Goal: Task Accomplishment & Management: Complete application form

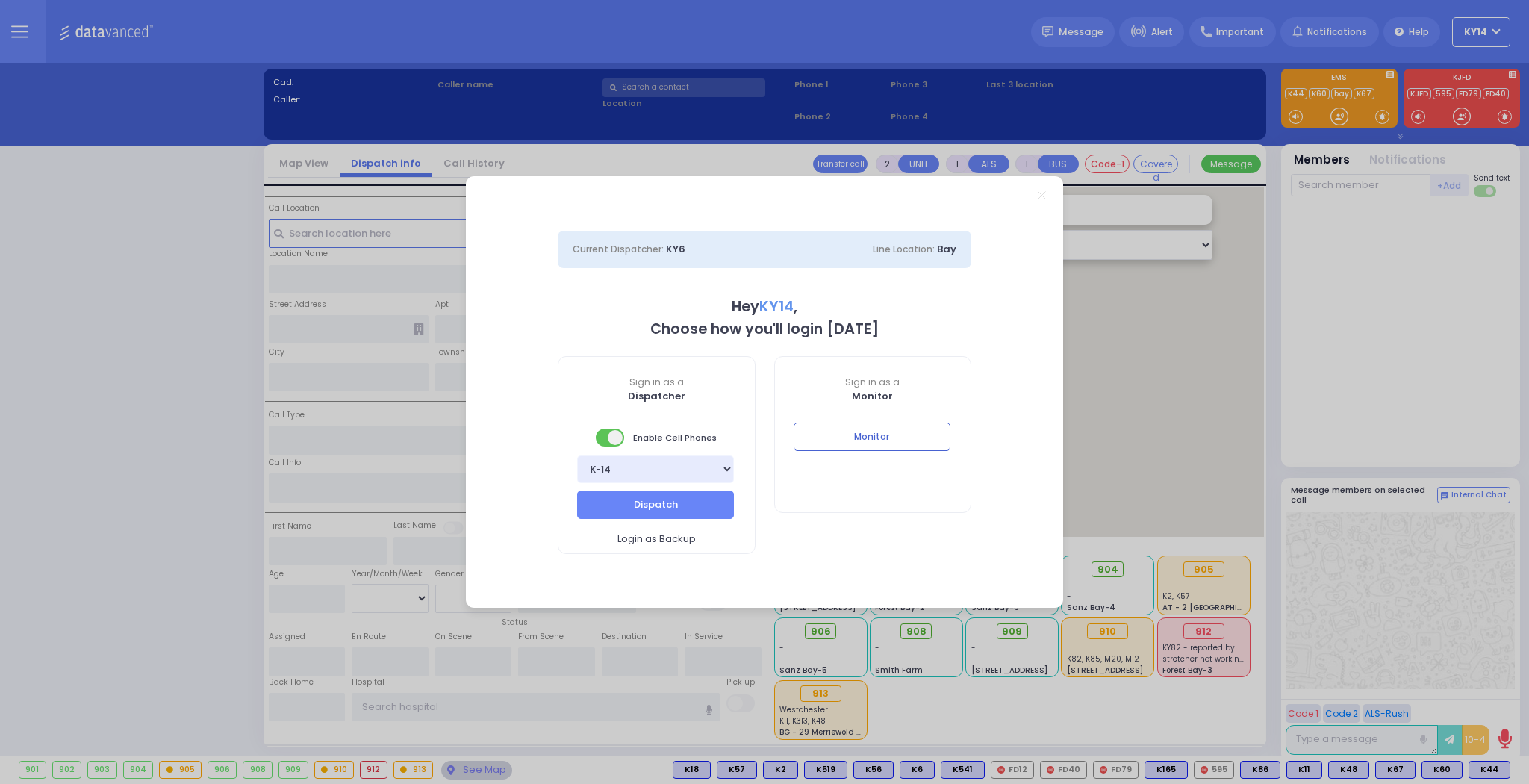
select select "2"
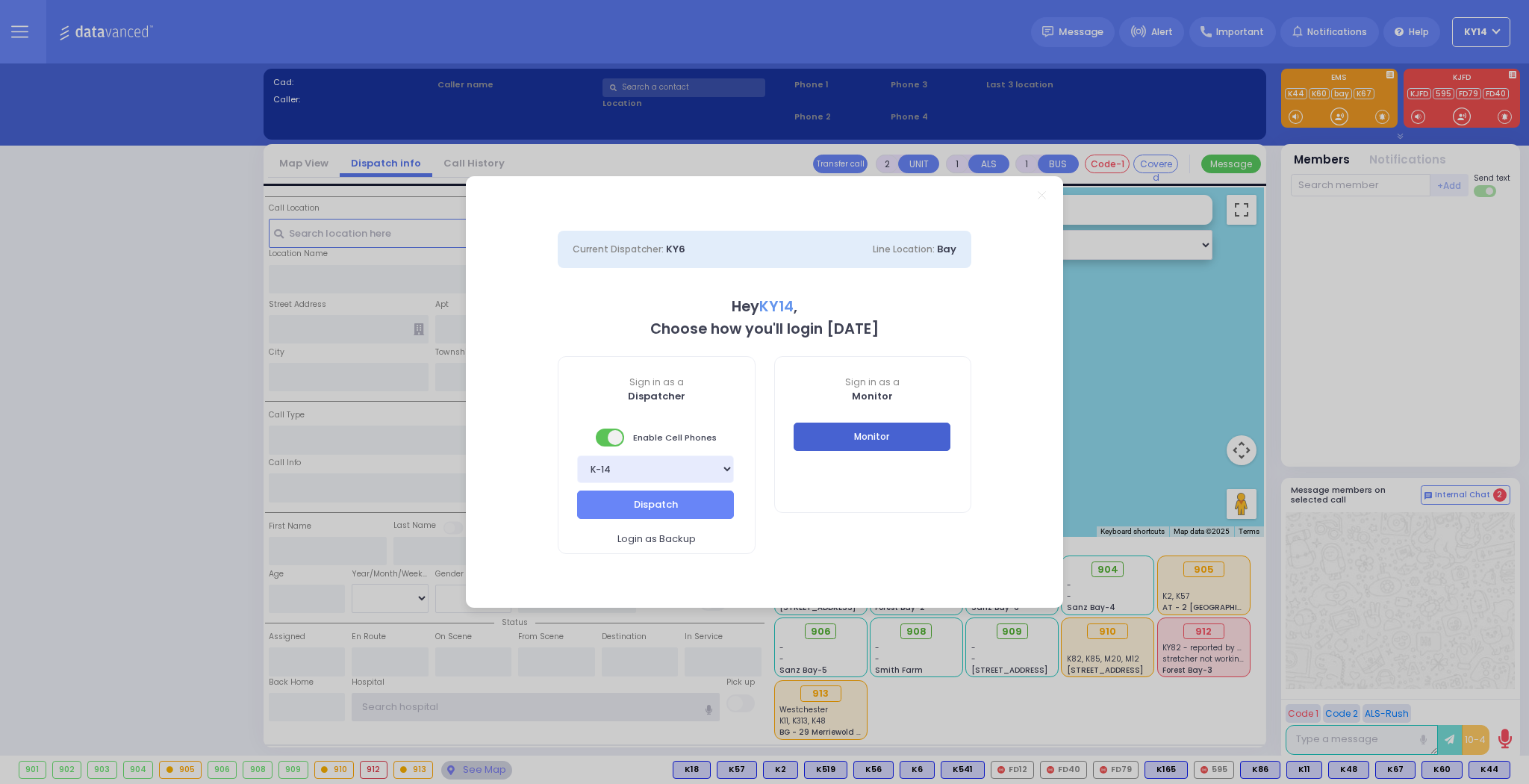
type input "ky14"
click at [876, 438] on button "Monitor" at bounding box center [872, 437] width 157 height 29
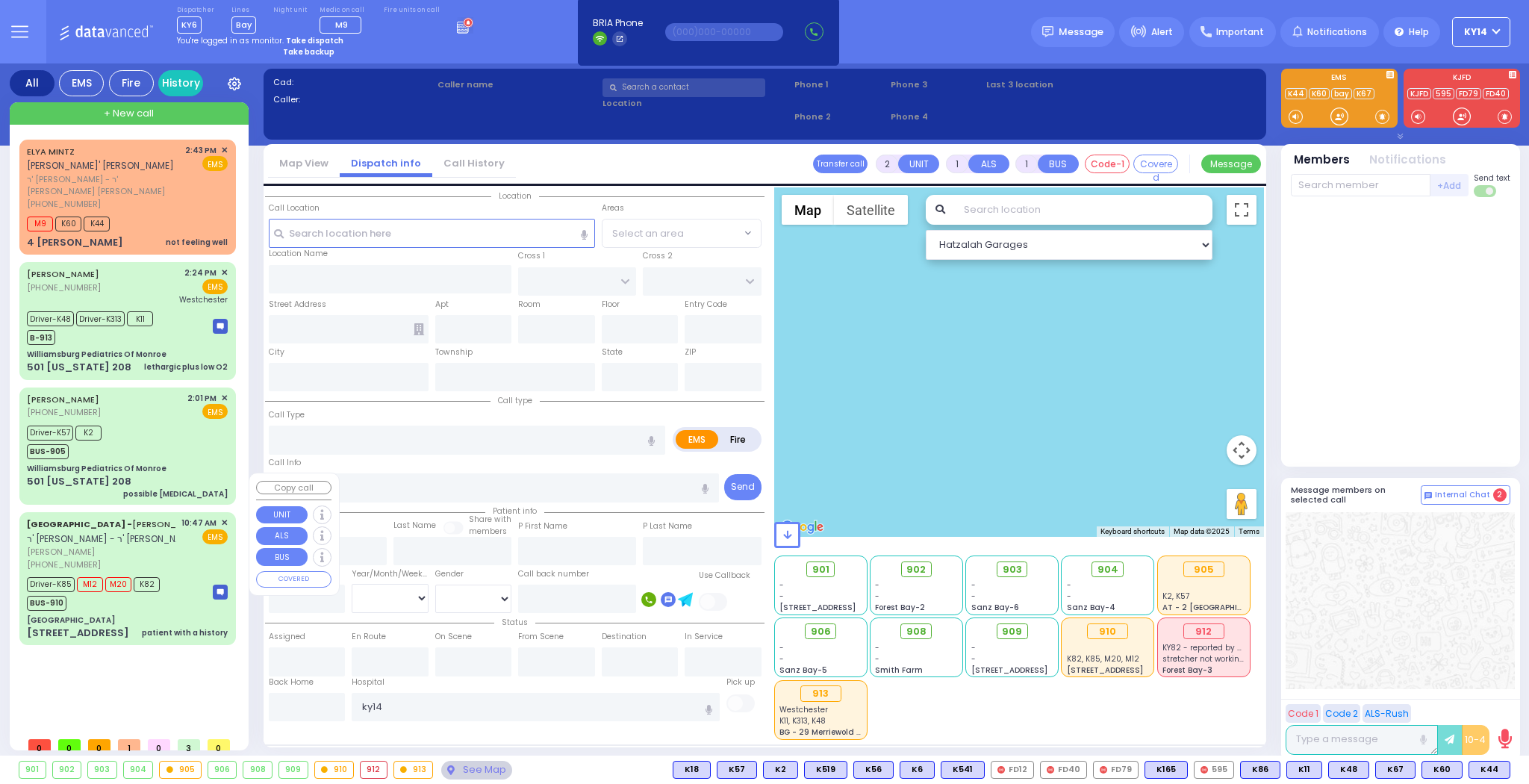
click at [178, 516] on div "Aizer Health Center - ARON YONA JACOBOWITZ ר' יחיאל עזריאל - ר' חיים יוסף גאטליב" at bounding box center [149, 531] width 244 height 29
type input "6"
select select
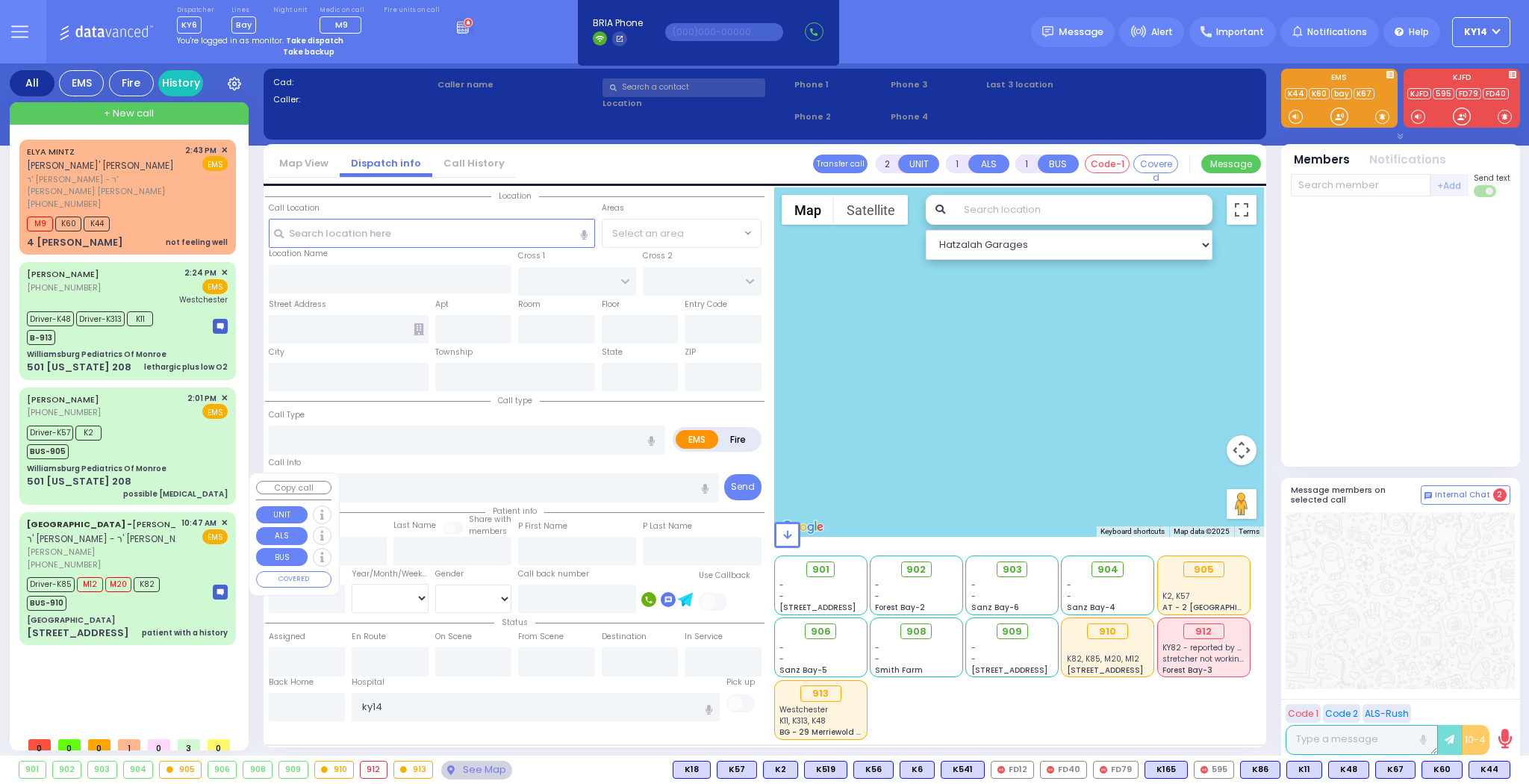
type input "patient with a history"
radio input "true"
type input "ARON YONA"
type input "JACOBOWITZ"
type input "Rivka"
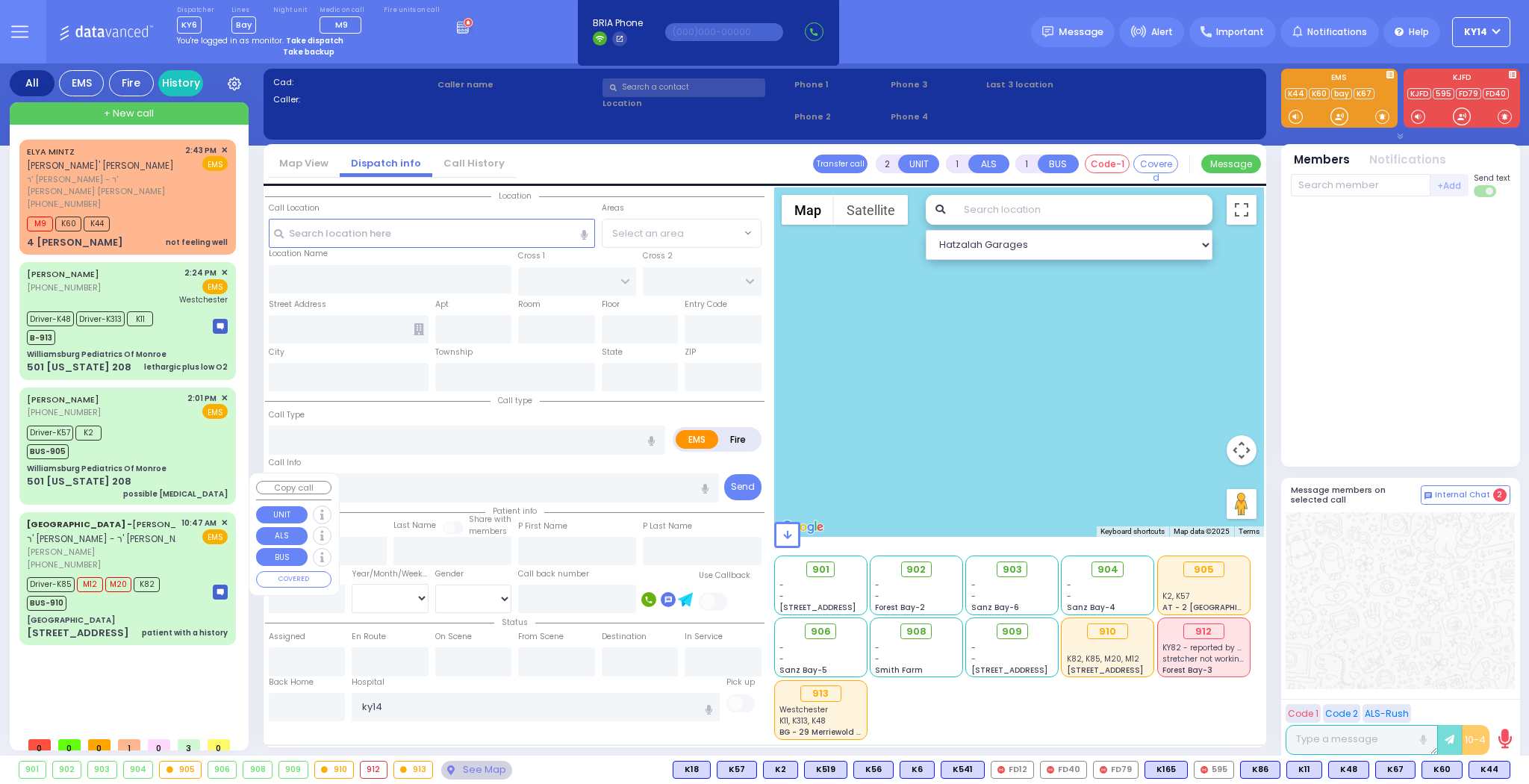
type input "Jacobivics"
type input "1"
select select "Year"
select select "[DEMOGRAPHIC_DATA]"
type input "10:47"
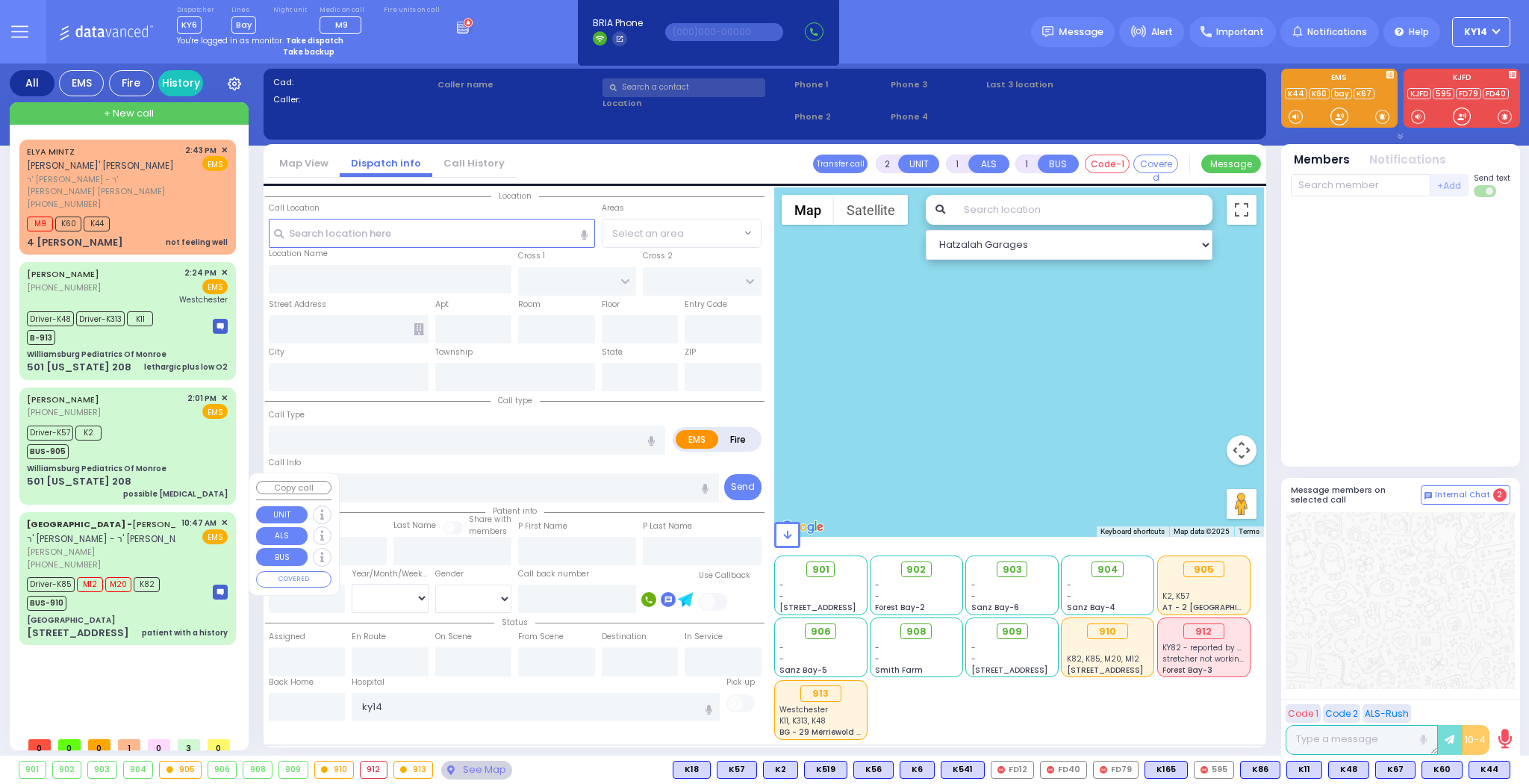
type input "10:57"
type input "11:00"
type input "11:50"
type input "14:02"
type input "16:00"
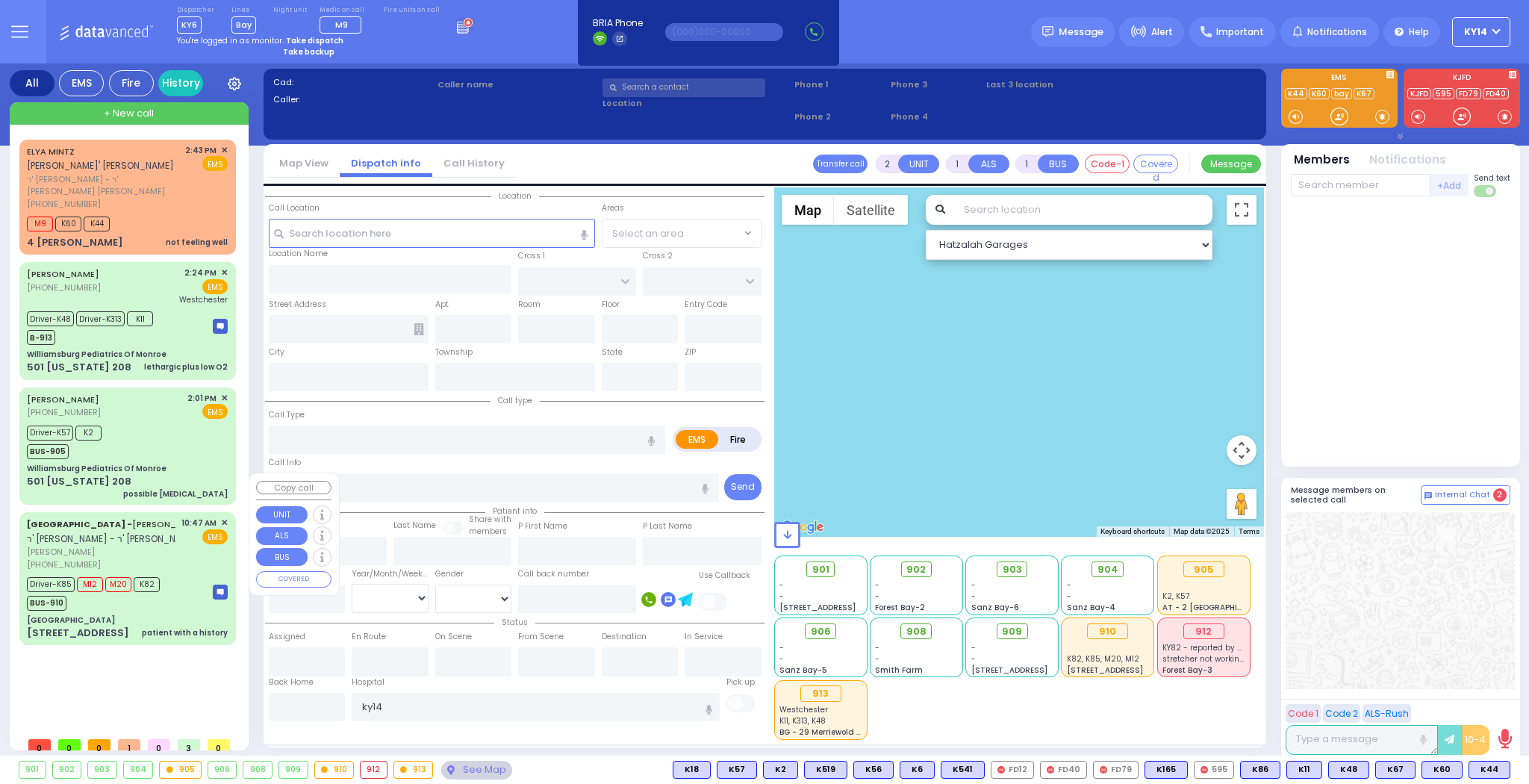
type input "Childrens hospital of philadelphia 3400 Civic Center Blvd Philadelphia"
select select "Hatzalah Garages"
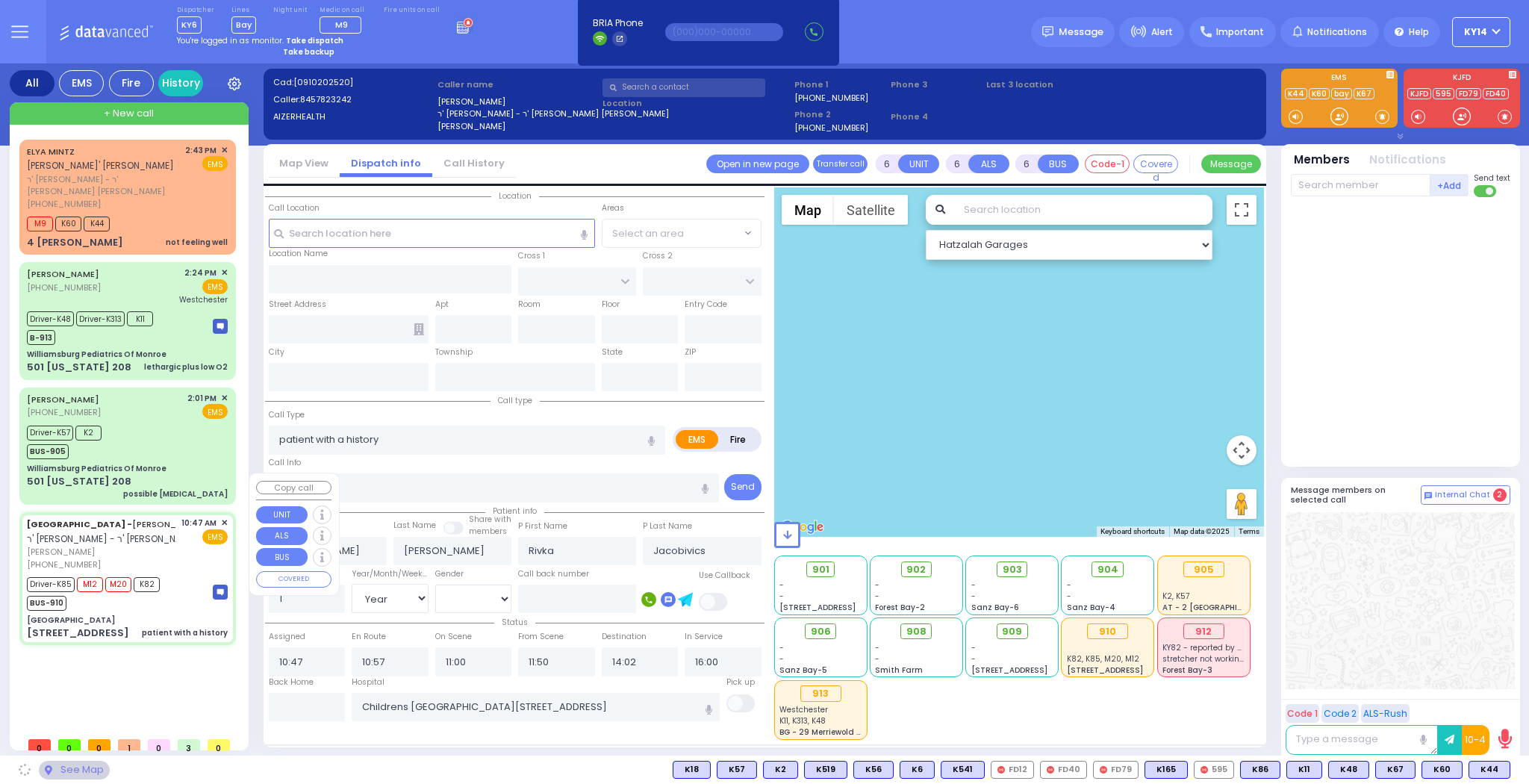
type input "[GEOGRAPHIC_DATA]"
type input "VAN BUREN DR"
type input "CARTER LN"
type input "49 Forest Road"
type input "Kiryas Joel"
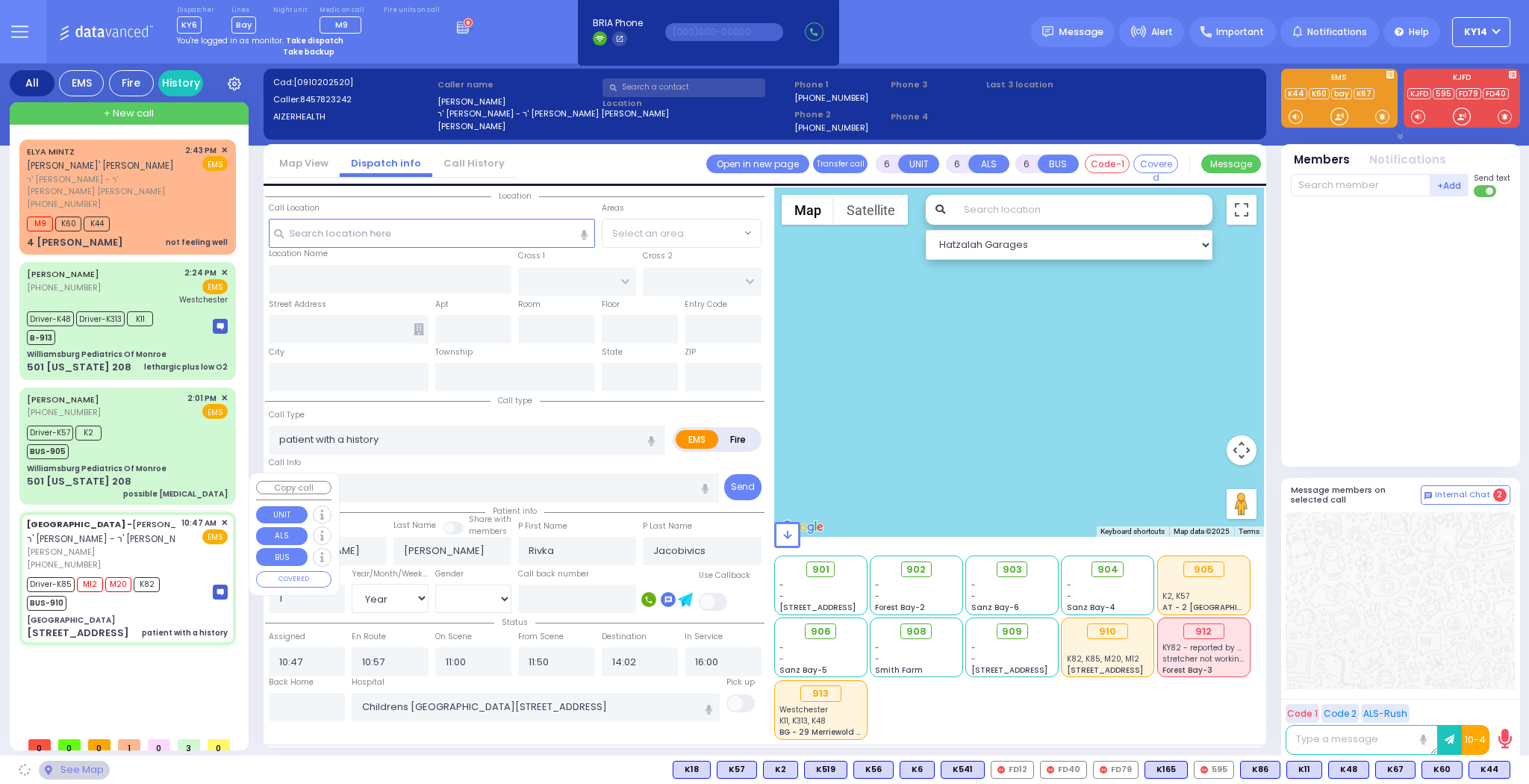
type input "New York"
type input "10950"
select select "SECTION 2"
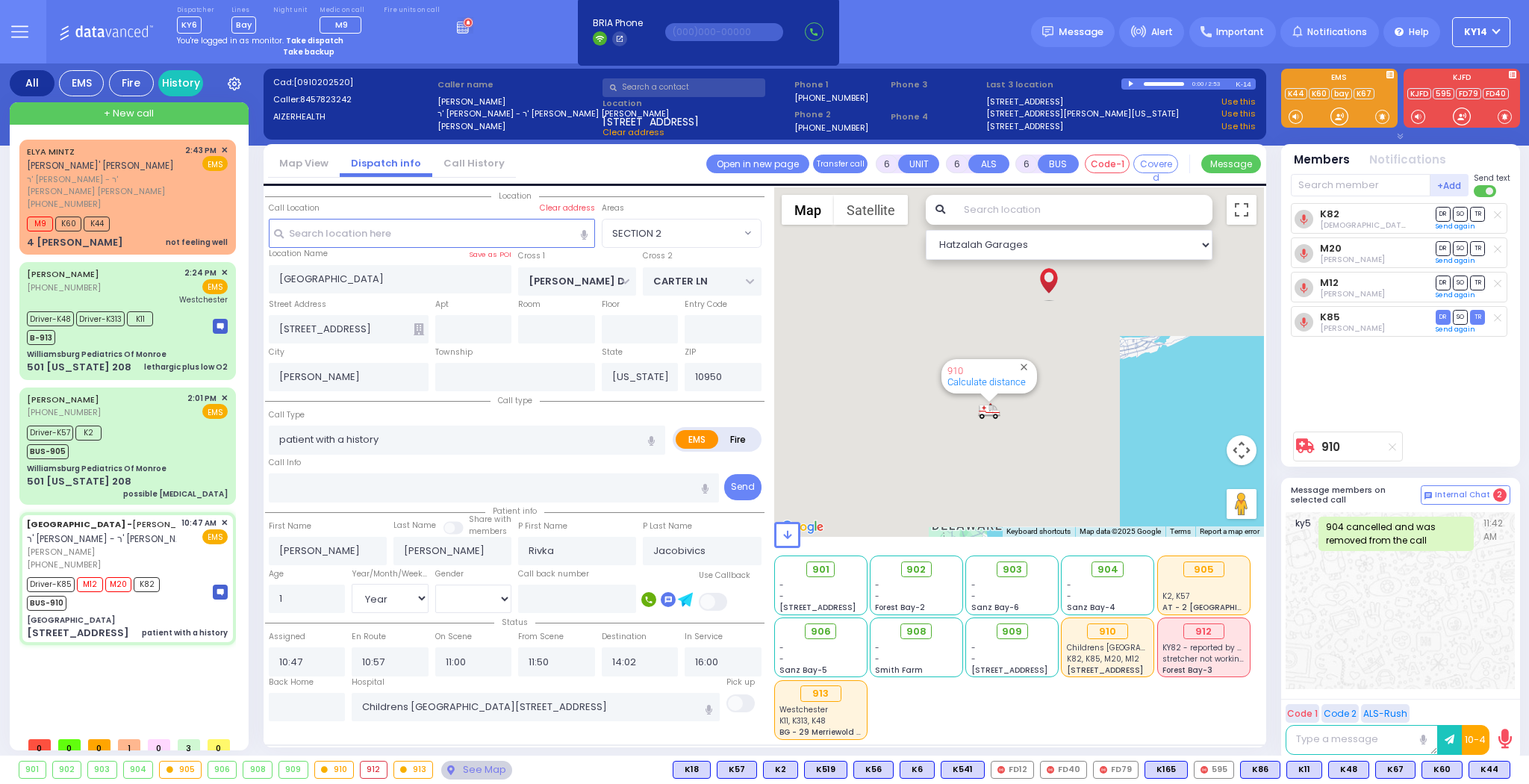
click at [473, 171] on li "Call History" at bounding box center [474, 163] width 84 height 26
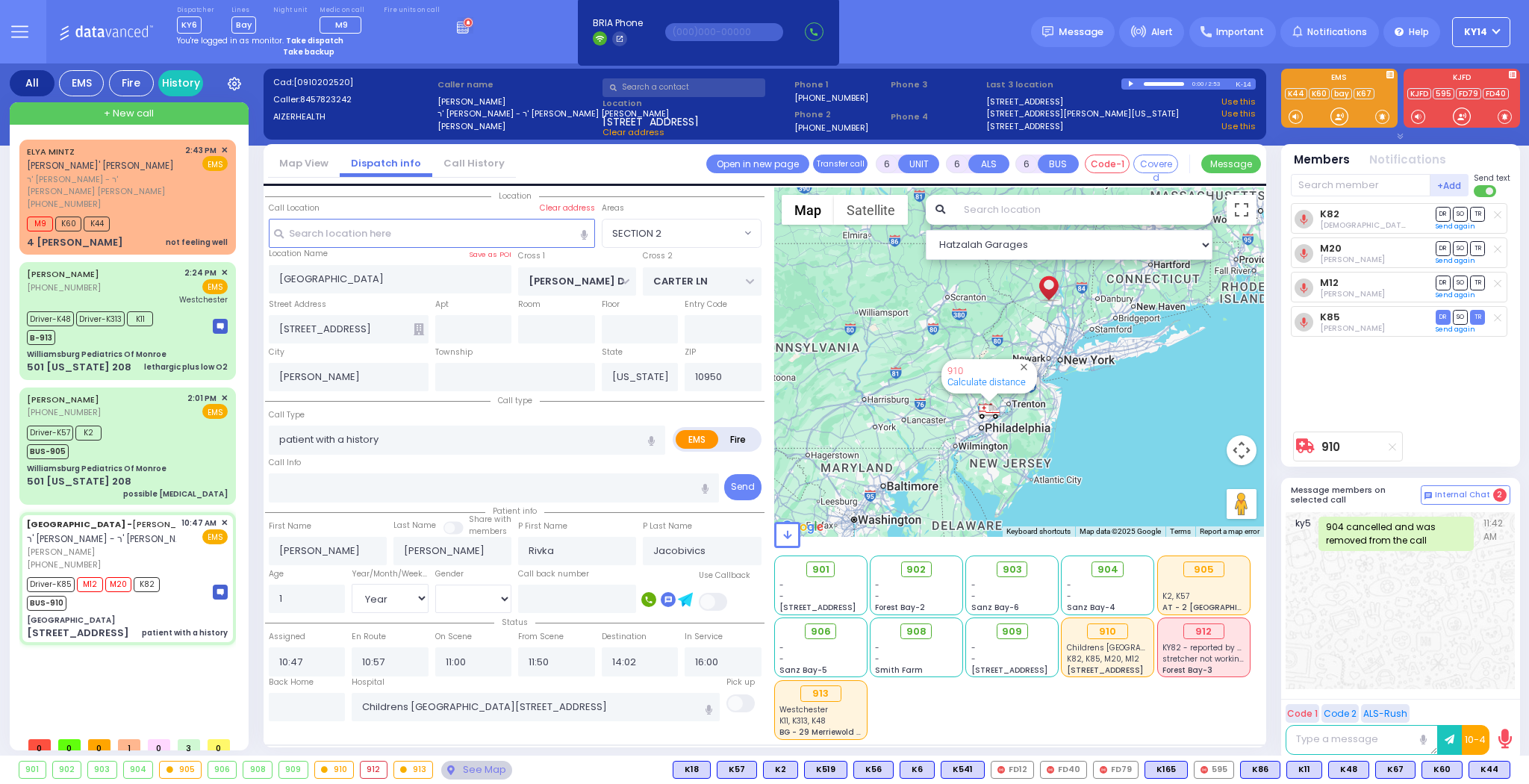
click at [474, 167] on link "Call History" at bounding box center [474, 163] width 84 height 14
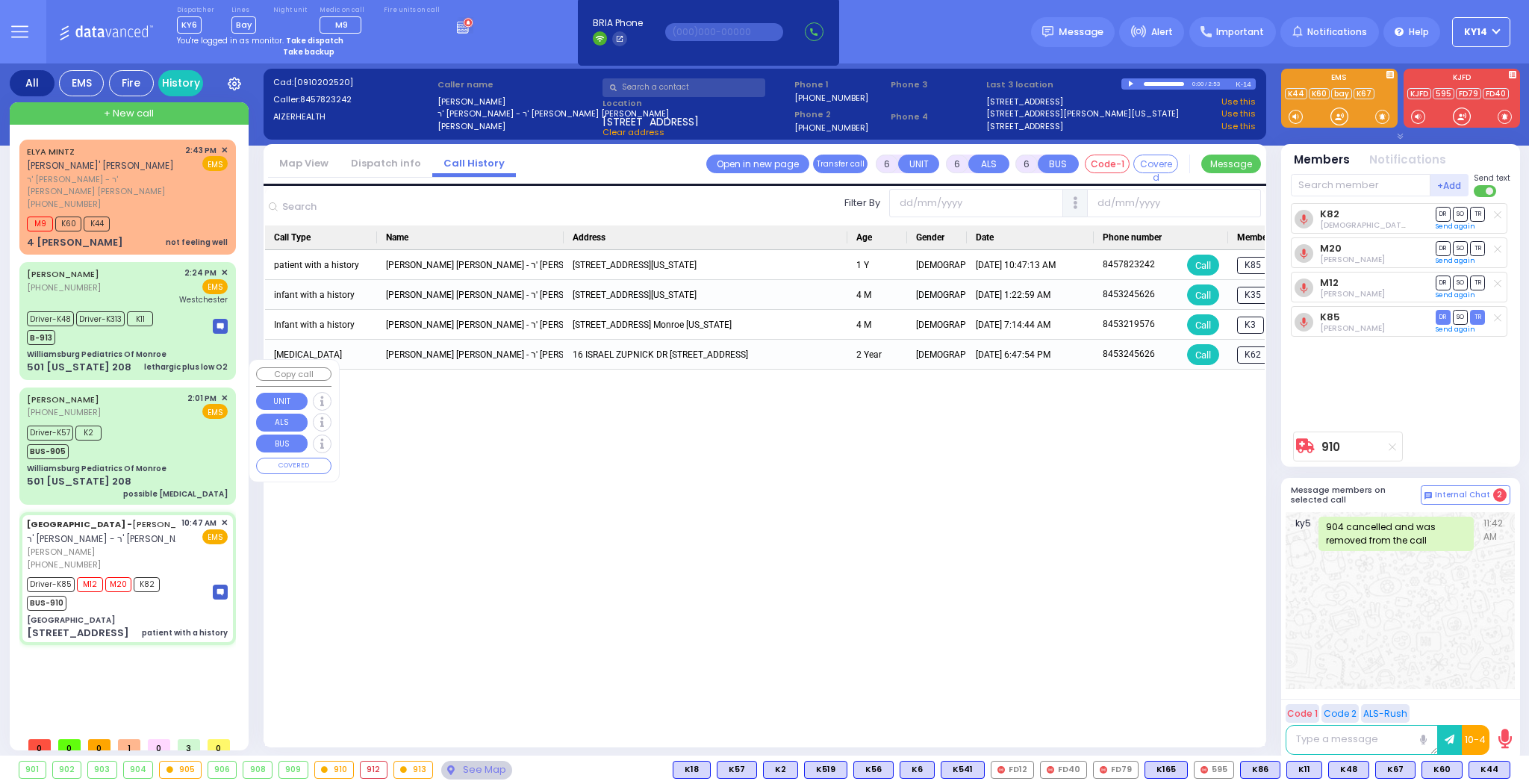
click at [137, 422] on div "Driver-K57 K2 BUS-905" at bounding box center [127, 441] width 201 height 37
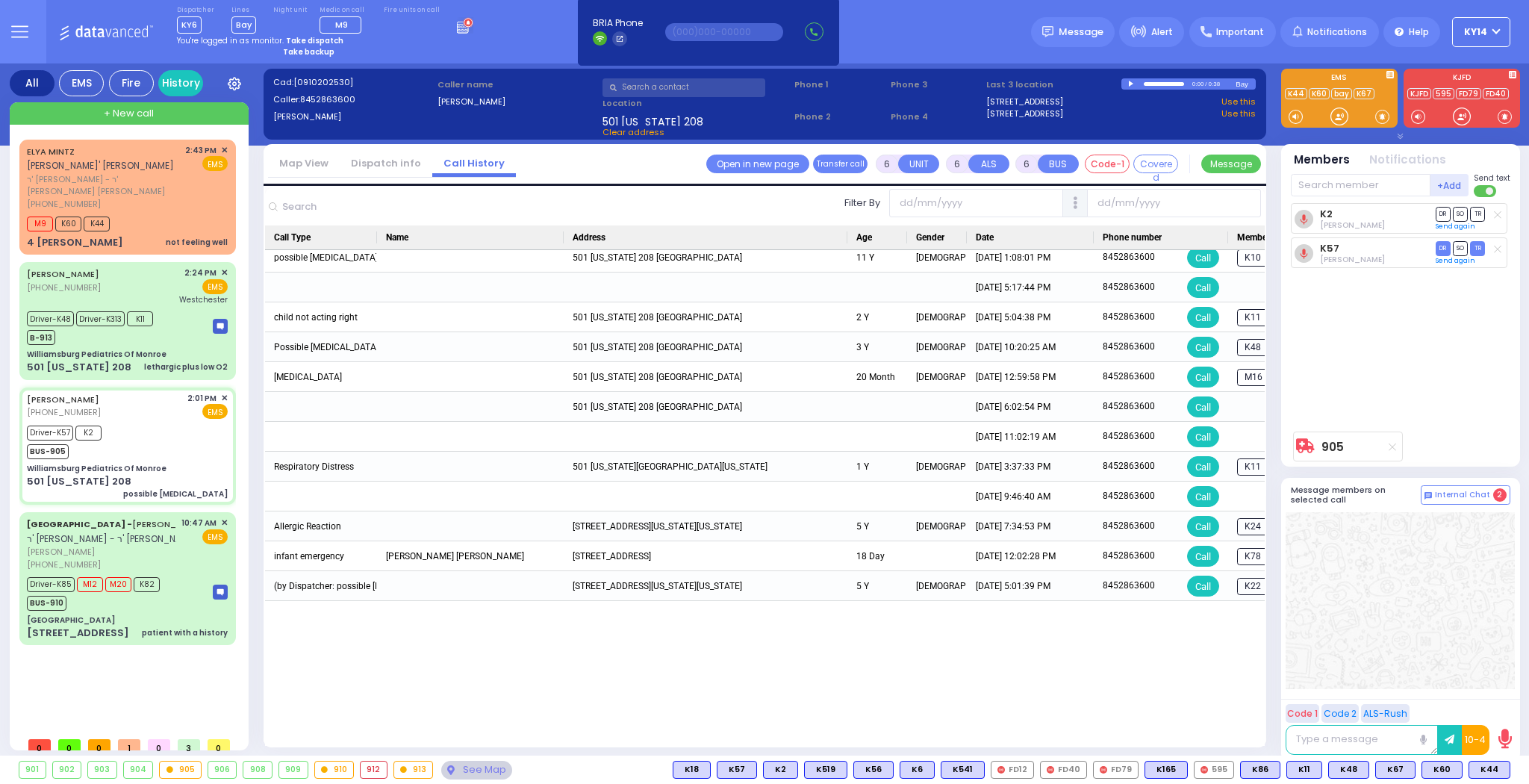
scroll to position [257, 0]
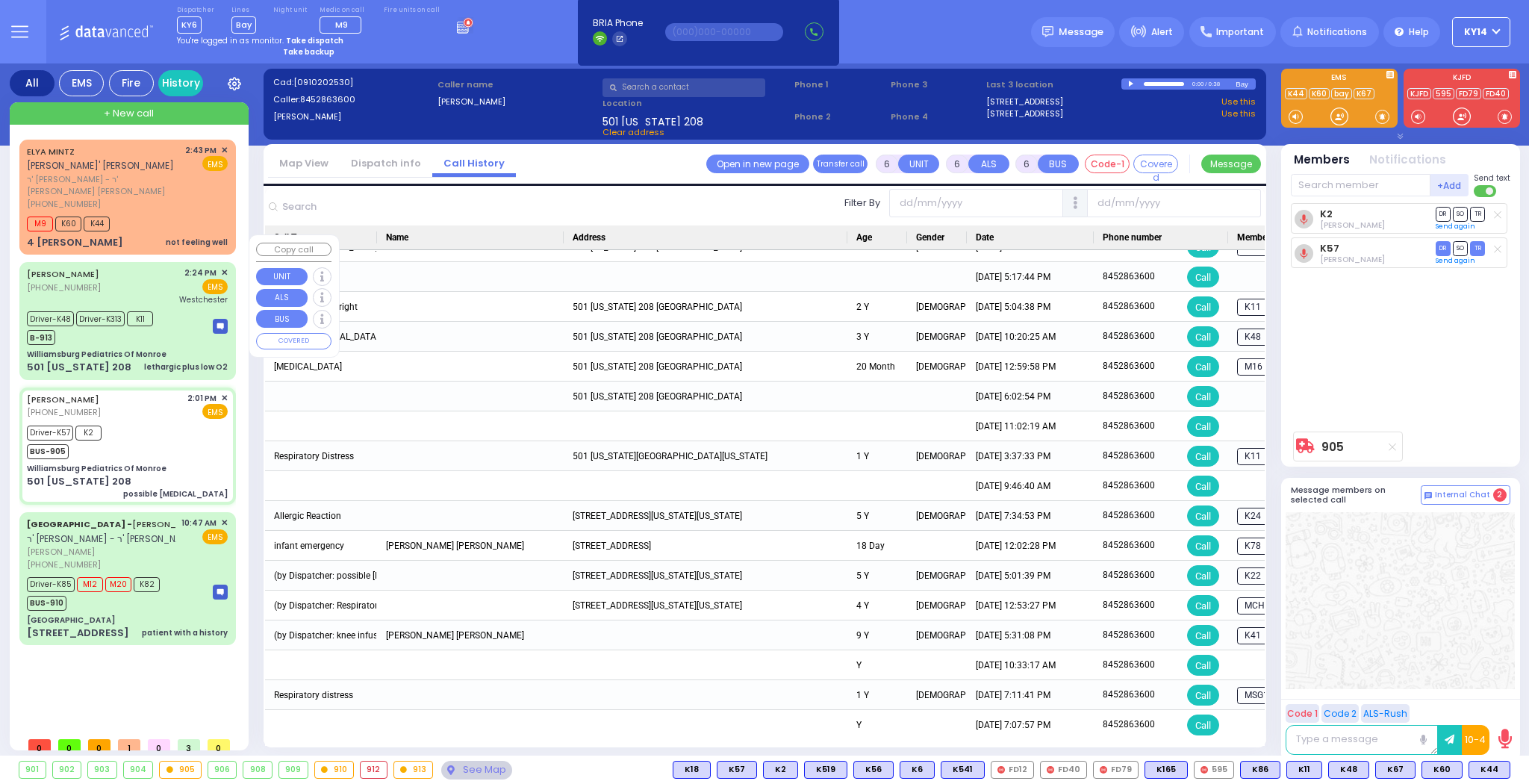
click at [174, 308] on div "Driver-K48 Driver-K313 K11 B-913" at bounding box center [127, 326] width 201 height 37
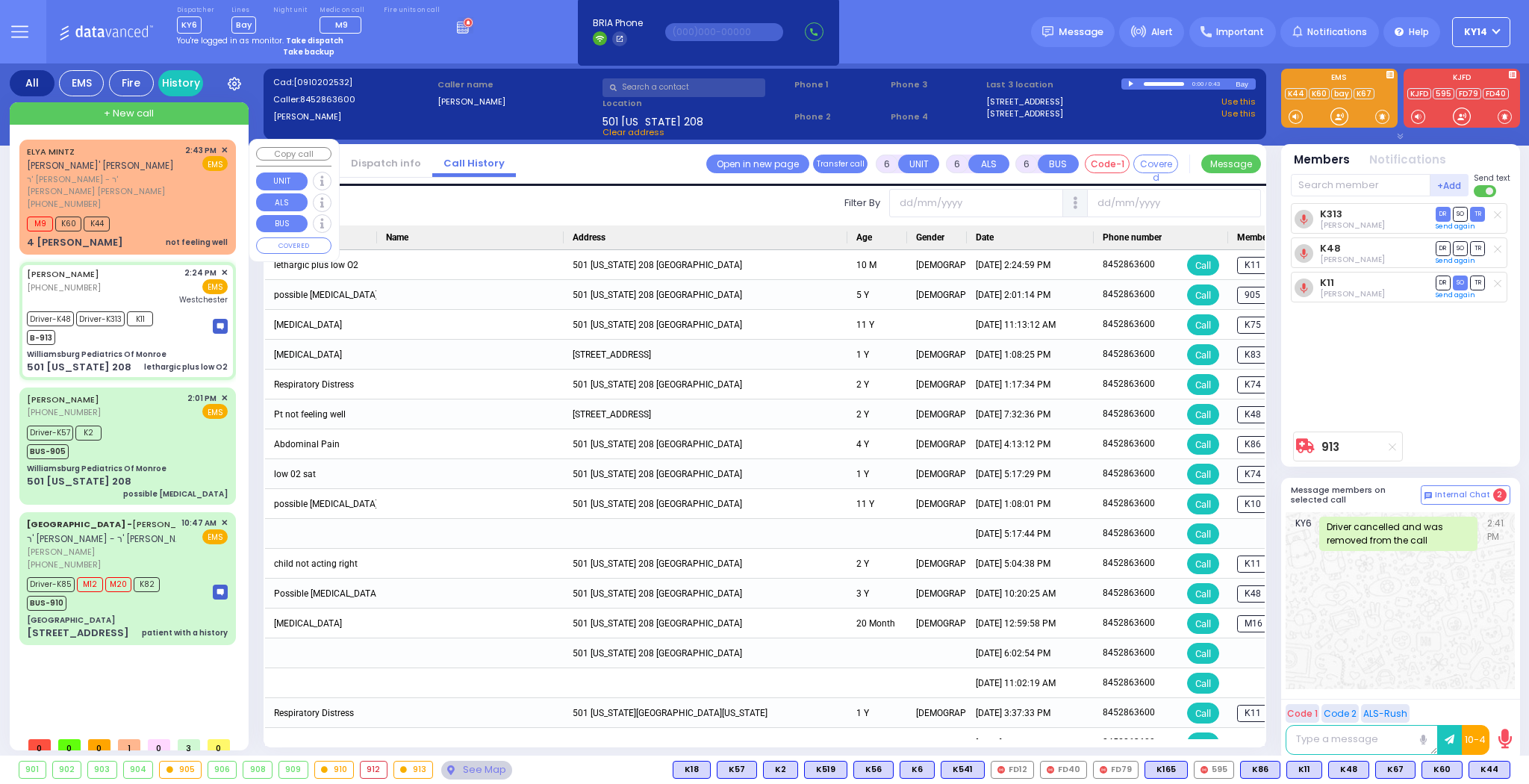
click at [158, 212] on div "M9 K60 K44" at bounding box center [127, 221] width 201 height 19
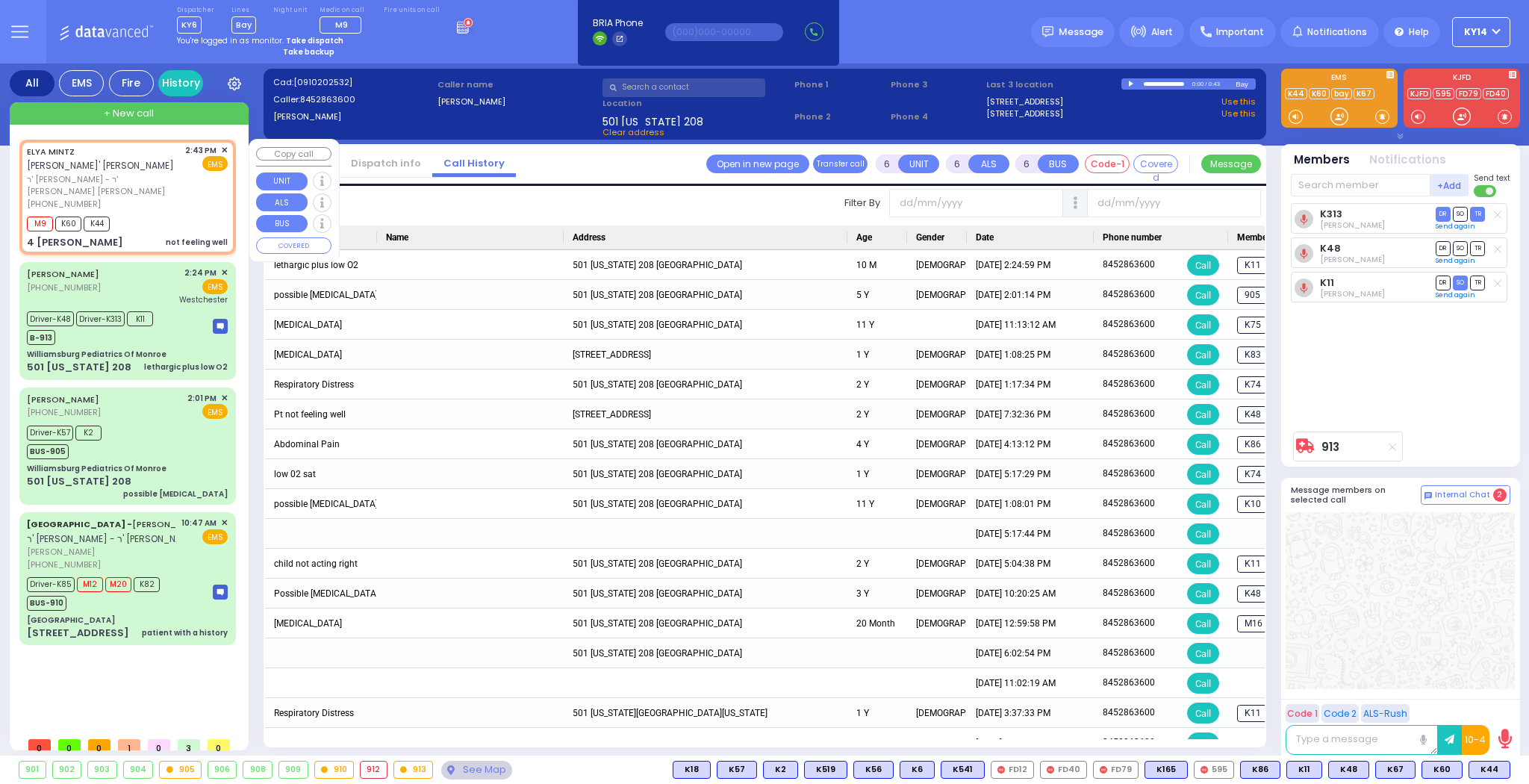
type input "2"
type input "1"
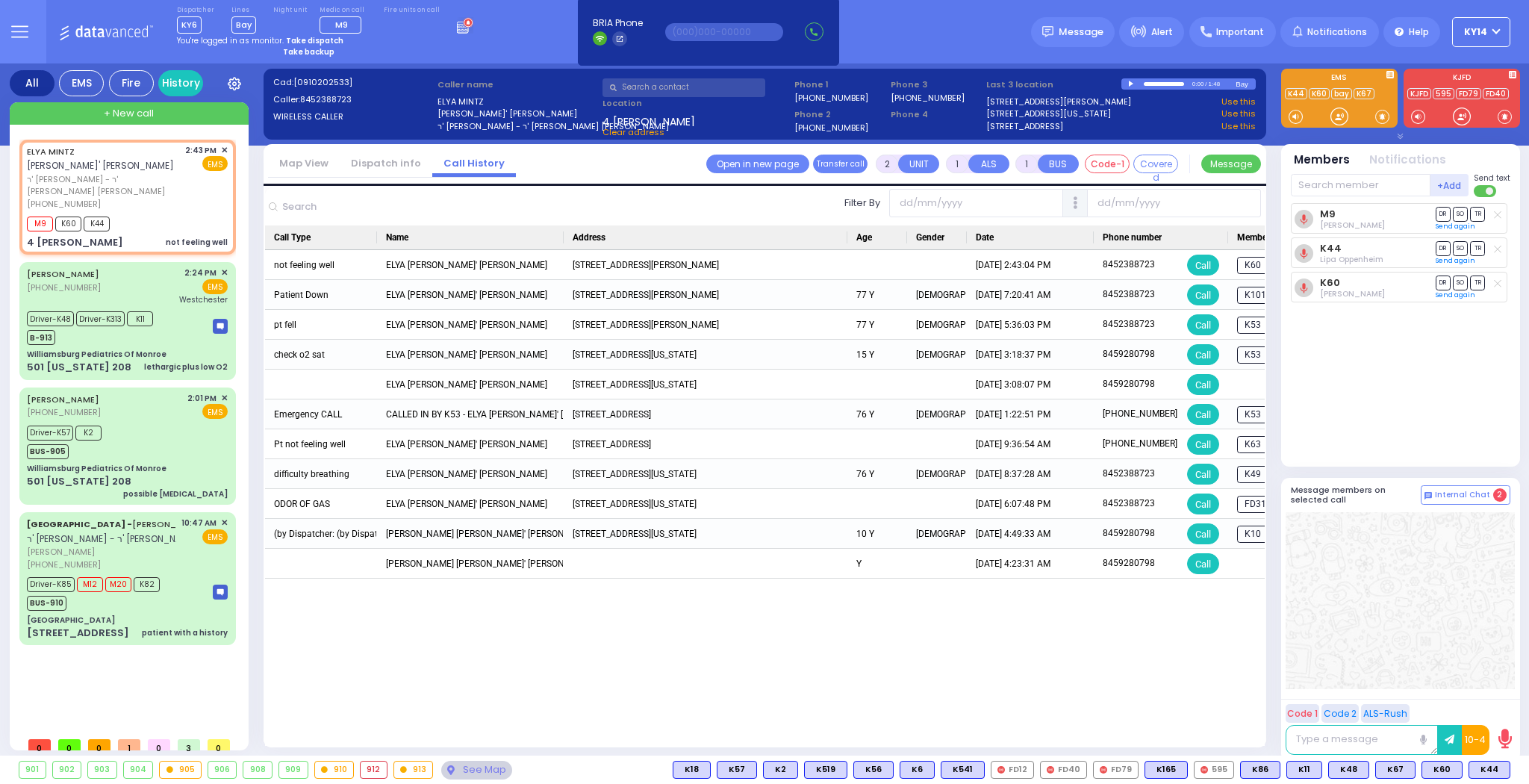
click at [363, 162] on link "Dispatch info" at bounding box center [386, 163] width 93 height 14
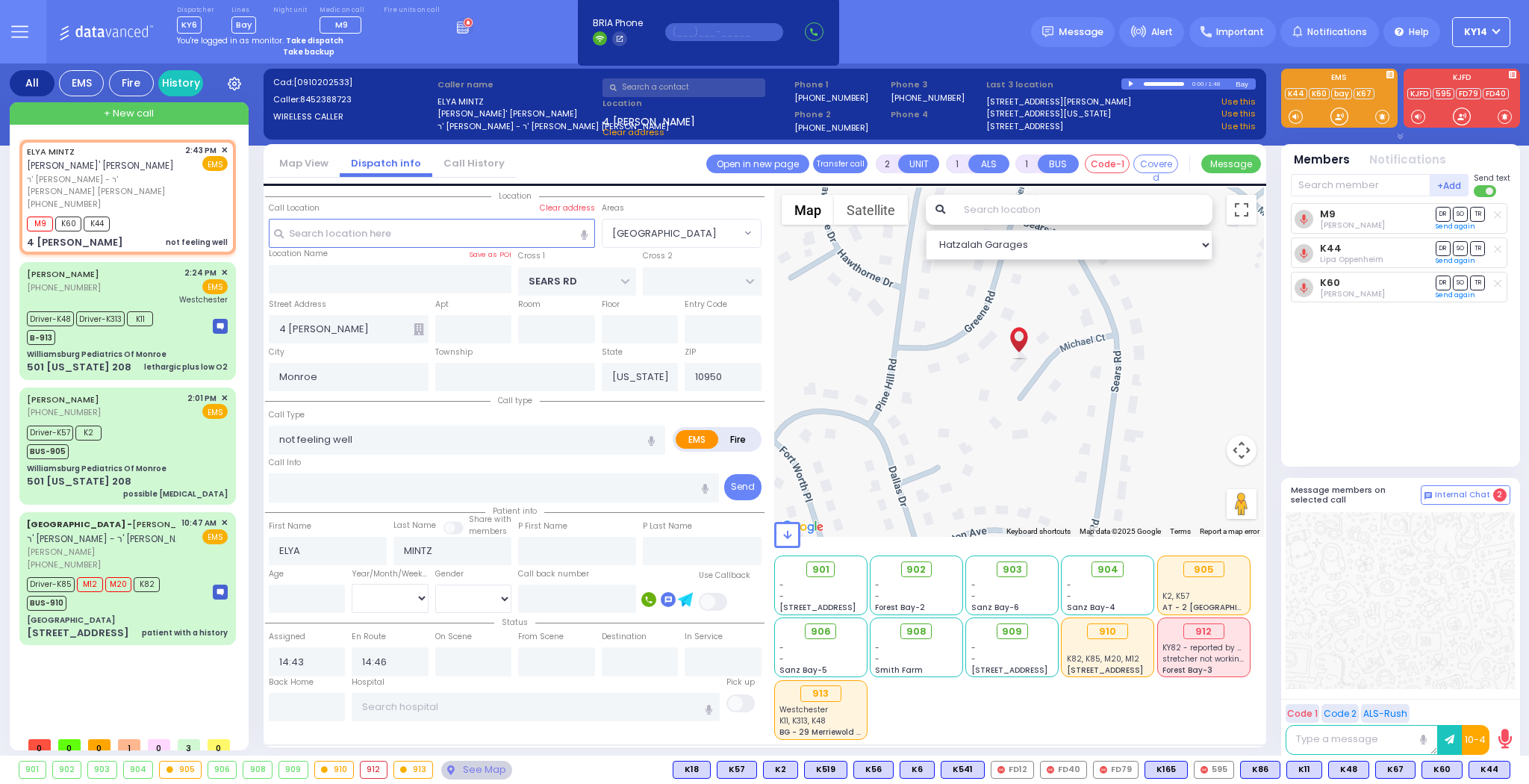
click at [683, 32] on input "text" at bounding box center [724, 32] width 118 height 18
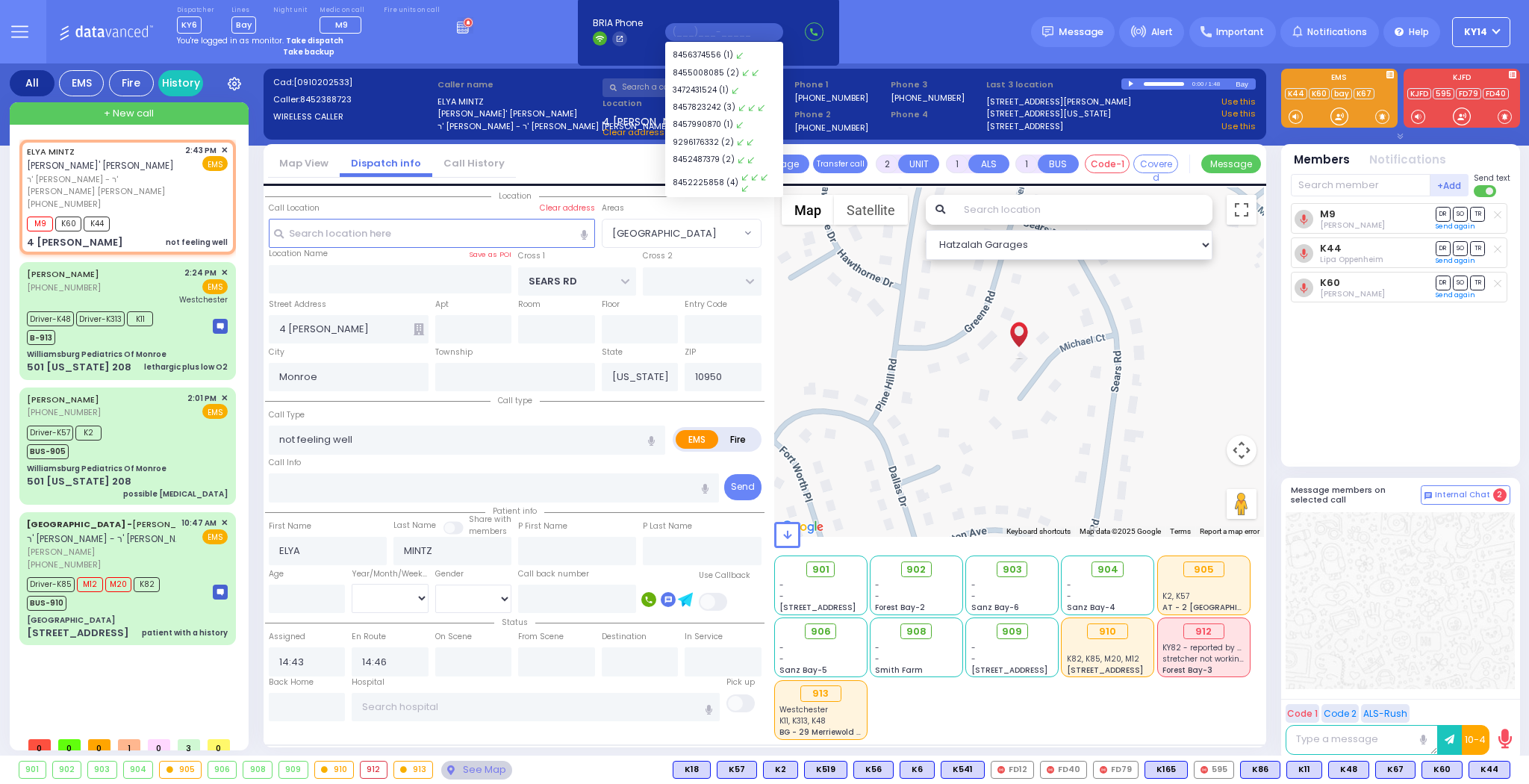
click at [683, 29] on input "text" at bounding box center [724, 32] width 118 height 18
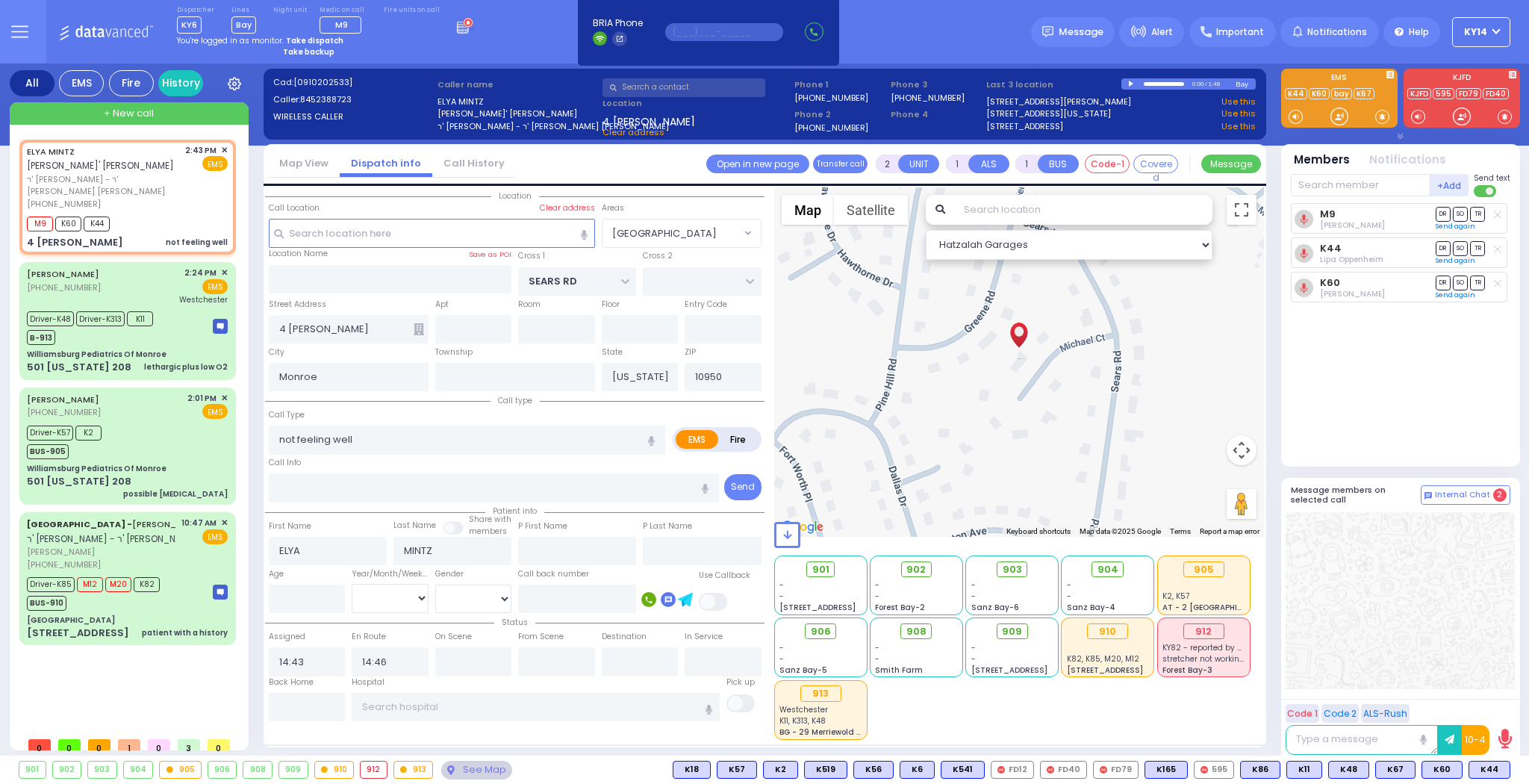
click at [682, 29] on input "text" at bounding box center [724, 32] width 118 height 18
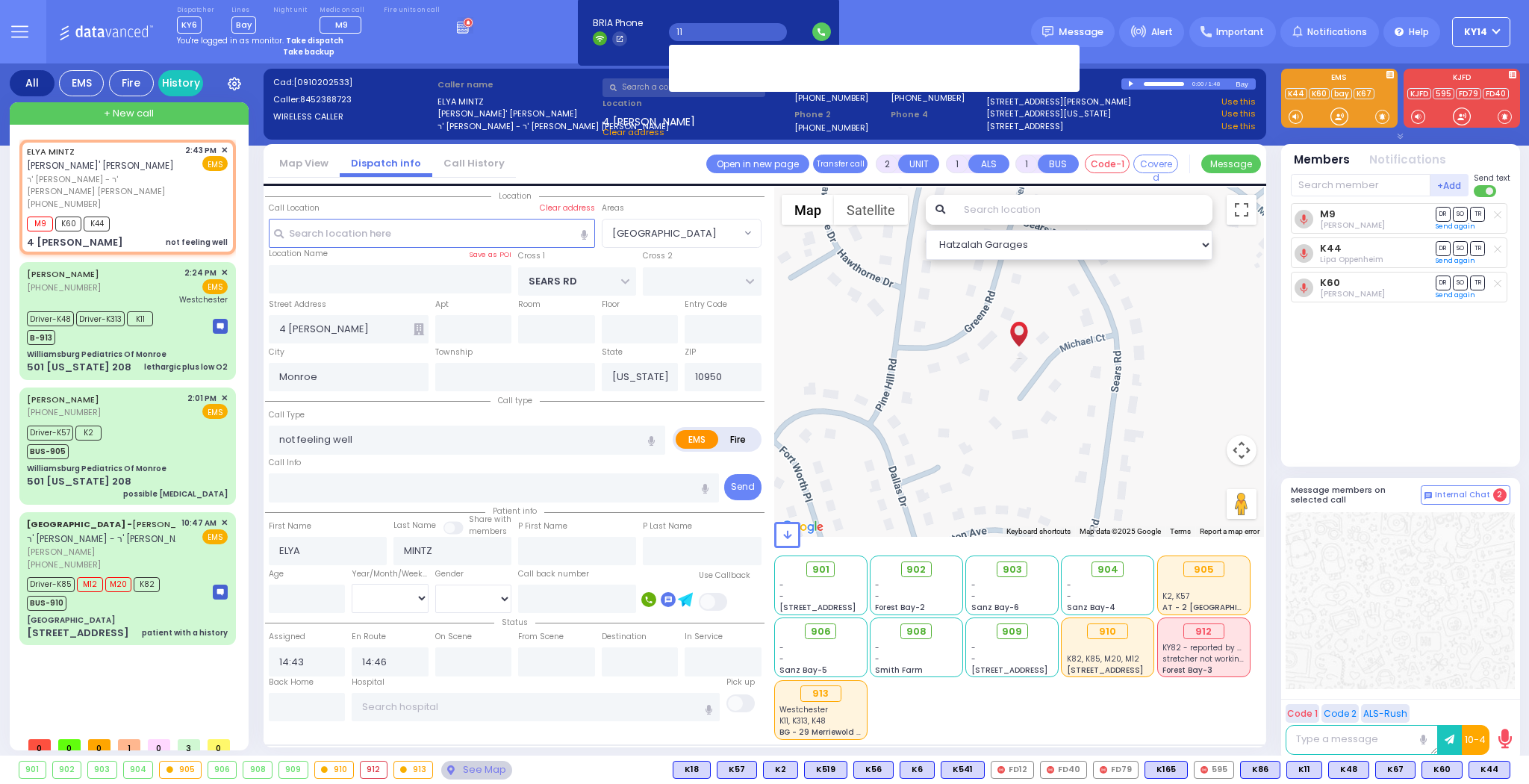
type input "114"
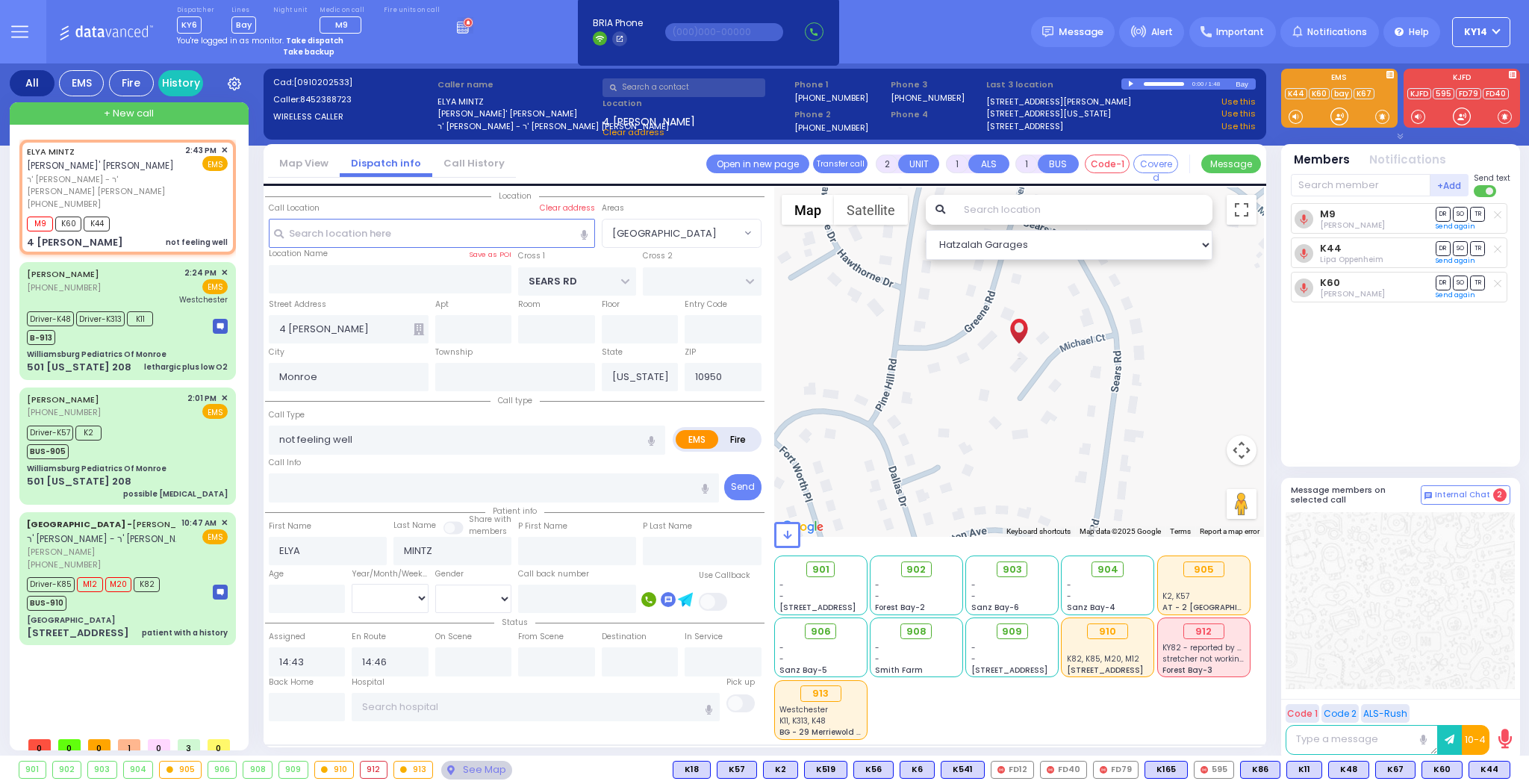
click at [308, 47] on strong "Take backup" at bounding box center [309, 52] width 52 height 12
select select "2"
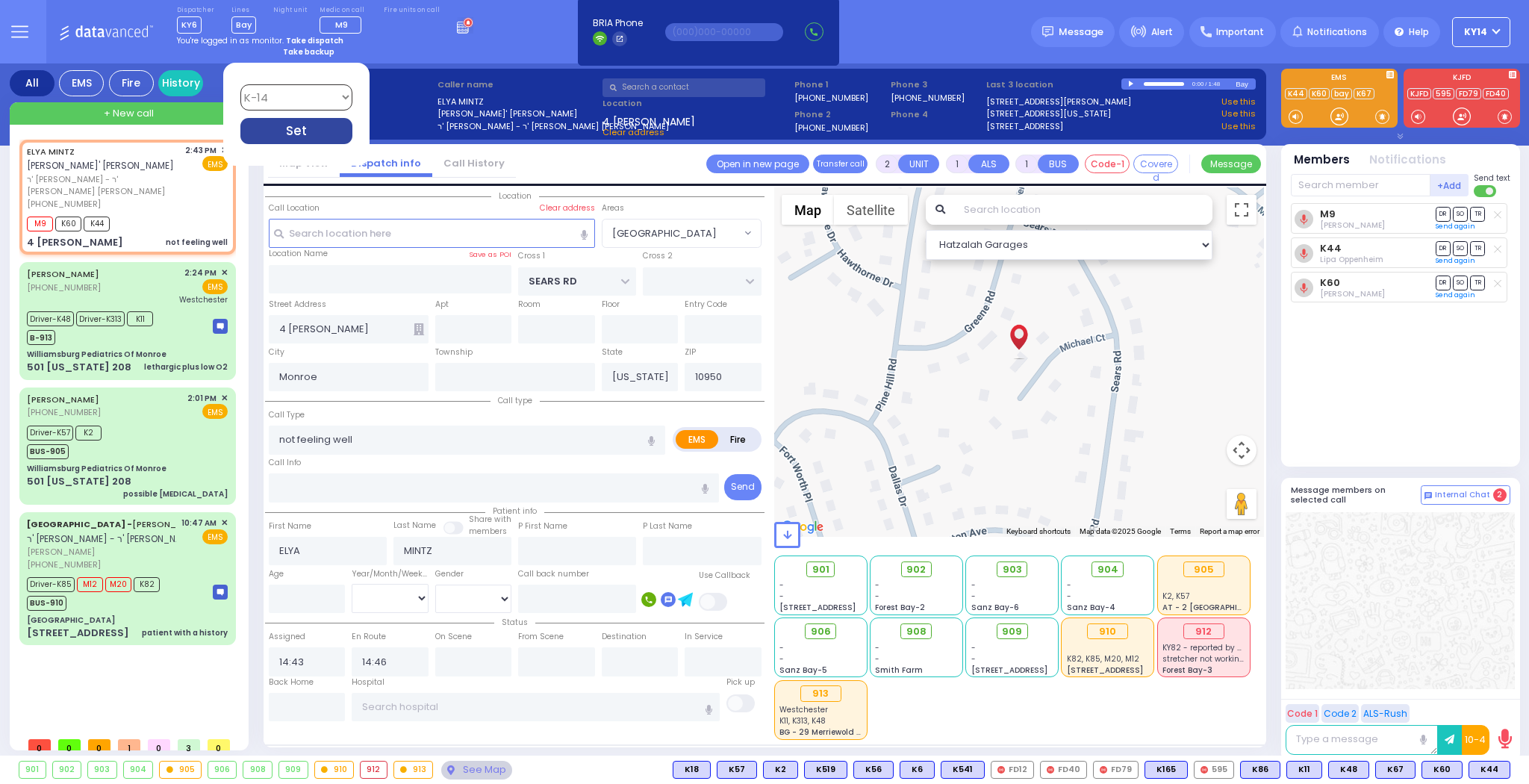
click at [304, 127] on div "Set" at bounding box center [296, 130] width 112 height 26
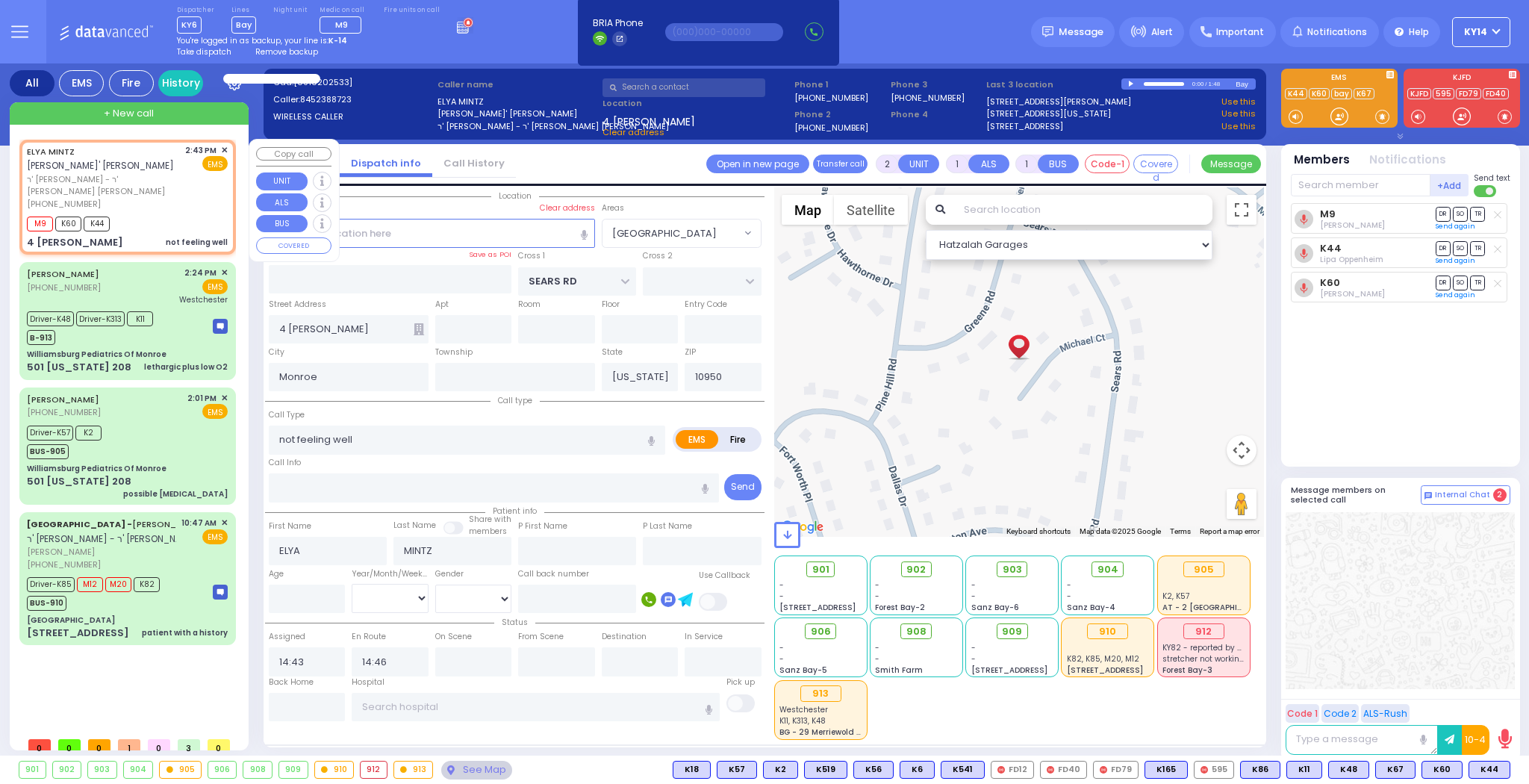
click at [167, 204] on div "ELYA MINTZ אלי' מינץ ר' שמשון אליעזר - ר' אברהם דוד גליק (845) 238-8723 2:43 PM…" at bounding box center [128, 197] width 211 height 111
select select
radio input "true"
select select
select select "Hatzalah Garages"
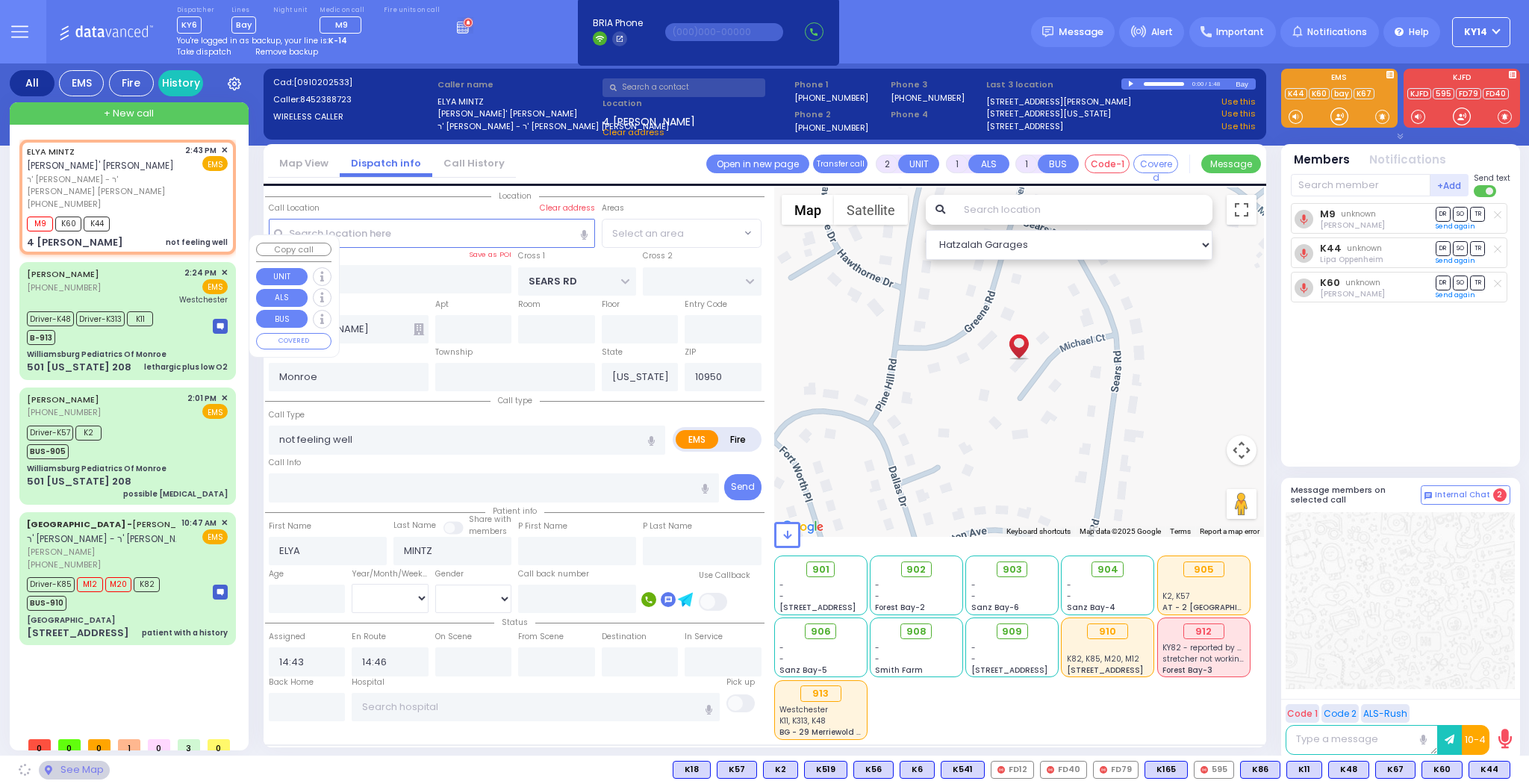
select select "[GEOGRAPHIC_DATA]"
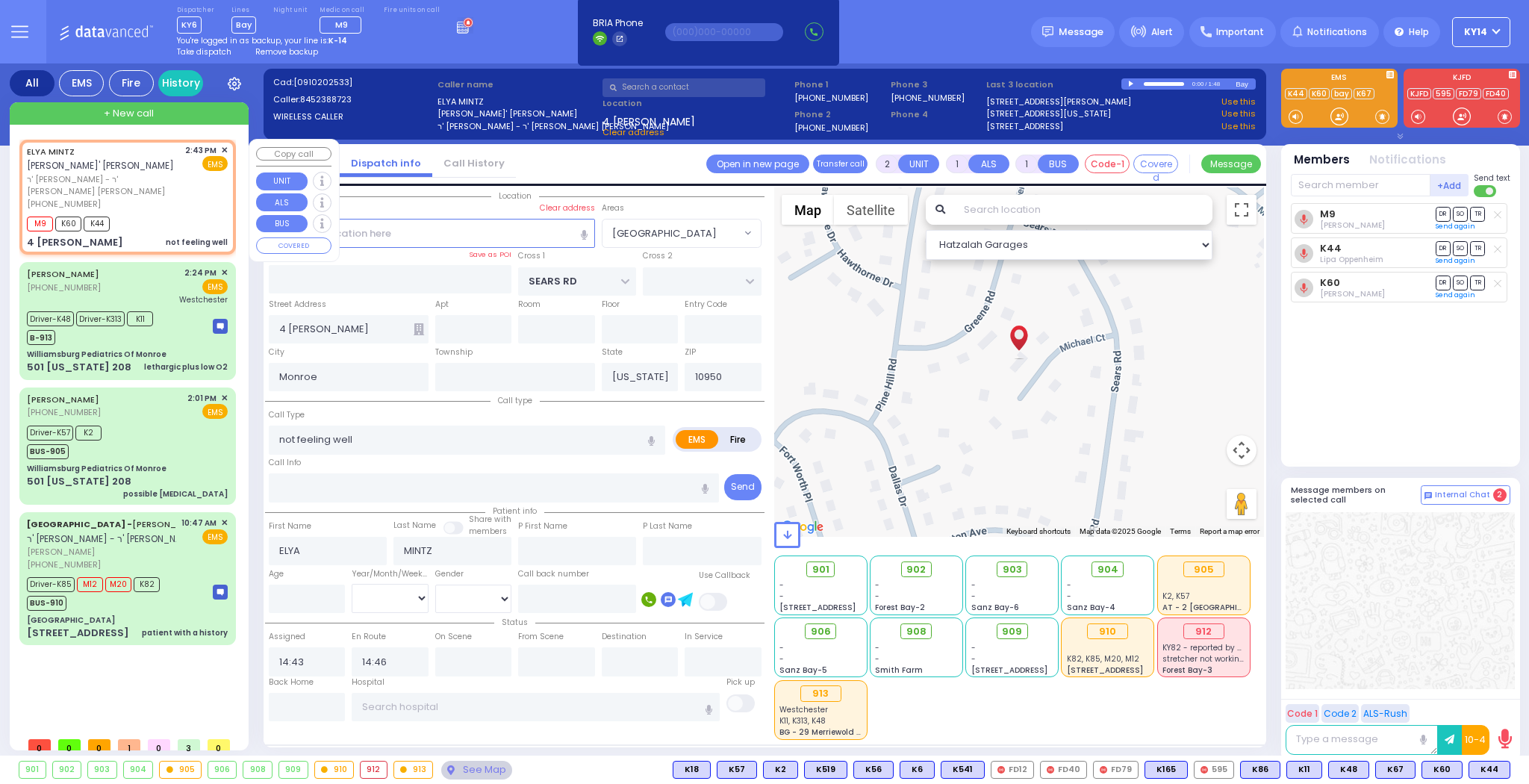
click at [155, 158] on div "ELYA MINTZ אלי' מינץ ר' שמשון אליעזר - ר' אברהם דוד גליק (845) 238-8723 2:43 PM…" at bounding box center [127, 177] width 201 height 66
select select
radio input "true"
select select
select select "[GEOGRAPHIC_DATA]"
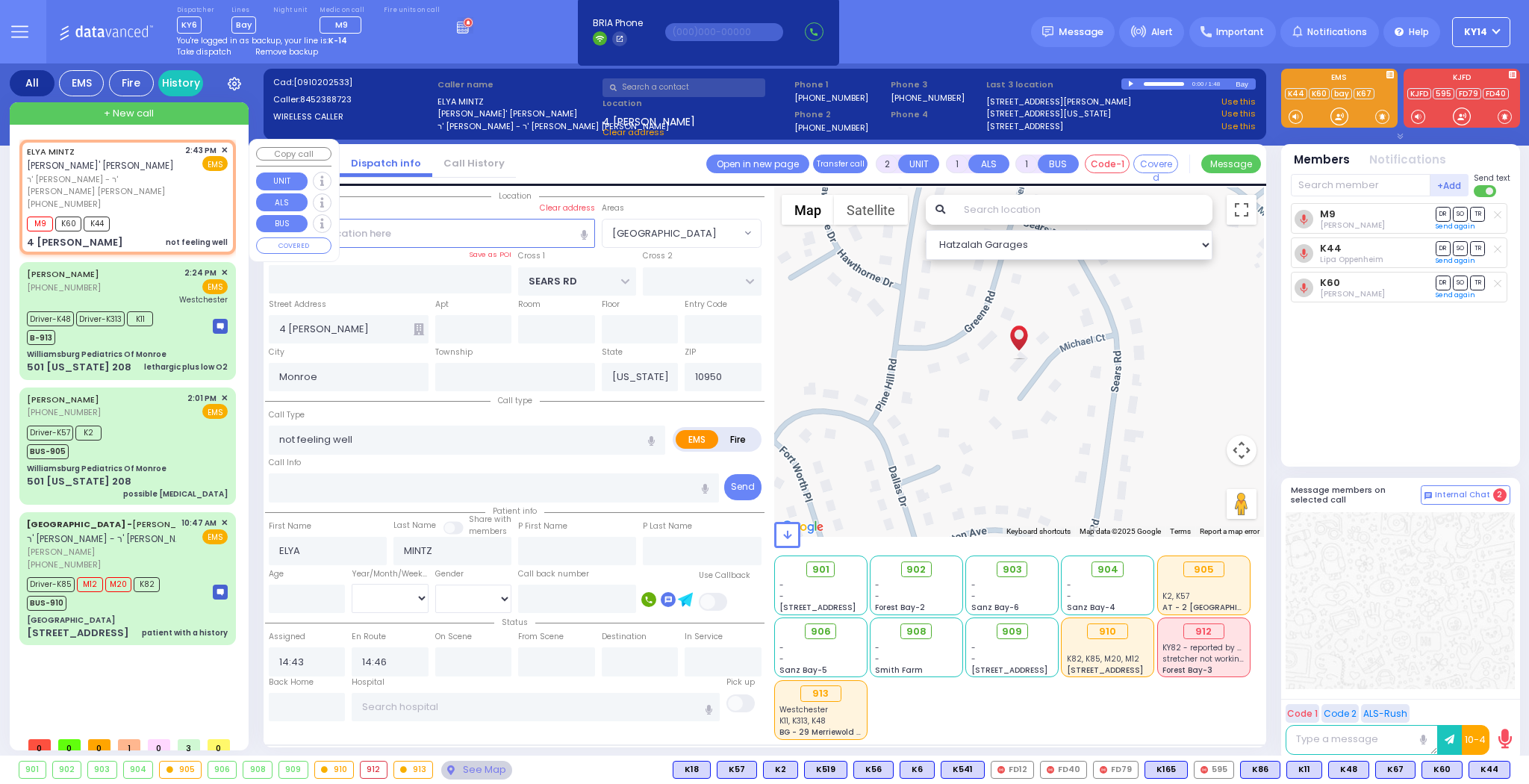
select select "Hatzalah Garages"
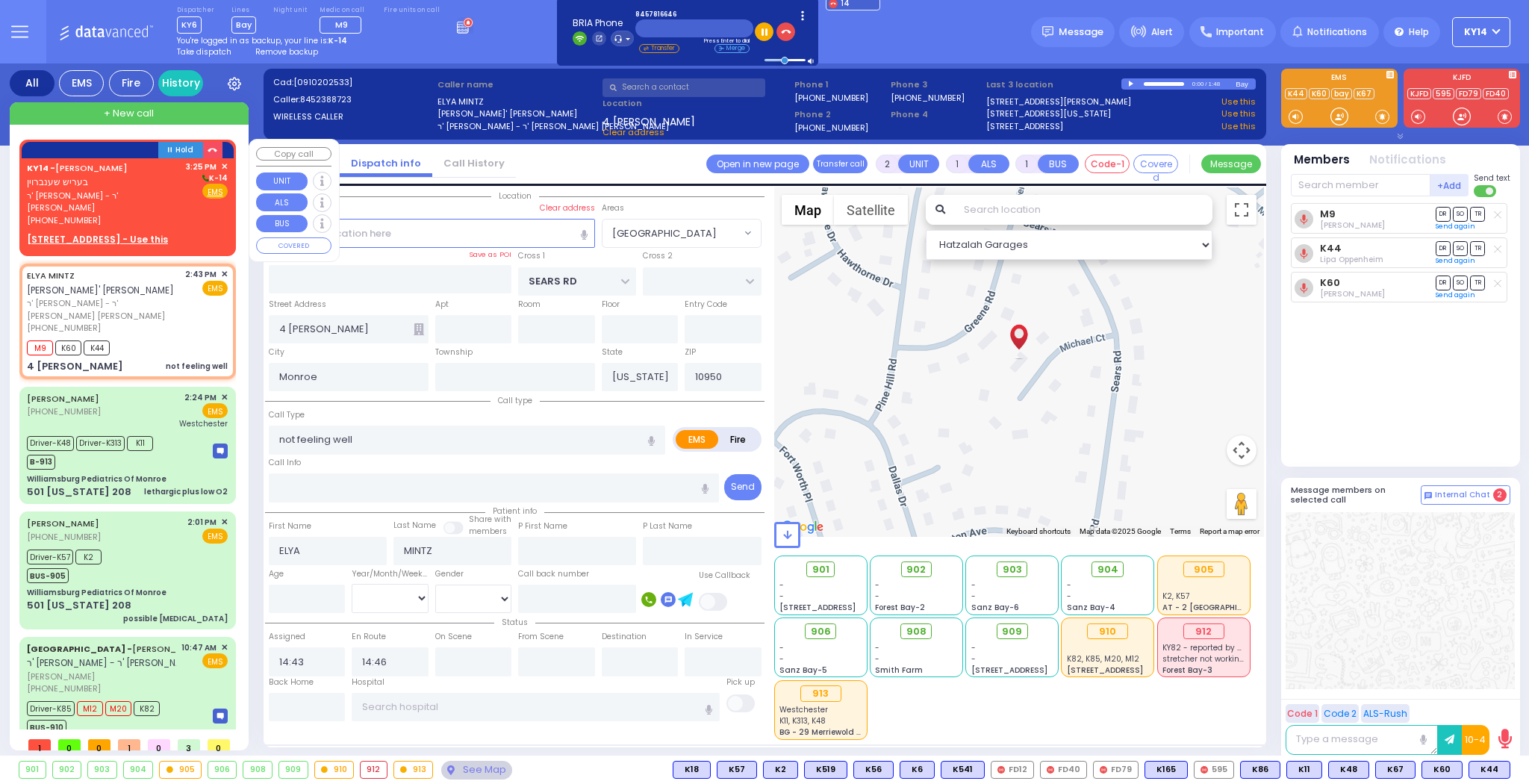
click at [161, 214] on div "(845) 781-6646" at bounding box center [103, 220] width 153 height 12
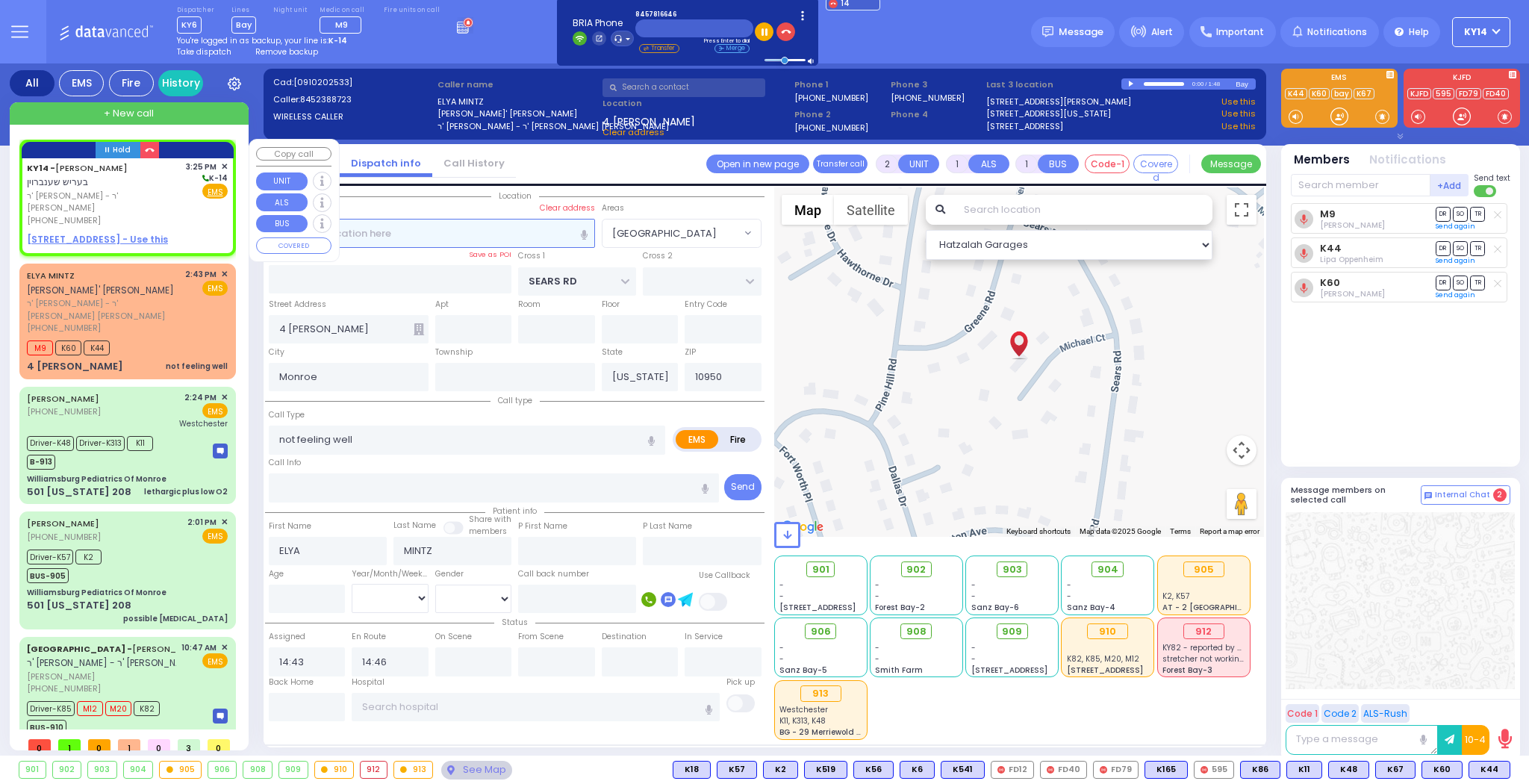
select select
radio input "true"
type input "BERISH"
type input "SCHONBRUN"
select select
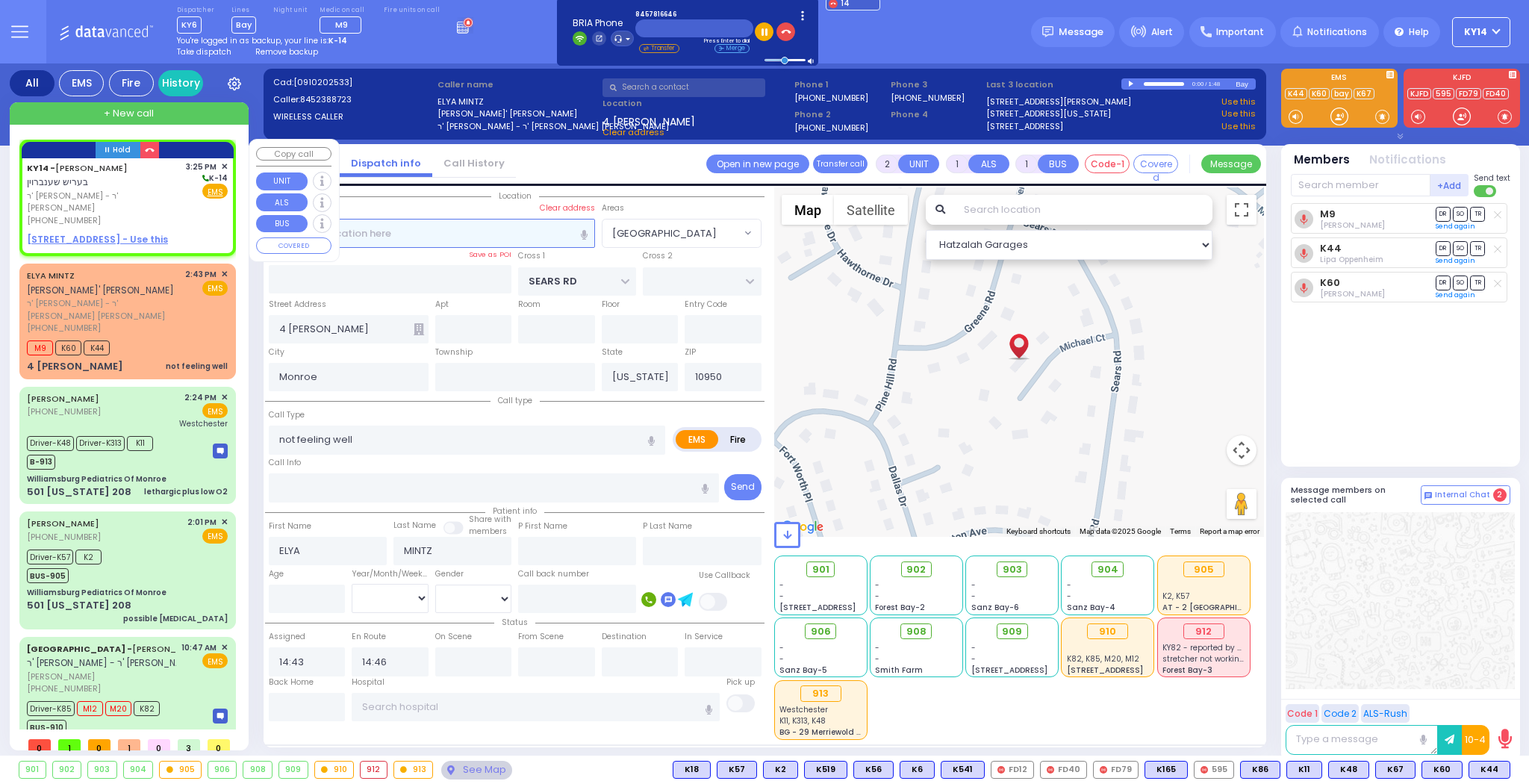
type input "15:25"
select select "Hatzalah Garages"
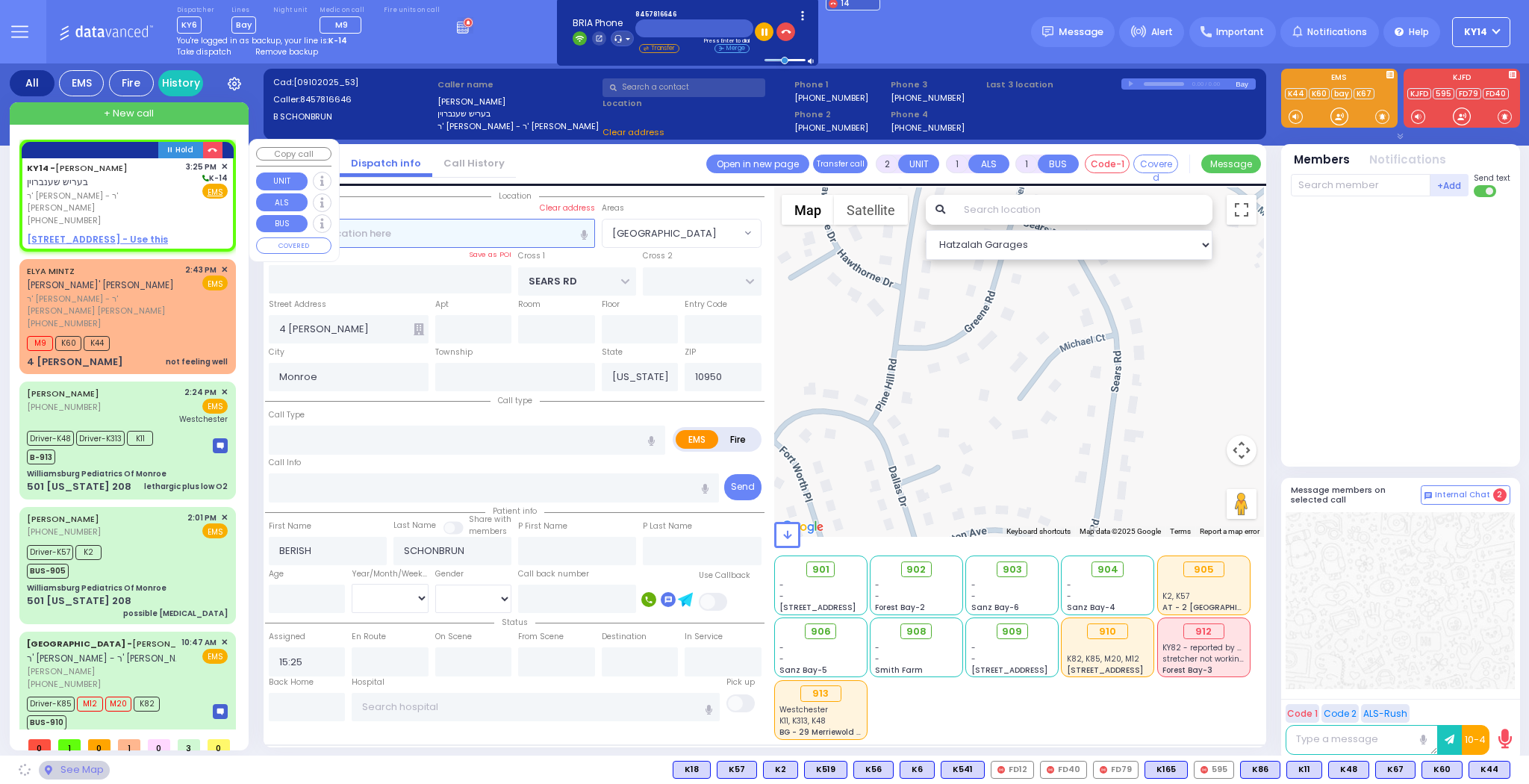
select select
radio input "true"
select select
select select "Hatzalah Garages"
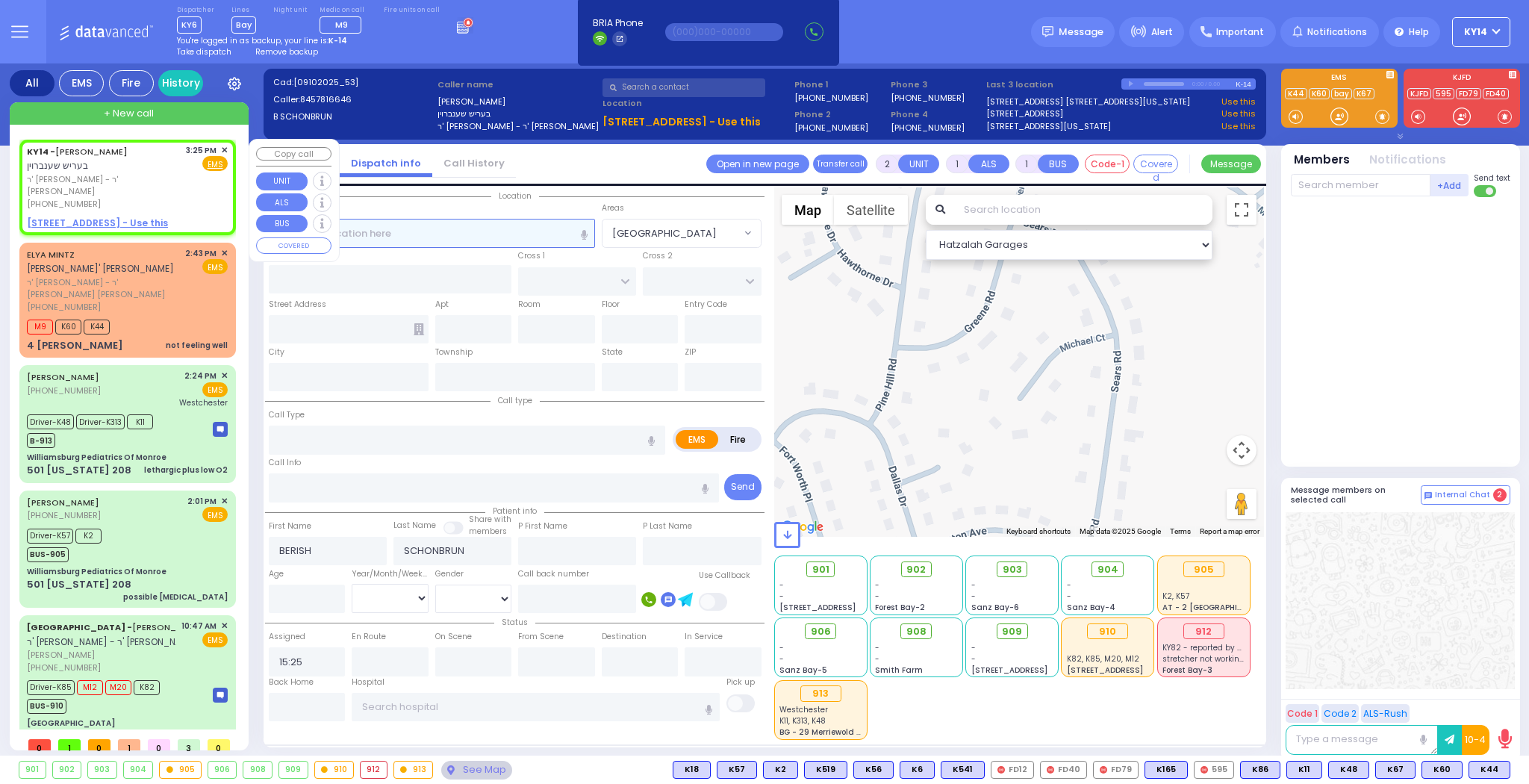
select select
radio input "true"
select select
select select "Hatzalah Garages"
click at [476, 154] on li "Call History" at bounding box center [474, 163] width 84 height 26
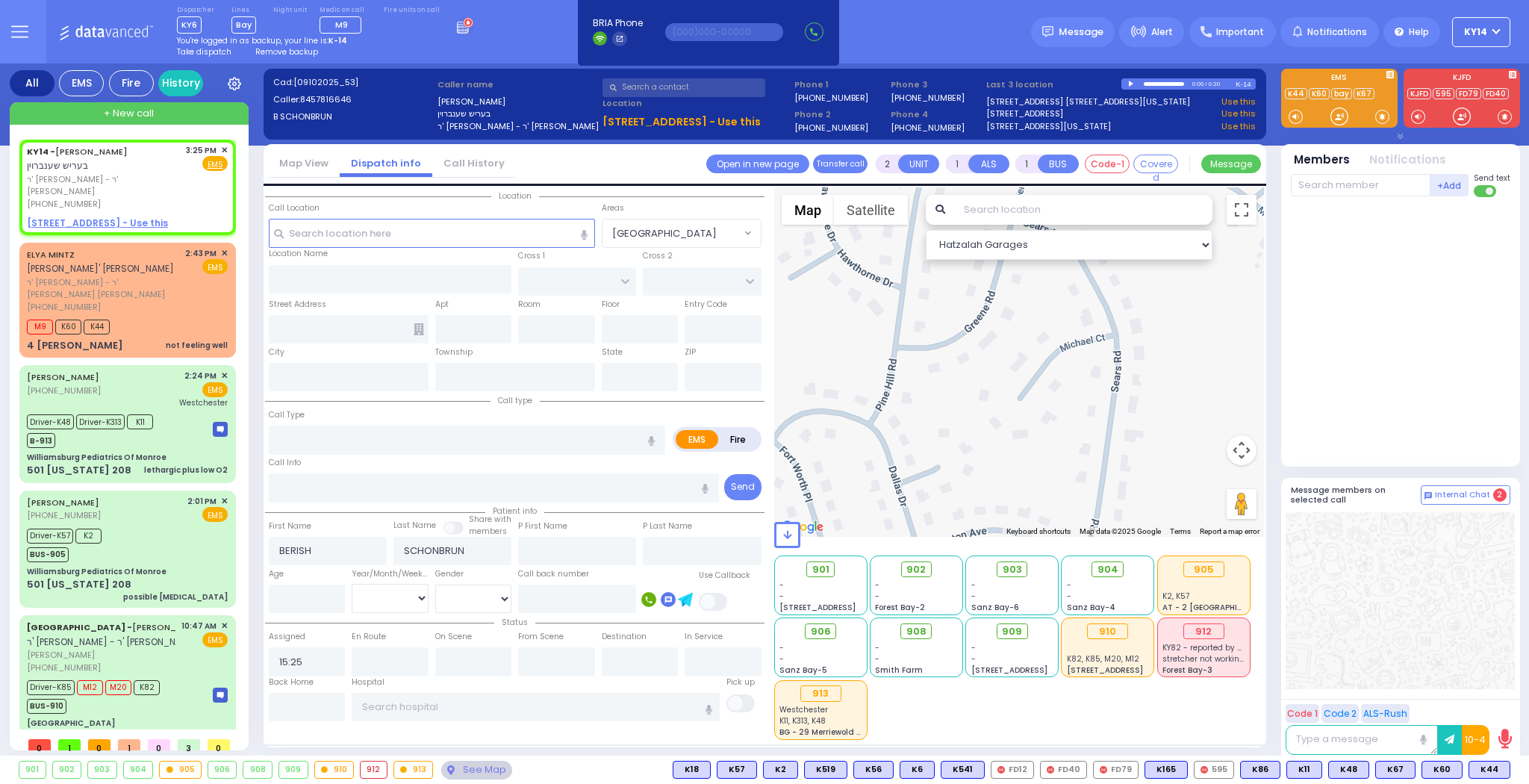
click at [474, 164] on link "Call History" at bounding box center [474, 163] width 84 height 14
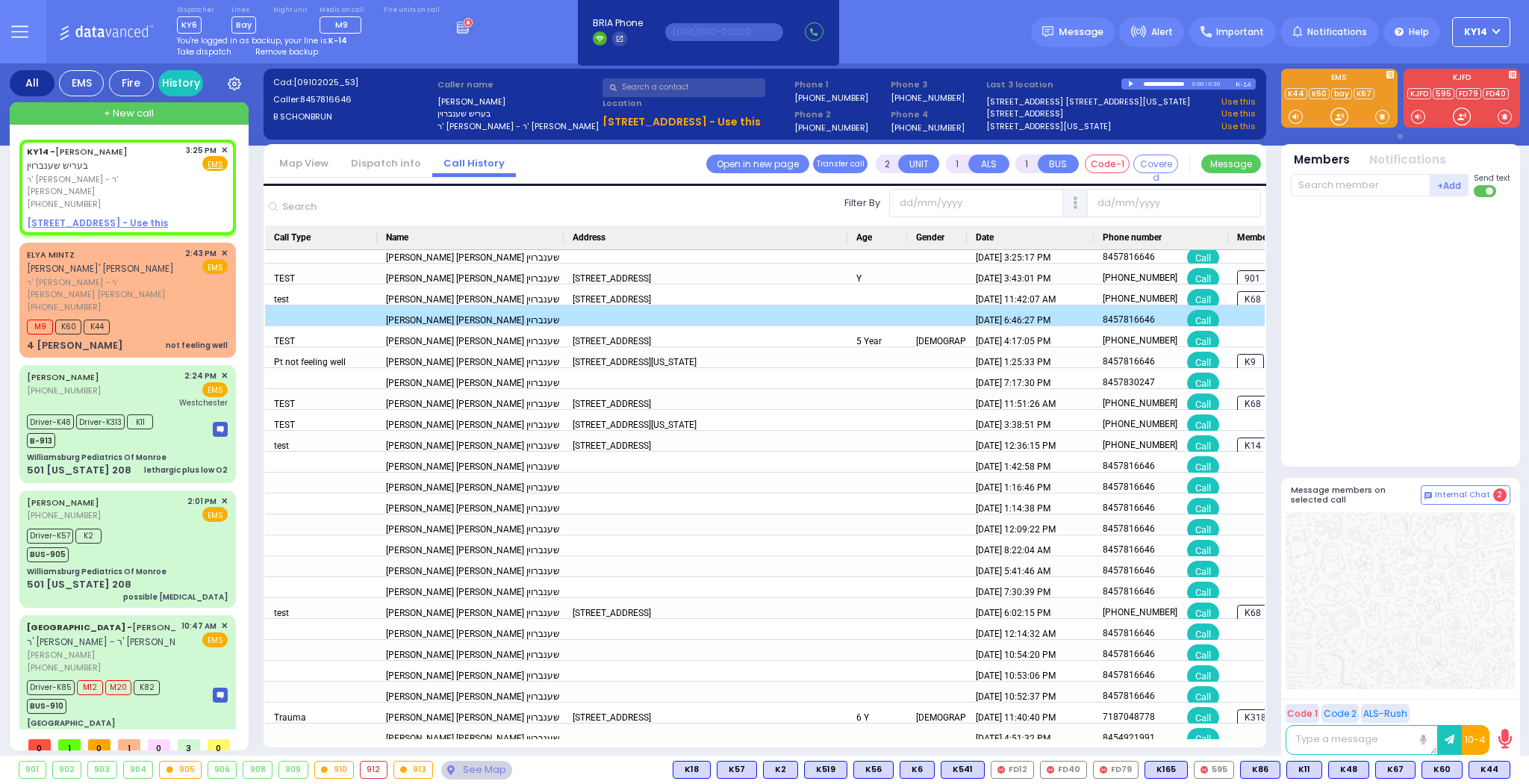
scroll to position [0, 0]
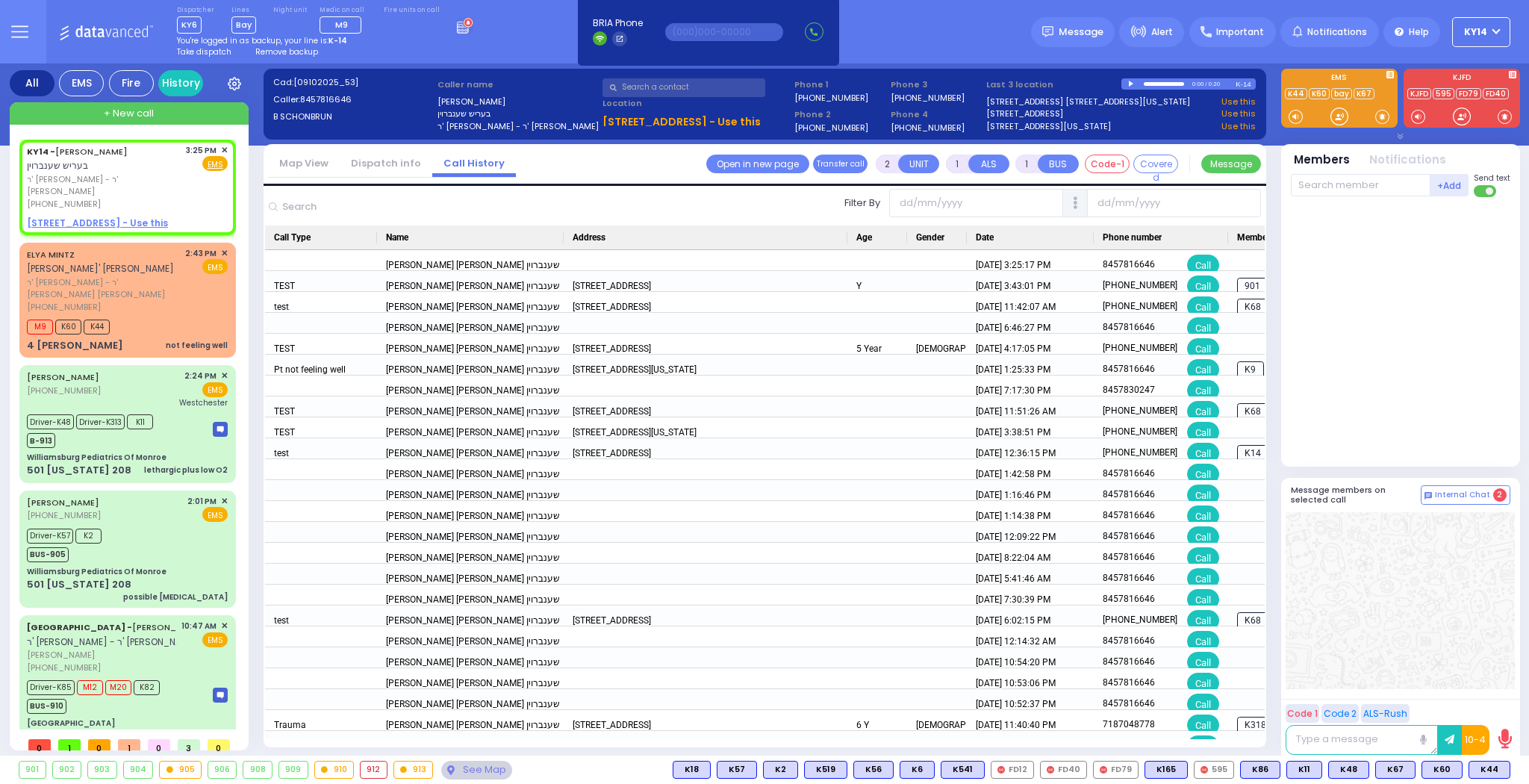
click at [383, 167] on link "Dispatch info" at bounding box center [386, 163] width 93 height 14
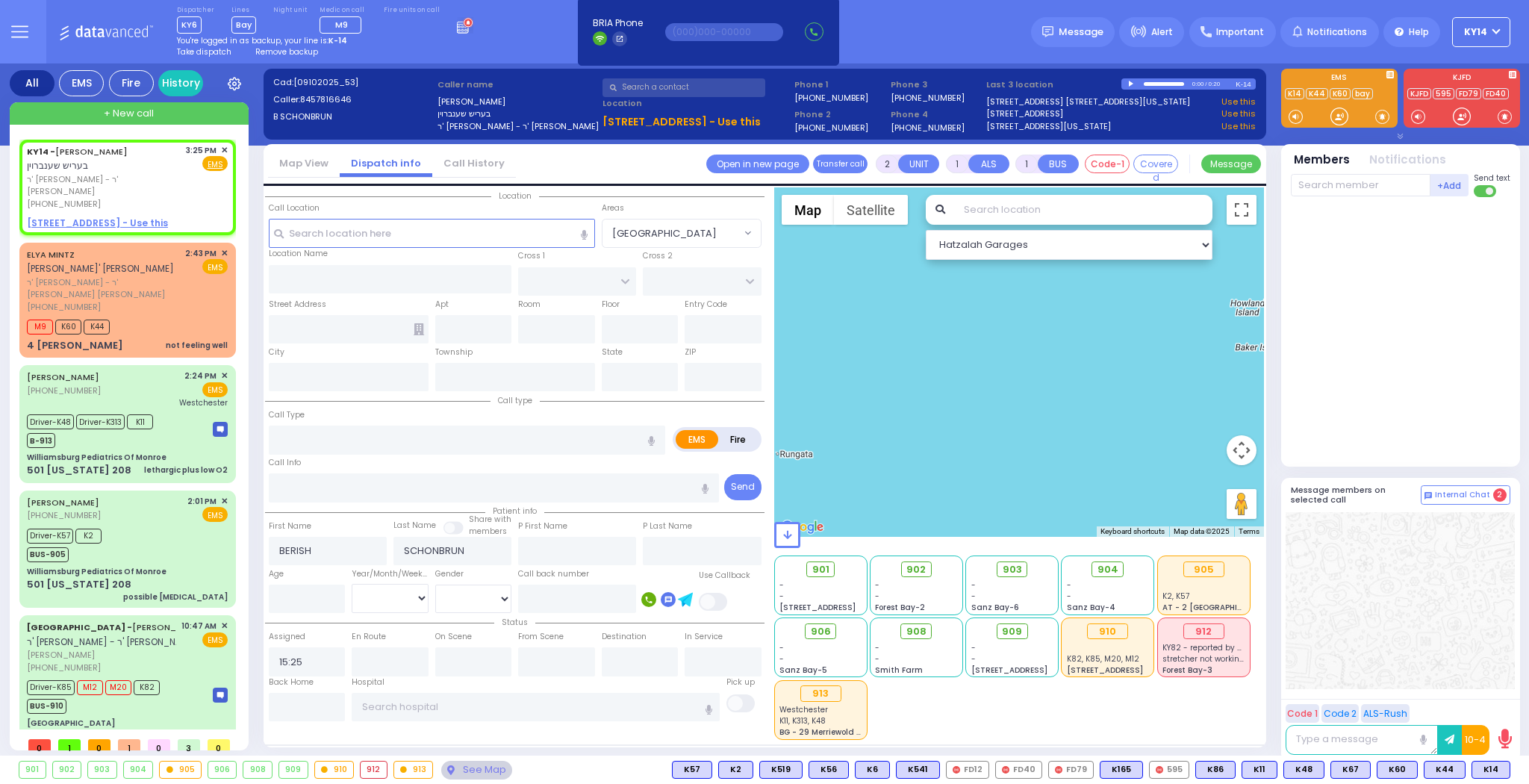
click at [284, 51] on span "Remove backup" at bounding box center [286, 52] width 62 height 12
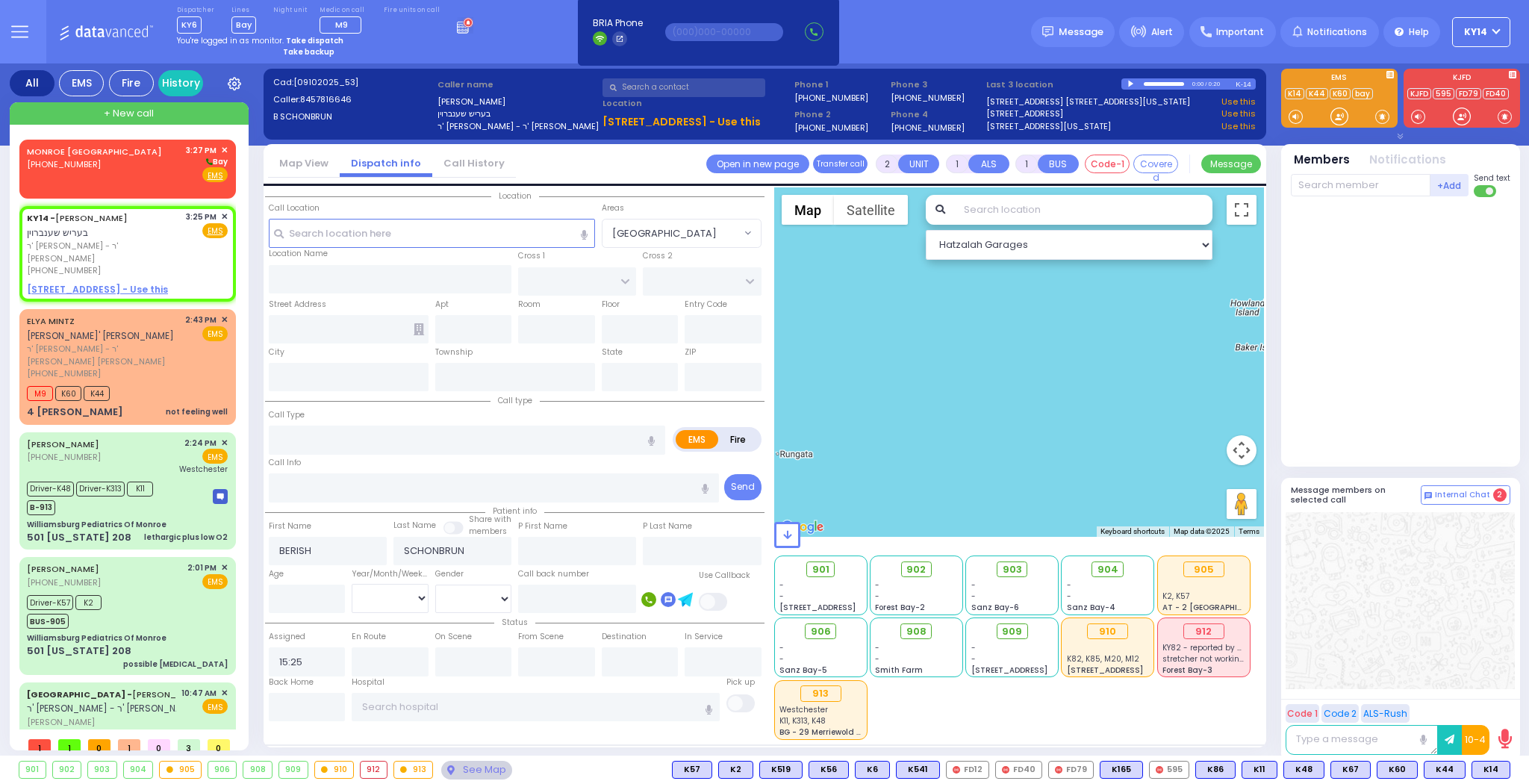
click at [1129, 83] on div at bounding box center [1131, 84] width 8 height 7
click at [1129, 83] on div at bounding box center [1131, 83] width 8 height 6
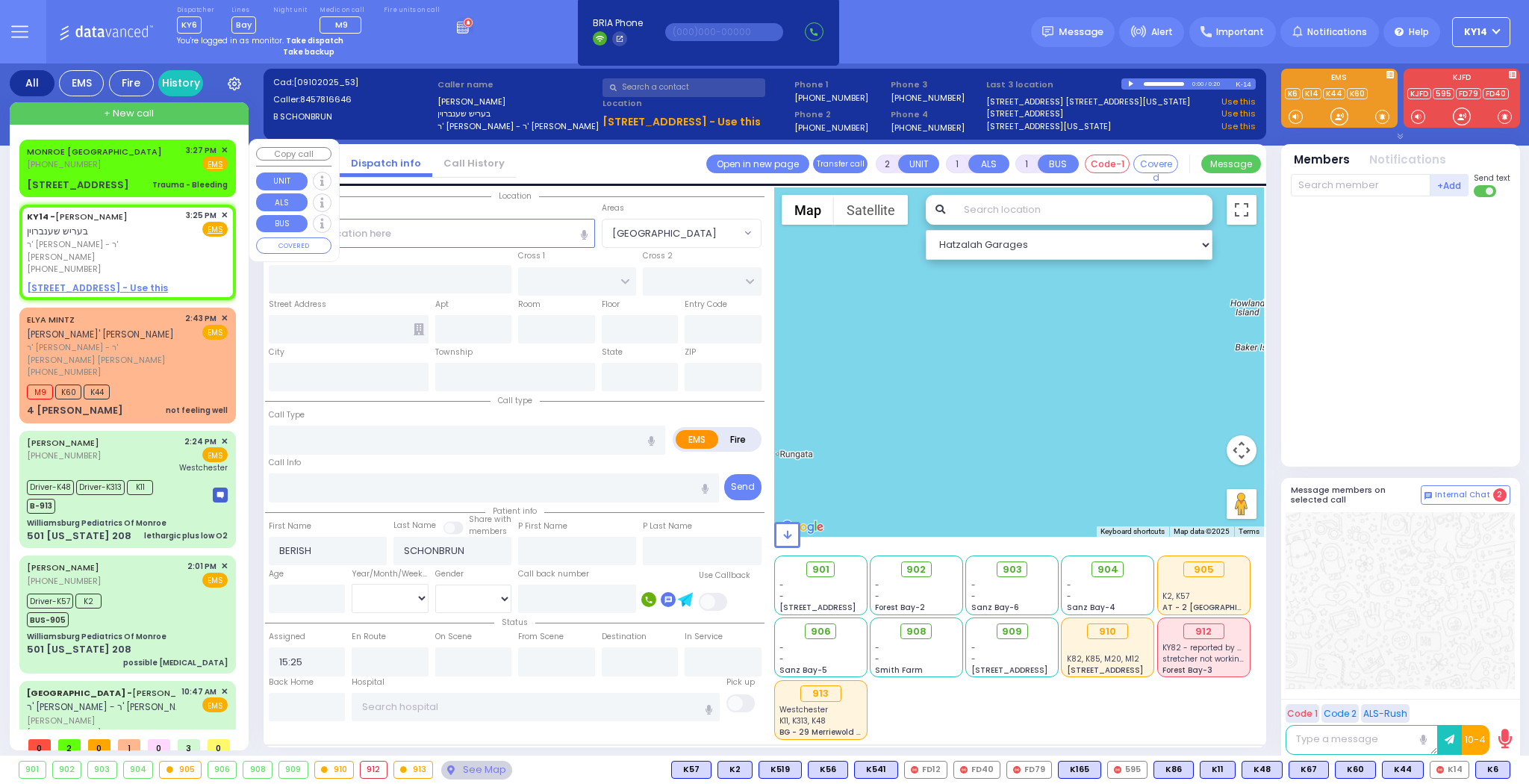
click at [136, 146] on div "MONROE NY (845) 492-2593 3:27 PM ✕ Fire EMS" at bounding box center [127, 157] width 201 height 28
select select
type input "Trauma - Bleeding"
radio input "true"
select select
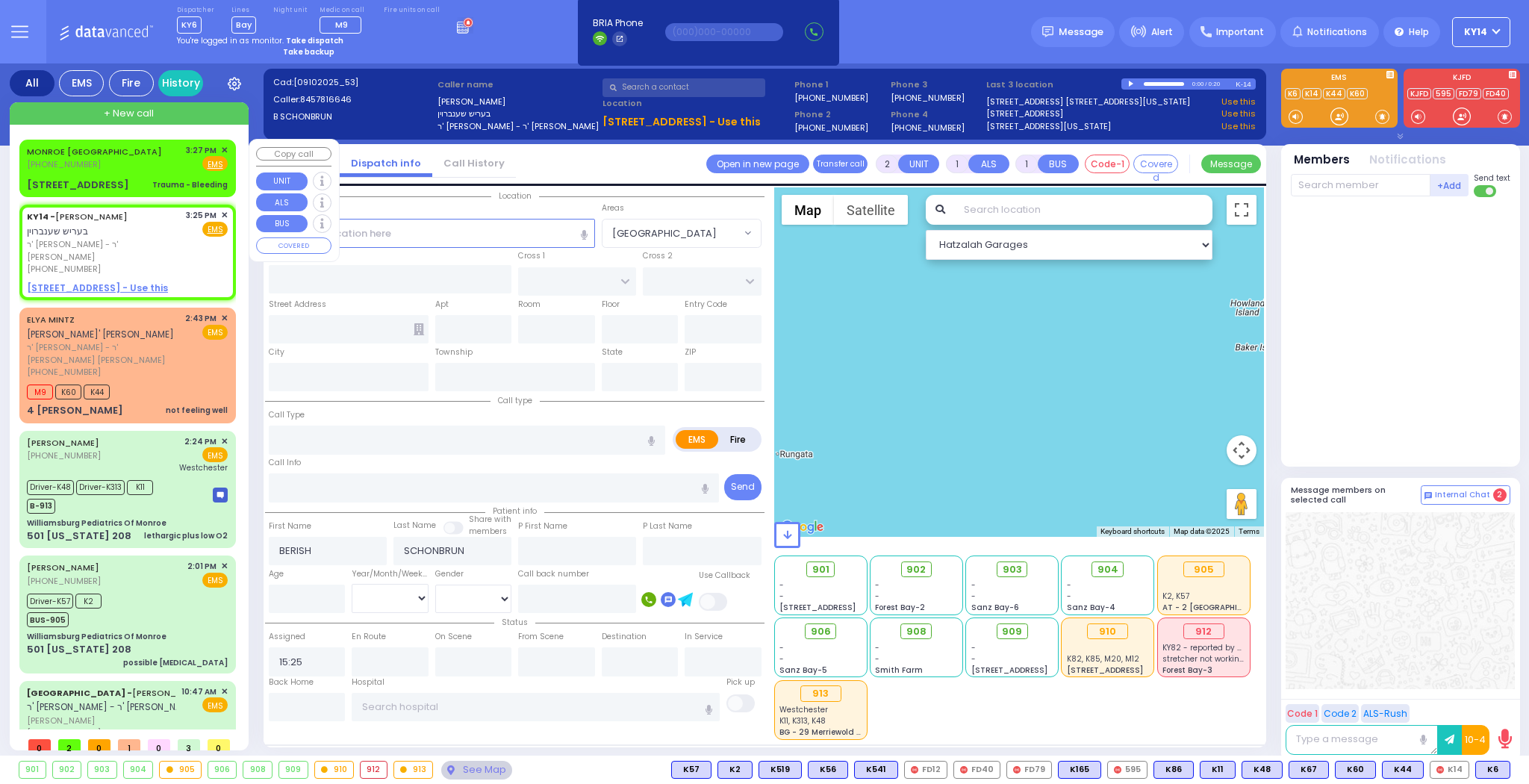
type input "15:27"
select select "Hatzalah Garages"
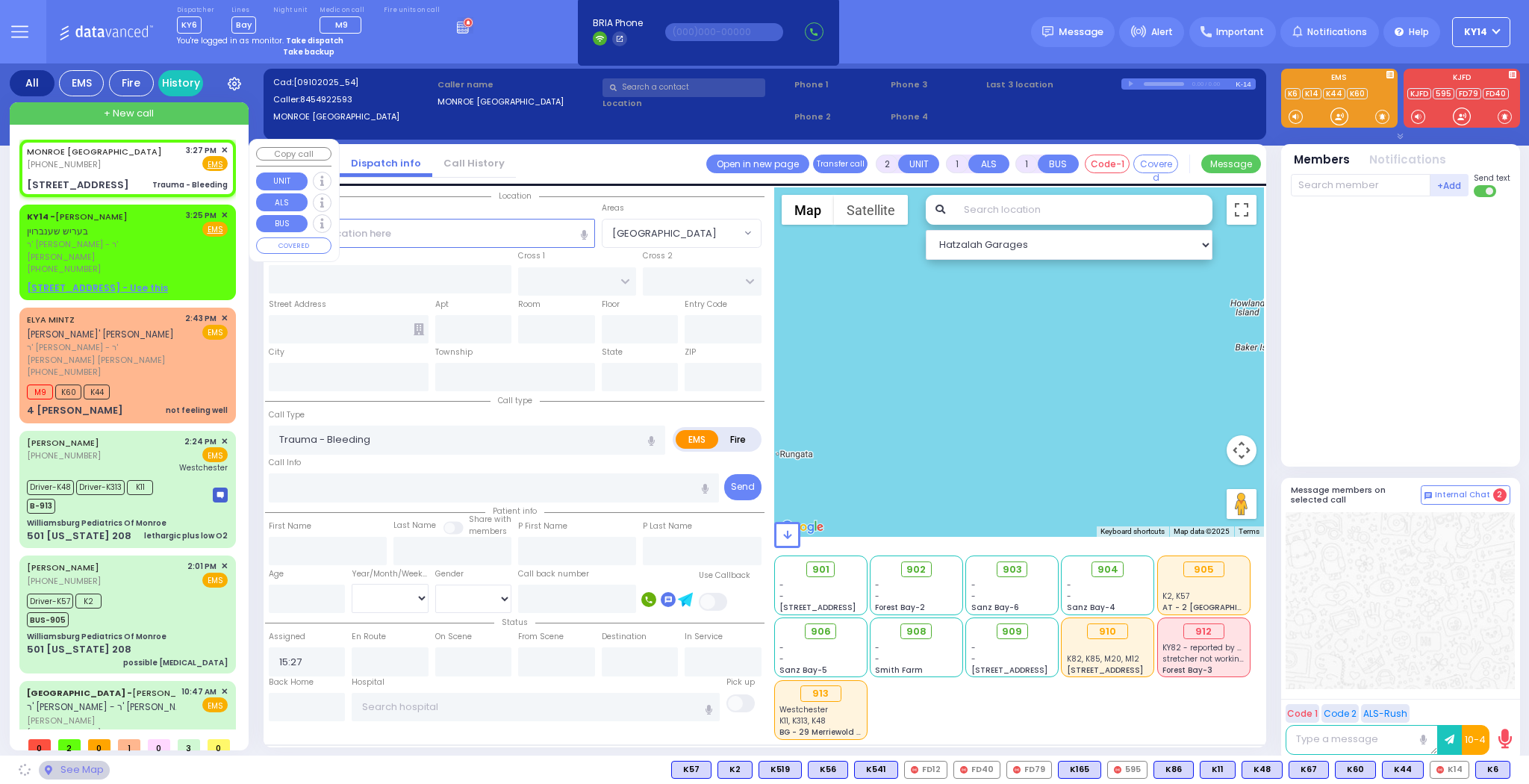
type input "SEVEN SPRINGS MOUNTAIN RD"
type input "20 Karlsburg Road"
type input "Monroe"
type input "[US_STATE]"
type input "10950"
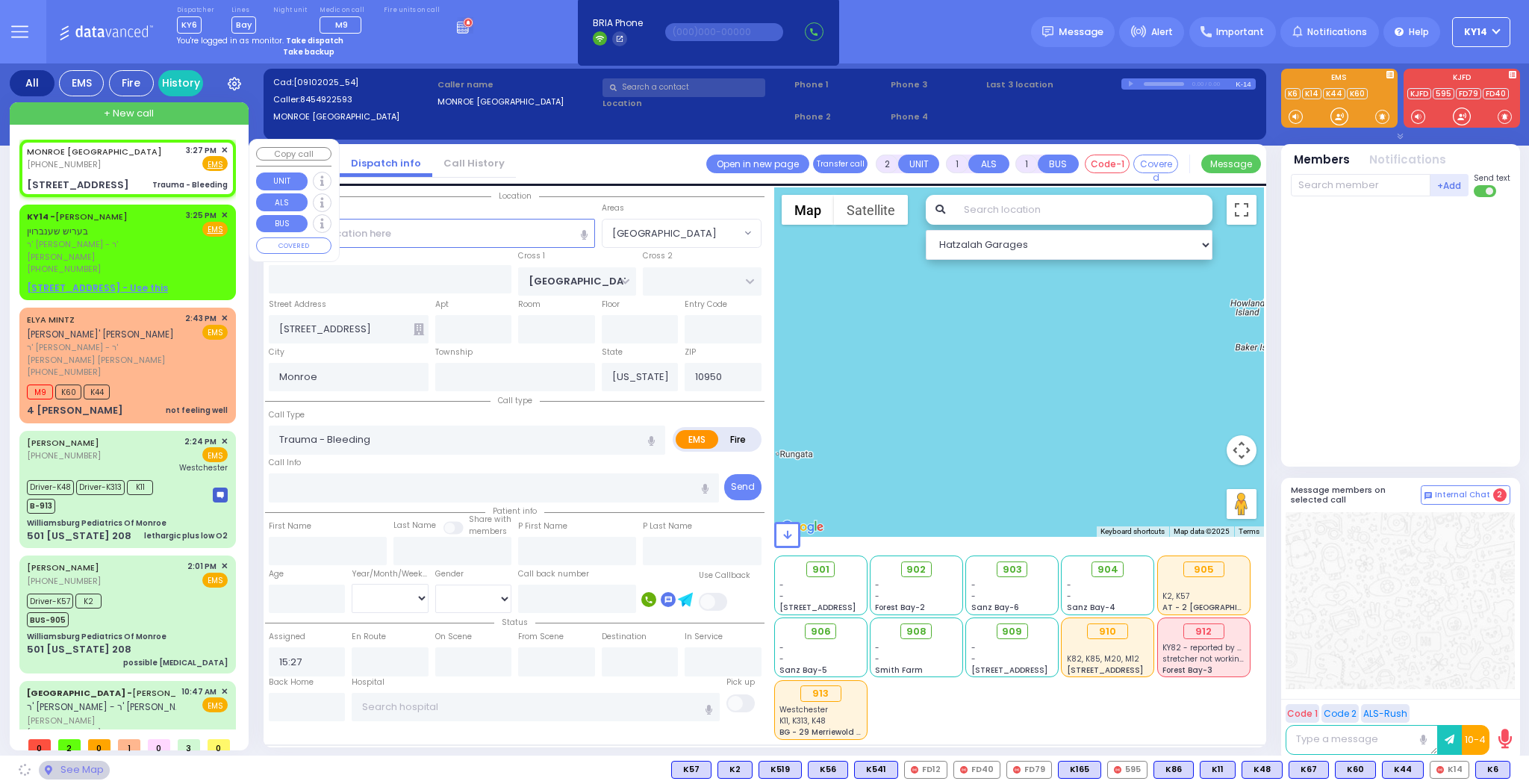
select select "SECTION 5"
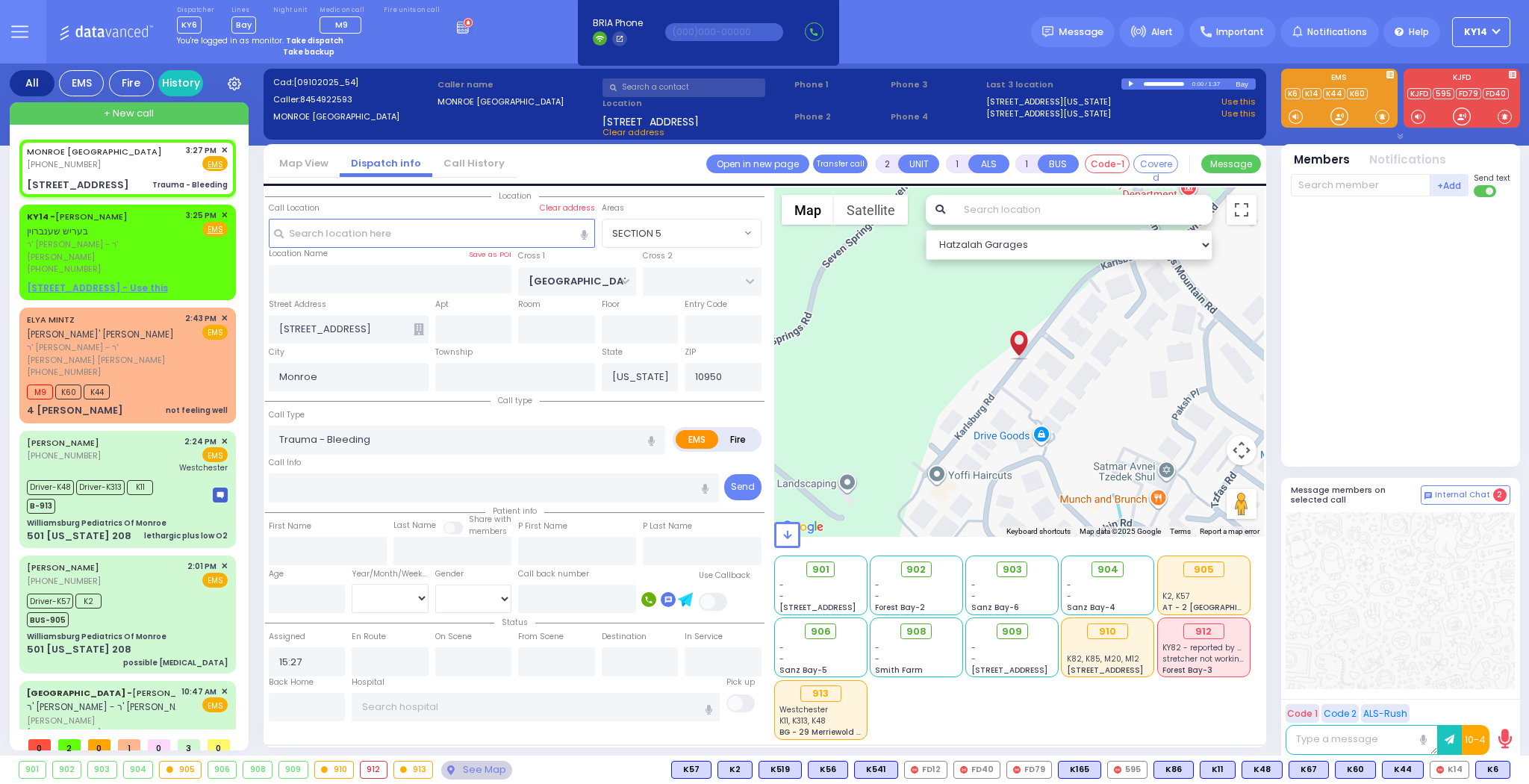
click at [446, 158] on link "Call History" at bounding box center [474, 163] width 84 height 14
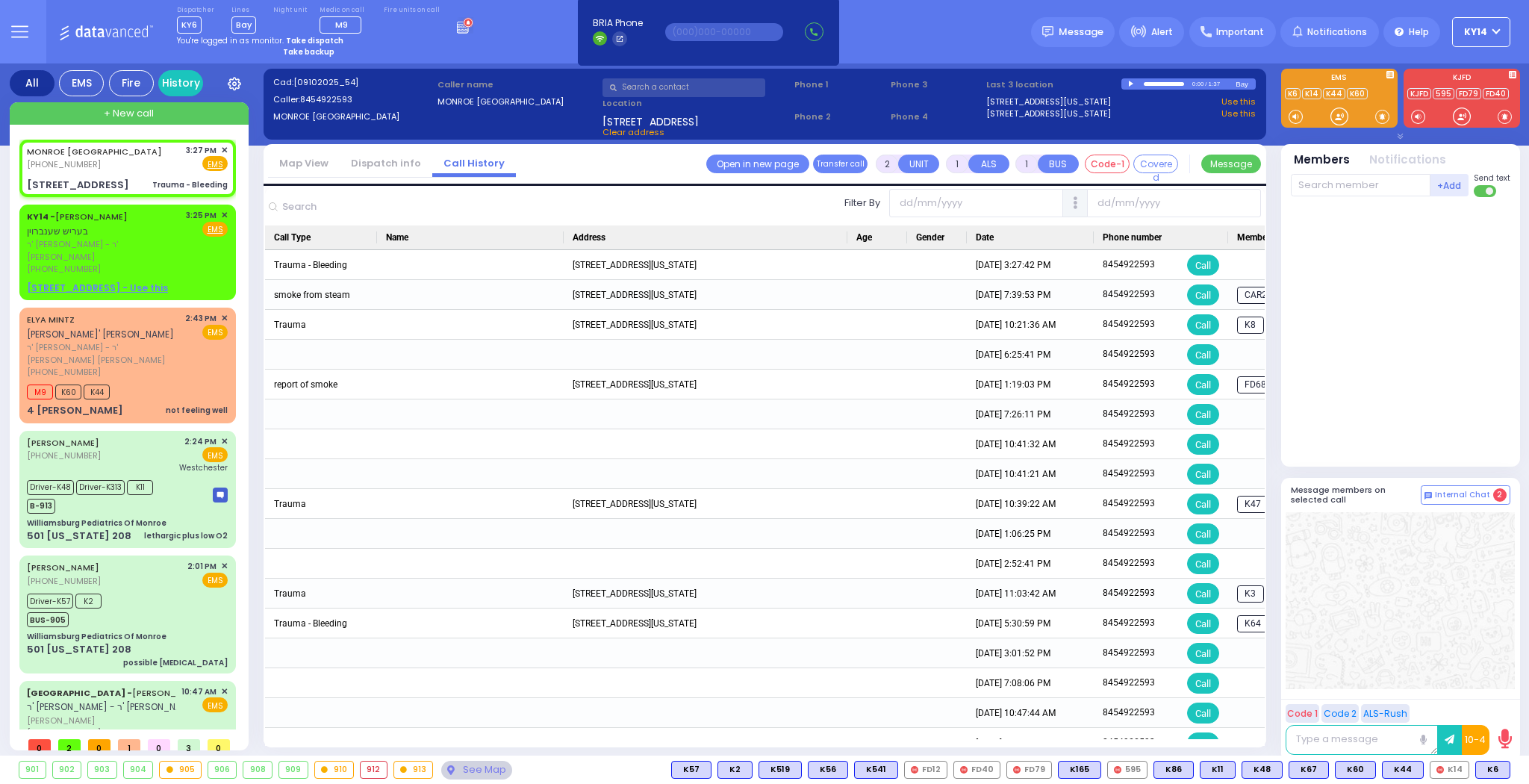
click at [368, 165] on link "Dispatch info" at bounding box center [386, 163] width 93 height 14
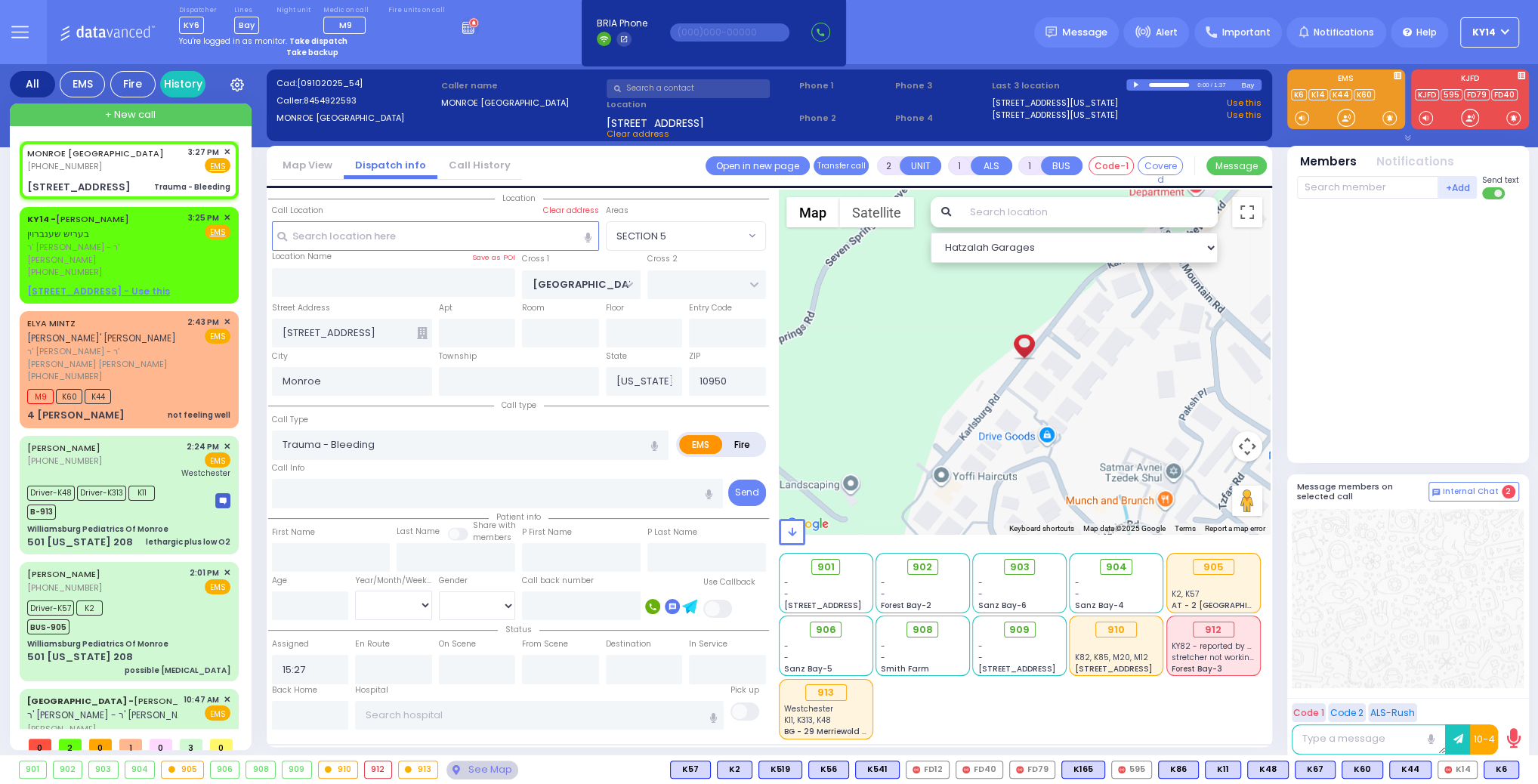
click at [1409, 138] on icon "button" at bounding box center [1406, 138] width 5 height 3
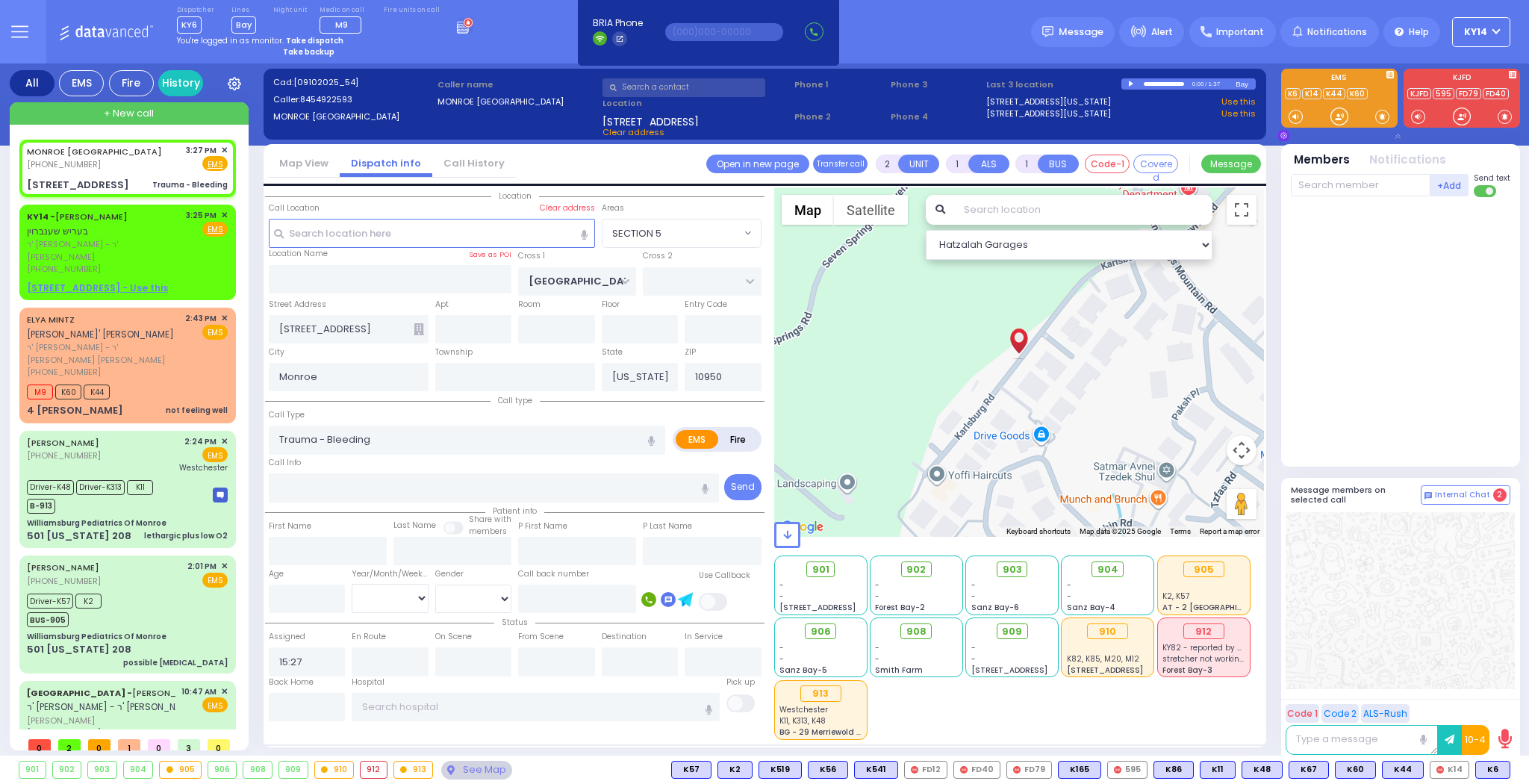
click at [1281, 135] on icon "button" at bounding box center [1284, 136] width 7 height 7
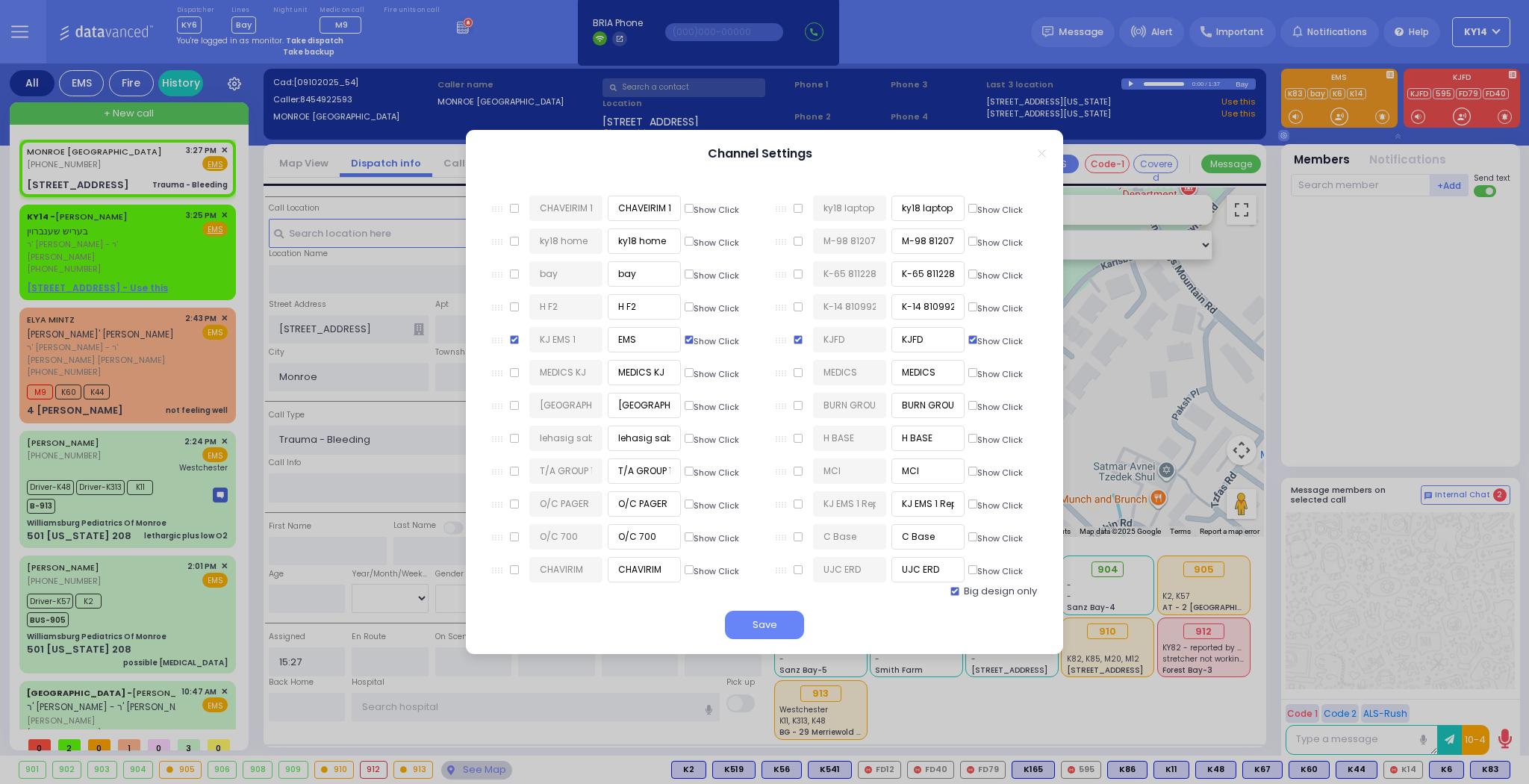
click at [1040, 155] on line "Close" at bounding box center [1042, 153] width 7 height 7
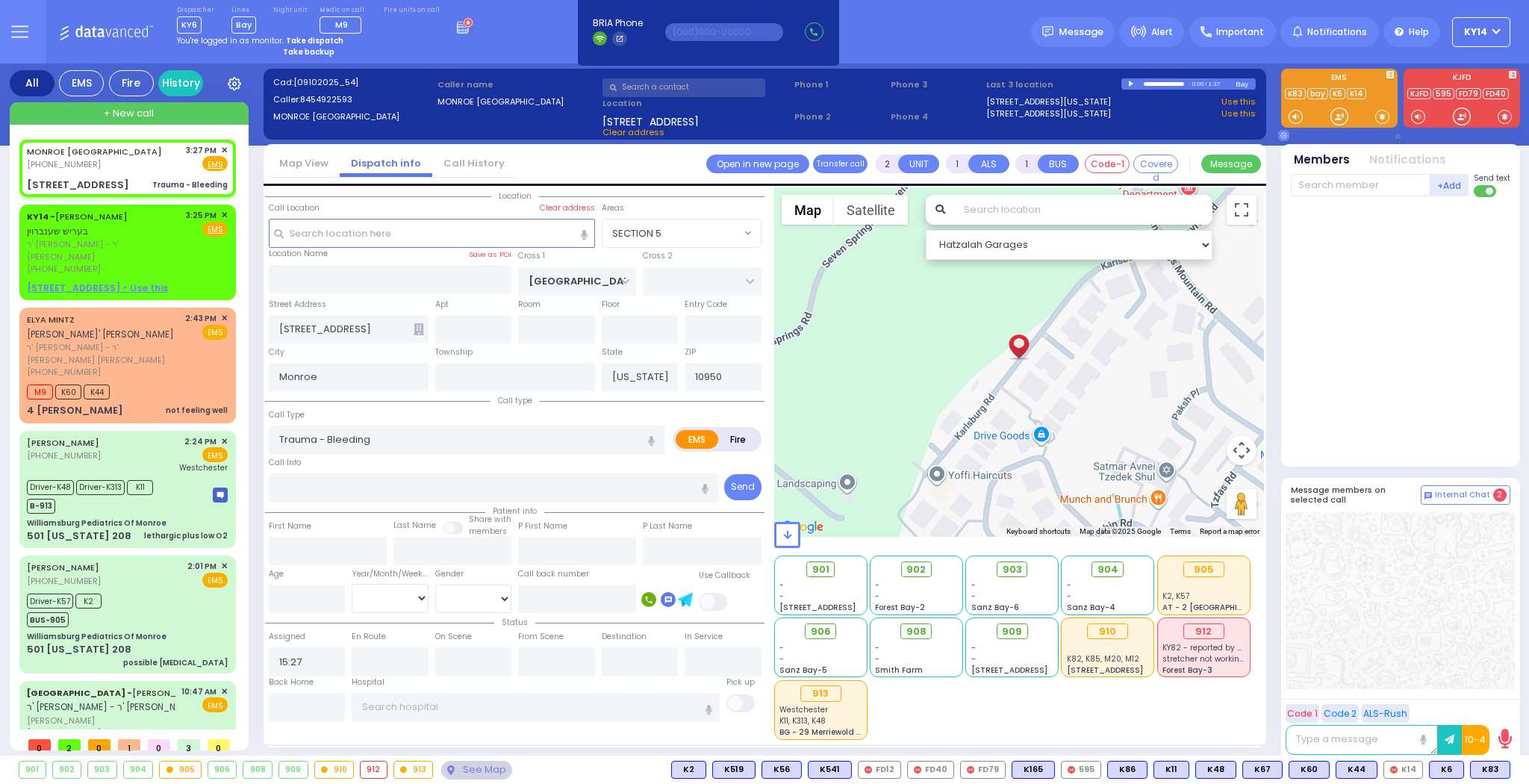
click at [23, 25] on icon at bounding box center [20, 31] width 17 height 17
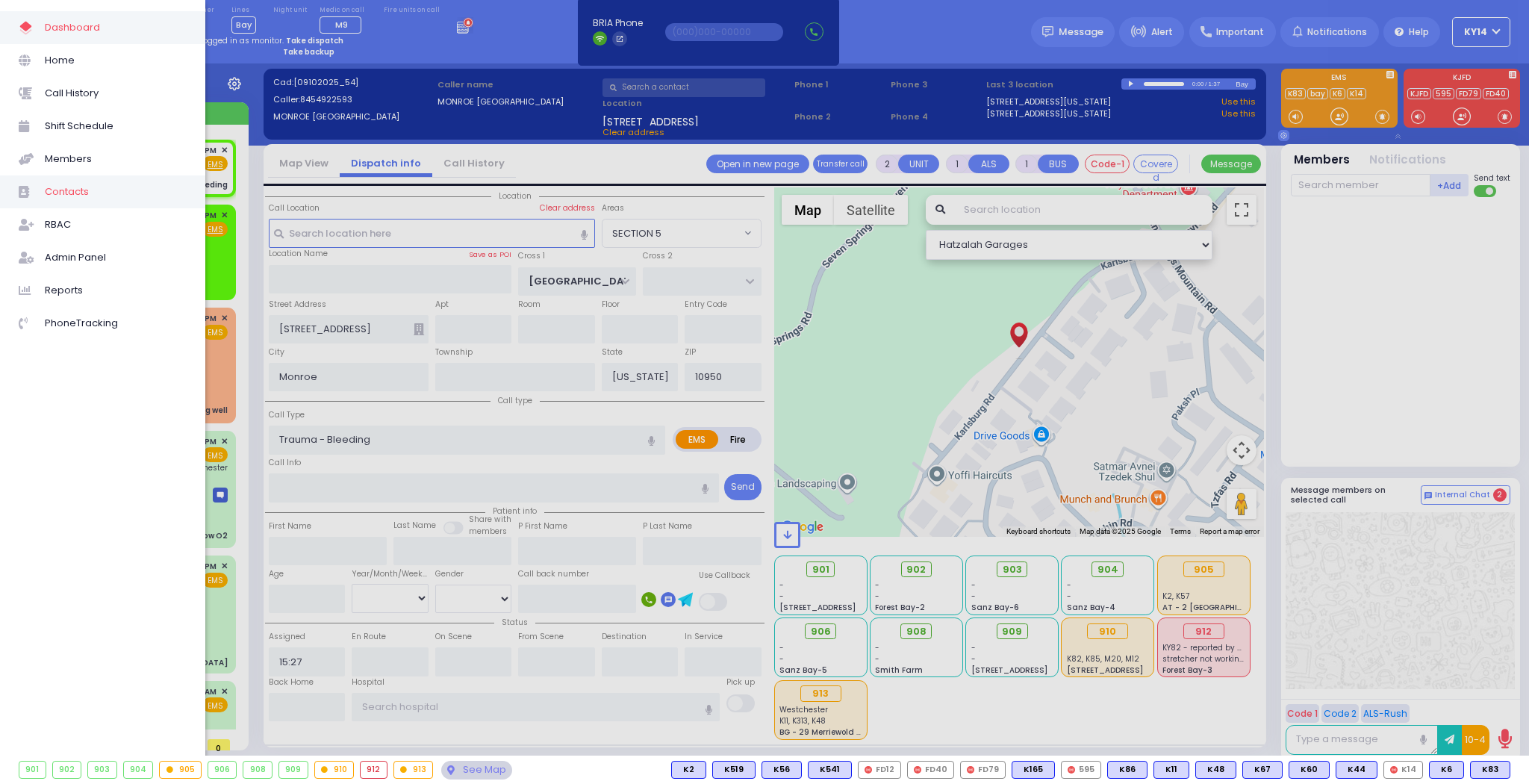
select select
radio input "true"
select select
select select "Hatzalah Garages"
select select "SECTION 5"
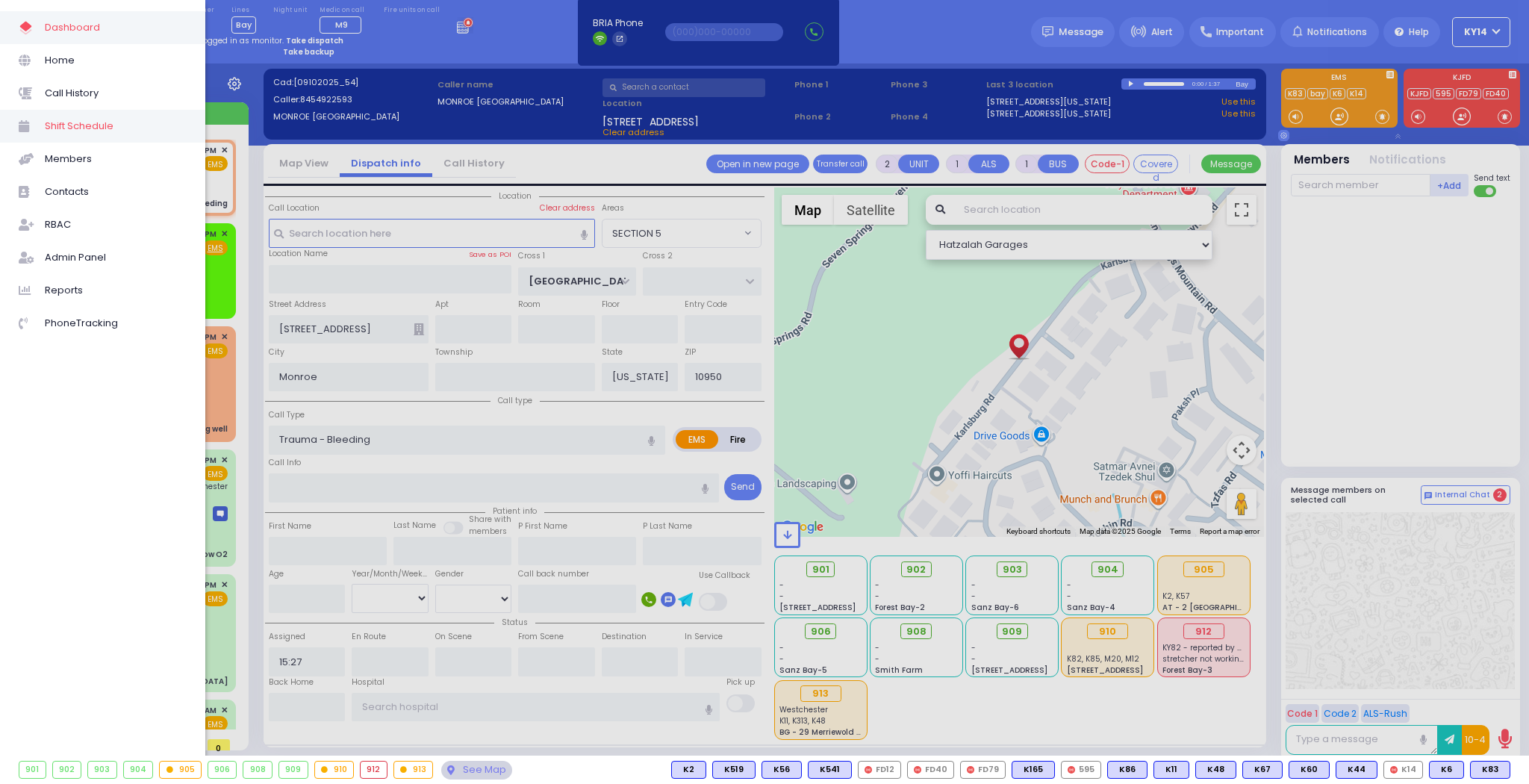
select select
radio input "true"
select select
type input "15:30"
select select "Hatzalah Garages"
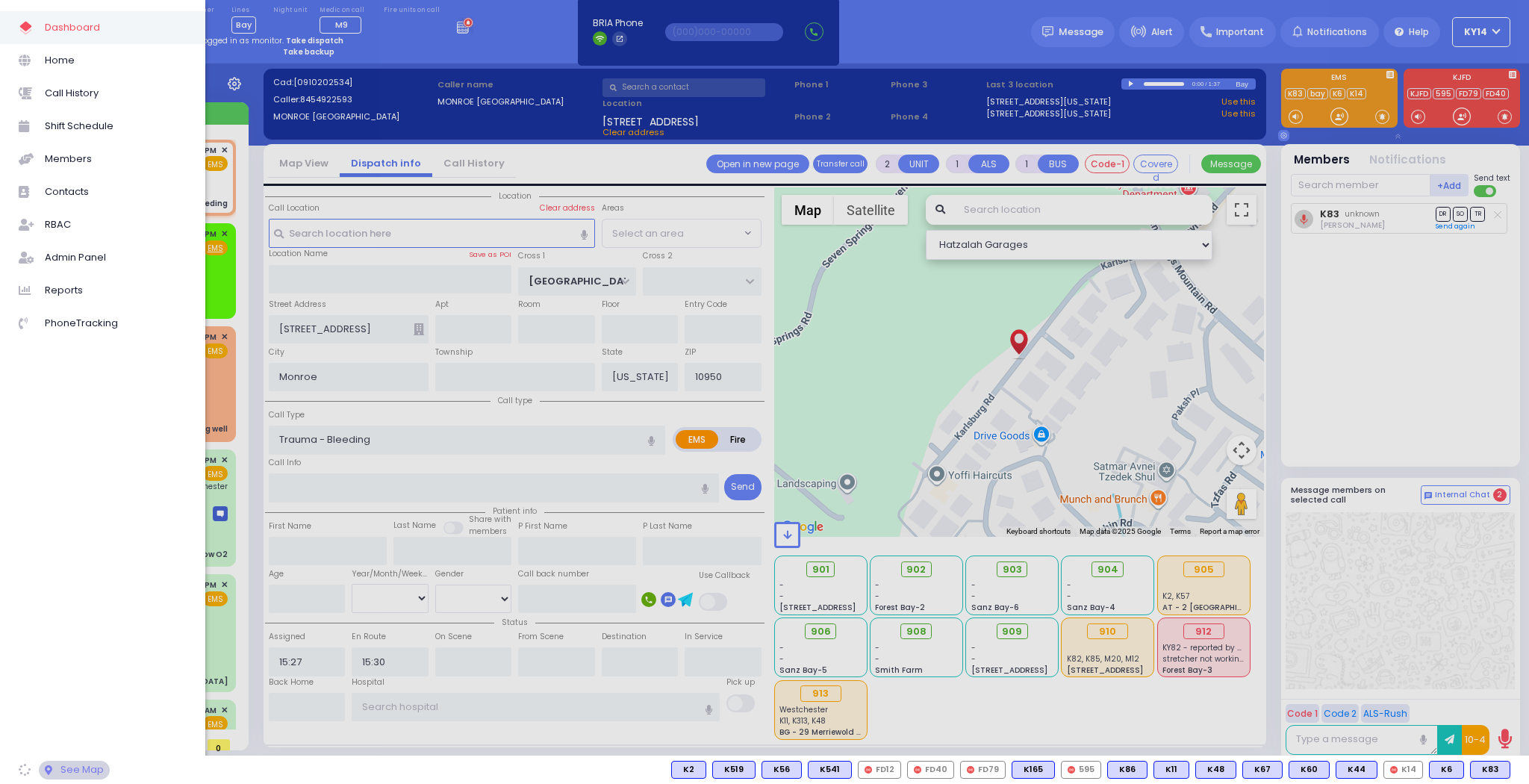
select select "SECTION 5"
click at [526, 36] on div at bounding box center [764, 392] width 1529 height 784
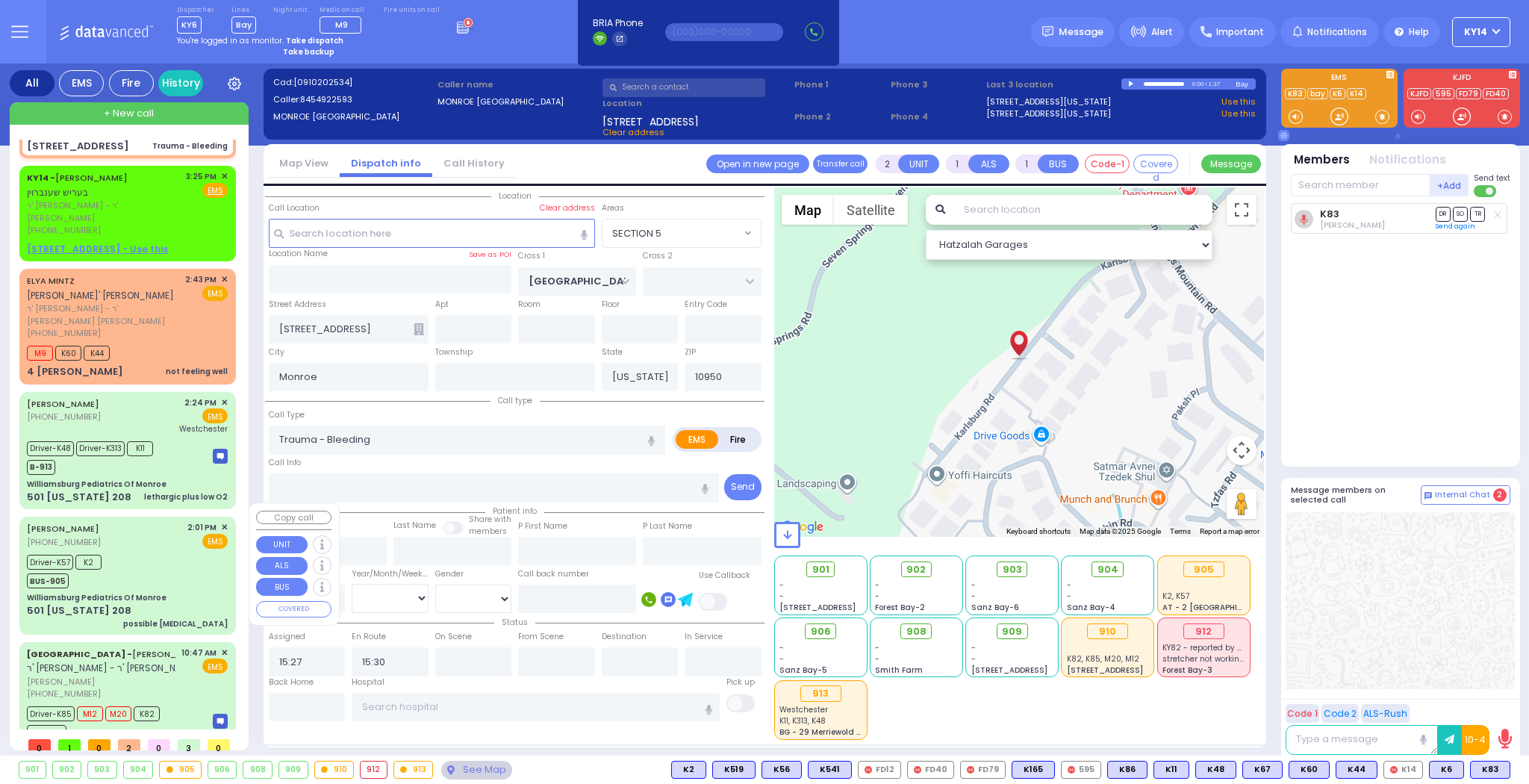
scroll to position [71, 0]
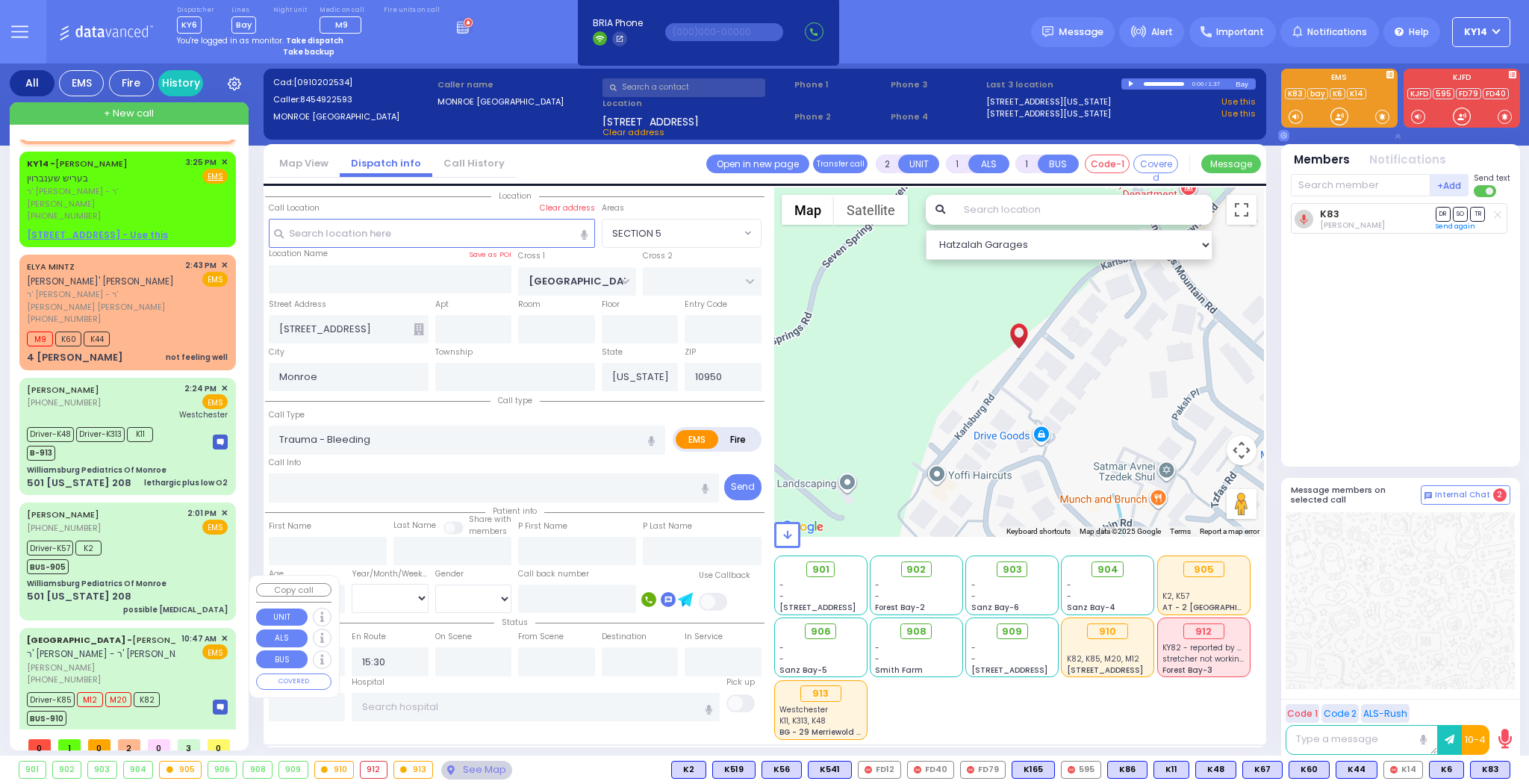
click at [189, 632] on div "10:47 AM ✕ EMS" at bounding box center [204, 659] width 47 height 54
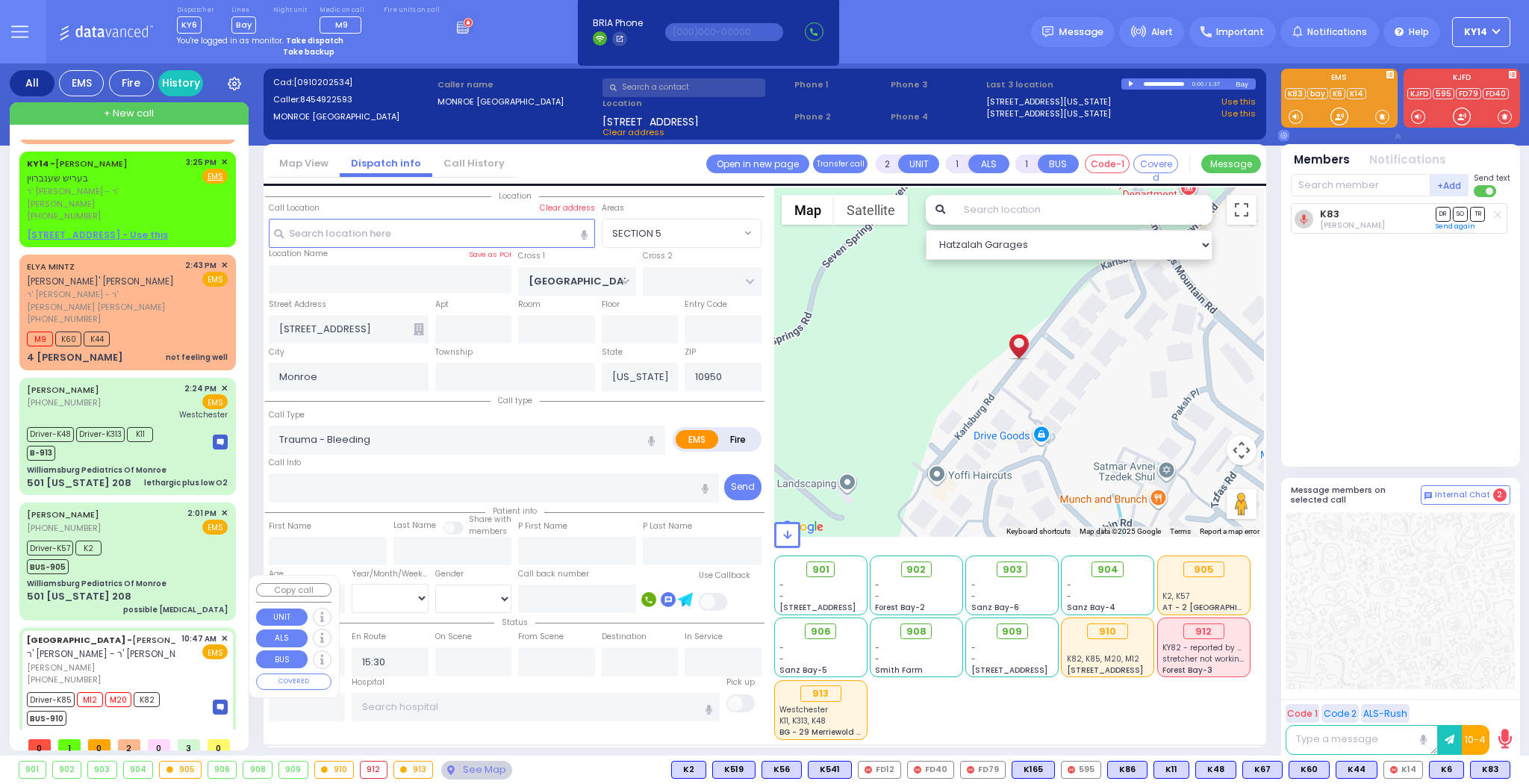
type input "6"
select select
type input "patient with a history"
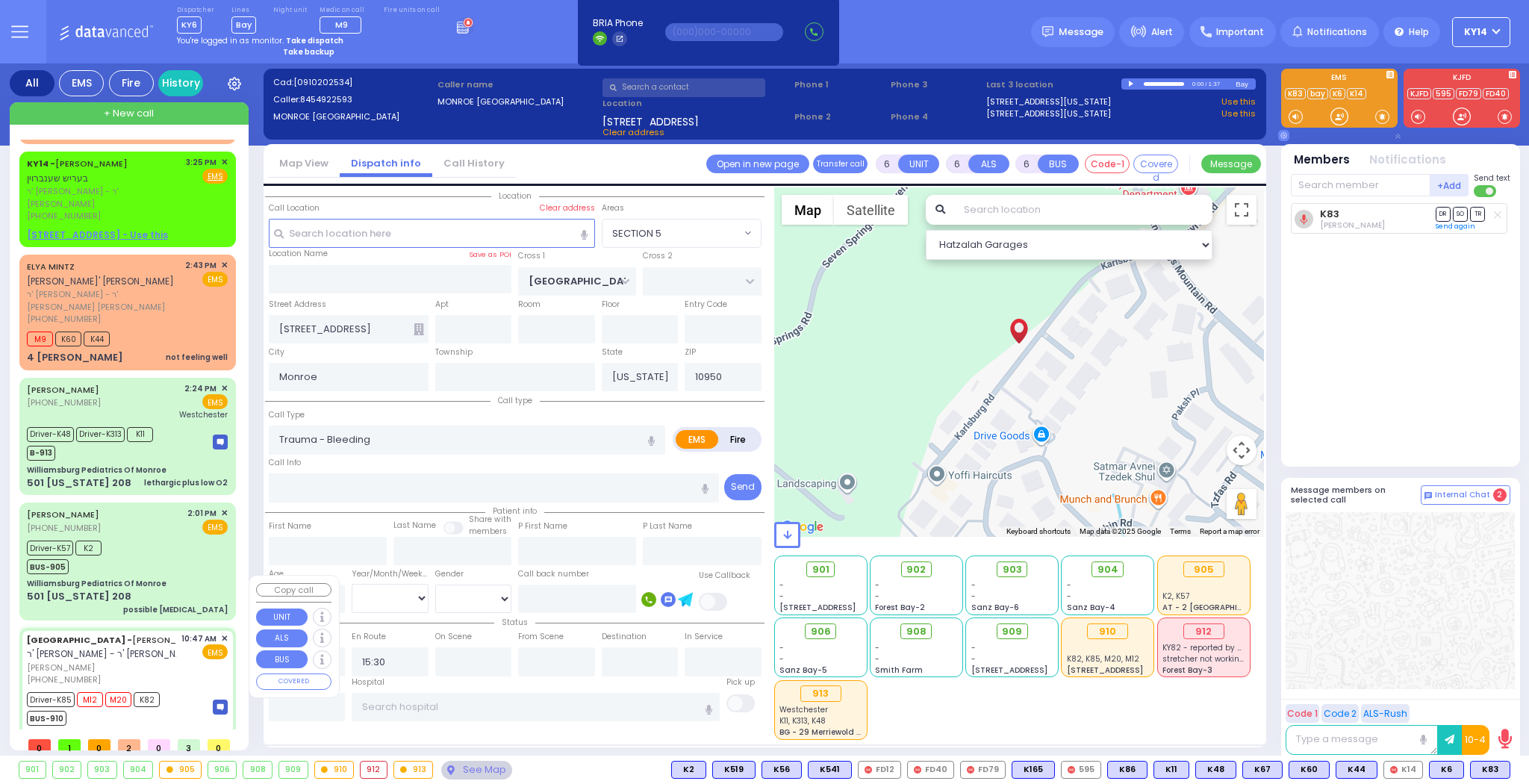
radio input "true"
type input "ARON YONA"
type input "JACOBOWITZ"
type input "Rivka"
type input "Jacobivics"
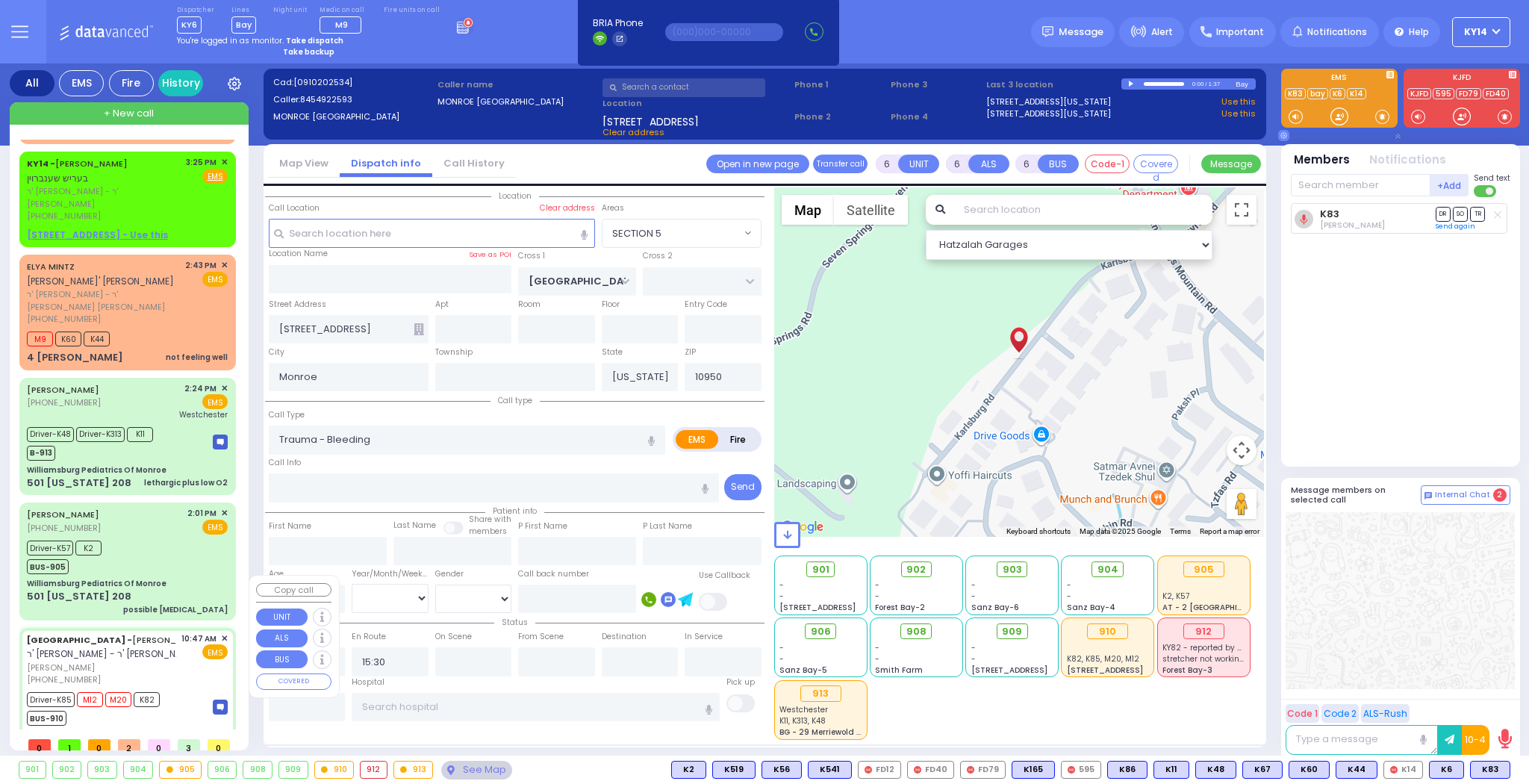
type input "1"
select select "Year"
select select "[DEMOGRAPHIC_DATA]"
type input "10:47"
type input "10:57"
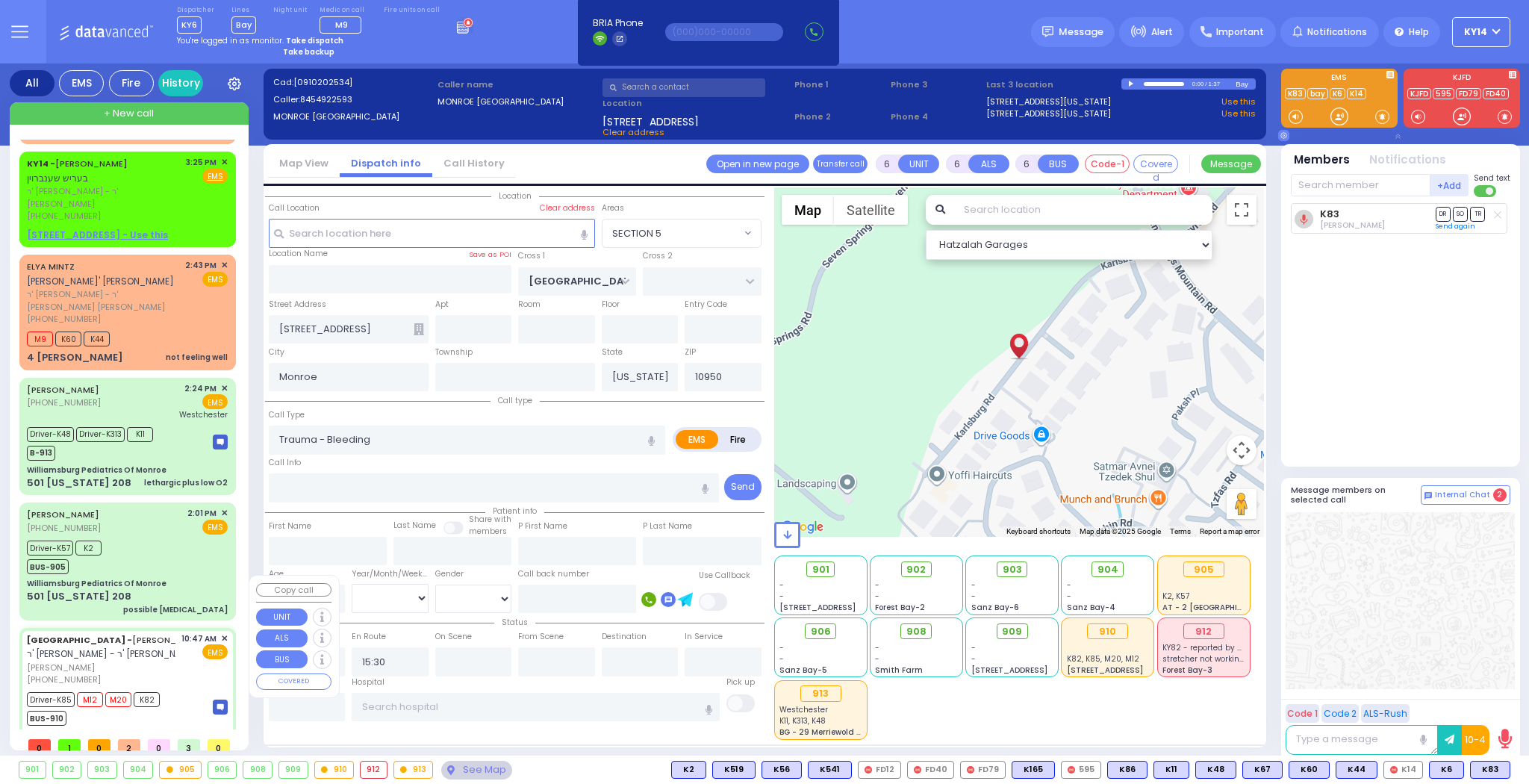
type input "11:00"
type input "11:50"
type input "14:02"
type input "16:00"
type input "Childrens hospital of philadelphia 3400 Civic Center Blvd Philadelphia"
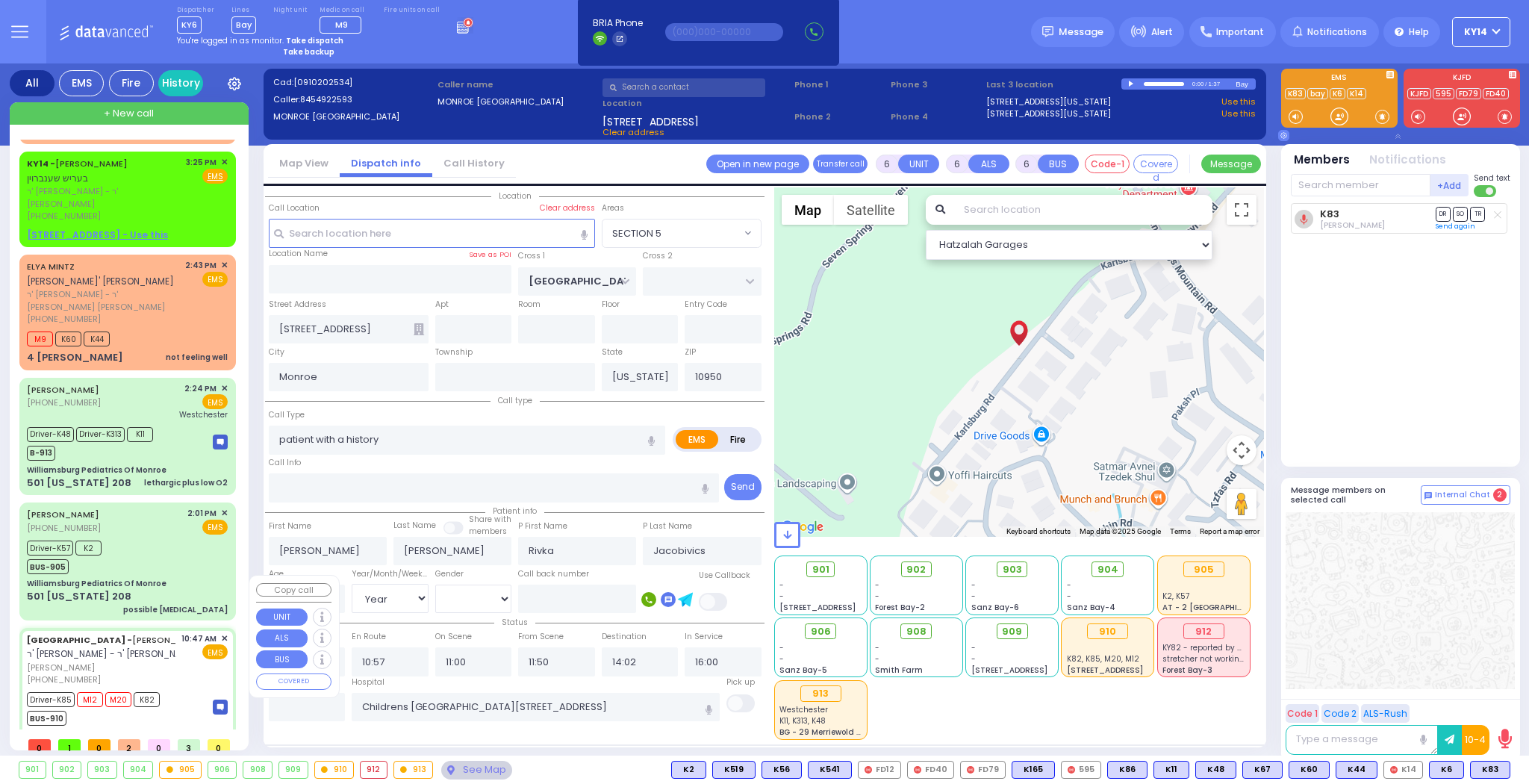
type input "[PERSON_NAME][GEOGRAPHIC_DATA]"
type input "VAN BUREN DR"
type input "CARTER LN"
type input "[STREET_ADDRESS]"
type input "Kiryas Joel"
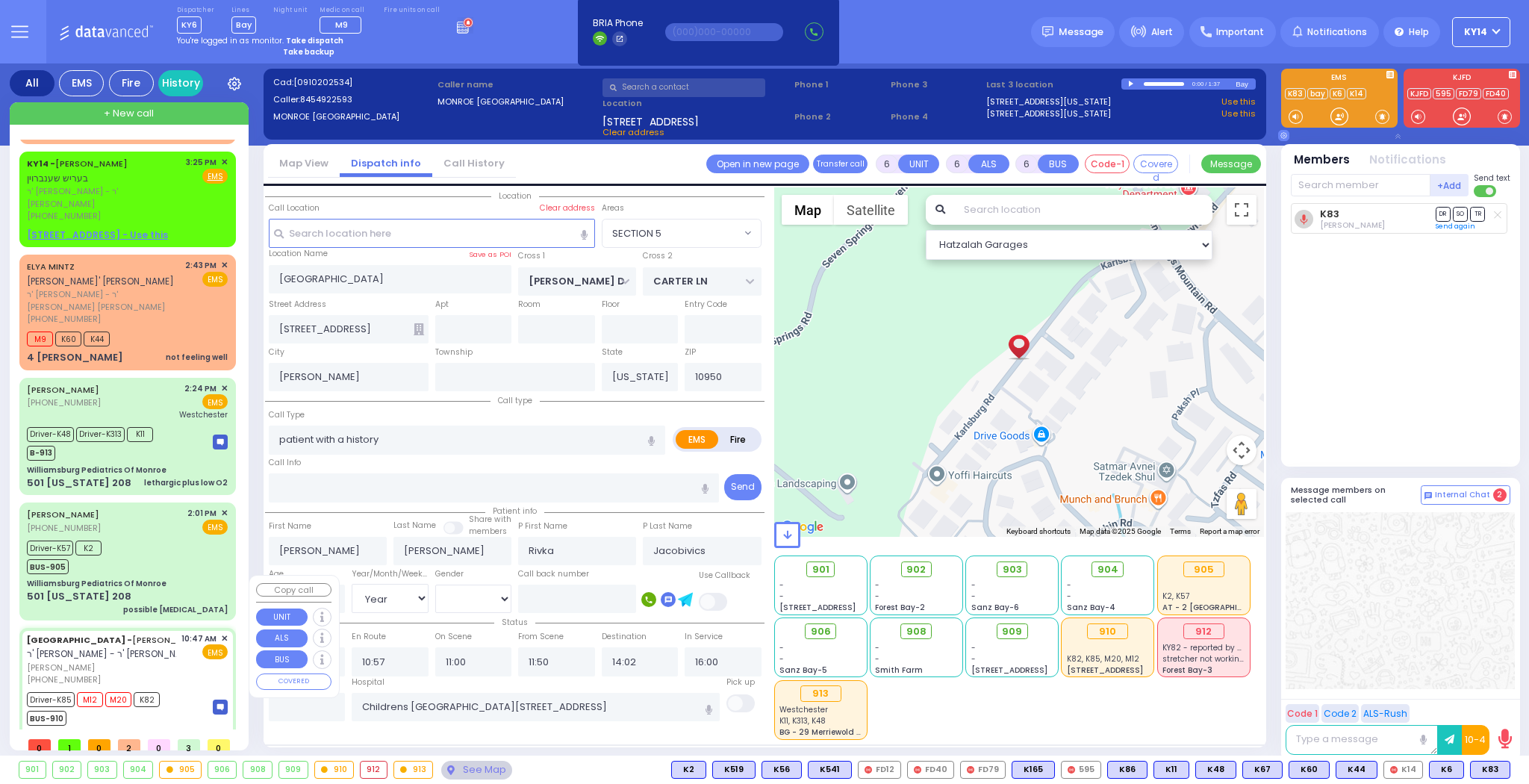
select select "Hatzalah Garages"
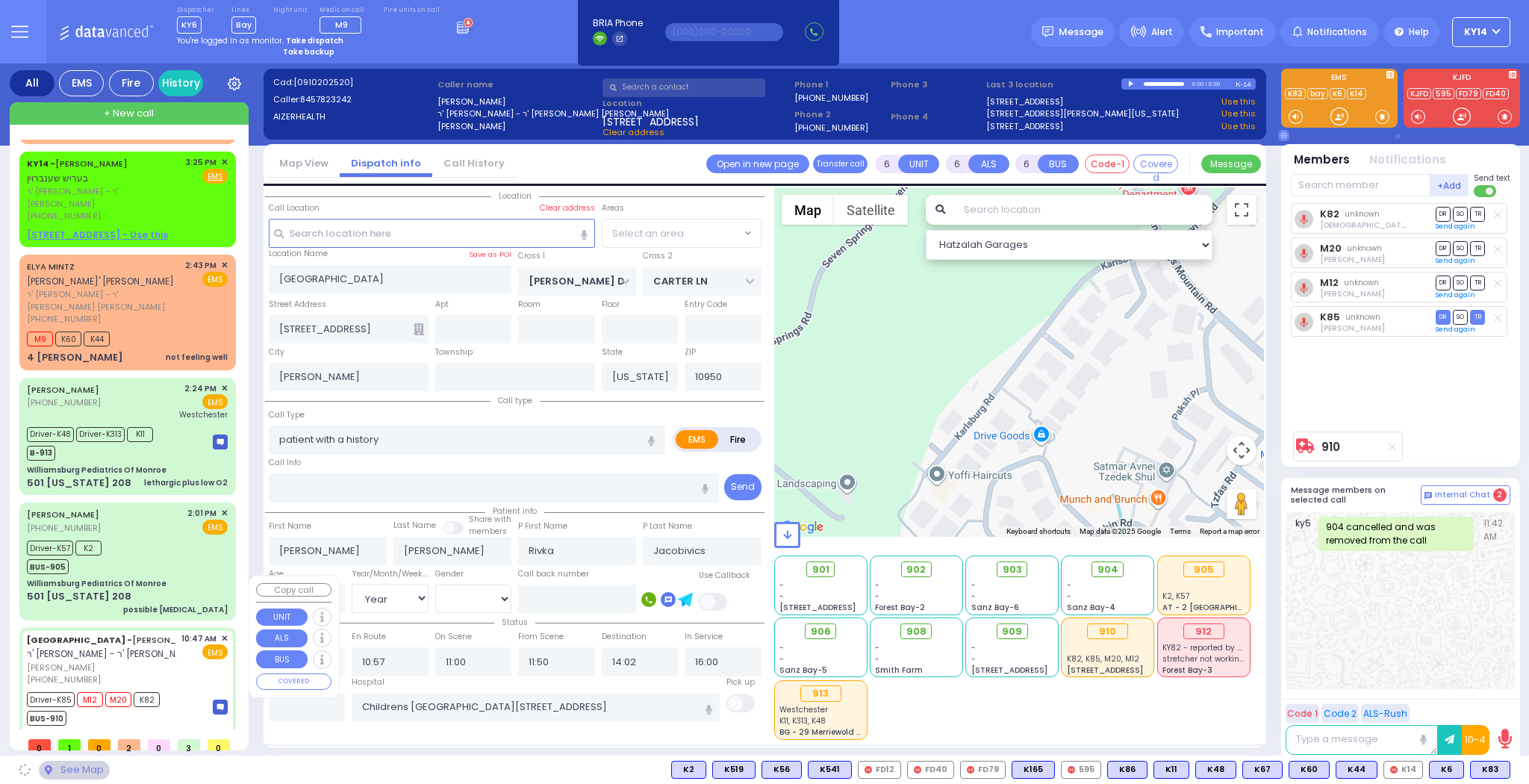
select select "SECTION 2"
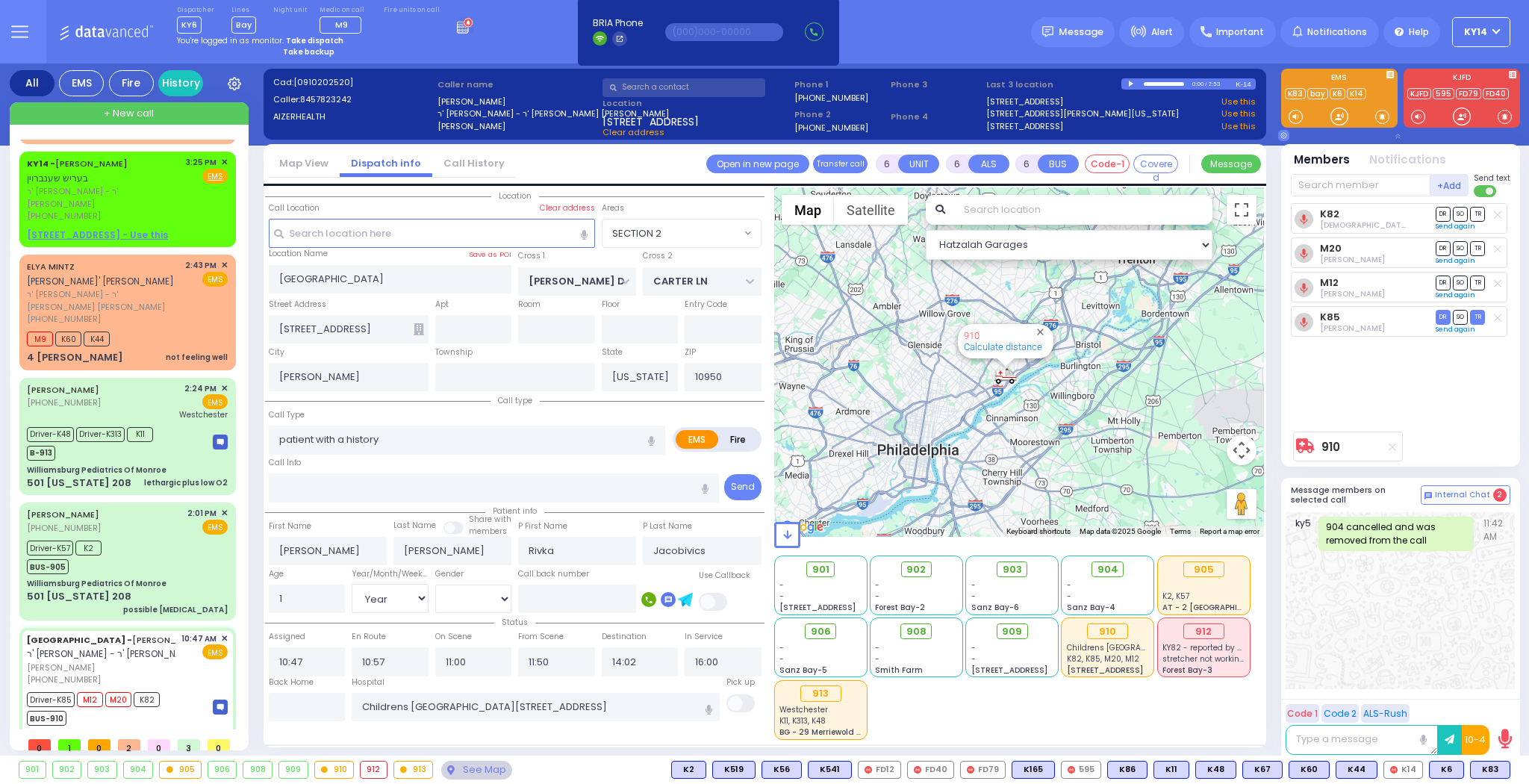
drag, startPoint x: 897, startPoint y: 288, endPoint x: 977, endPoint y: 442, distance: 173.5
click at [975, 442] on div "910 Calculate distance" at bounding box center [1020, 362] width 491 height 350
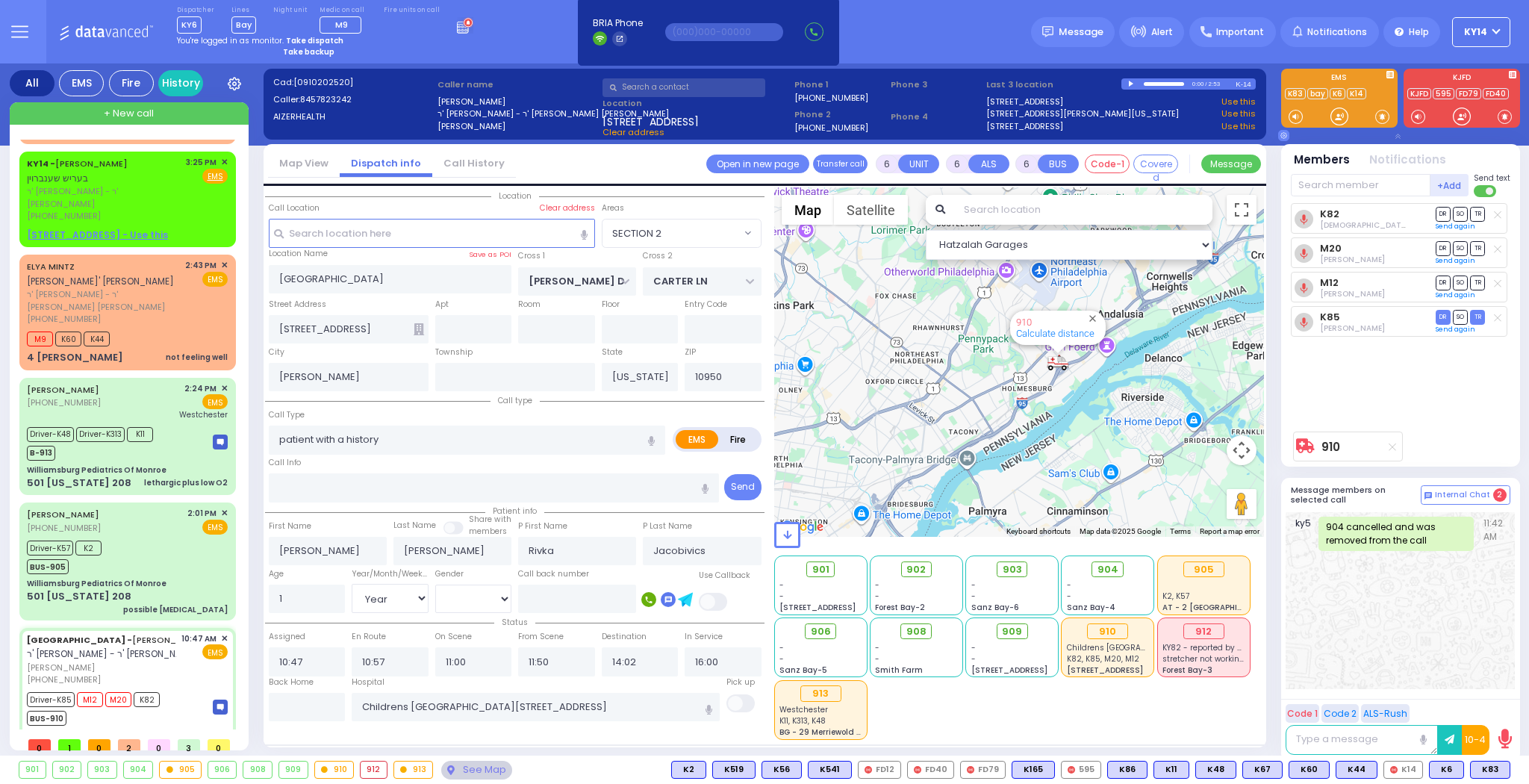
drag, startPoint x: 1109, startPoint y: 373, endPoint x: 945, endPoint y: 465, distance: 188.0
click at [945, 465] on div "910 Calculate distance" at bounding box center [1020, 362] width 491 height 350
select select
radio input "true"
select select "Year"
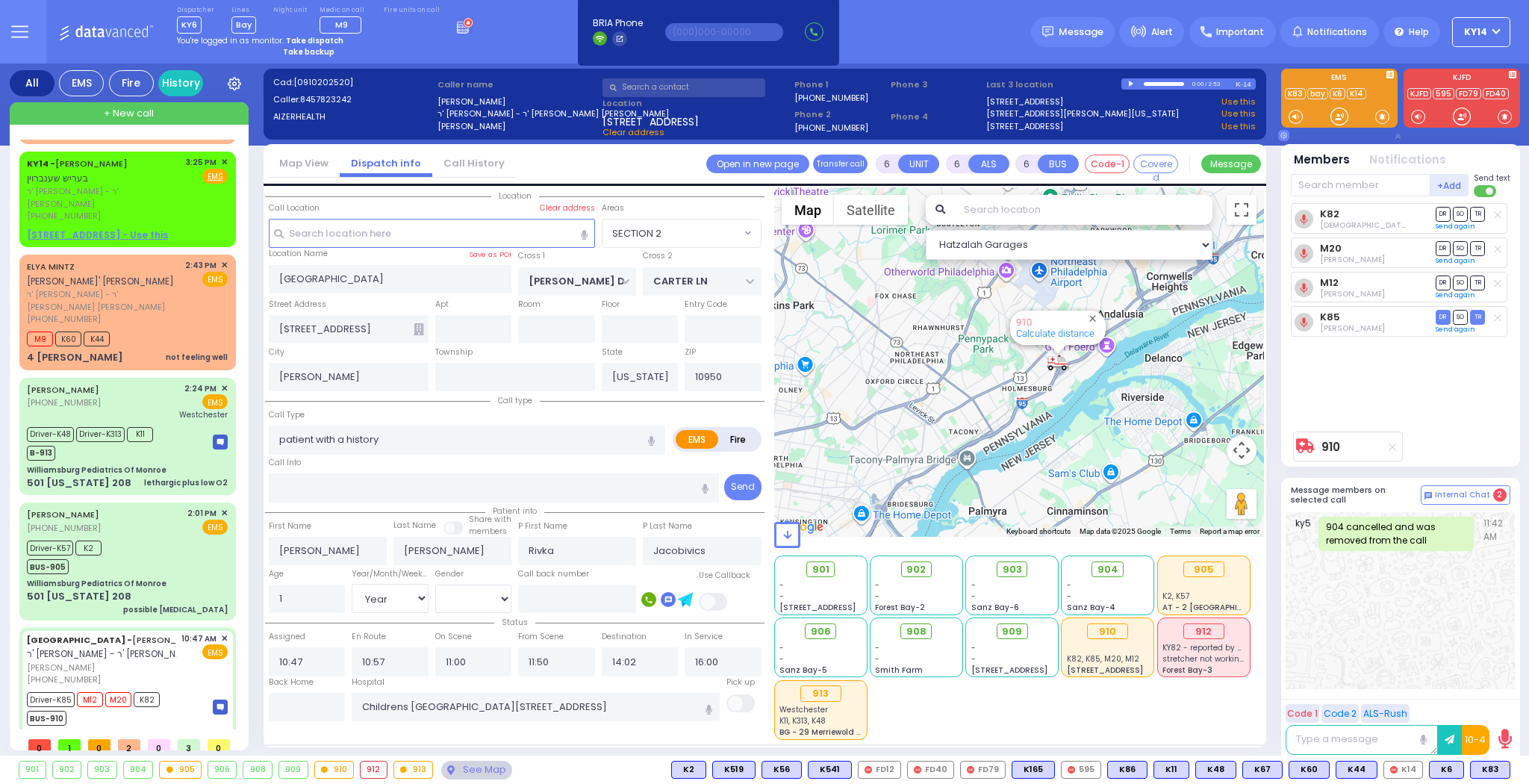
select select "[DEMOGRAPHIC_DATA]"
select select "Hatzalah Garages"
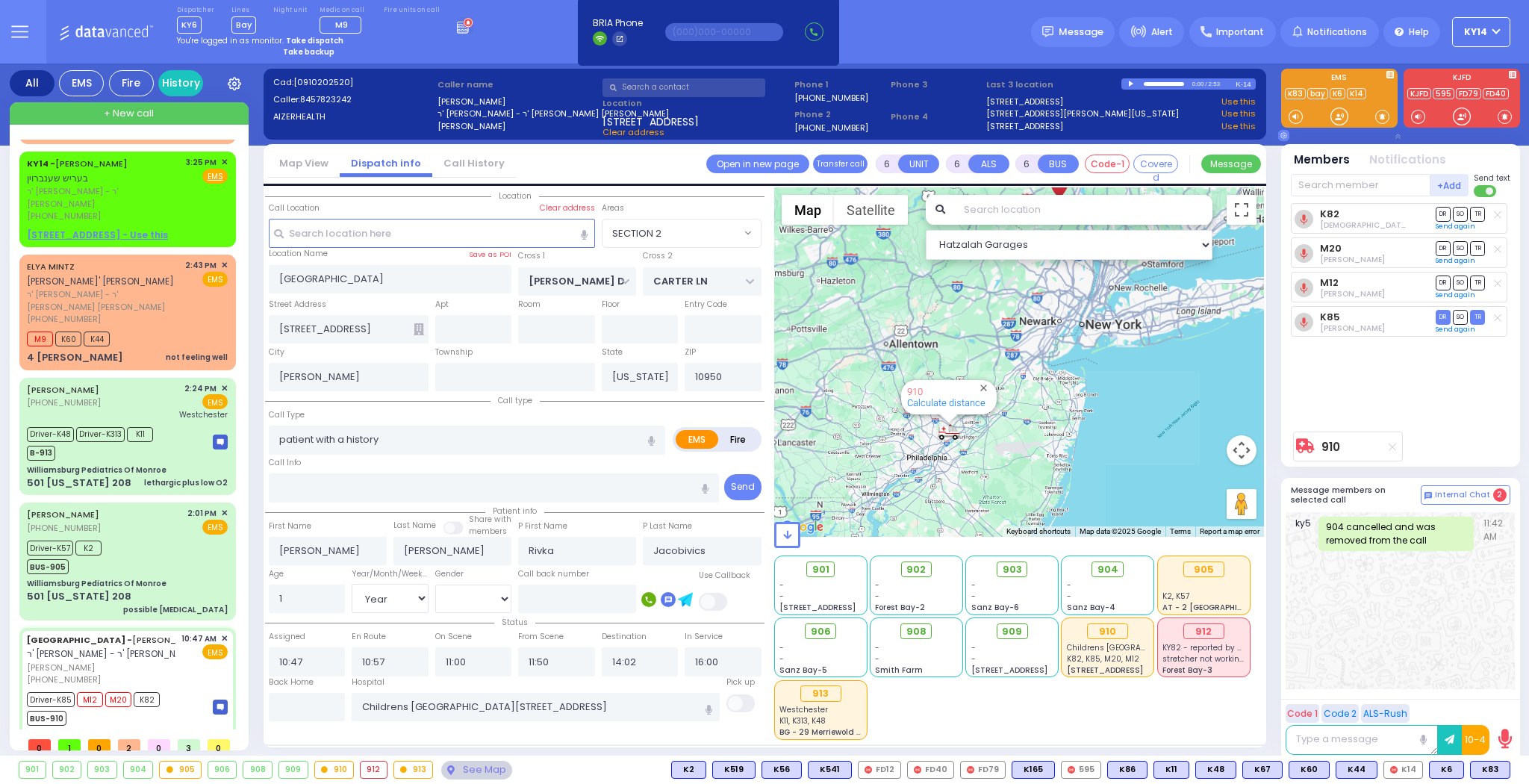
select select "SECTION 2"
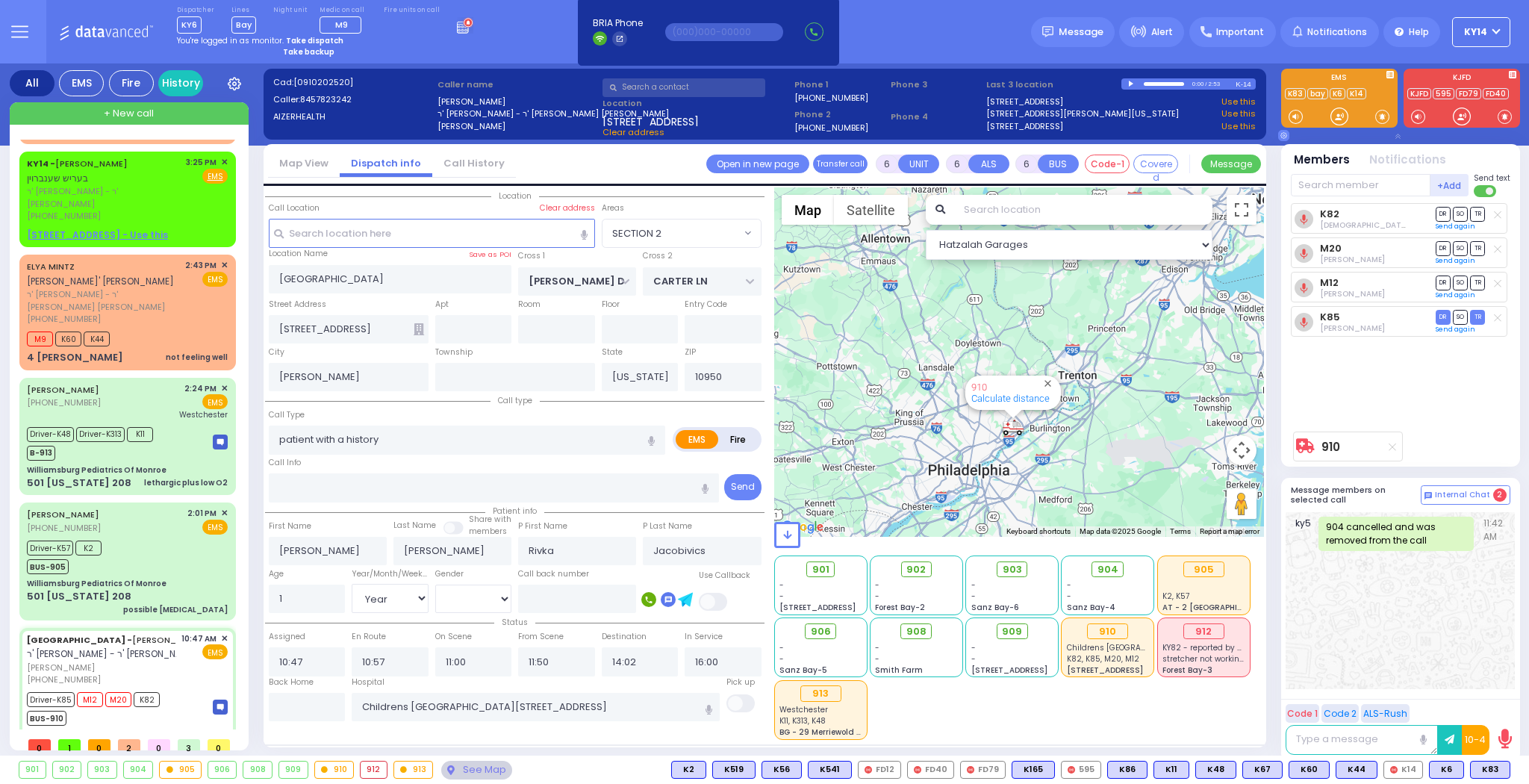
drag, startPoint x: 917, startPoint y: 459, endPoint x: 1092, endPoint y: 404, distance: 183.4
click at [1092, 404] on div "910 Calculate distance" at bounding box center [1020, 362] width 491 height 350
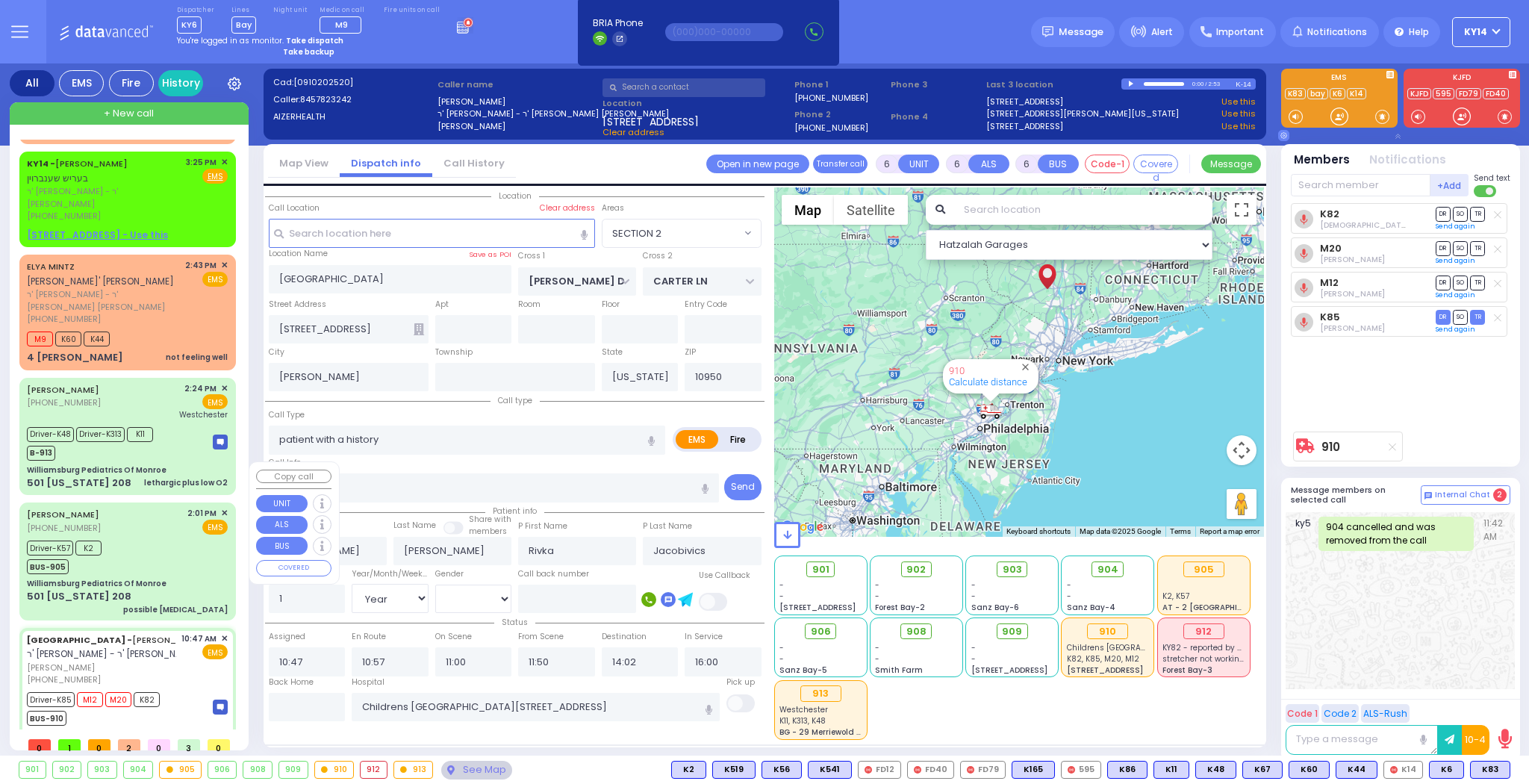
click at [165, 537] on div "Driver-K57 K2 BUS-905" at bounding box center [127, 556] width 201 height 37
select select
type input "possible [MEDICAL_DATA]"
radio input "true"
type input "Samuel"
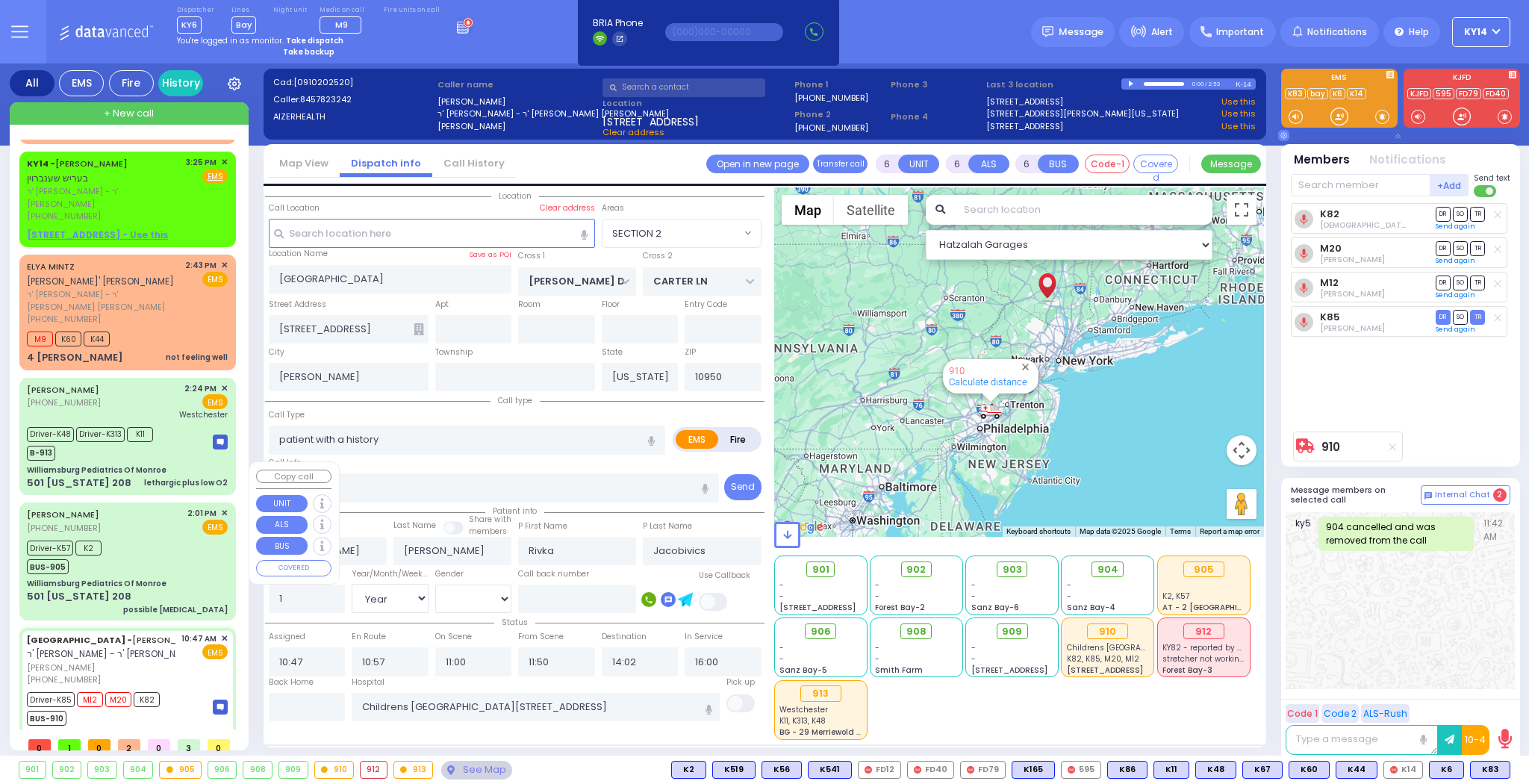
type input "Weisz"
type input "5"
select select "Year"
select select "[DEMOGRAPHIC_DATA]"
type input "14:01"
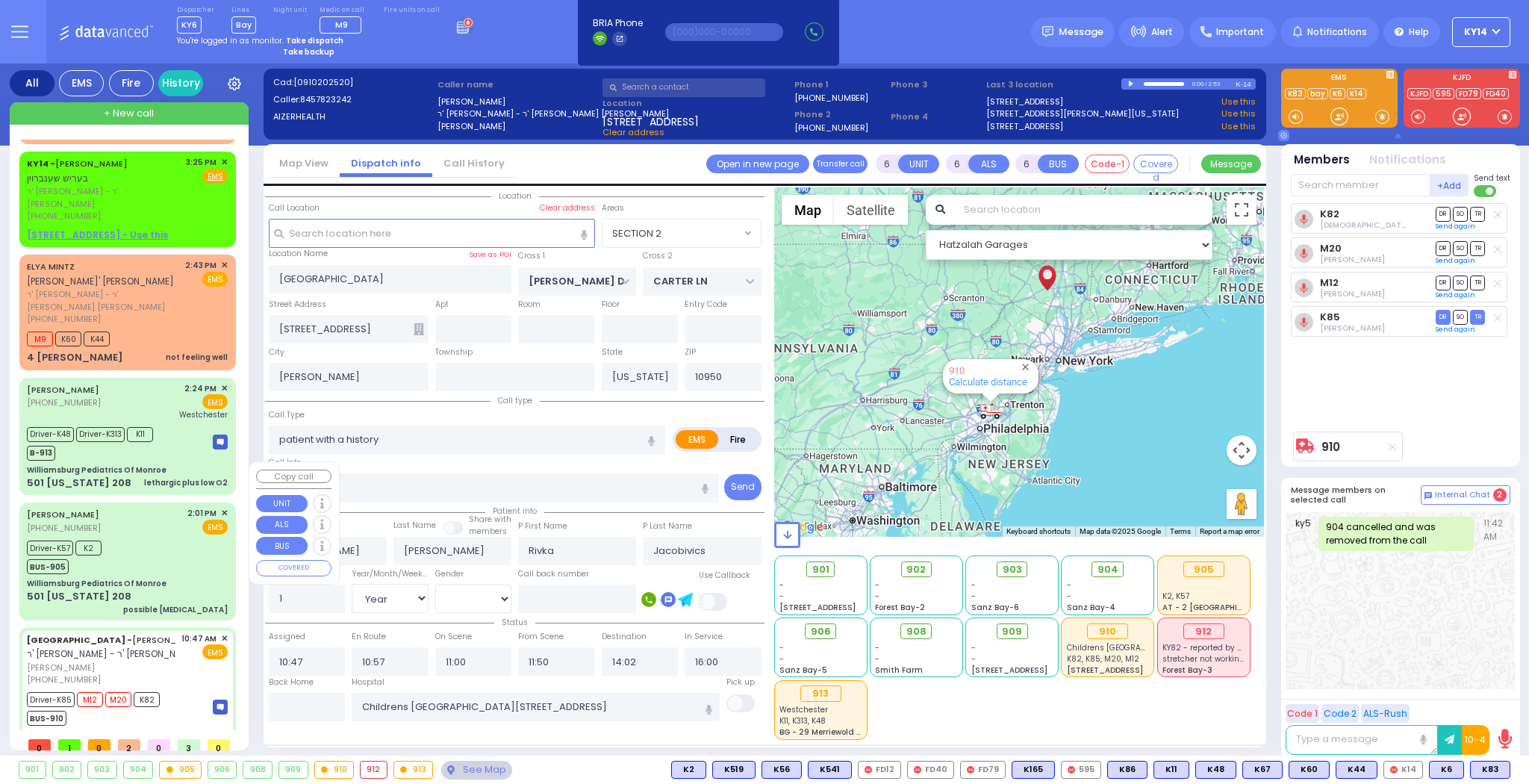
type input "14:04"
type input "14:10"
type input "14:12"
type input "14:56"
type input "15:26"
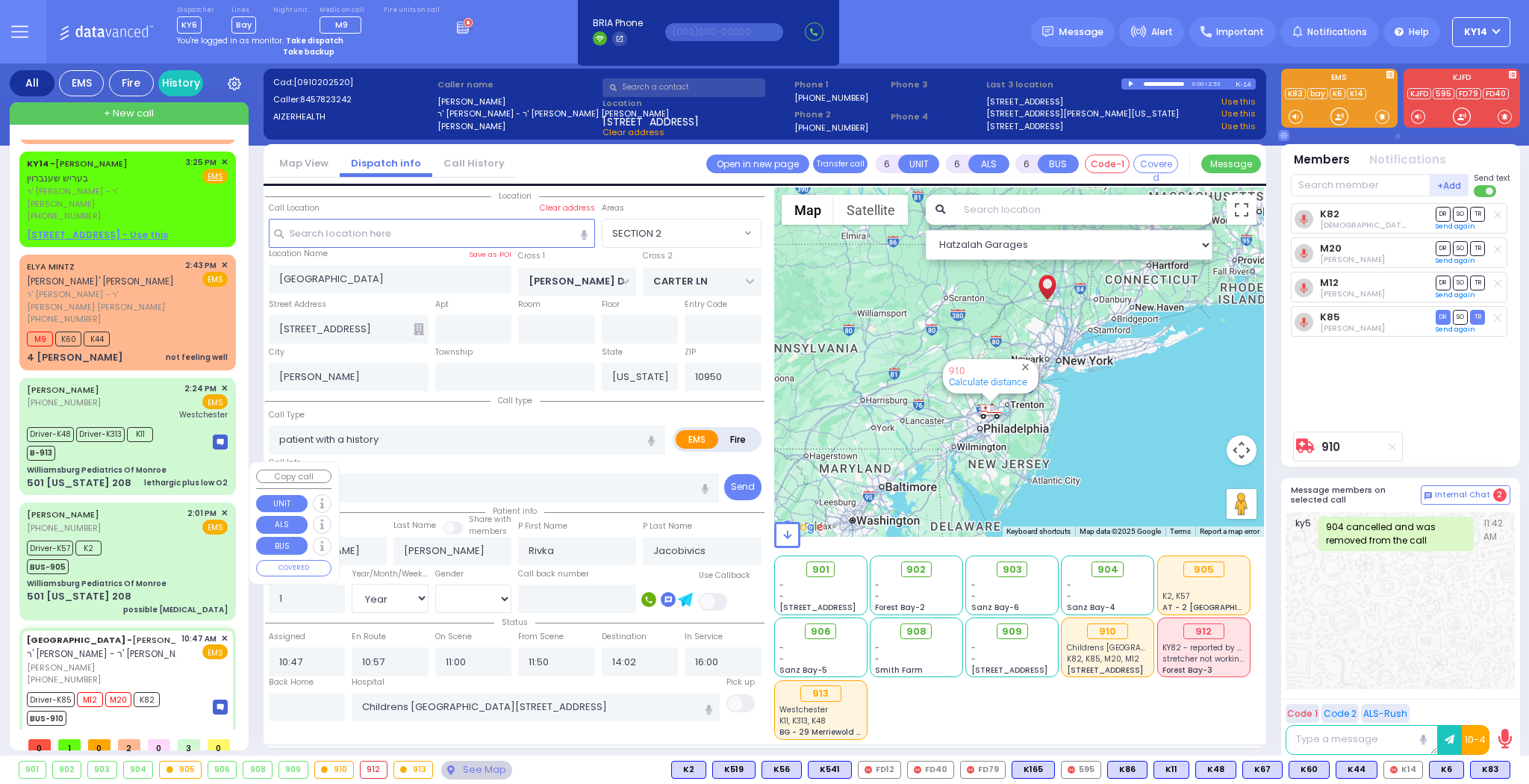
type input "Hackensack University Medical Center 30 Essex Street Hackensack"
select select "Hatzalah Garages"
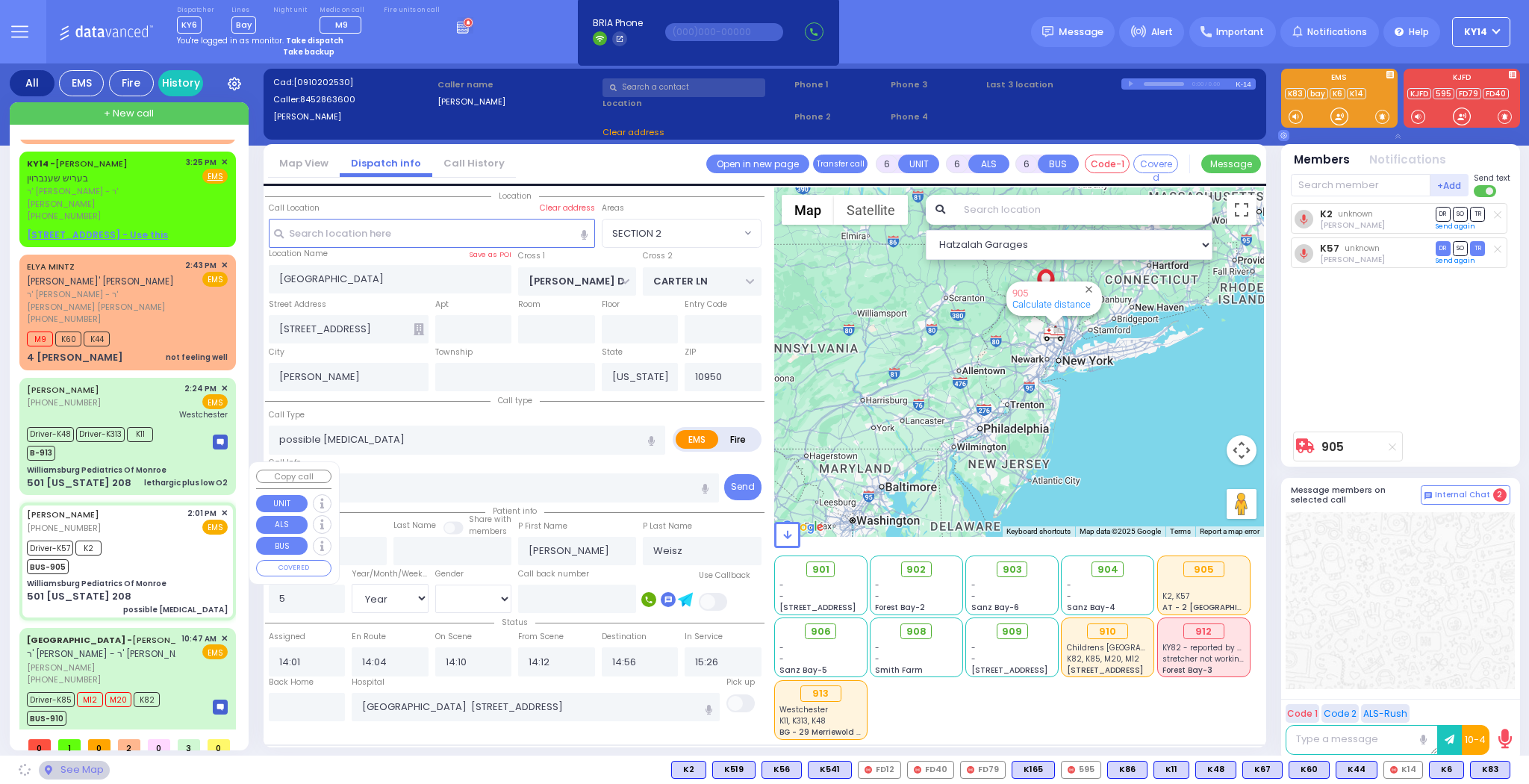
type input "Williamsburg Pediatrics Of Monroe"
type input "US-6 WEST"
type input "US-6 EAST"
type input "501 [US_STATE] 208"
type input "Monroe"
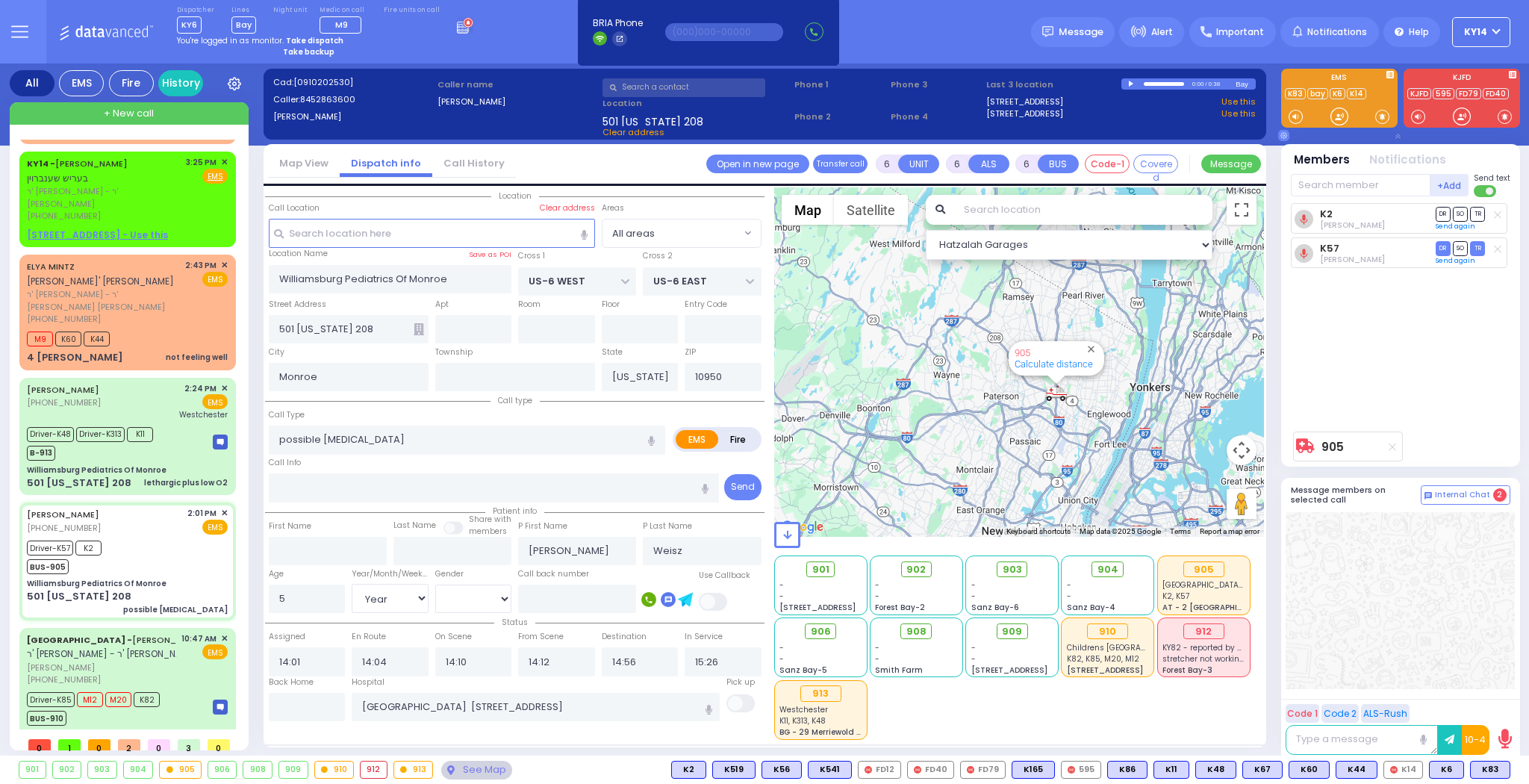
drag, startPoint x: 1104, startPoint y: 344, endPoint x: 1068, endPoint y: 461, distance: 122.4
click at [1068, 461] on div "905 Calculate distance" at bounding box center [1020, 362] width 491 height 350
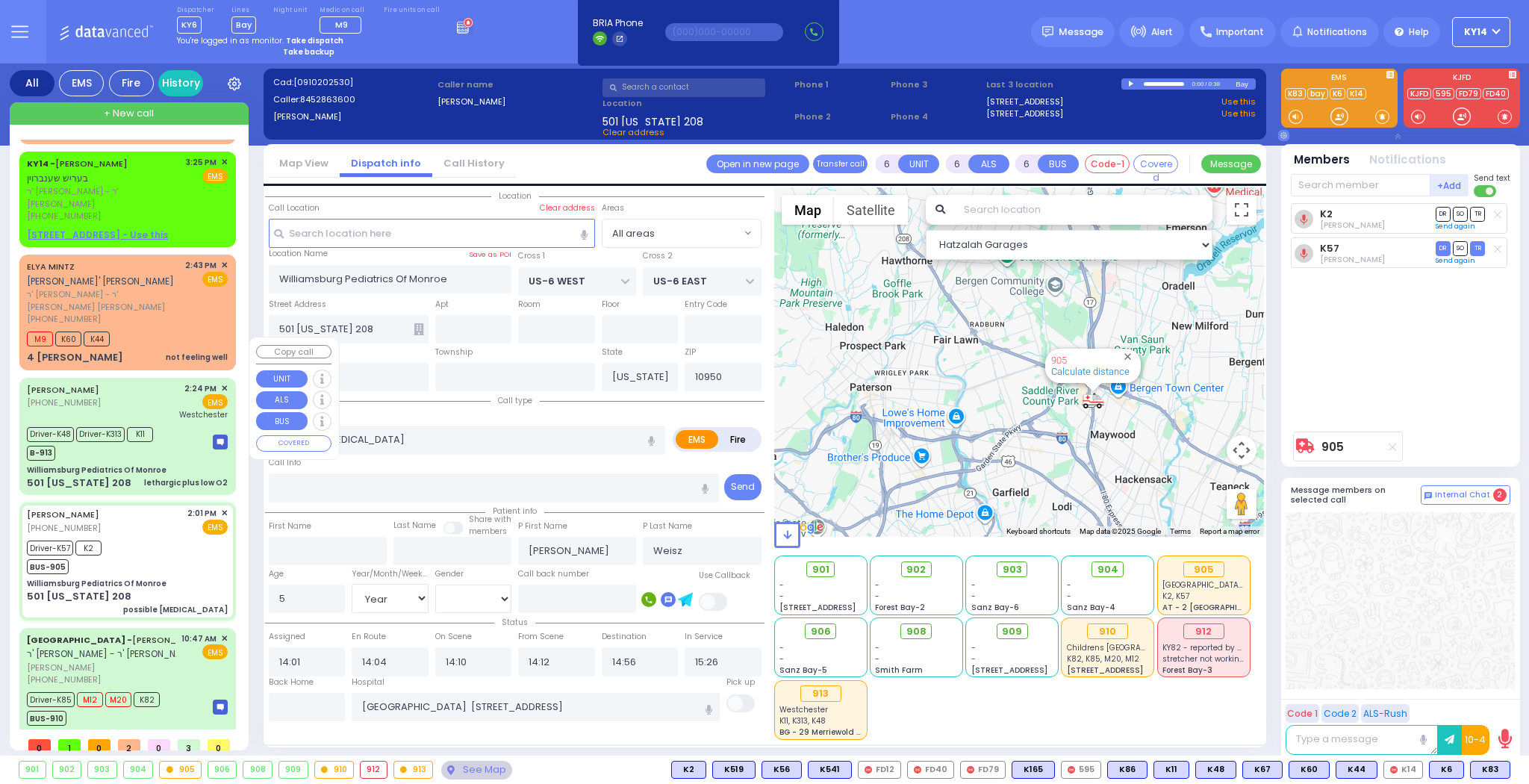
click at [157, 423] on div "Driver-K48 Driver-K313 K11 B-913" at bounding box center [95, 442] width 136 height 37
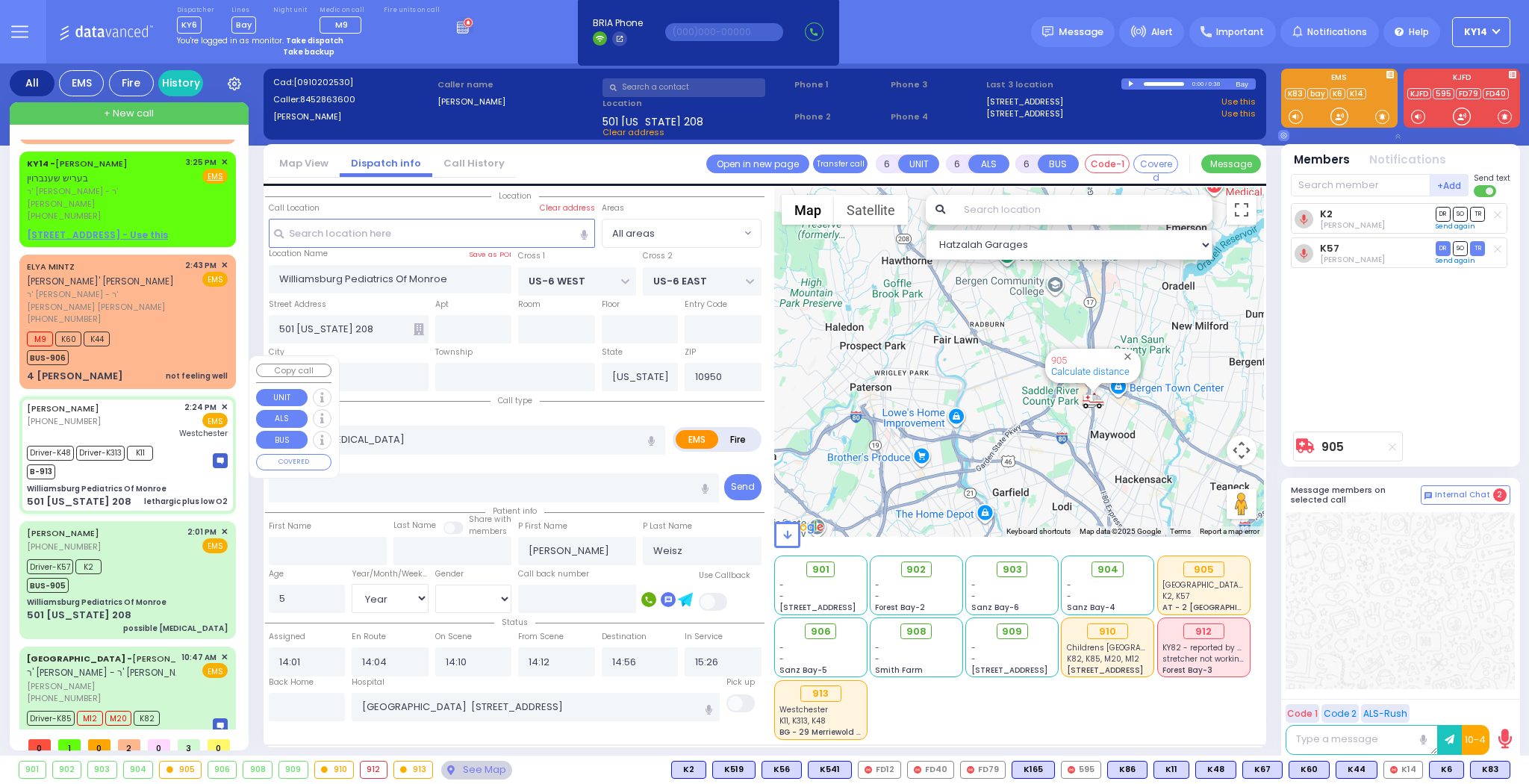
select select
type input "lethargic plus low O2"
radio input "true"
type input "Chany"
type input "Kaufman"
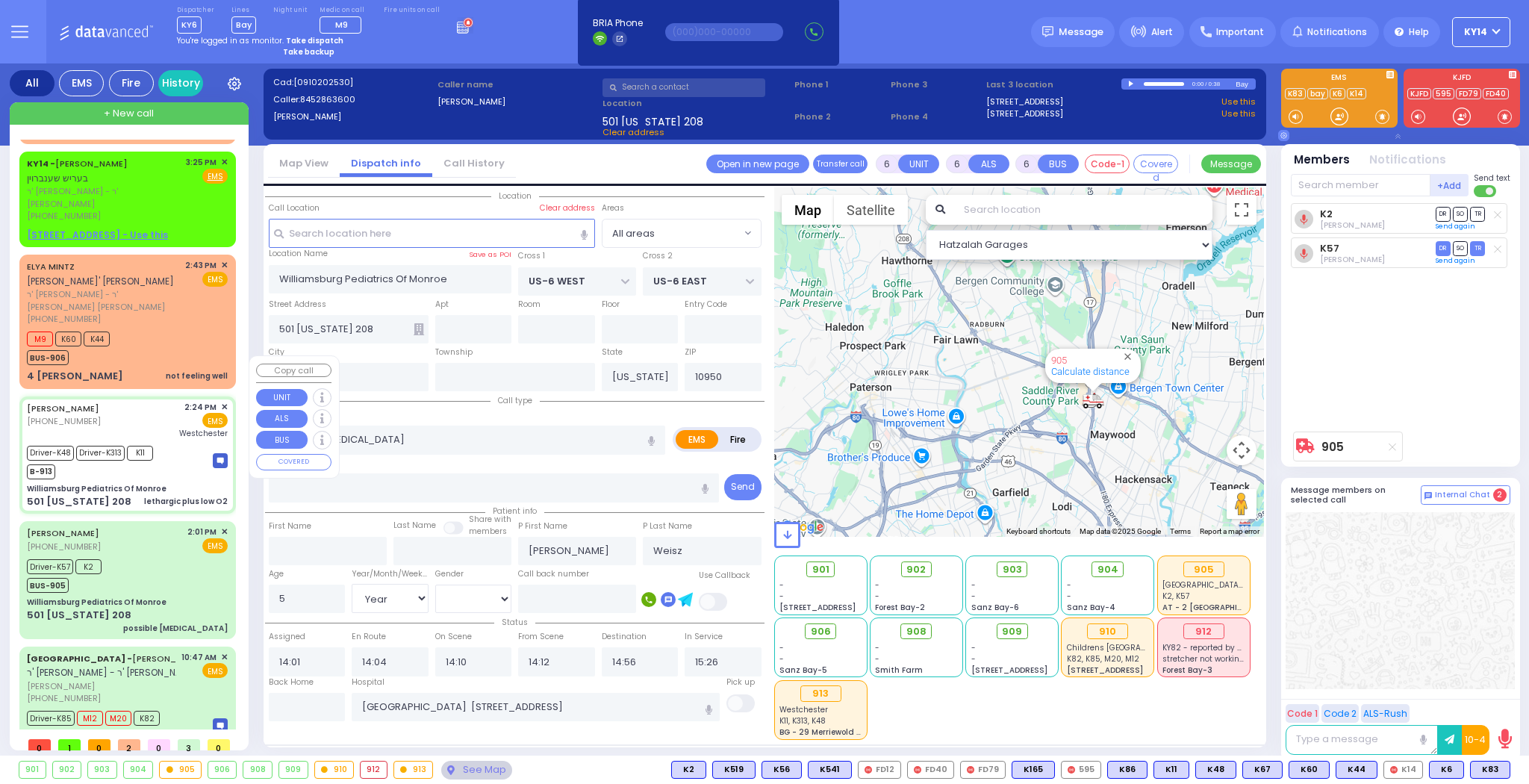
type input "10"
select select "Month"
select select "[DEMOGRAPHIC_DATA]"
type input "14:24"
type input "14:27"
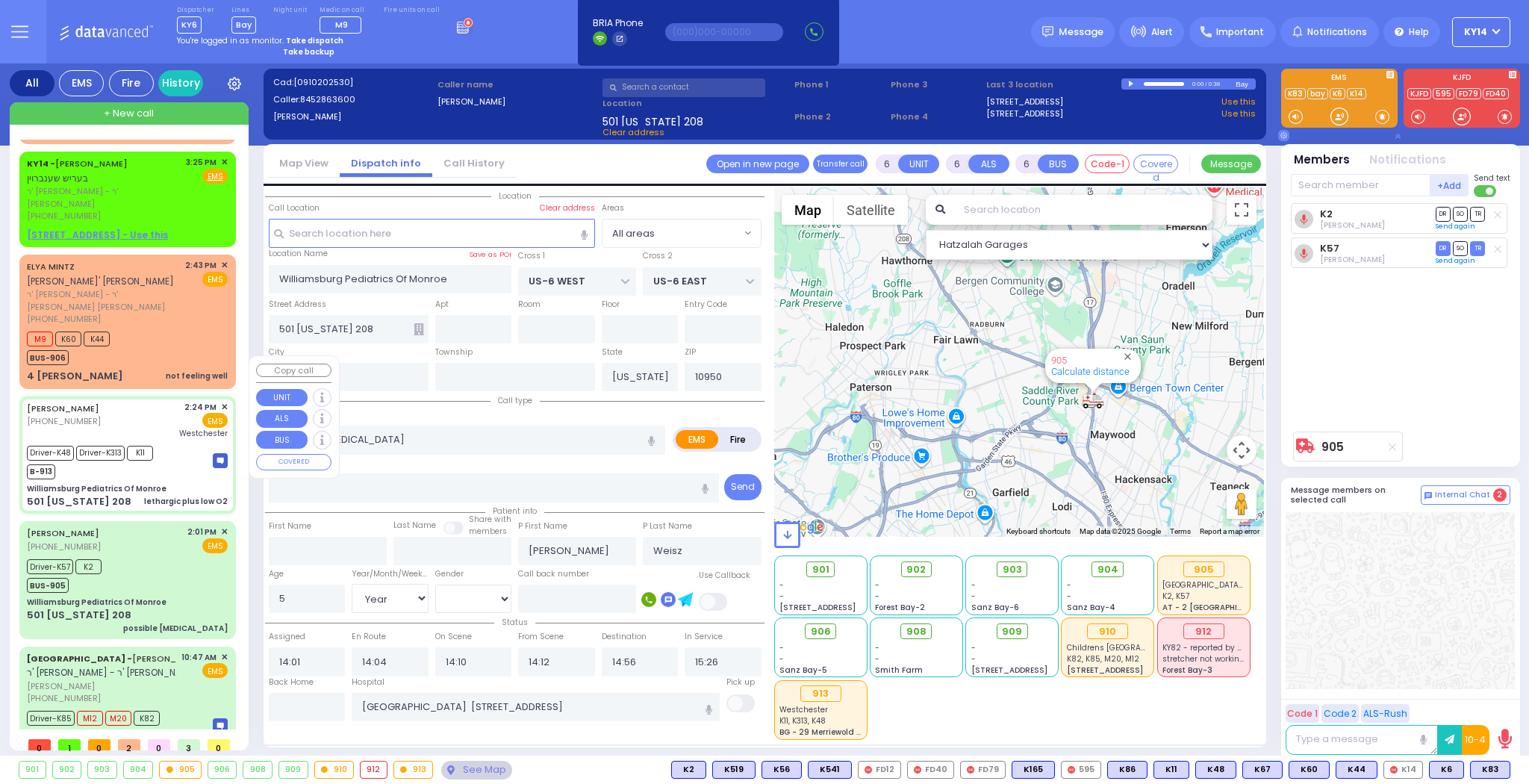
type input "14:32"
type input "14:41"
type input "Westchester Medical Center-Woods Road"
select select "Hatzalah Garages"
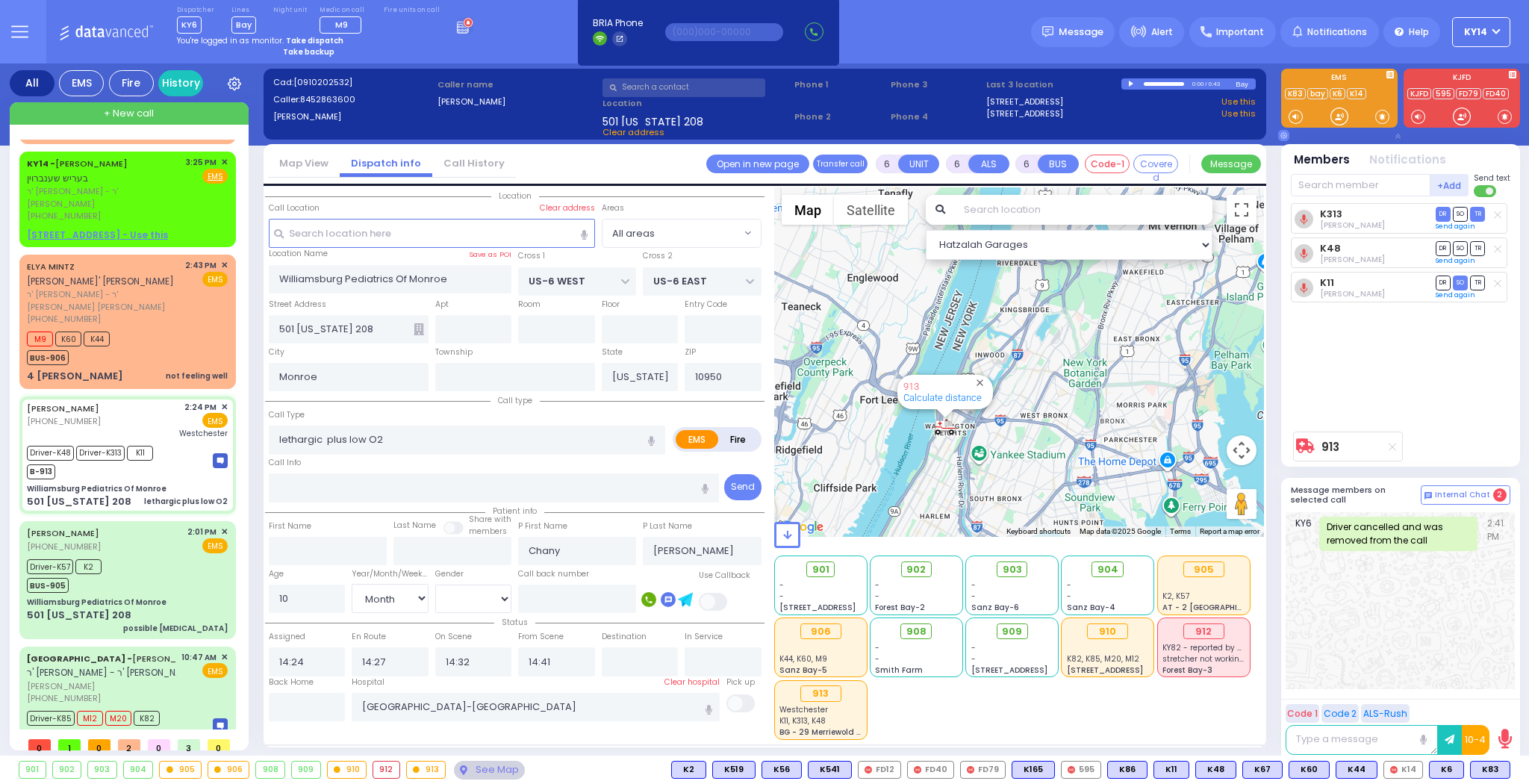
drag, startPoint x: 907, startPoint y: 437, endPoint x: 1118, endPoint y: 461, distance: 212.4
click at [1122, 461] on div "913 Calculate distance" at bounding box center [1020, 362] width 491 height 350
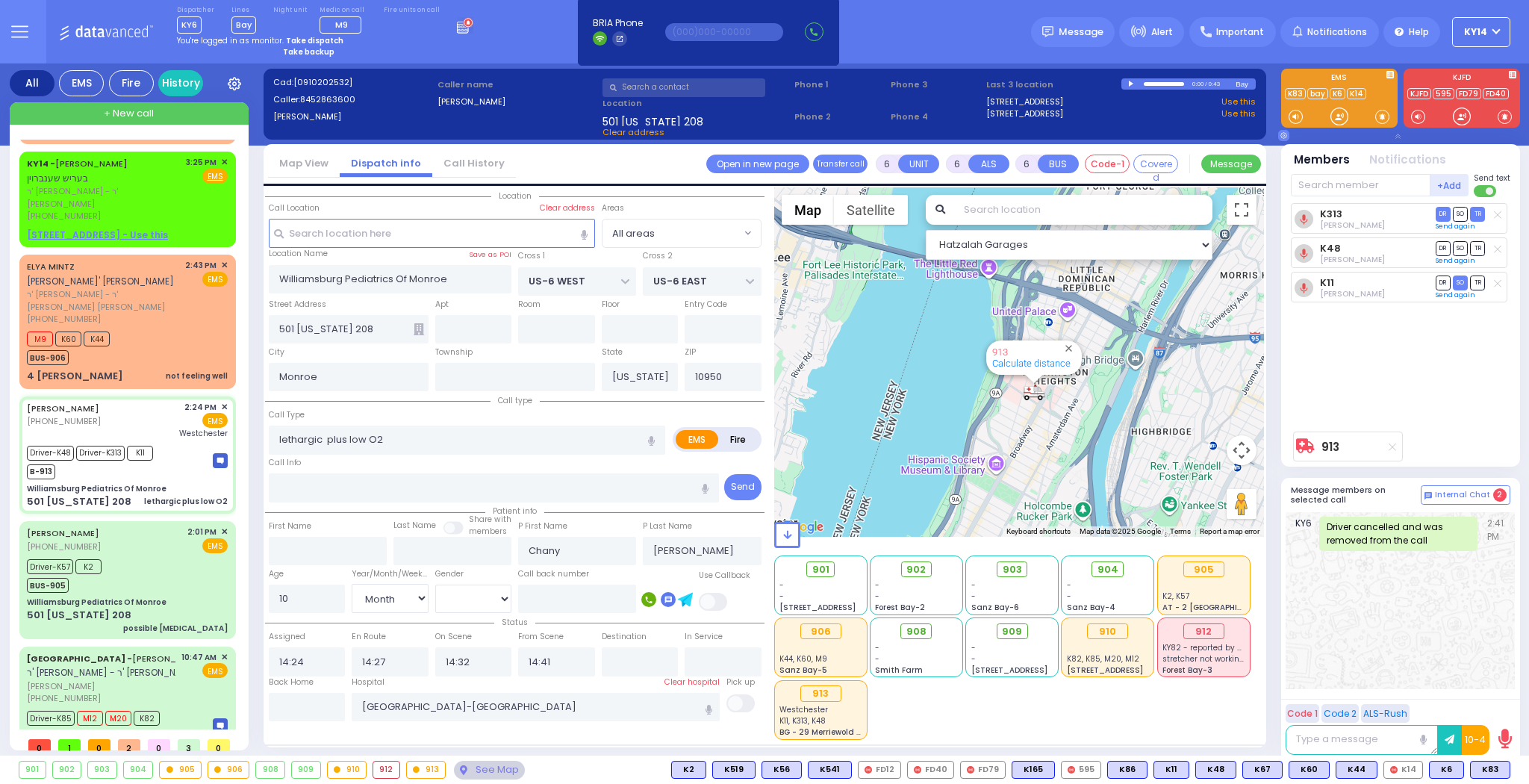
drag, startPoint x: 841, startPoint y: 415, endPoint x: 1095, endPoint y: 450, distance: 256.4
click at [1095, 450] on div "913 Calculate distance" at bounding box center [1020, 362] width 491 height 350
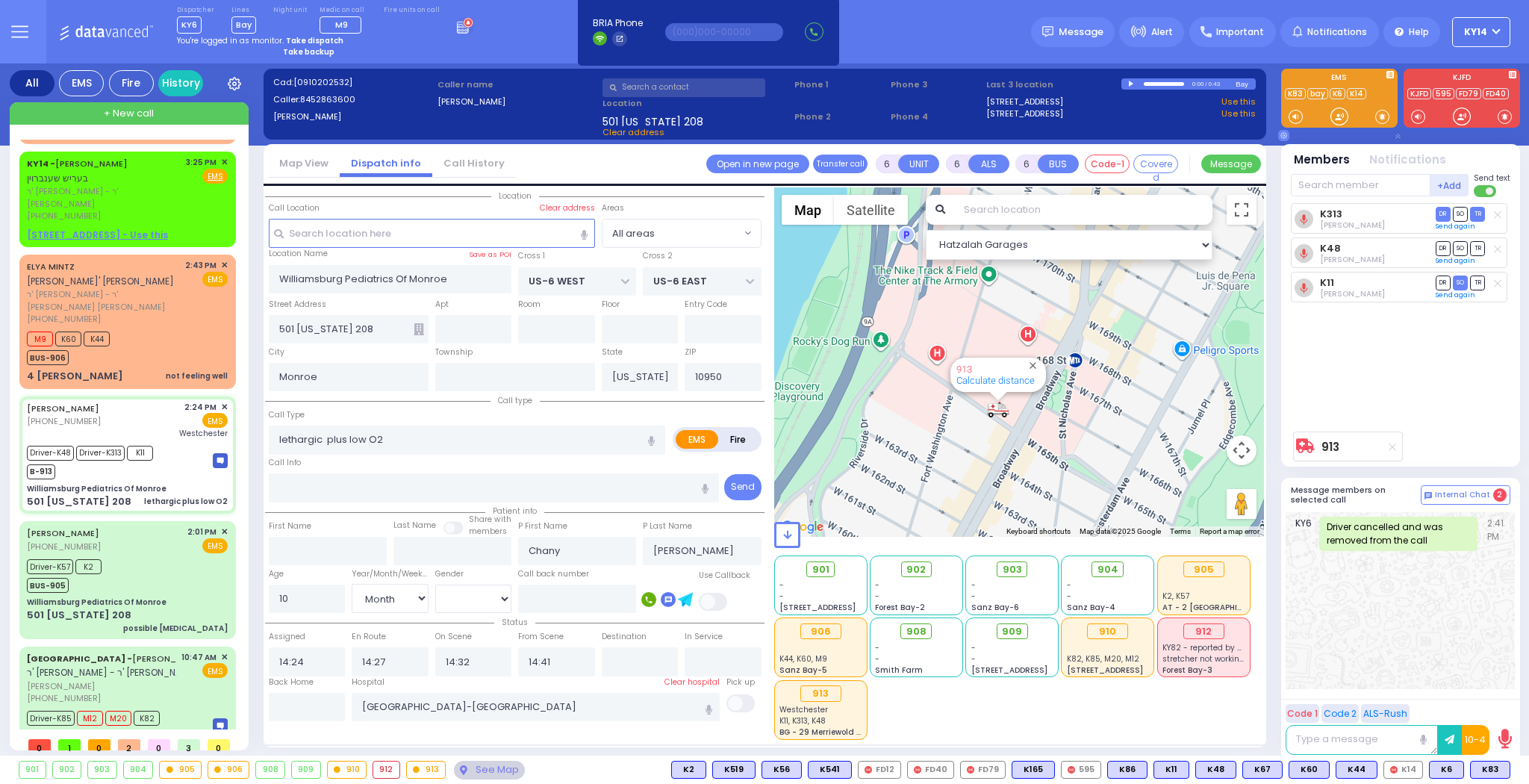
drag, startPoint x: 937, startPoint y: 304, endPoint x: 975, endPoint y: 436, distance: 137.4
click at [975, 436] on div "913 Calculate distance" at bounding box center [1020, 362] width 491 height 350
select select
radio input "true"
select select "Month"
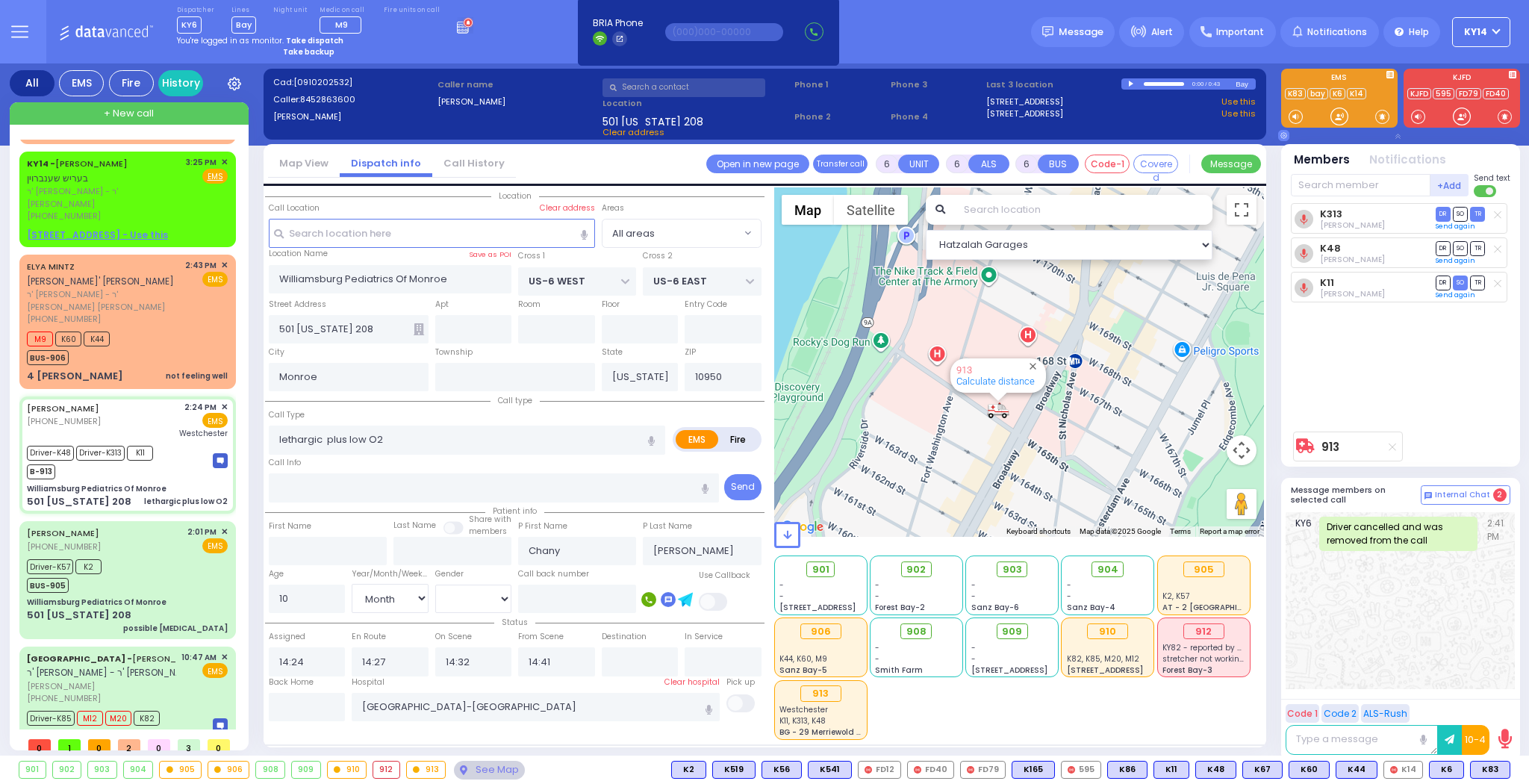
select select "[DEMOGRAPHIC_DATA]"
select select "Hatzalah Garages"
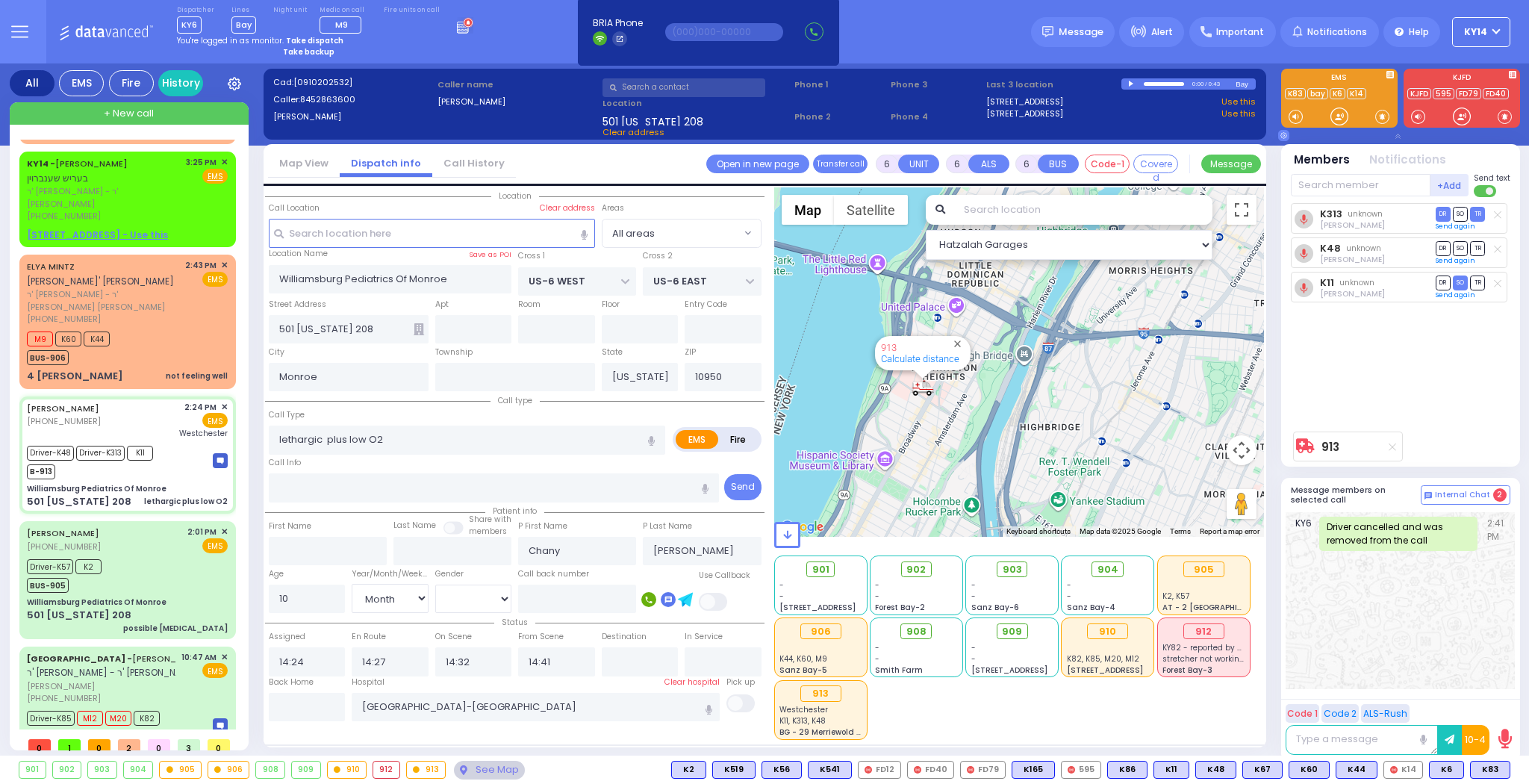
select select
radio input "true"
select select "Month"
select select "[DEMOGRAPHIC_DATA]"
select select "Hatzalah Garages"
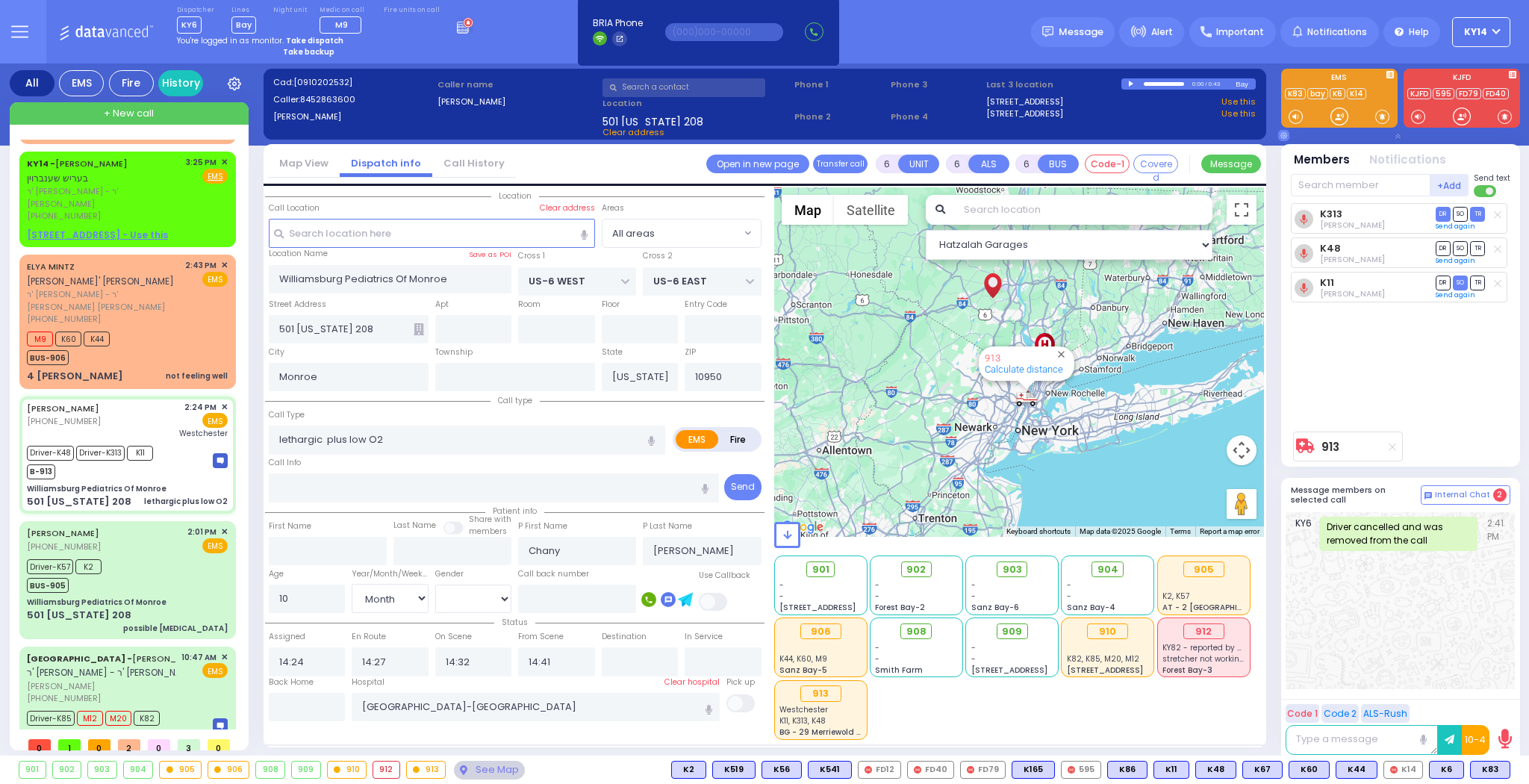
select select
radio input "true"
select select "Month"
select select "[DEMOGRAPHIC_DATA]"
select select "Hatzalah Garages"
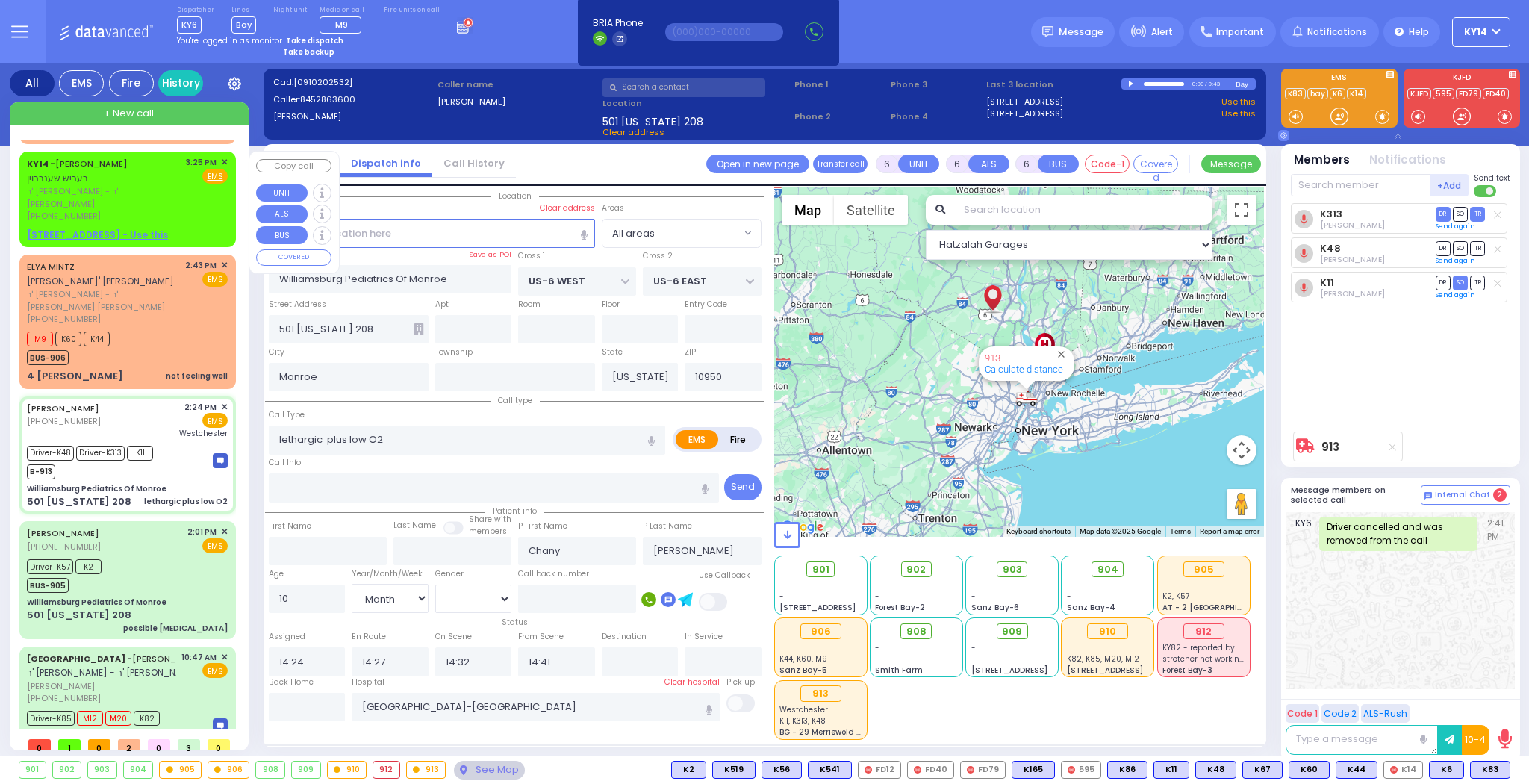
click at [126, 169] on div "KY14 - BERISH SCHONBRUN בעריש שענברוין" at bounding box center [103, 170] width 153 height 29
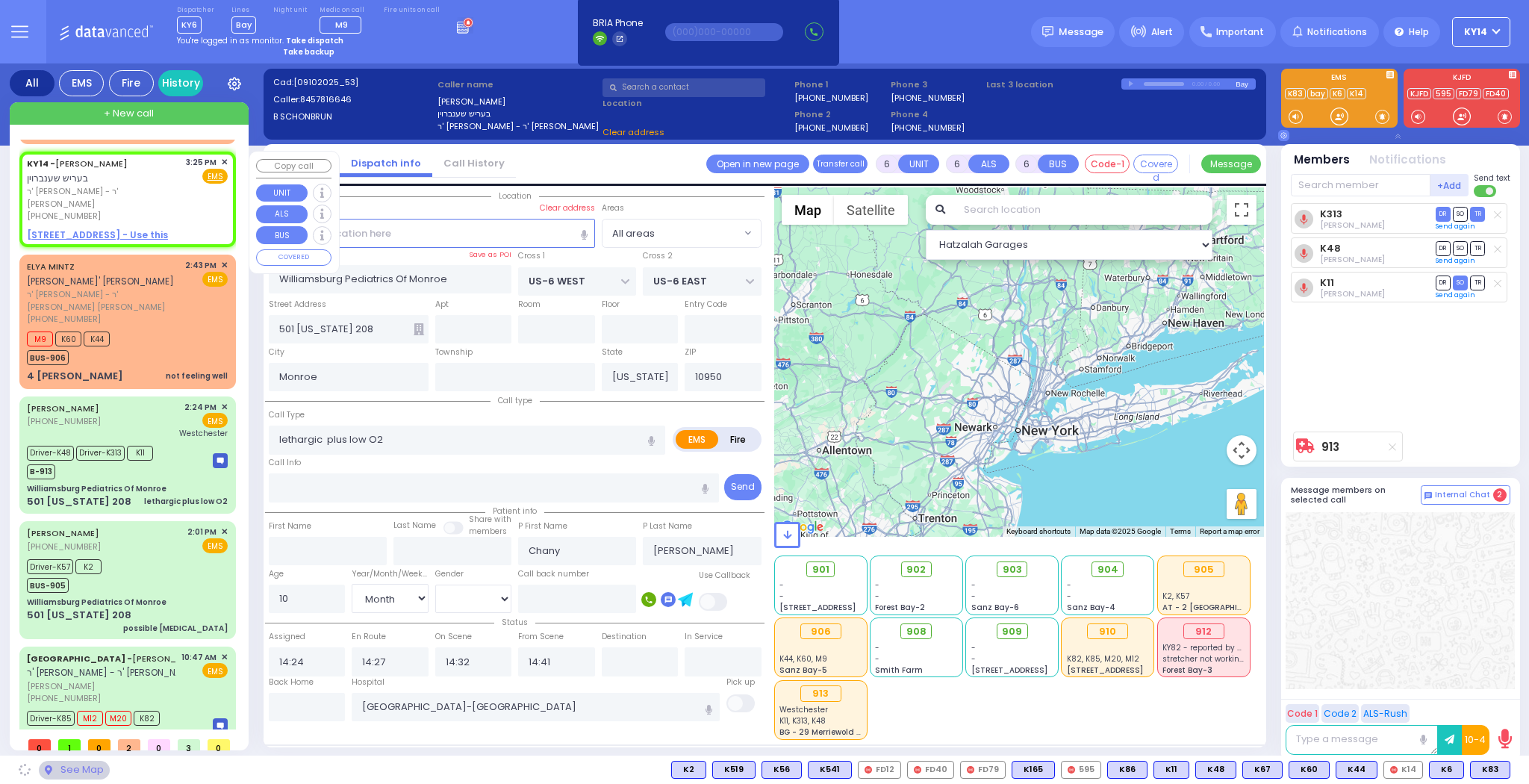
type input "2"
type input "1"
select select
radio input "true"
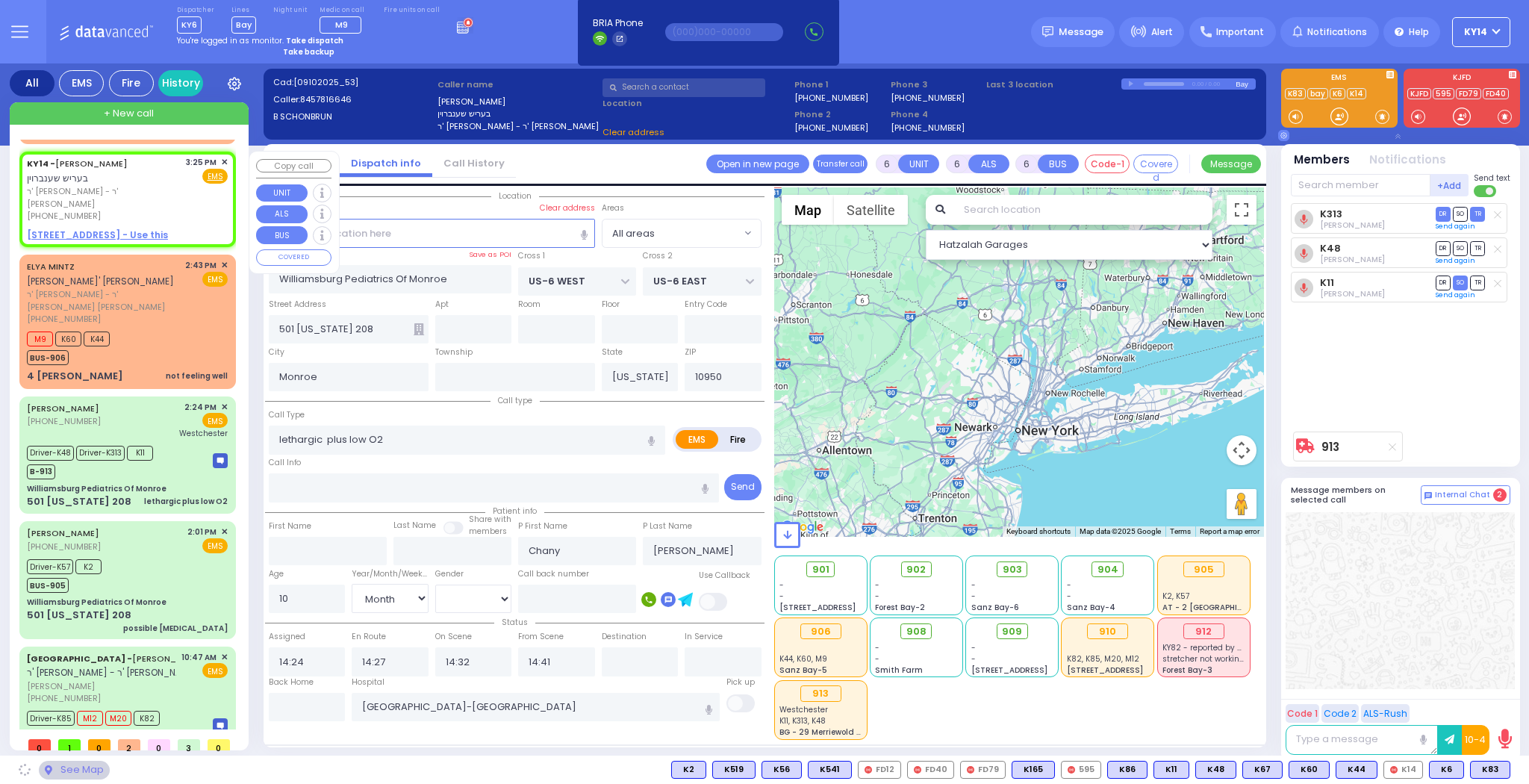
type input "BERISH"
type input "SCHONBRUN"
select select
type input "15:25"
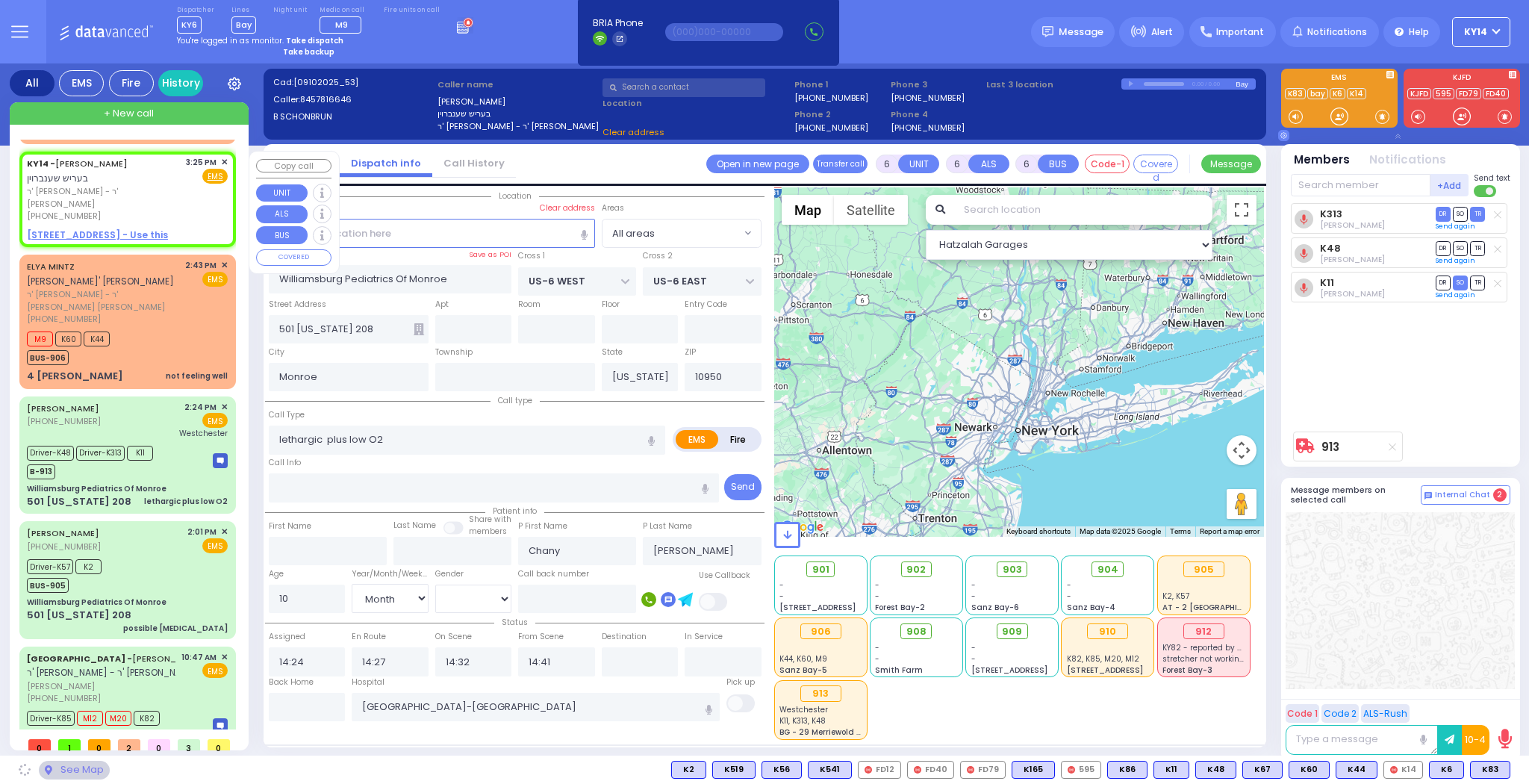
select select "Hatzalah Garages"
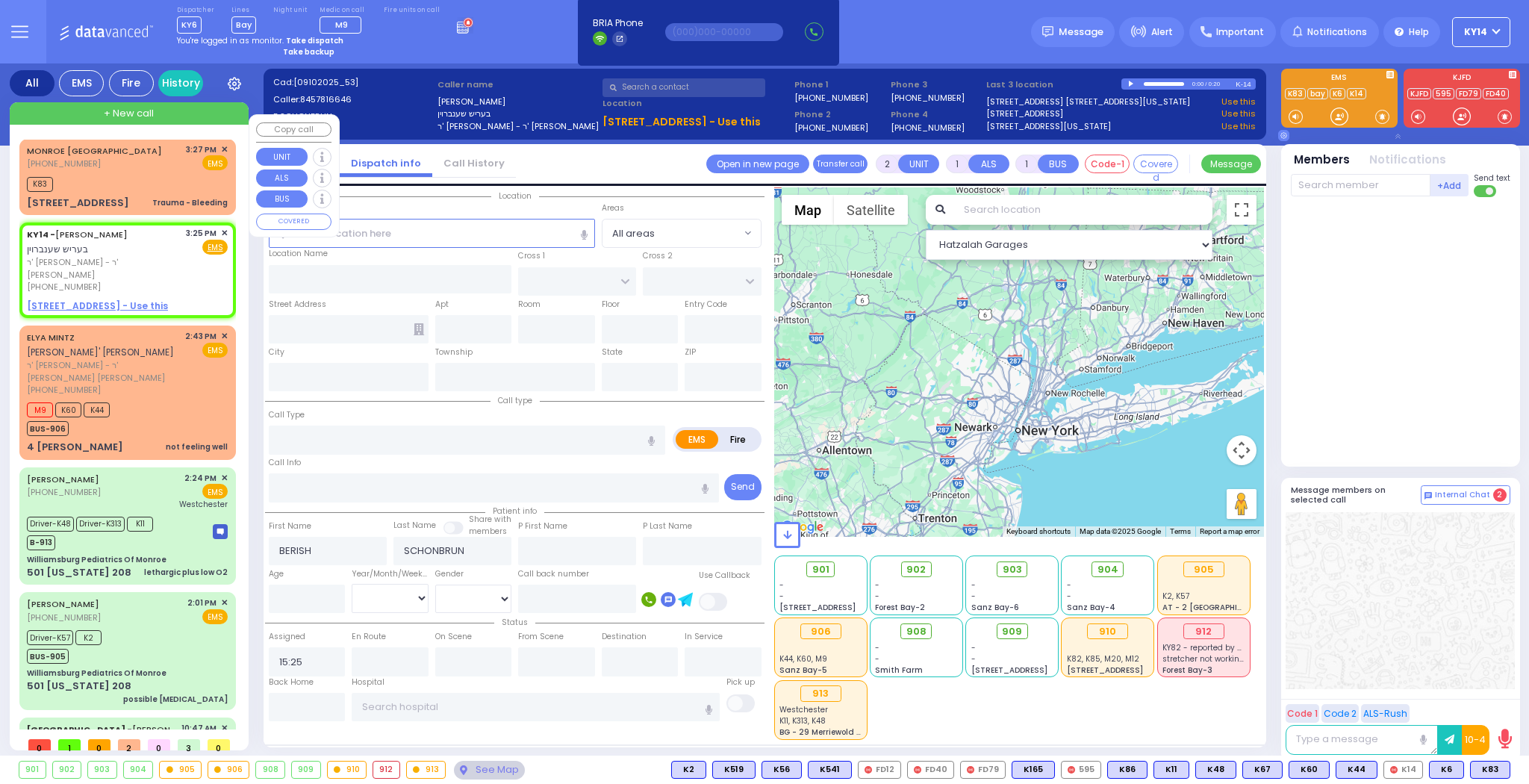
scroll to position [0, 0]
click at [377, 240] on input "text" at bounding box center [432, 233] width 326 height 29
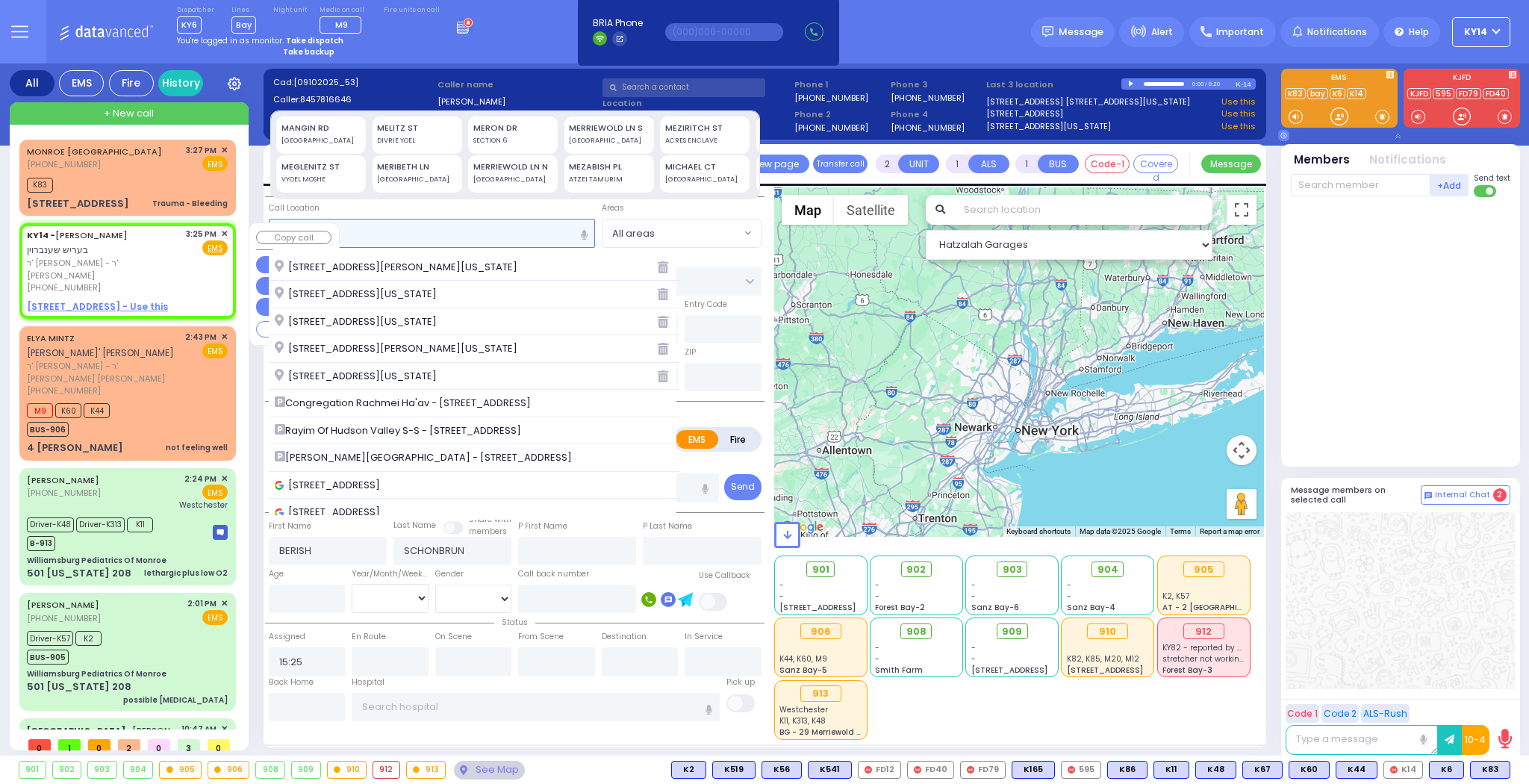
drag, startPoint x: 356, startPoint y: 235, endPoint x: 204, endPoint y: 227, distance: 152.2
click at [204, 227] on div "All EMS Fire History Settings" at bounding box center [764, 412] width 1510 height 697
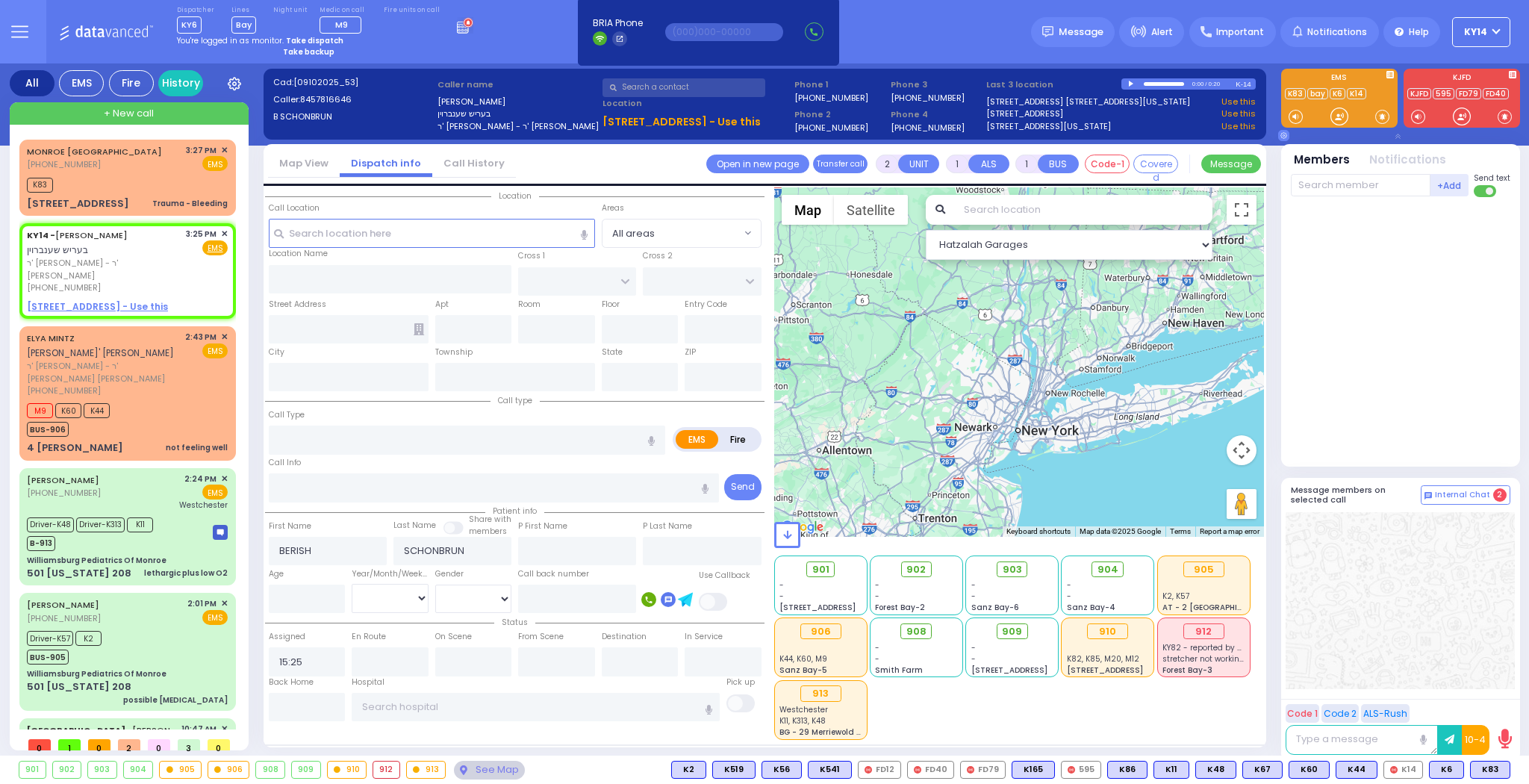
click at [641, 87] on input "text" at bounding box center [683, 87] width 162 height 19
click at [1480, 769] on circle at bounding box center [1477, 770] width 7 height 7
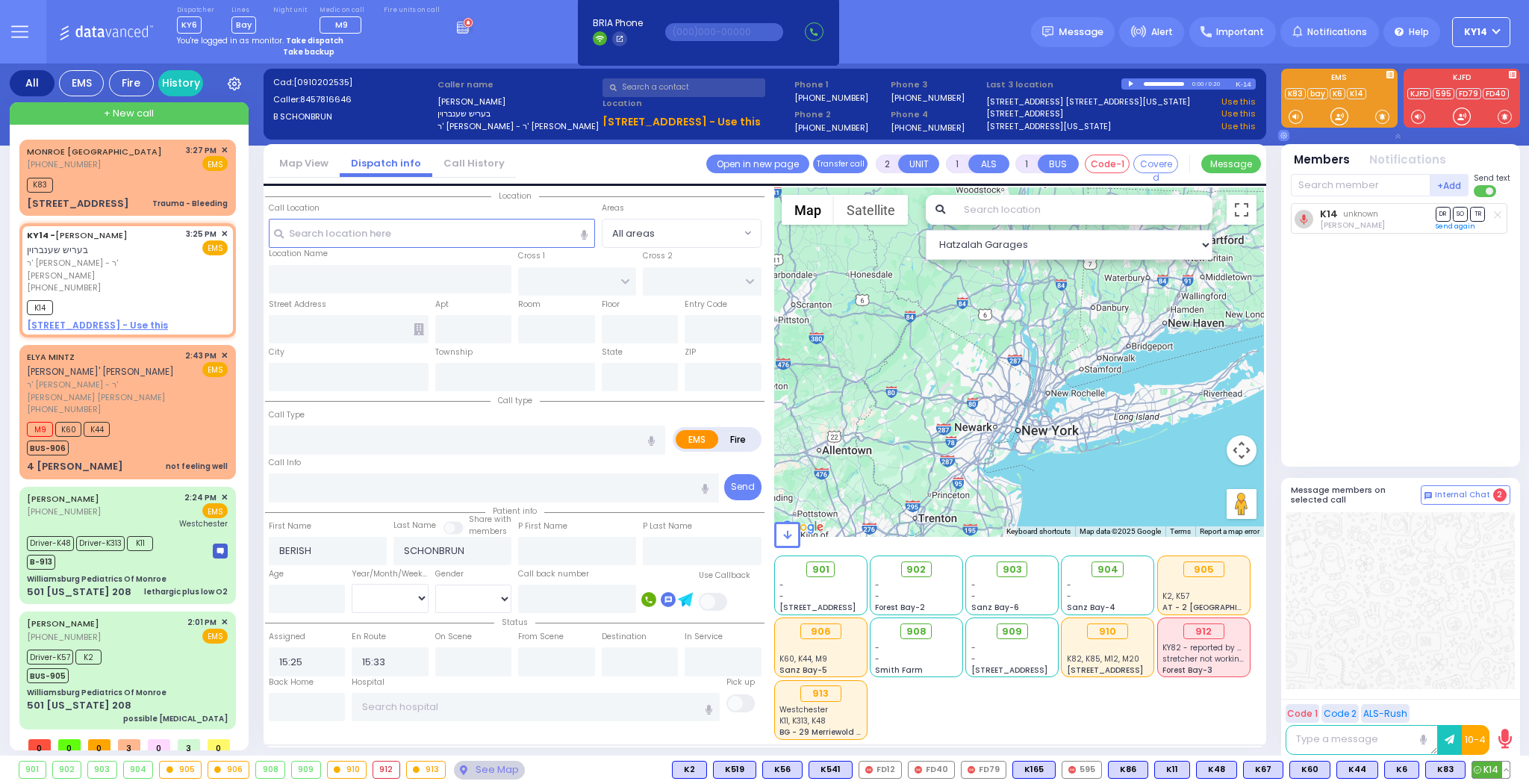
click at [1507, 772] on button at bounding box center [1506, 769] width 7 height 16
click at [1506, 771] on button at bounding box center [1506, 769] width 7 height 16
click at [1502, 769] on button at bounding box center [1506, 769] width 7 height 16
click at [1508, 763] on button at bounding box center [1506, 769] width 7 height 16
click at [1415, 735] on rect at bounding box center [1415, 736] width 20 height 20
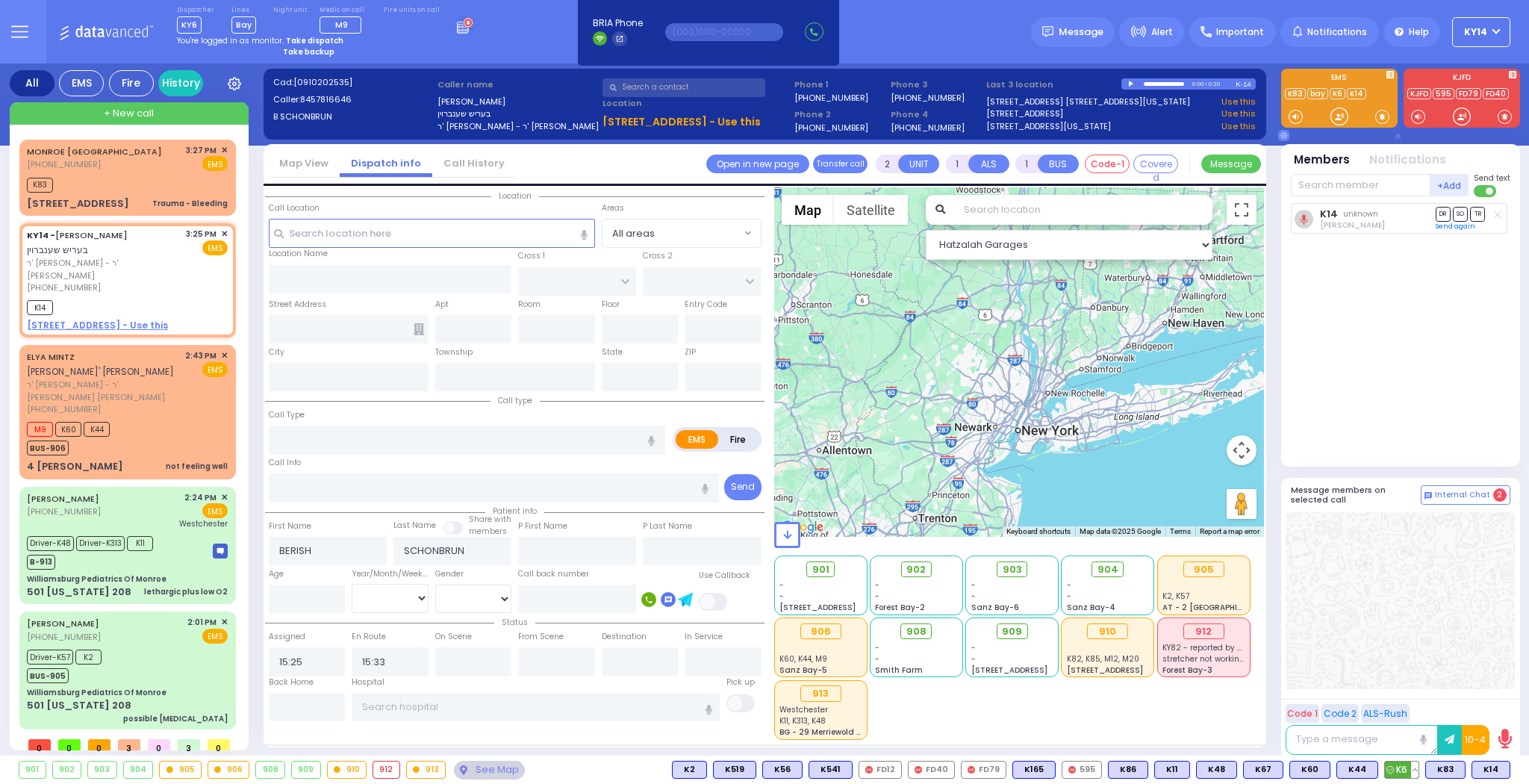
click at [1417, 769] on button at bounding box center [1414, 769] width 7 height 16
click at [1380, 737] on circle at bounding box center [1380, 736] width 20 height 20
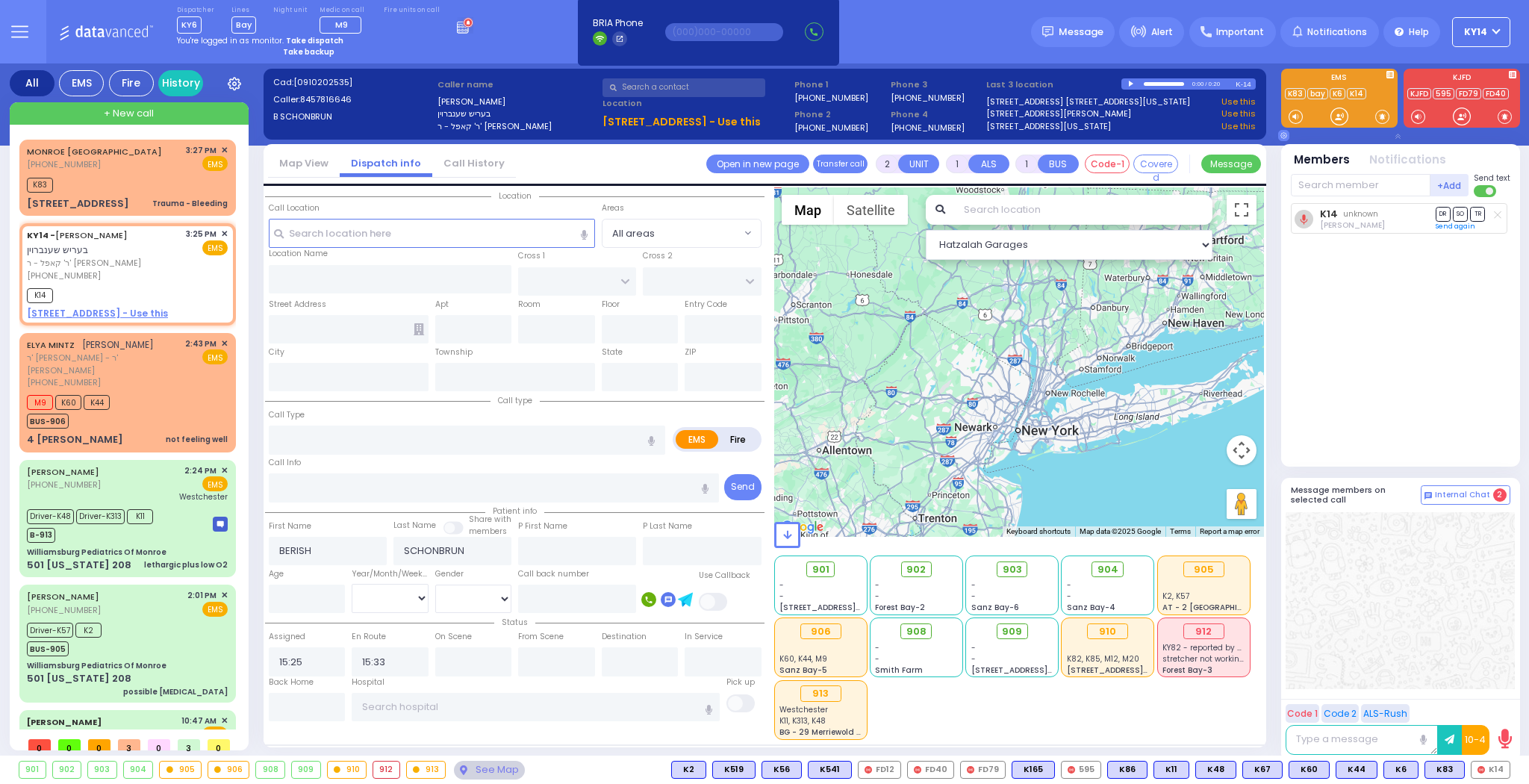
select select
click at [678, 29] on input "text" at bounding box center [724, 32] width 118 height 18
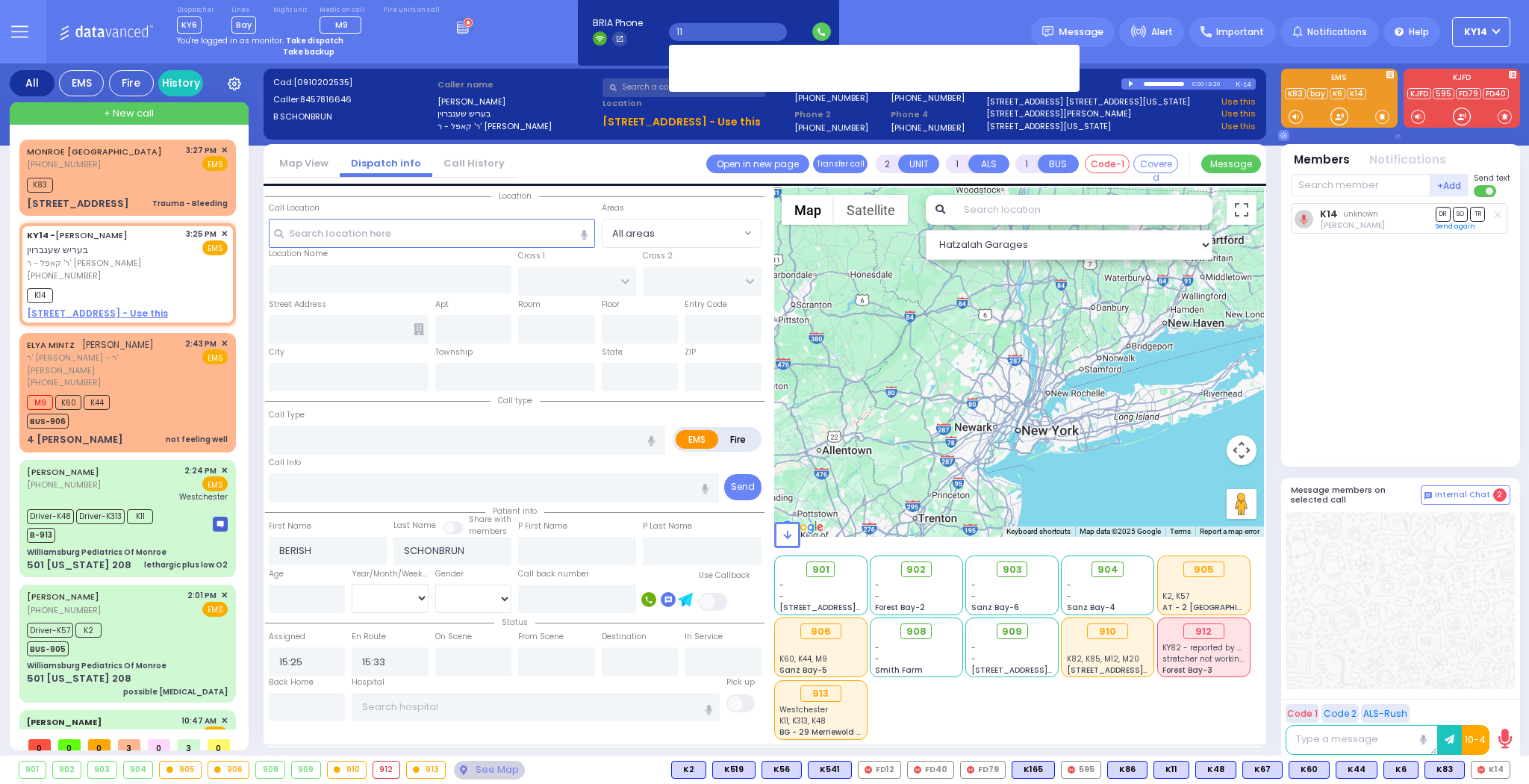
type input "114"
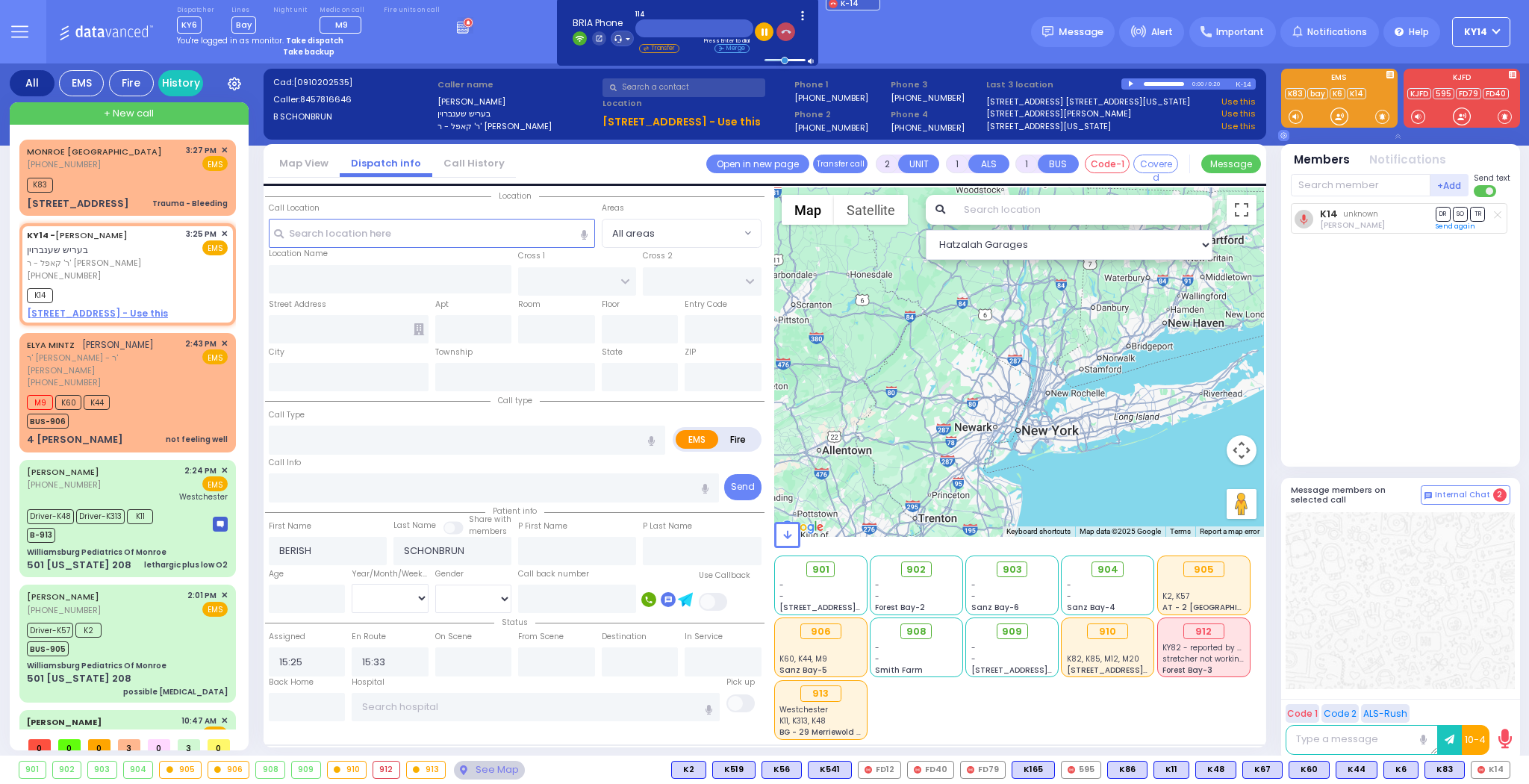
click at [780, 36] on button "button" at bounding box center [785, 31] width 19 height 19
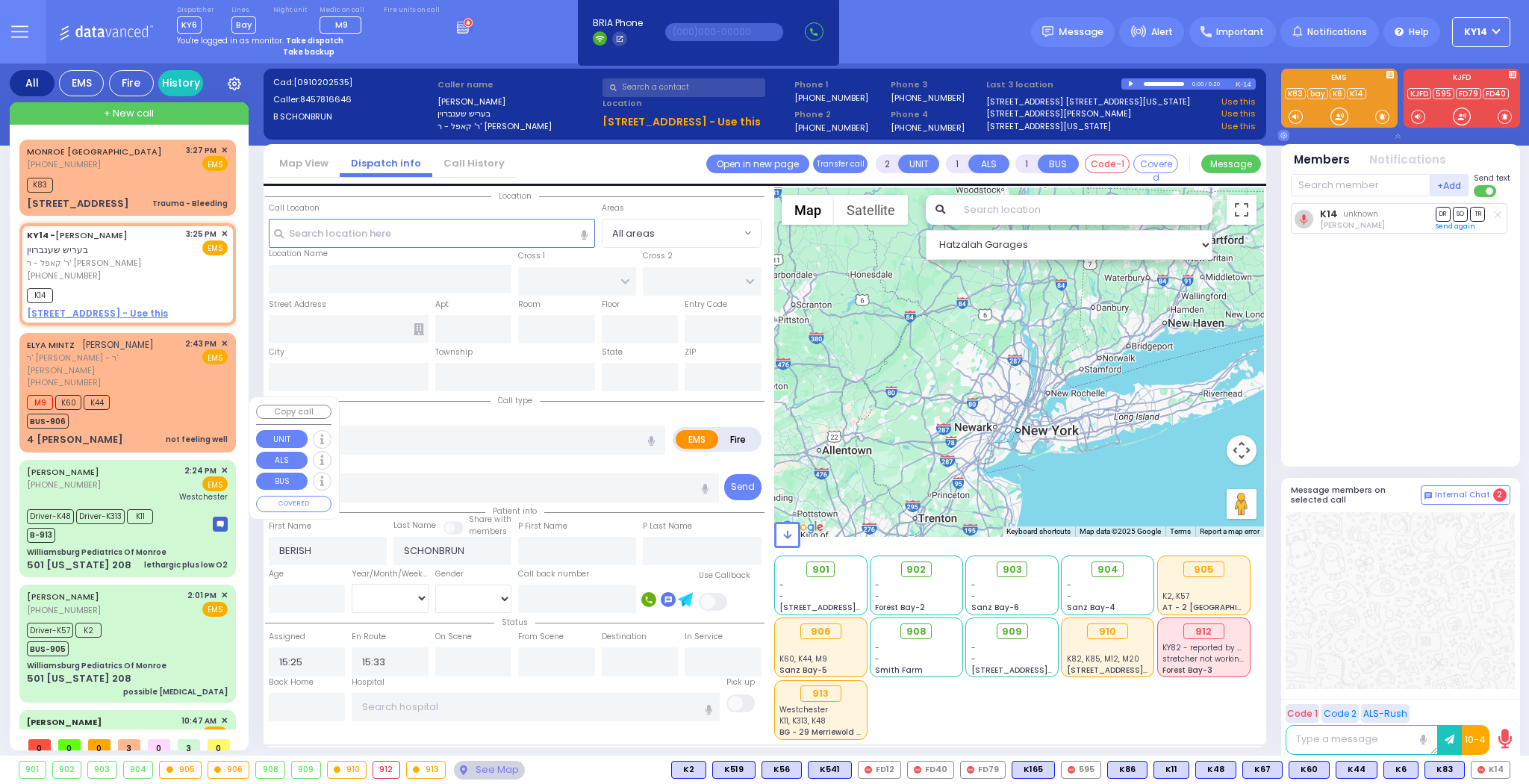
scroll to position [109, 0]
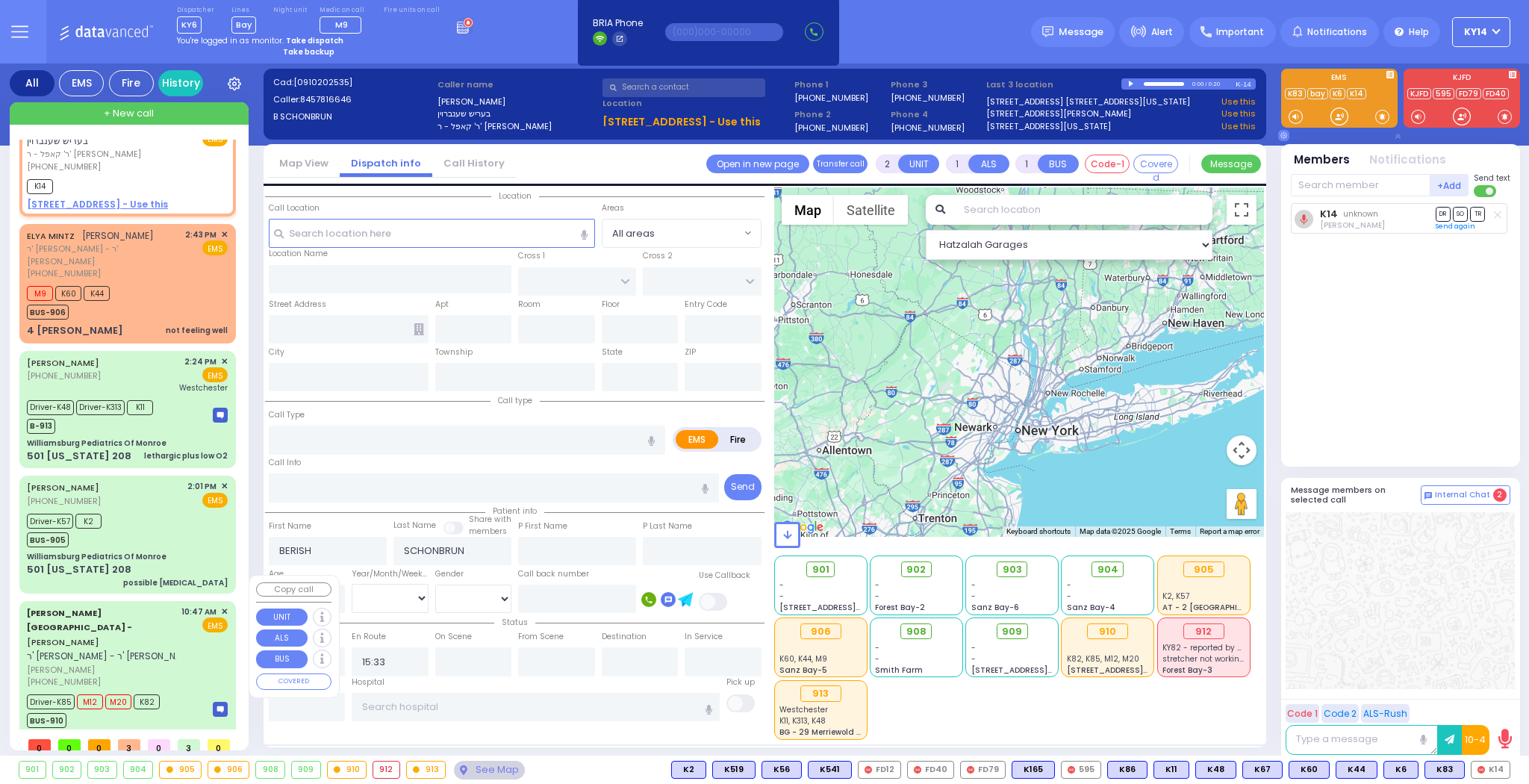
click at [128, 649] on span "ר' [PERSON_NAME] - ר' [PERSON_NAME] [PERSON_NAME]" at bounding box center [112, 656] width 171 height 12
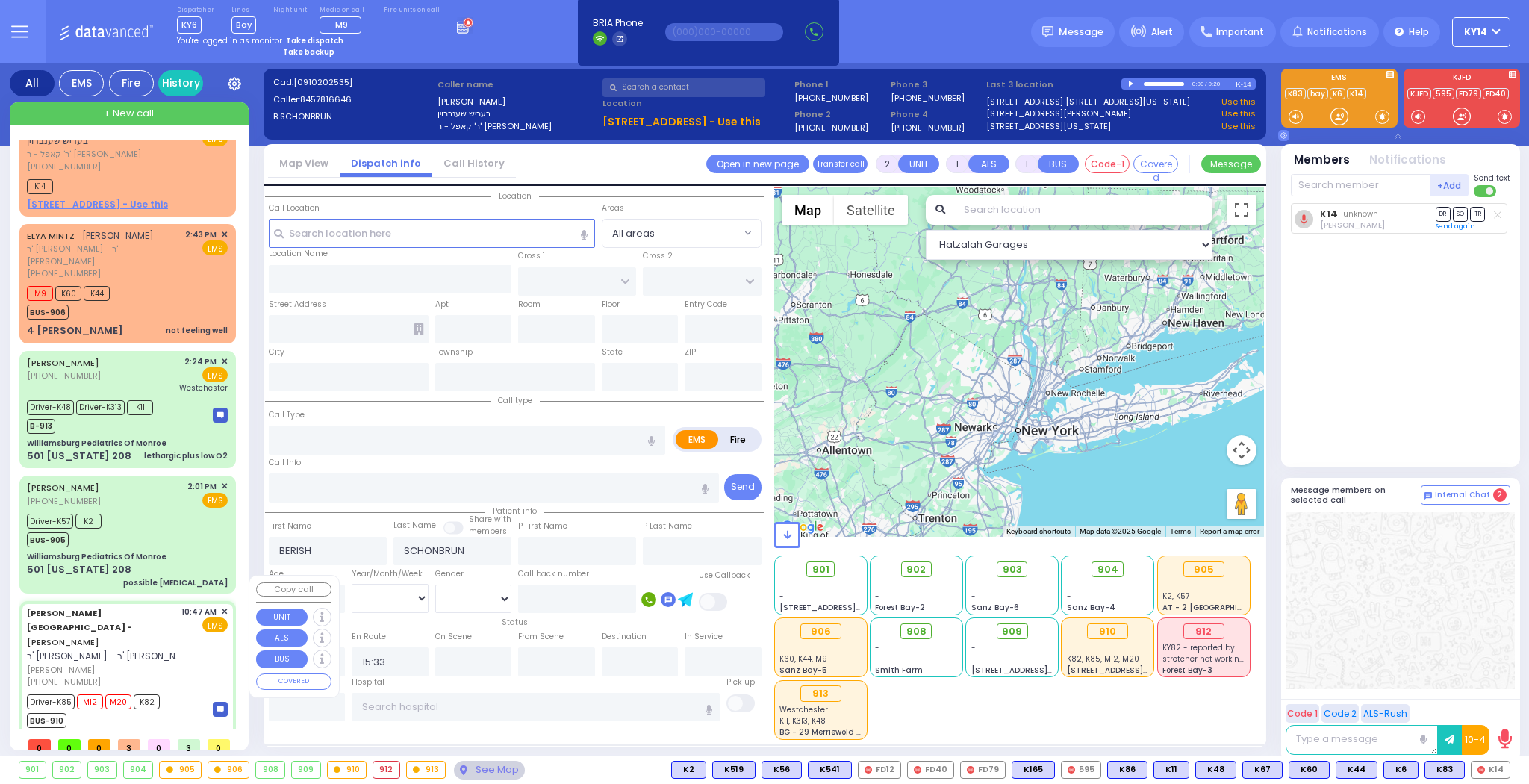
type input "6"
select select
type input "patient with a history"
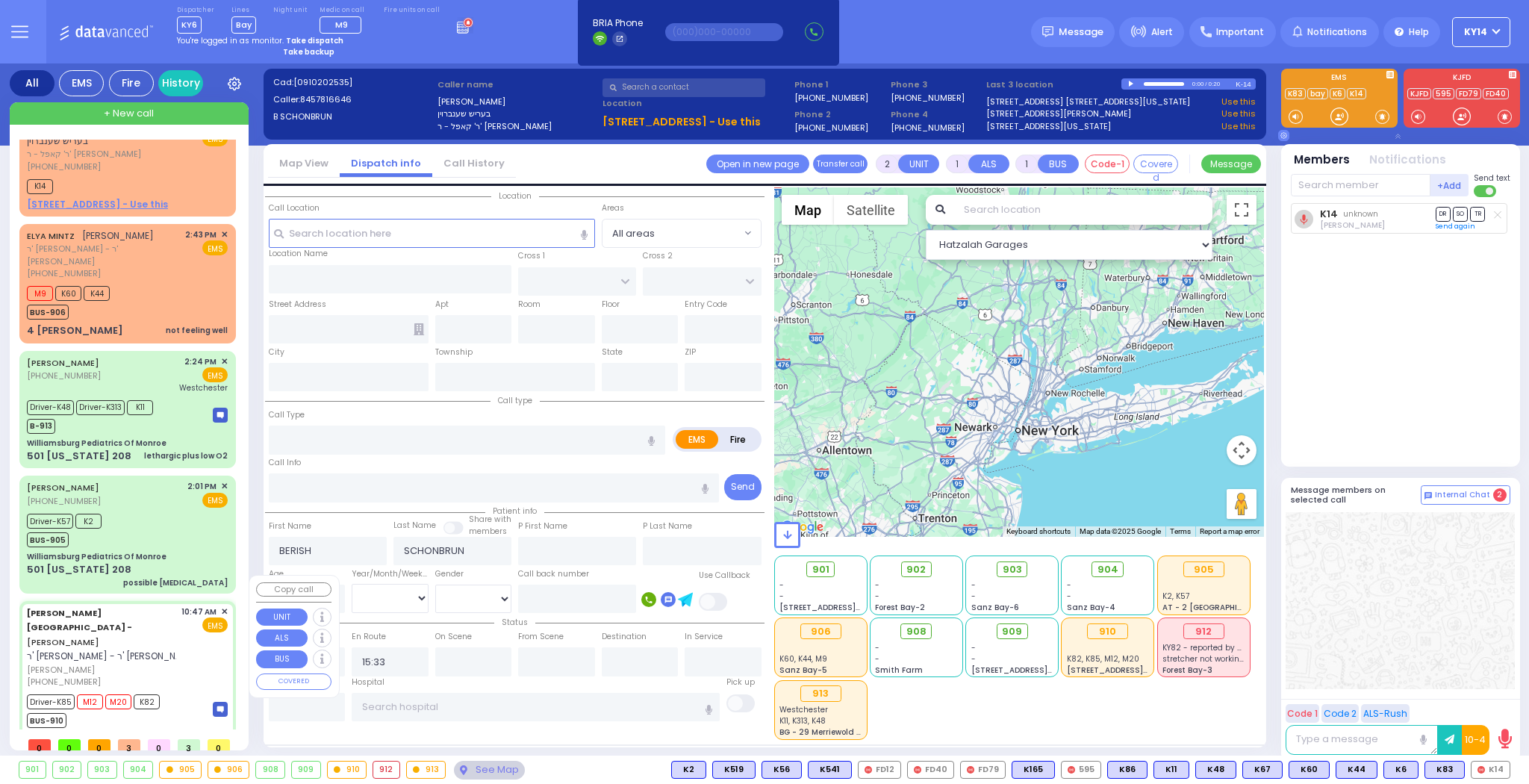
radio input "true"
type input "ARON YONA"
type input "JACOBOWITZ"
type input "Rivka"
type input "Jacobivics"
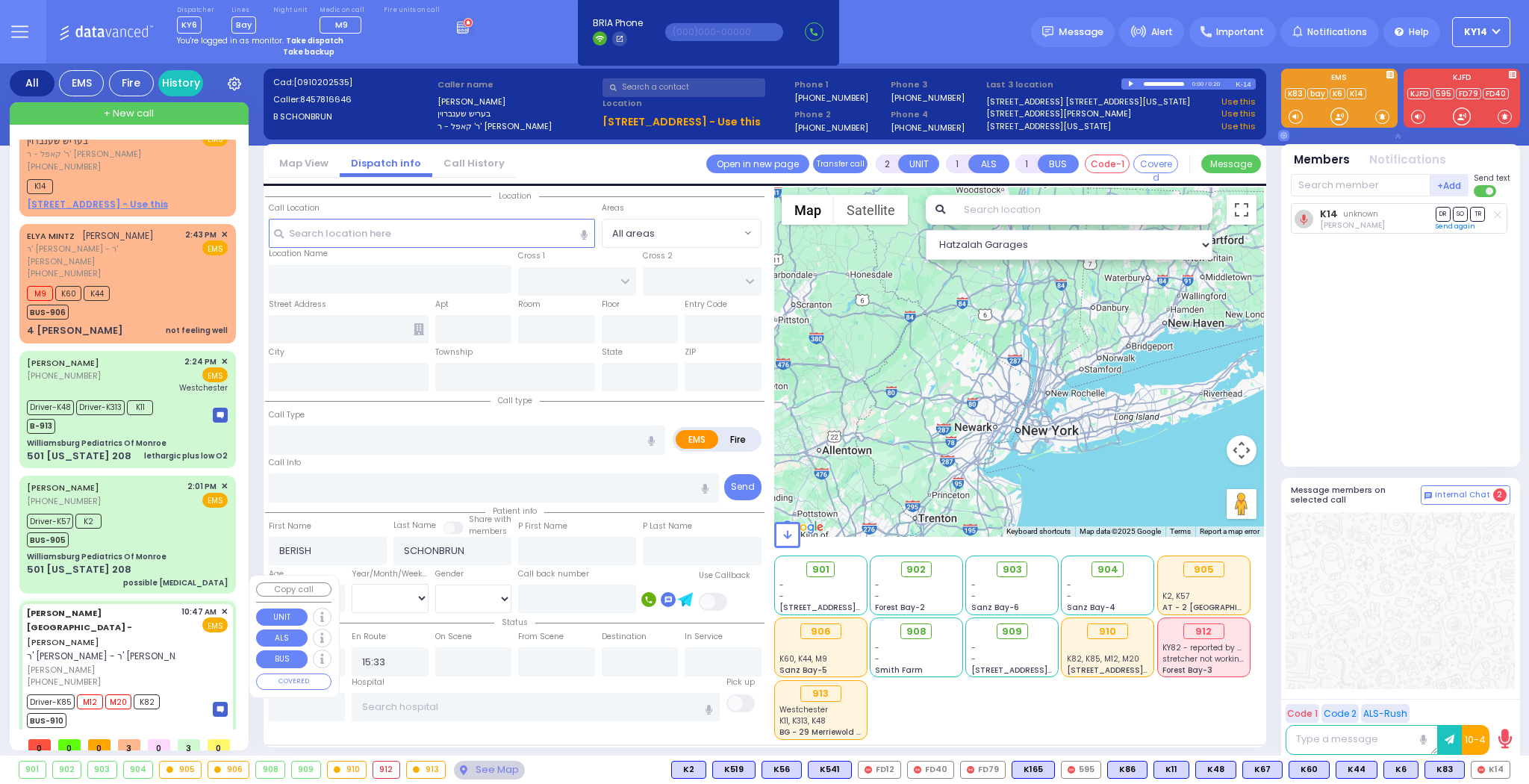
type input "1"
select select "Year"
select select "[DEMOGRAPHIC_DATA]"
type input "10:47"
type input "10:57"
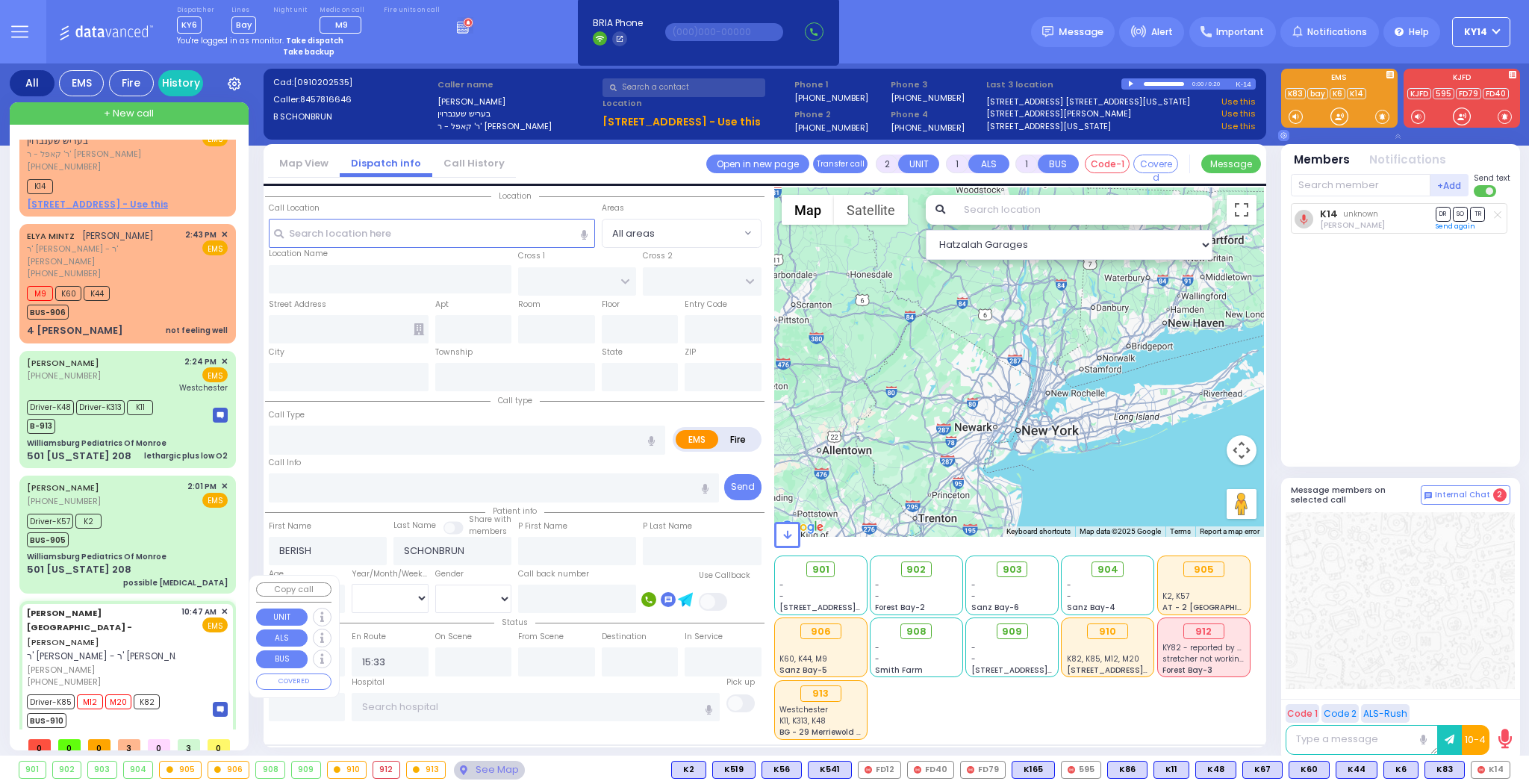
type input "11:00"
type input "11:50"
type input "14:02"
type input "16:00"
type input "Childrens hospital of philadelphia 3400 Civic Center Blvd Philadelphia"
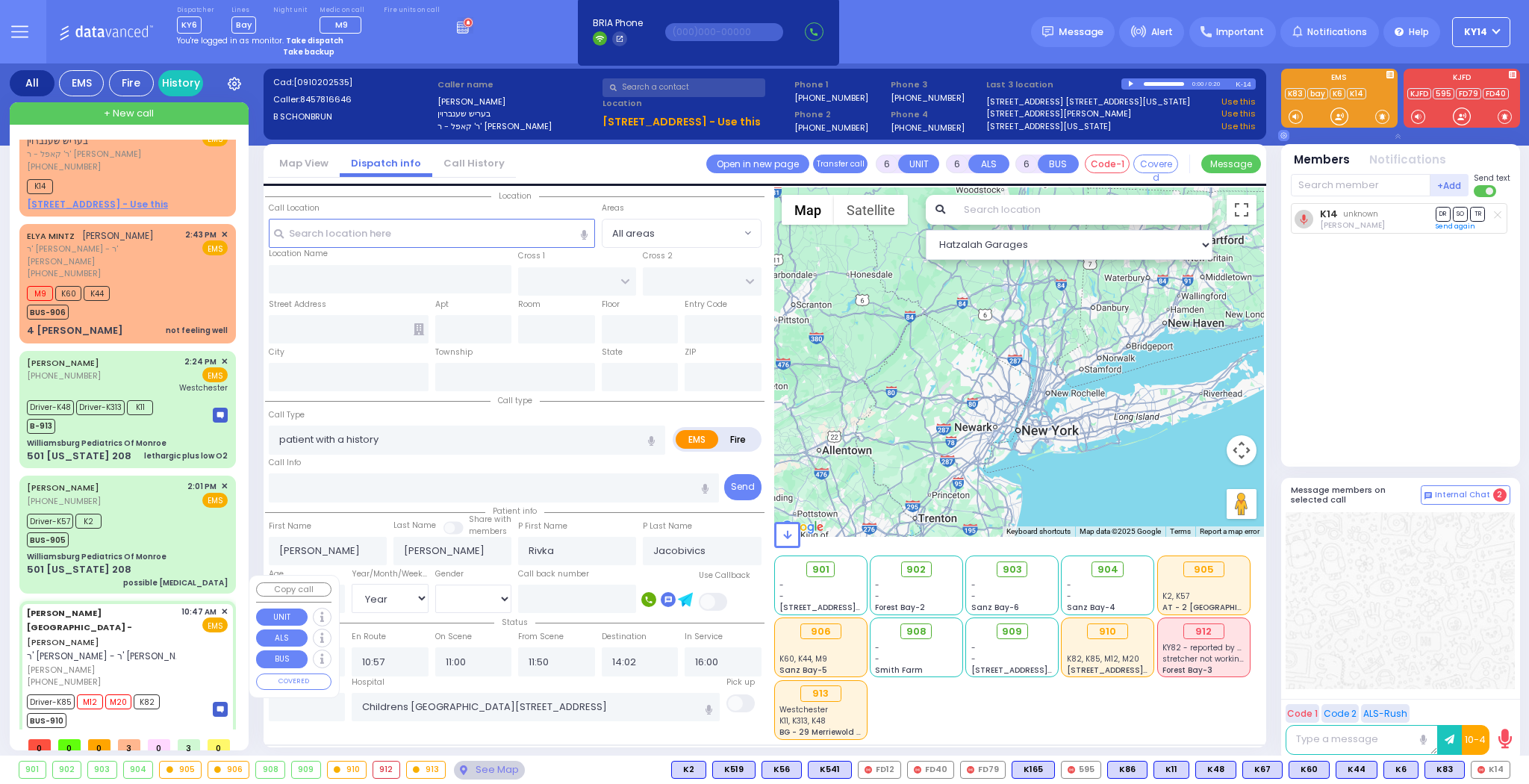
type input "[GEOGRAPHIC_DATA]"
type input "VAN BUREN DR"
type input "CARTER LN"
type input "[STREET_ADDRESS]"
type input "Kiryas Joel"
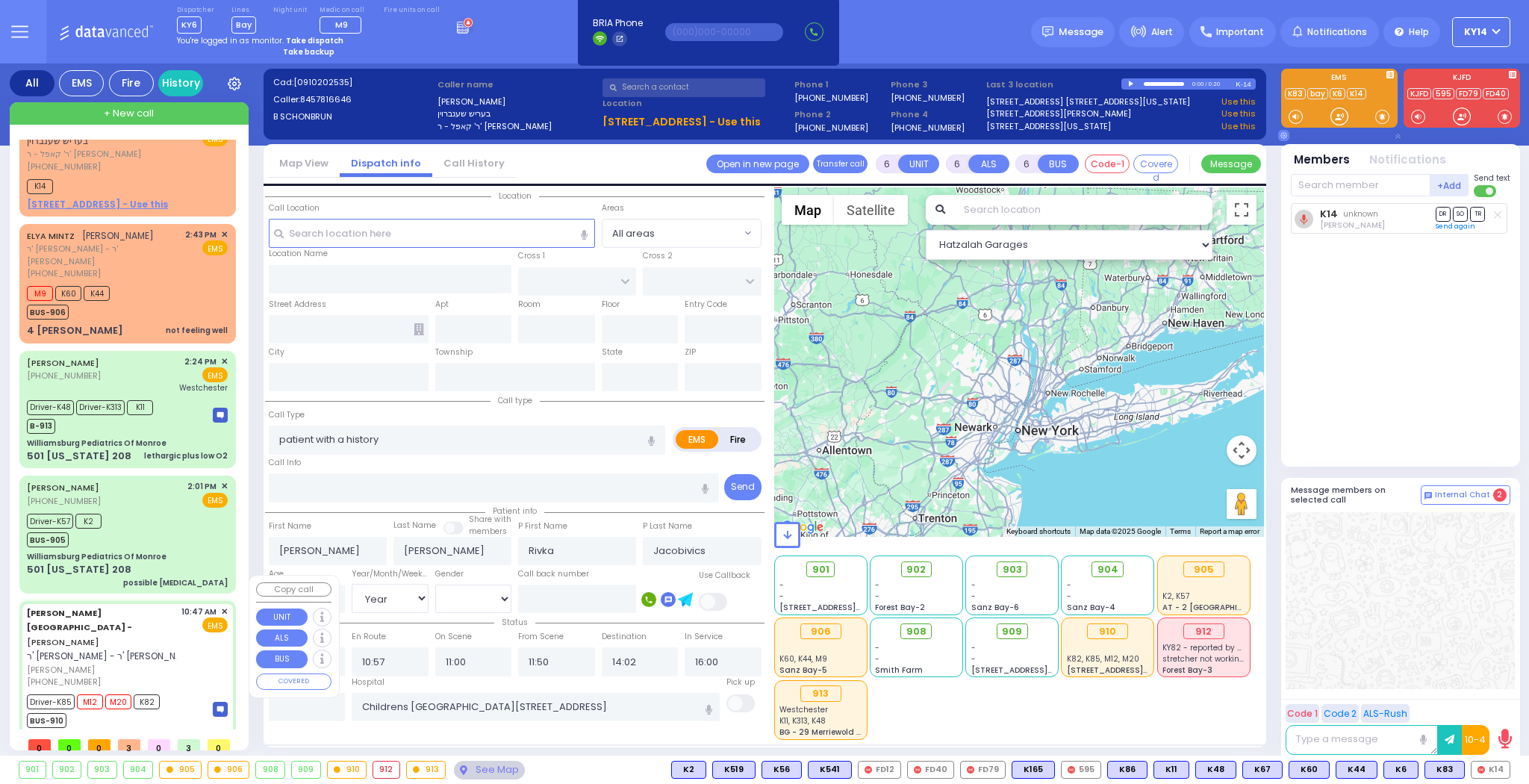
type input "[US_STATE]"
type input "10950"
select select "Hatzalah Garages"
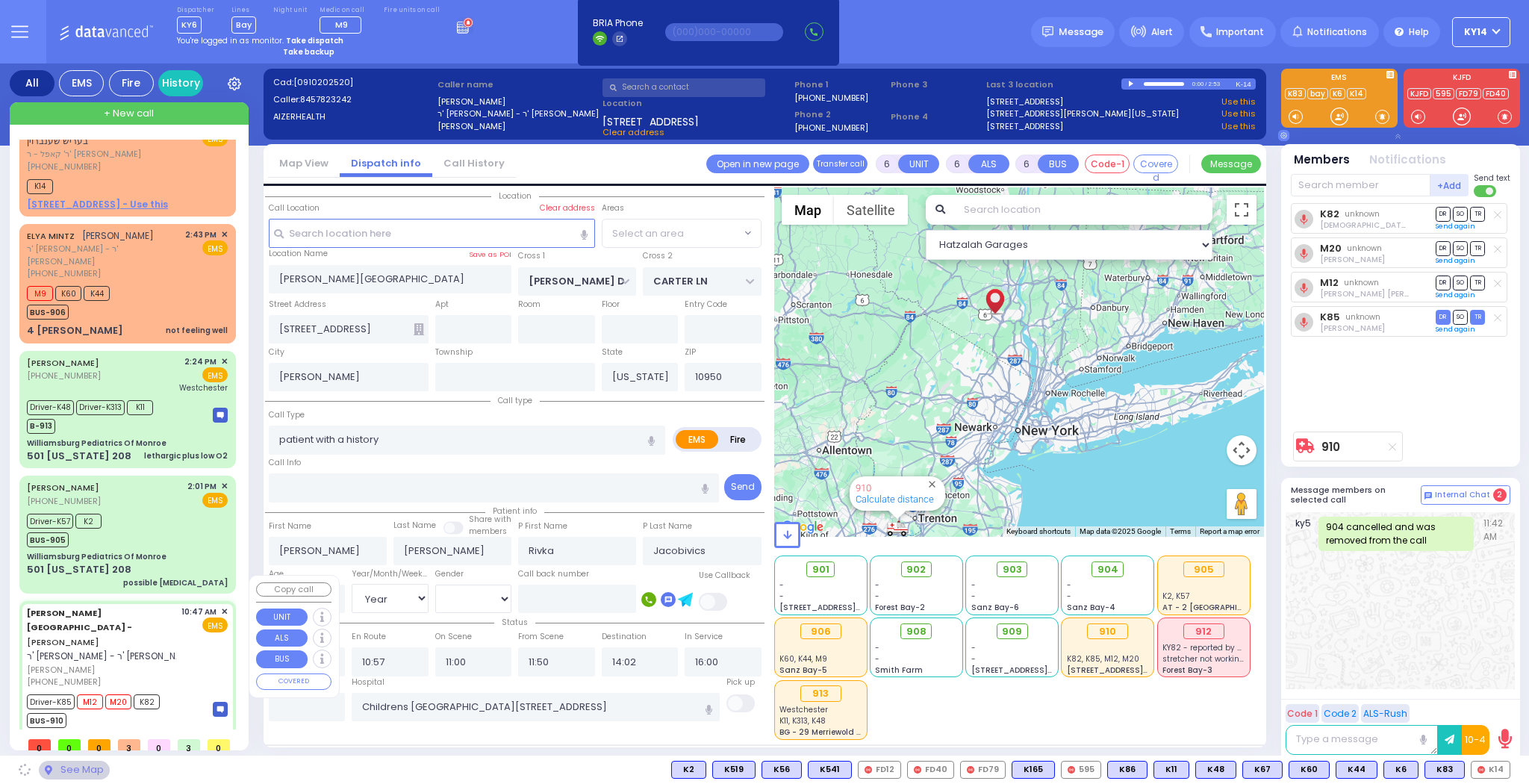
select select "SECTION 2"
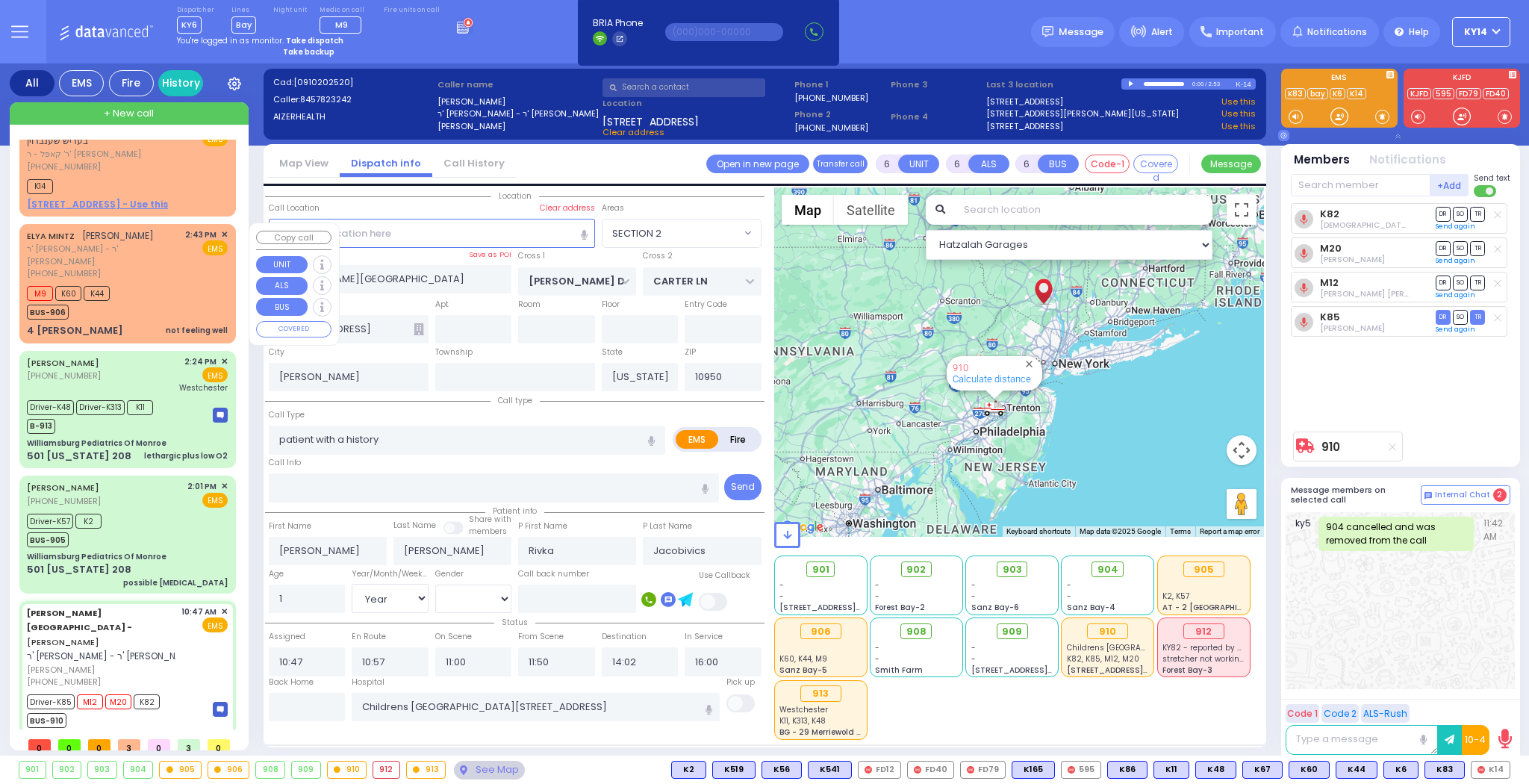
click at [162, 234] on div "ELYA MINTZ אלי' מינץ ר' שמשון אליעזר - ר' אברהם דוד גליק (845) 238-8723 2:43 PM…" at bounding box center [127, 254] width 201 height 52
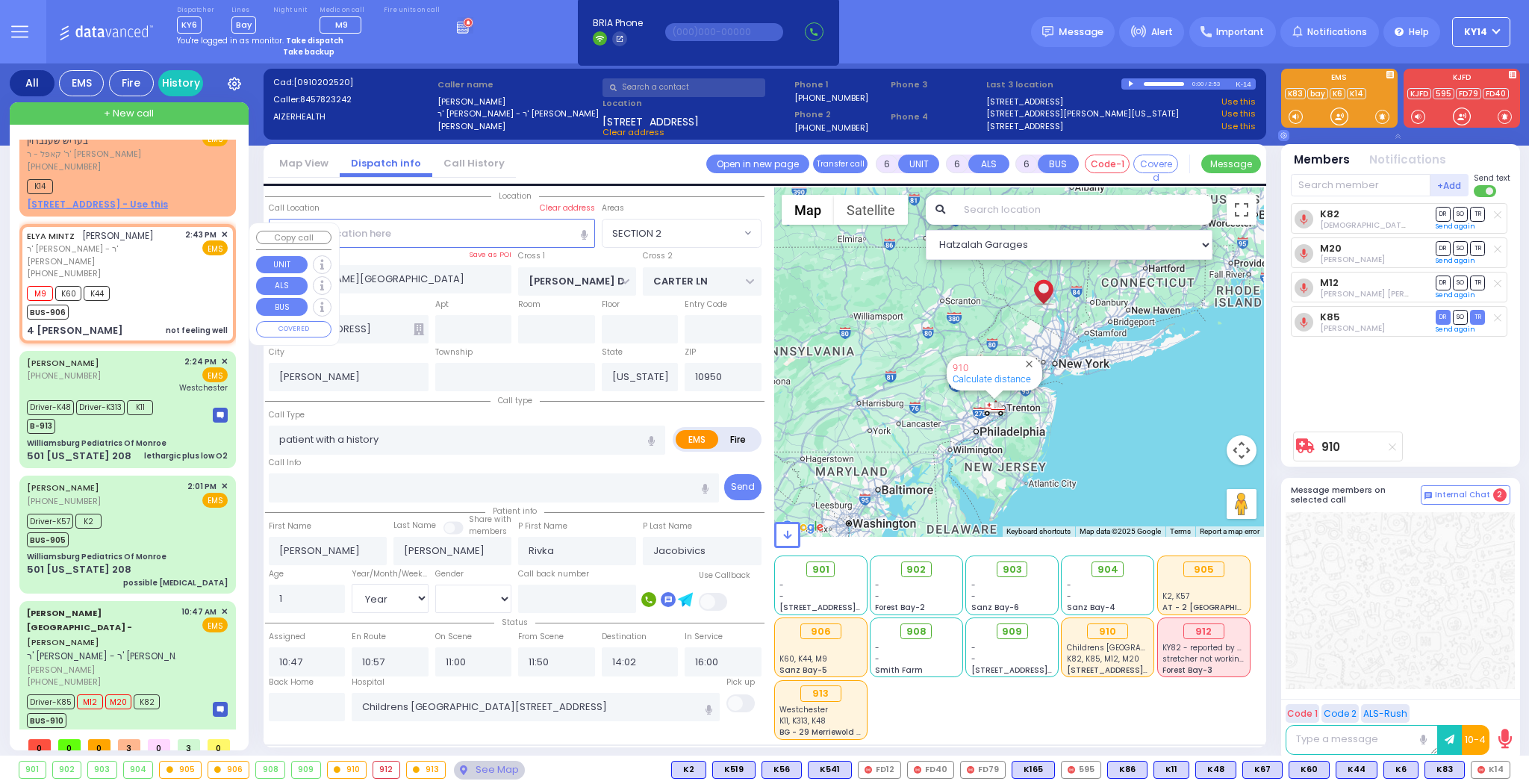
type input "2"
type input "1"
select select
type input "not feeling well"
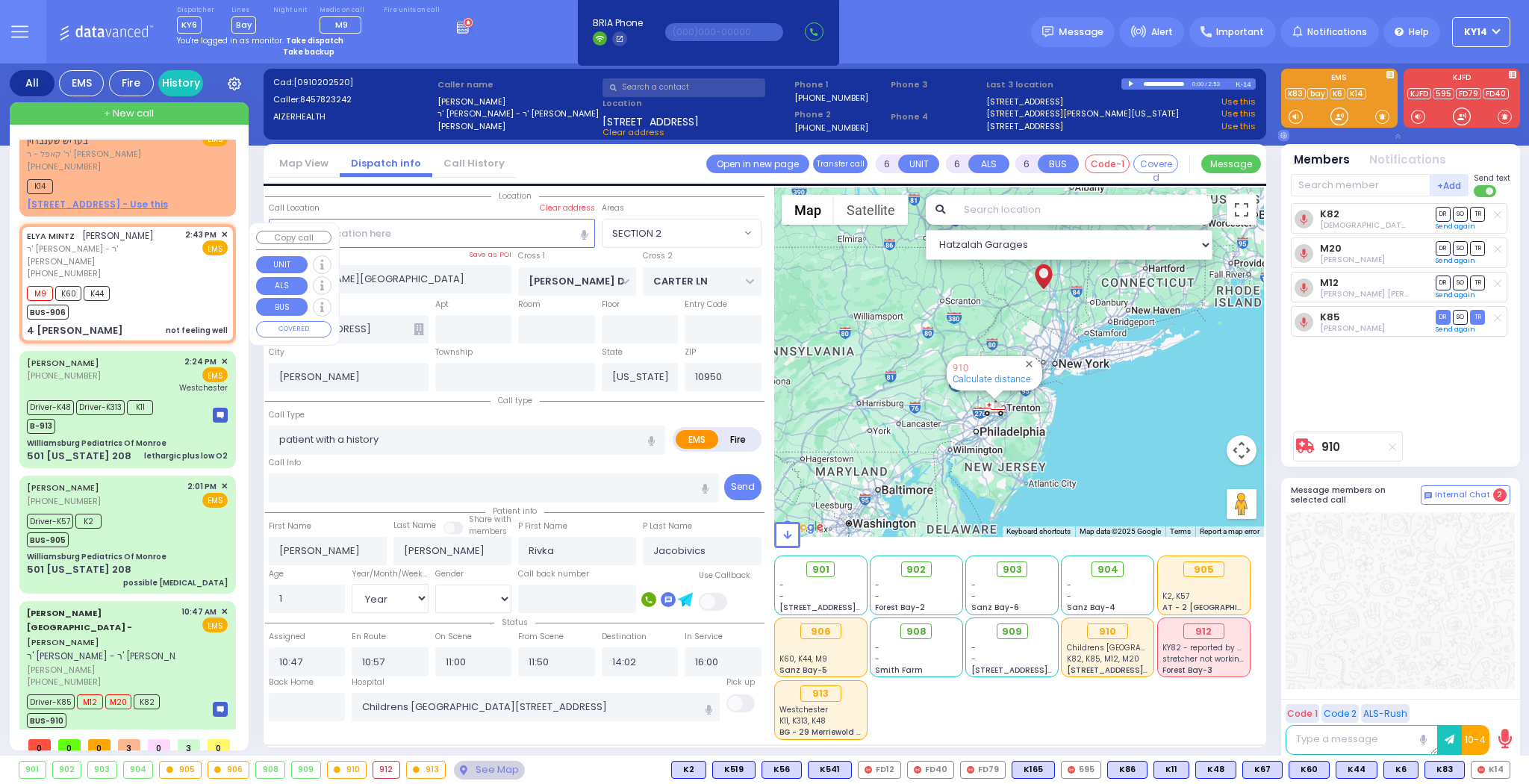
radio input "true"
type input "ELYA"
type input "MINTZ"
select select
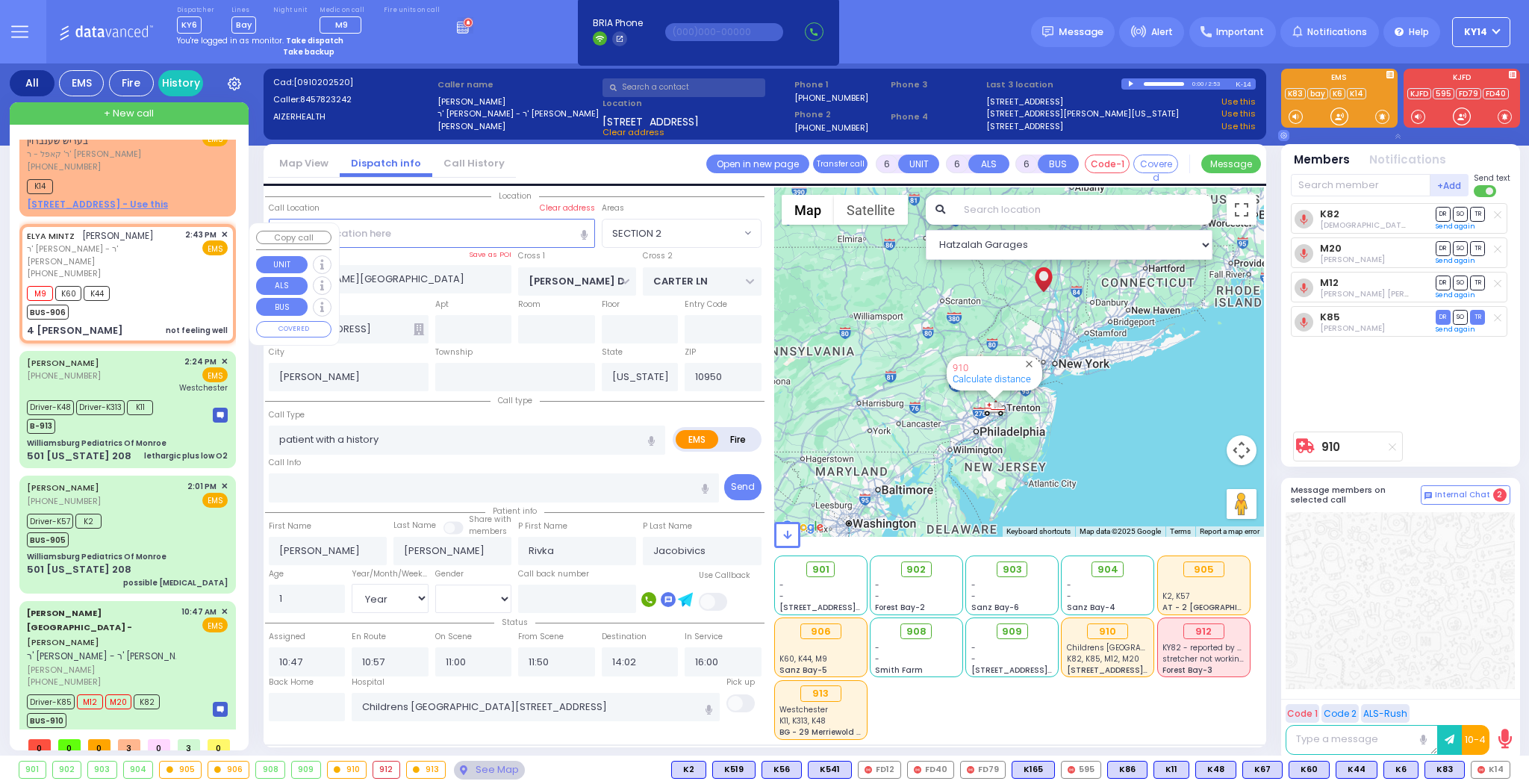
type input "14:43"
type input "14:46"
select select "Hatzalah Garages"
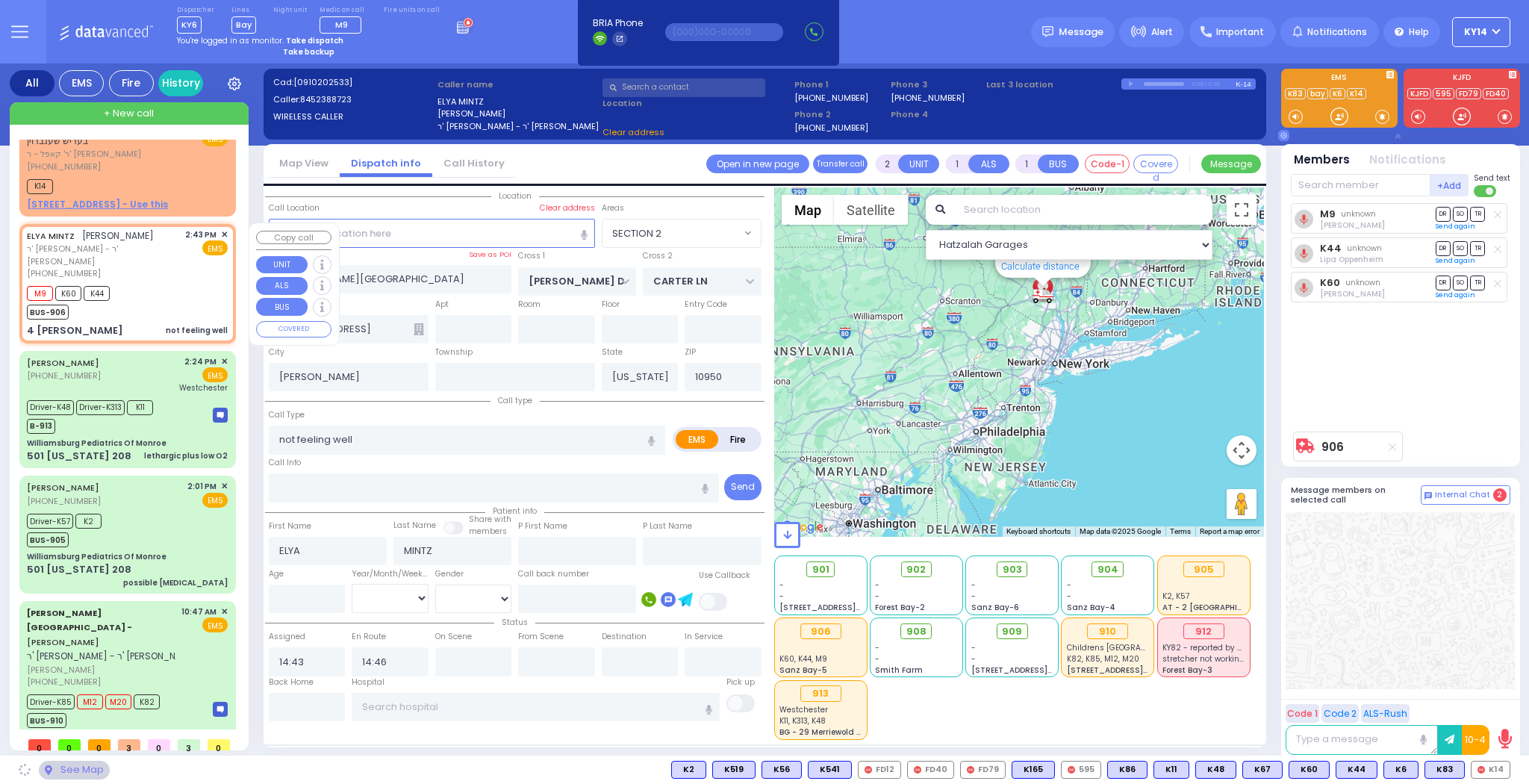
type input "SEARS RD"
type input "4 [PERSON_NAME]"
type input "Monroe"
select select "[GEOGRAPHIC_DATA]"
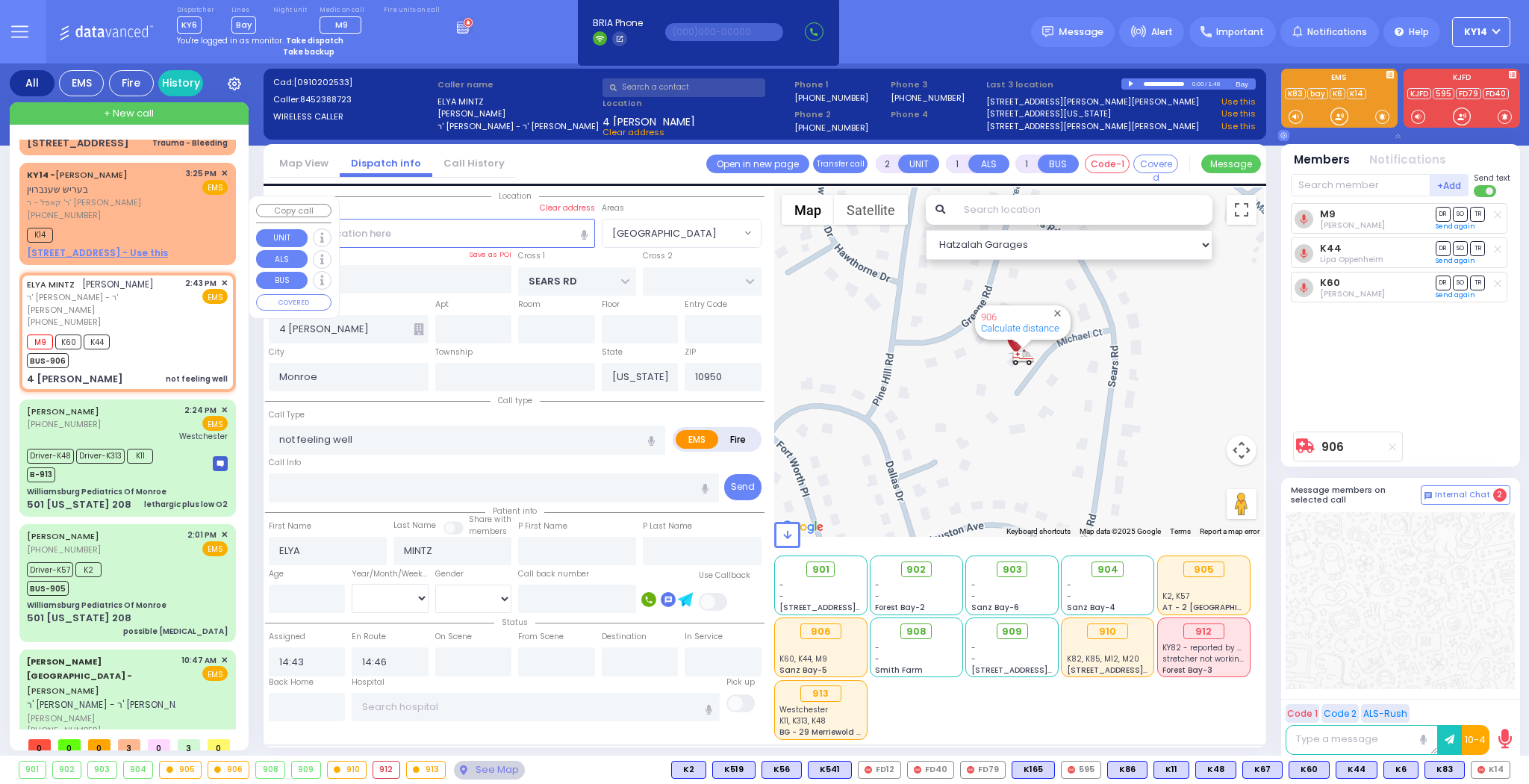
scroll to position [0, 0]
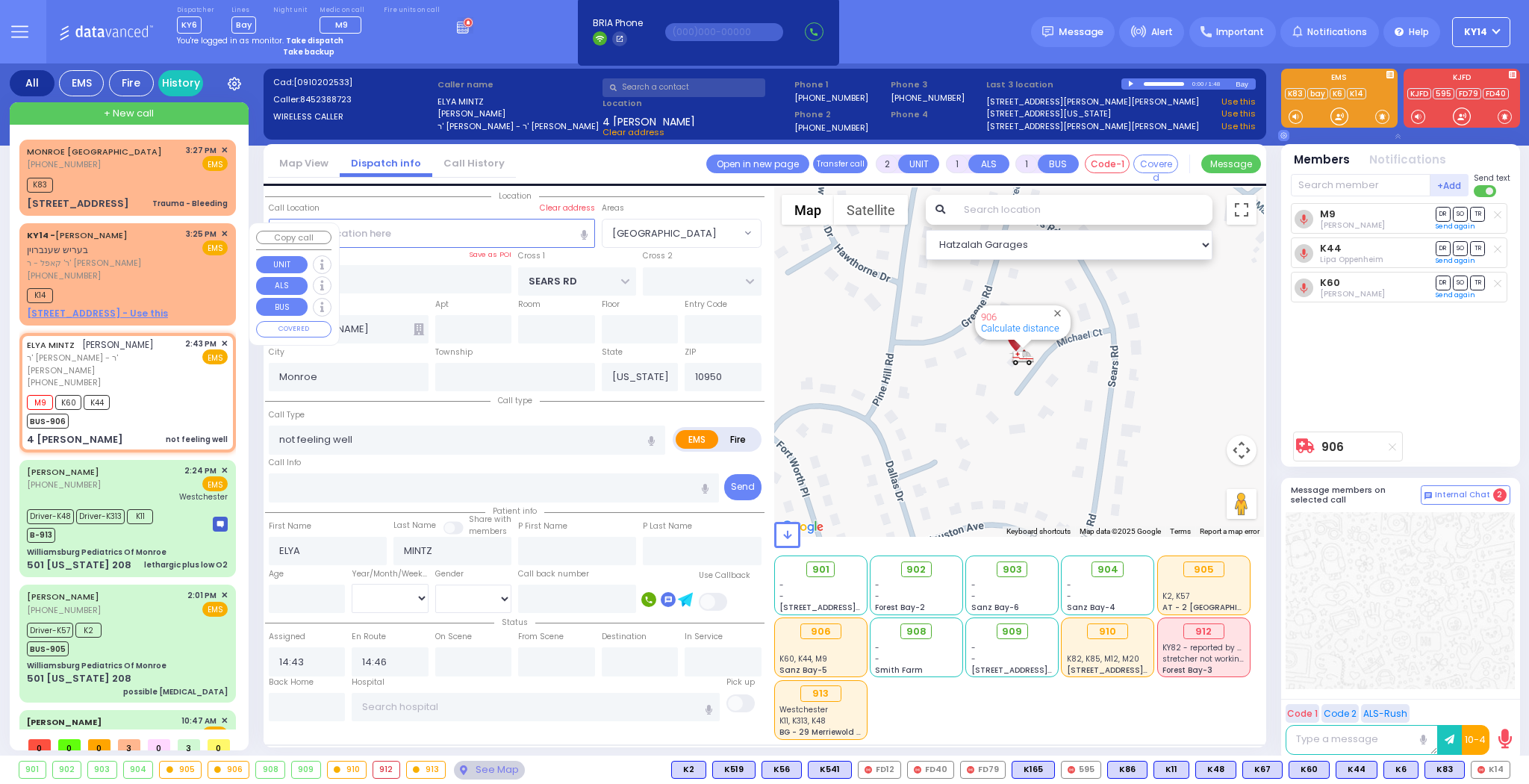
click at [132, 302] on div "KY14 - BERISH SCHONBRUN בעריש שענברוין ר' קאפל - ר' נח גפן (845) 781-6646 3:25 …" at bounding box center [128, 274] width 211 height 97
select select
radio input "true"
type input "BERISH"
type input "SCHONBRUN"
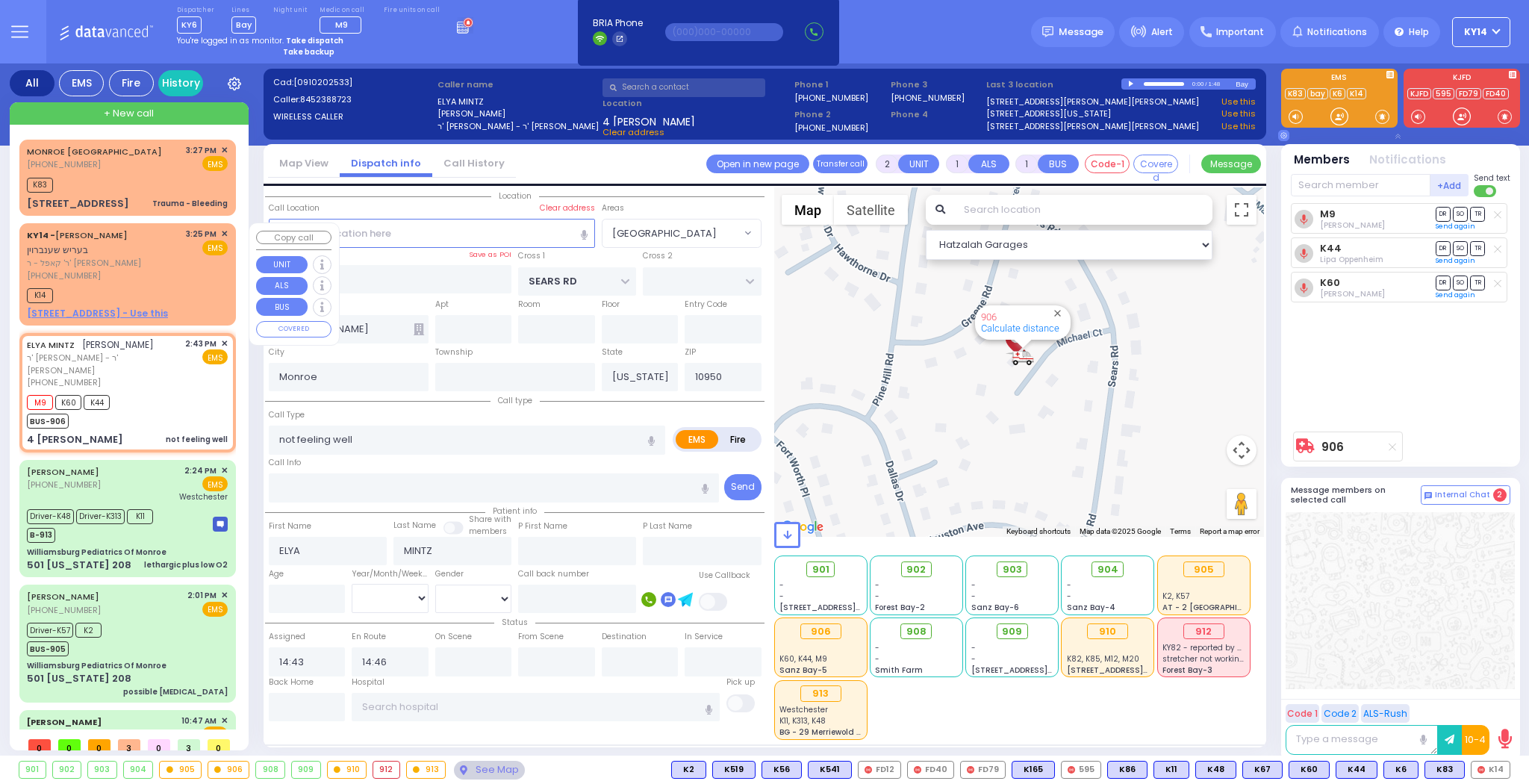
select select
type input "15:25"
type input "15:33"
select select "Hatzalah Garages"
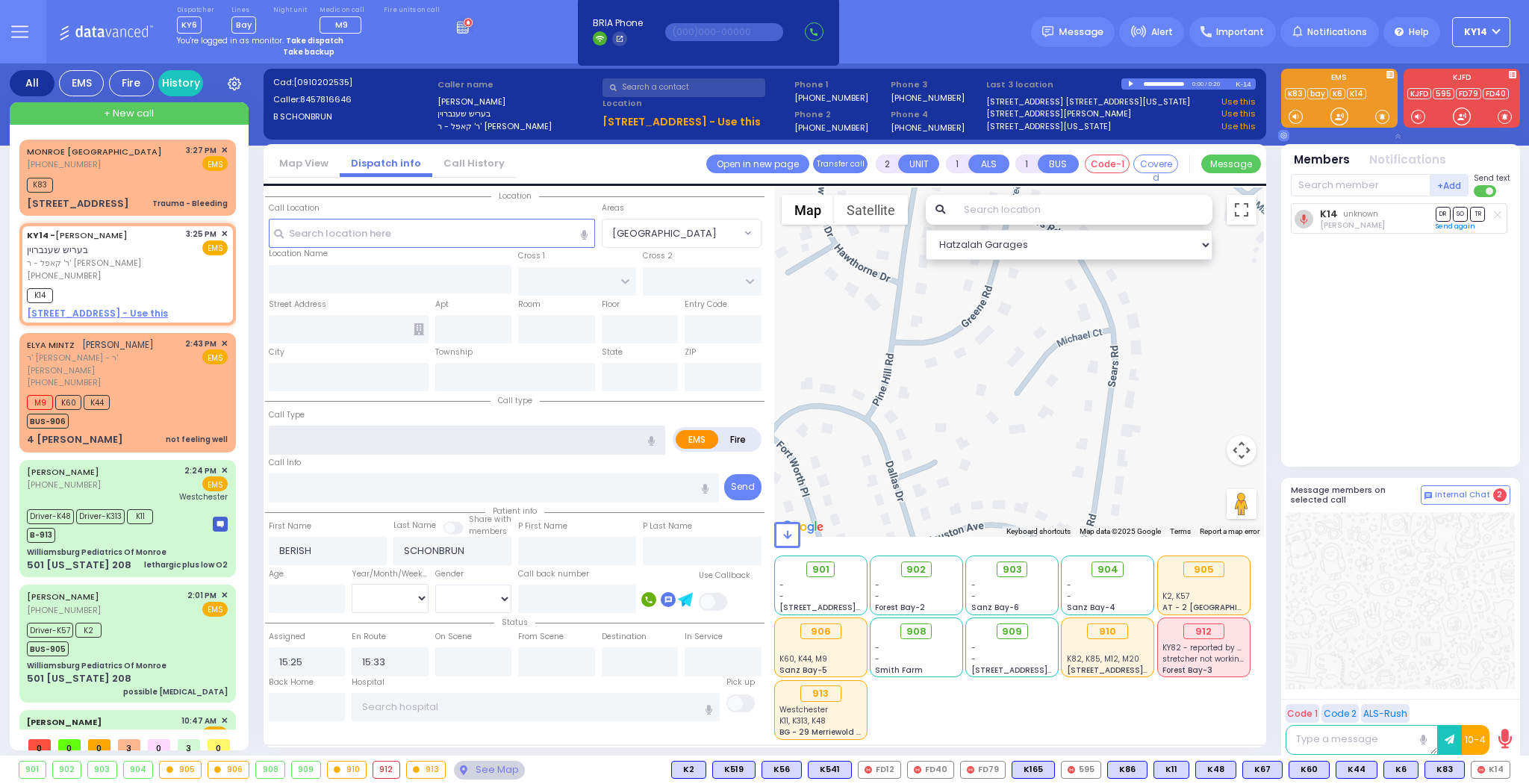
click at [355, 444] on input "text" at bounding box center [467, 440] width 396 height 29
select select
radio input "true"
select select
select select "Hatzalah Garages"
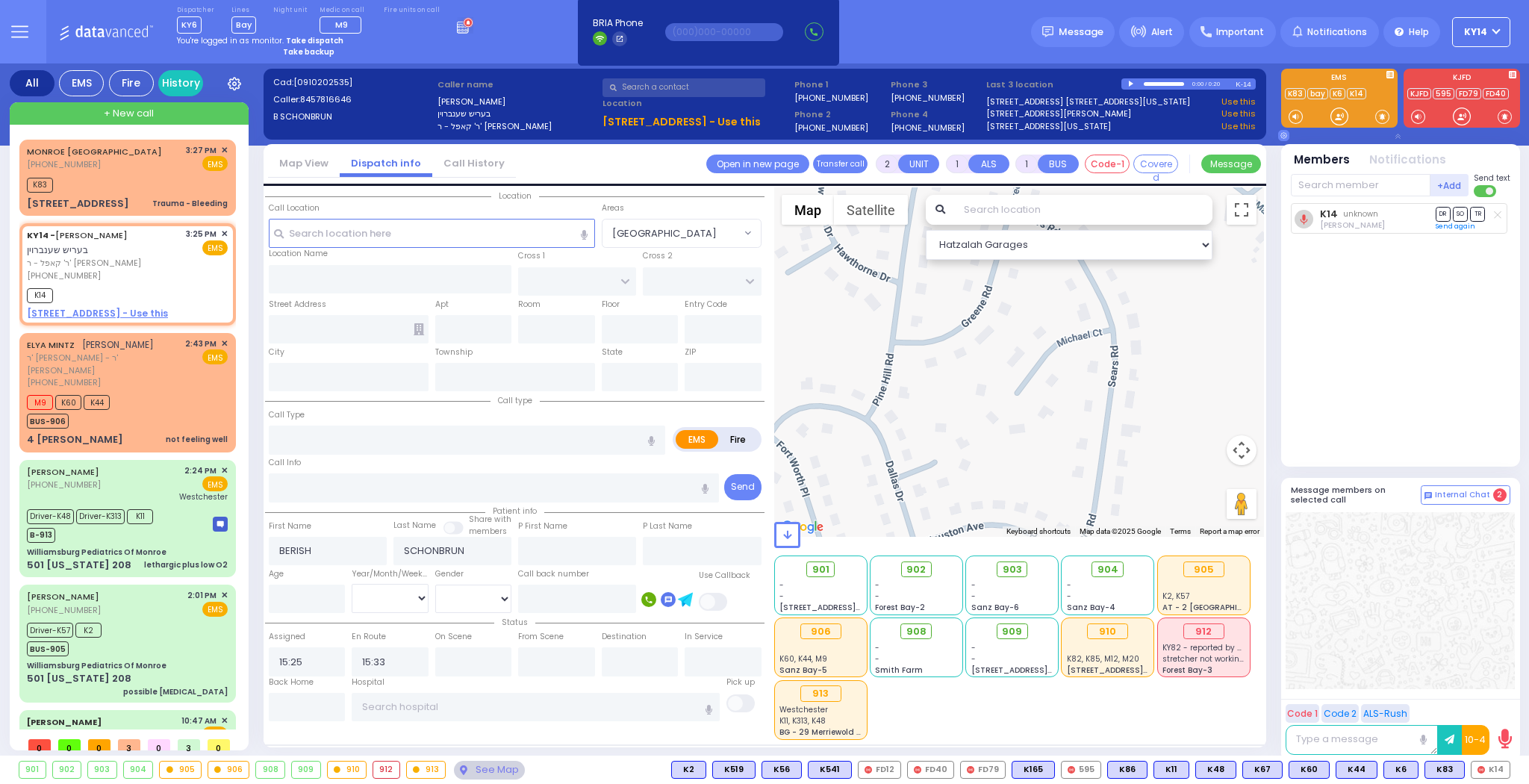
click at [653, 438] on icon "button" at bounding box center [651, 441] width 7 height 10
type input "this is a test call"
select select
radio input "true"
select select
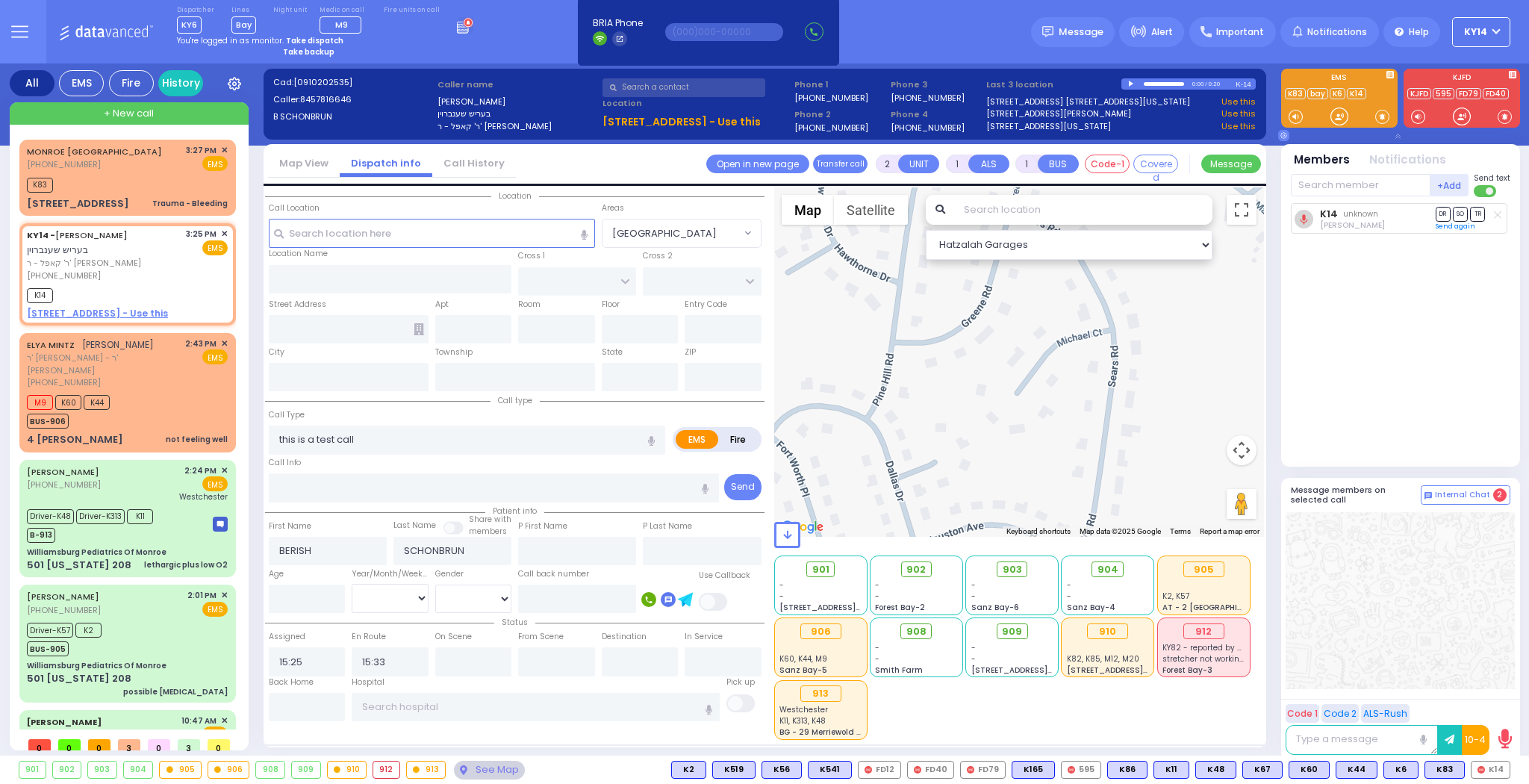
select select "Hatzalah Garages"
click at [199, 290] on div "K14" at bounding box center [127, 293] width 201 height 19
select select
radio input "true"
select select
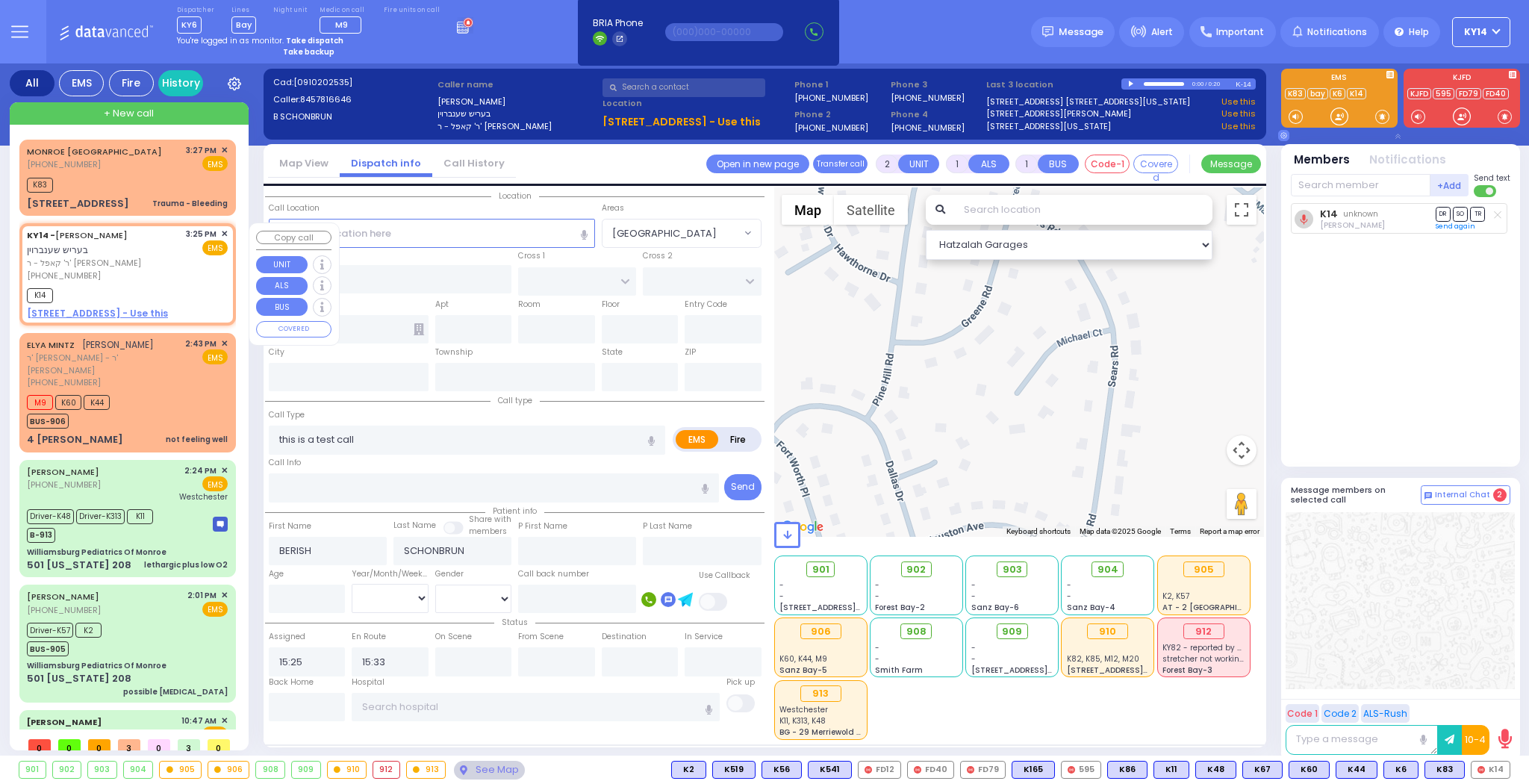
select select "Hatzalah Garages"
click at [298, 708] on input "text" at bounding box center [307, 707] width 77 height 29
click at [222, 233] on span "✕" at bounding box center [225, 234] width 7 height 12
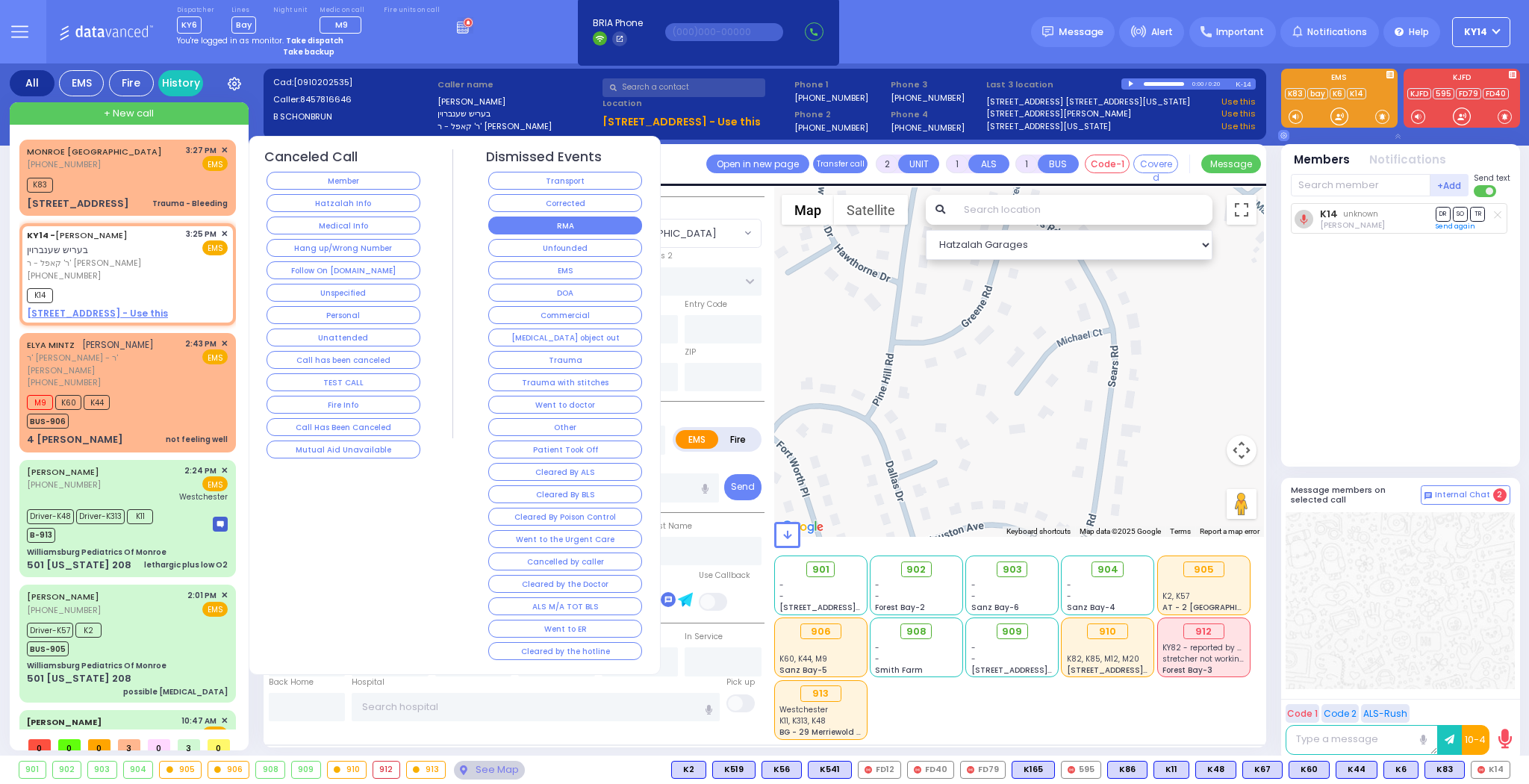
click at [559, 222] on button "RMA" at bounding box center [565, 226] width 153 height 18
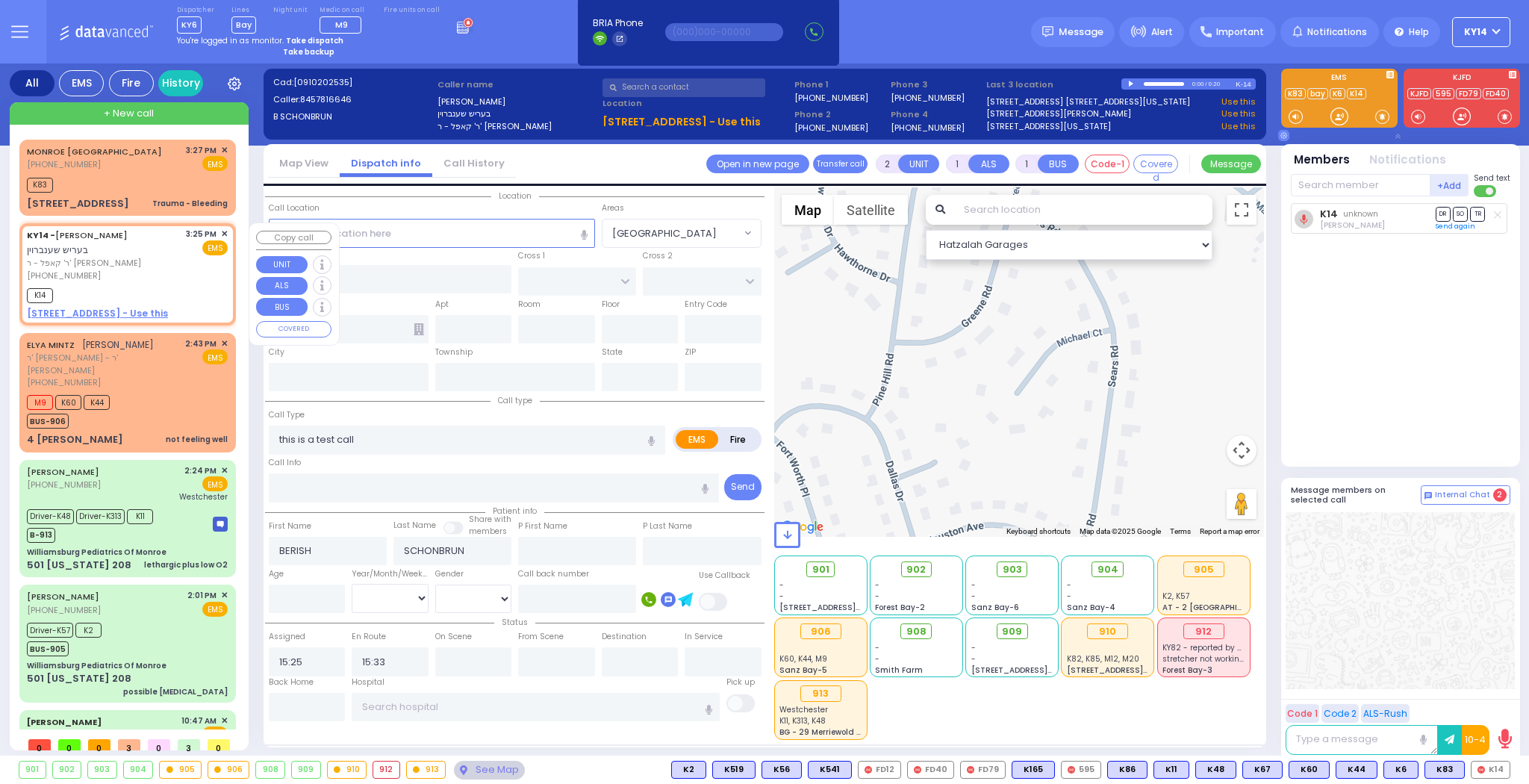
select select
radio input "true"
select select
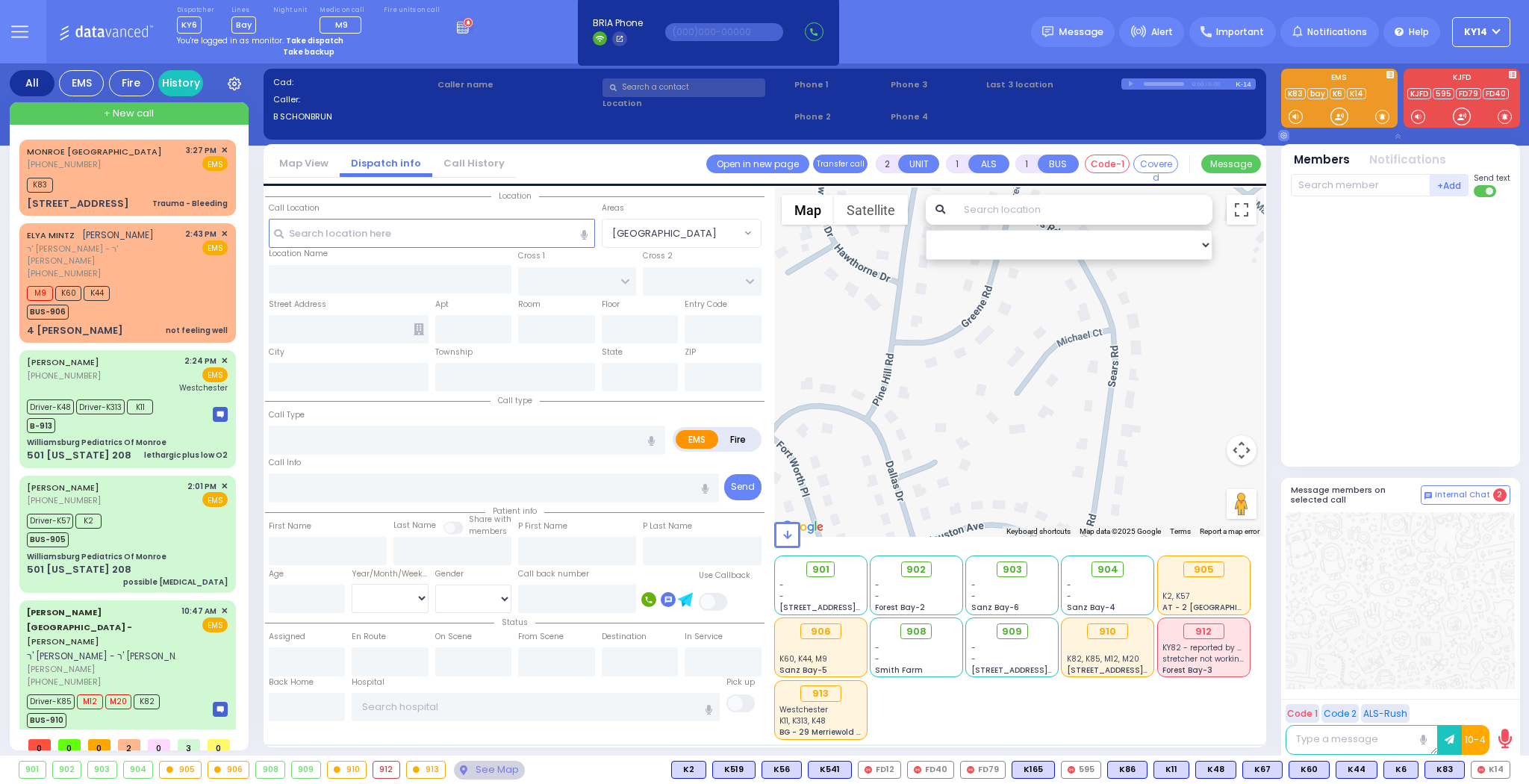
click at [25, 26] on icon at bounding box center [20, 26] width 16 height 0
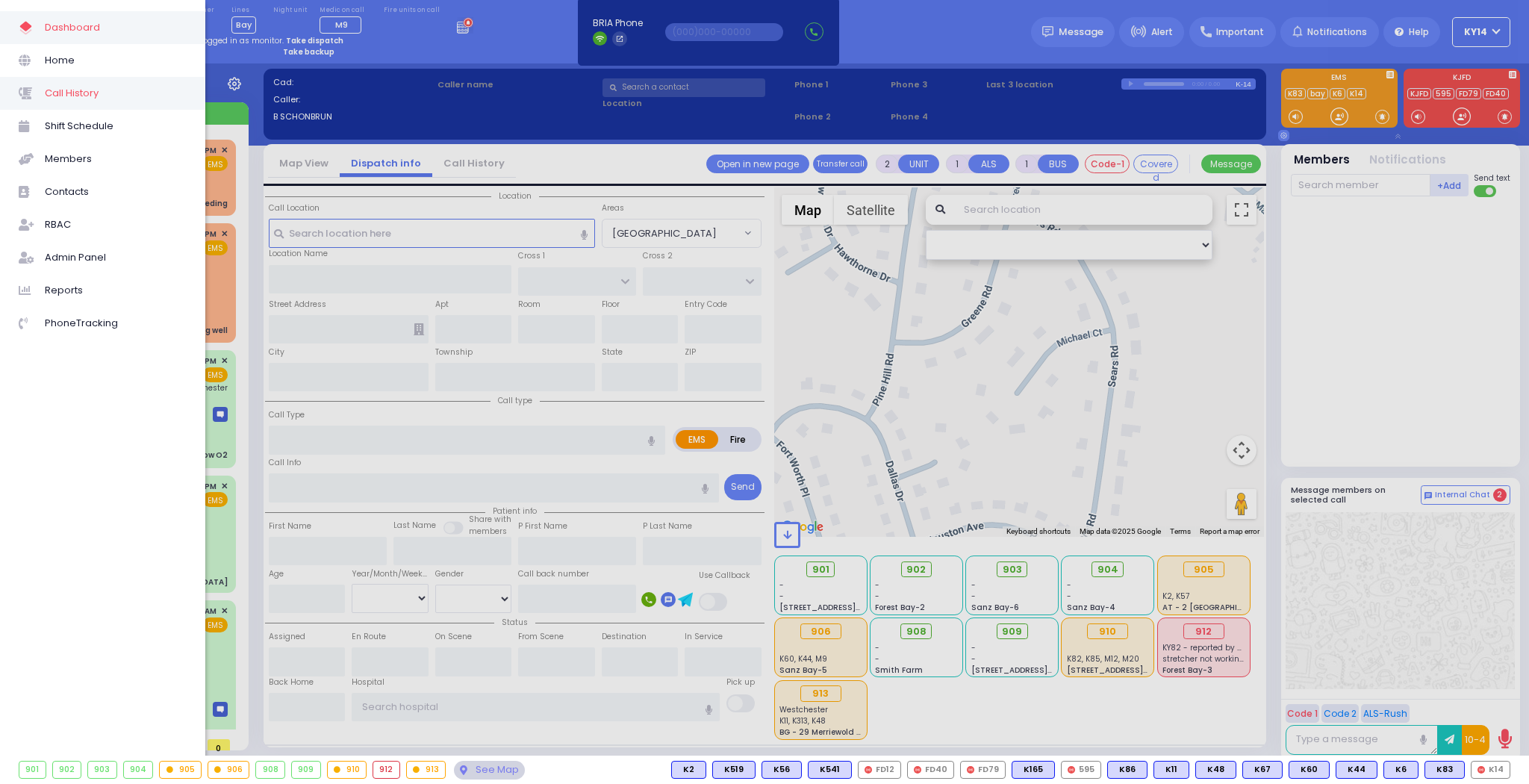
click at [85, 103] on span "Call History" at bounding box center [115, 94] width 142 height 20
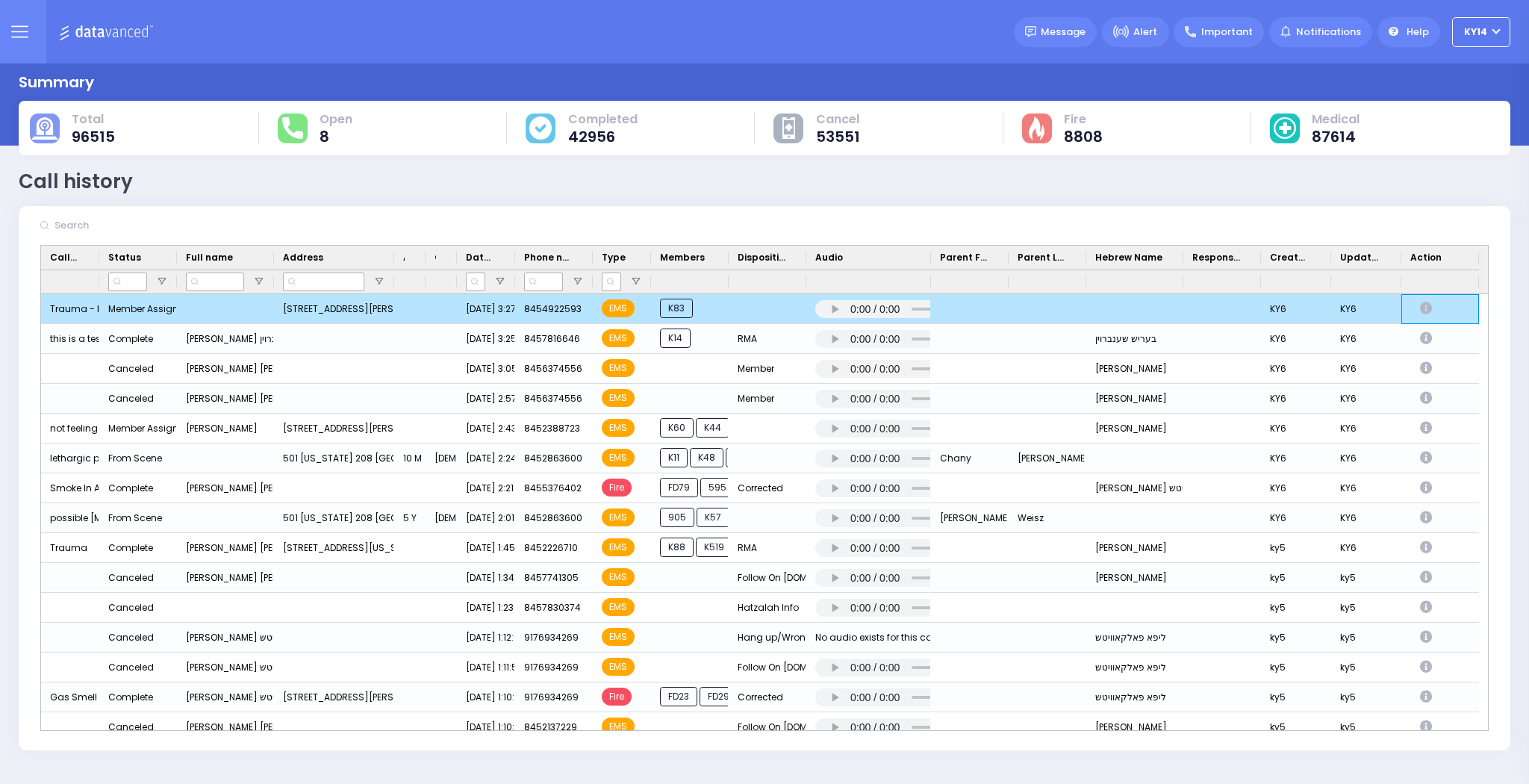
click at [1425, 310] on icon "Press SPACE to deselect this row." at bounding box center [1428, 309] width 16 height 12
select select
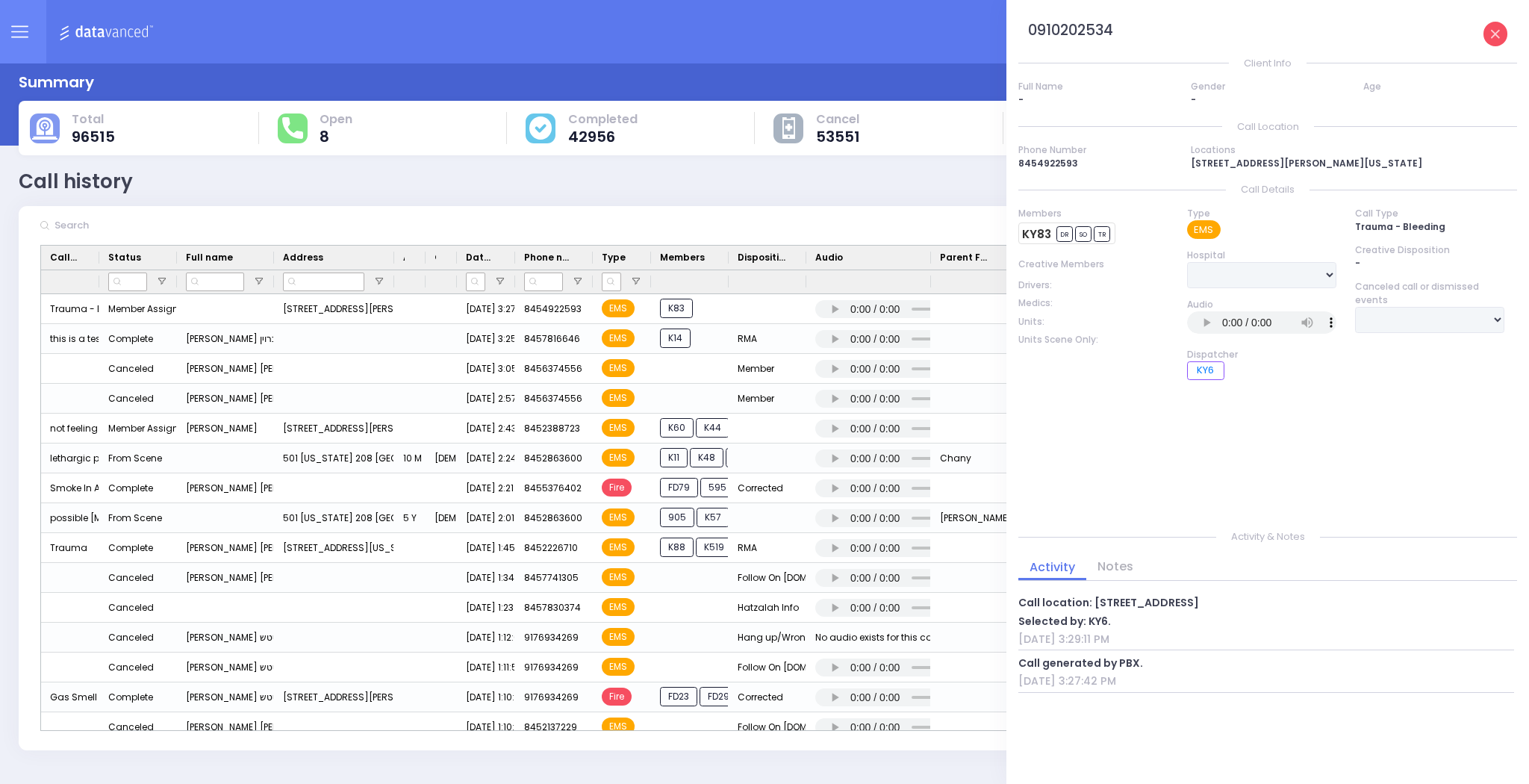
click at [1484, 32] on link at bounding box center [1496, 34] width 25 height 25
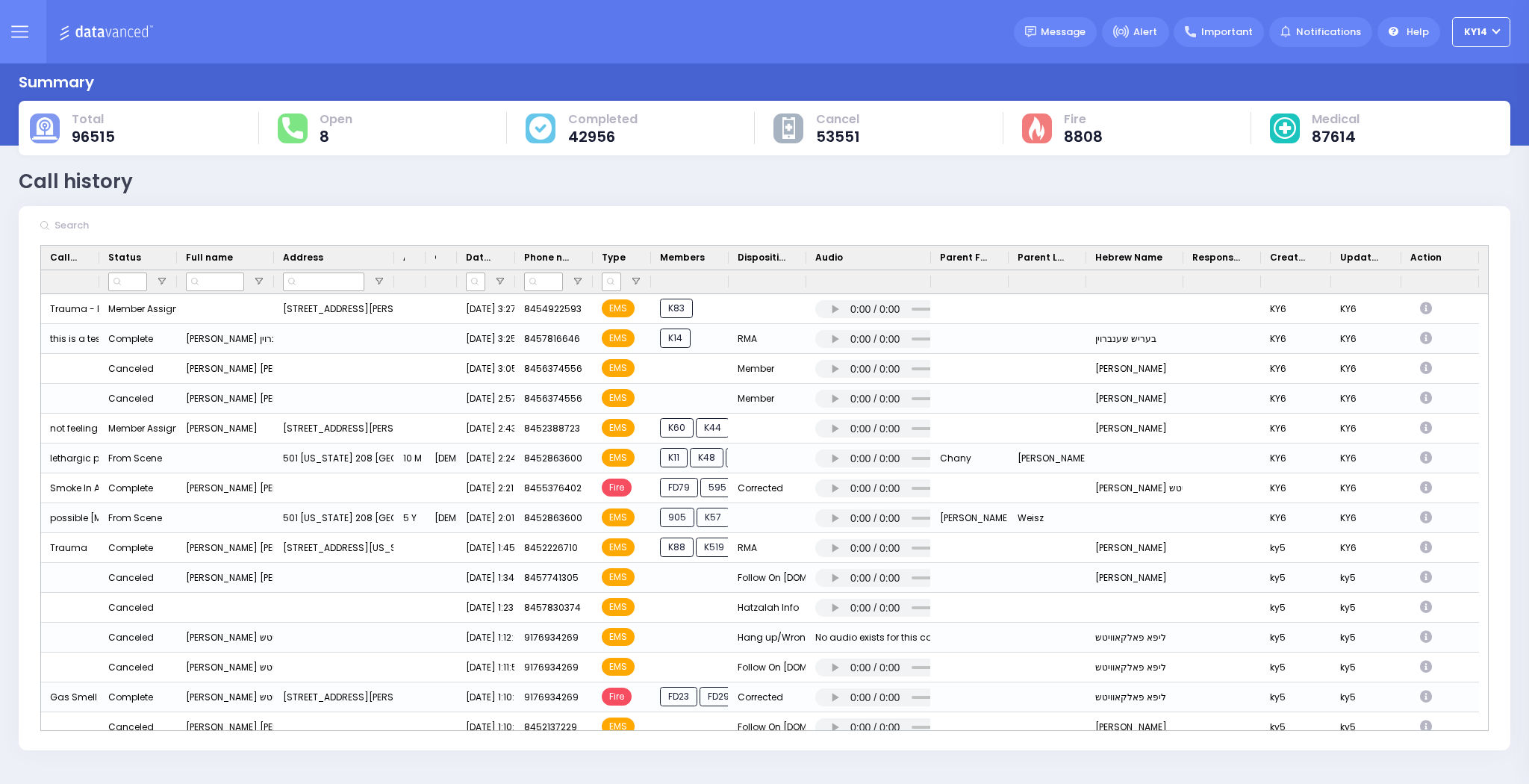
click at [16, 39] on icon at bounding box center [20, 31] width 17 height 17
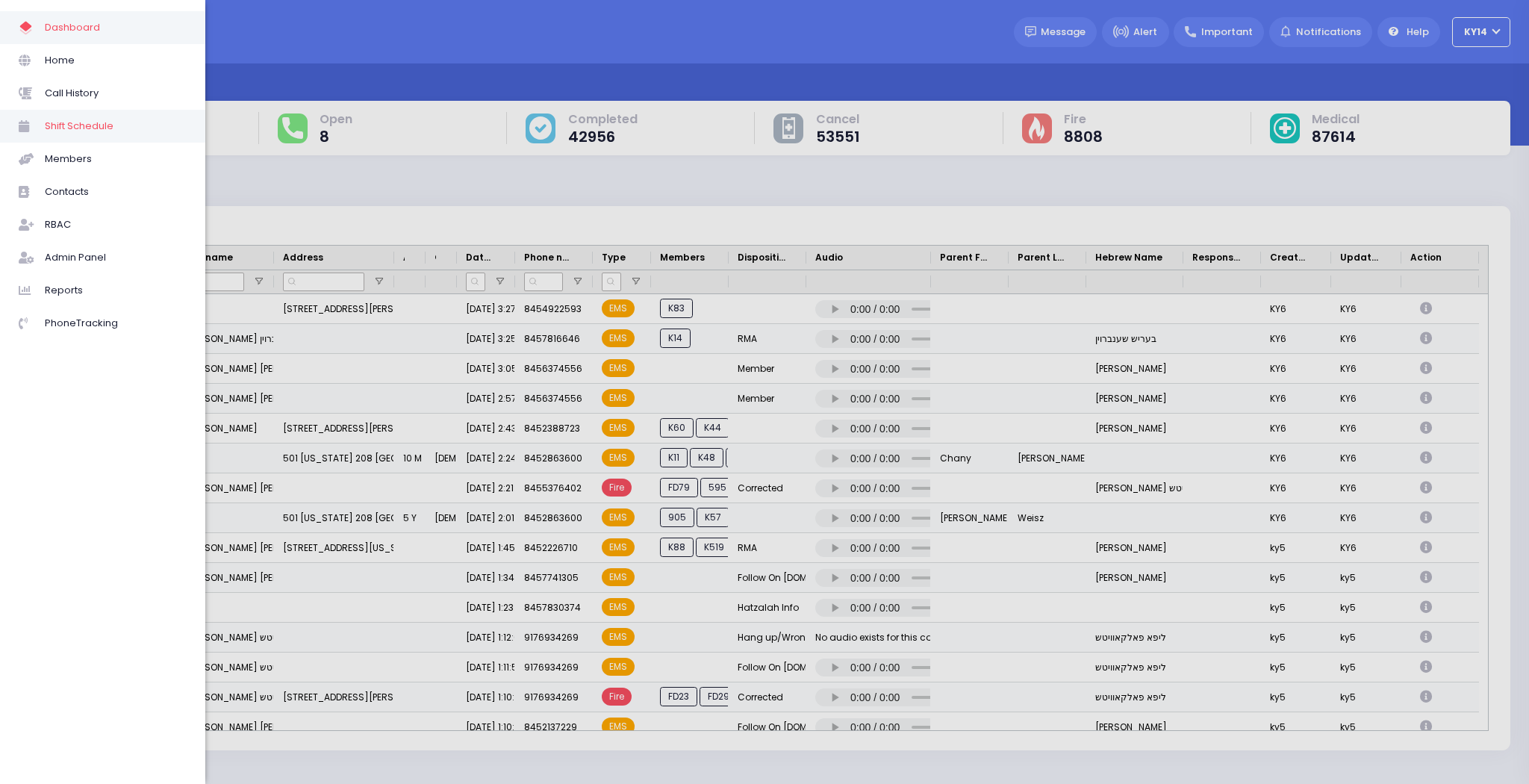
click at [94, 117] on span "Shift Schedule" at bounding box center [115, 127] width 142 height 20
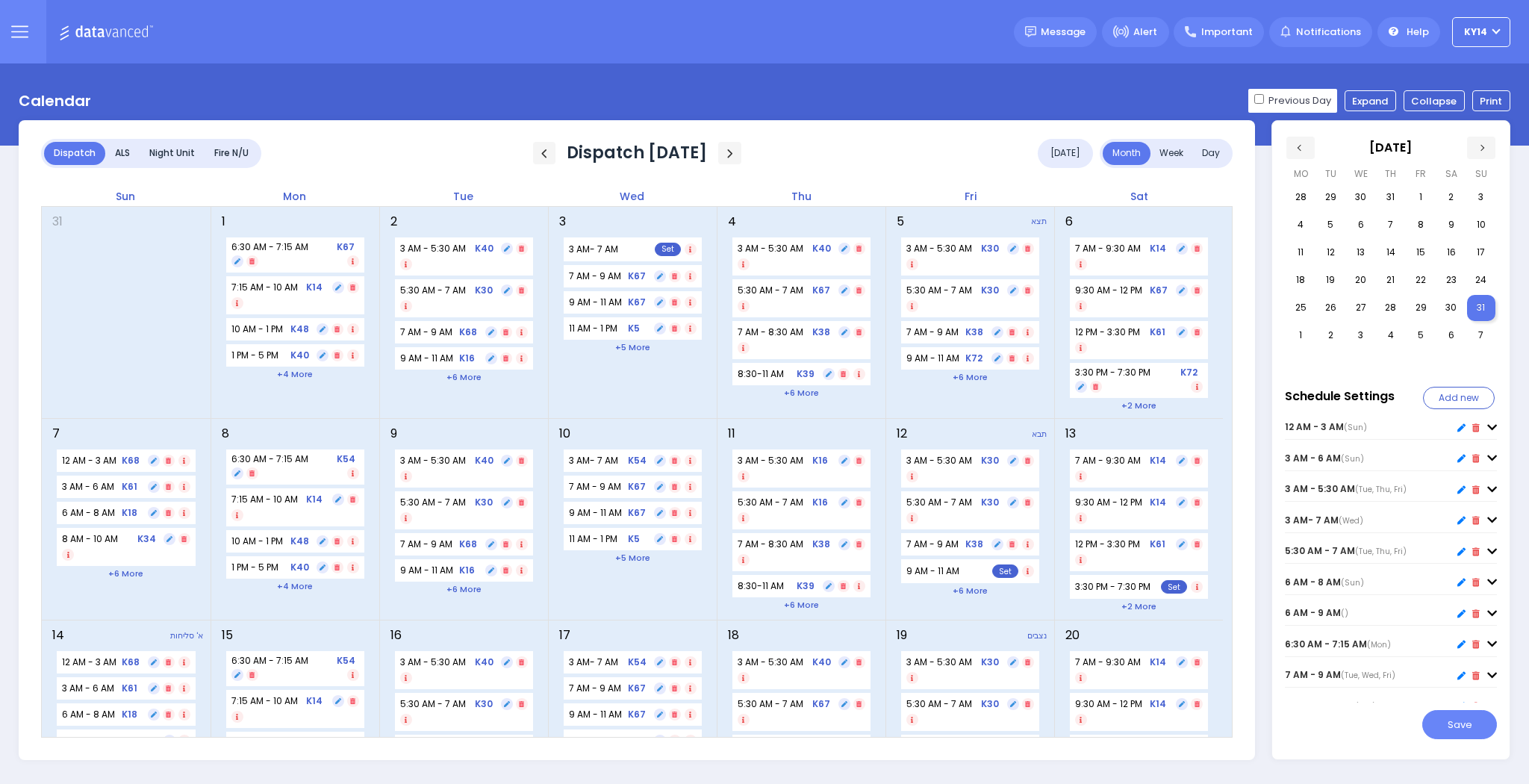
click at [115, 158] on div "ALS" at bounding box center [122, 153] width 34 height 23
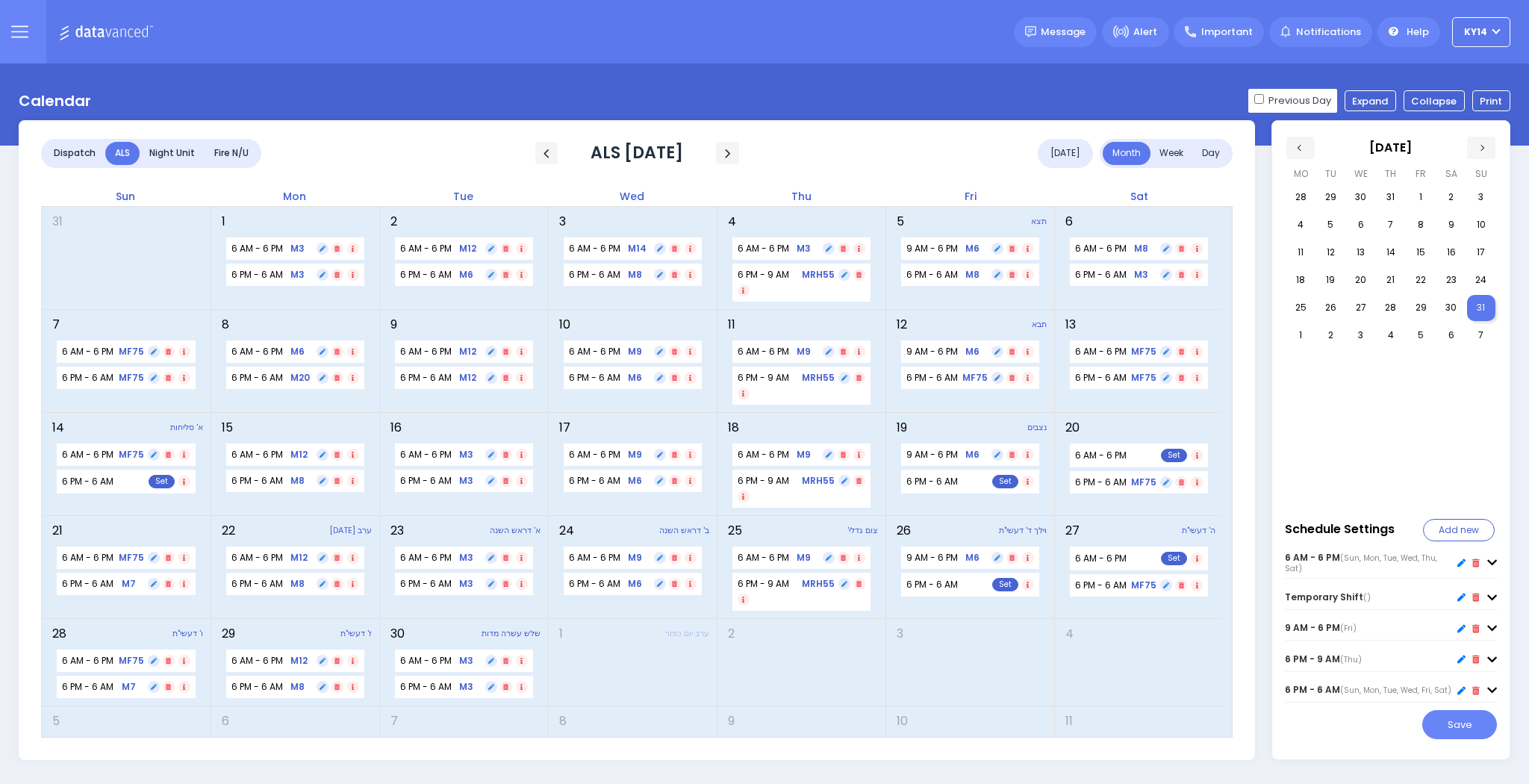
click at [172, 153] on div "Night Unit" at bounding box center [171, 153] width 65 height 23
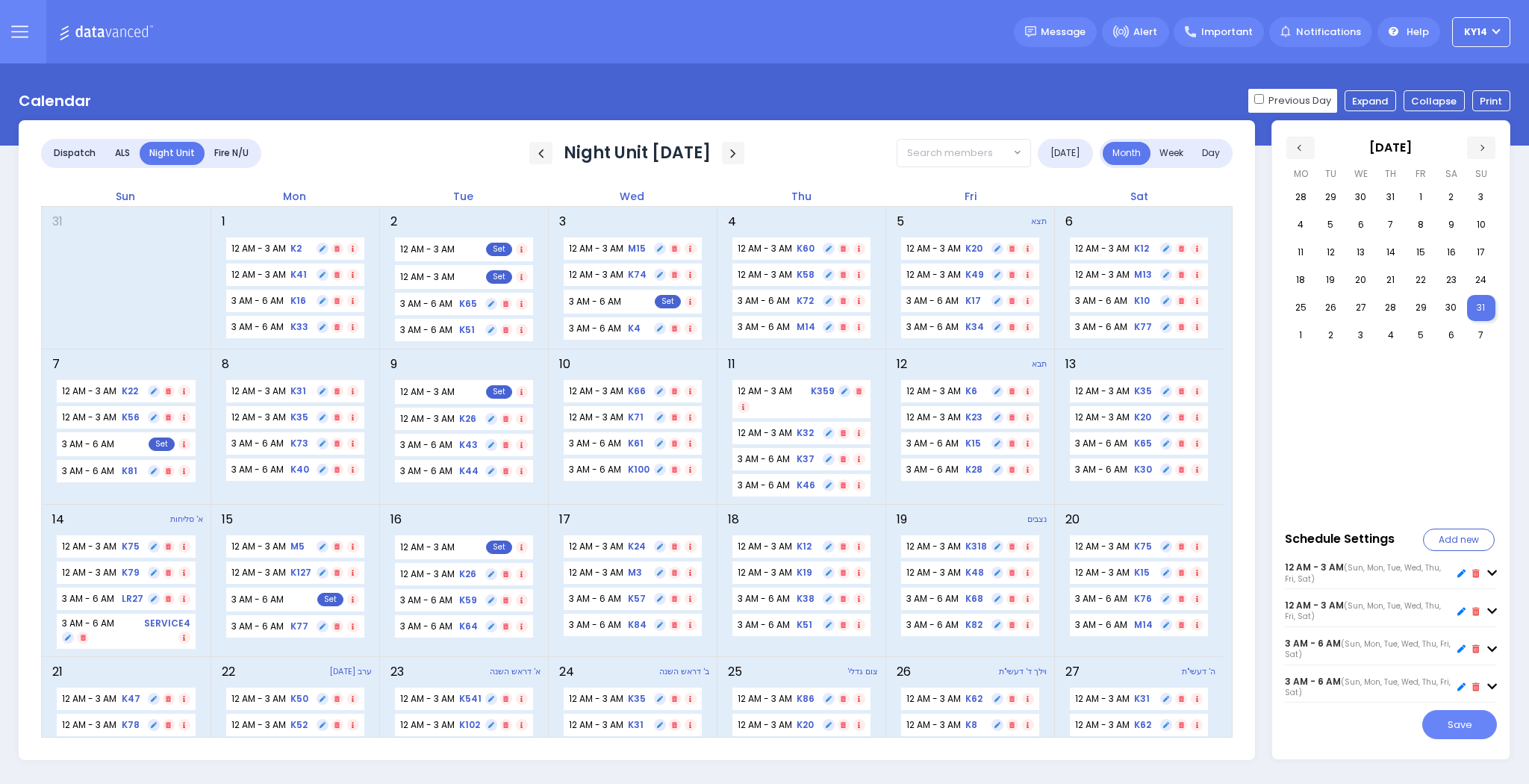
click at [25, 28] on icon at bounding box center [20, 31] width 17 height 17
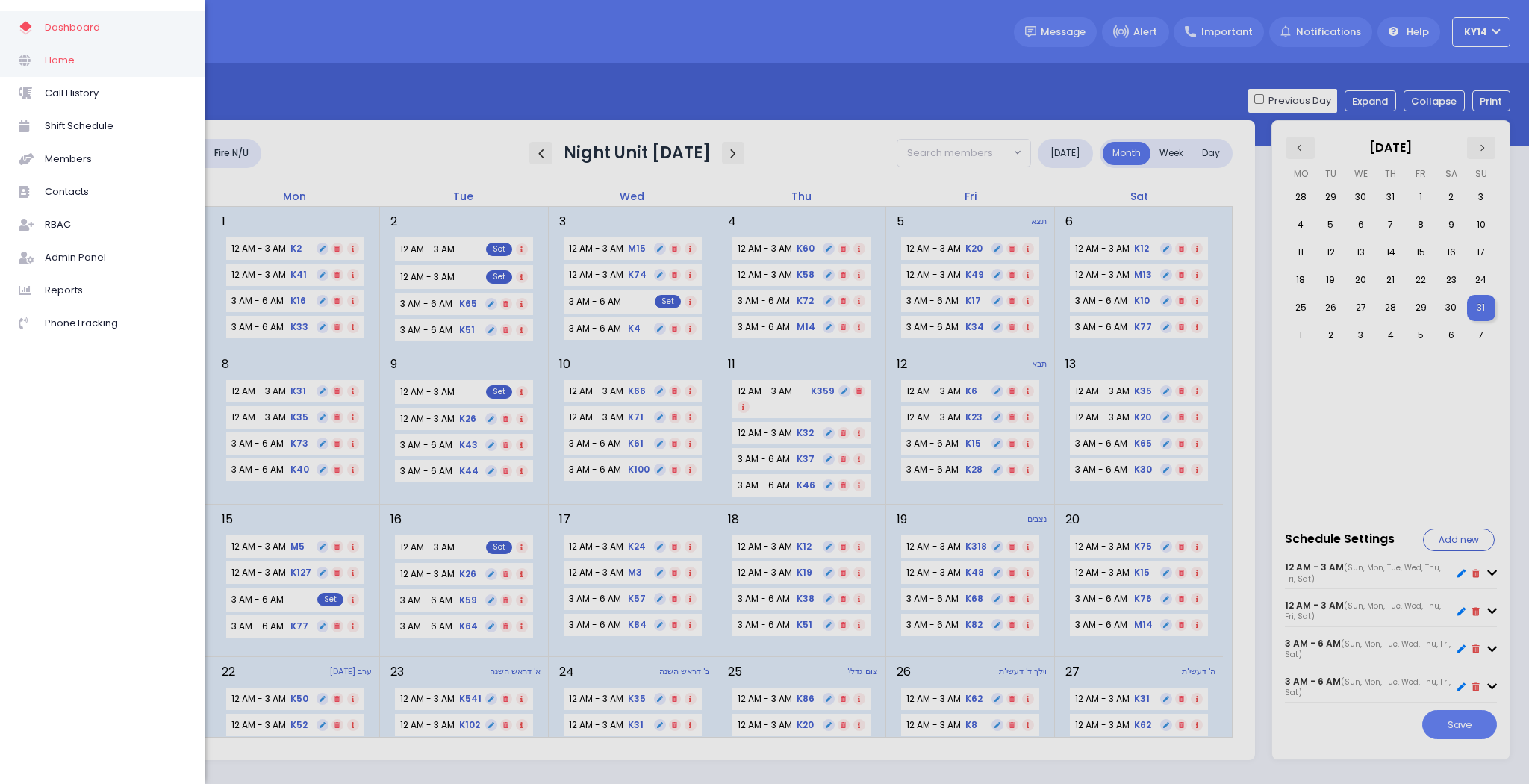
click at [75, 59] on span "Home" at bounding box center [115, 61] width 142 height 20
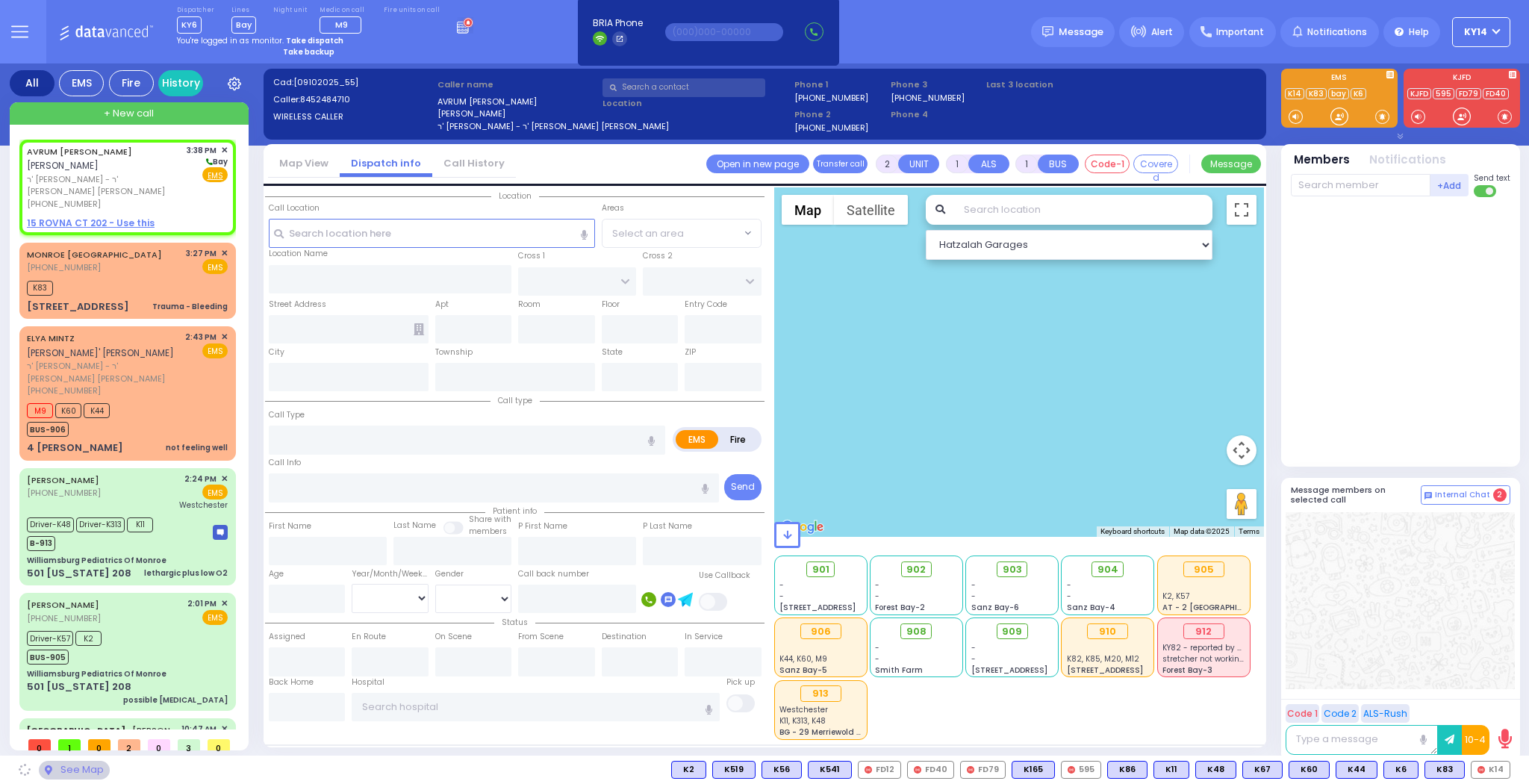
select select
radio input "true"
type input "AVRUM [PERSON_NAME]"
type input "[PERSON_NAME]"
select select
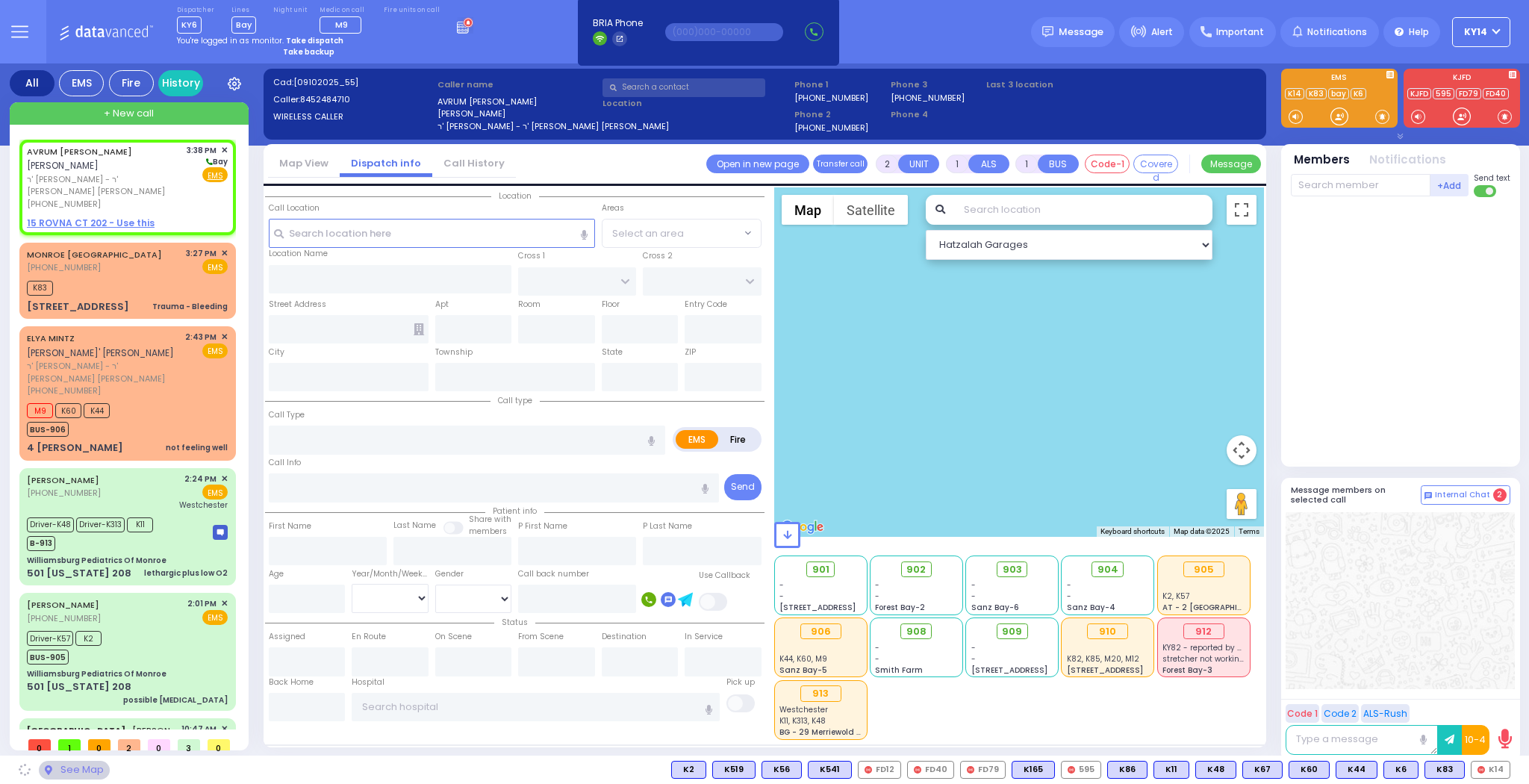
type input "15:38"
select select "Hatzalah Garages"
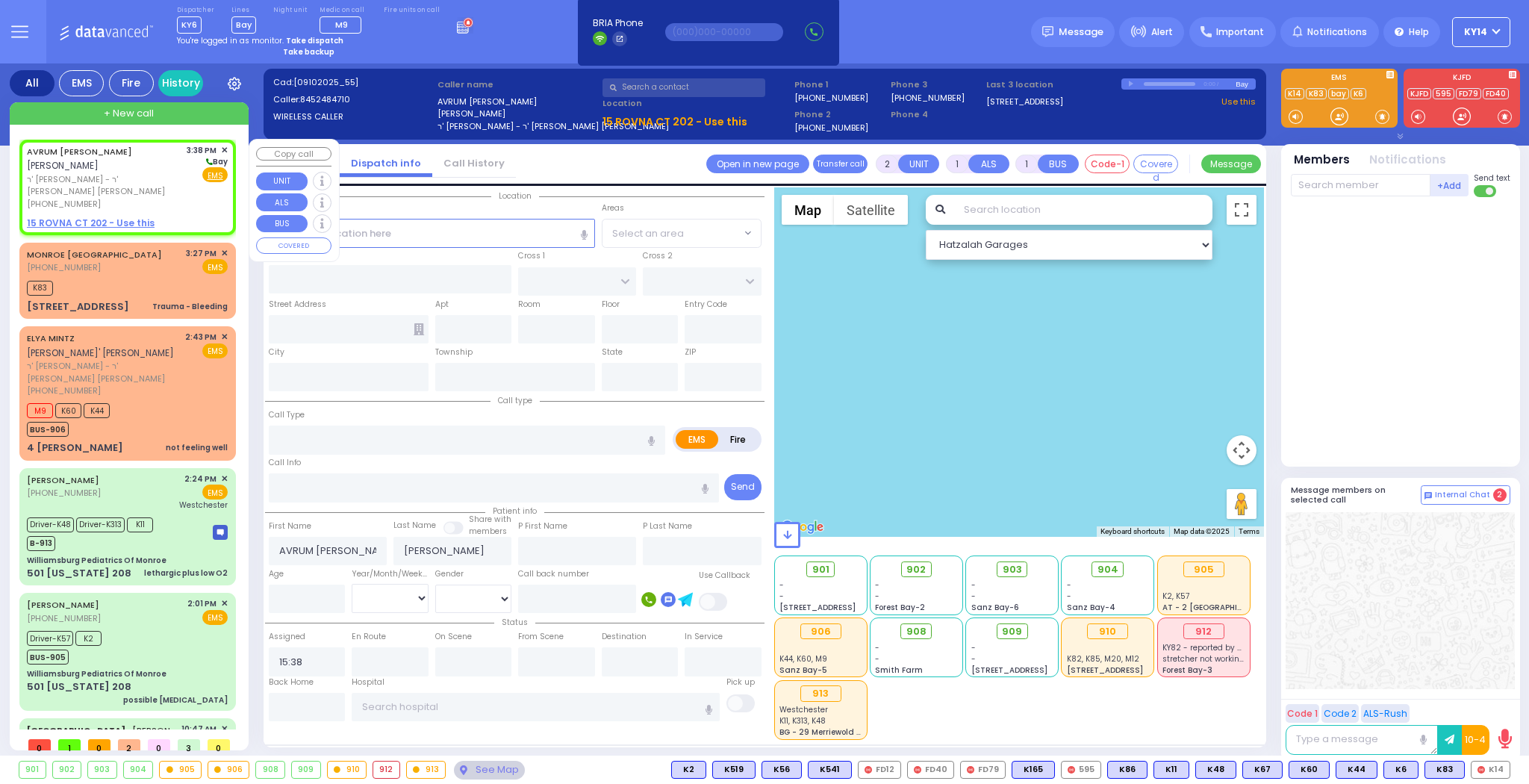
click at [128, 177] on span "ר' [PERSON_NAME] - ר' [PERSON_NAME] [PERSON_NAME]" at bounding box center [103, 186] width 154 height 25
select select
radio input "true"
select select
select select "Hatzalah Garages"
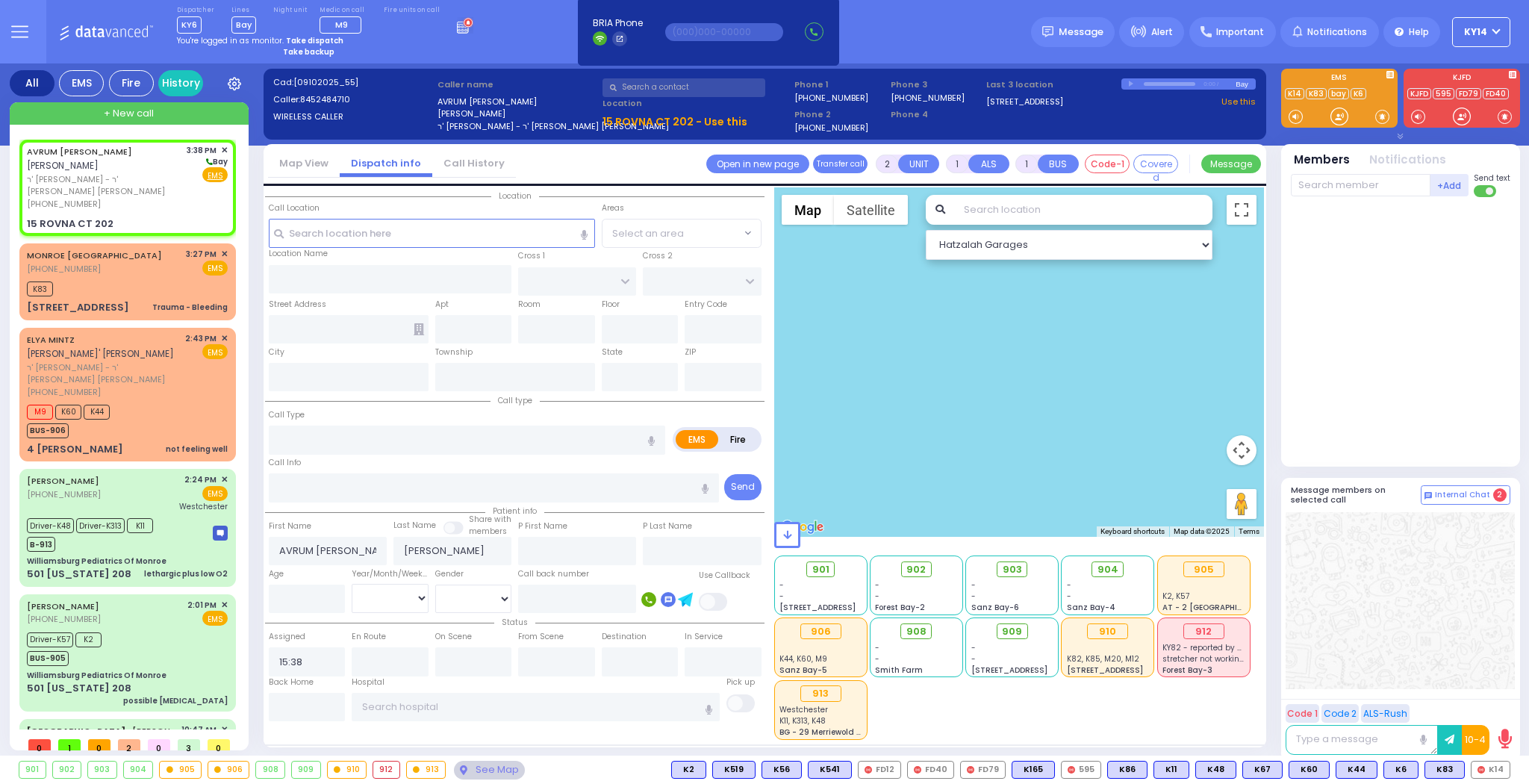
select select
radio input "true"
select select
select select "Hatzalah Garages"
type input "CHEVRON RD"
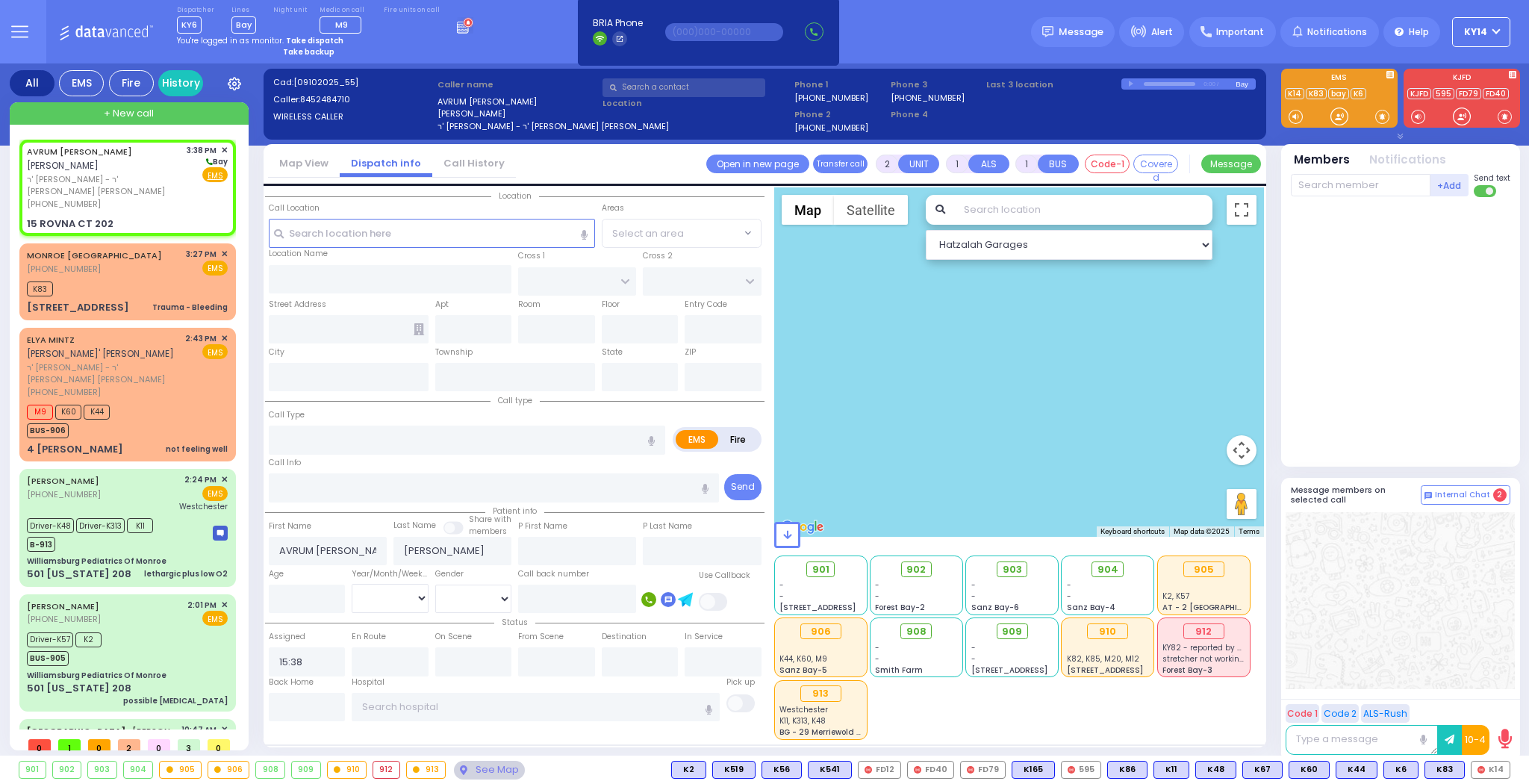
type input "[GEOGRAPHIC_DATA]"
type input "15 ROVNA CT"
type input "202"
type input "Monroe"
type input "[US_STATE]"
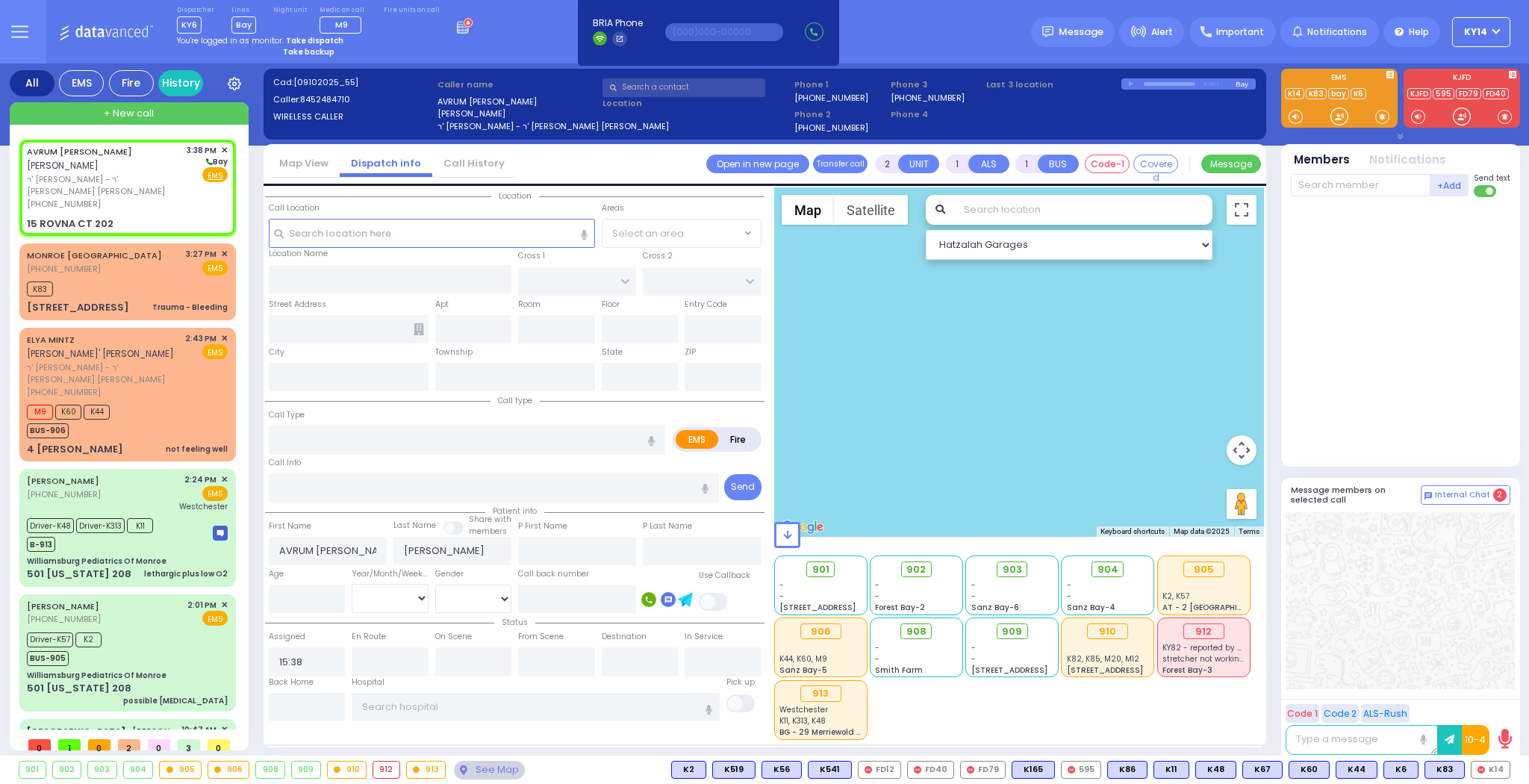
type input "10950"
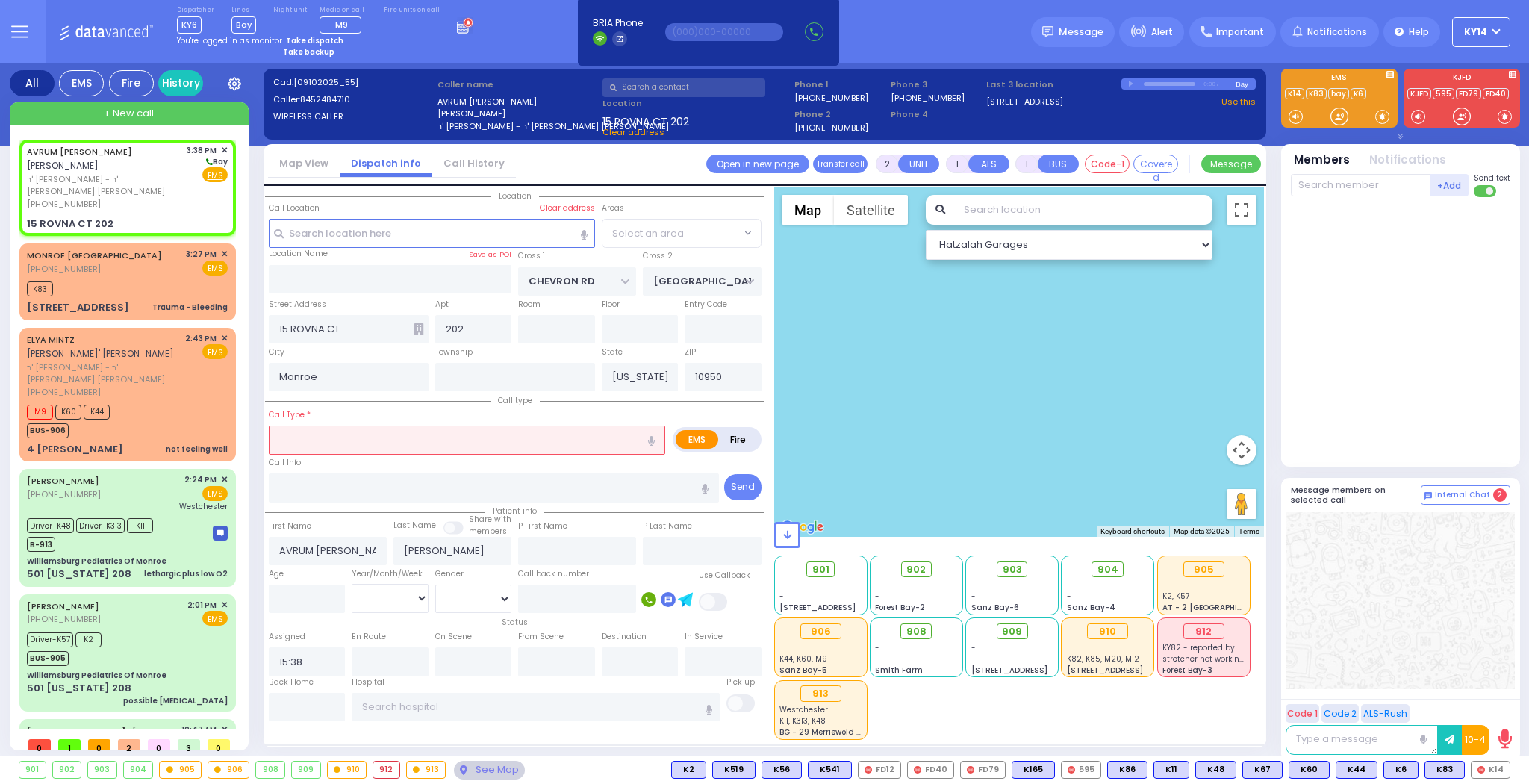
select select "SECTION 5"
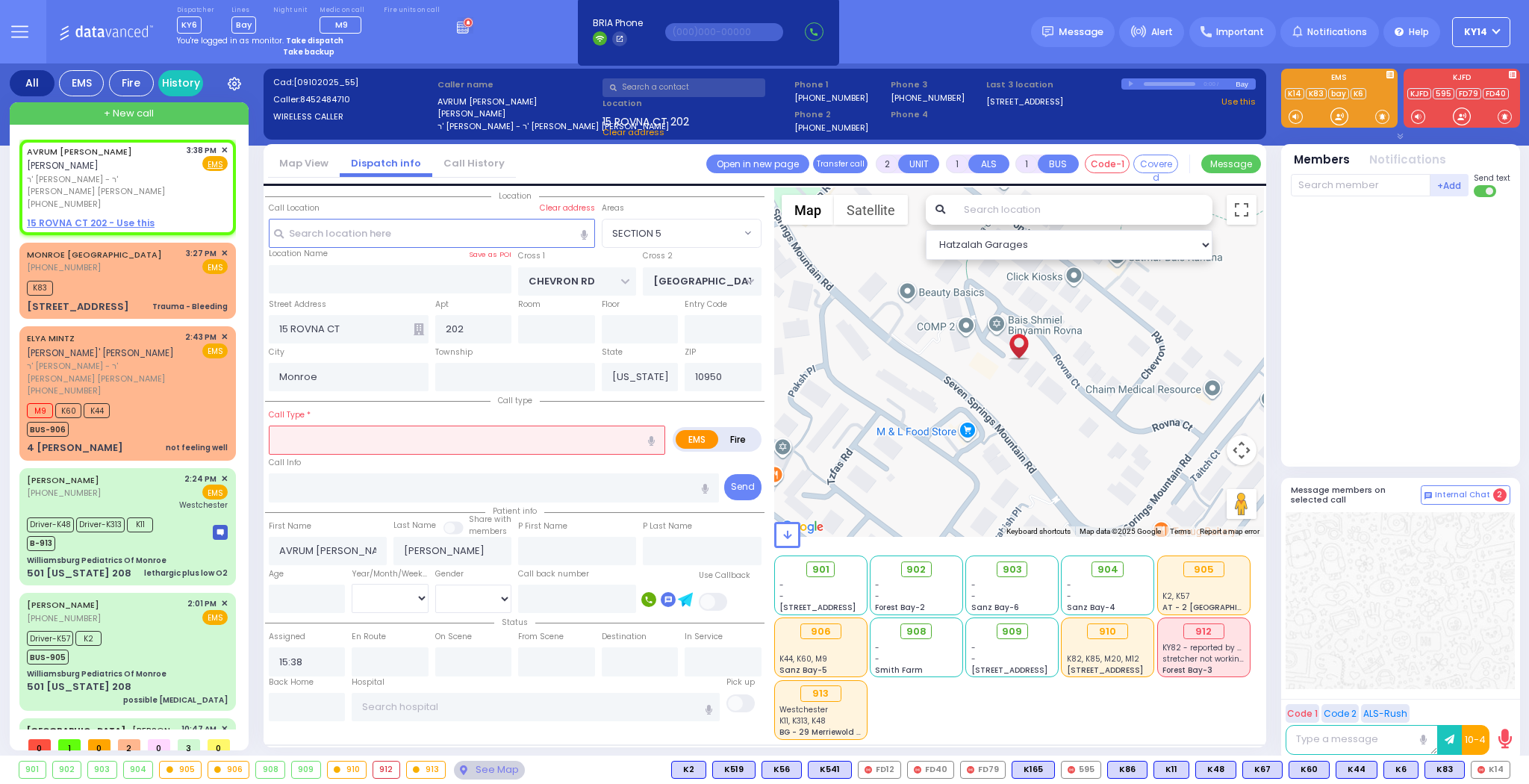
select select
radio input "true"
select select
select select "Hatzalah Garages"
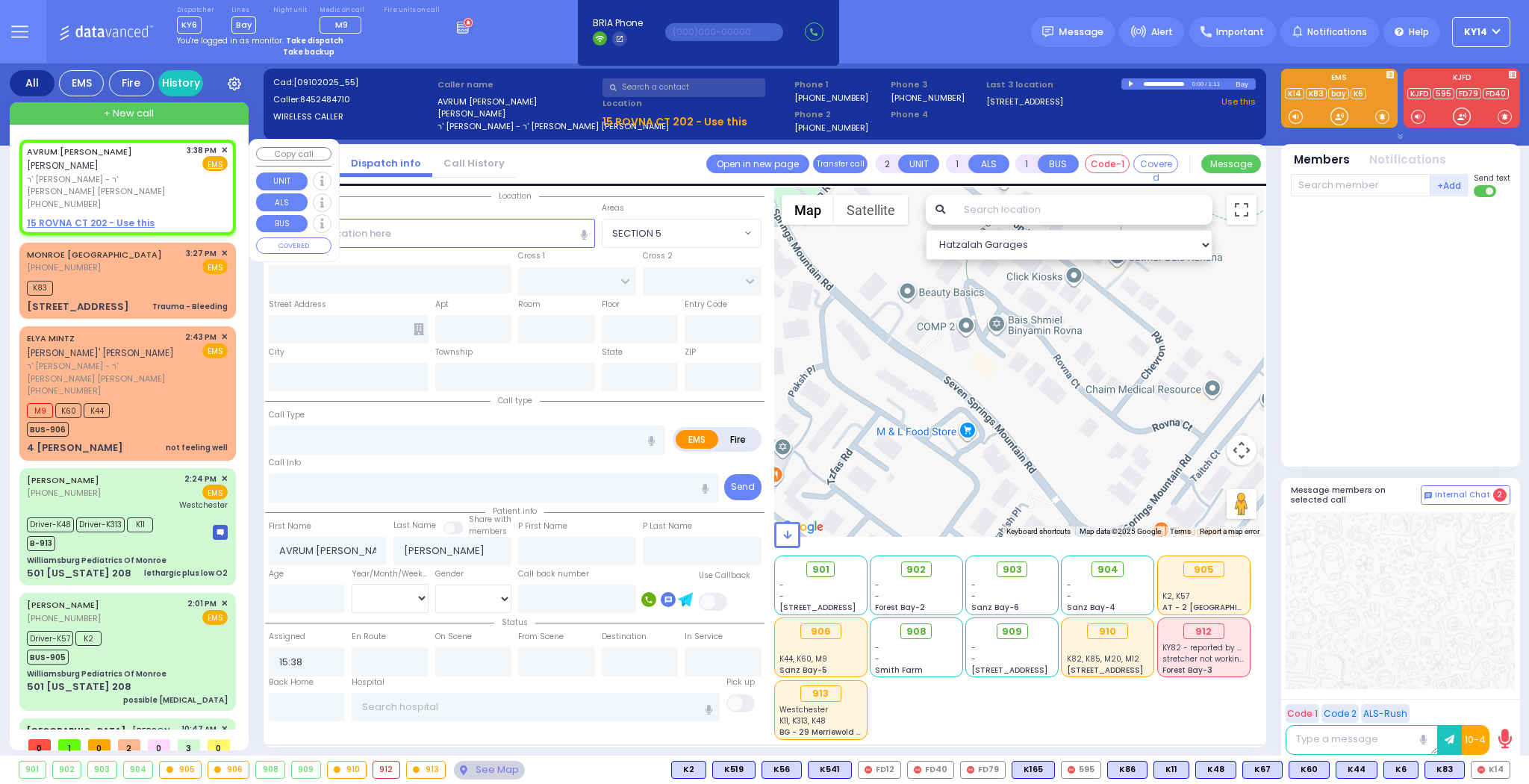
click at [162, 181] on span "ר' [PERSON_NAME] - ר' [PERSON_NAME] [PERSON_NAME]" at bounding box center [103, 186] width 154 height 25
select select
radio input "true"
select select
select select "Hatzalah Garages"
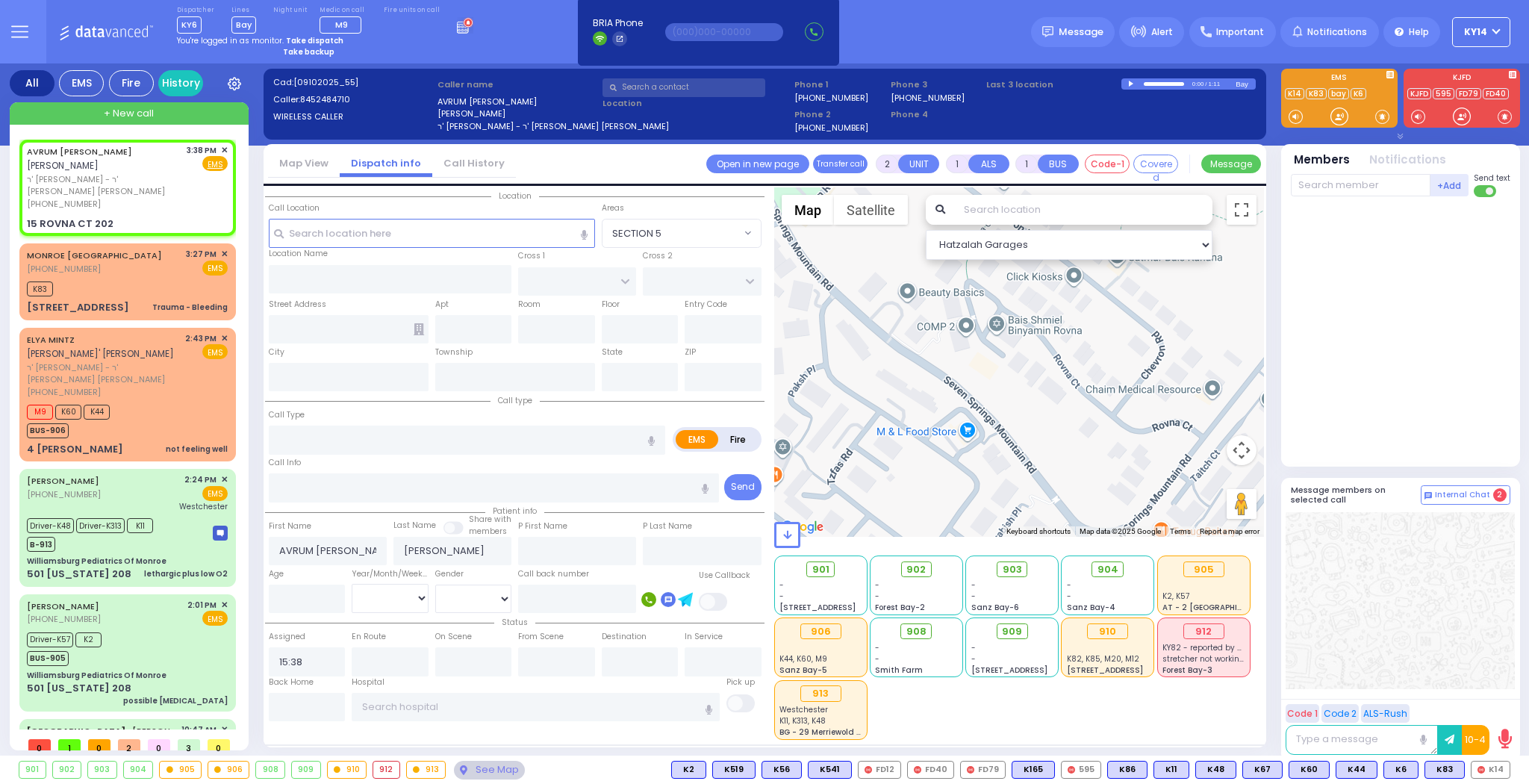
select select
radio input "true"
select select
select select "Hatzalah Garages"
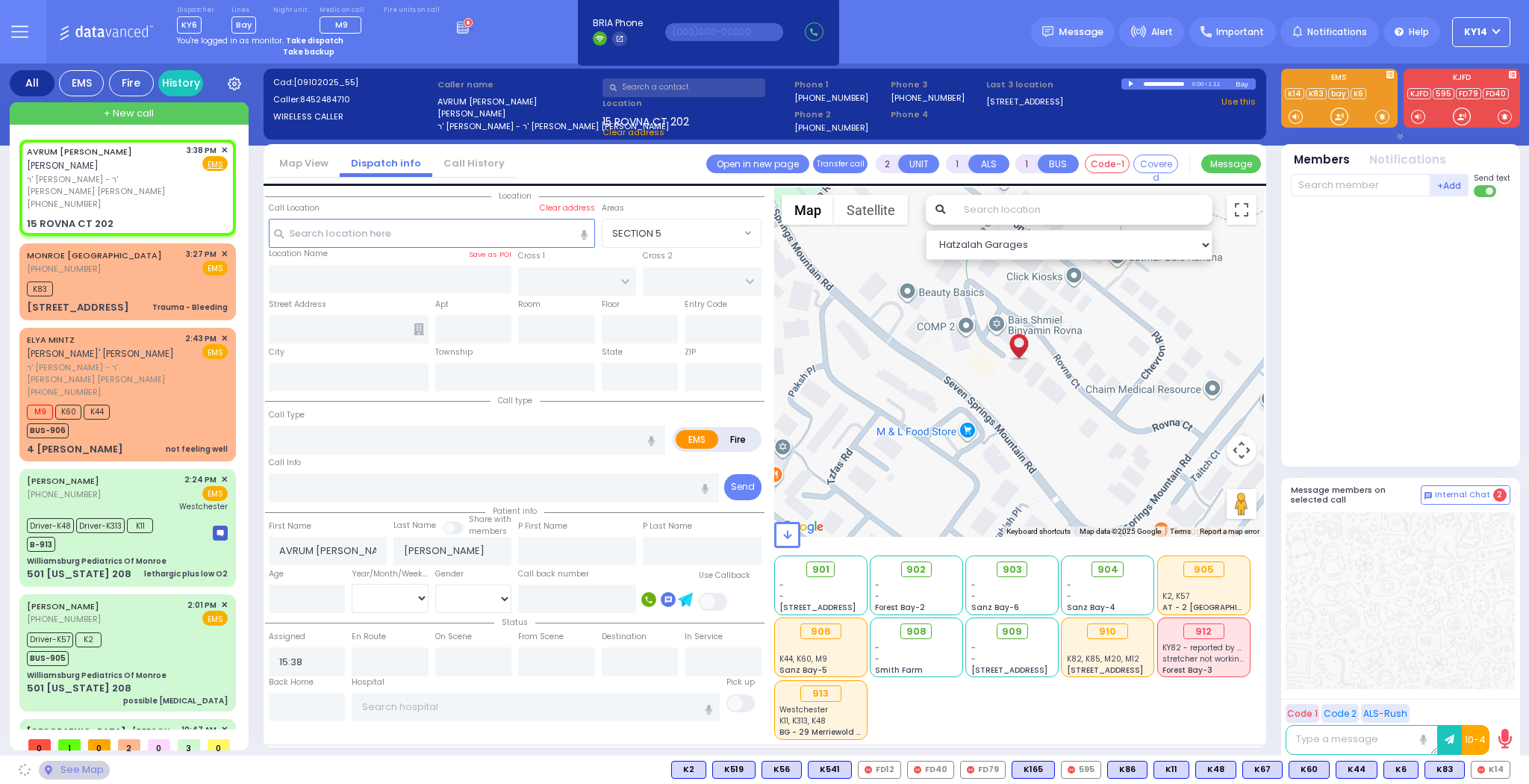
type input "CHEVRON RD"
type input "[GEOGRAPHIC_DATA]"
type input "15 ROVNA CT"
type input "202"
type input "Monroe"
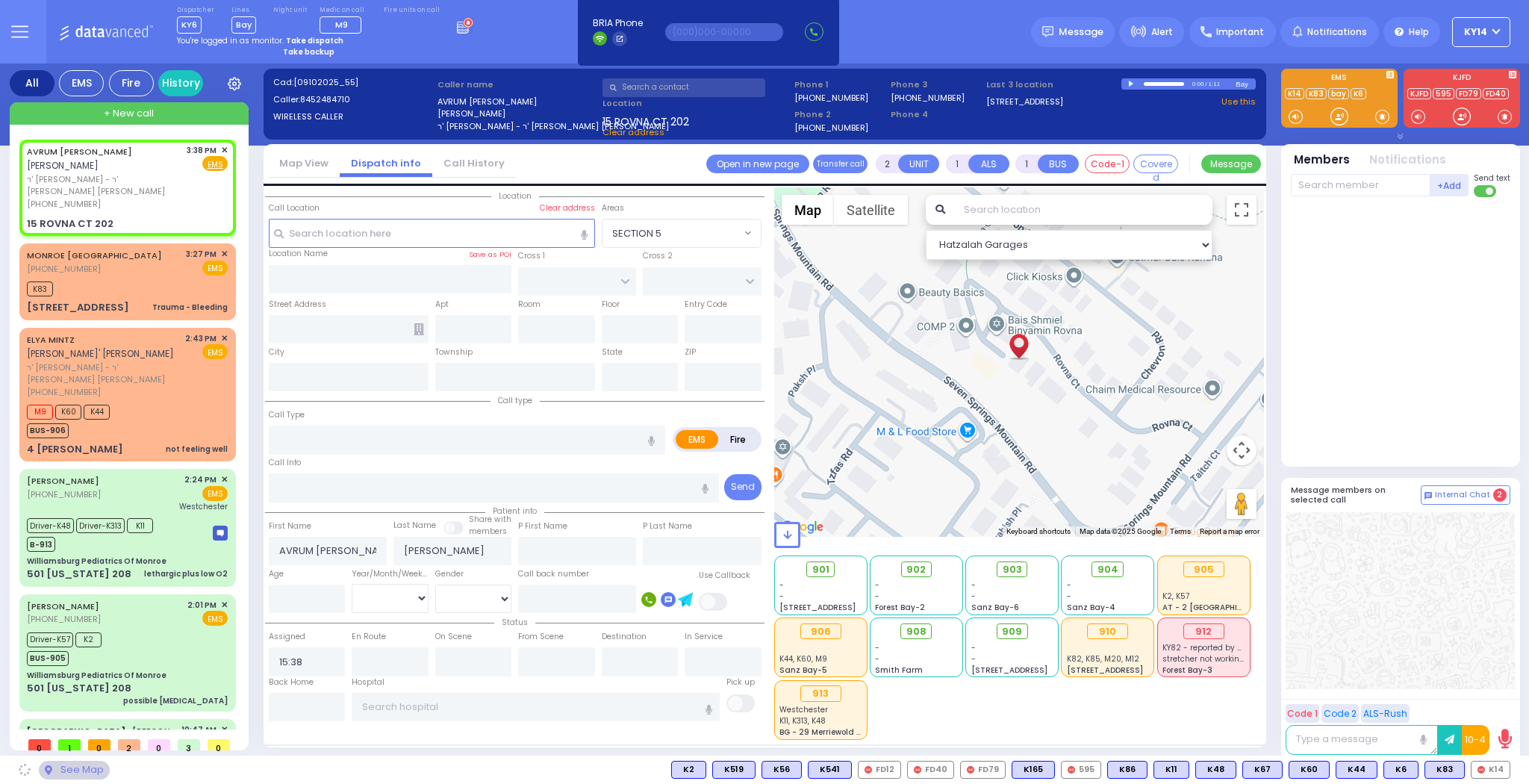
type input "[US_STATE]"
type input "10950"
select select "SECTION 5"
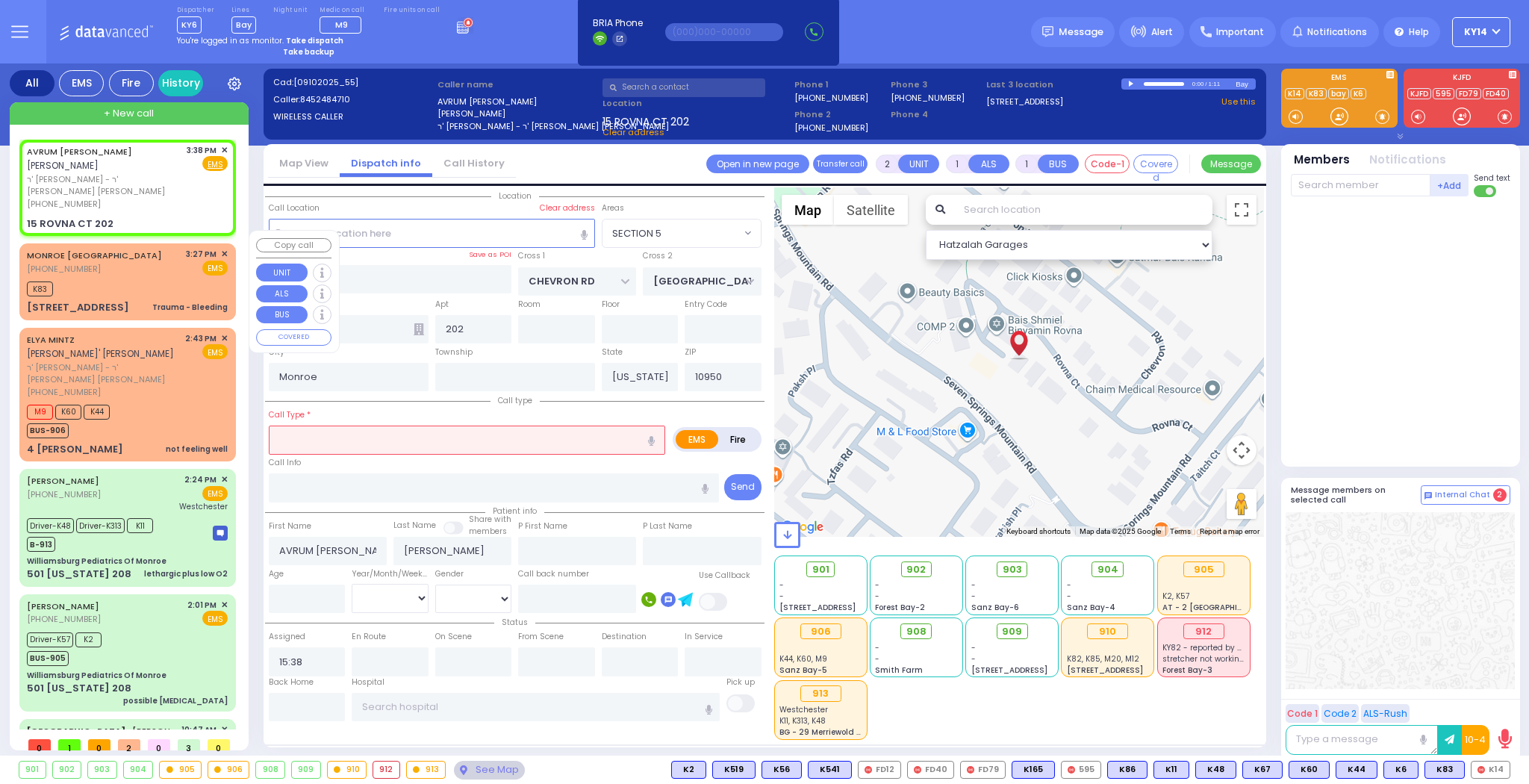
click at [151, 252] on div "MONROE [GEOGRAPHIC_DATA] [PHONE_NUMBER] 3:27 PM ✕ EMS" at bounding box center [127, 261] width 201 height 28
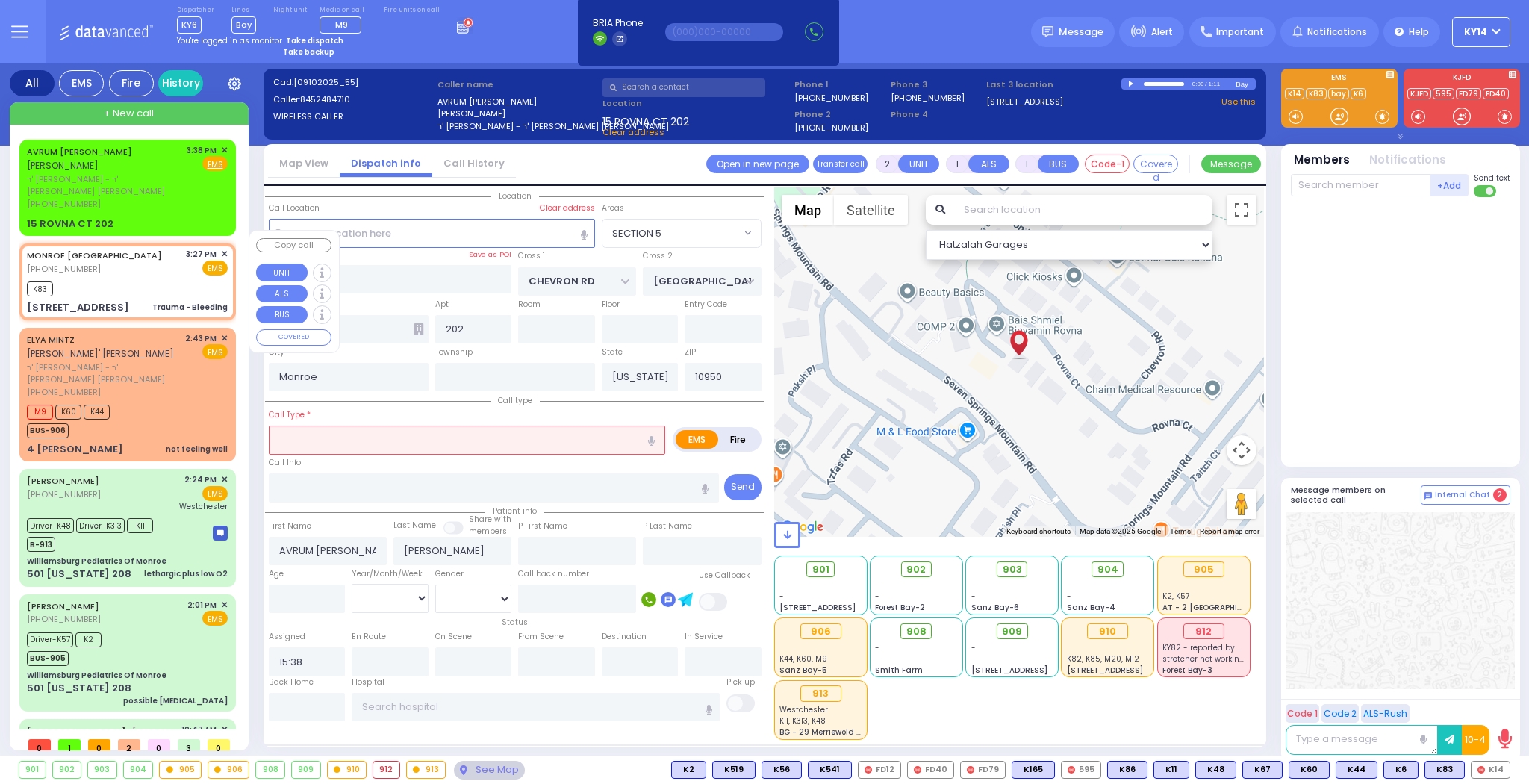
select select
type input "Trauma - Bleeding"
radio input "true"
select select
type input "15:27"
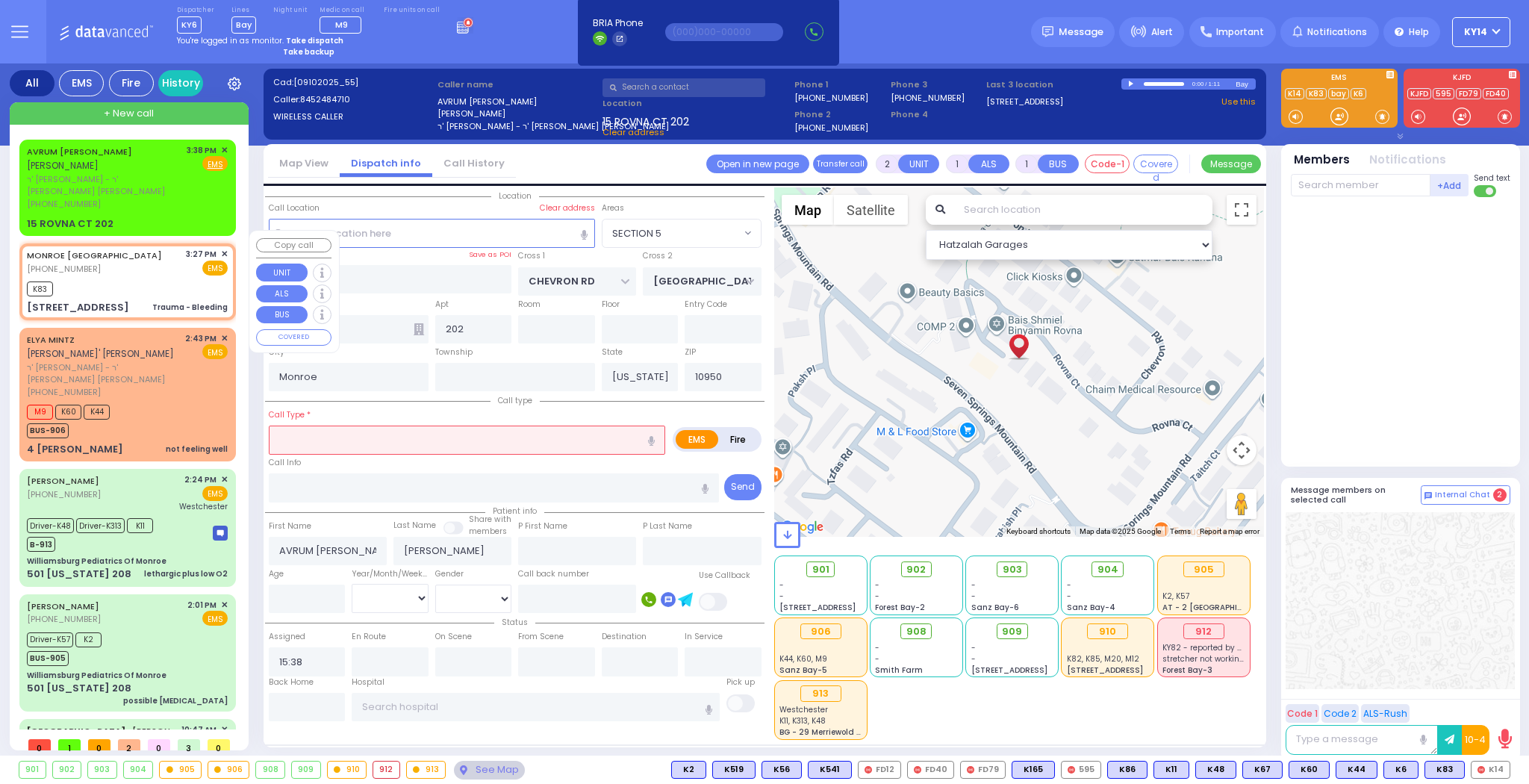
type input "15:30"
type input "[GEOGRAPHIC_DATA]"
type input "[STREET_ADDRESS]"
select select "SECTION 5"
select select "Hatzalah Garages"
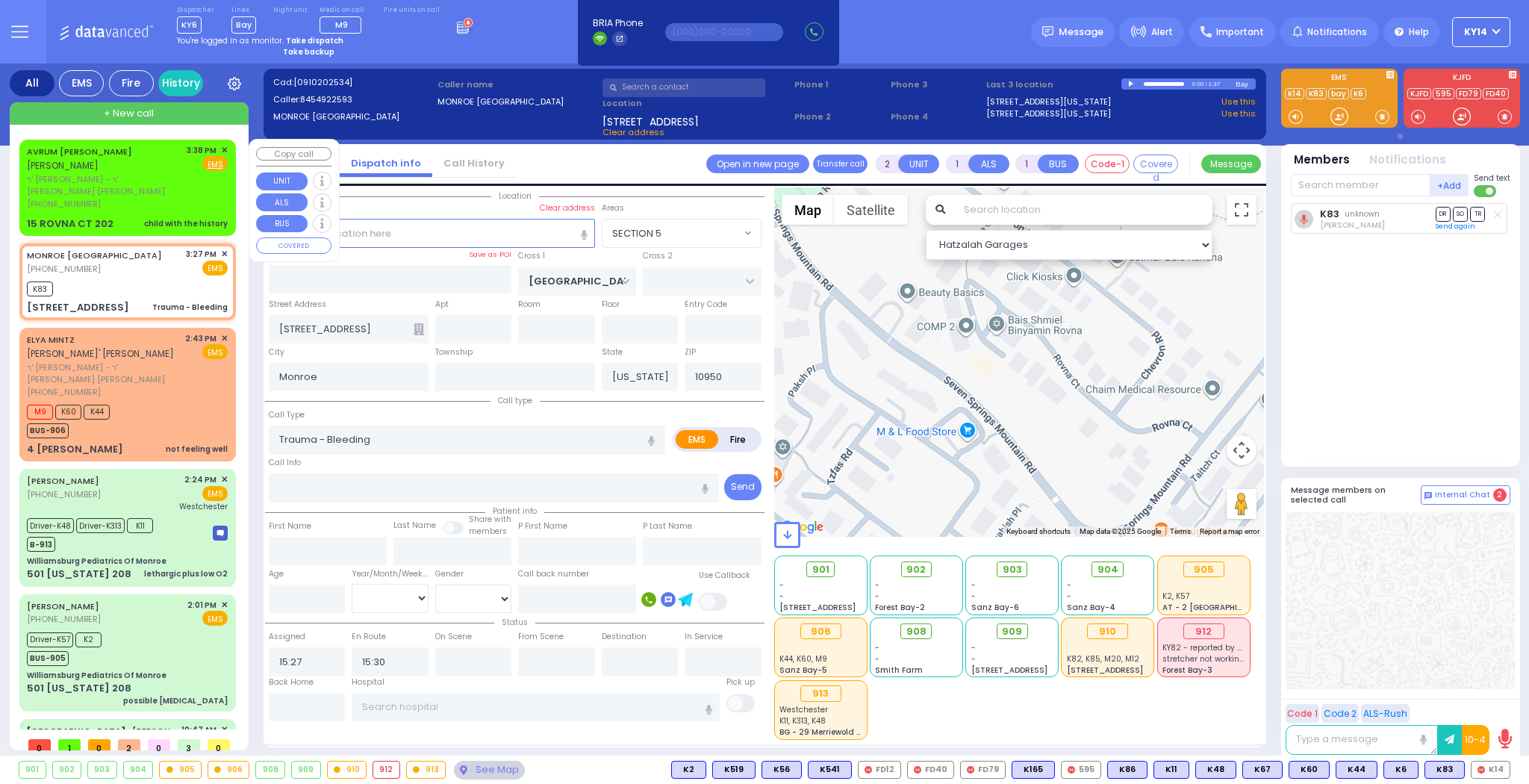
click at [154, 130] on div "AVRUM [PERSON_NAME] [PERSON_NAME] ר' [PERSON_NAME] - ר' [PERSON_NAME] [PERSON_N…" at bounding box center [128, 438] width 229 height 615
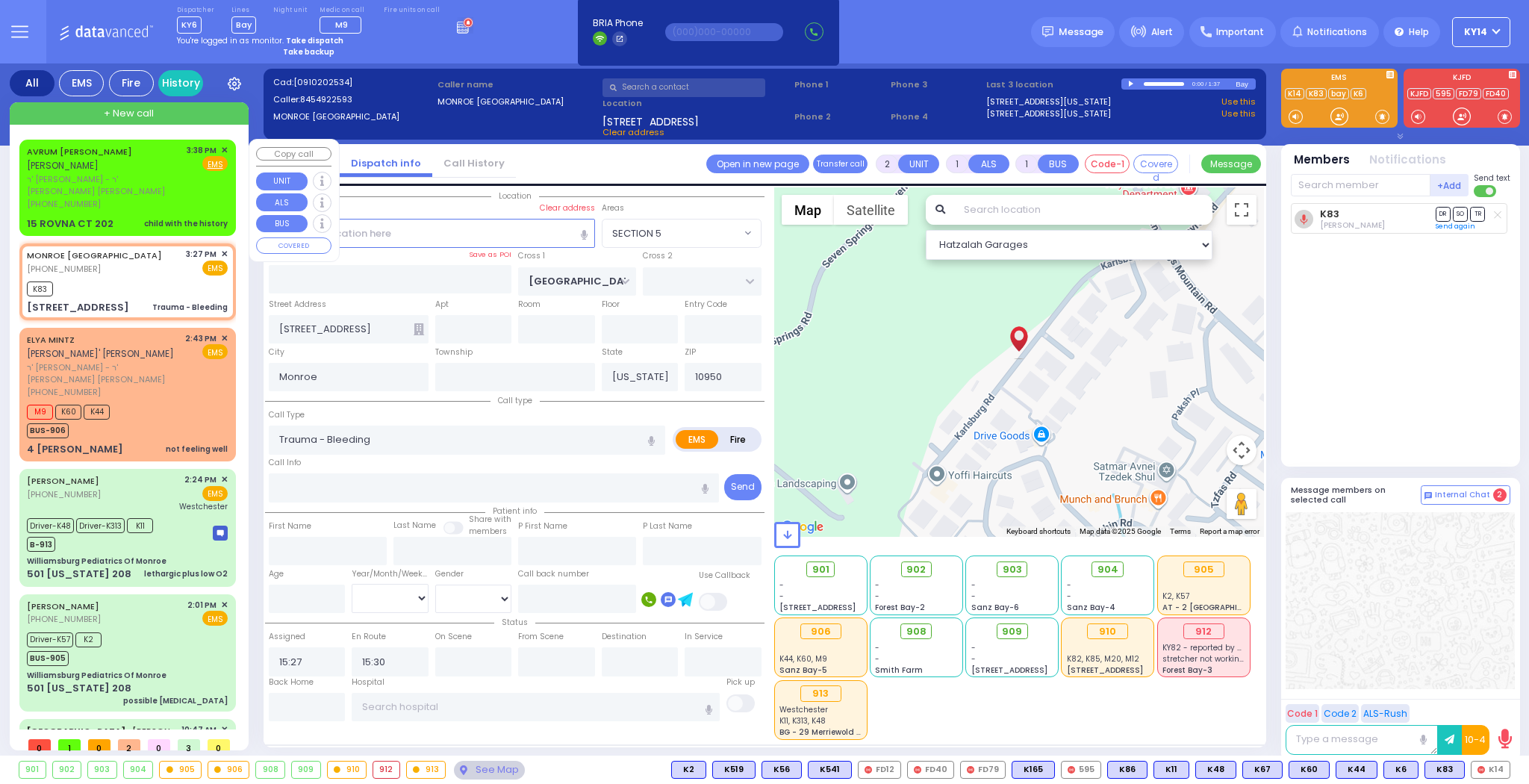
click at [159, 158] on div "AVRUM [PERSON_NAME] [PERSON_NAME]" at bounding box center [103, 158] width 154 height 29
select select
type input "child with the history"
radio input "true"
type input "AVRUM [PERSON_NAME]"
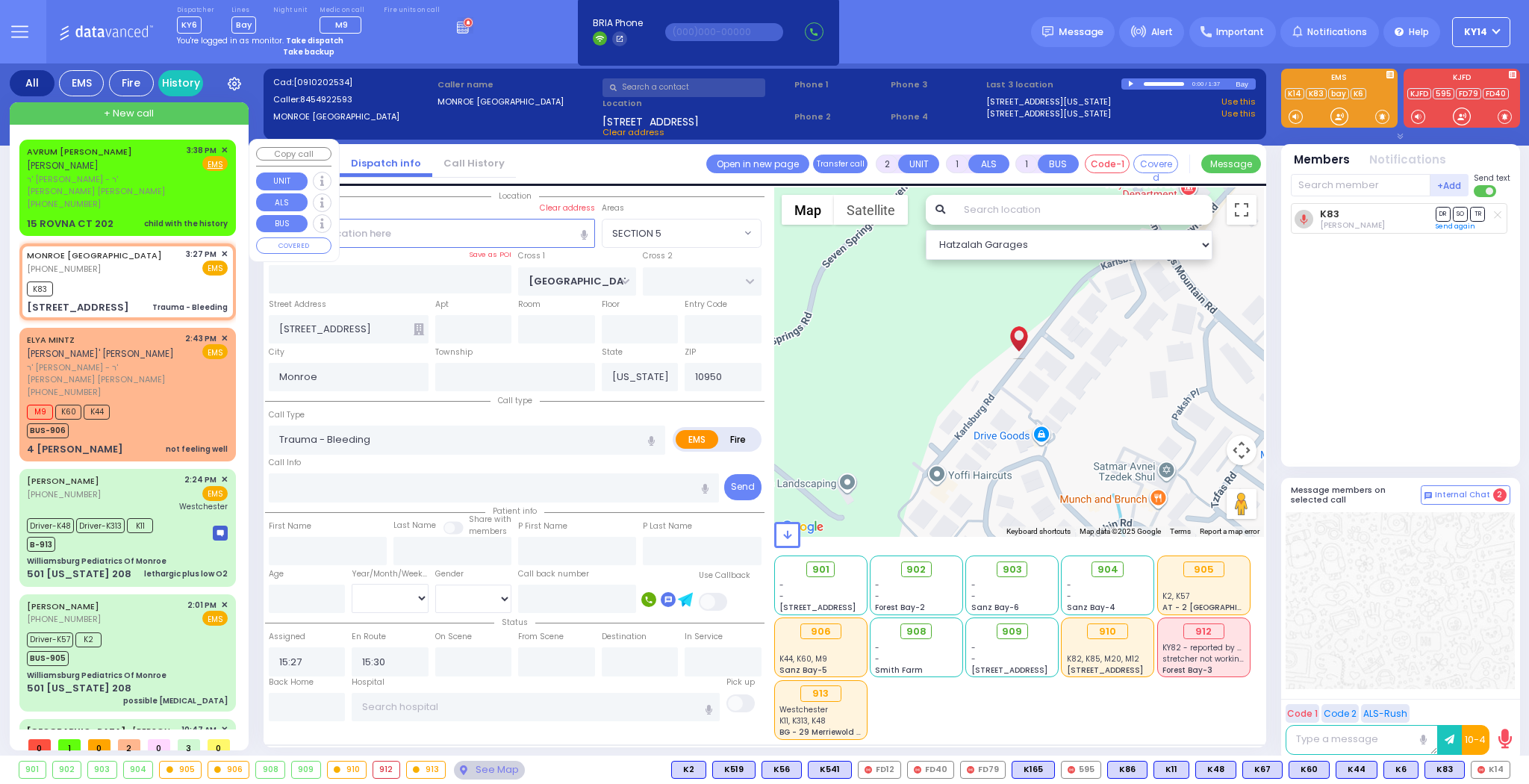
type input "[PERSON_NAME]"
select select
type input "15:38"
select select "Hatzalah Garages"
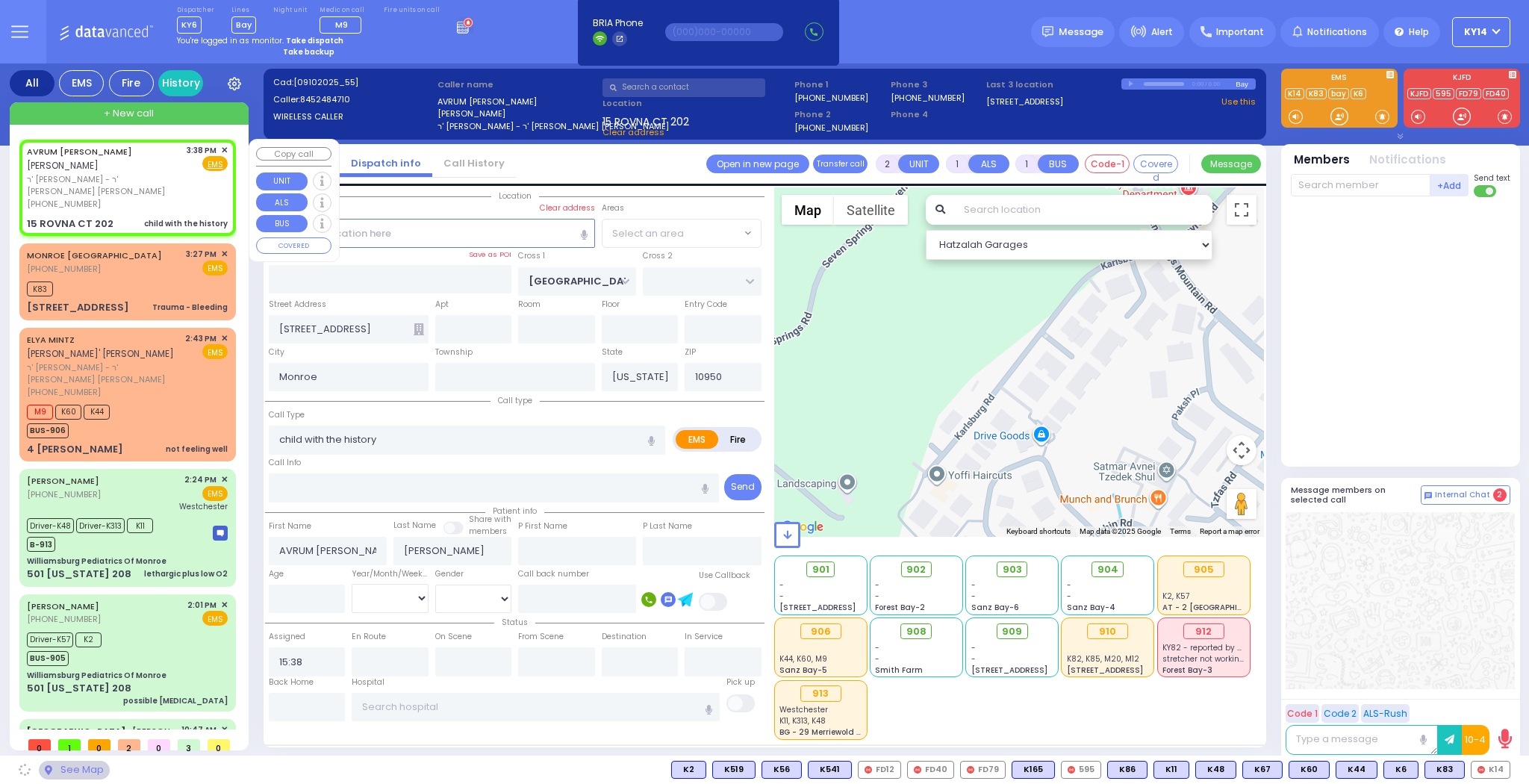
type input "CHEVRON RD"
type input "[GEOGRAPHIC_DATA]"
type input "15 ROVNA CT"
type input "202"
select select "SECTION 5"
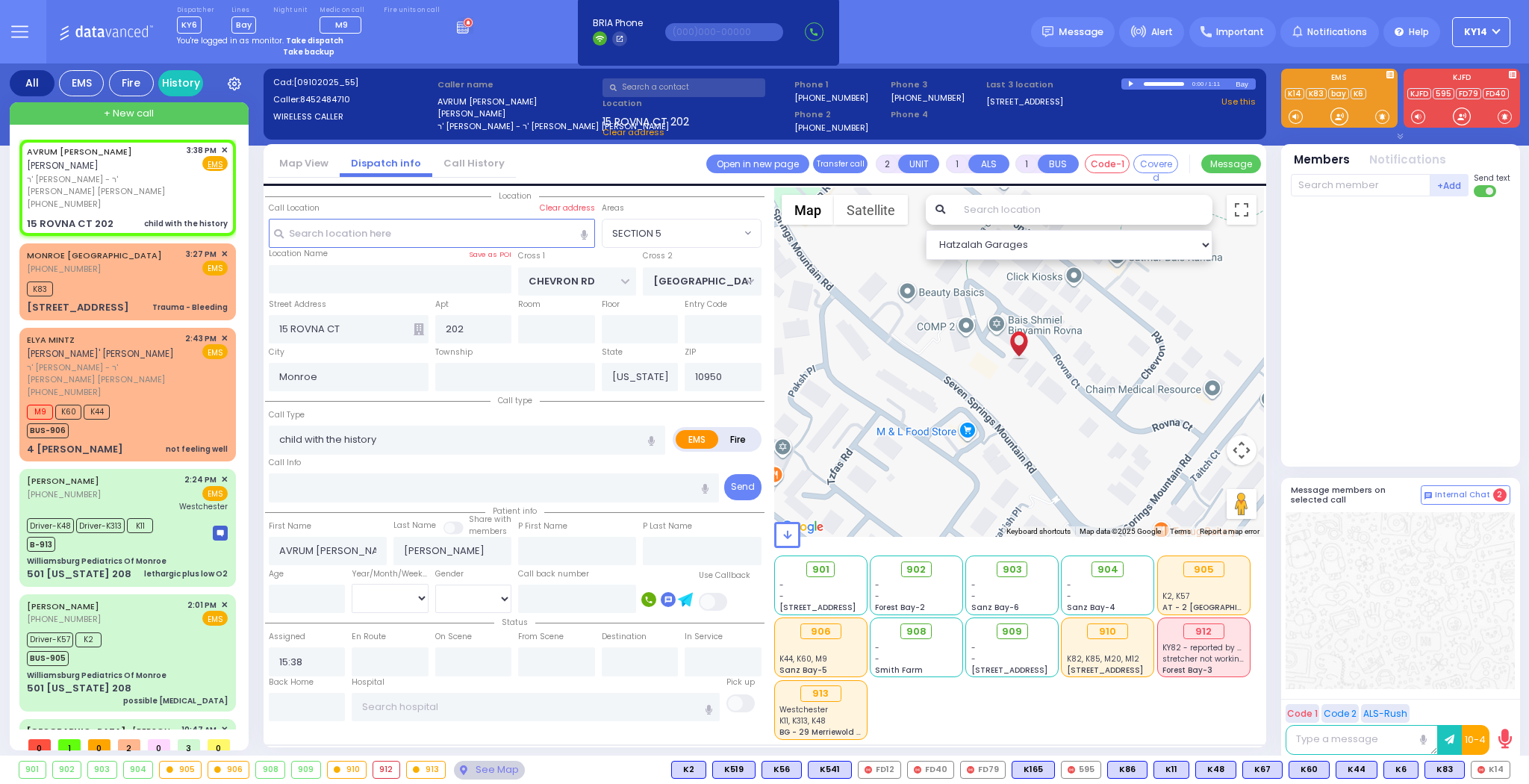
click at [455, 160] on link "Call History" at bounding box center [474, 163] width 84 height 14
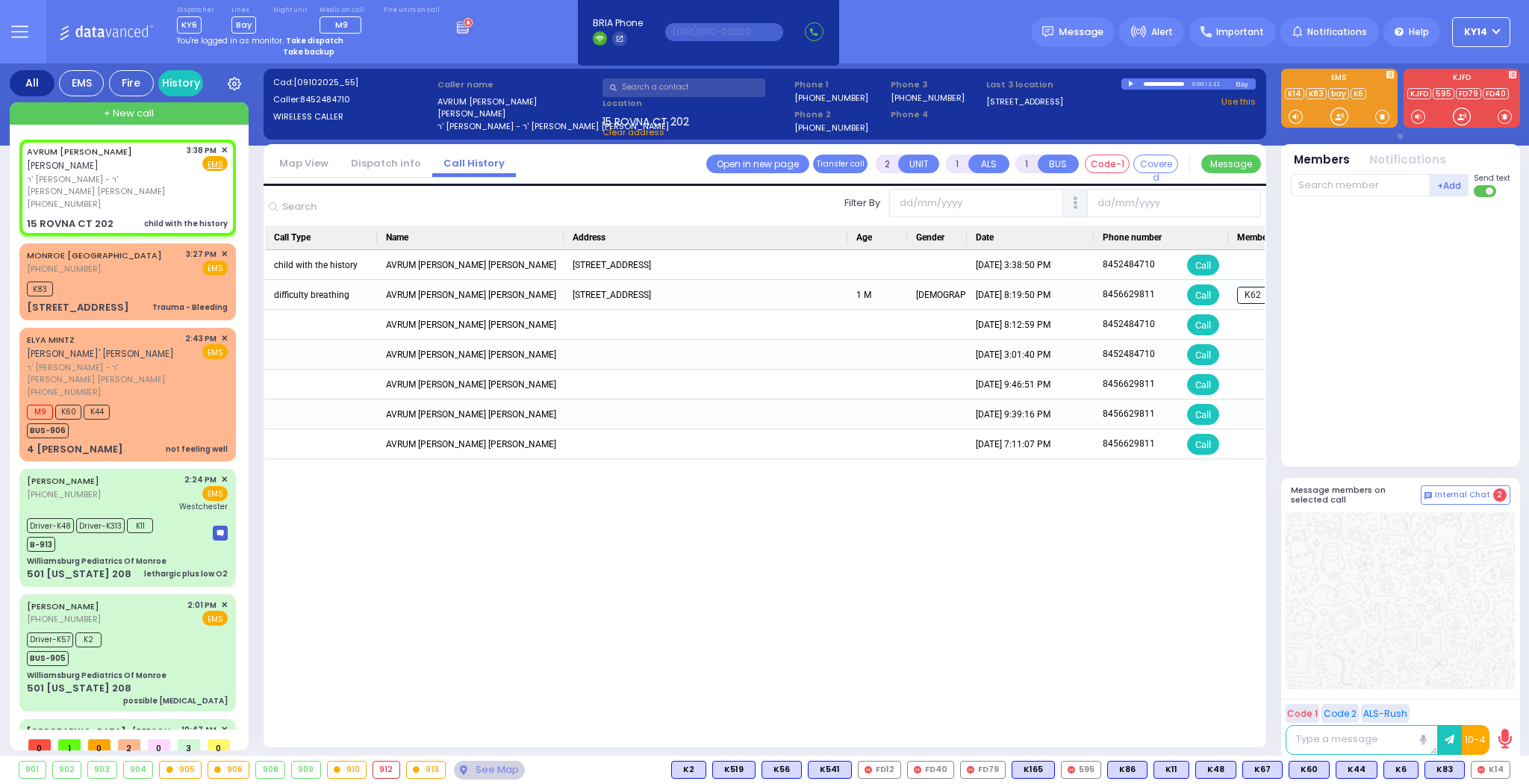
click at [386, 156] on link "Dispatch info" at bounding box center [386, 163] width 93 height 14
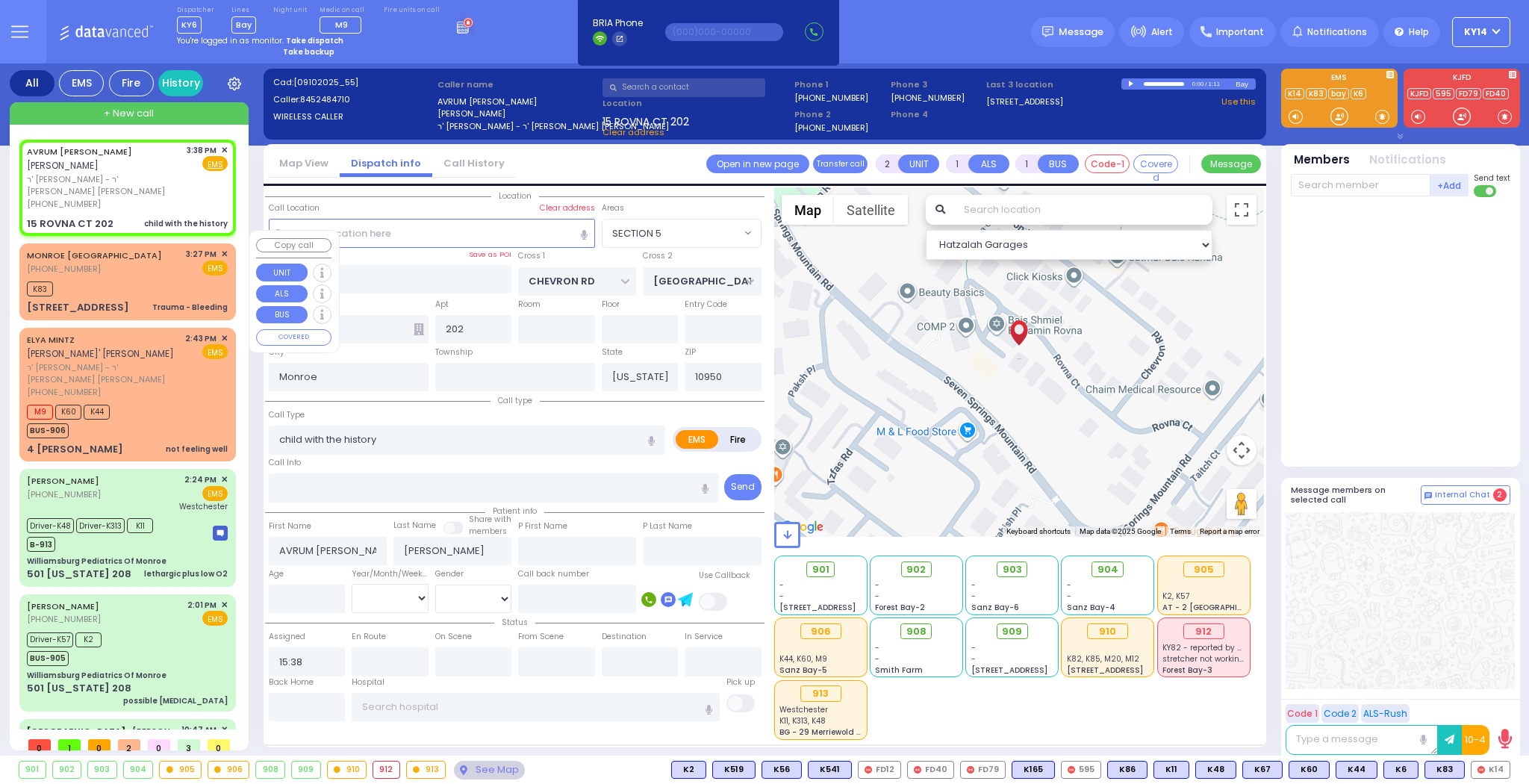
click at [162, 277] on div "K83" at bounding box center [127, 286] width 201 height 19
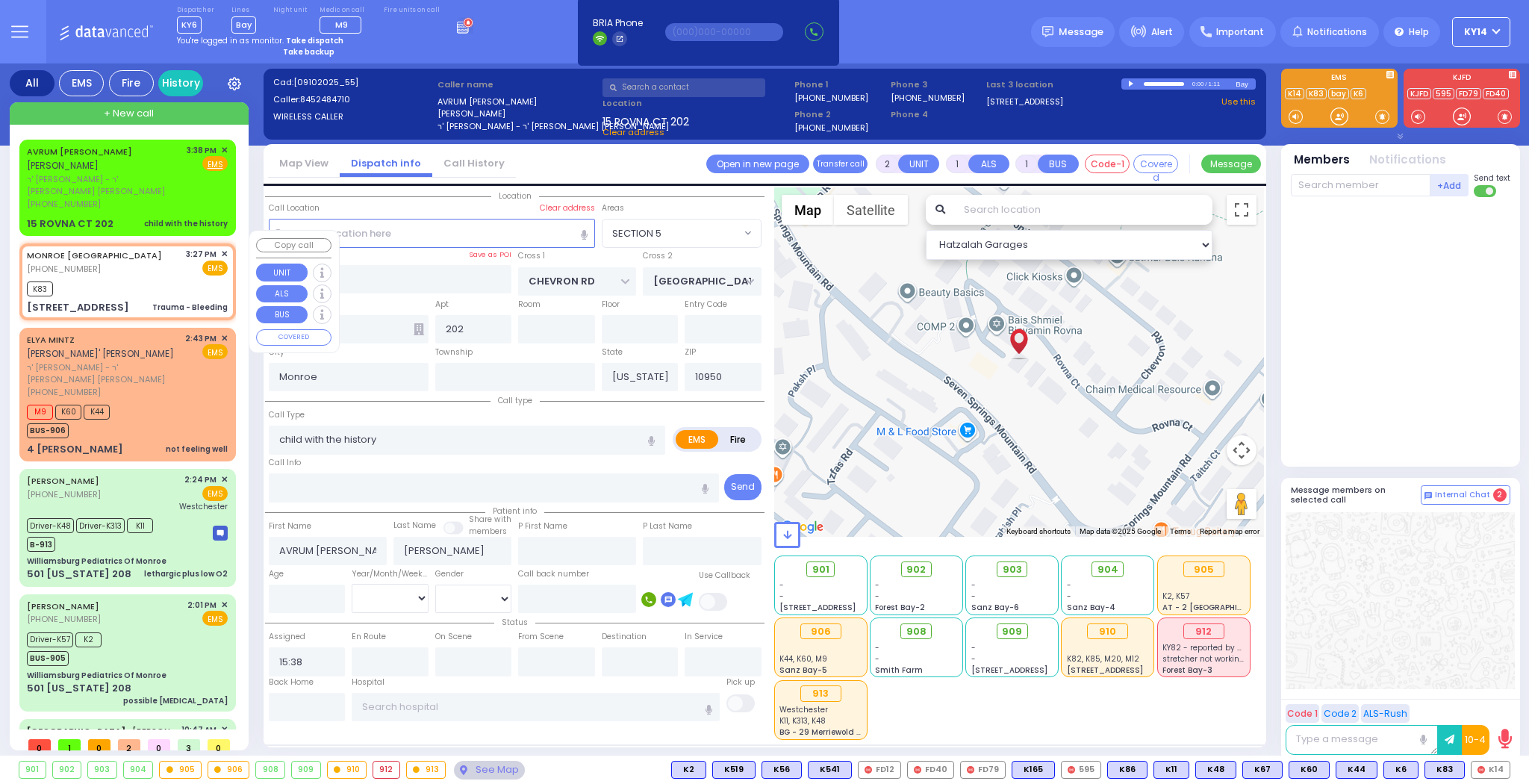
select select
type input "Trauma - Bleeding"
radio input "true"
select select
type input "15:27"
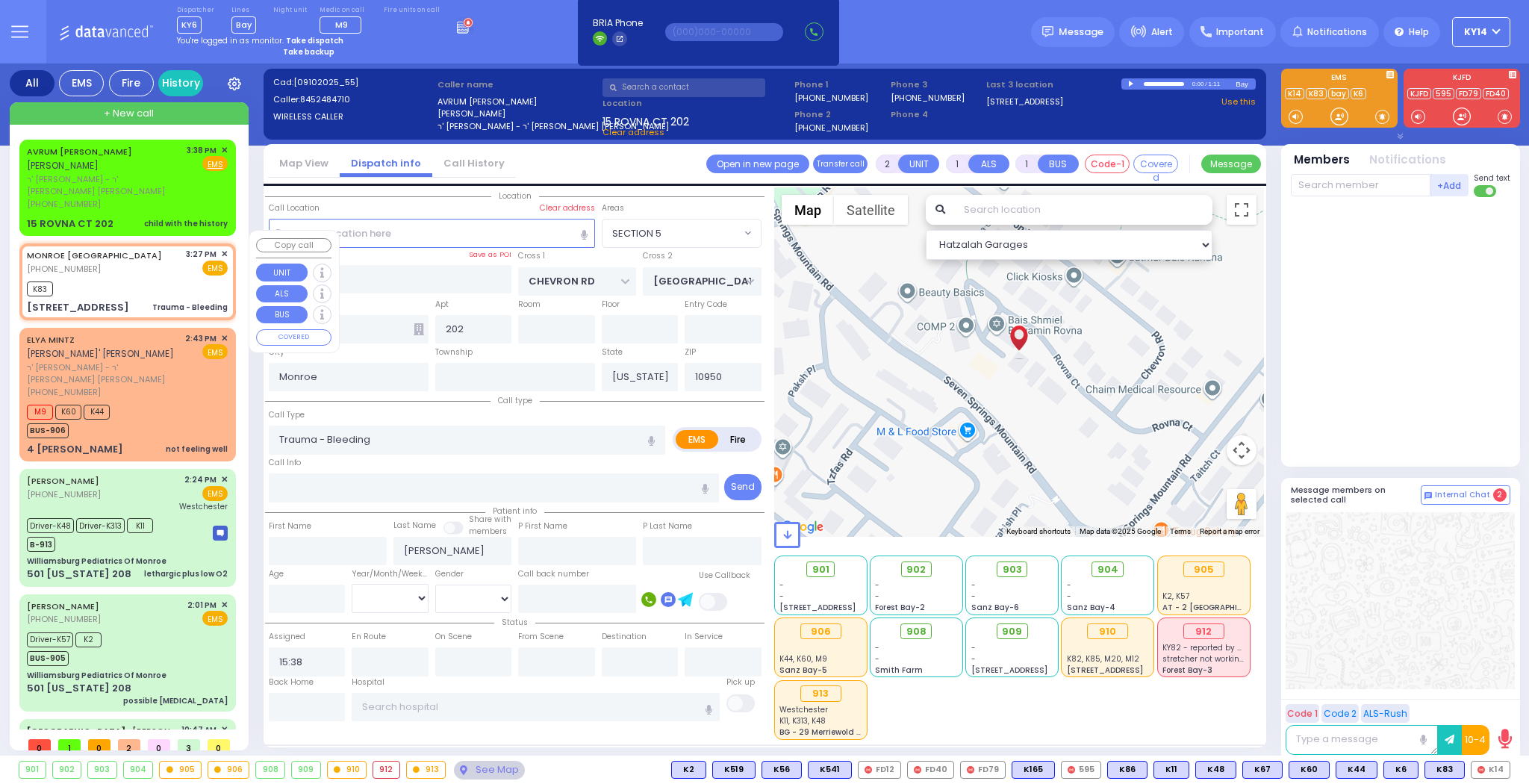
type input "15:30"
type input "SEVEN SPRINGS MOUNTAIN RD"
type input "20 Karlsburg Road"
select select "Hatzalah Garages"
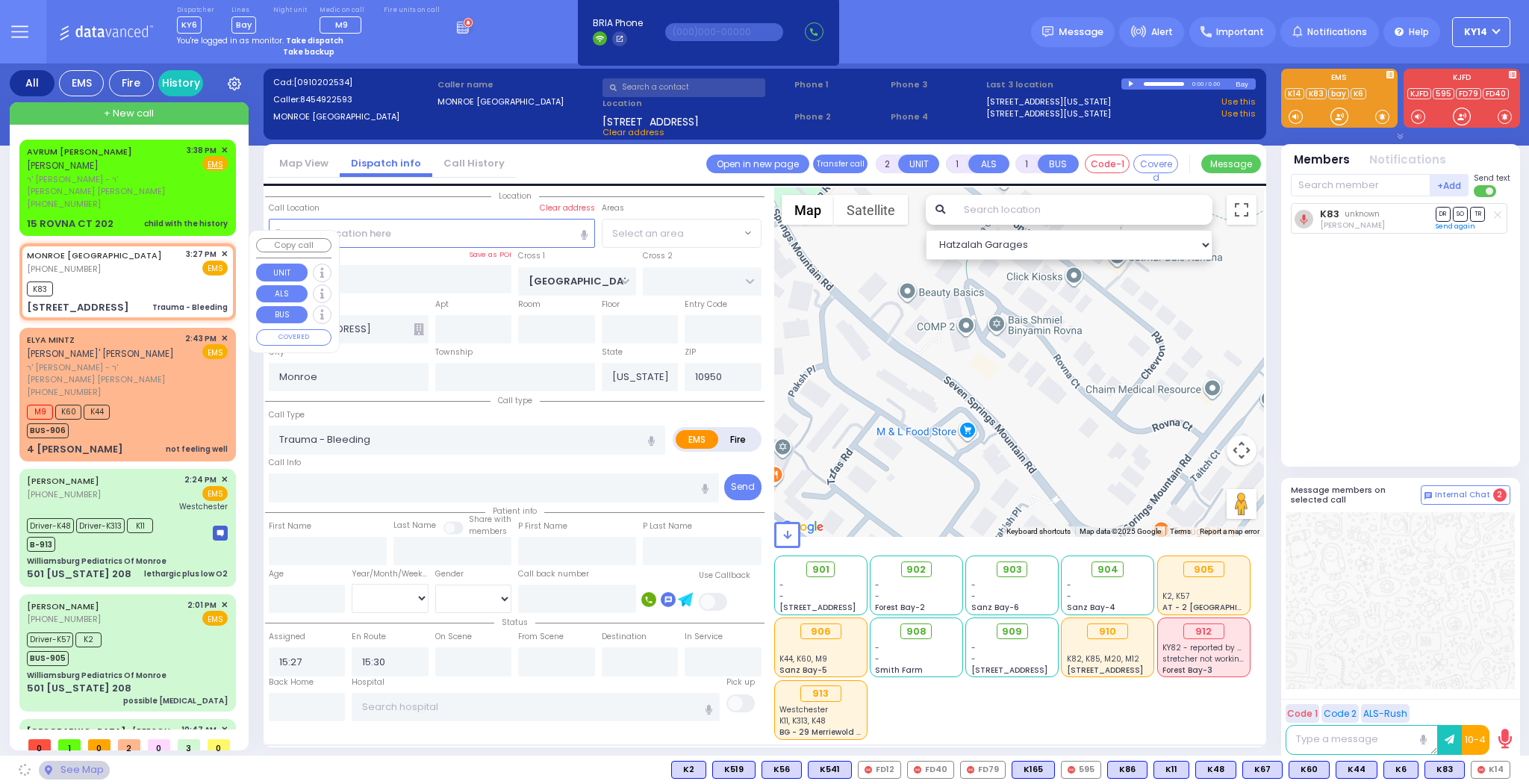
select select "SECTION 5"
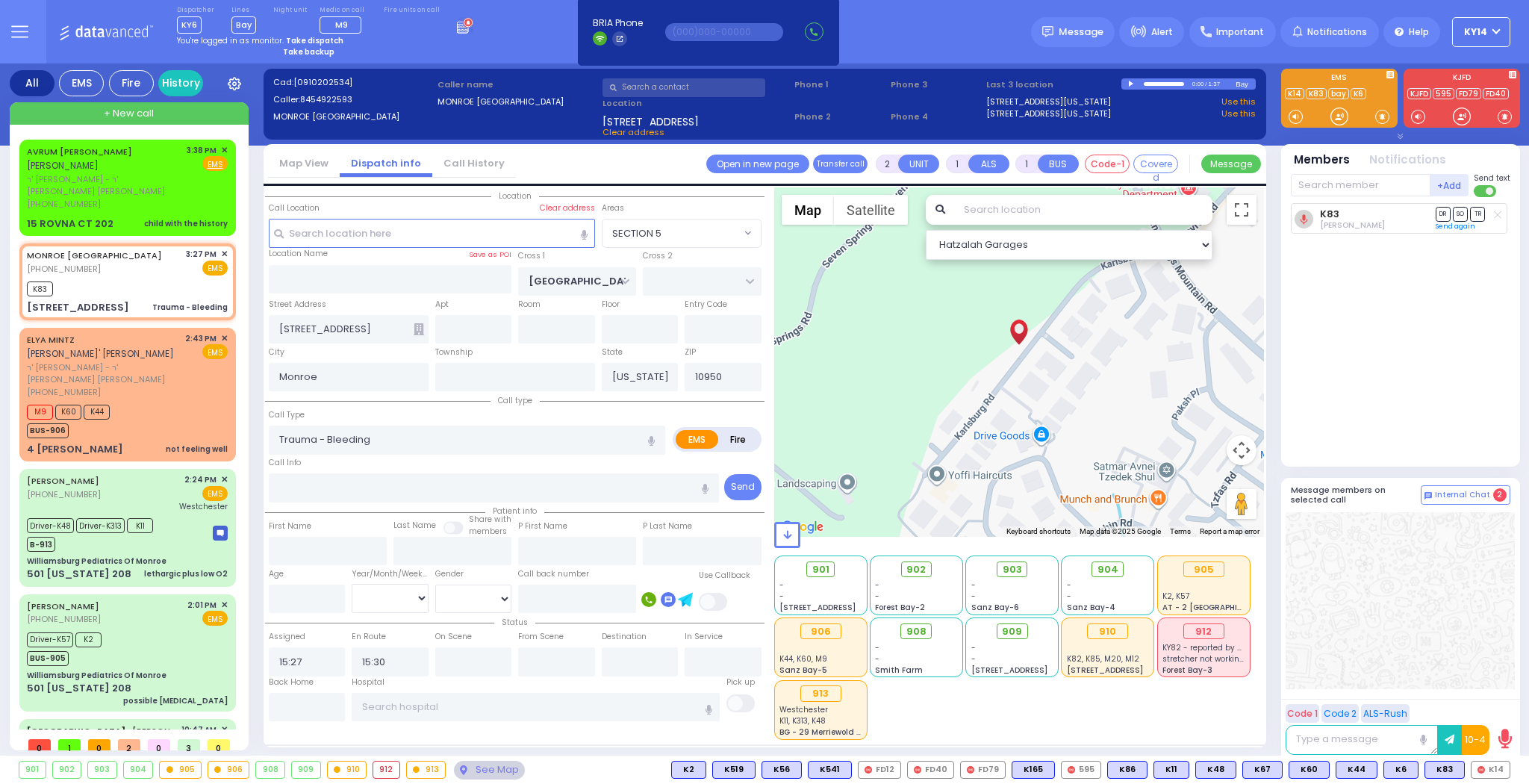
click at [449, 163] on link "Call History" at bounding box center [474, 163] width 84 height 14
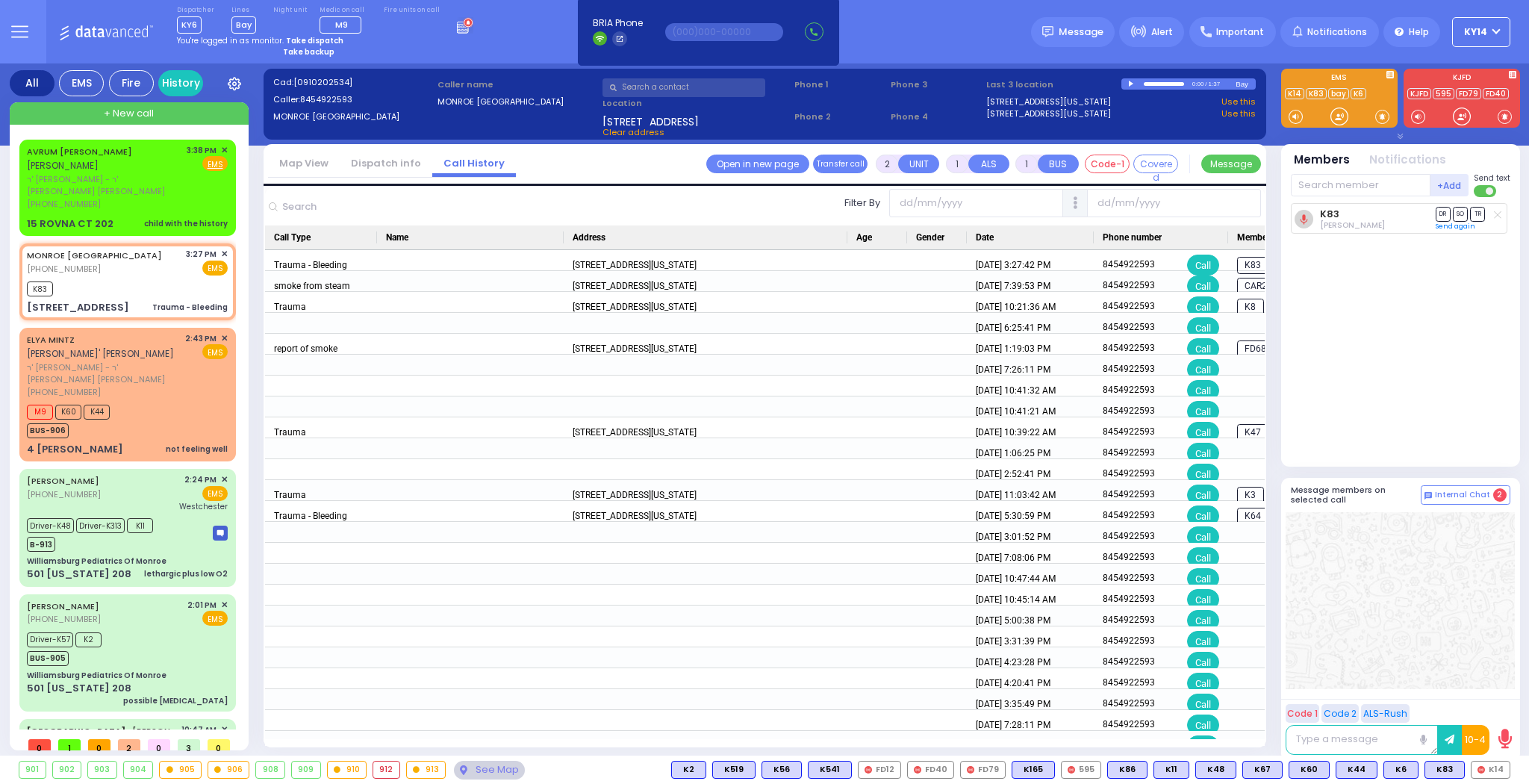
click at [368, 163] on link "Dispatch info" at bounding box center [386, 163] width 93 height 14
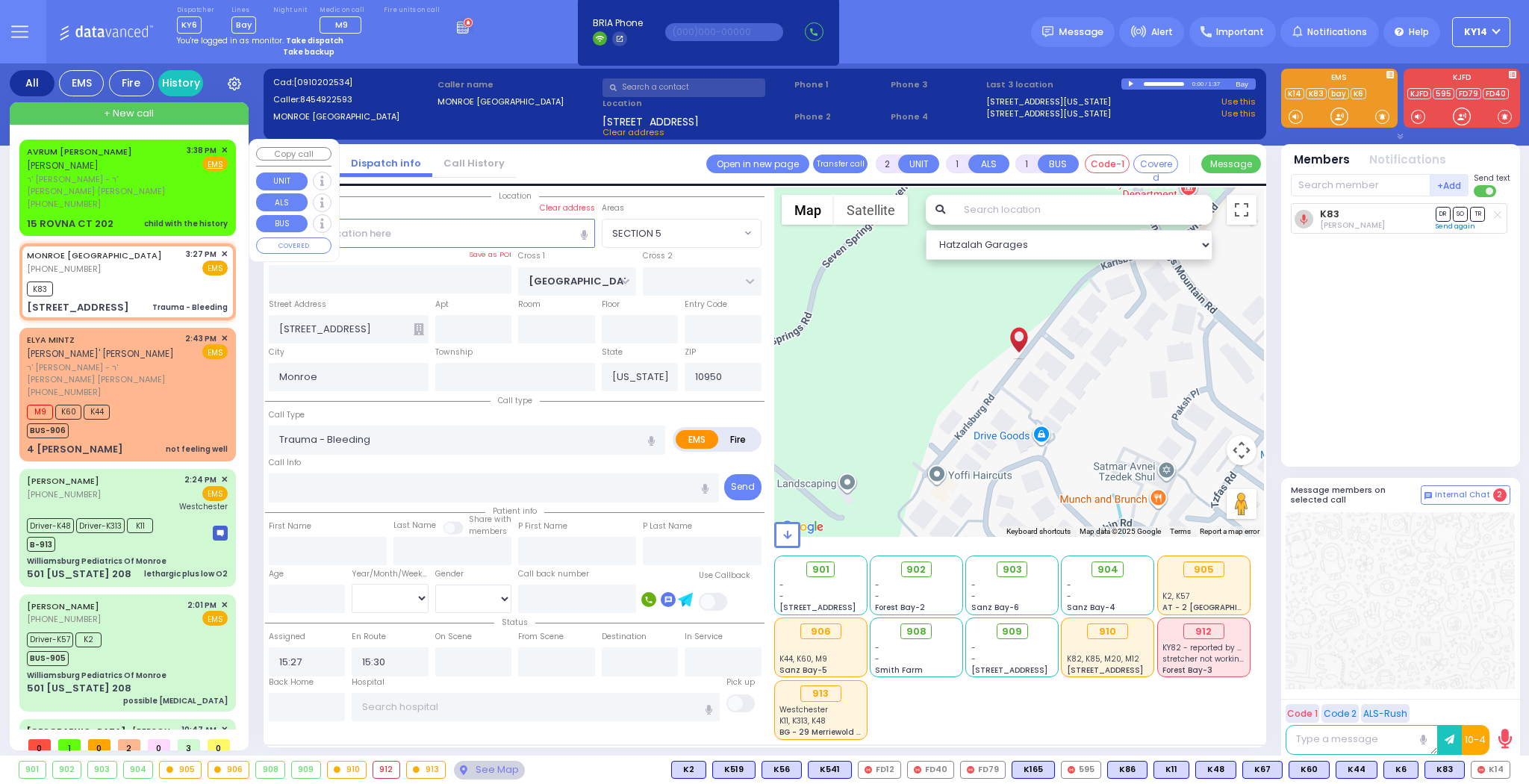
click at [128, 111] on span "+ New call" at bounding box center [128, 113] width 50 height 15
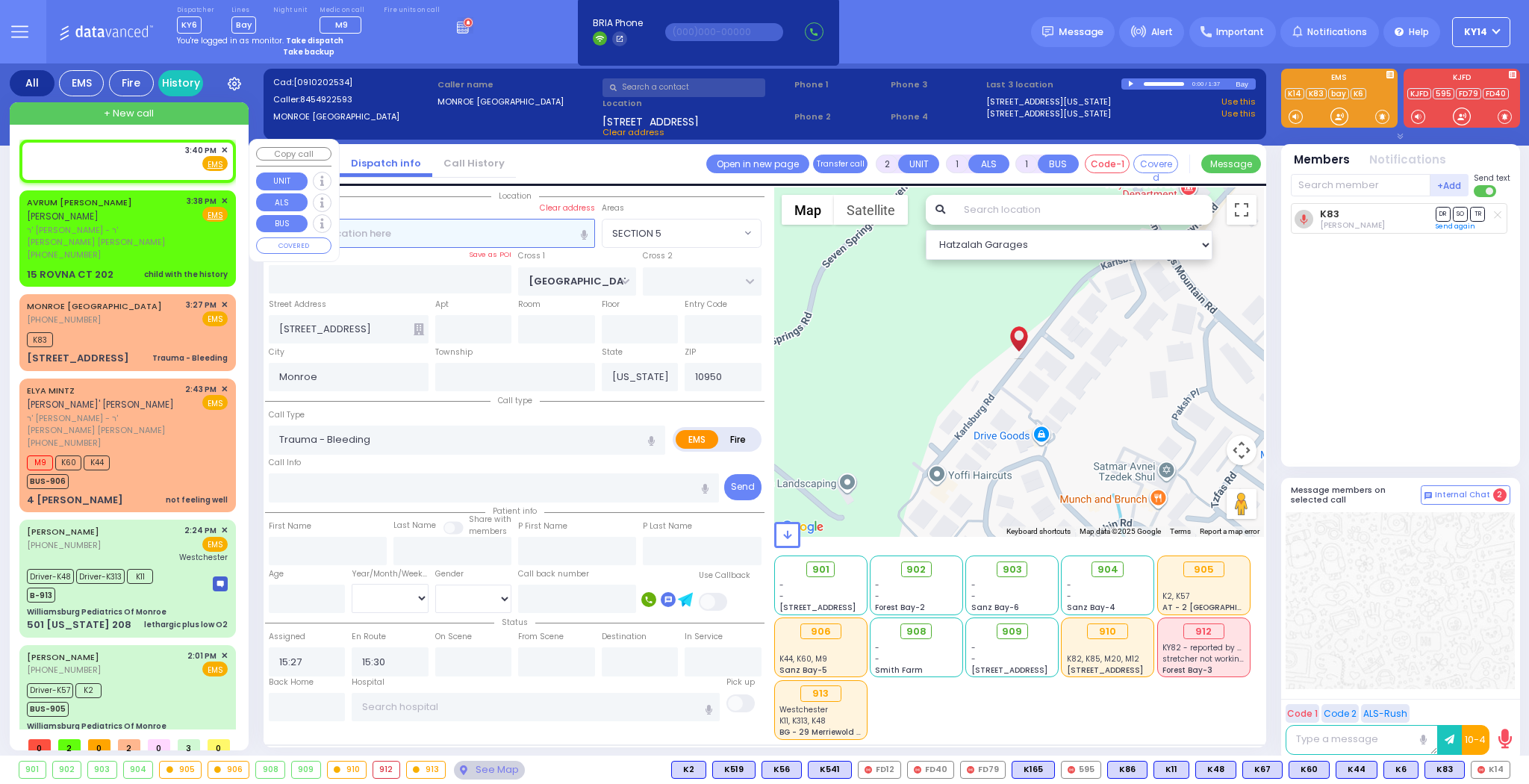
select select
radio input "true"
select select
type input "15:40"
select select "Hatzalah Garages"
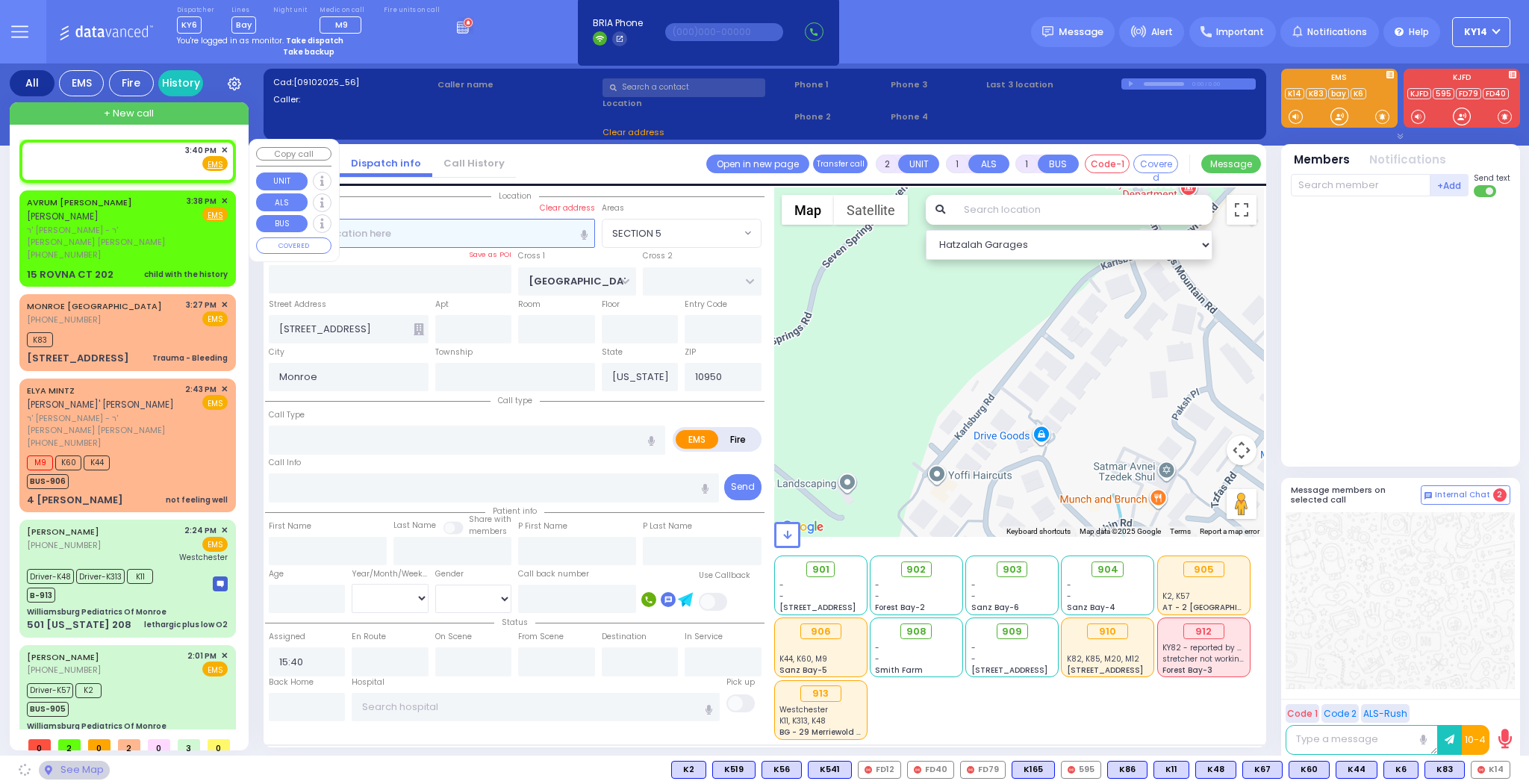
select select
radio input "true"
select select
select select "Hatzalah Garages"
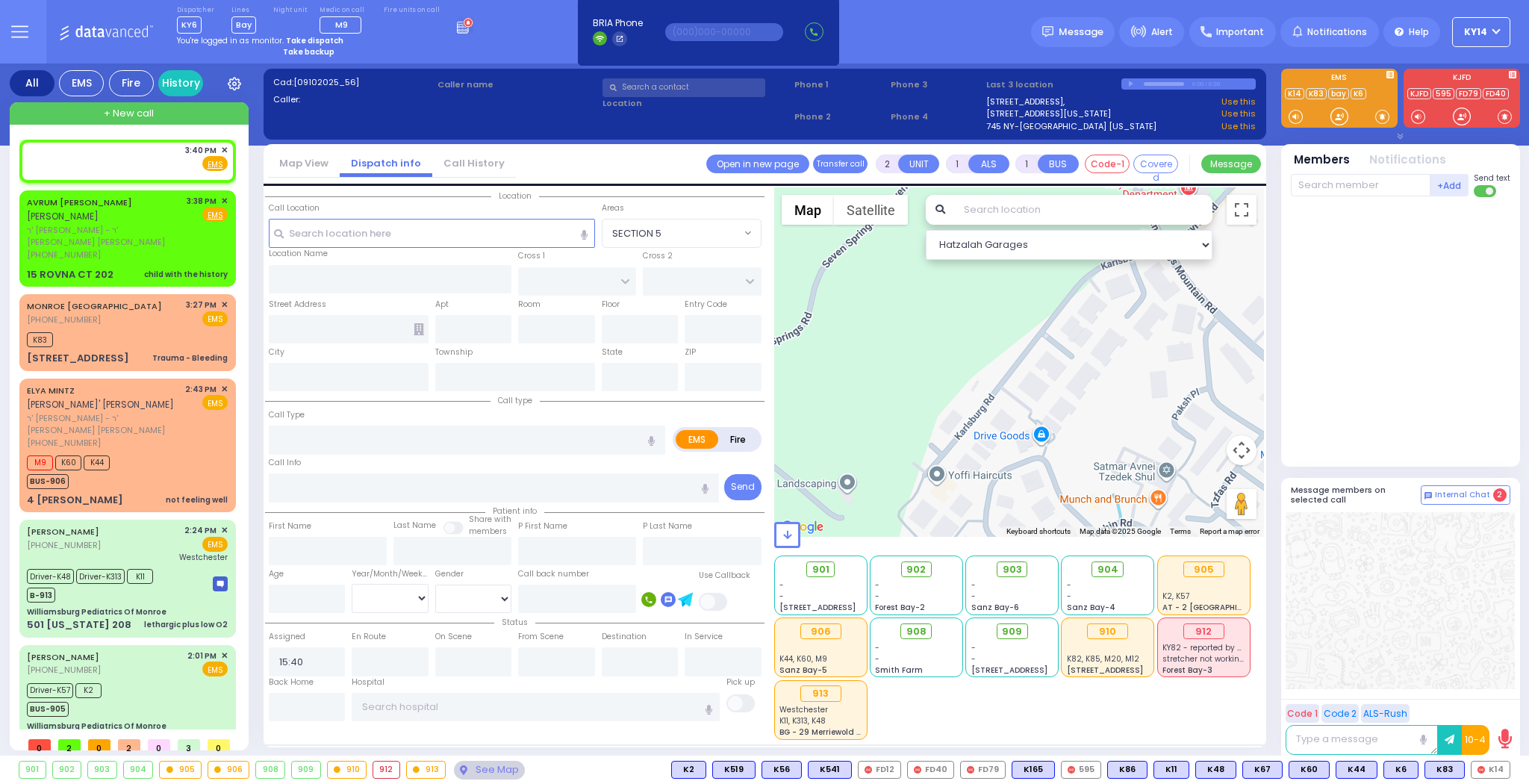
click at [665, 88] on input "text" at bounding box center [683, 87] width 162 height 19
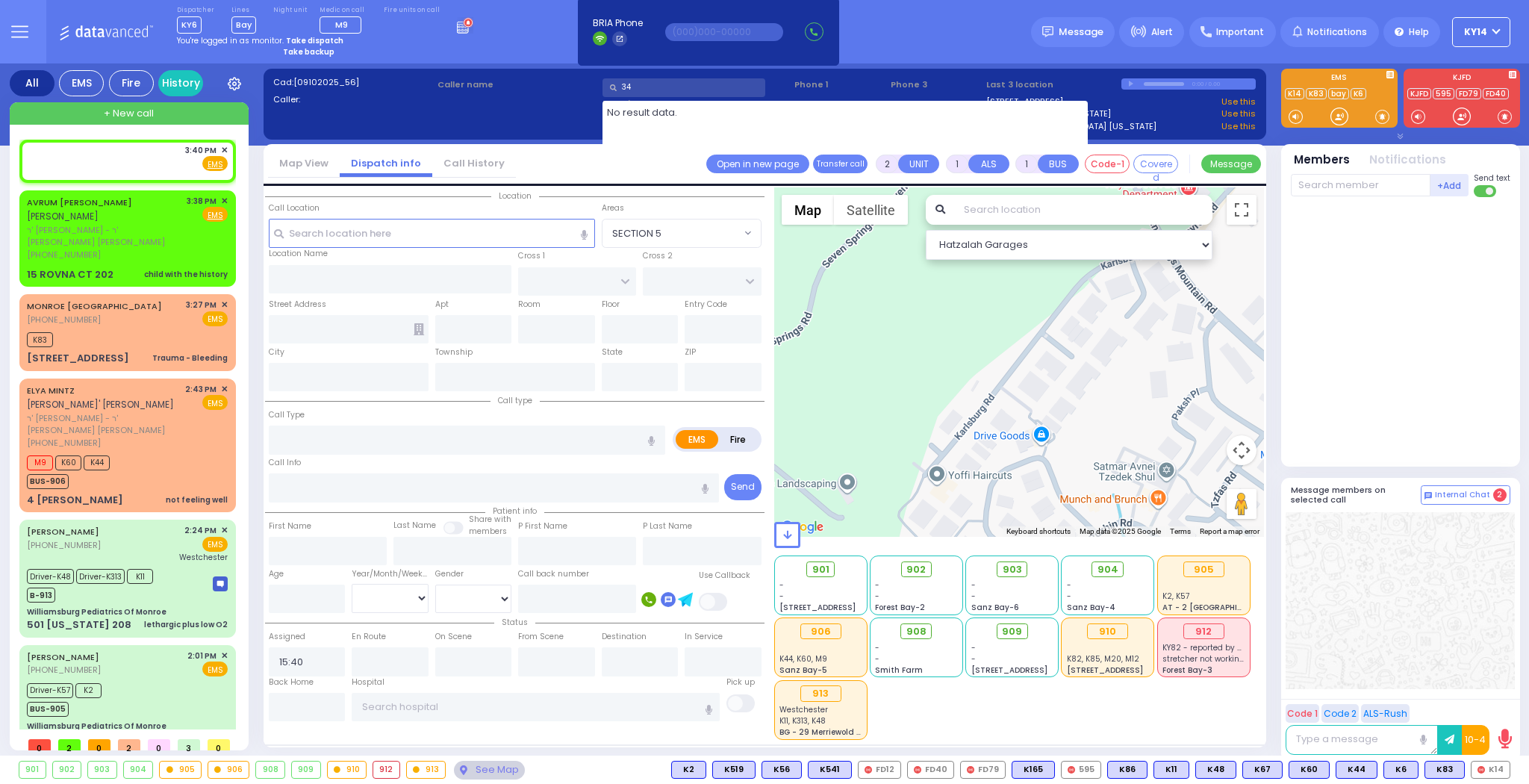
type input "3"
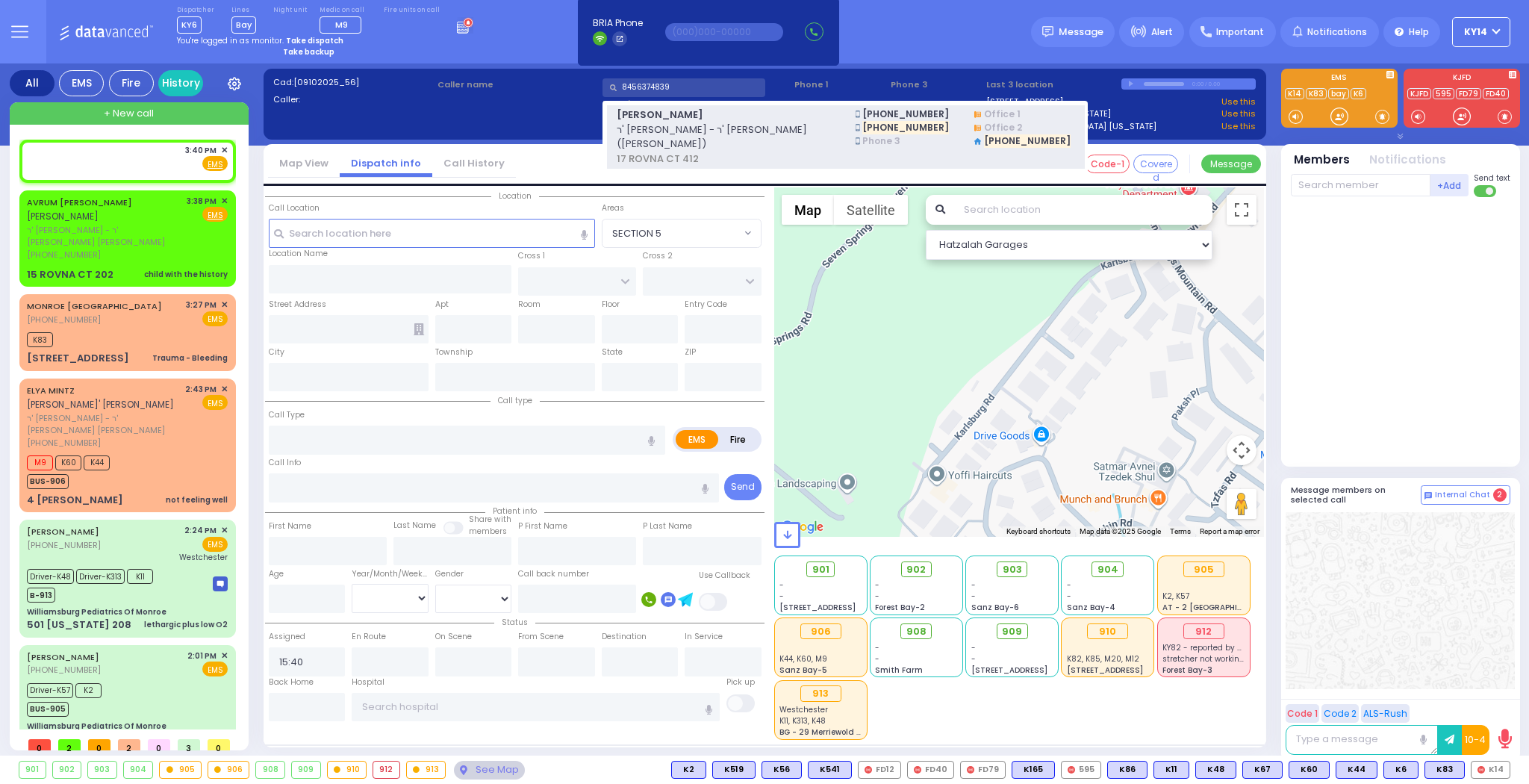
type input "8456374839"
click at [791, 124] on span "ר' יואל - ר' יואל גרינפעלד (בערל לוסטיגמאן)" at bounding box center [726, 136] width 220 height 29
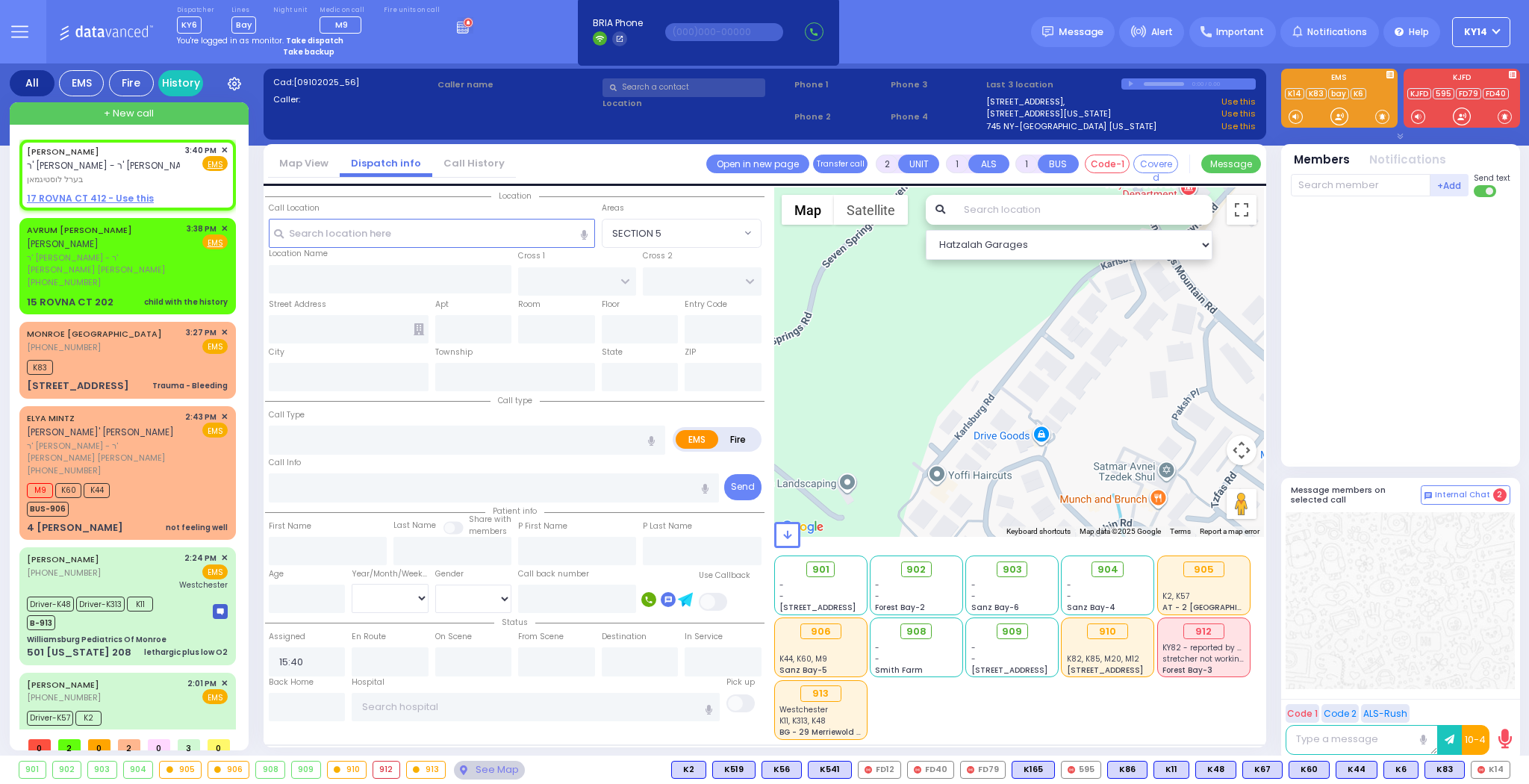
select select
radio input "true"
type input "BEREL"
type input "LUSTIGMAN"
select select
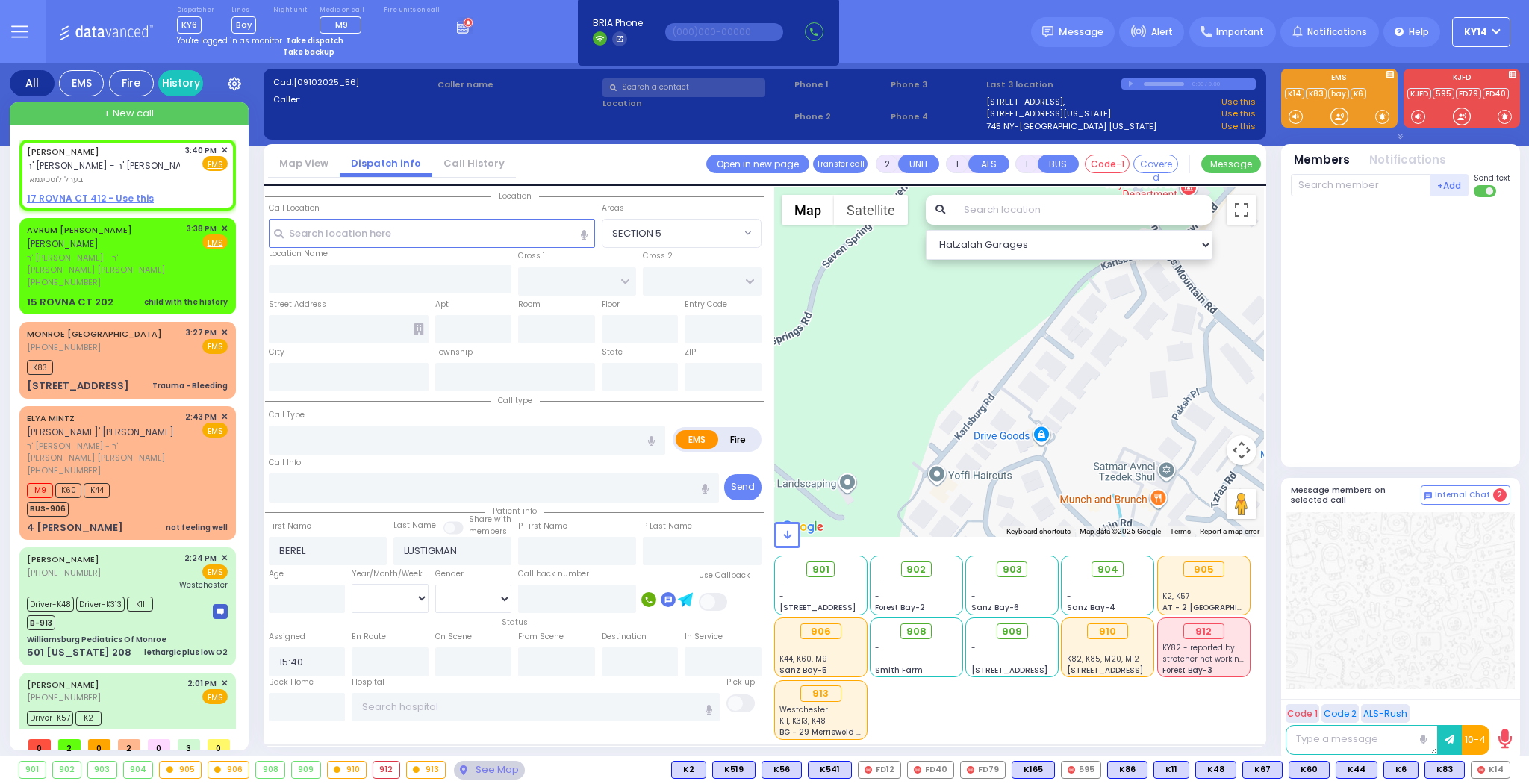
select select "Hatzalah Garages"
click at [468, 161] on link "Call History" at bounding box center [474, 163] width 84 height 14
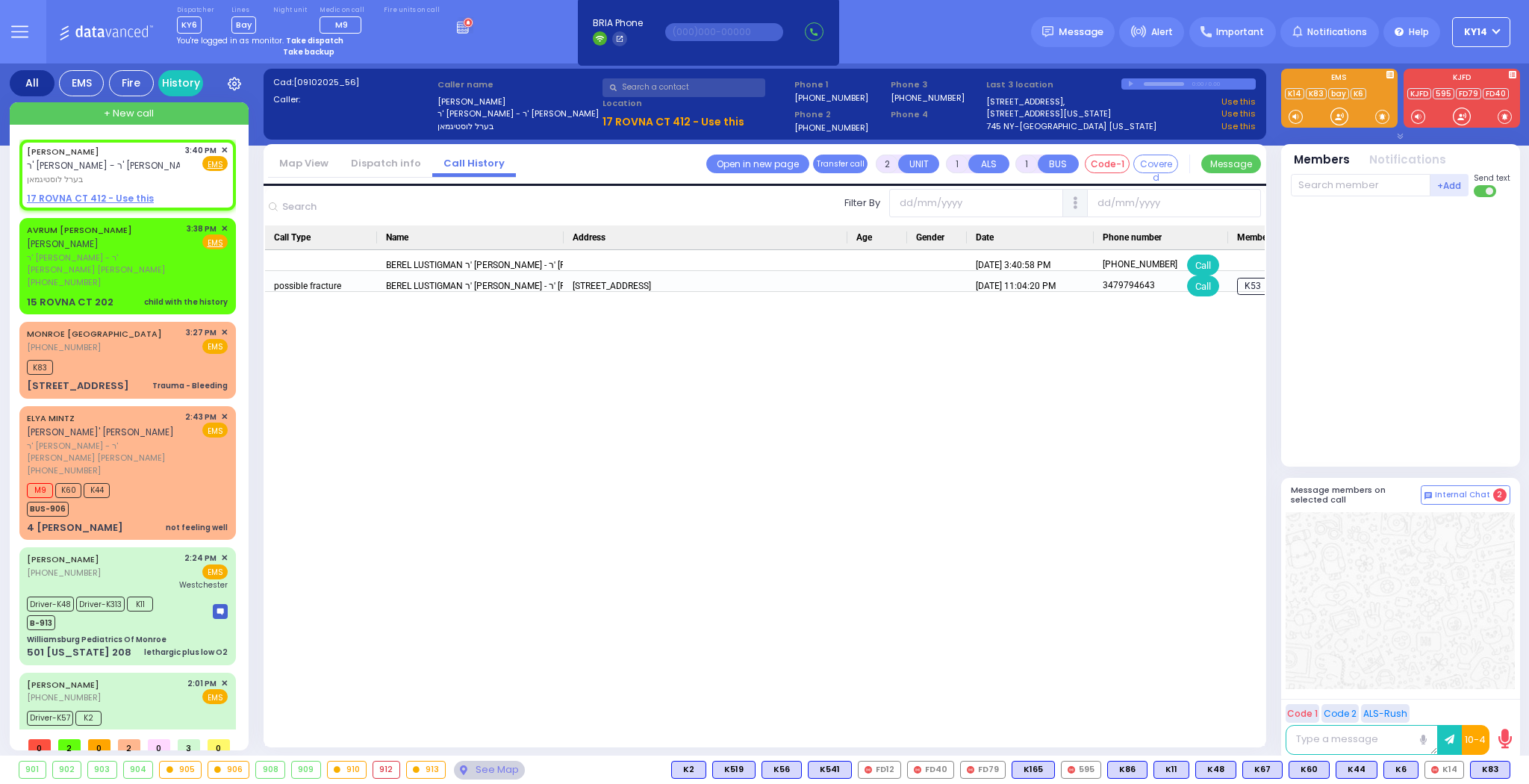
click at [373, 163] on link "Dispatch info" at bounding box center [386, 163] width 93 height 14
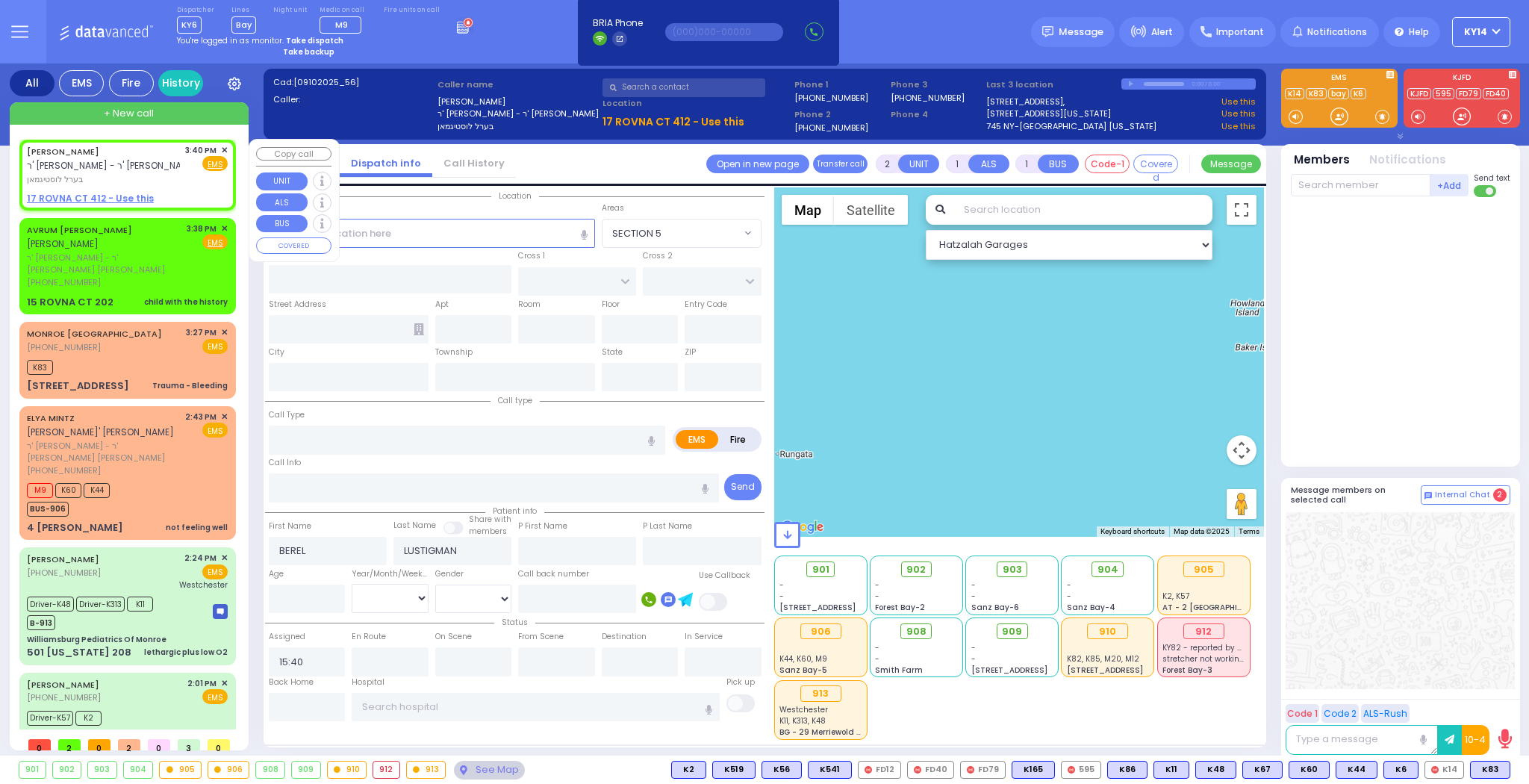
click at [222, 148] on span "✕" at bounding box center [225, 150] width 7 height 12
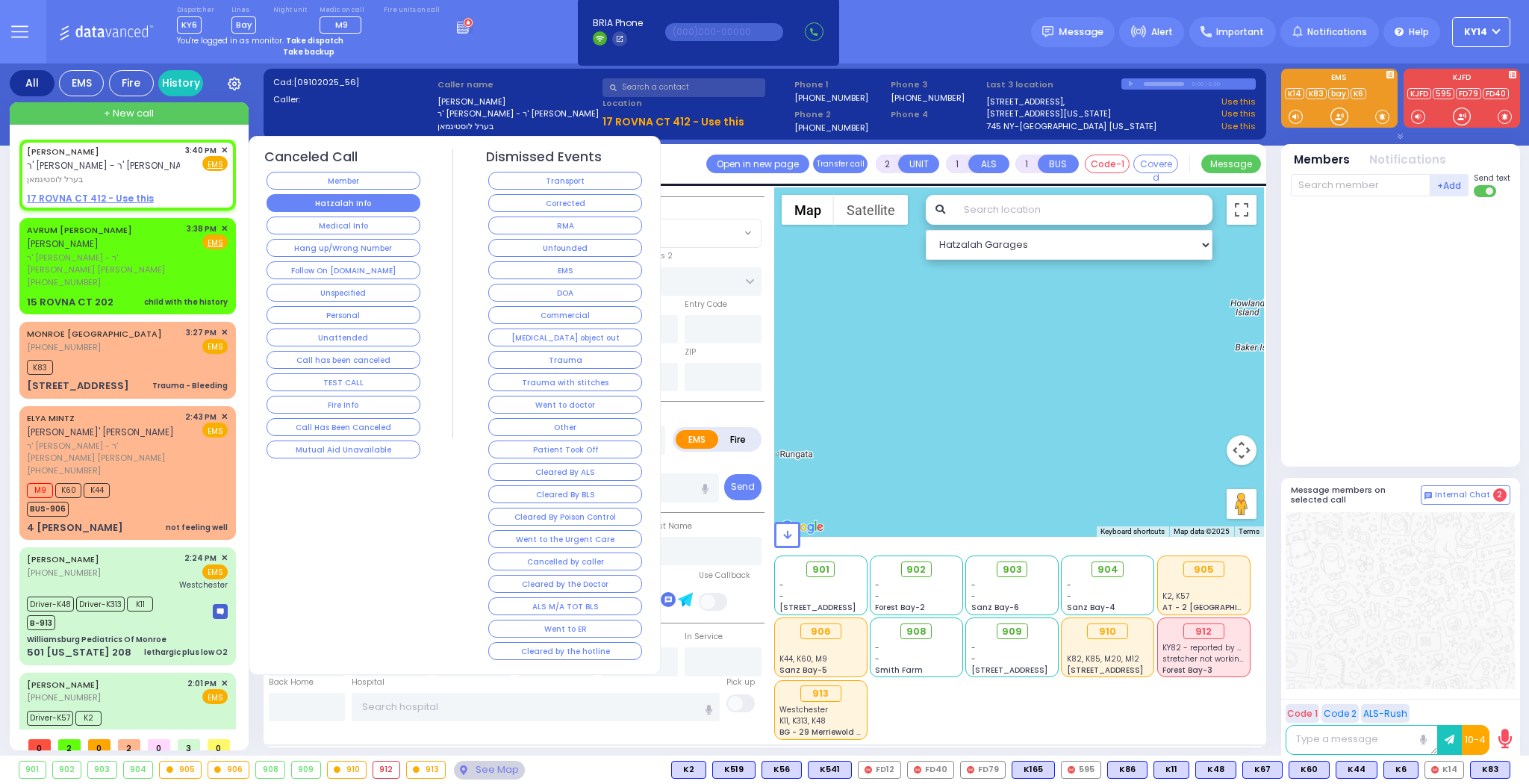
click at [350, 208] on button "Hatzalah Info" at bounding box center [343, 203] width 153 height 18
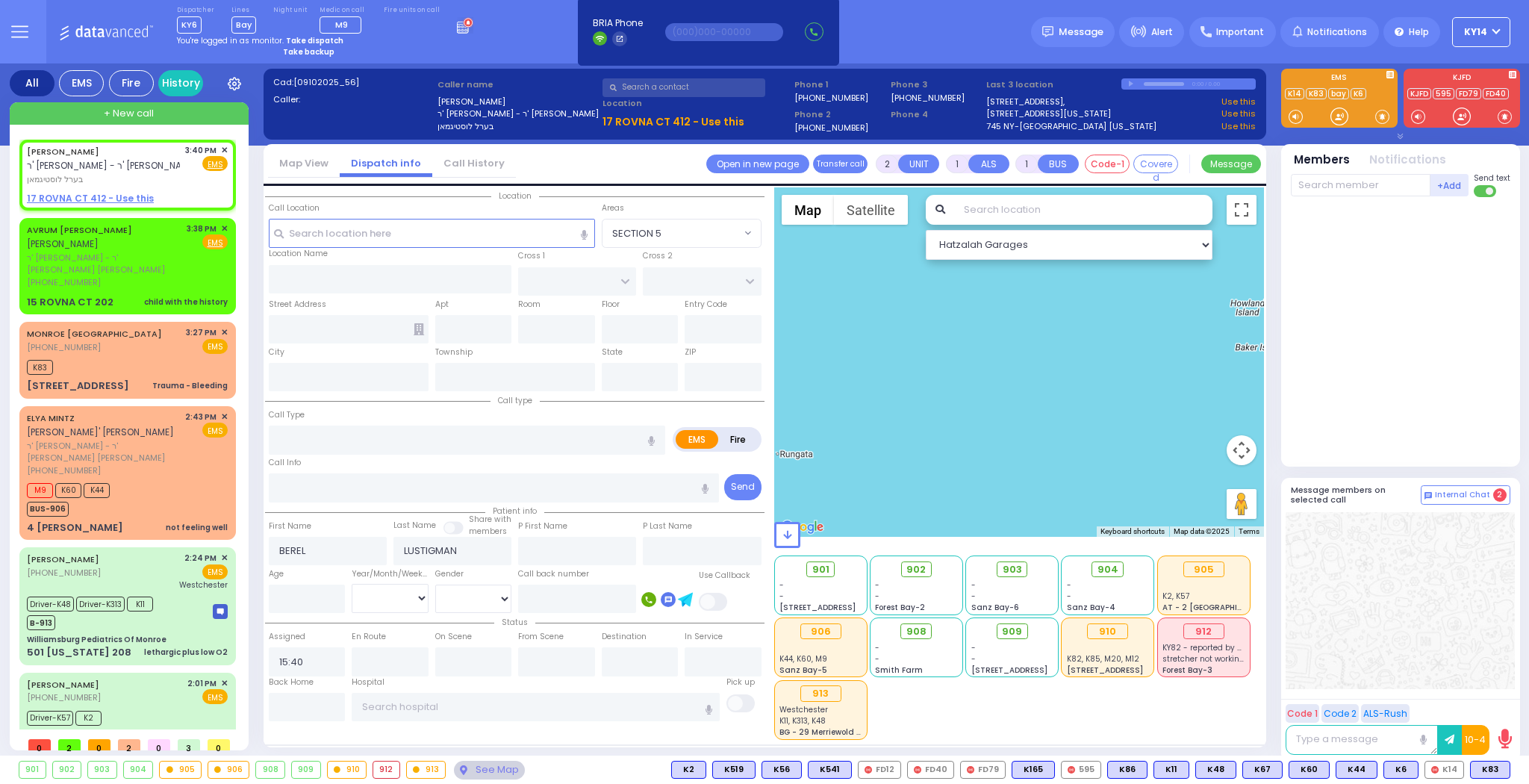
select select
radio input "true"
select select
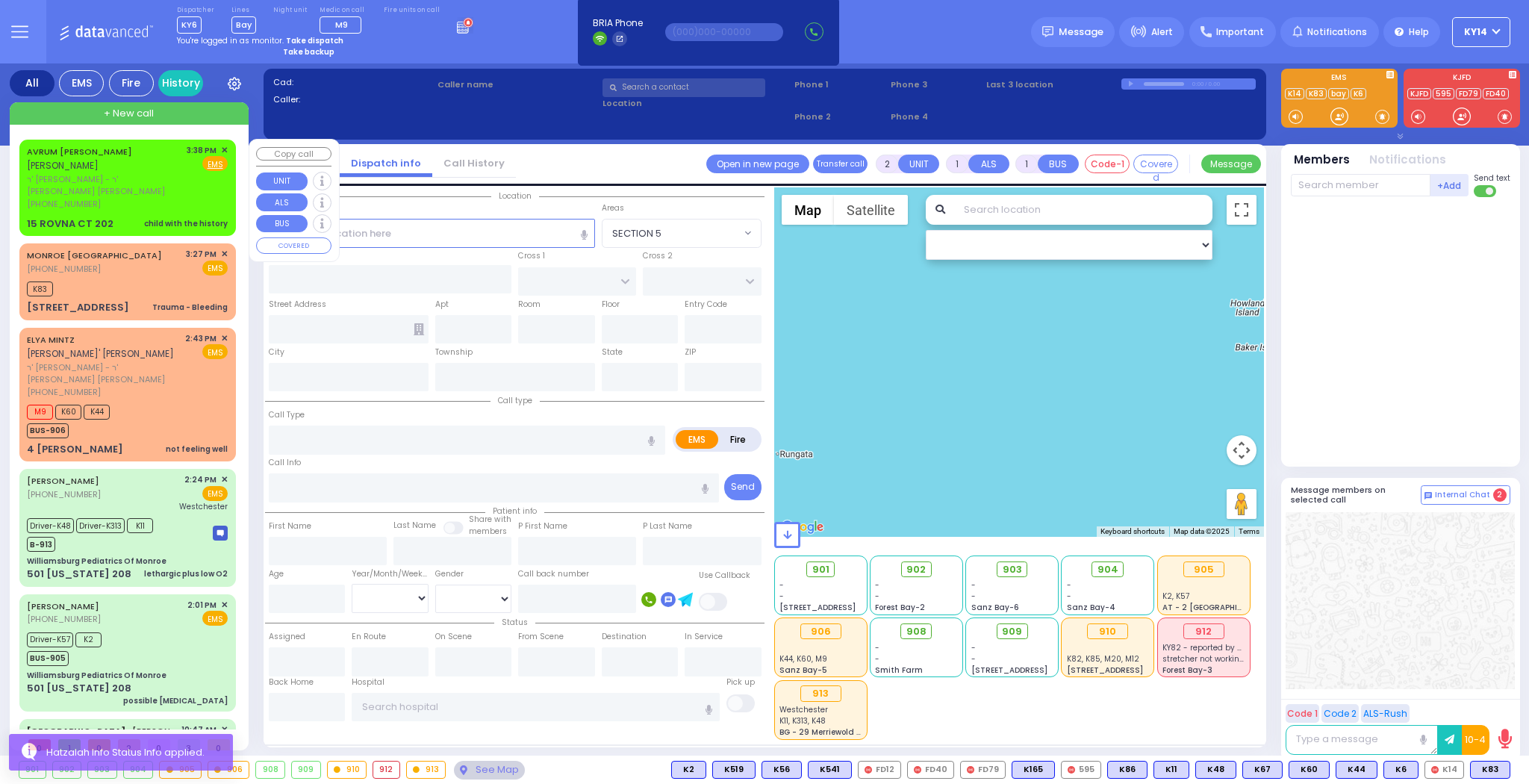
click at [141, 198] on div "[PHONE_NUMBER]" at bounding box center [103, 204] width 154 height 12
select select
type input "child with the history"
radio input "true"
type input "[PERSON_NAME]"
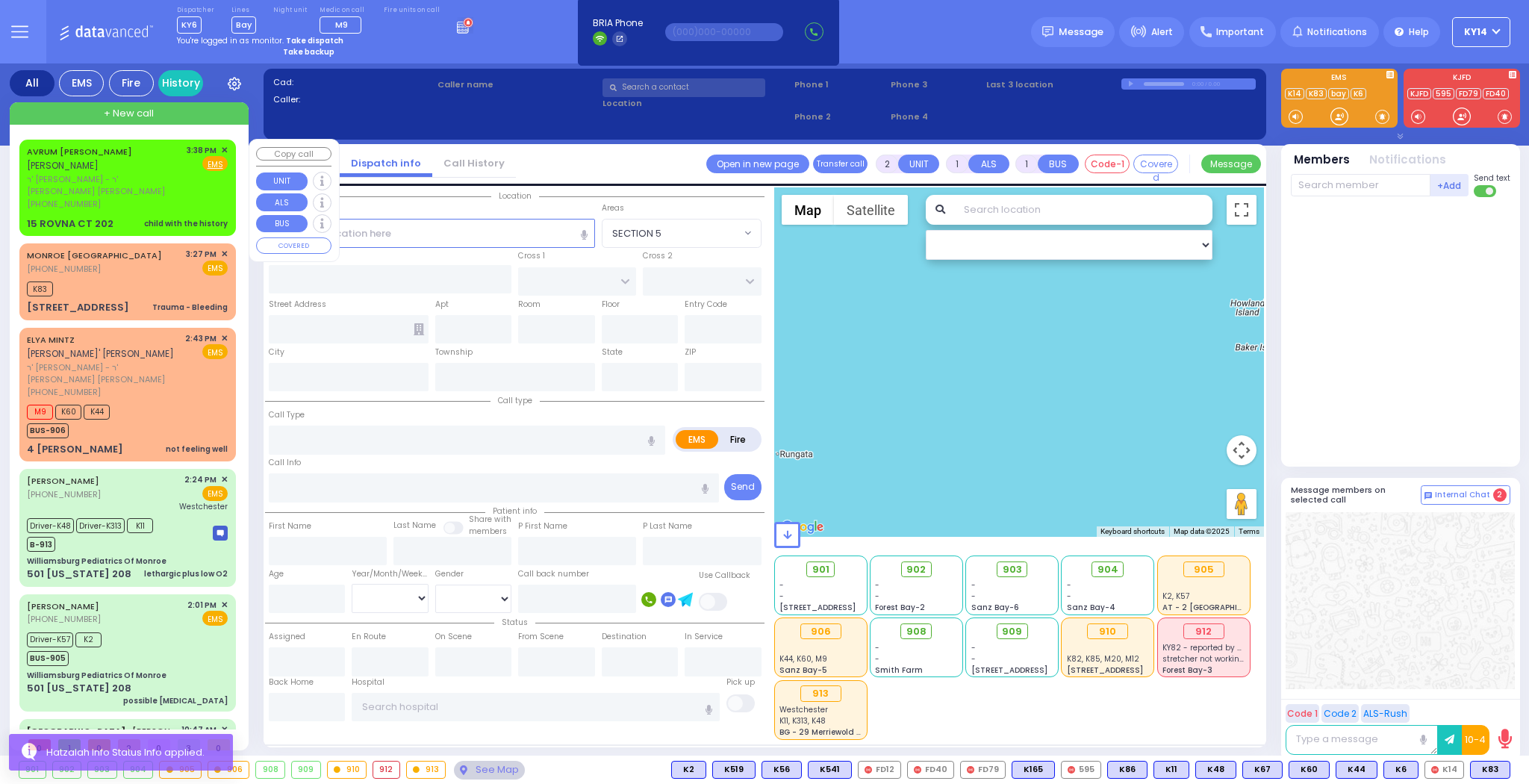
type input "[PERSON_NAME]"
select select
type input "15:38"
select select "Hatzalah Garages"
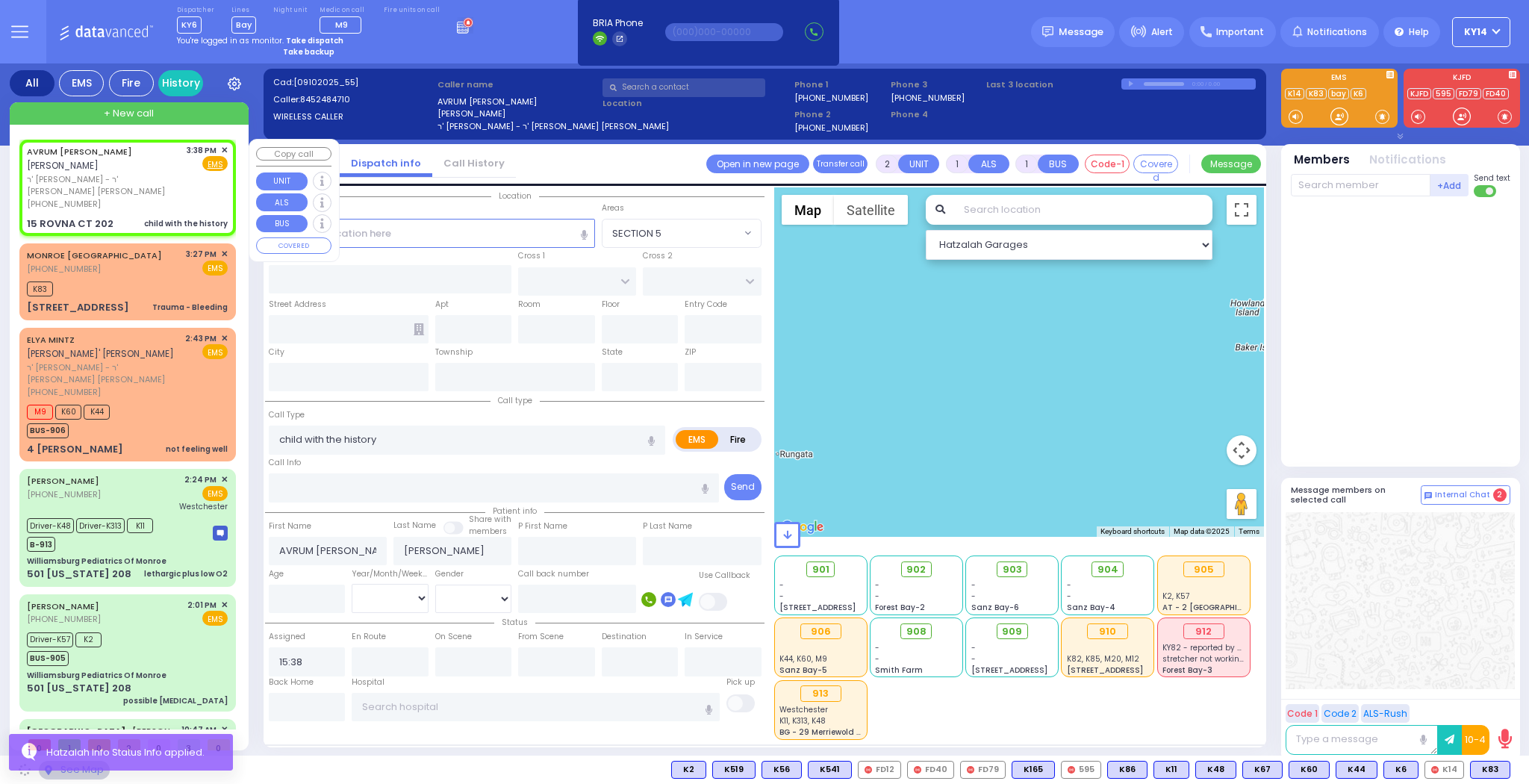
type input "CHEVRON RD"
type input "[GEOGRAPHIC_DATA]"
type input "15 ROVNA CT"
type input "202"
type input "Monroe"
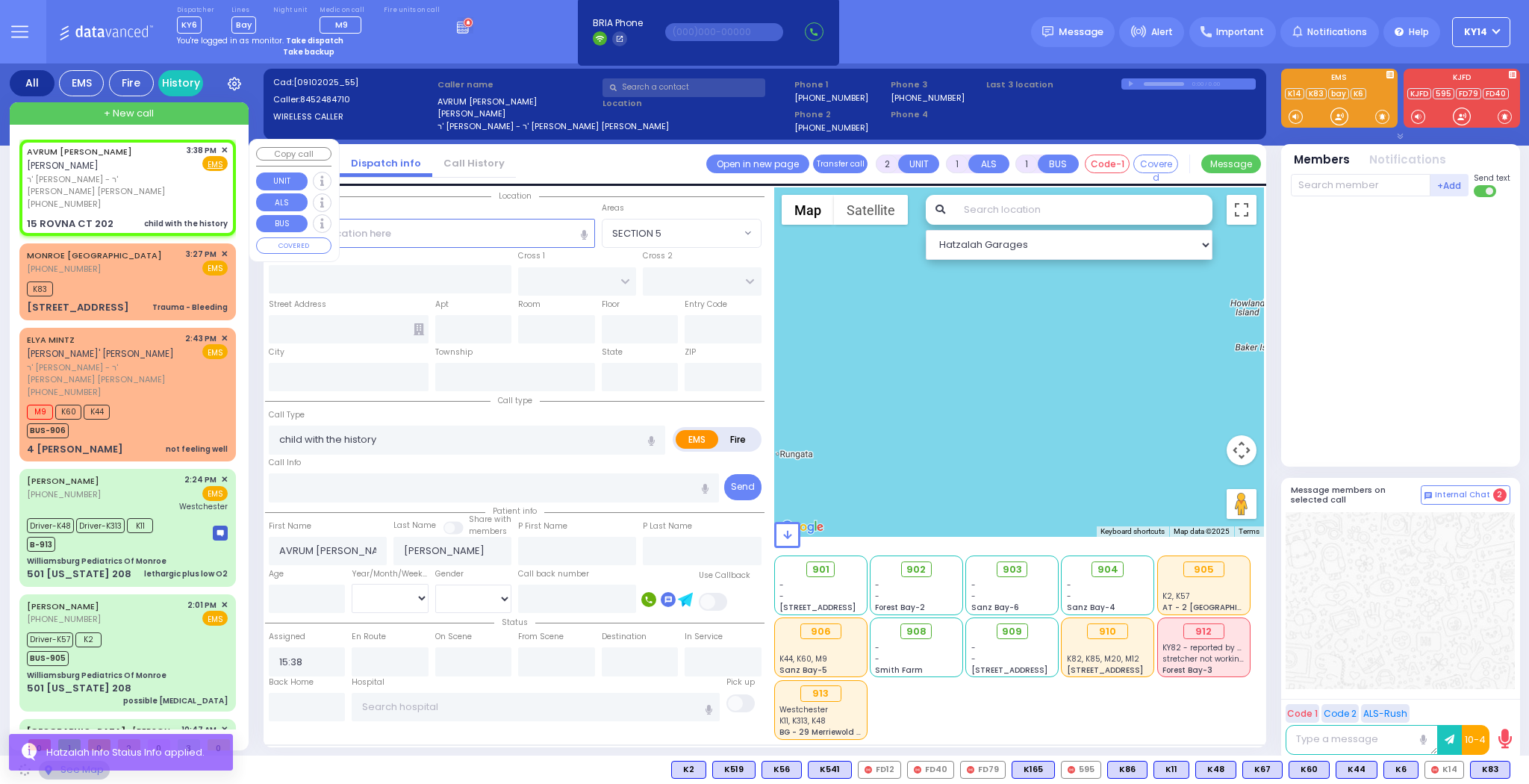
type input "[US_STATE]"
type input "10950"
select select "SECTION 5"
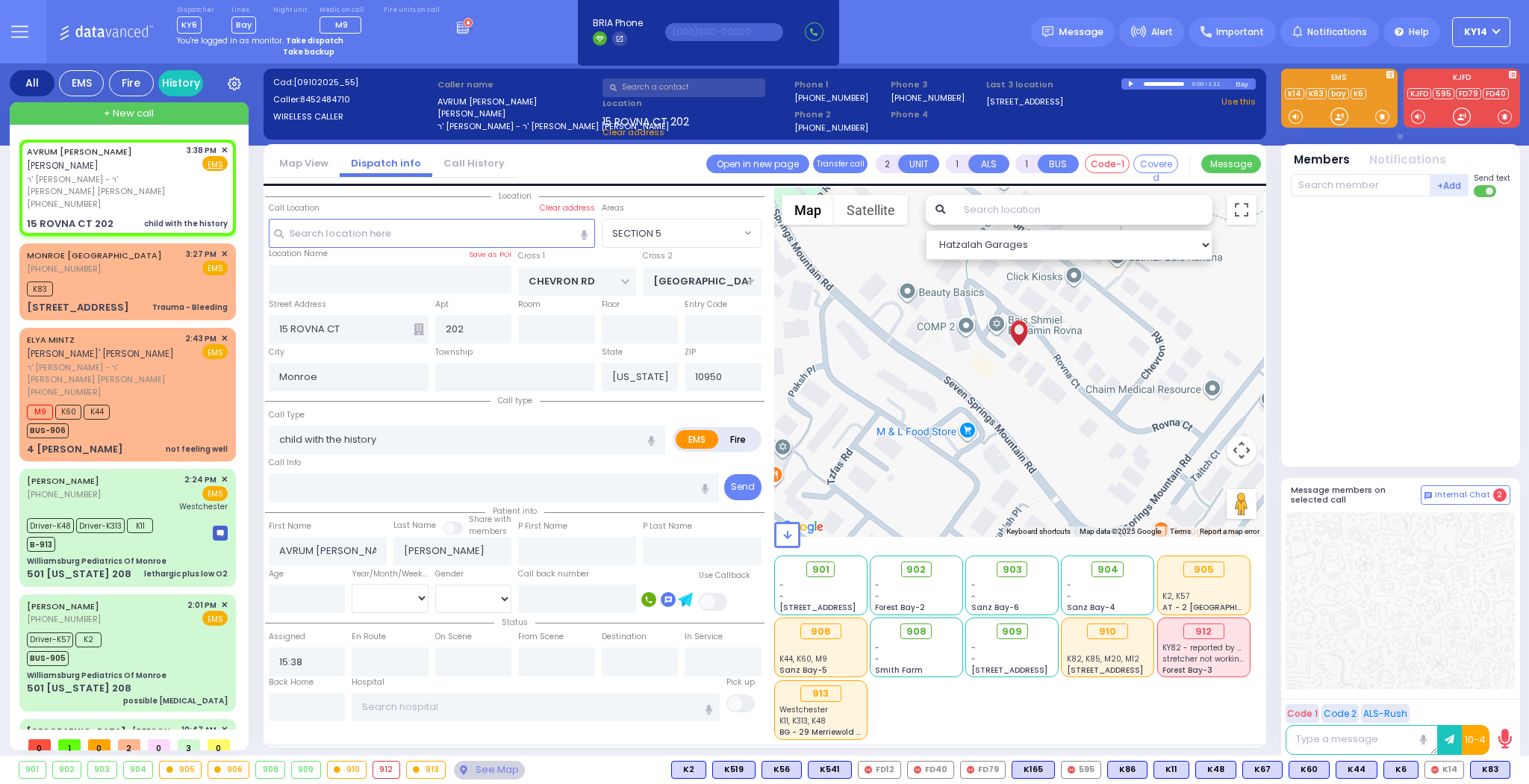
click at [16, 26] on icon at bounding box center [20, 26] width 16 height 0
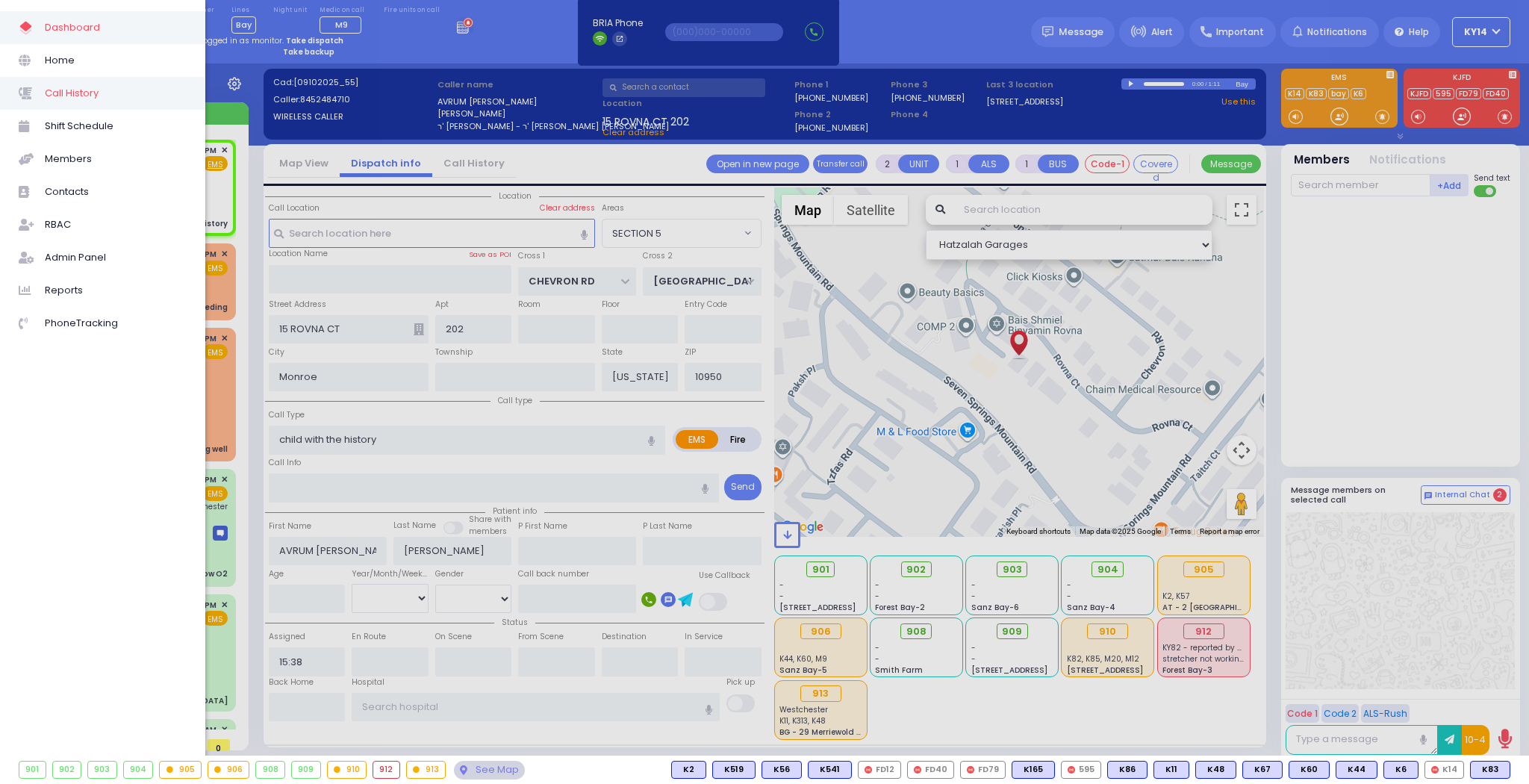
click at [70, 98] on span "Call History" at bounding box center [115, 94] width 142 height 20
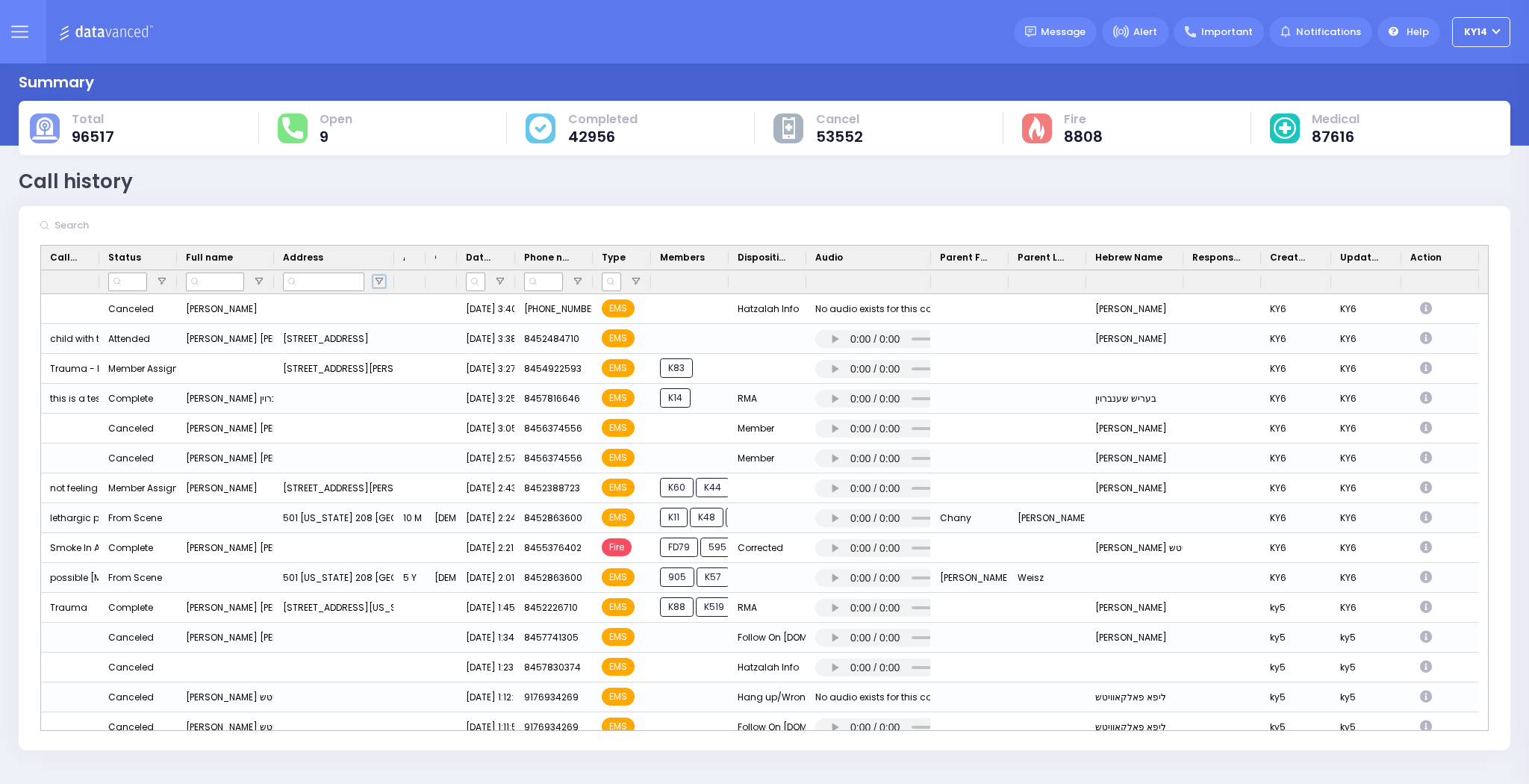
click at [373, 276] on span "Open Filter Menu" at bounding box center [378, 281] width 12 height 12
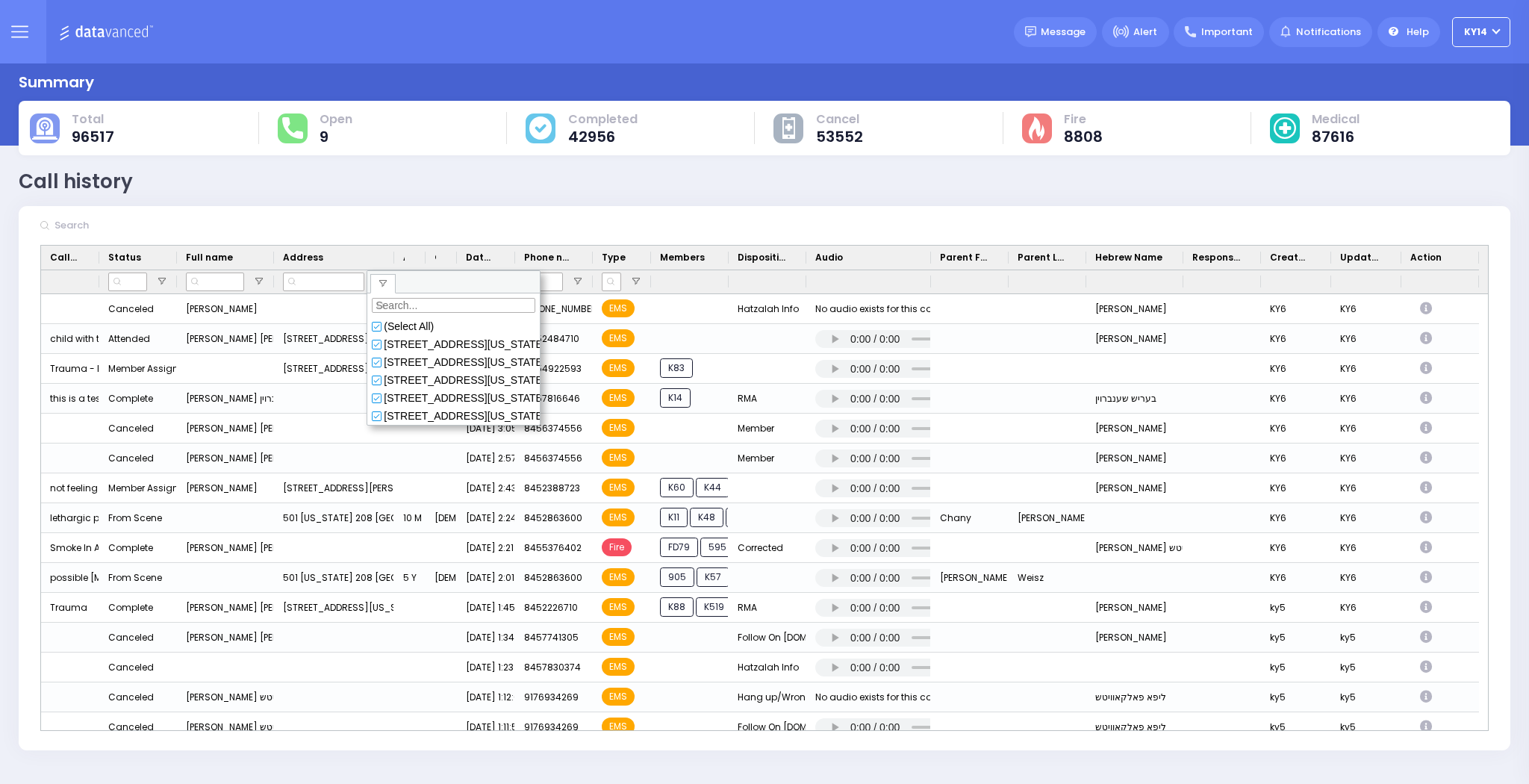
click at [409, 303] on input "Search filter values" at bounding box center [453, 305] width 163 height 15
click at [384, 285] on span "filter" at bounding box center [383, 283] width 12 height 12
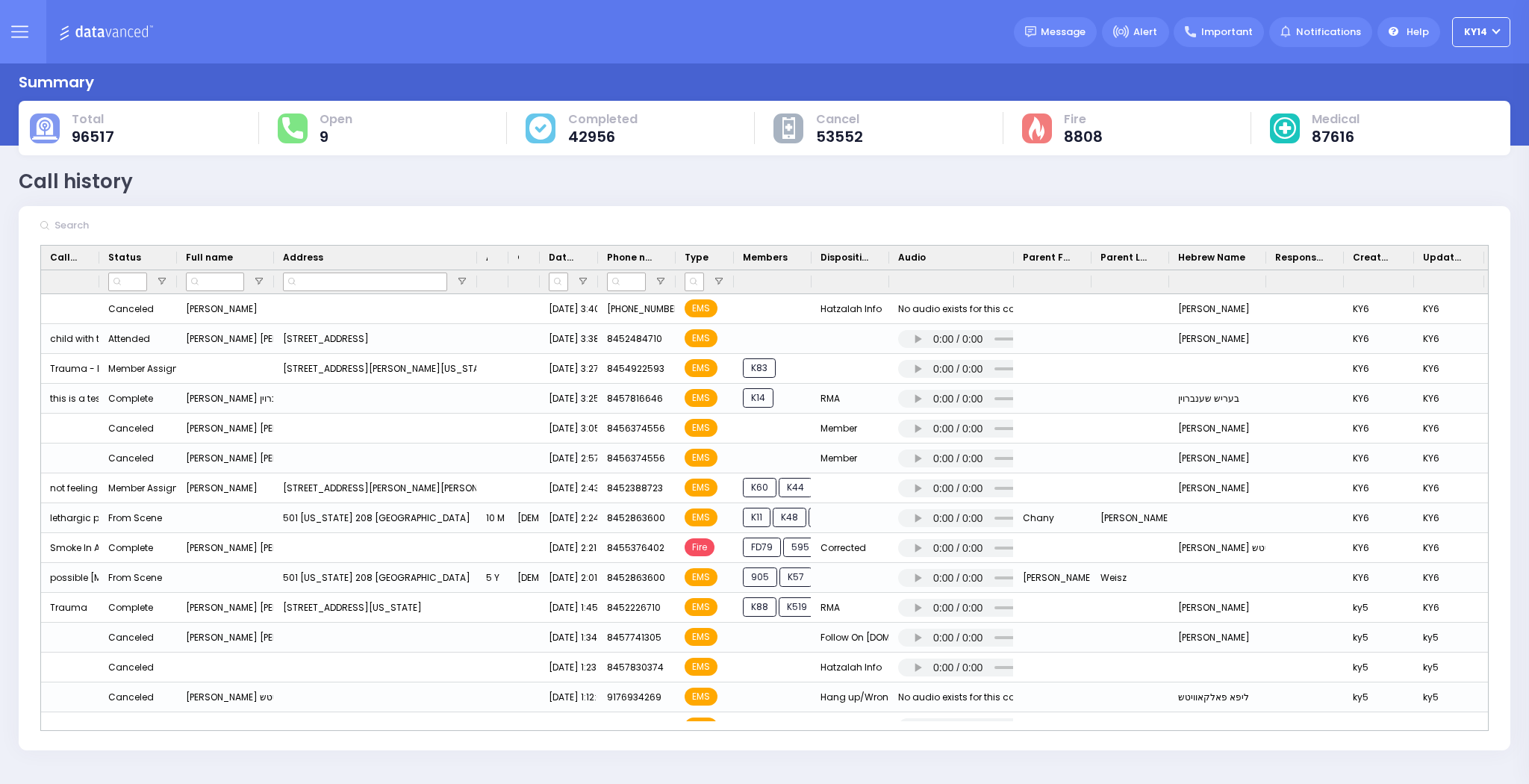
drag, startPoint x: 392, startPoint y: 255, endPoint x: 475, endPoint y: 276, distance: 85.6
click at [475, 276] on div "Call Type Status Full name Age" at bounding box center [801, 269] width 1520 height 48
click at [460, 281] on span "Open Filter Menu" at bounding box center [461, 281] width 12 height 12
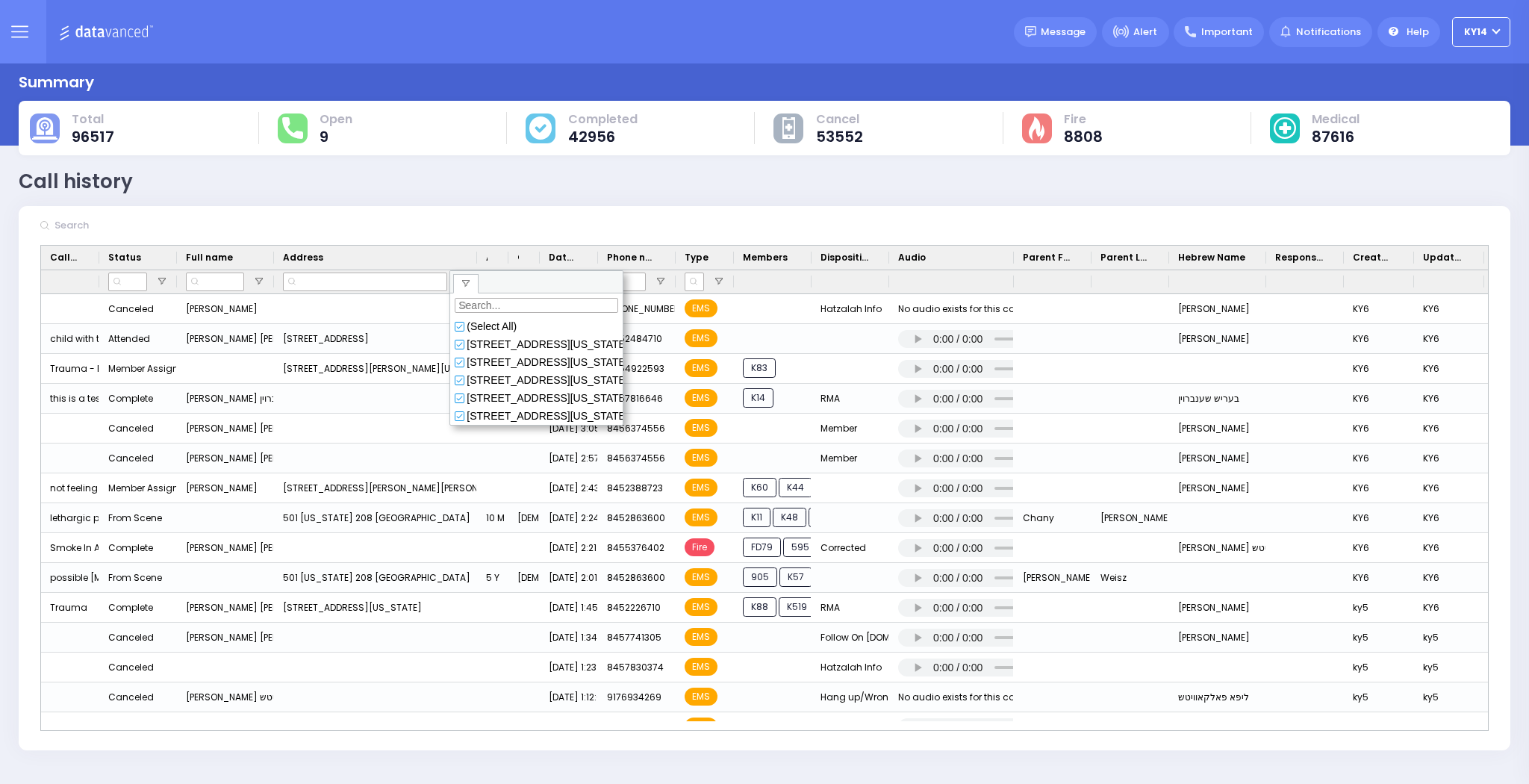
click at [475, 300] on input "Search filter values" at bounding box center [536, 305] width 163 height 15
type input "17 rovna ct 412"
click at [458, 328] on input "checkbox" at bounding box center [459, 326] width 9 height 9
type input "(17674) [STREET_ADDRESS][GEOGRAPHIC_DATA][US_STATE] 10001, [GEOGRAPHIC_DATA][US…"
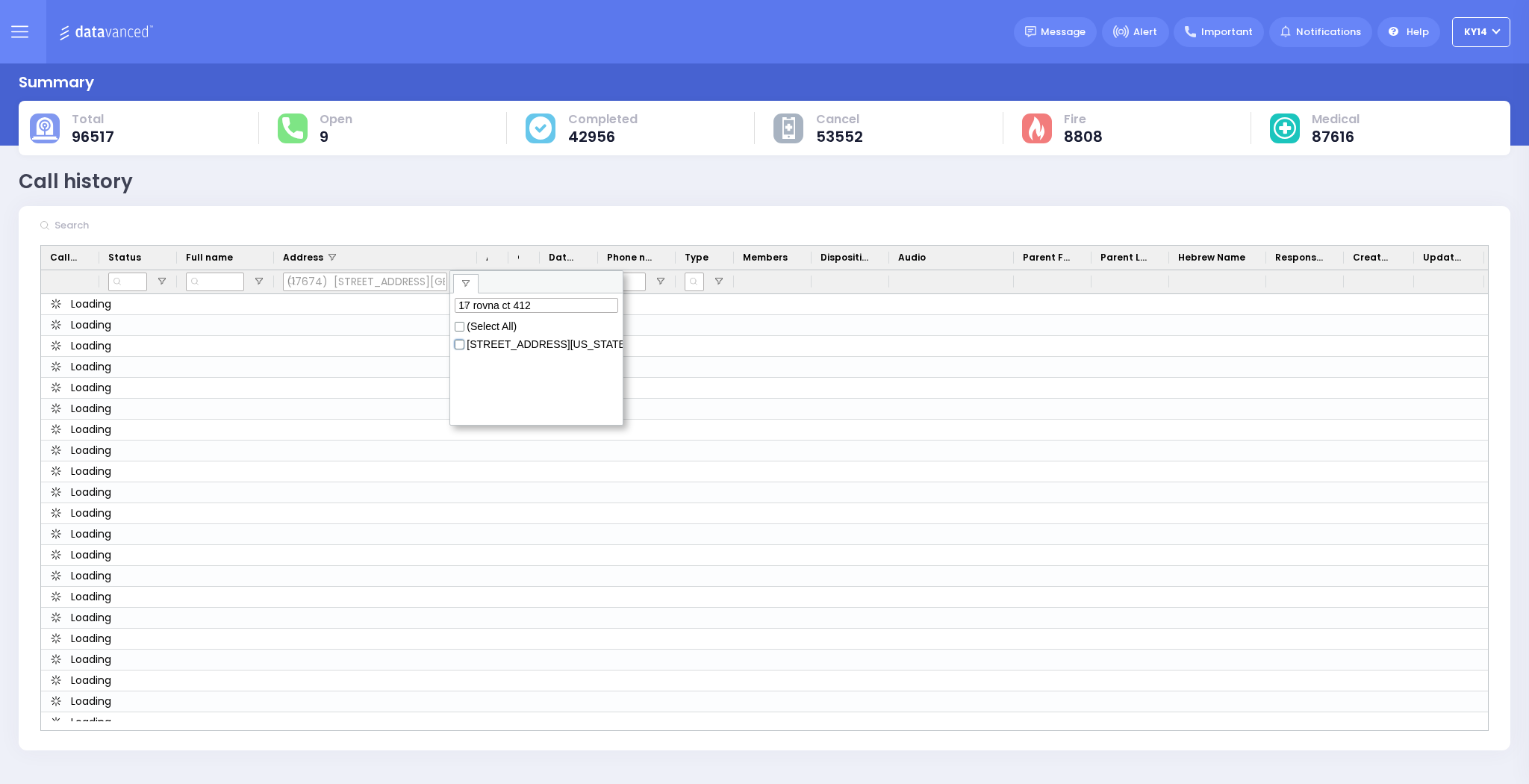
click at [458, 345] on input "checkbox" at bounding box center [459, 345] width 9 height 9
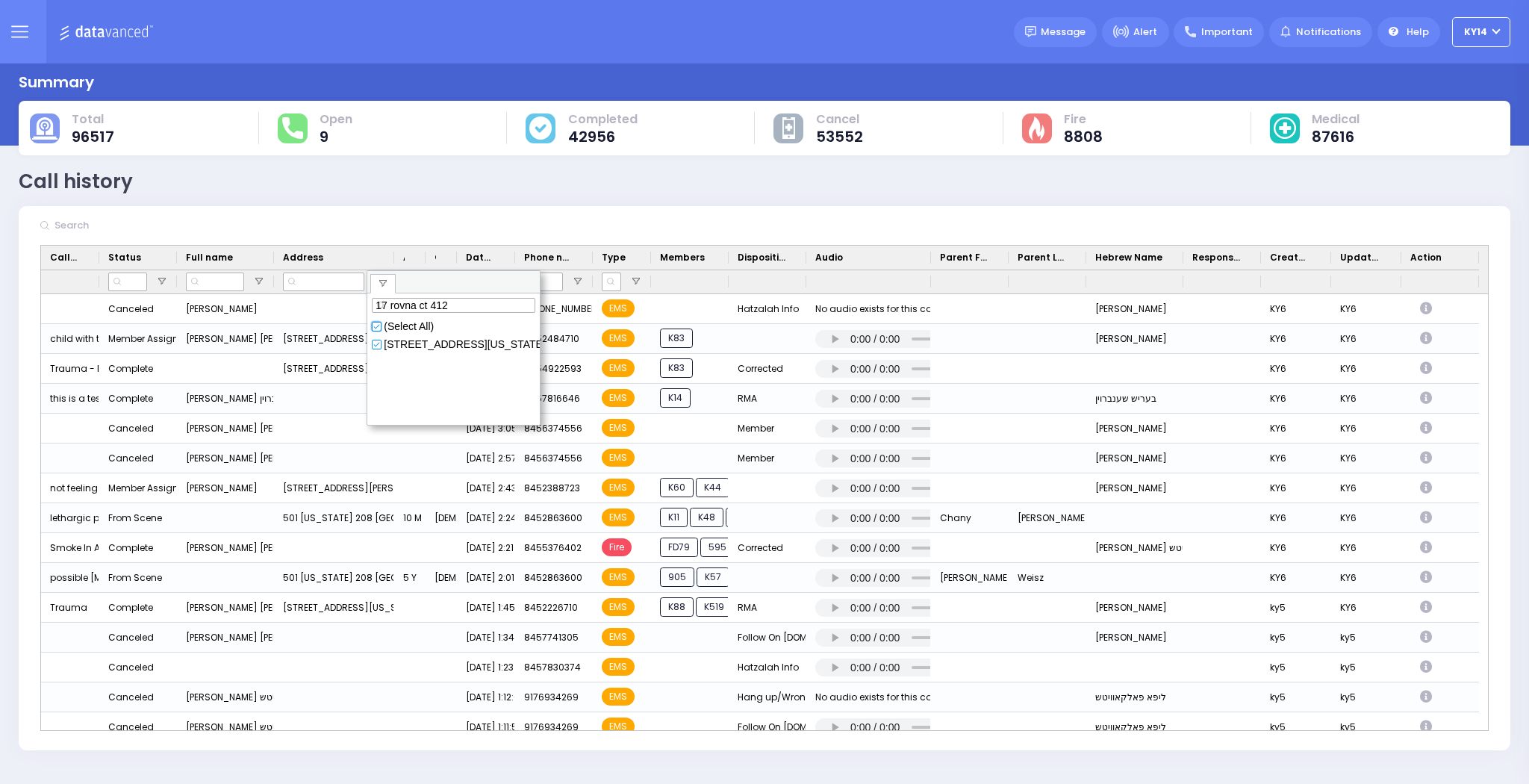
click at [377, 325] on input "checkbox" at bounding box center [376, 326] width 9 height 9
type input "(17674) [STREET_ADDRESS][GEOGRAPHIC_DATA][US_STATE] 10001, [GEOGRAPHIC_DATA][US…"
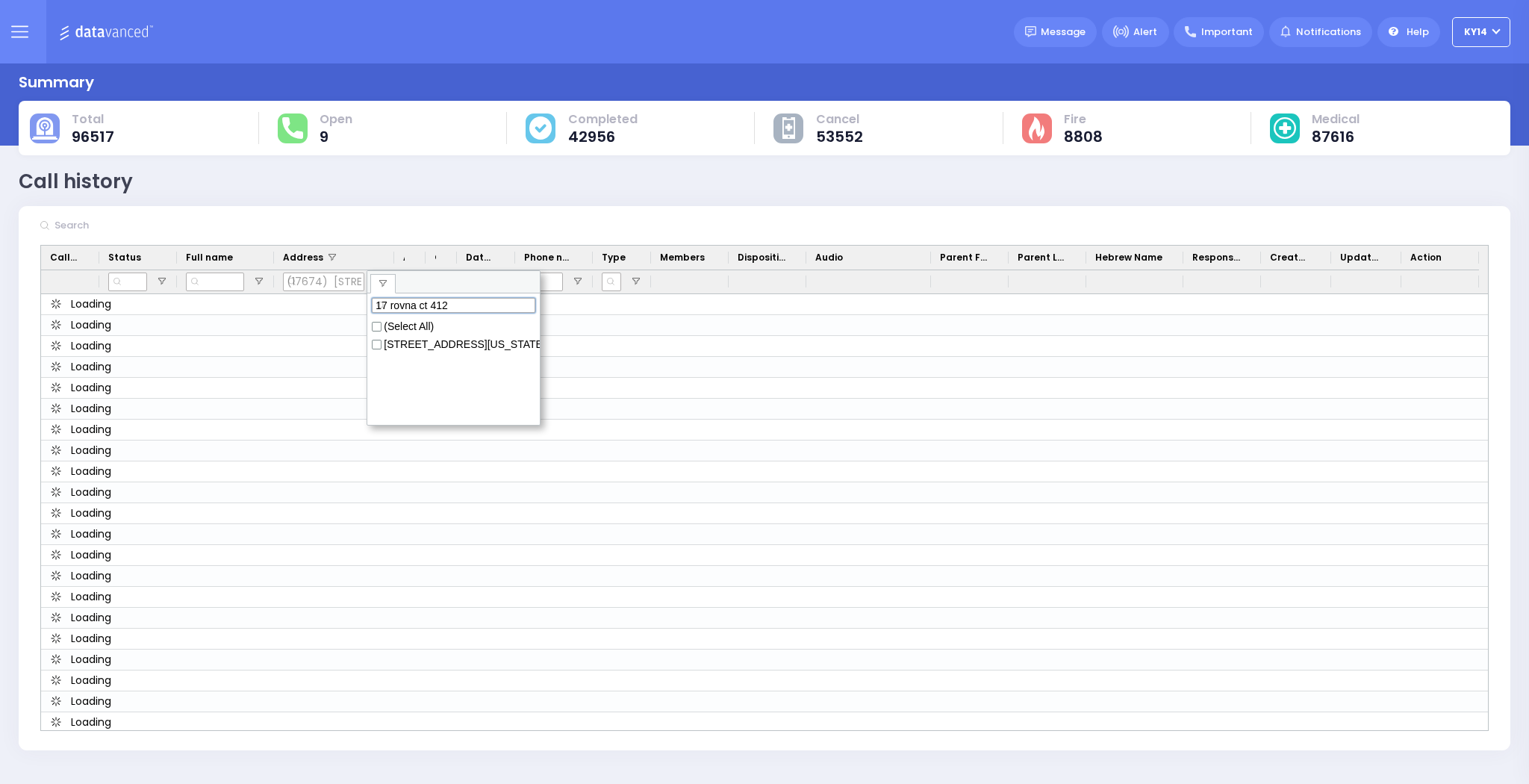
click at [479, 305] on input "17 rovna ct 412" at bounding box center [453, 305] width 163 height 15
click at [376, 347] on input "checkbox" at bounding box center [376, 345] width 9 height 9
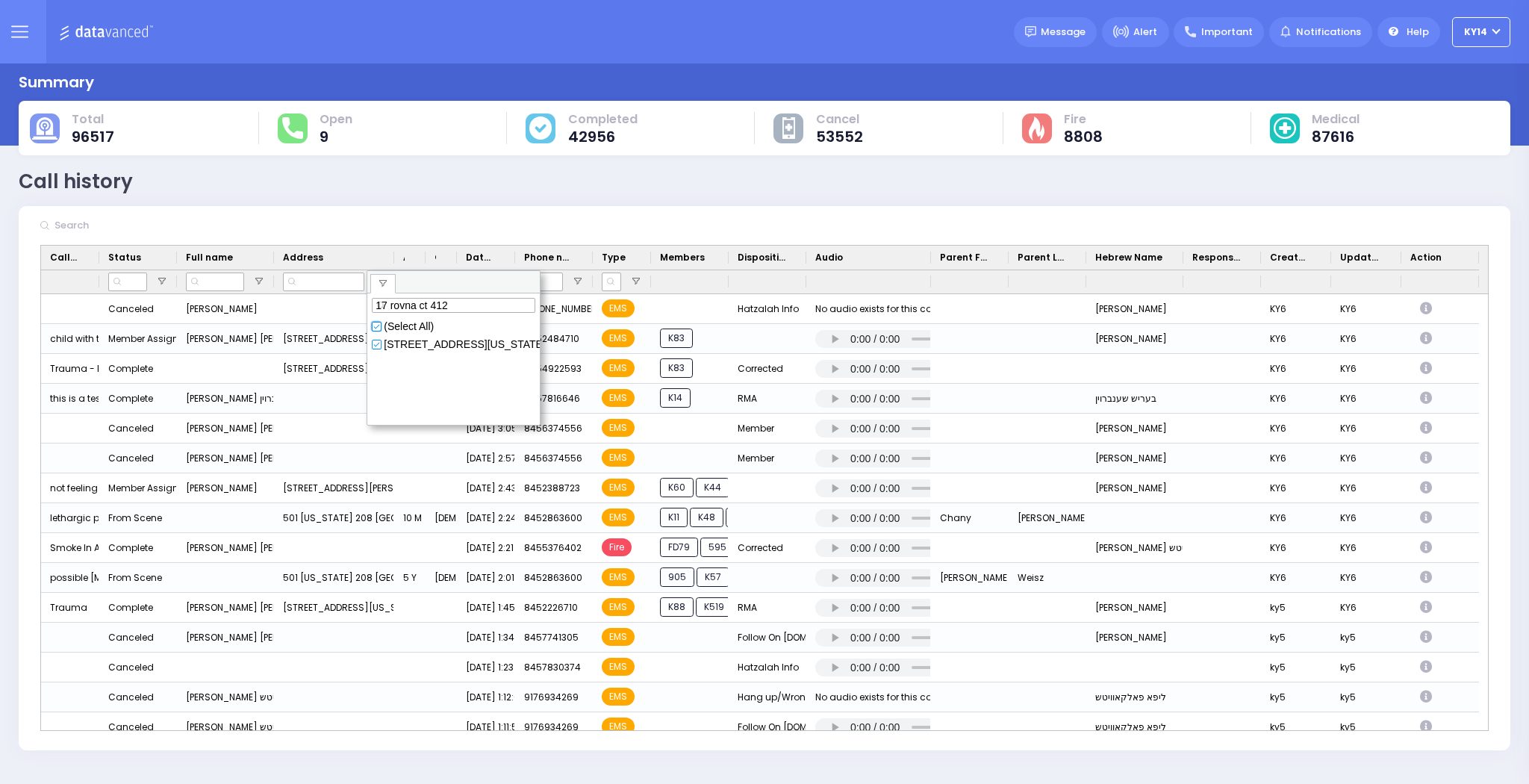
click at [379, 327] on input "checkbox" at bounding box center [376, 326] width 9 height 9
type input "(17674) [STREET_ADDRESS][GEOGRAPHIC_DATA][US_STATE] 10001, [GEOGRAPHIC_DATA][US…"
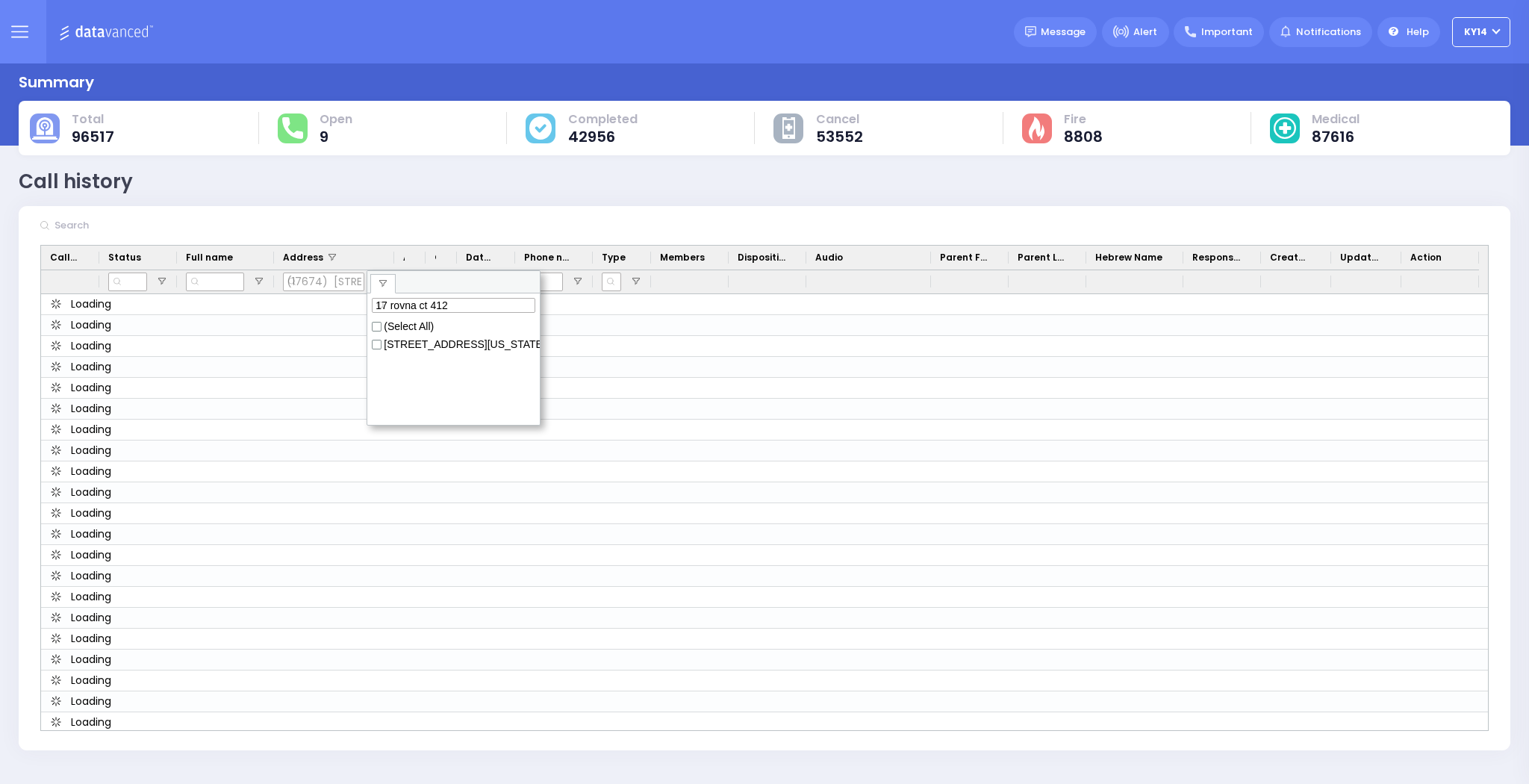
click at [484, 344] on div "[STREET_ADDRESS][US_STATE]" at bounding box center [465, 343] width 162 height 12
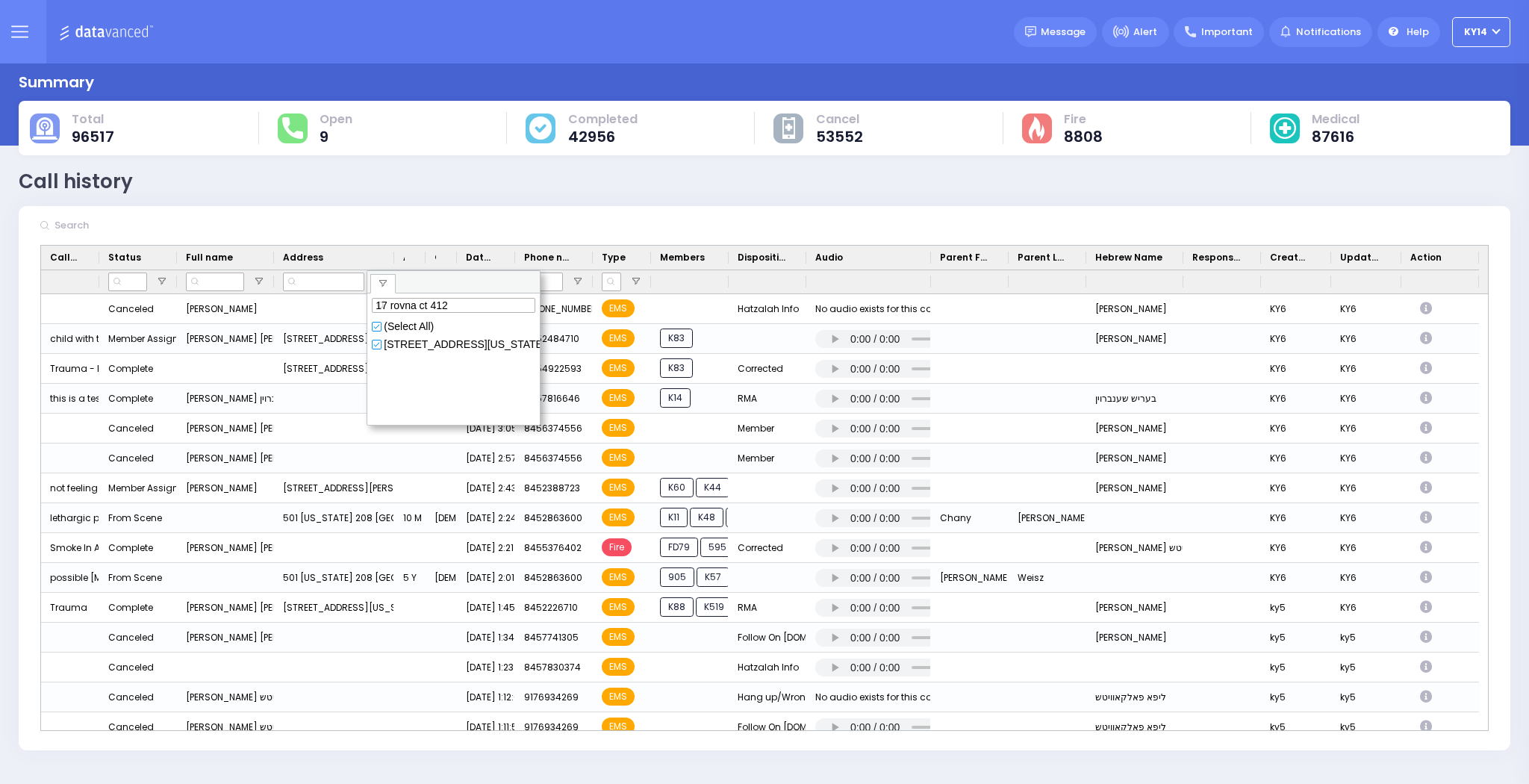
click at [336, 171] on div "Call history Refresh Save" at bounding box center [764, 181] width 1492 height 29
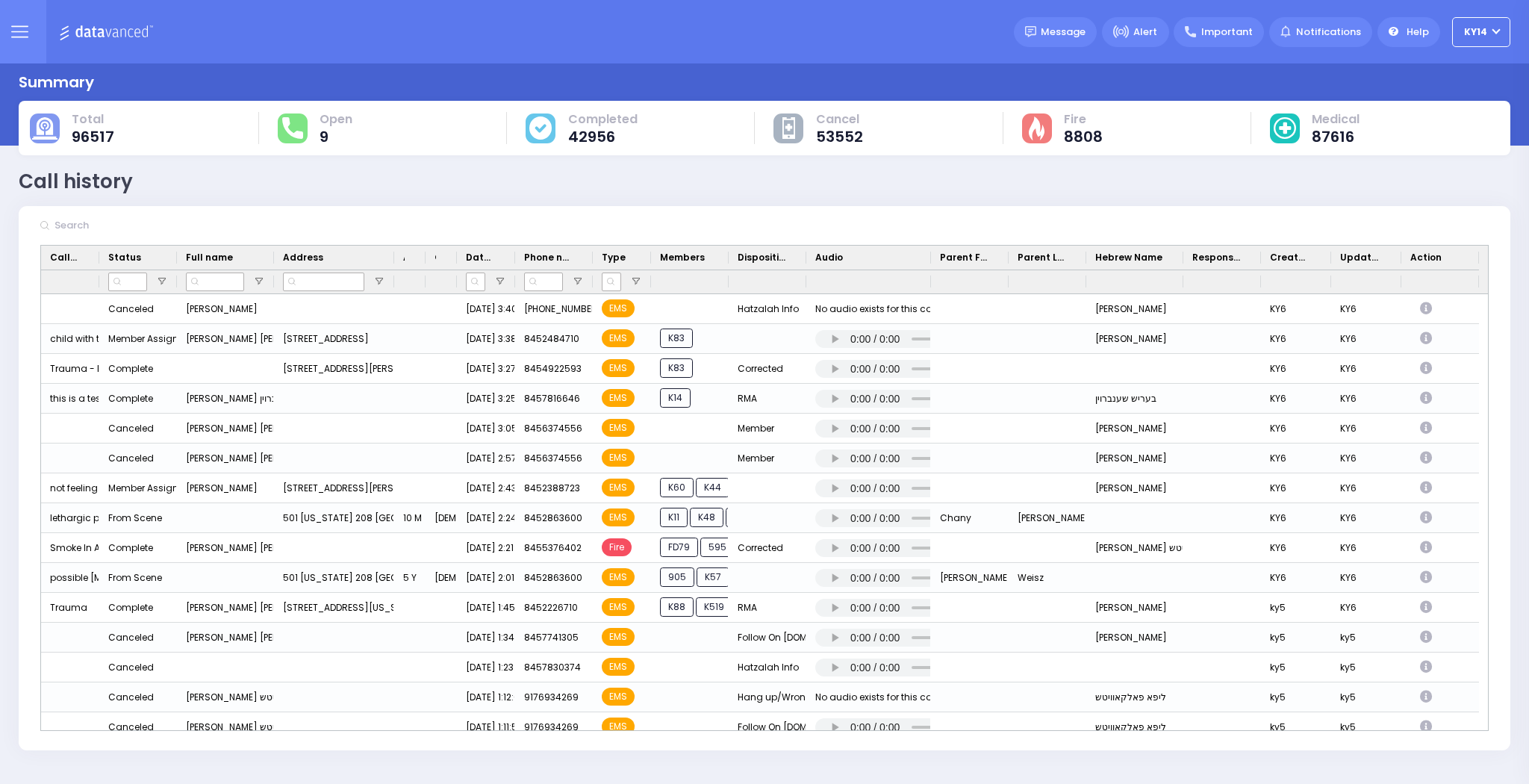
click at [21, 28] on icon at bounding box center [20, 31] width 17 height 17
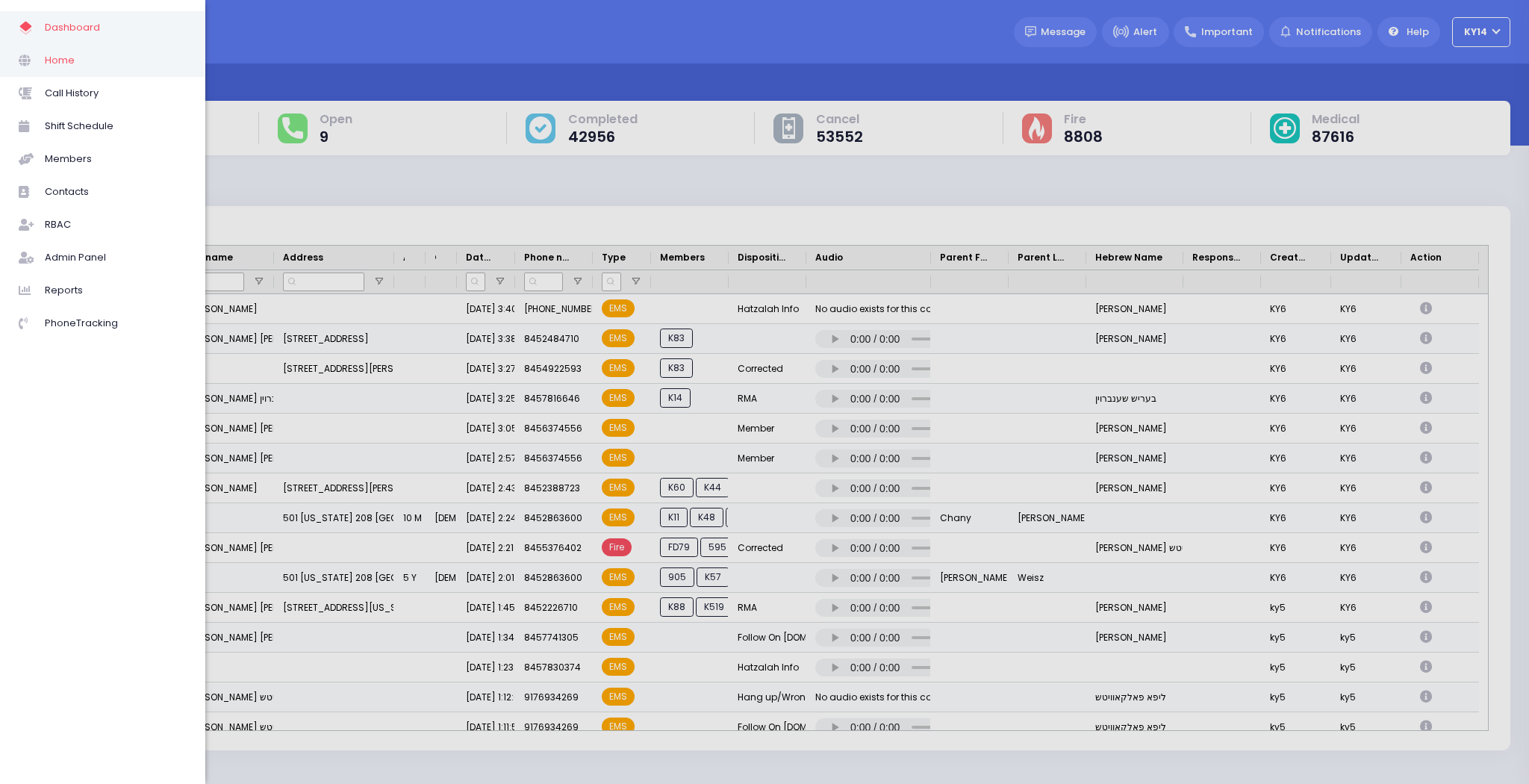
click at [85, 57] on span "Home" at bounding box center [115, 61] width 142 height 20
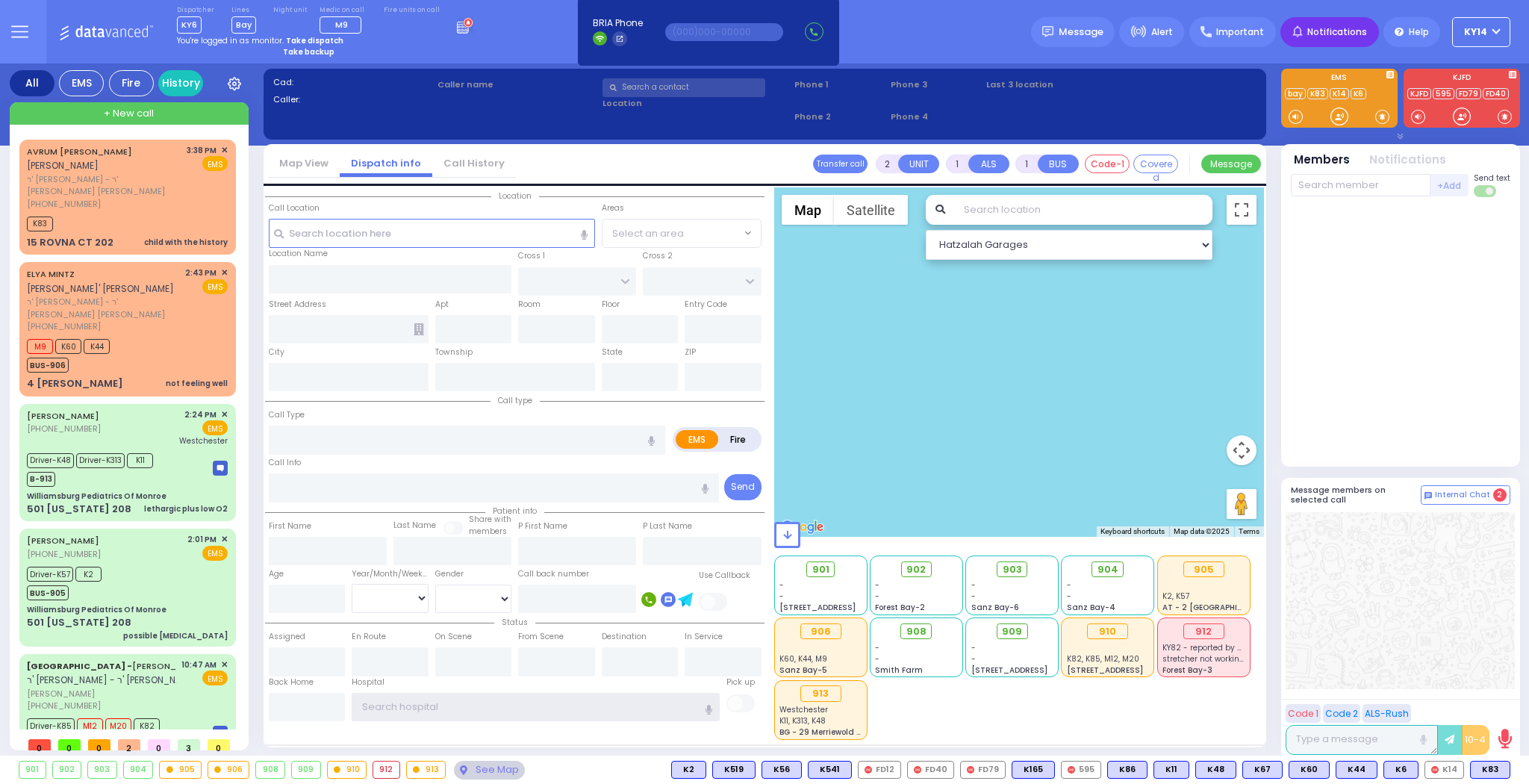
type input "ky14"
click at [1341, 37] on span "Notifications" at bounding box center [1336, 31] width 60 height 13
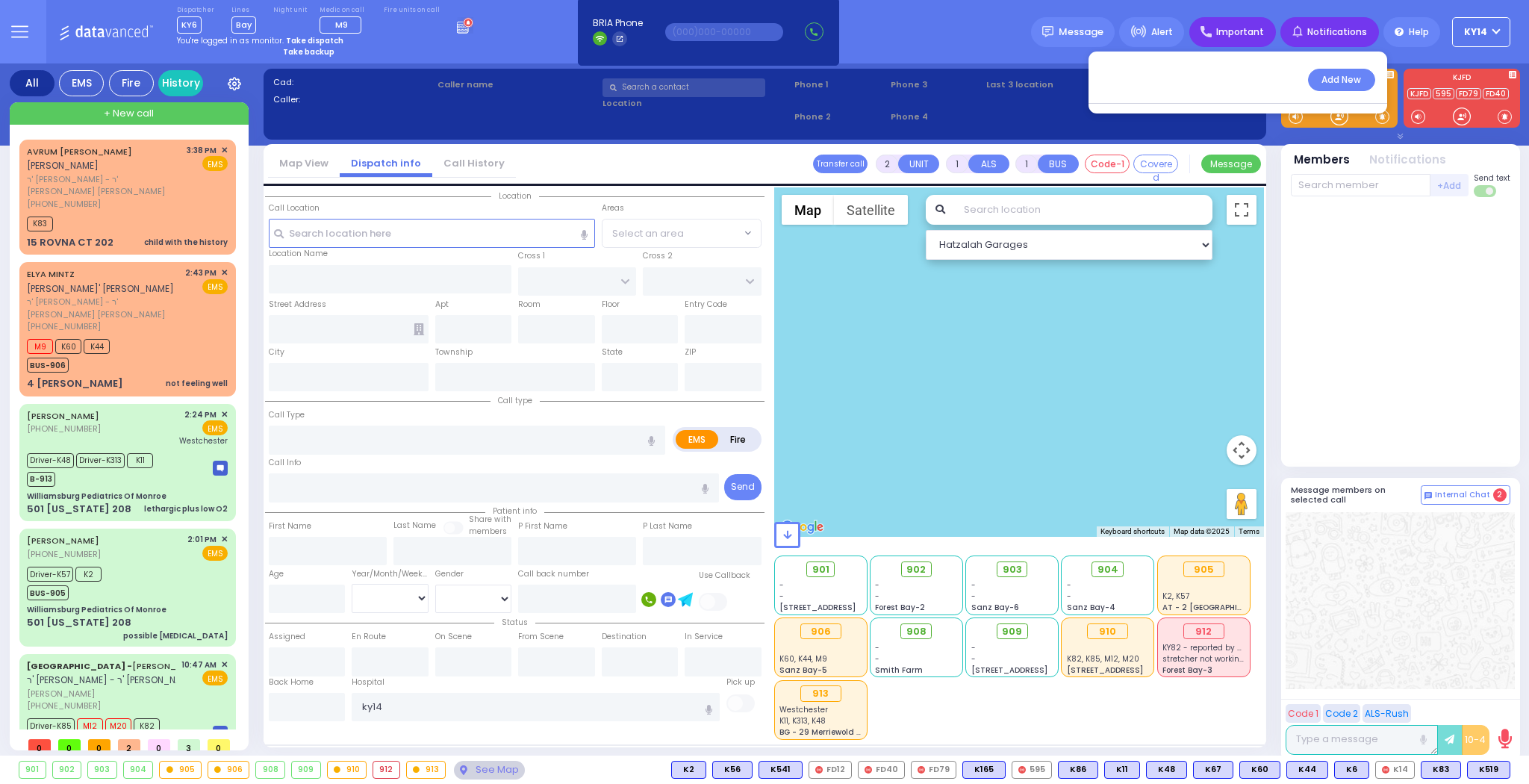
click at [1243, 32] on span "Important" at bounding box center [1240, 31] width 48 height 13
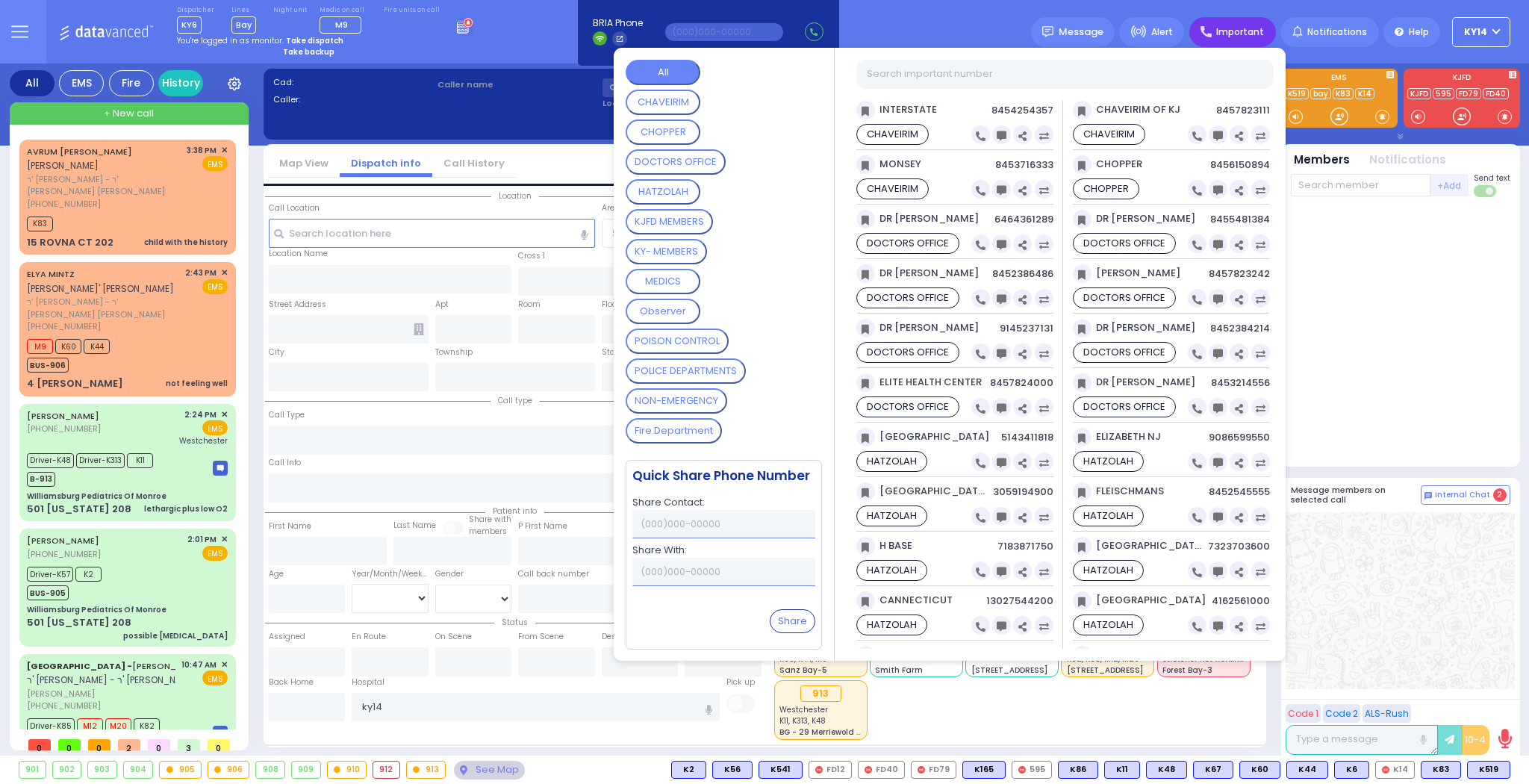
click at [665, 98] on button "CHAVEIRIM" at bounding box center [663, 102] width 75 height 25
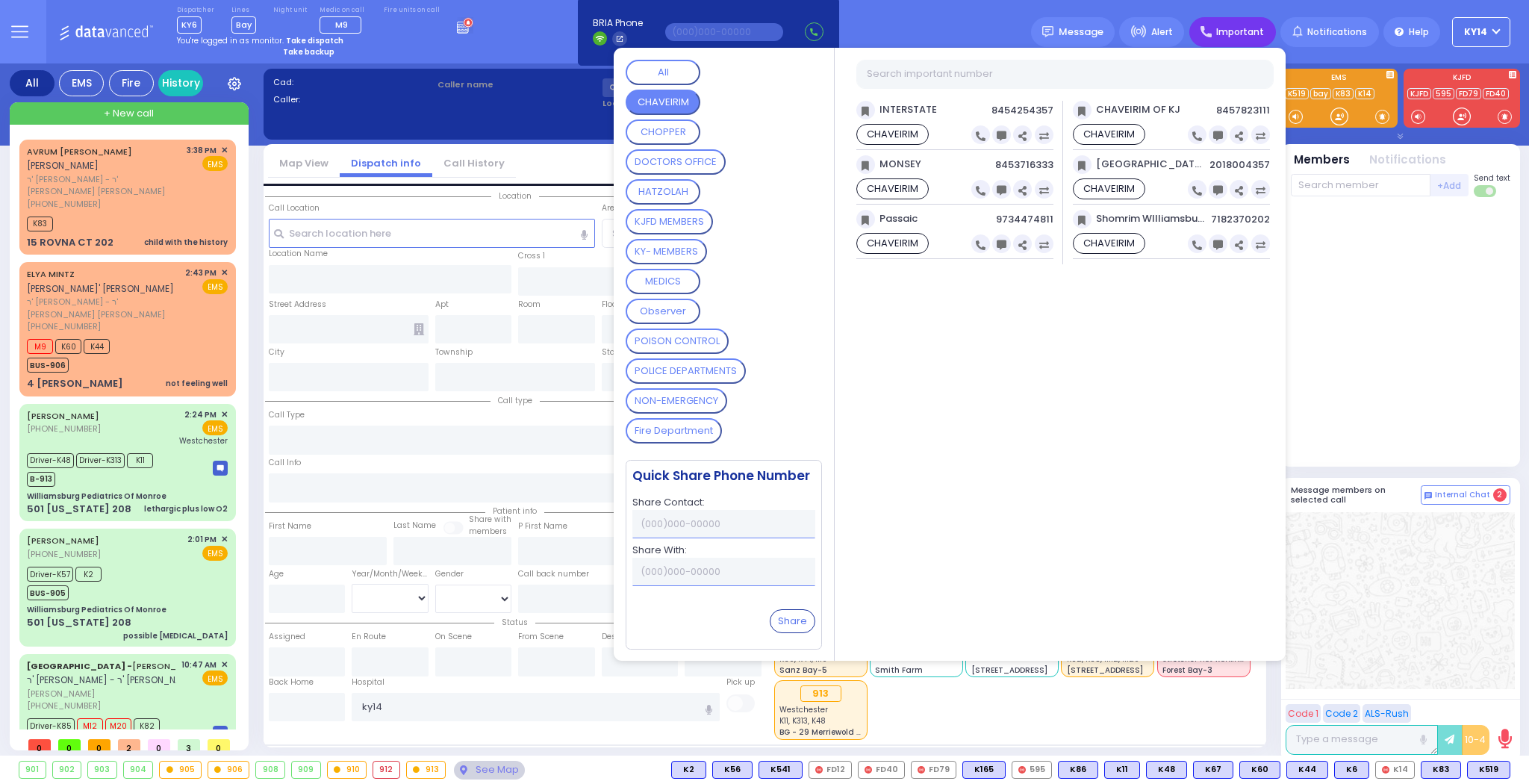
click at [665, 121] on button "CHOPPER" at bounding box center [663, 132] width 75 height 25
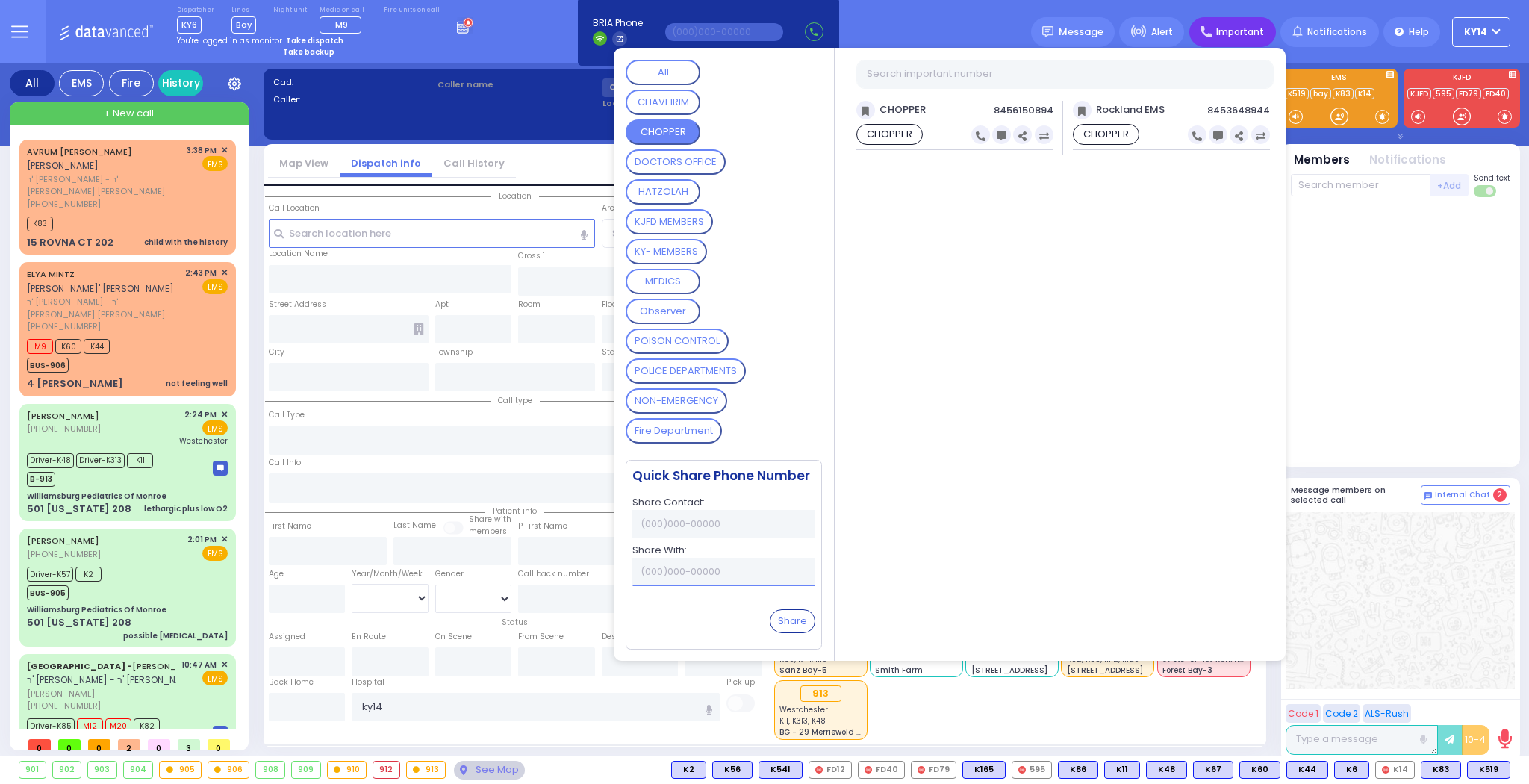
click at [673, 159] on OFFICE "DOCTORS OFFICE" at bounding box center [675, 161] width 100 height 25
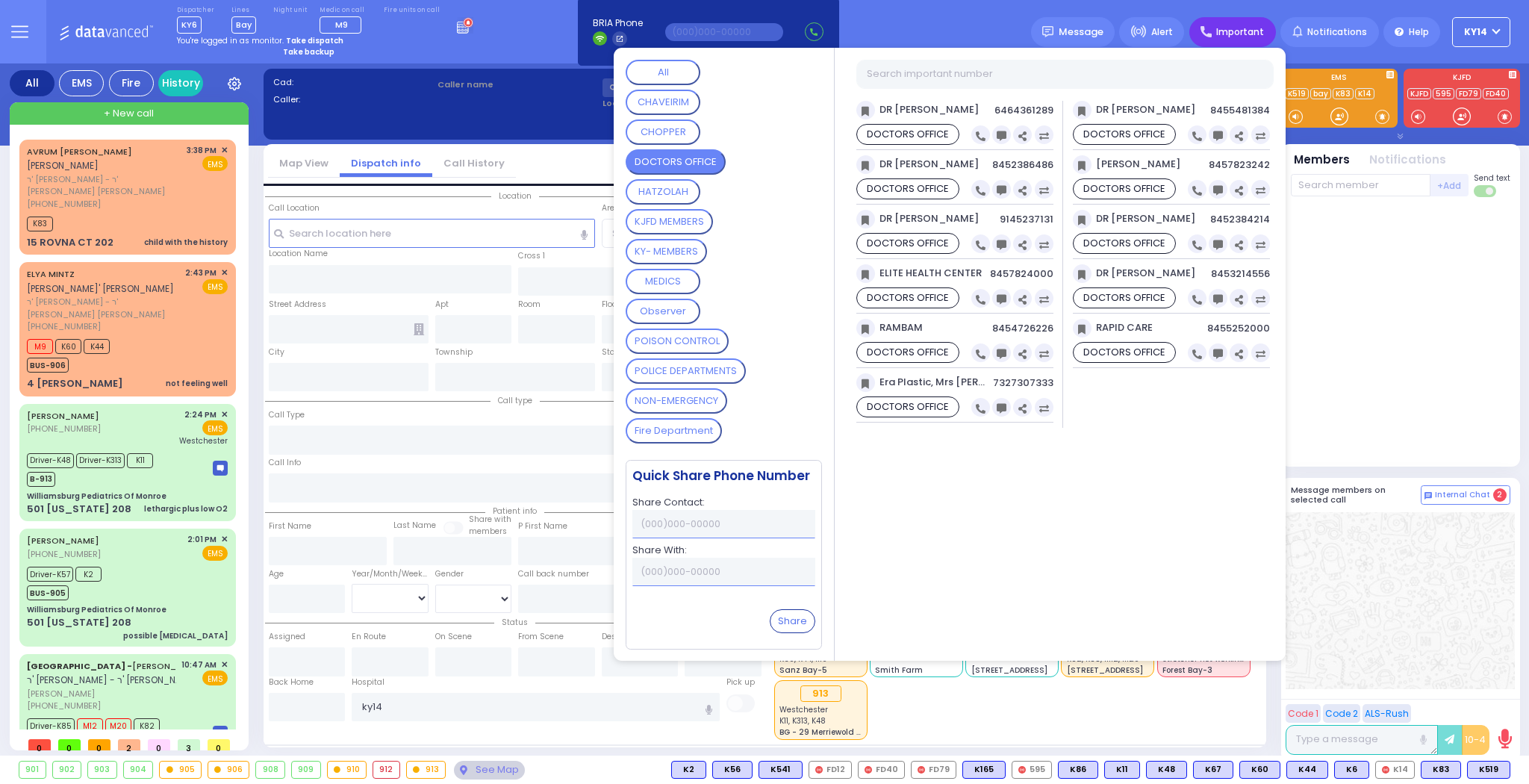
click at [678, 203] on div "HATZOLAH" at bounding box center [718, 194] width 186 height 29
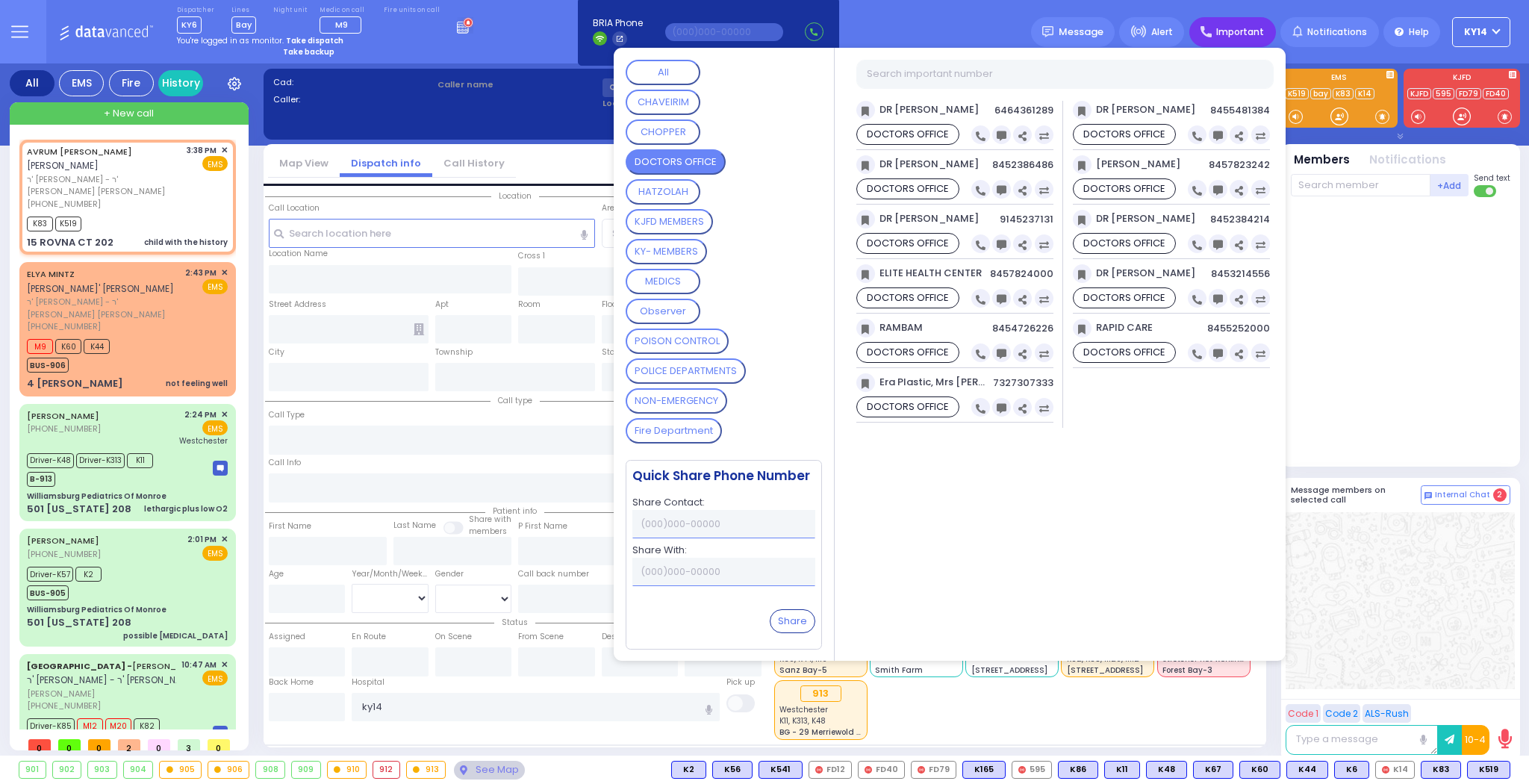
select select
type input "child with the history"
radio input "true"
type input "AVRUM [PERSON_NAME]"
type input "[PERSON_NAME]"
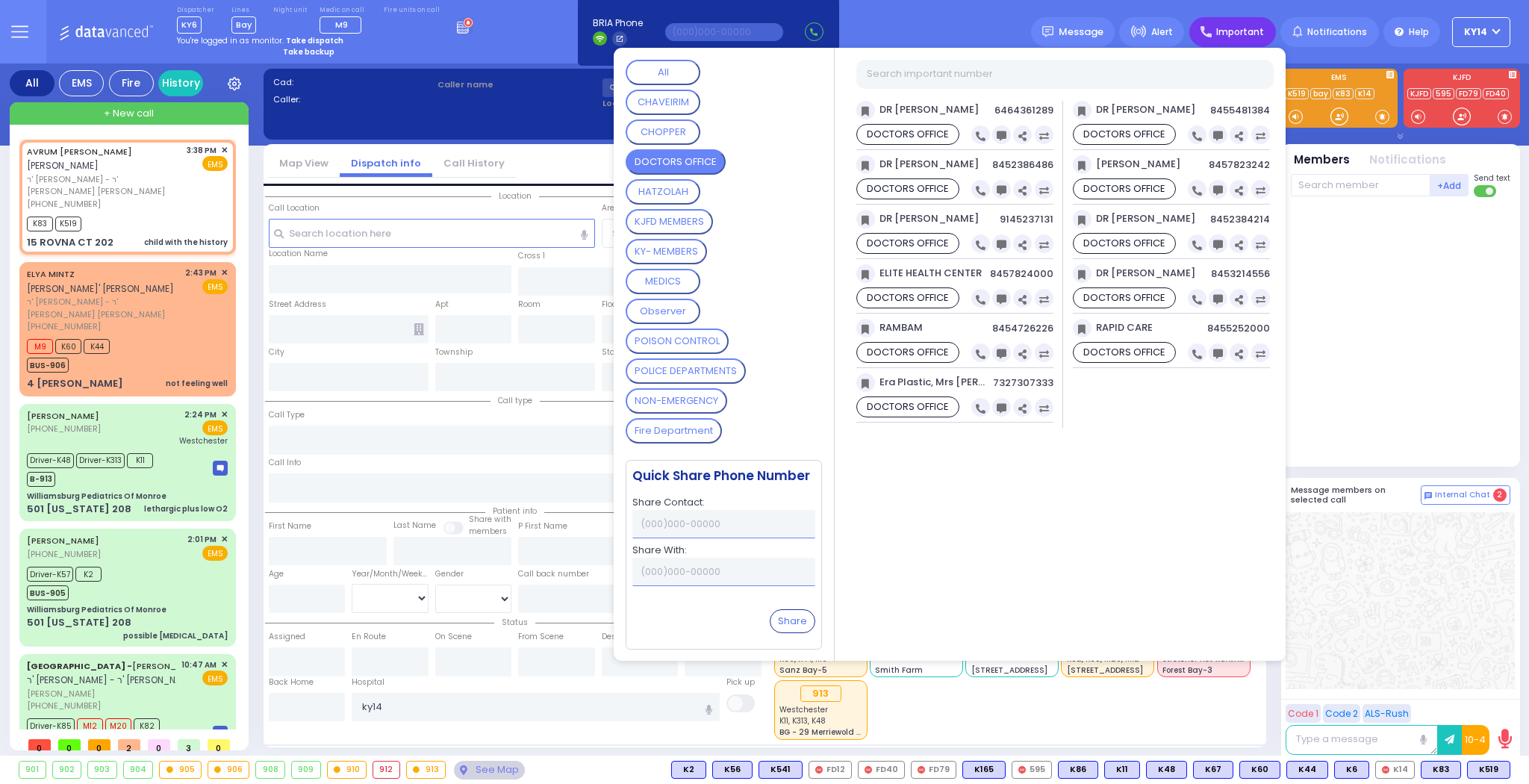
select select
type input "15:38"
type input "15:43"
select select "Hatzalah Garages"
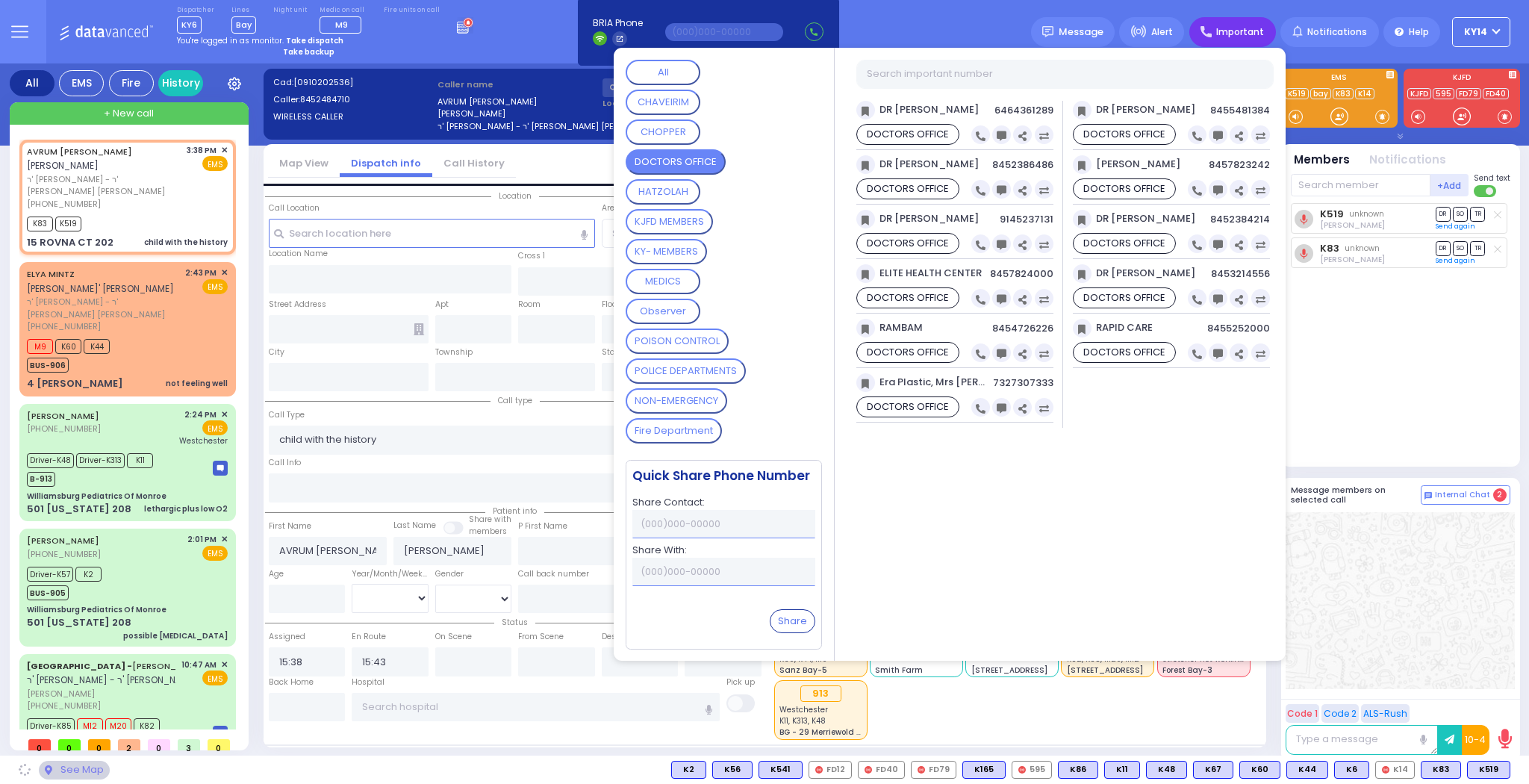
type input "CHEVRON RD"
type input "[GEOGRAPHIC_DATA]"
type input "15 ROVNA CT"
type input "202"
type input "Monroe"
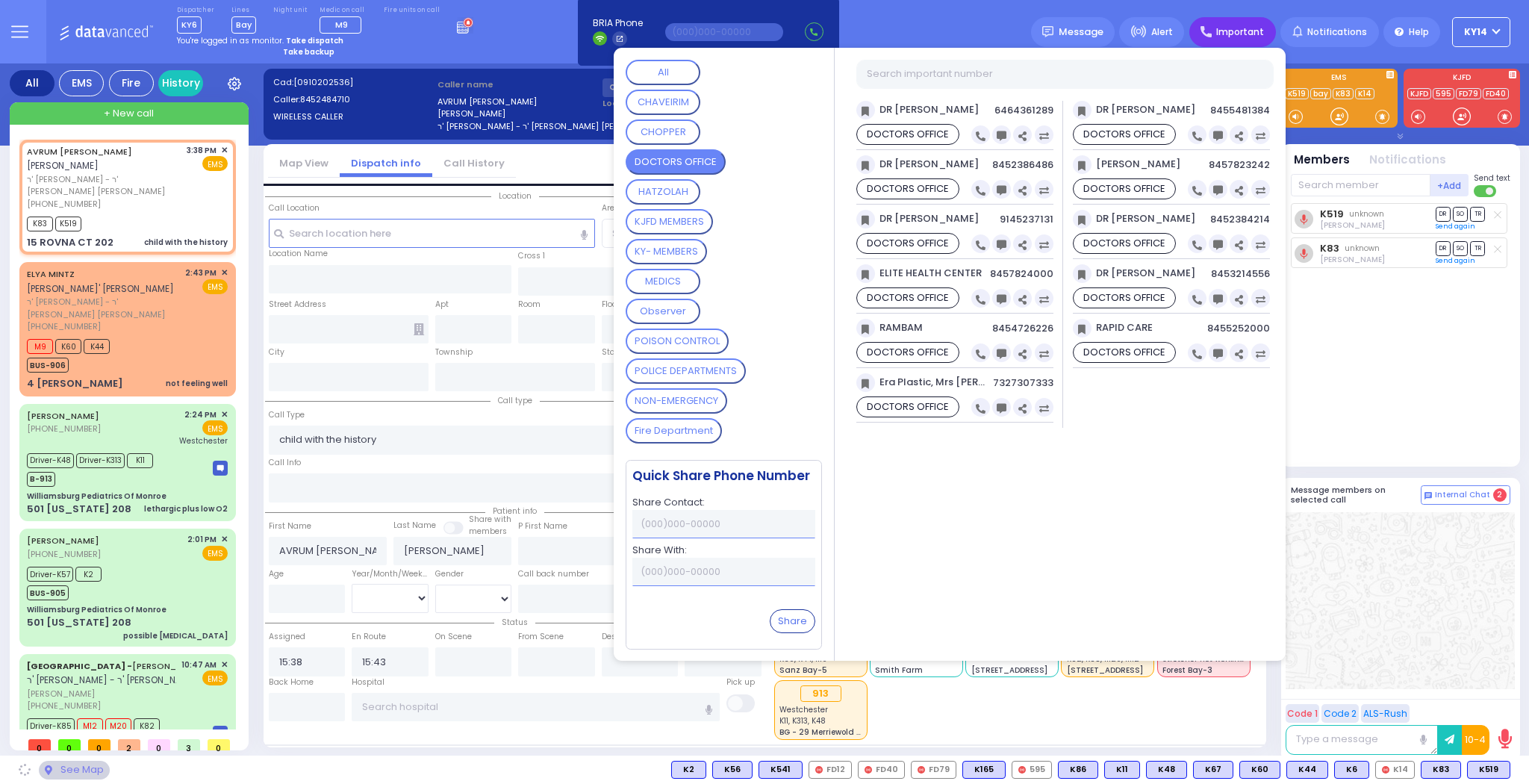
type input "[US_STATE]"
type input "10950"
select select "SECTION 5"
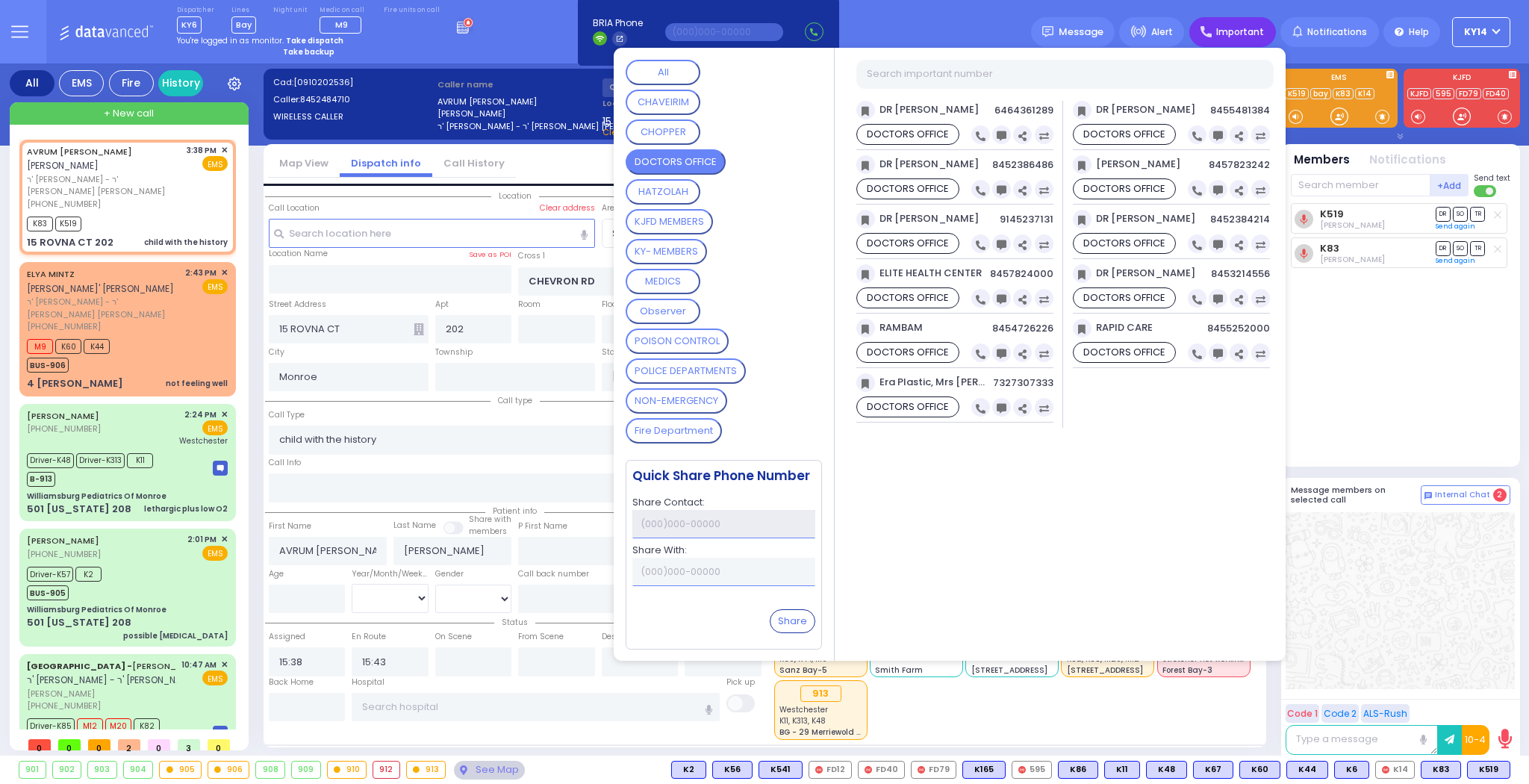
click at [670, 525] on input "text" at bounding box center [723, 524] width 183 height 29
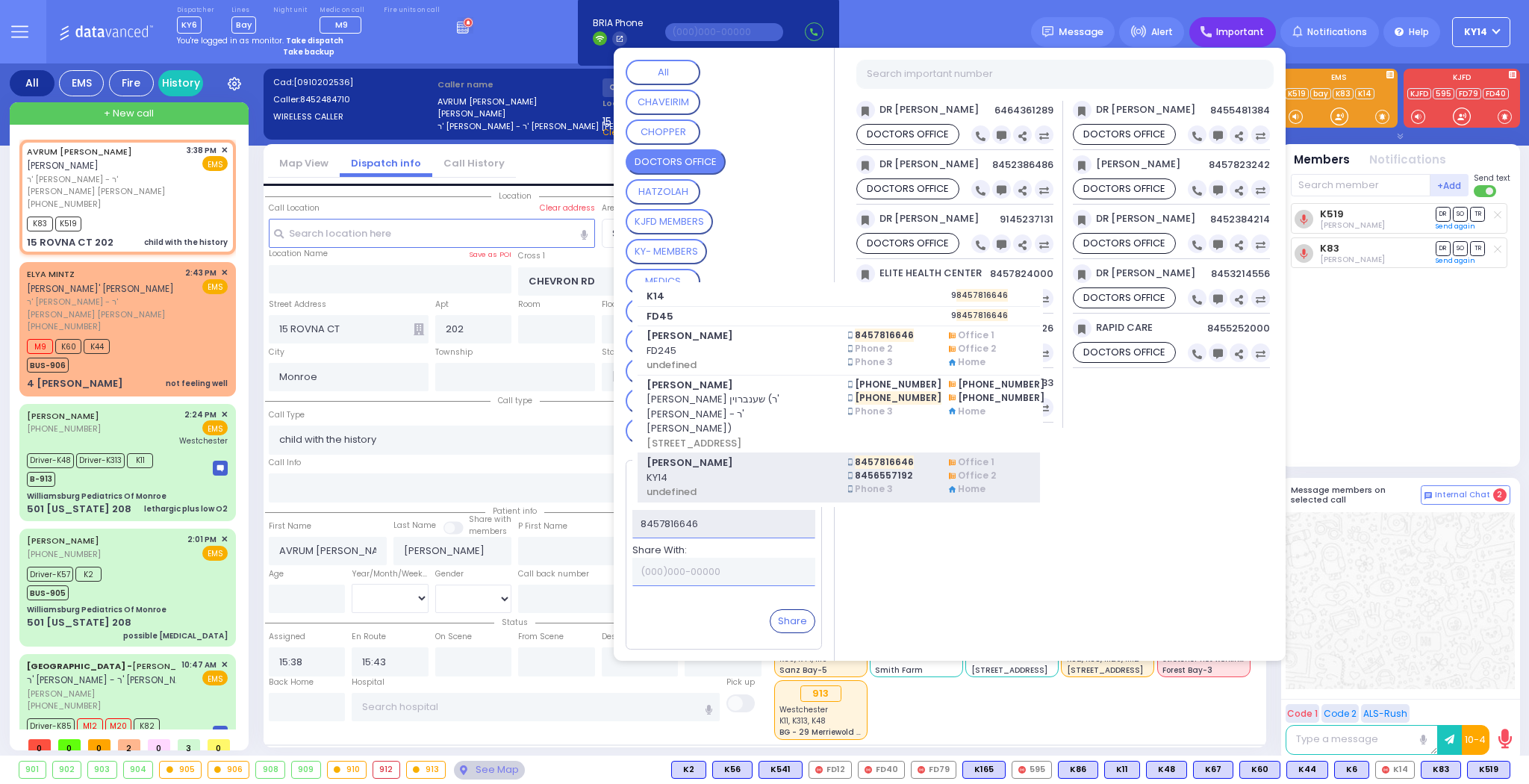
type input "8457816646"
click at [682, 464] on span "[PERSON_NAME]" at bounding box center [738, 463] width 183 height 15
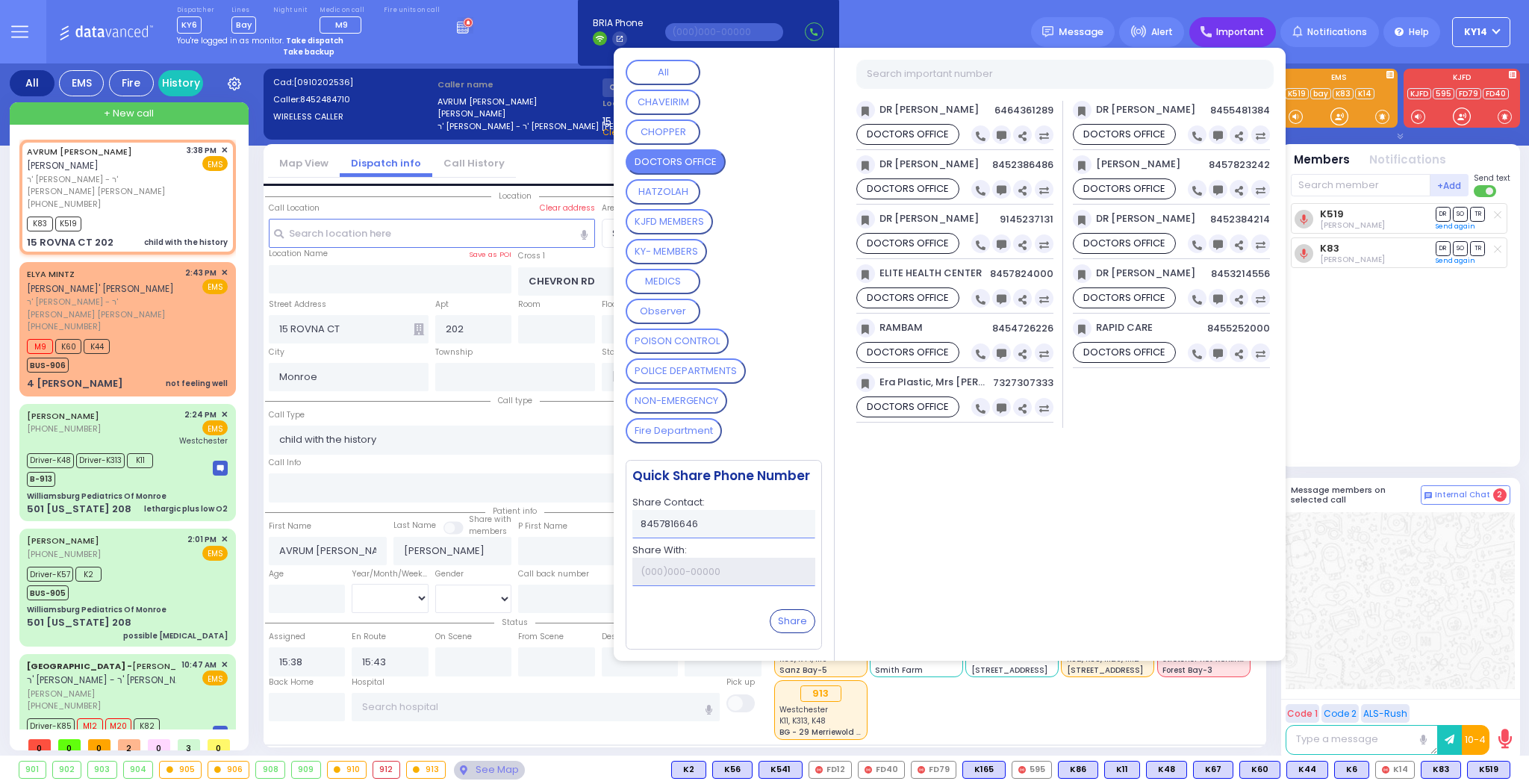
click at [711, 571] on input "text" at bounding box center [723, 572] width 183 height 29
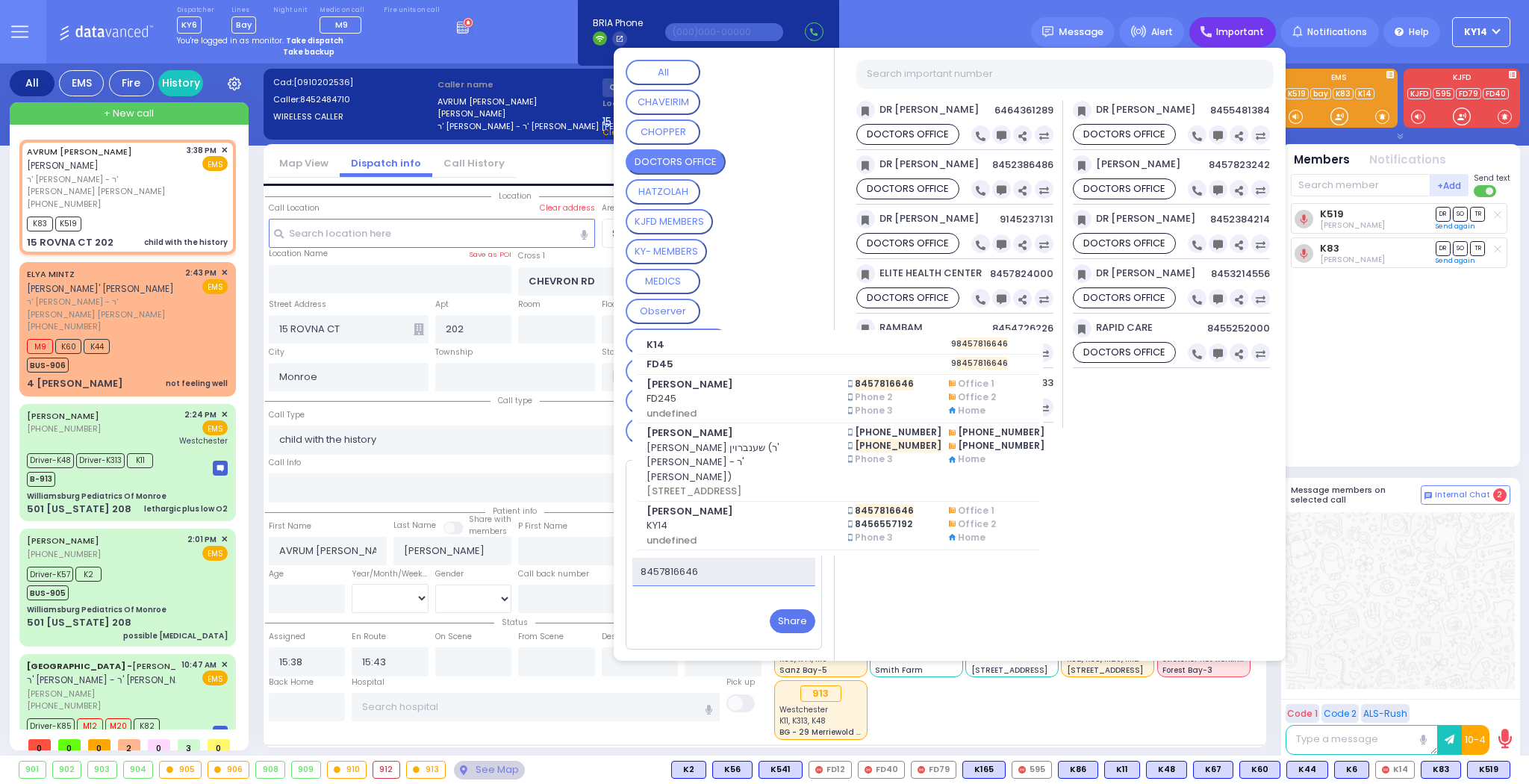
type input "8457816646"
click at [796, 622] on button "Share" at bounding box center [792, 621] width 45 height 24
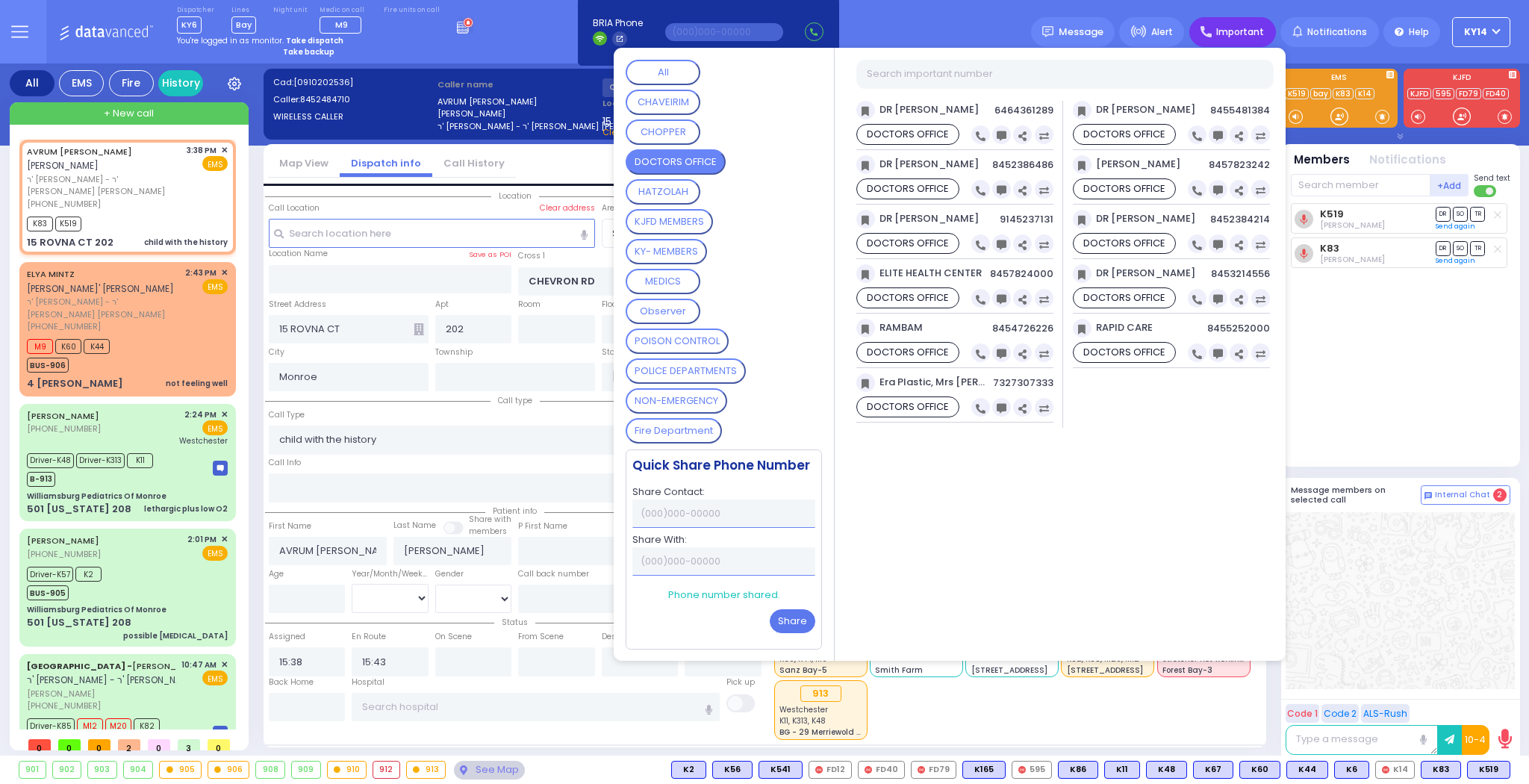
click at [792, 621] on button "Share" at bounding box center [792, 621] width 45 height 24
click at [1380, 364] on div "K519 Aron Spielman DR SO TR" at bounding box center [1401, 328] width 222 height 251
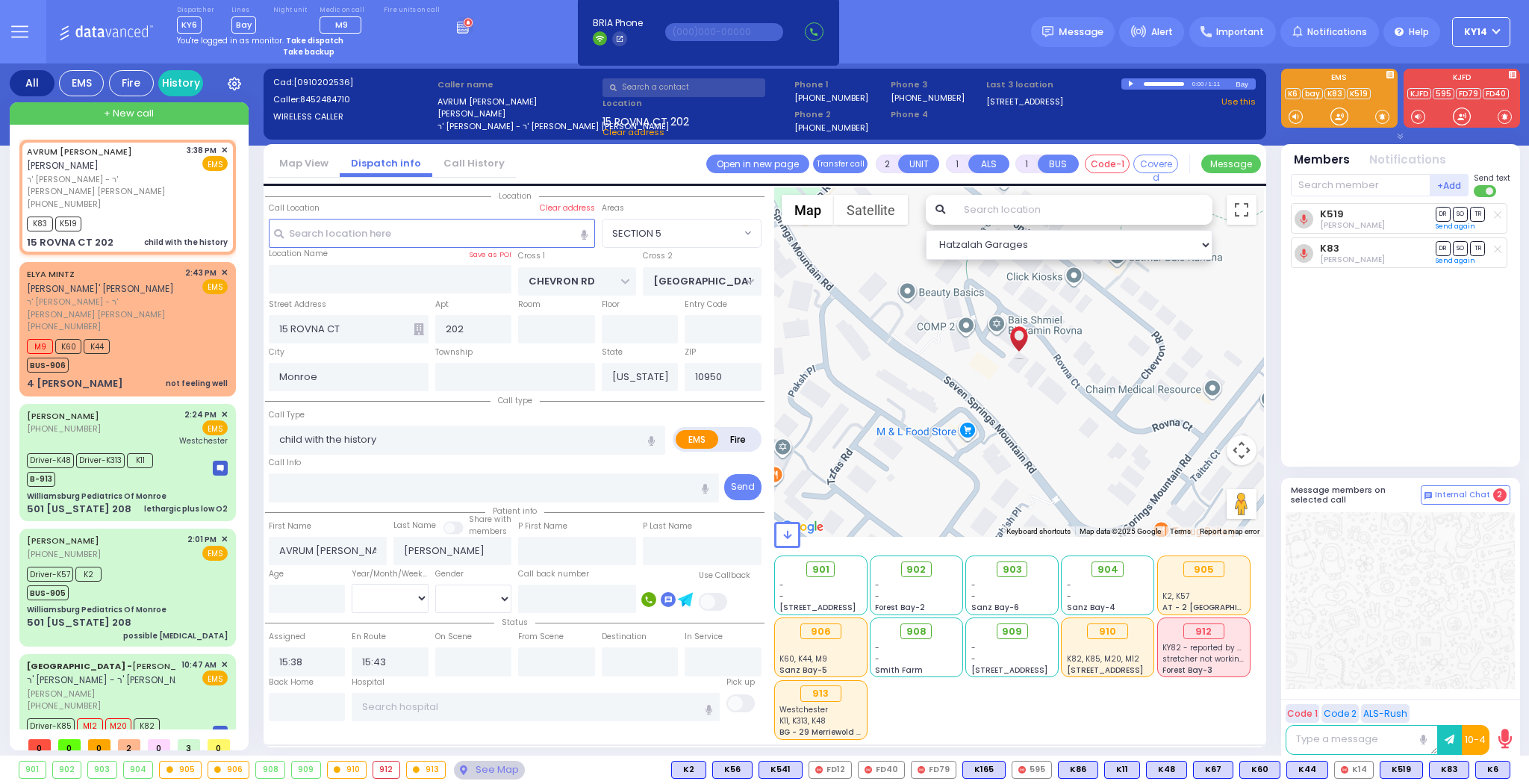
select select
radio input "true"
select select
select select "SECTION 5"
select select "Hatzalah Garages"
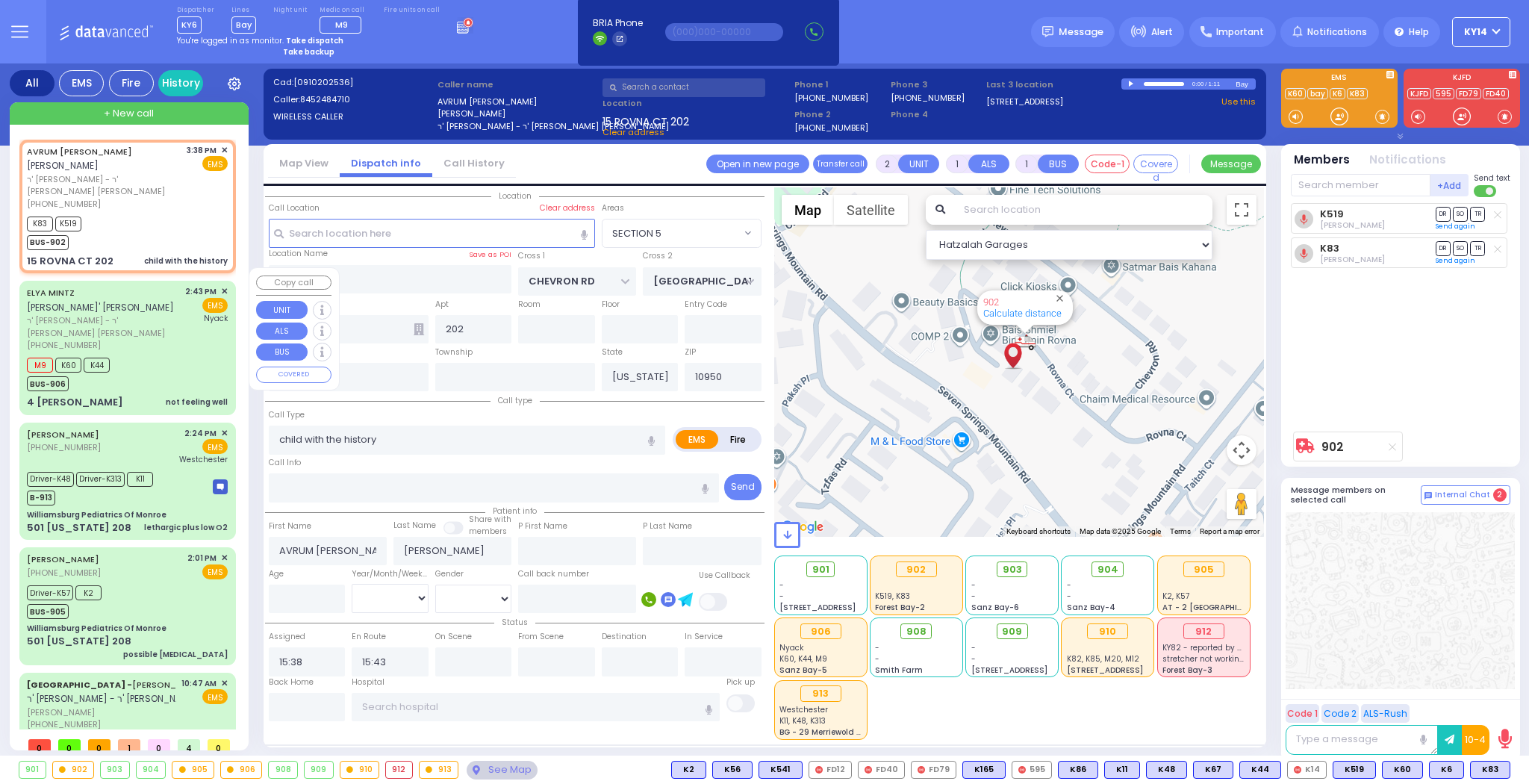
click at [145, 354] on div "M9 K60 K44 BUS-906" at bounding box center [127, 373] width 201 height 37
select select
type input "not feeling well"
radio input "true"
type input "ELYA"
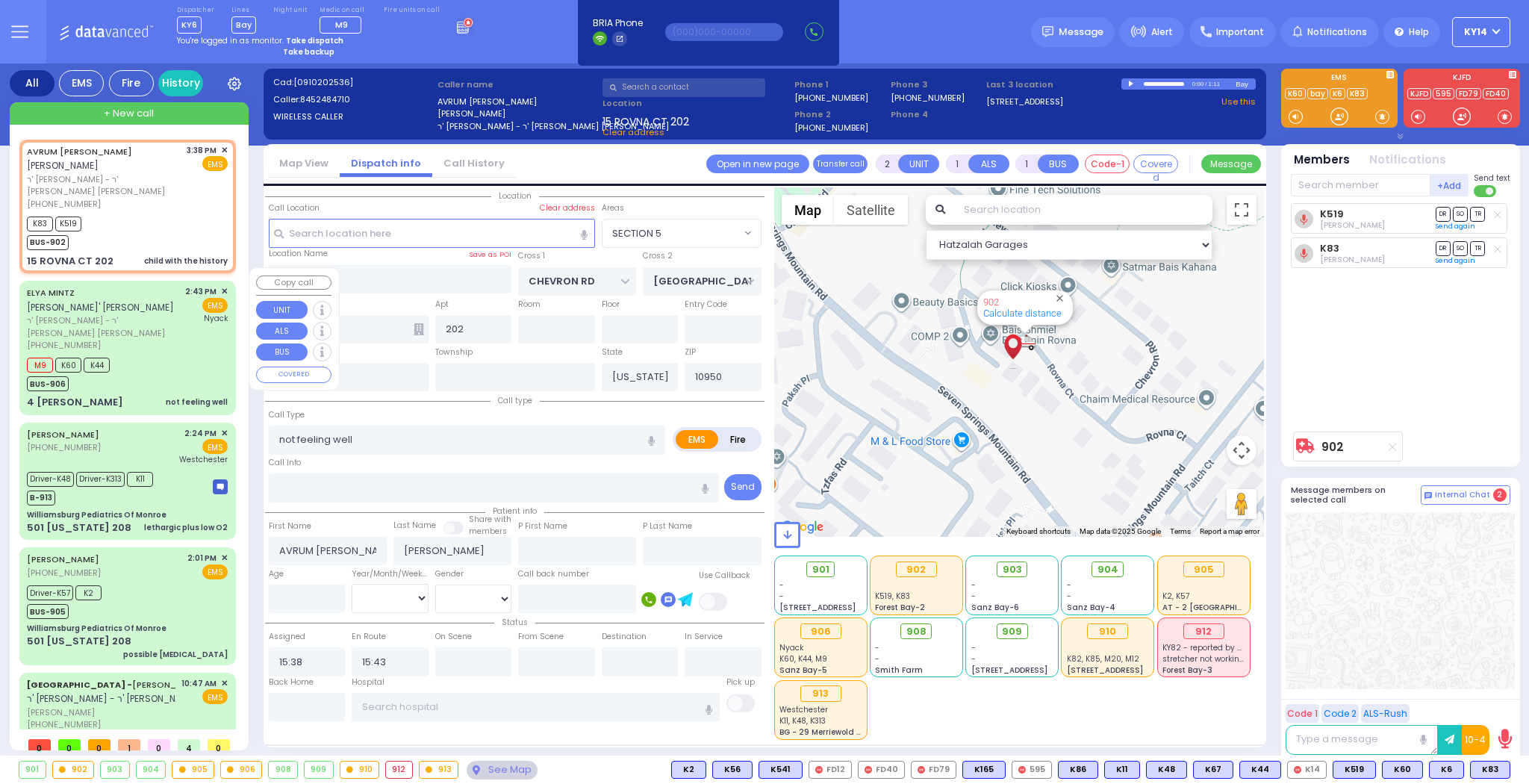
type input "MINTZ"
select select
type input "14:43"
type input "14:46"
type input "15:51"
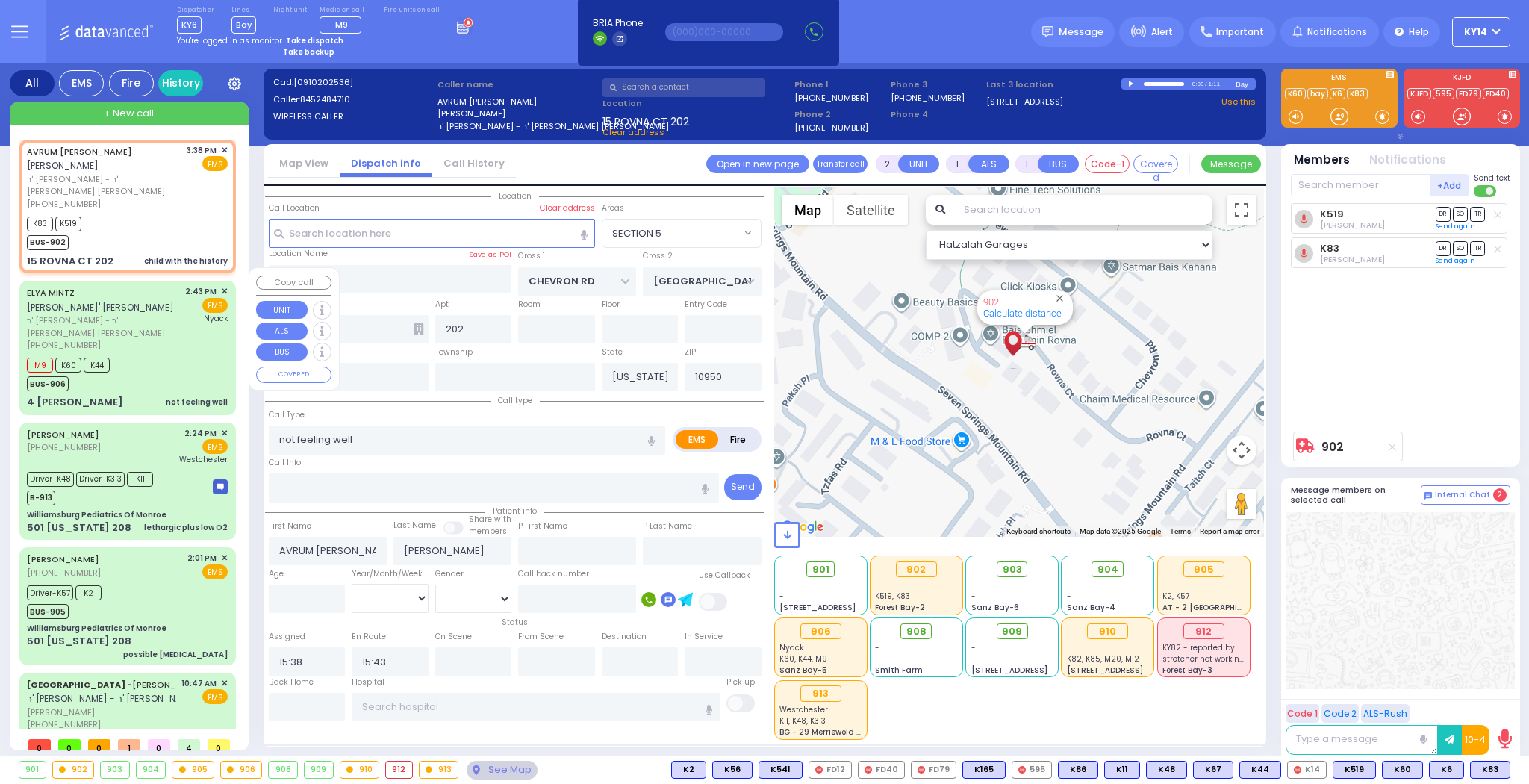
type input "Montefiore Nyack Hospital"
select select "Hatzalah Garages"
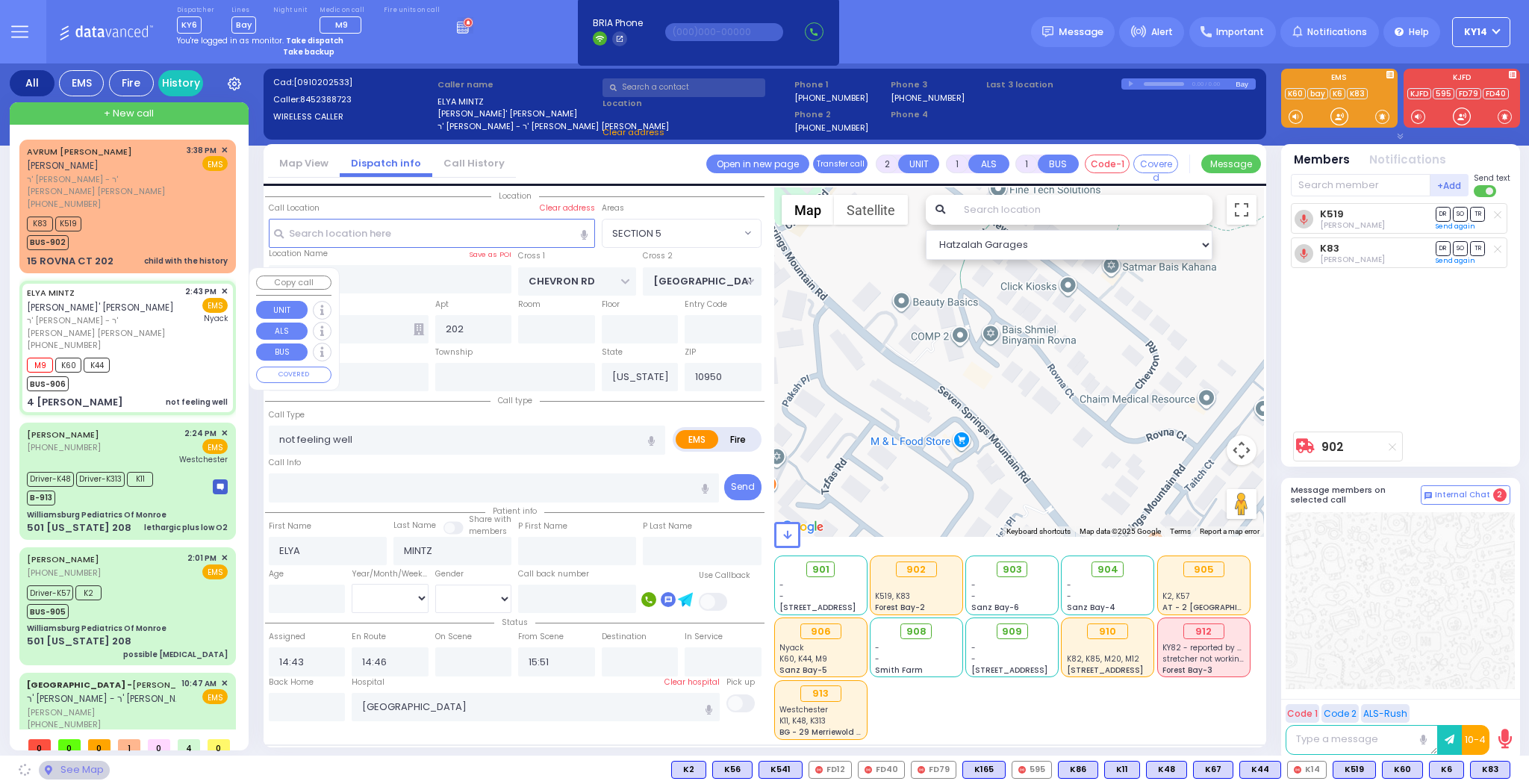
type input "SEARS RD"
type input "4 [PERSON_NAME]"
select select "[GEOGRAPHIC_DATA]"
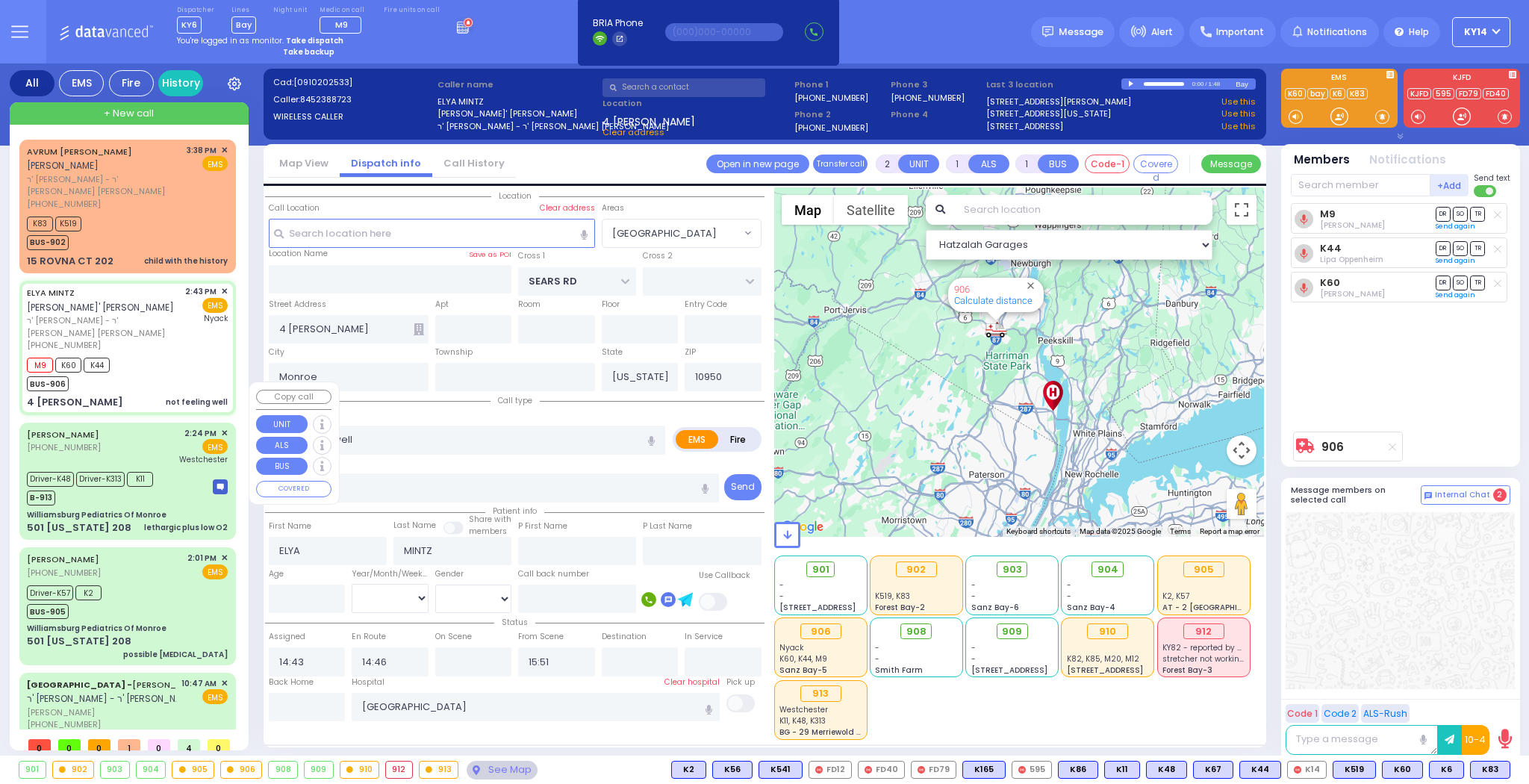
click at [135, 427] on div "WILLIE PEDS (845) 286-3600 2:24 PM ✕ EMS Westchester" at bounding box center [127, 447] width 201 height 39
type input "6"
select select
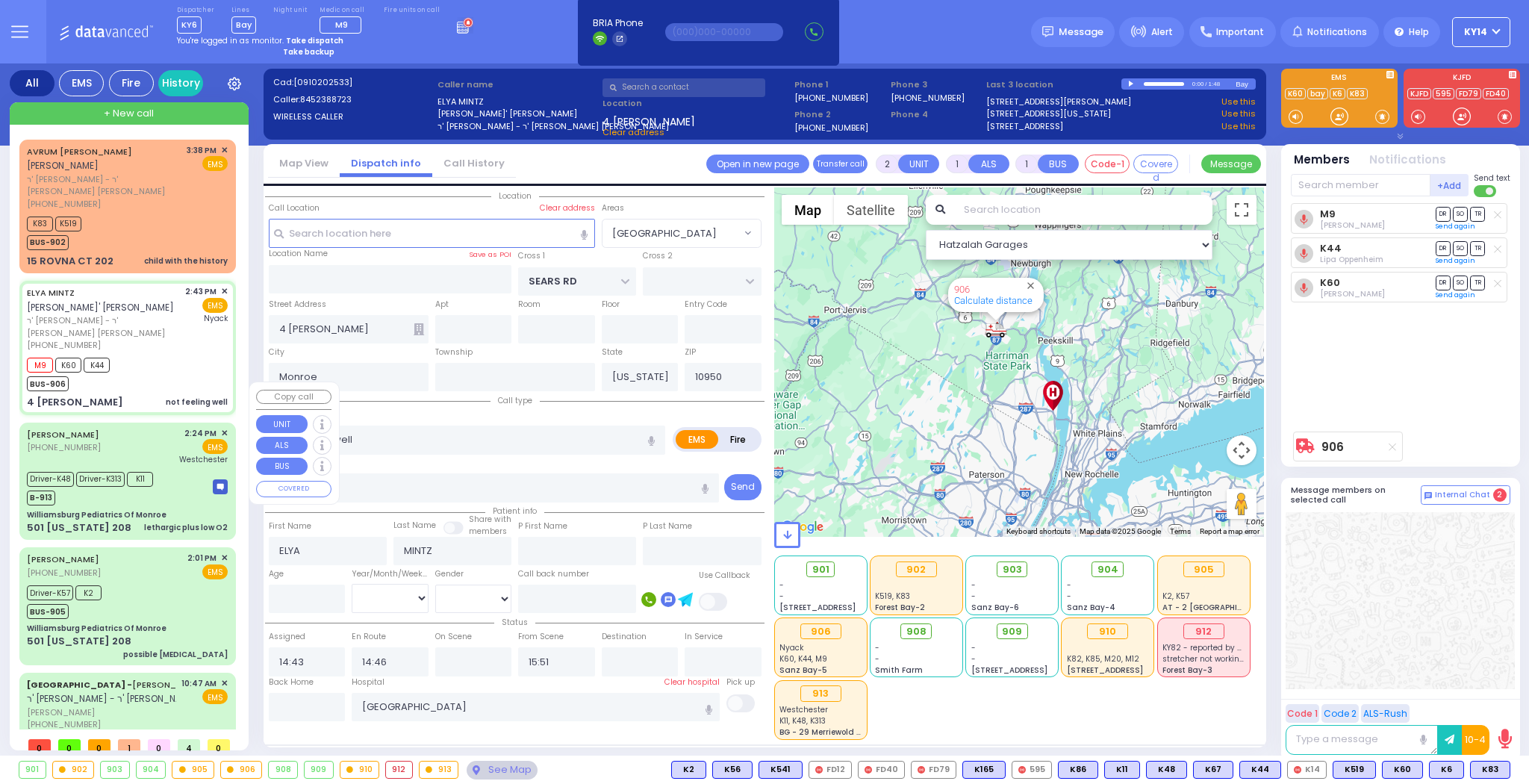
type input "lethargic plus low O2"
radio input "true"
type input "Chany"
type input "Kaufman"
type input "10"
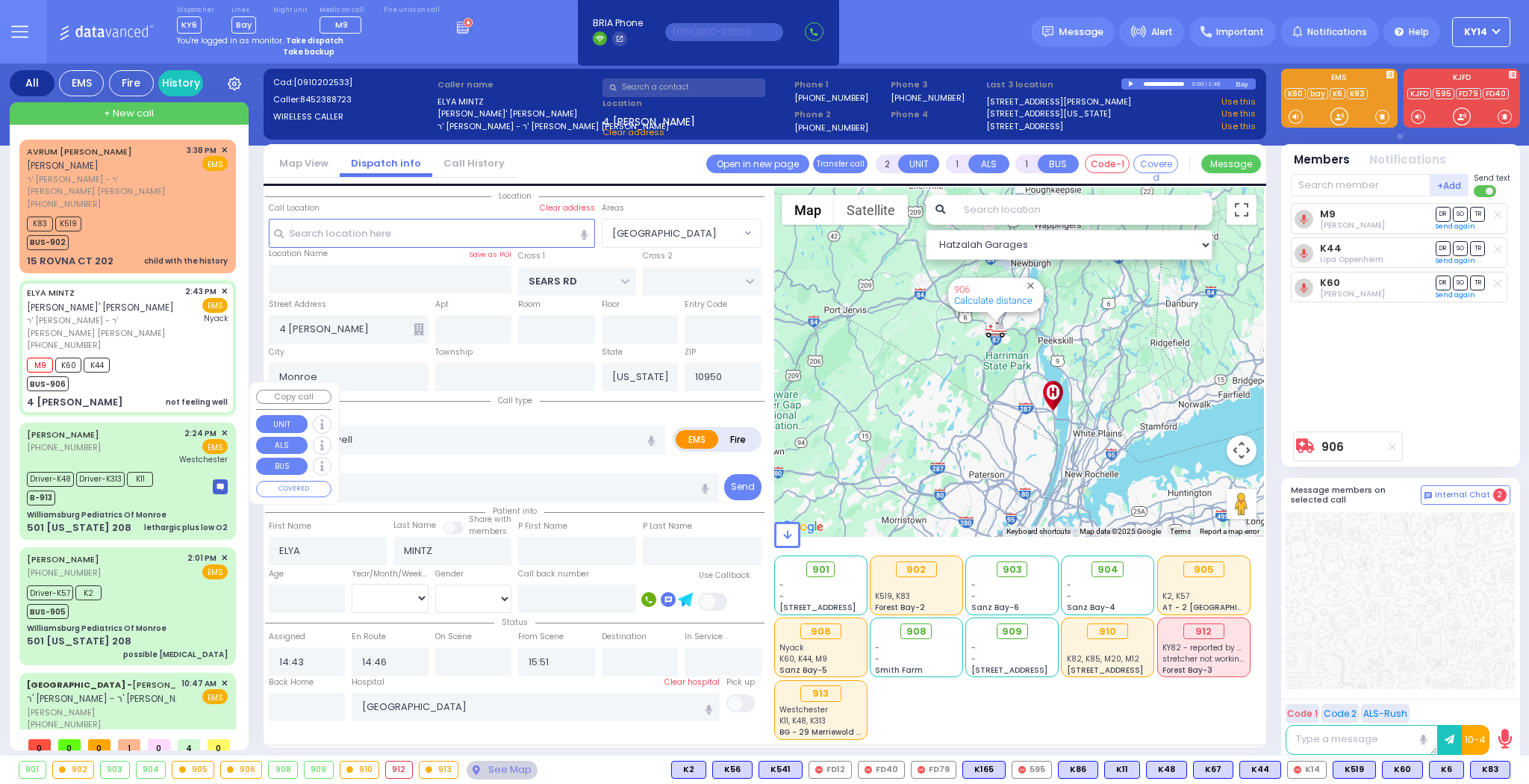
select select "Month"
select select "[DEMOGRAPHIC_DATA]"
type input "14:24"
type input "14:27"
type input "14:32"
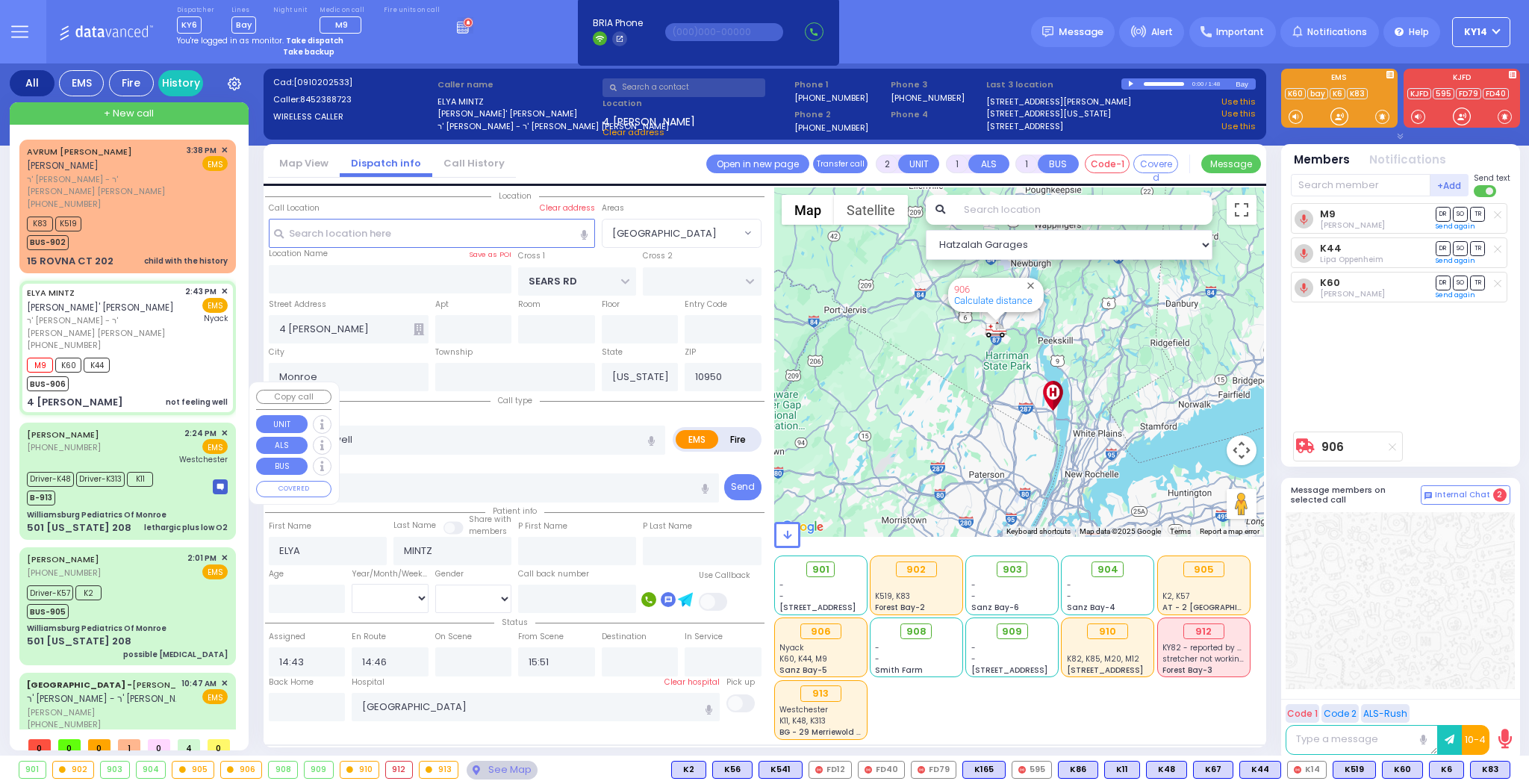
type input "14:41"
type input "15:35"
type input "Westchester Medical Center-Woods Road"
select select "Hatzalah Garages"
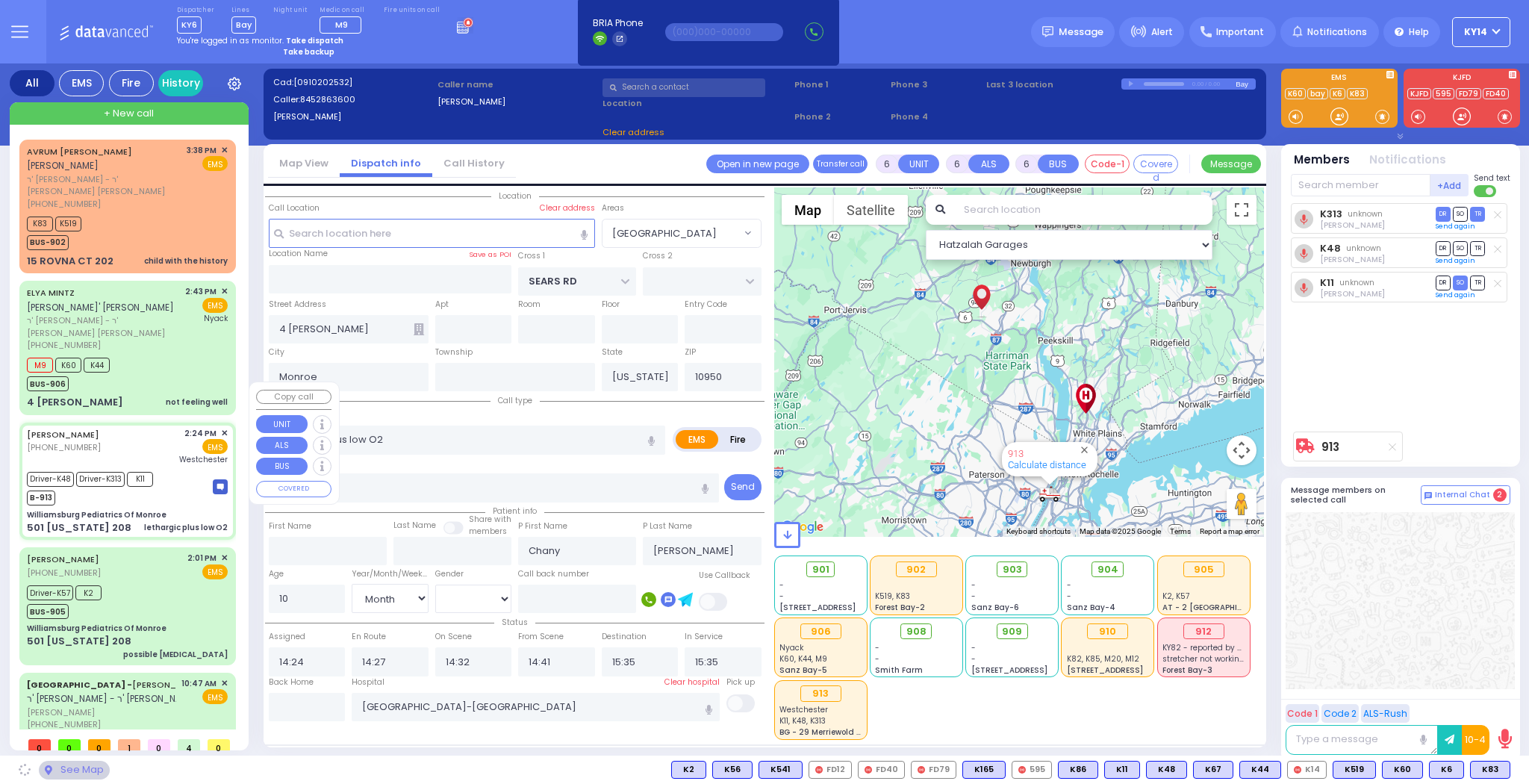
type input "Williamsburg Pediatrics Of Monroe"
type input "US-6 WEST"
type input "US-6 EAST"
type input "501 [US_STATE] 208"
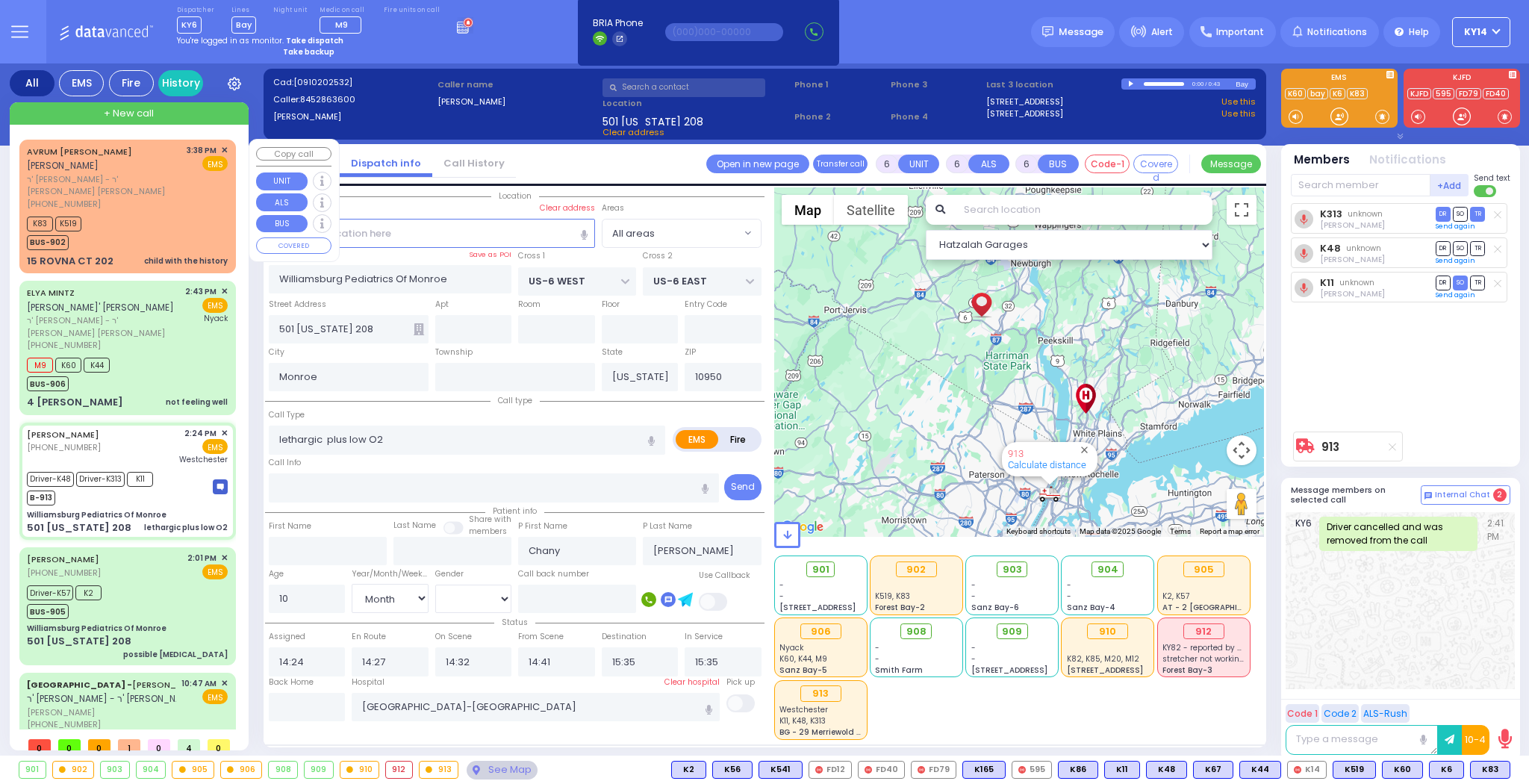
drag, startPoint x: 103, startPoint y: 212, endPoint x: 112, endPoint y: 218, distance: 10.8
click at [106, 215] on div "K83 K519 BUS-902" at bounding box center [127, 231] width 201 height 37
type input "2"
type input "1"
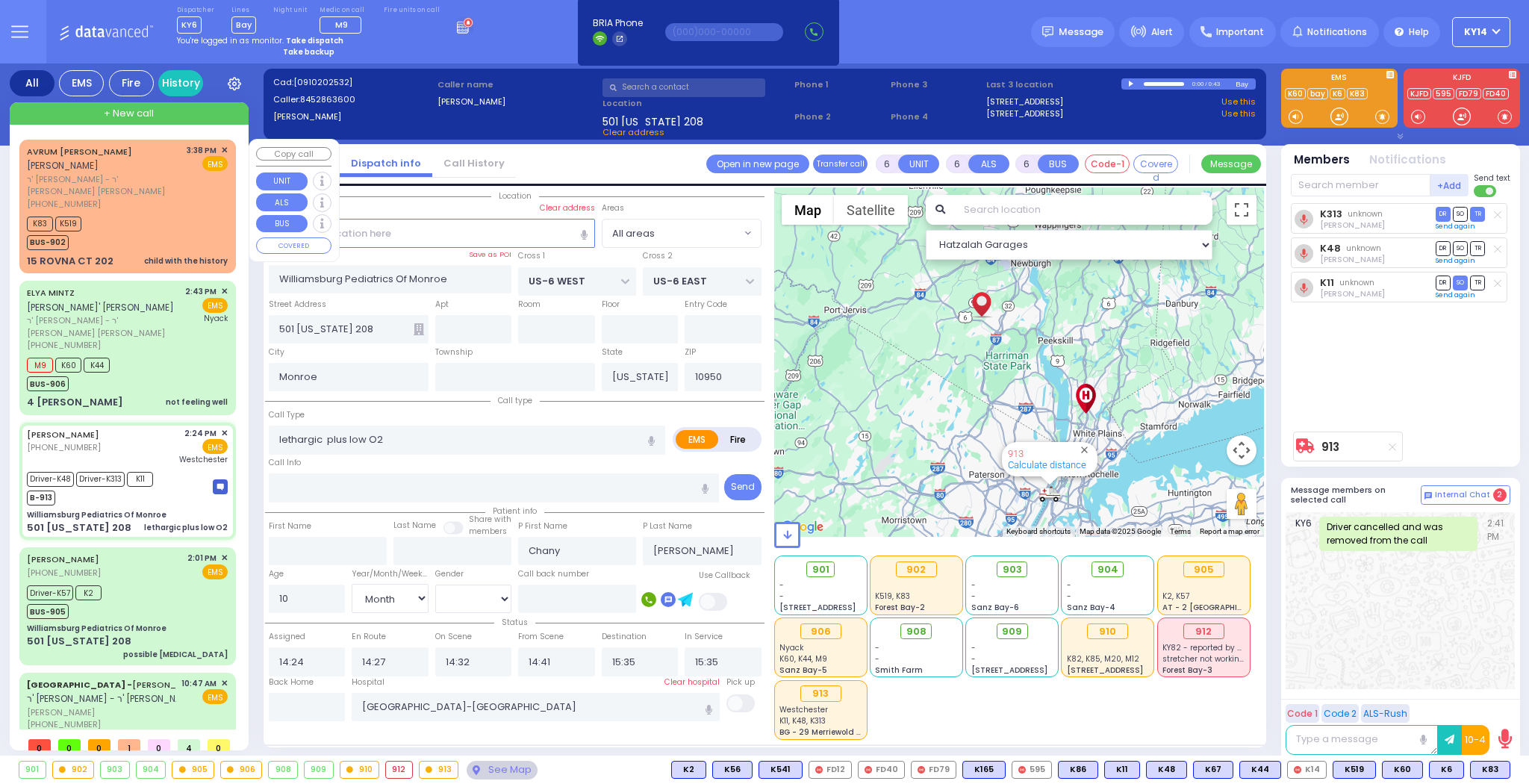
select select
type input "child with the history"
radio input "true"
type input "AVRUM JOSEPH"
type input "SCHWARTZ"
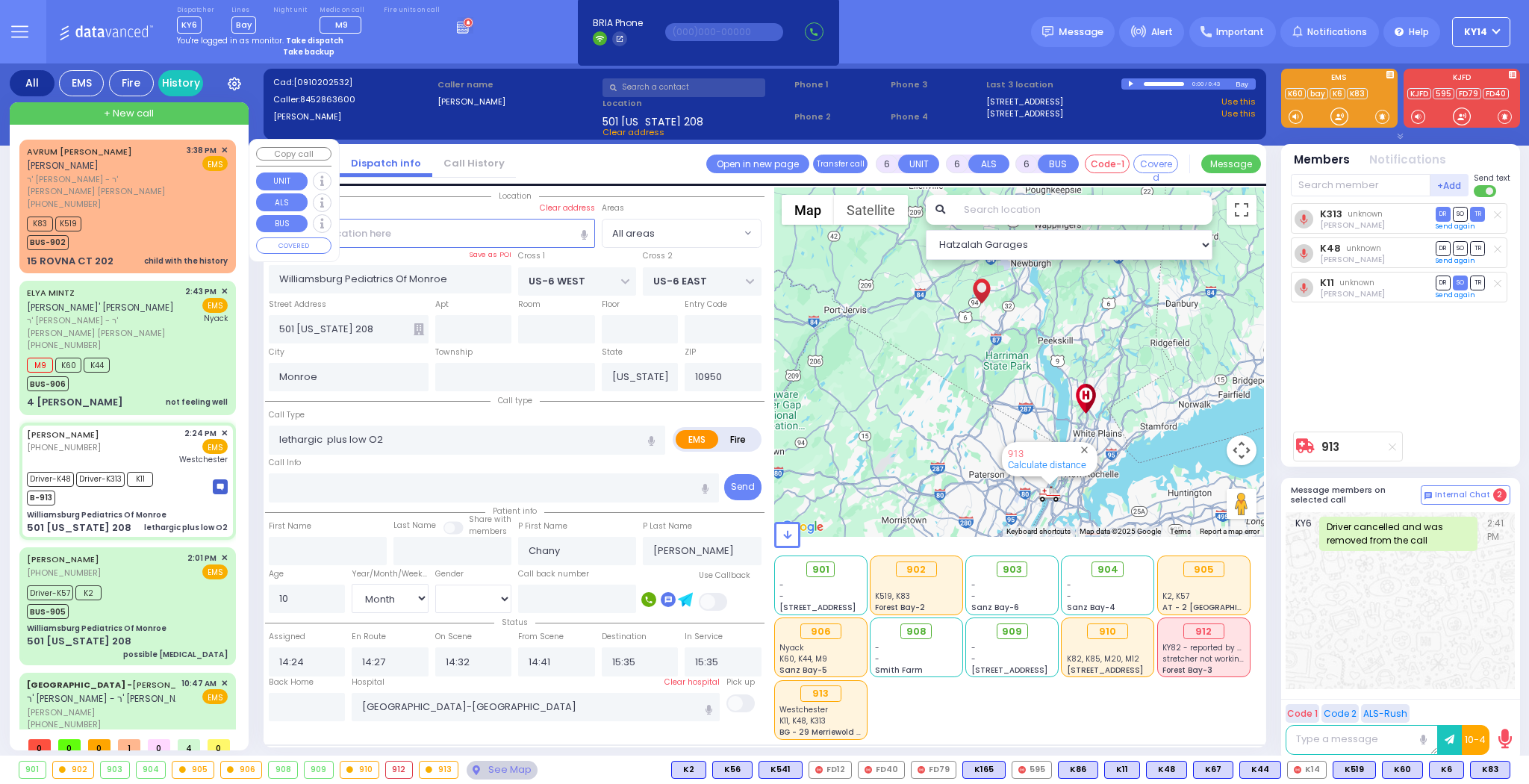
select select
type input "15:38"
type input "15:43"
select select "Hatzalah Garages"
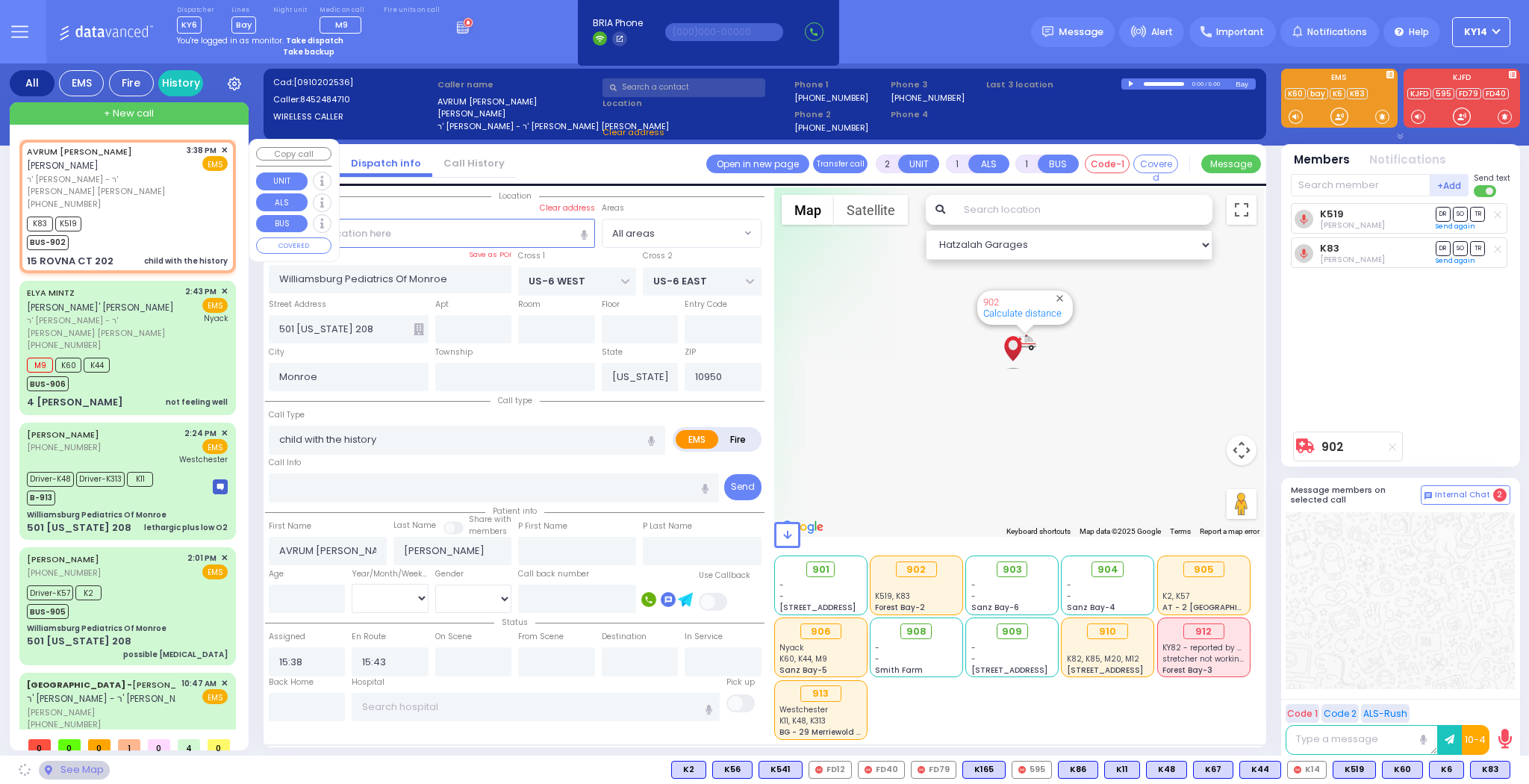
type input "CHEVRON RD"
type input "SEVEN SPRINGS MOUNTAIN RD"
type input "15 ROVNA CT"
type input "202"
select select "SECTION 5"
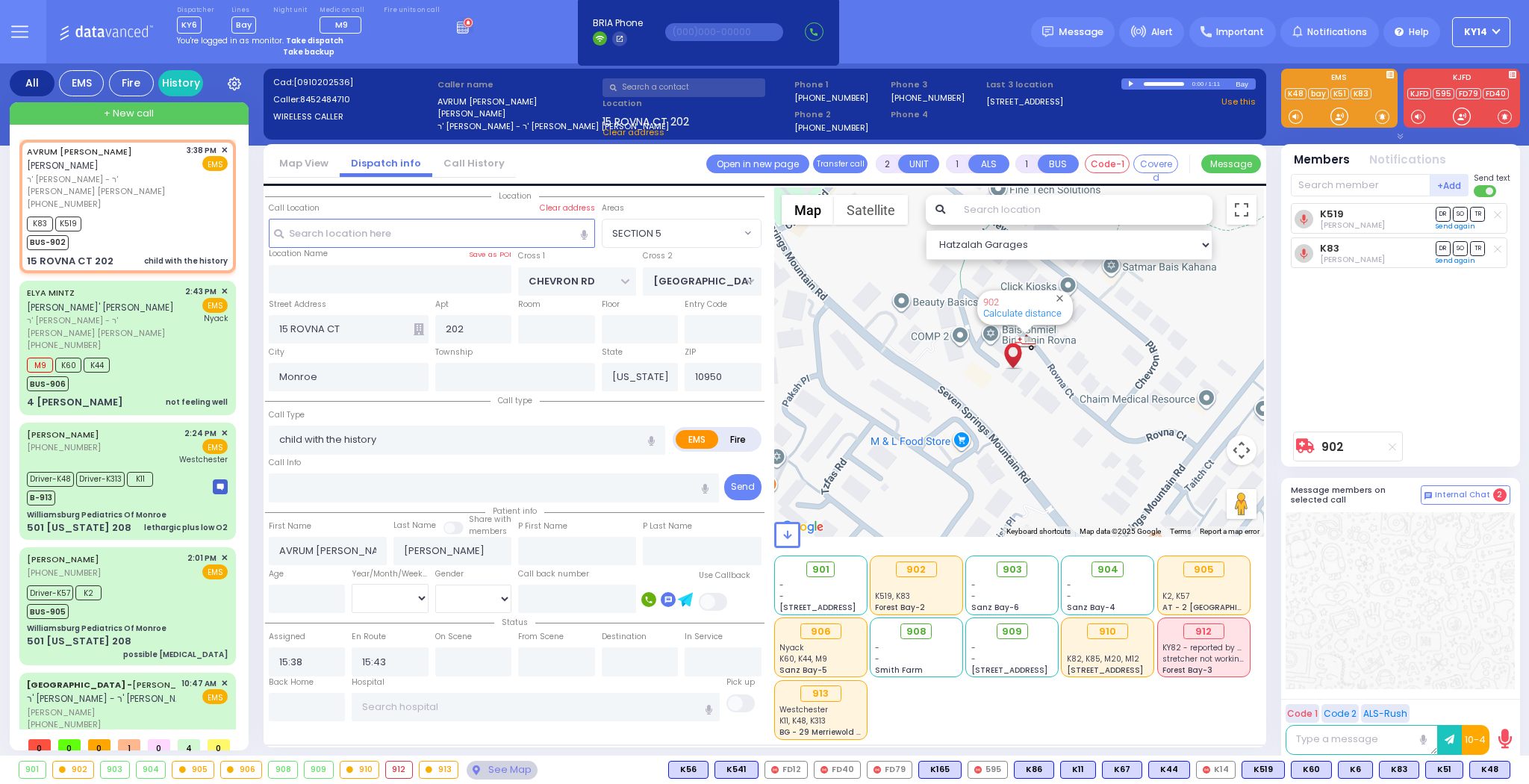
select select
radio input "true"
select select
radio input "true"
select select
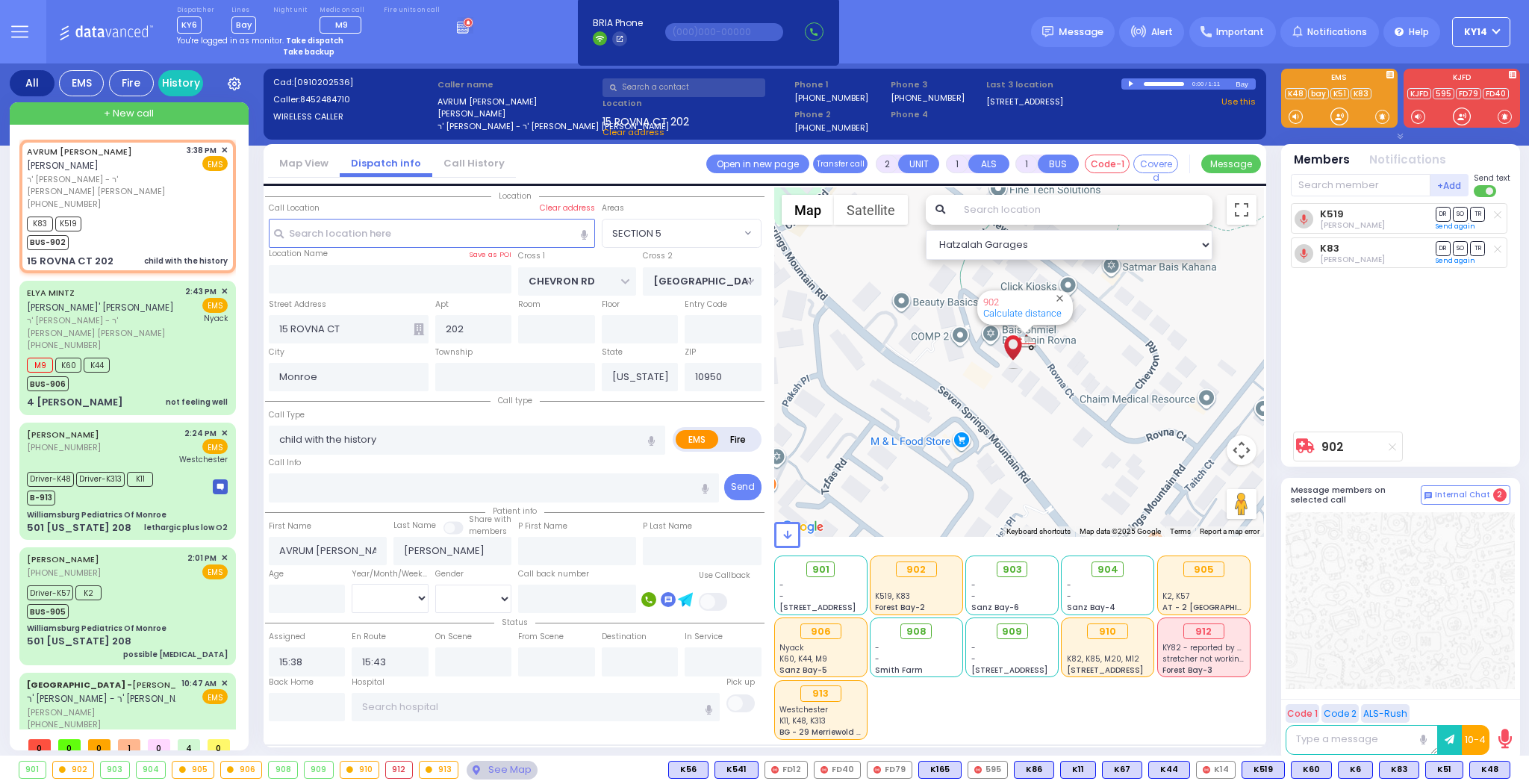
select select "SECTION 5"
select select "Hatzalah Garages"
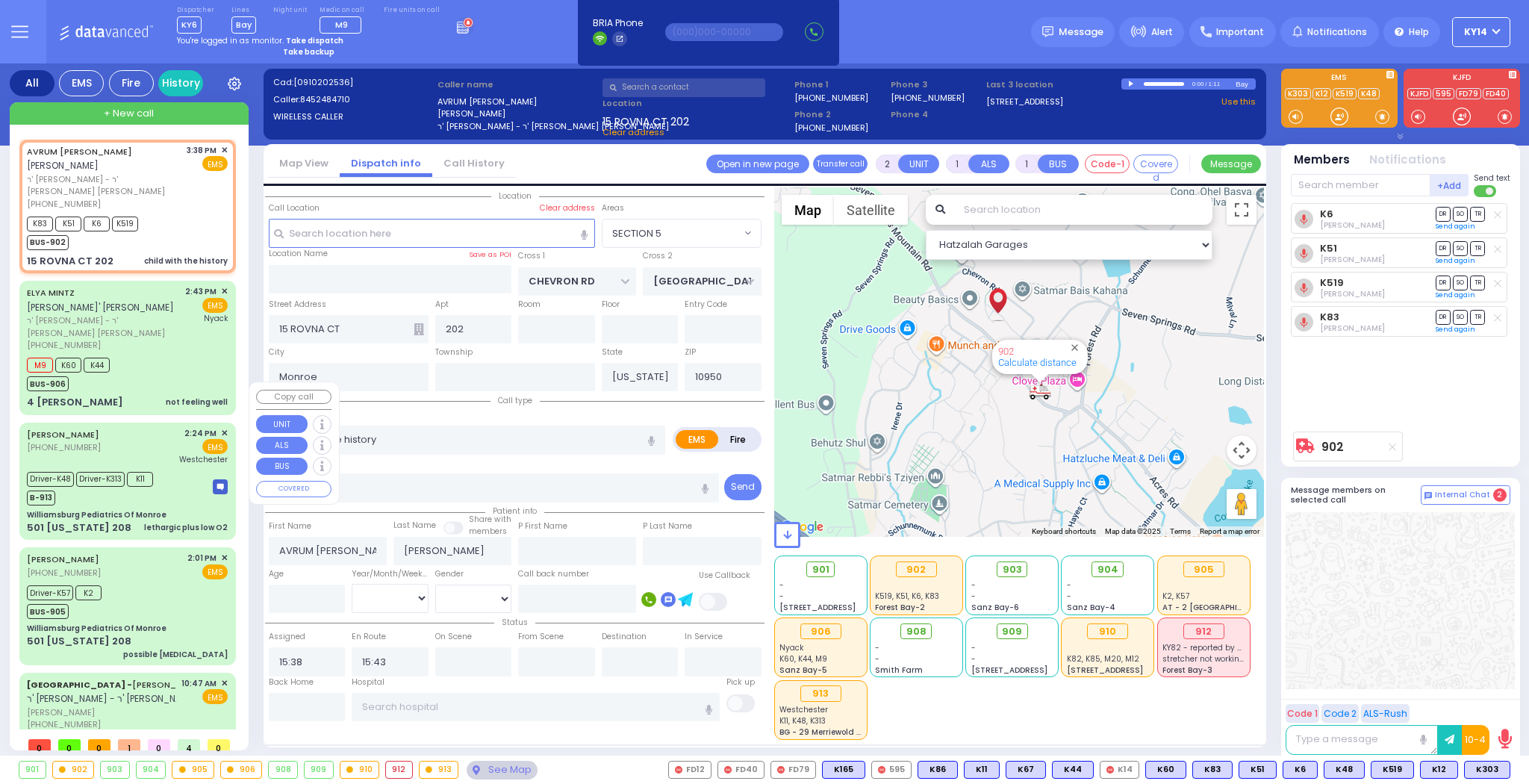
click at [142, 472] on span "K11" at bounding box center [139, 479] width 26 height 15
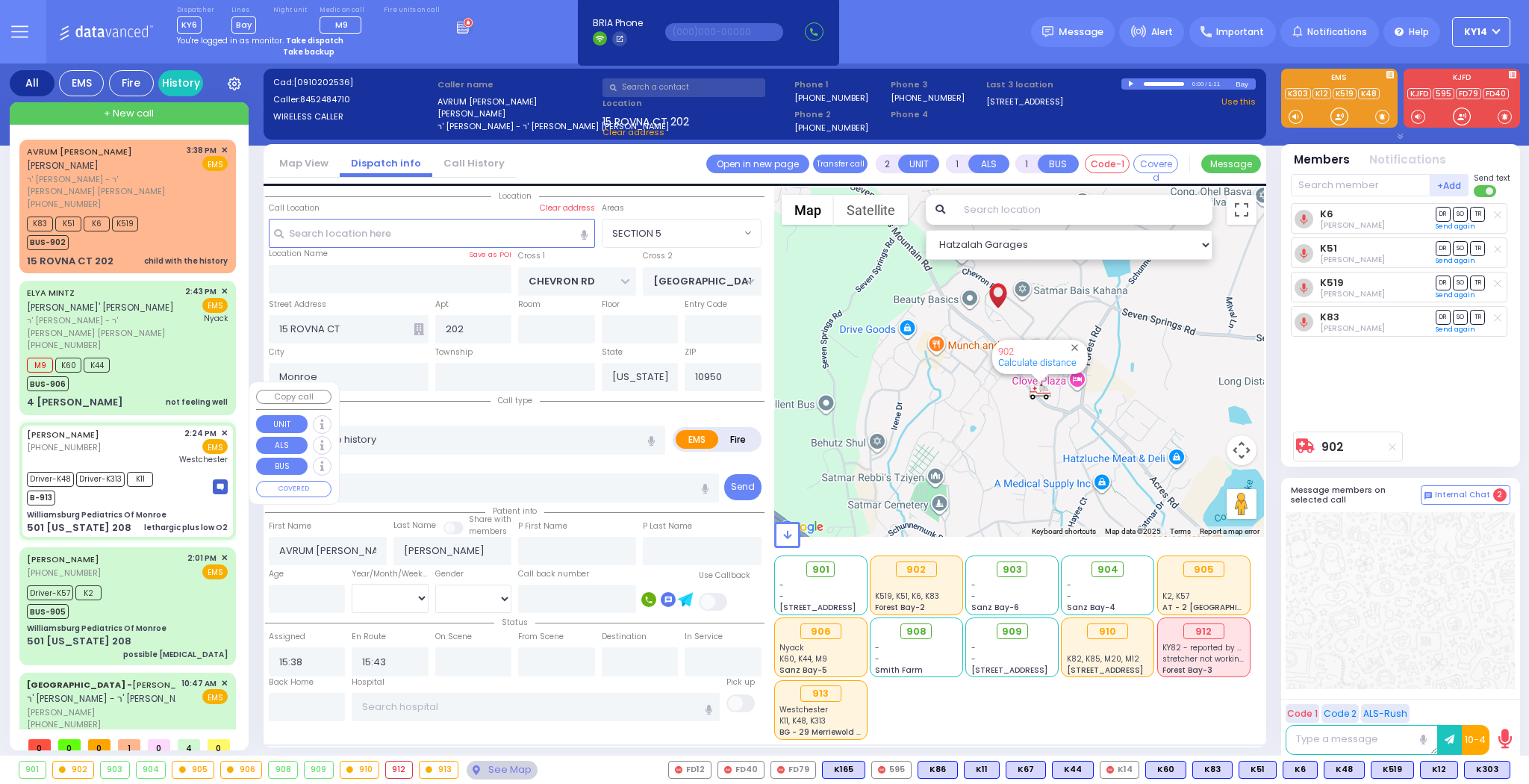
type input "6"
select select
type input "lethargic plus low O2"
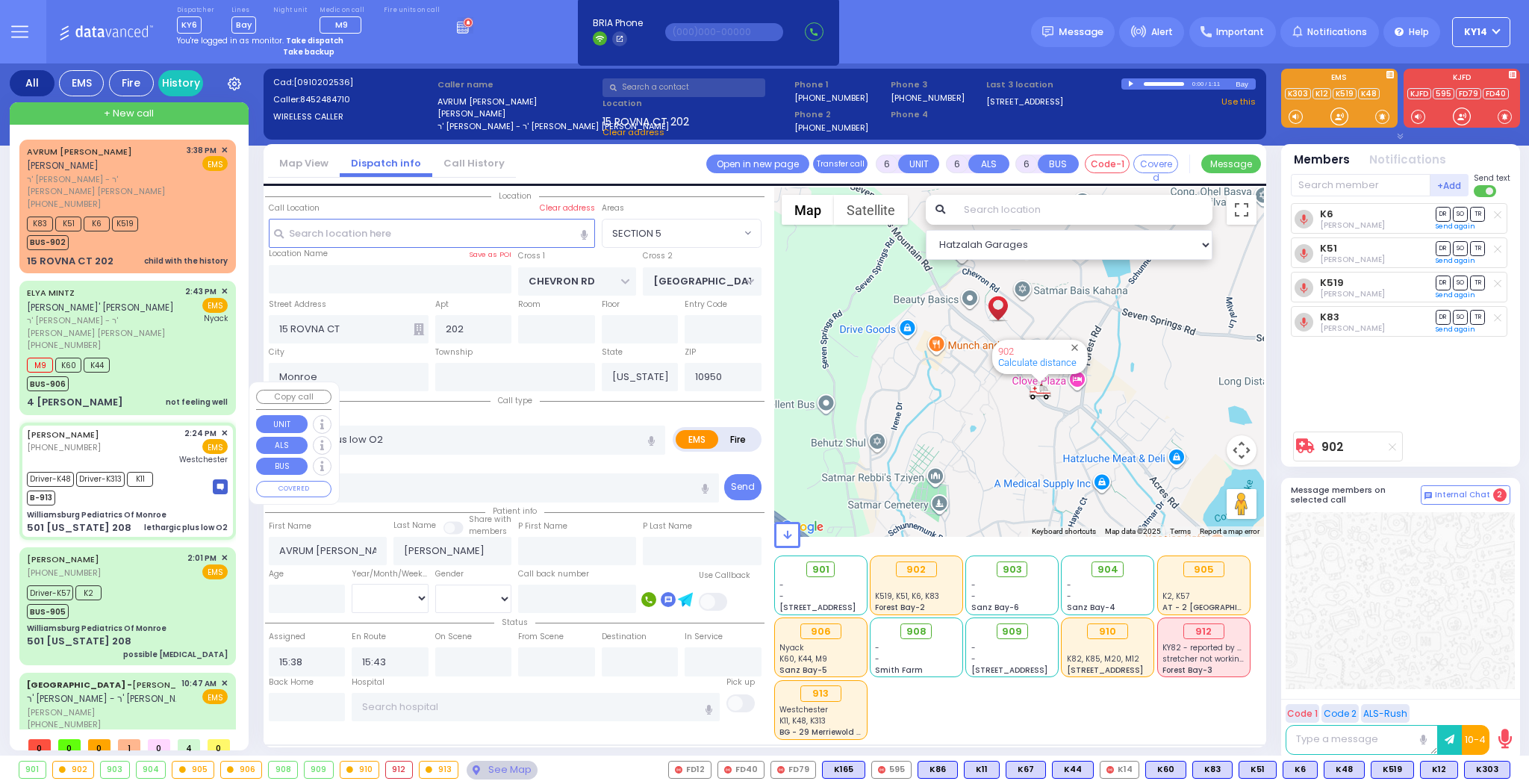
radio input "true"
type input "Chany"
type input "Kaufman"
type input "10"
select select "Month"
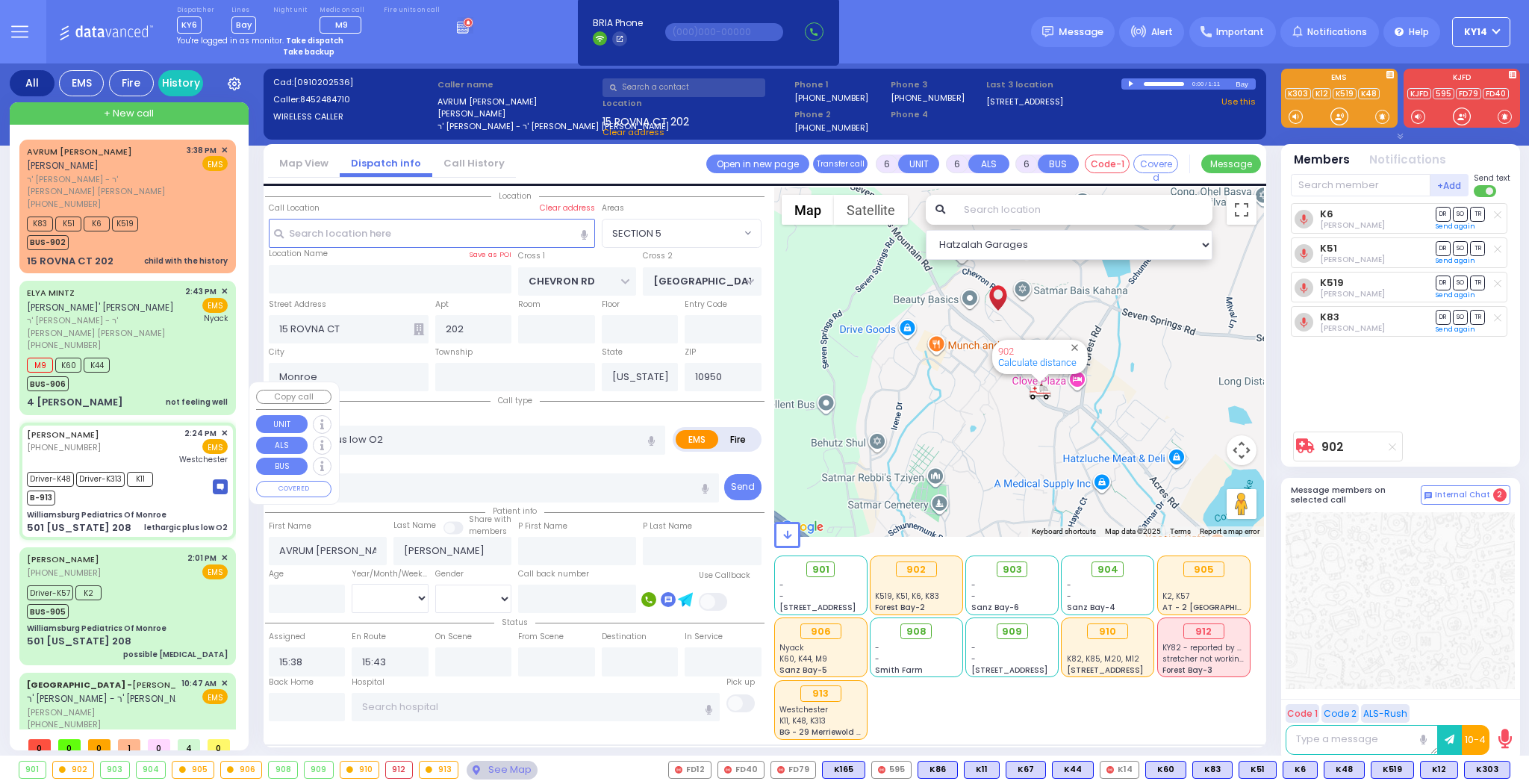
select select "[DEMOGRAPHIC_DATA]"
type input "14:24"
type input "14:27"
type input "14:32"
type input "14:41"
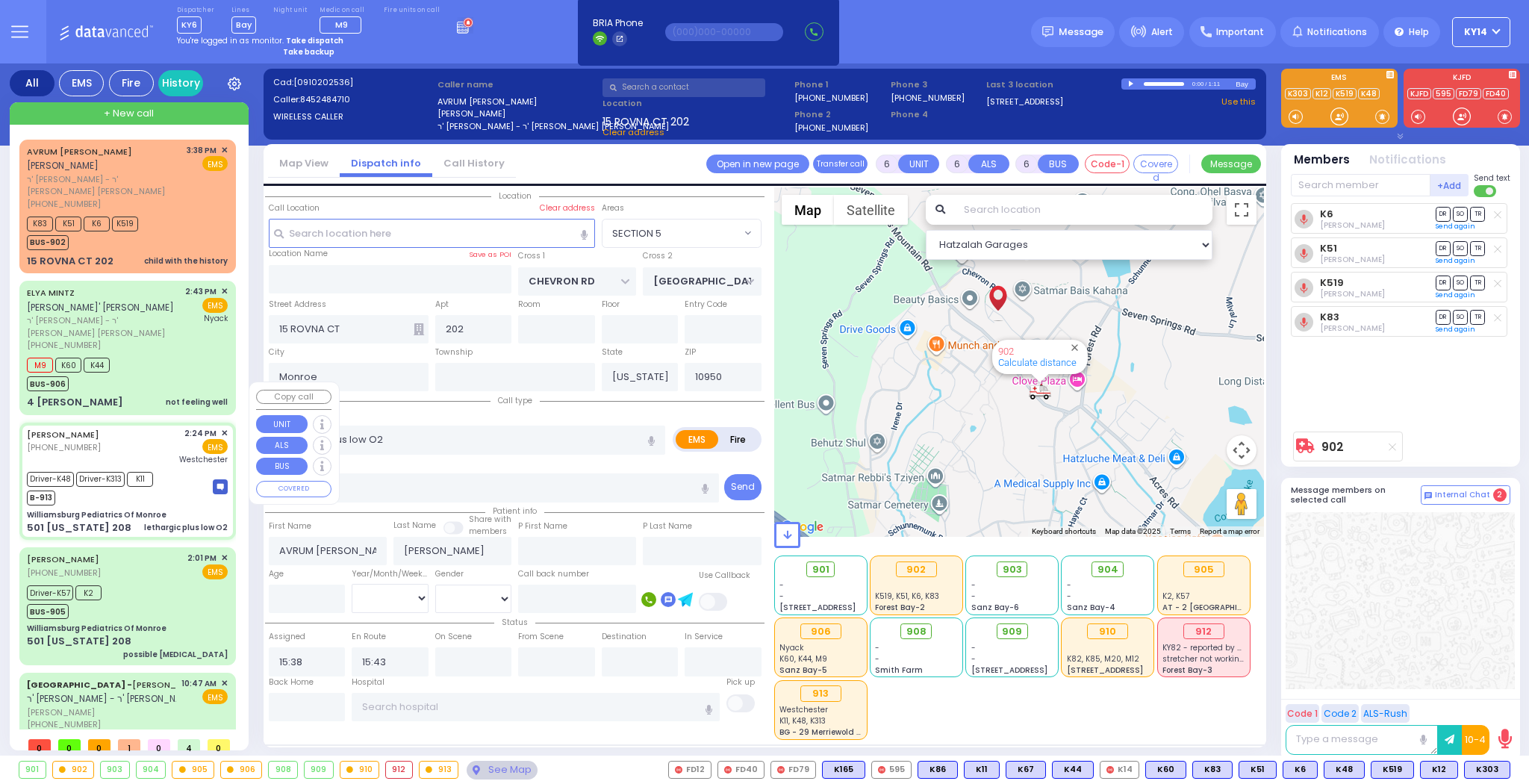
type input "15:35"
type input "Westchester Medical Center-Woods Road"
select select "Hatzalah Garages"
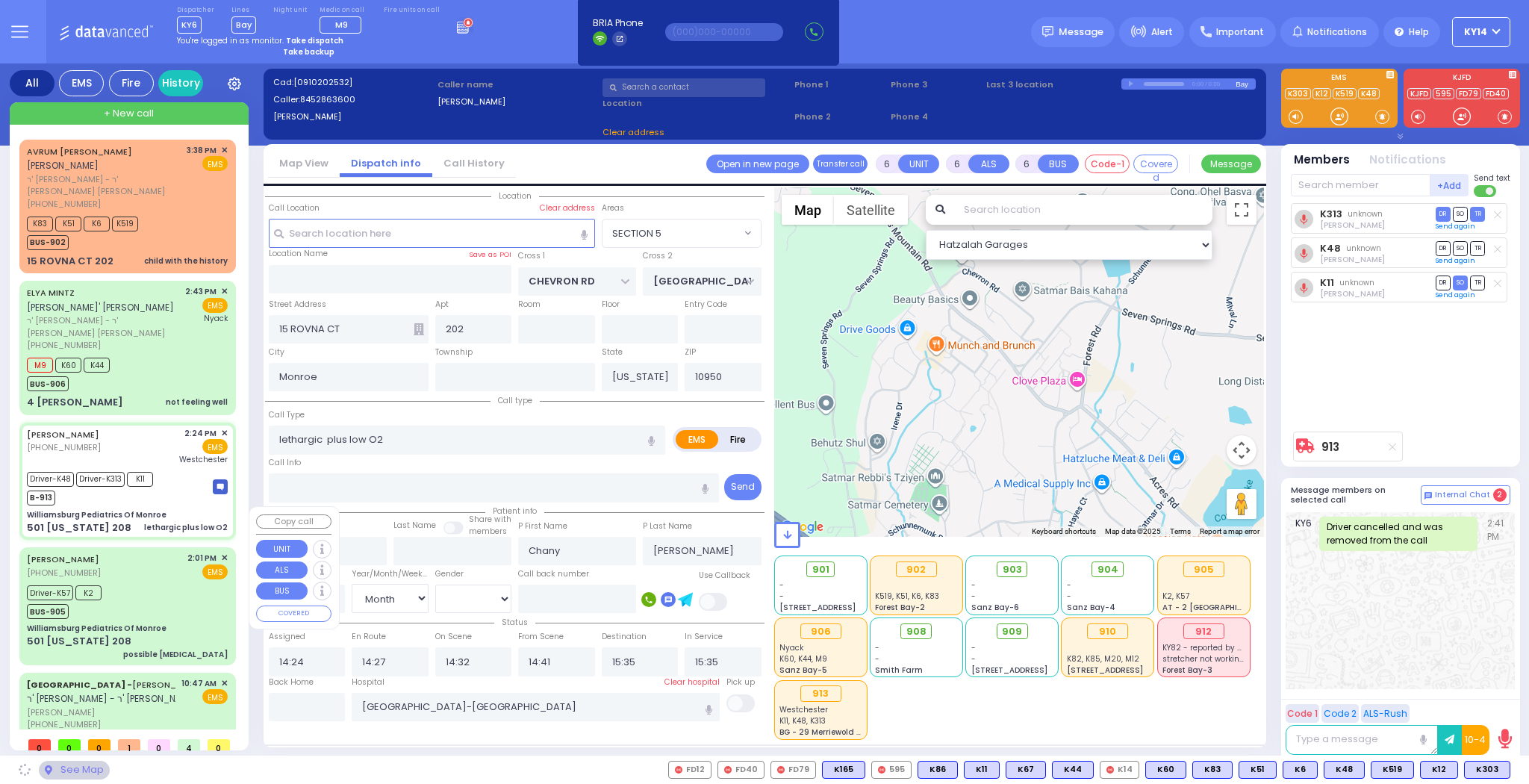
type input "Williamsburg Pediatrics Of Monroe"
type input "US-6 WEST"
type input "US-6 EAST"
type input "501 [US_STATE] 208"
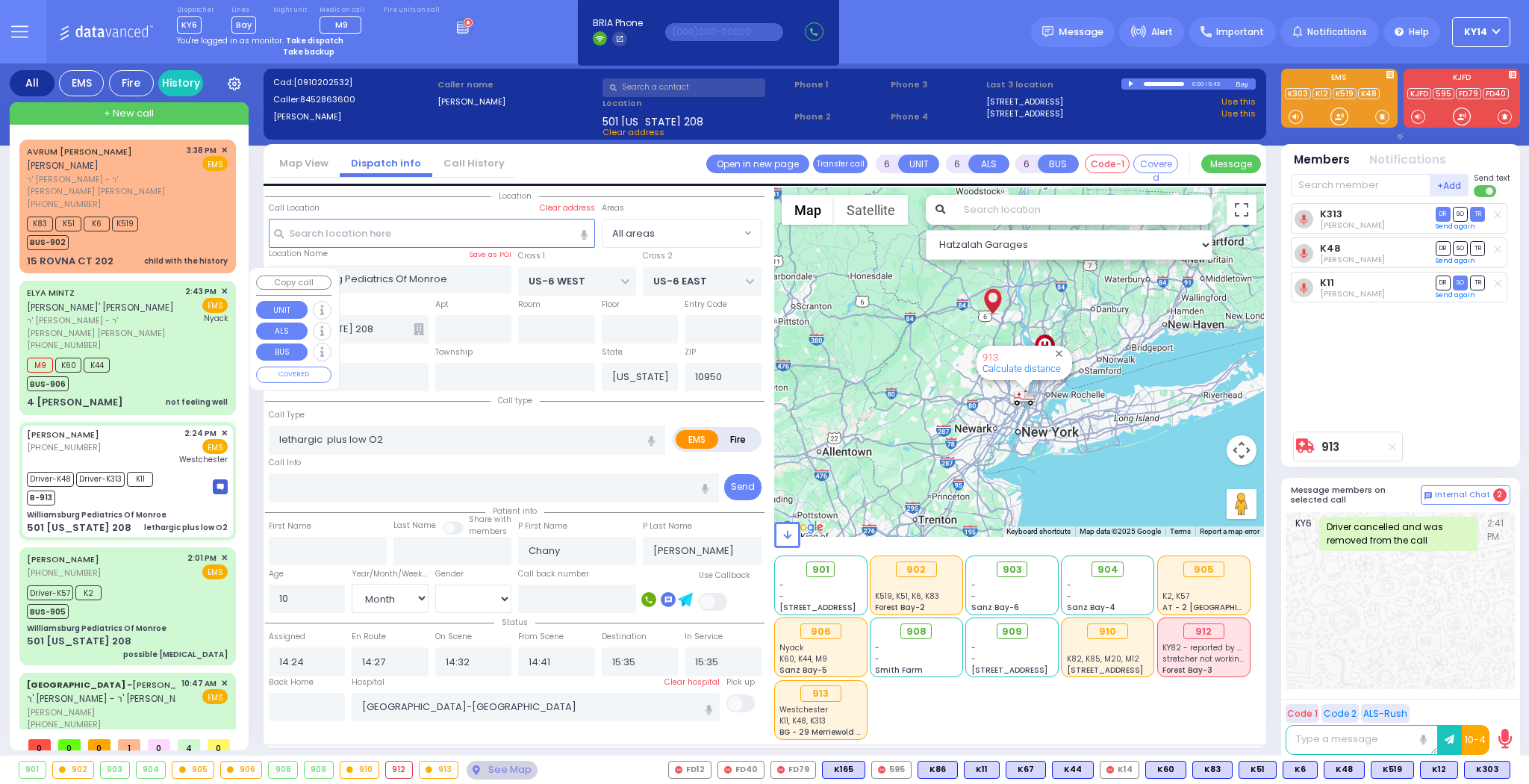
click at [137, 354] on div "M9 K60 K44 BUS-906" at bounding box center [127, 373] width 201 height 37
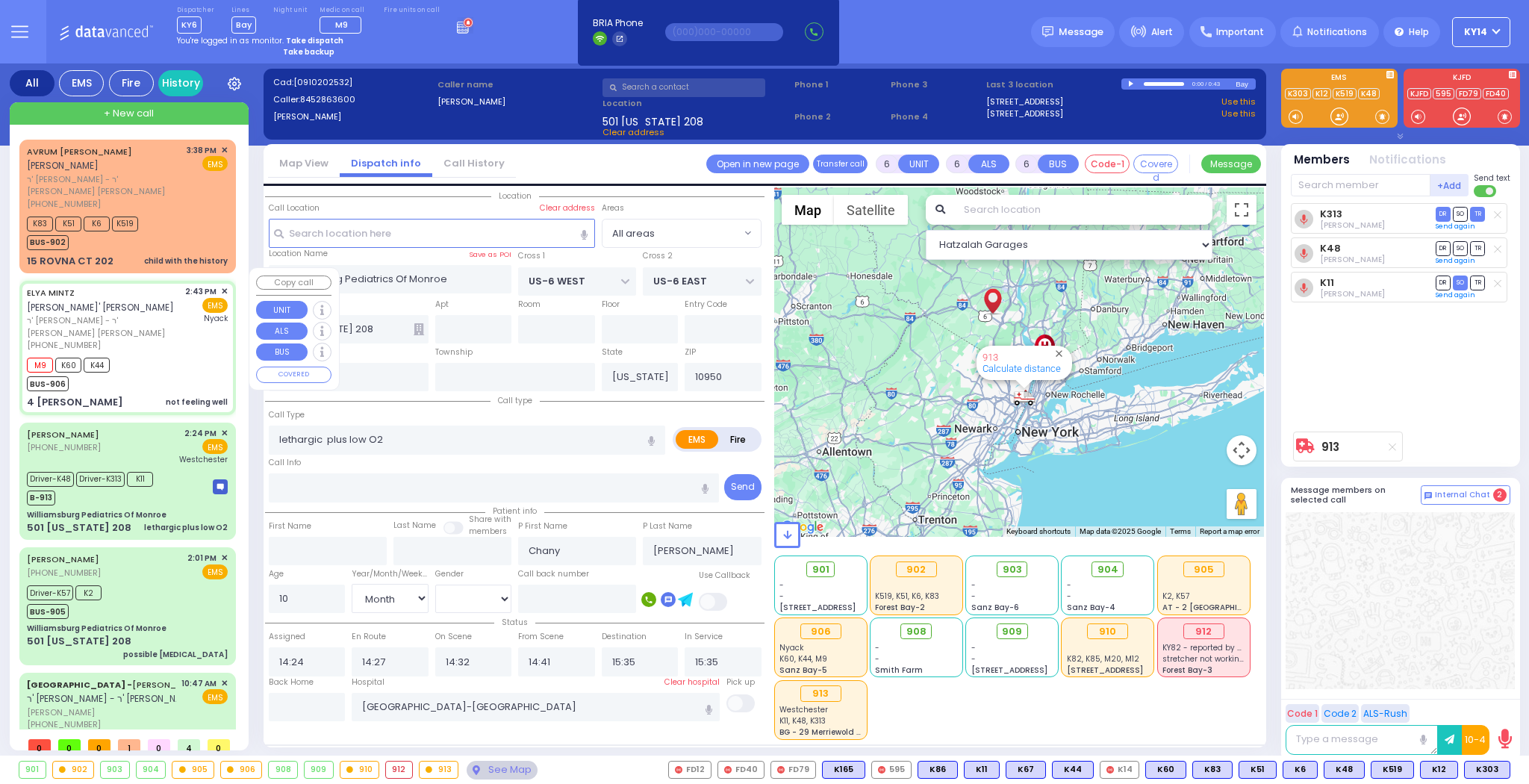
type input "2"
type input "1"
select select
type input "not feeling well"
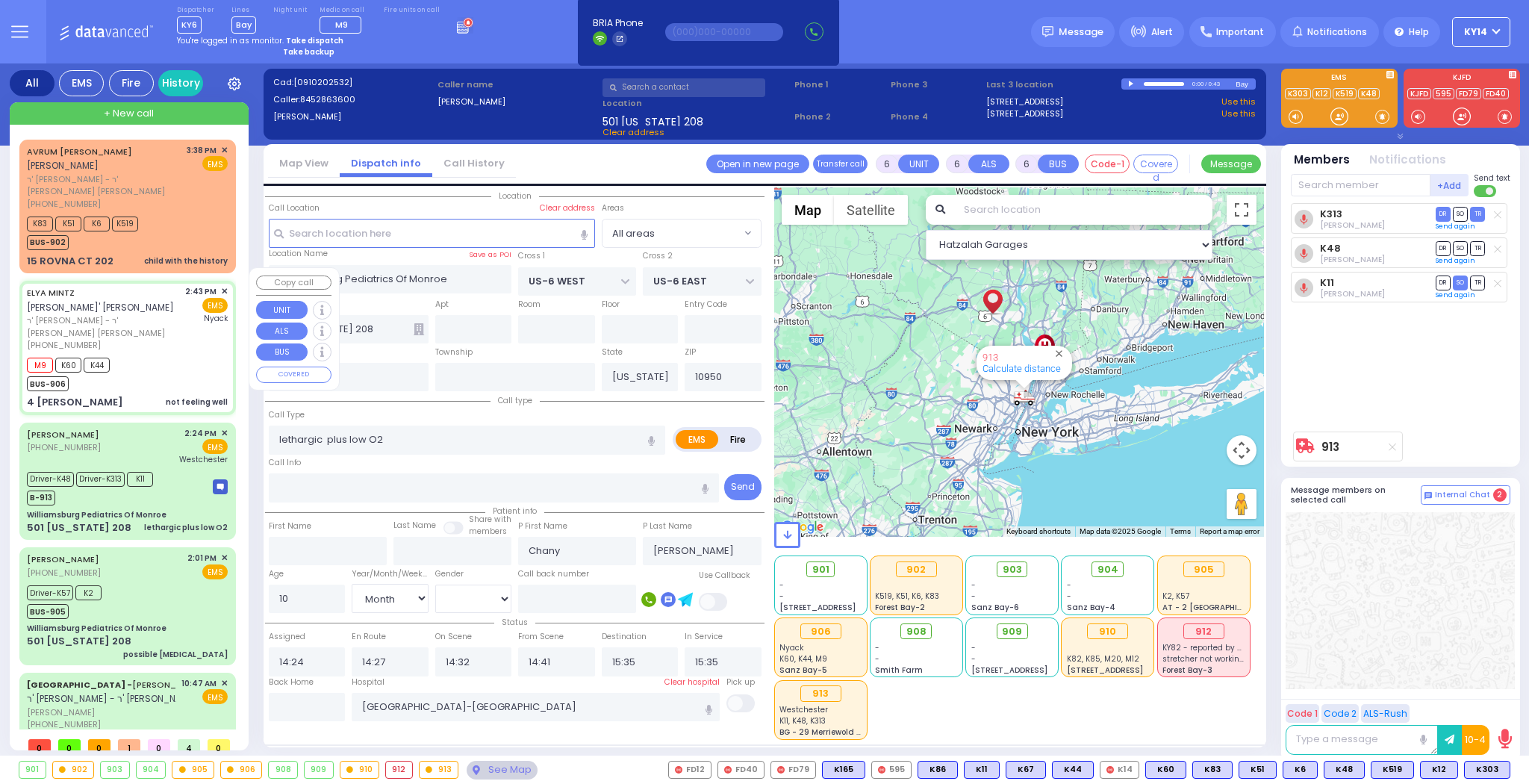
radio input "true"
type input "ELYA"
type input "MINTZ"
select select
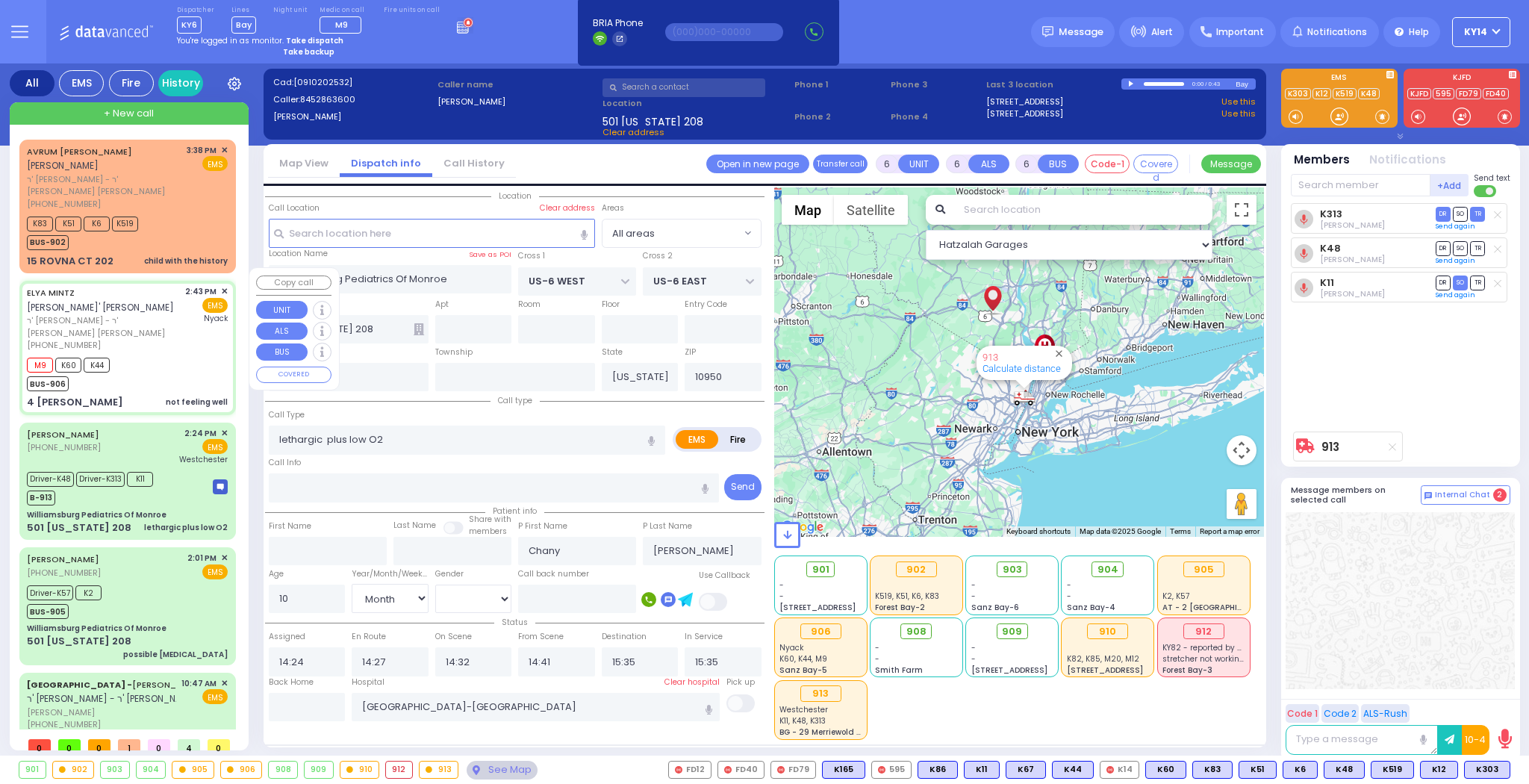
type input "14:43"
type input "14:46"
type input "15:51"
type input "Montefiore Nyack Hospital"
type input "SEARS RD"
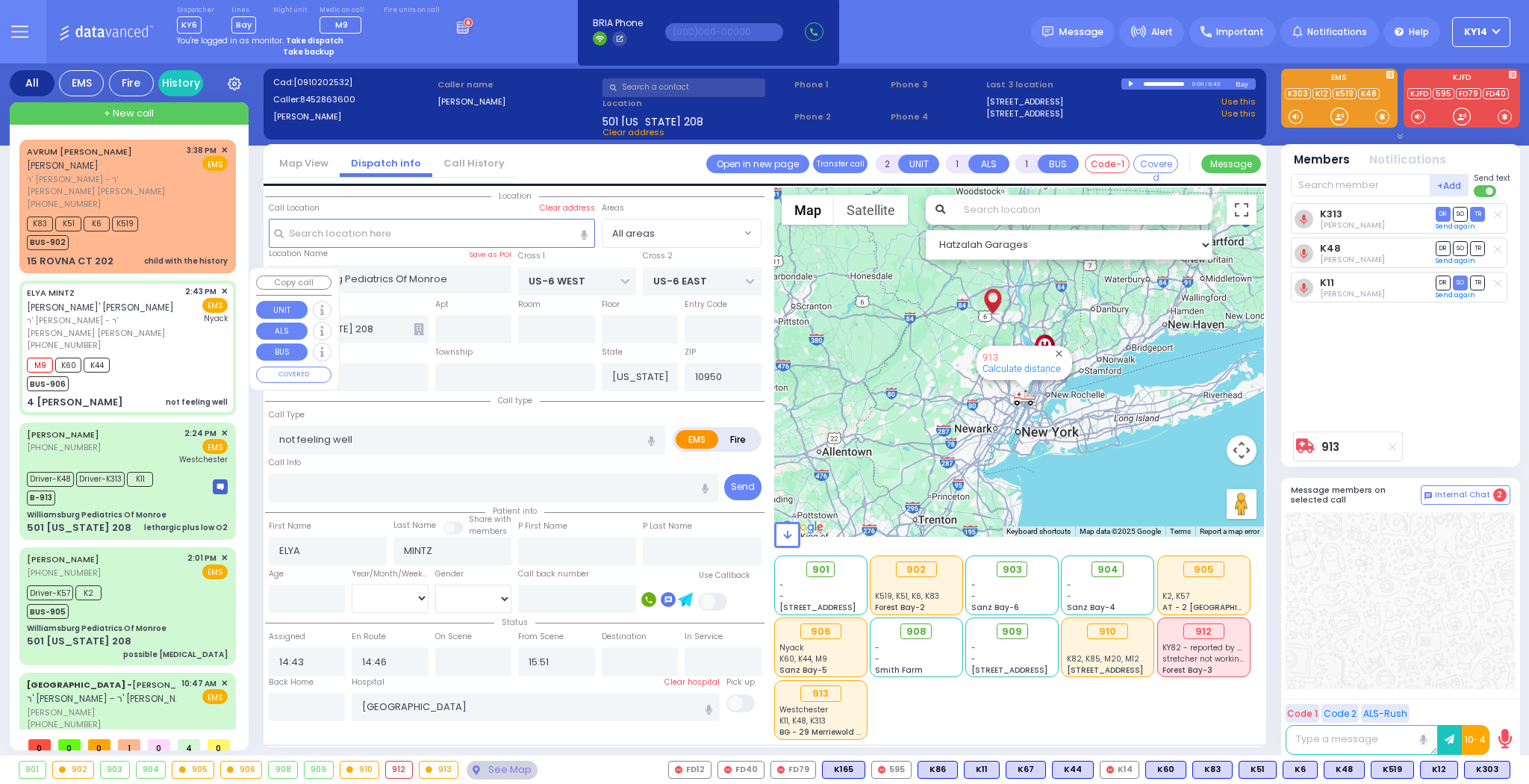
type input "4 [PERSON_NAME]"
select select "[GEOGRAPHIC_DATA]"
select select "Hatzalah Garages"
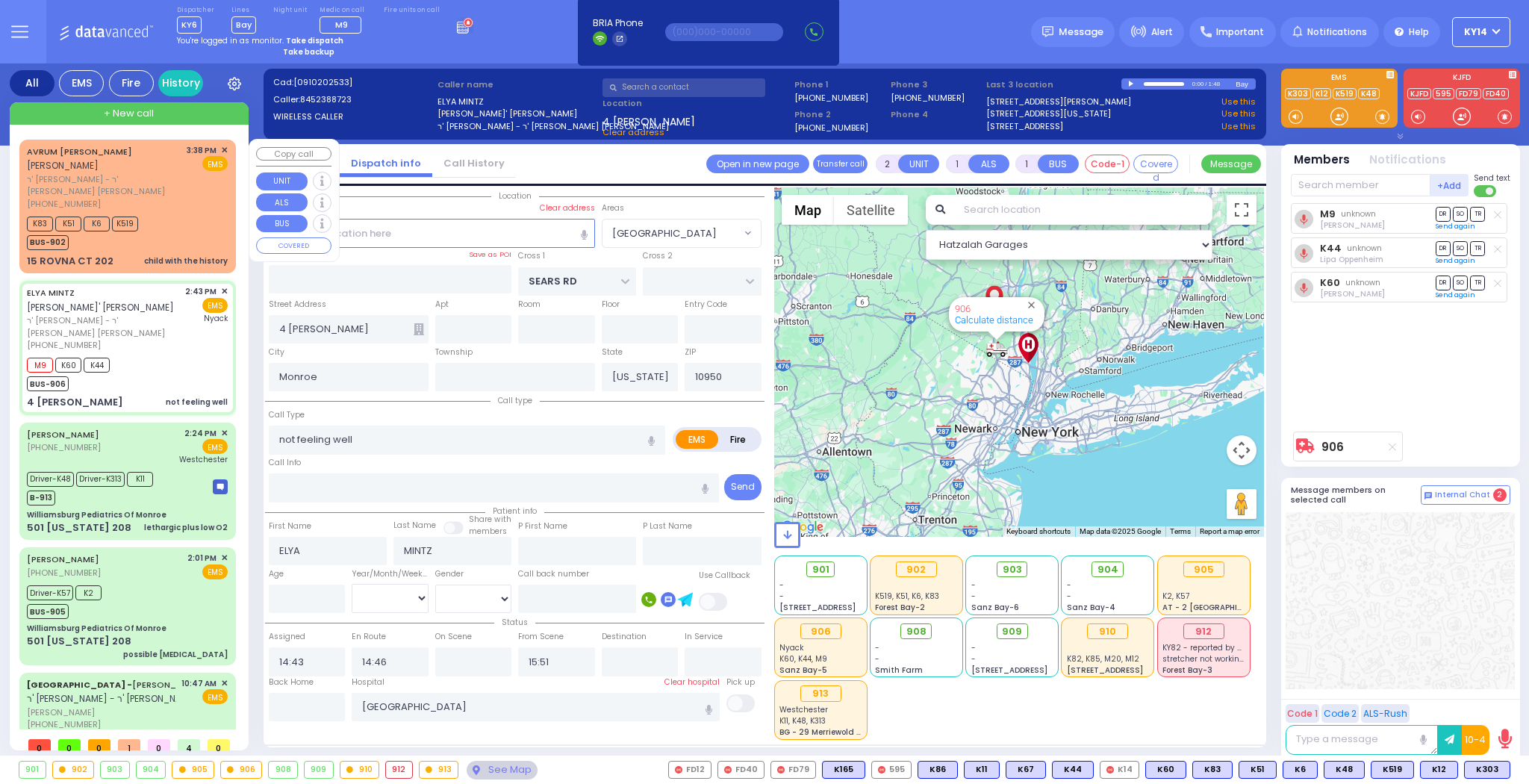
click at [128, 198] on div "[PHONE_NUMBER]" at bounding box center [103, 204] width 154 height 12
select select
type input "child with the history"
radio input "true"
type input "AVRUM JOSEPH"
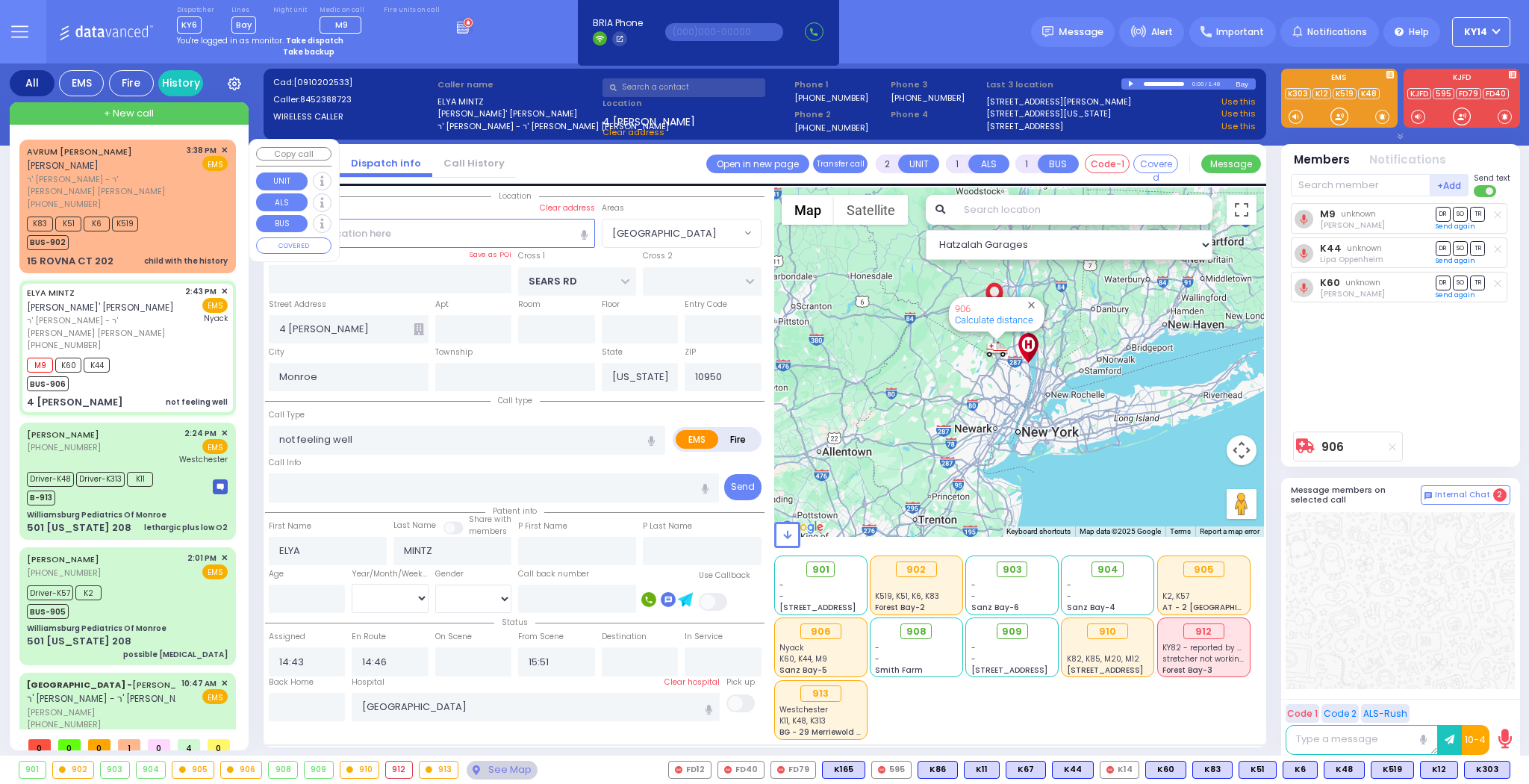
type input "SCHWARTZ"
select select
type input "15:38"
type input "15:43"
select select "Hatzalah Garages"
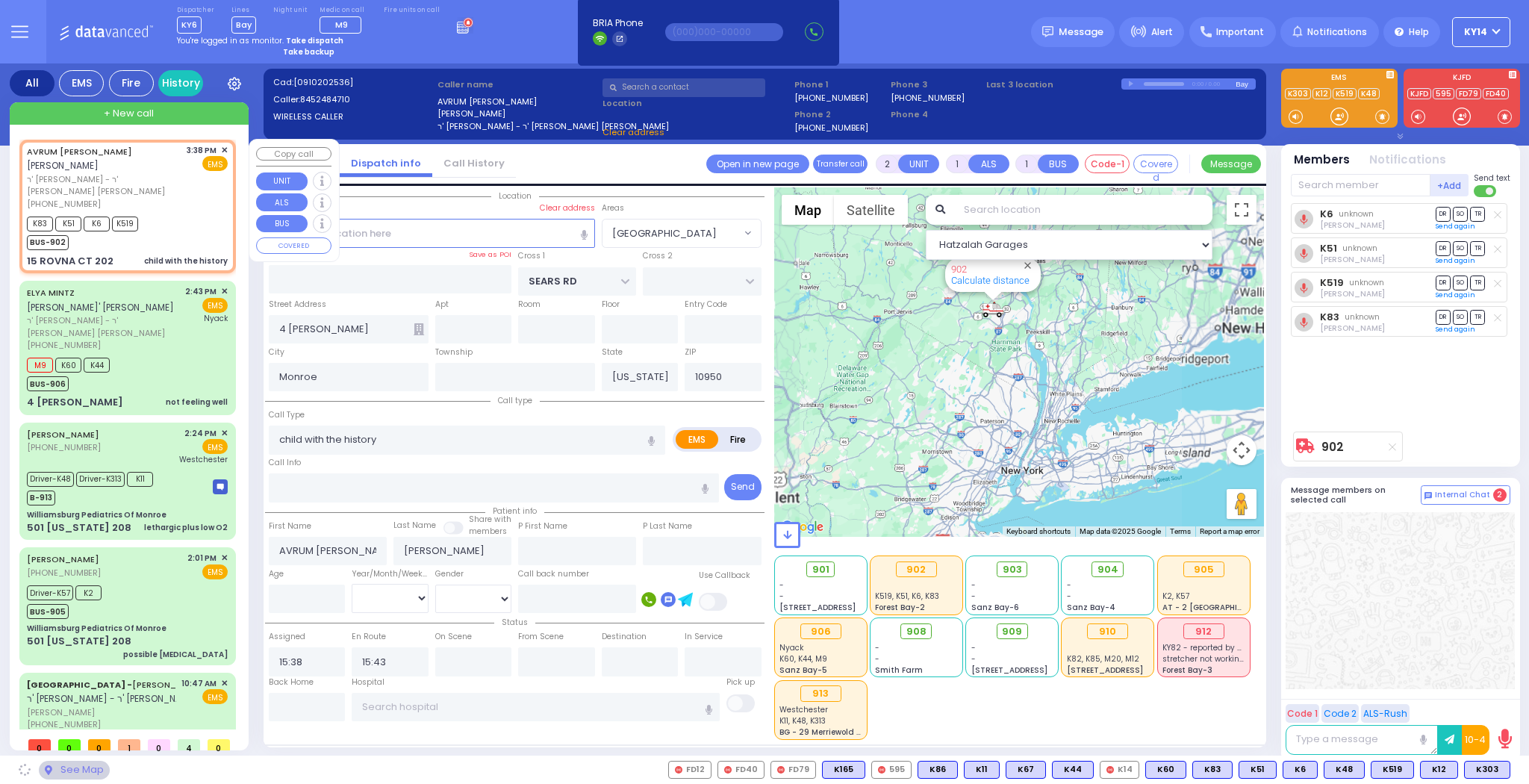
type input "CHEVRON RD"
type input "SEVEN SPRINGS MOUNTAIN RD"
type input "15 ROVNA CT"
type input "202"
select select "SECTION 5"
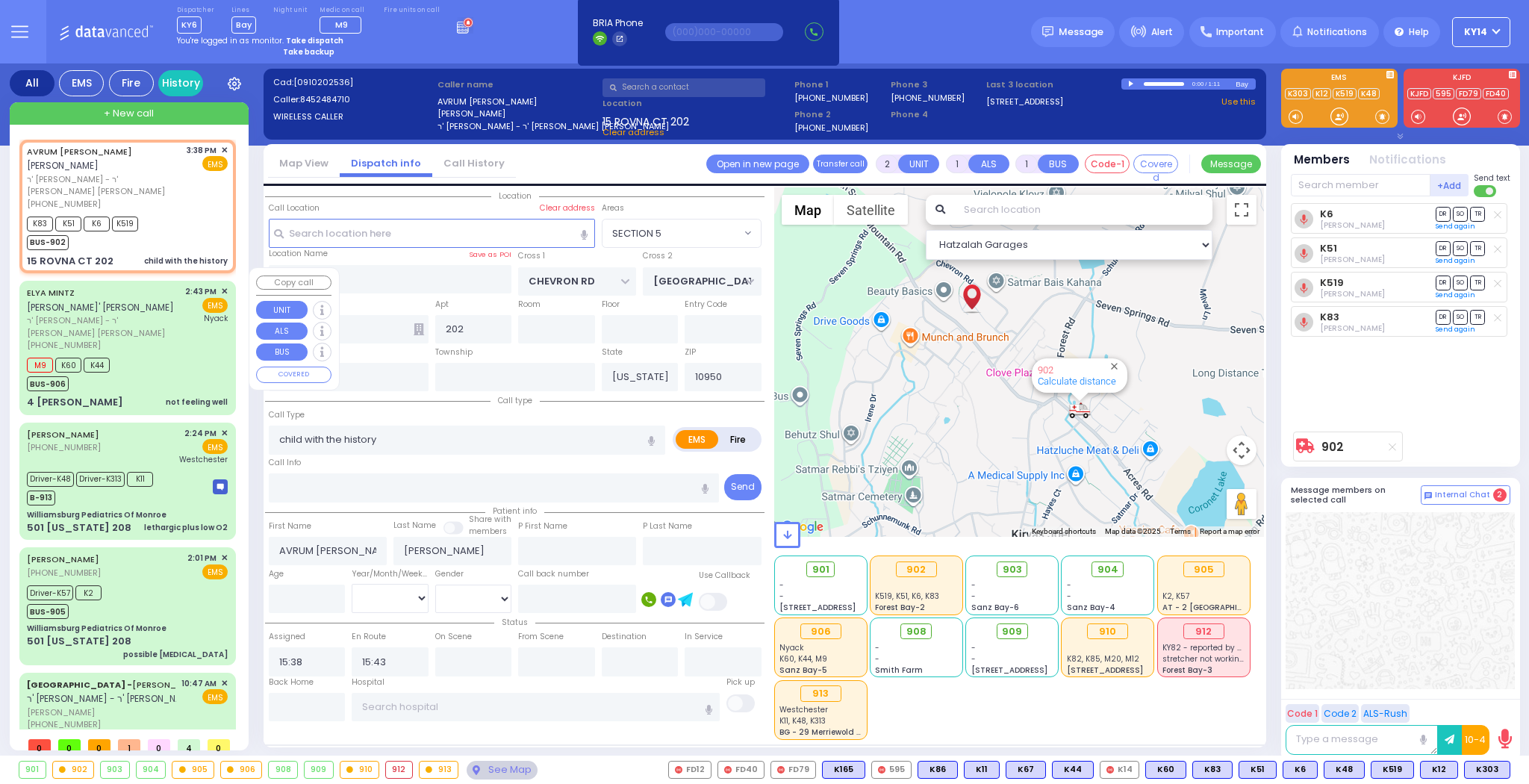
click at [149, 354] on div "M9 K60 K44 BUS-906" at bounding box center [127, 373] width 201 height 37
select select
type input "not feeling well"
radio input "true"
type input "ELYA"
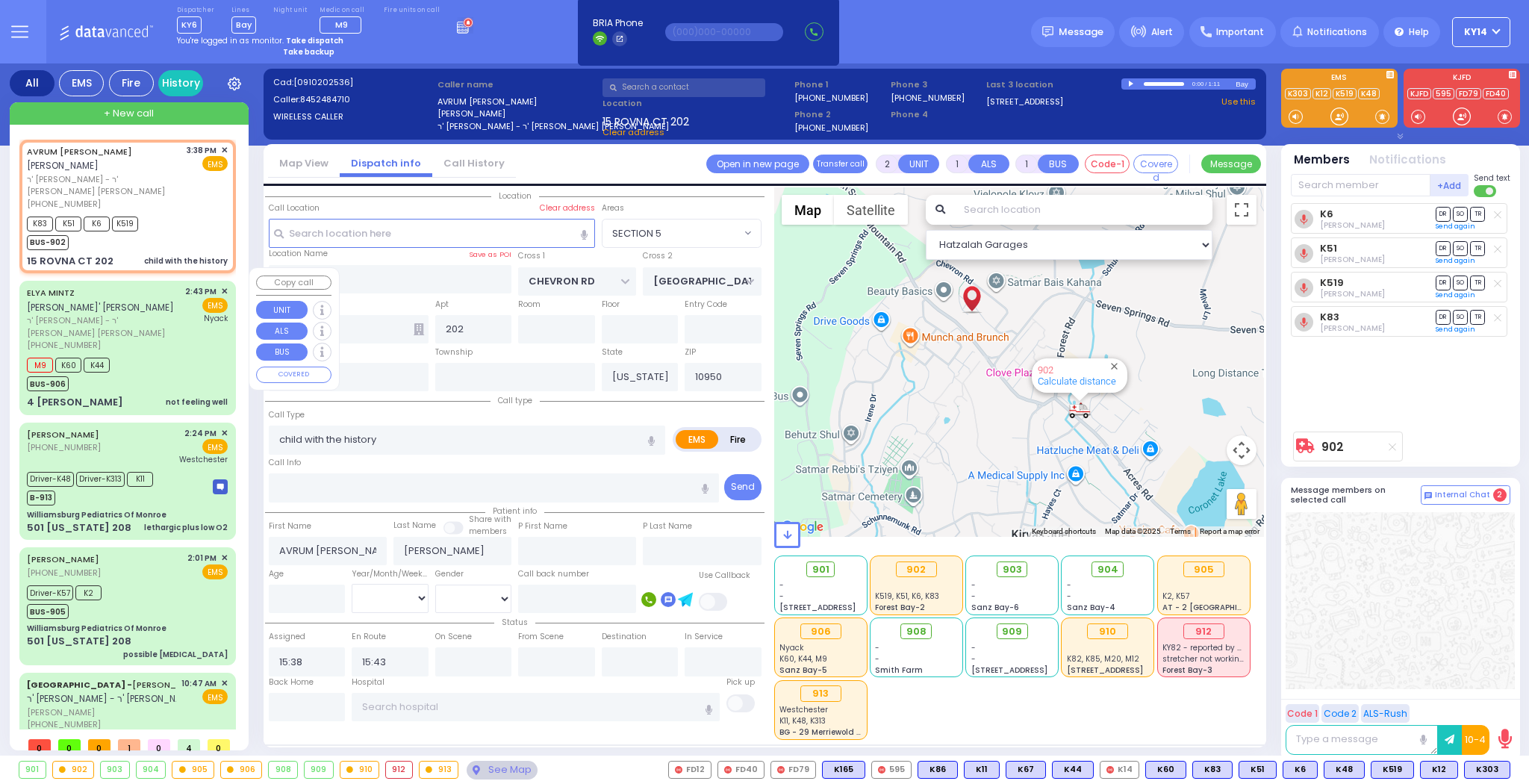
type input "MINTZ"
select select
type input "14:43"
type input "14:46"
type input "15:51"
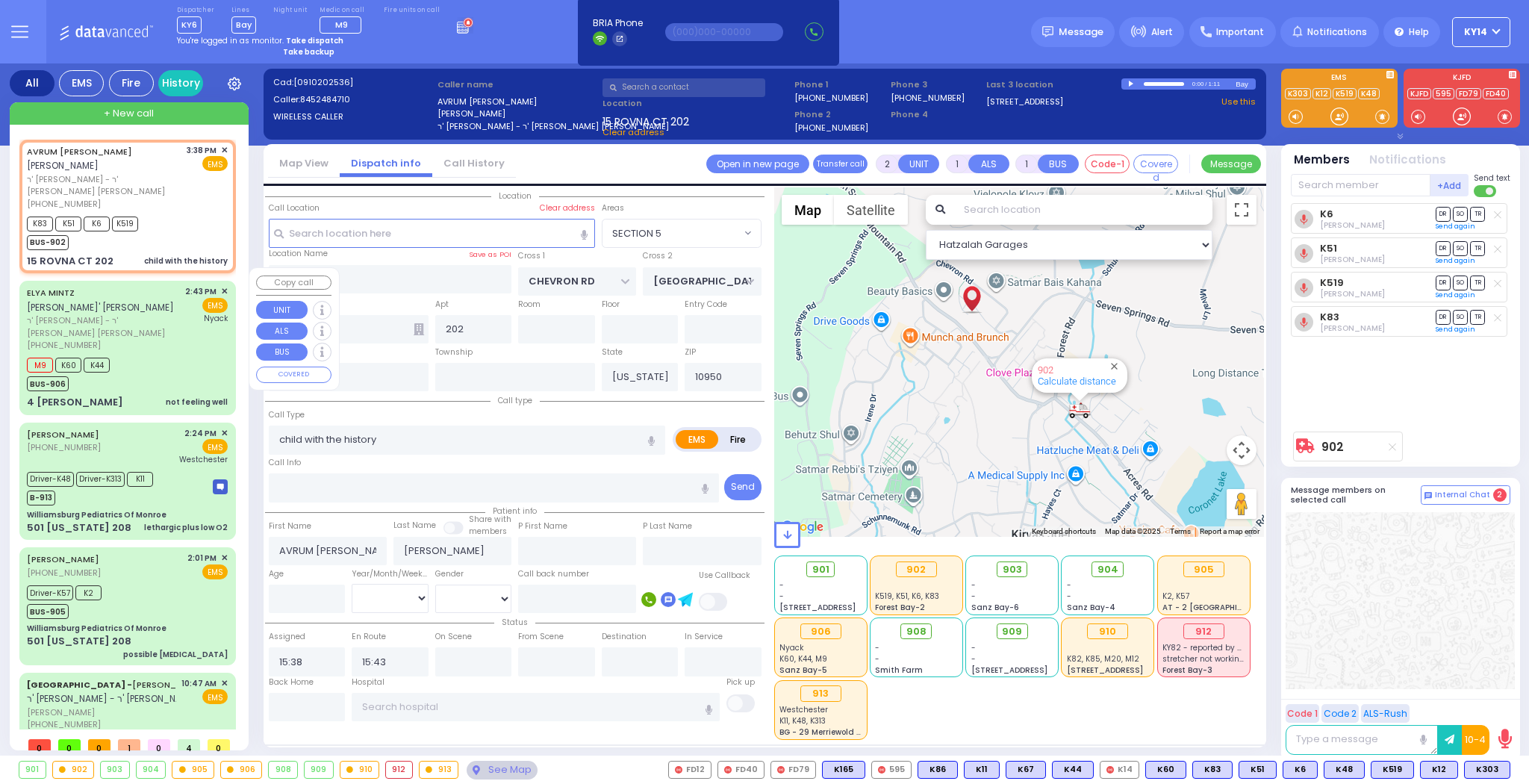
type input "Montefiore Nyack Hospital"
select select "Hatzalah Garages"
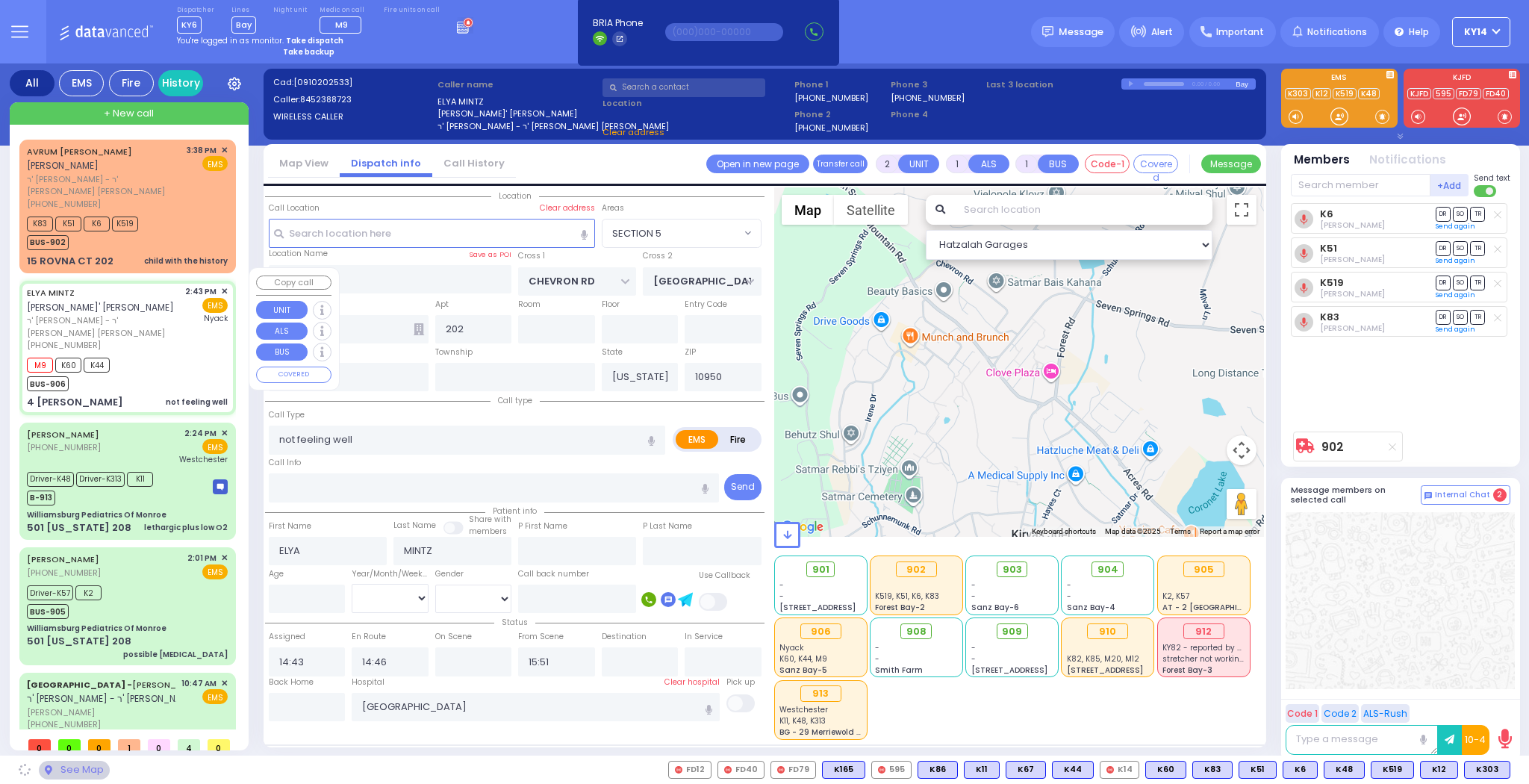
type input "SEARS RD"
type input "4 Michael Ct"
select select "[GEOGRAPHIC_DATA]"
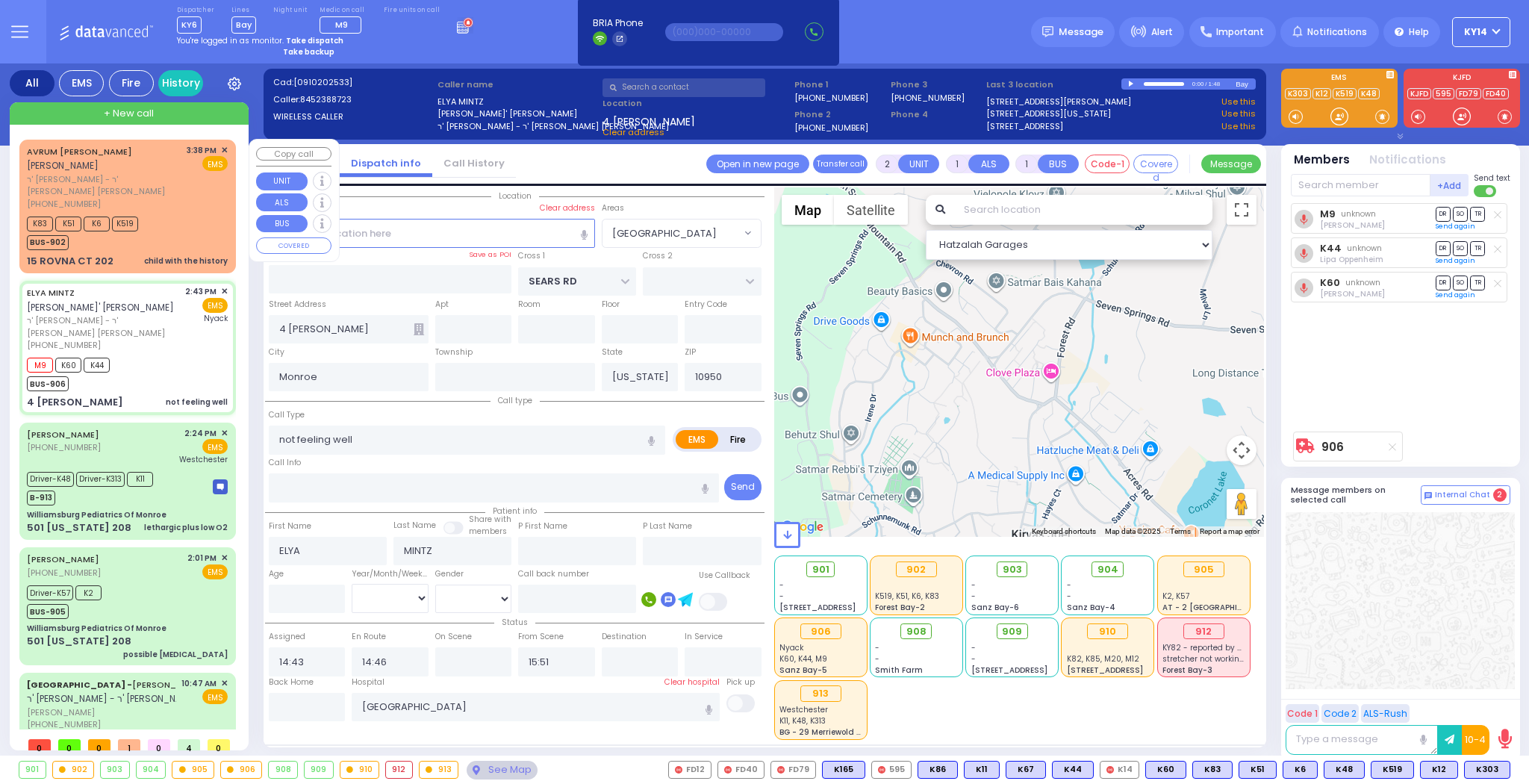
click at [145, 198] on div "[PHONE_NUMBER]" at bounding box center [103, 204] width 154 height 12
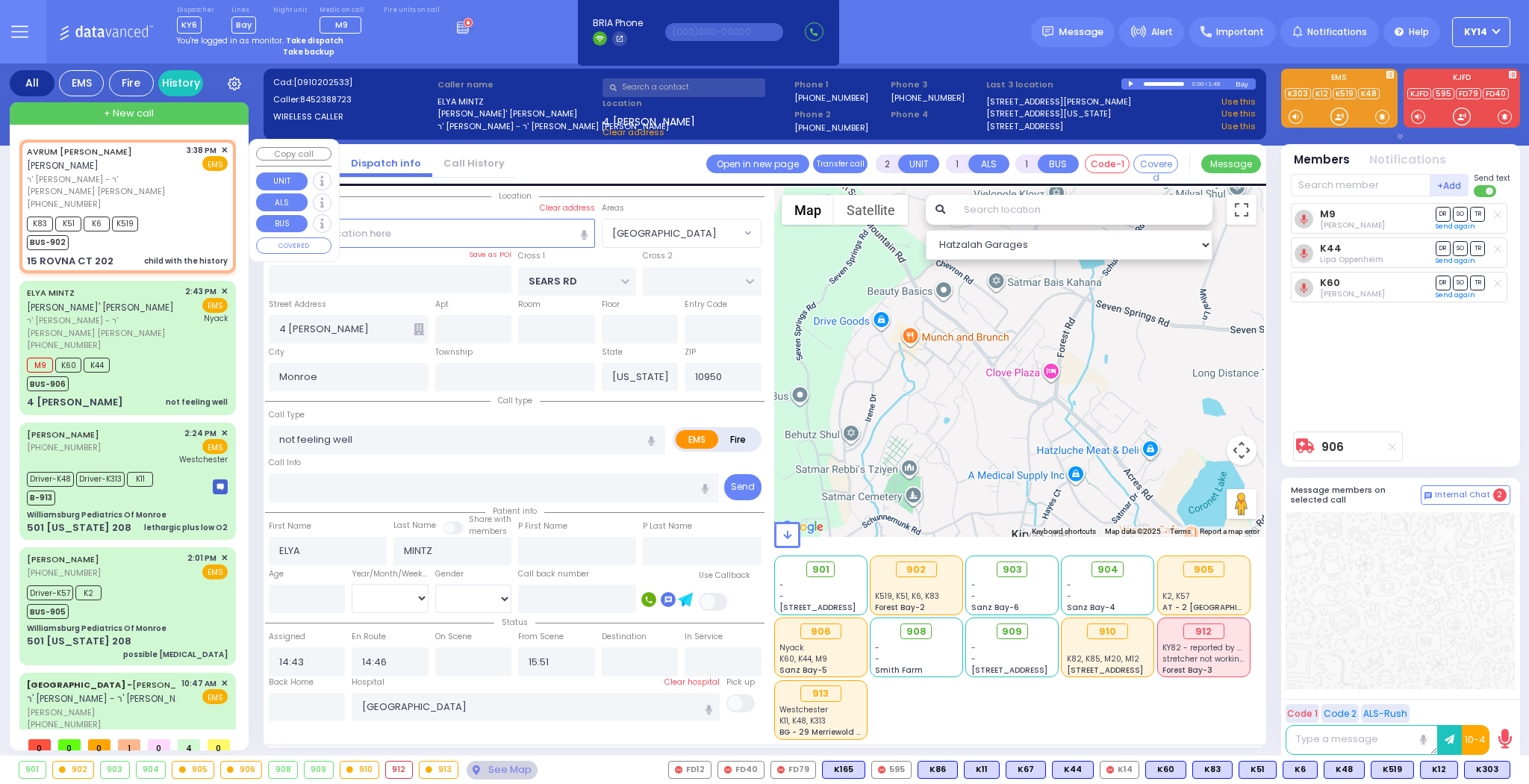
select select
type input "child with the history"
radio input "true"
type input "AVRUM JOSEPH"
type input "SCHWARTZ"
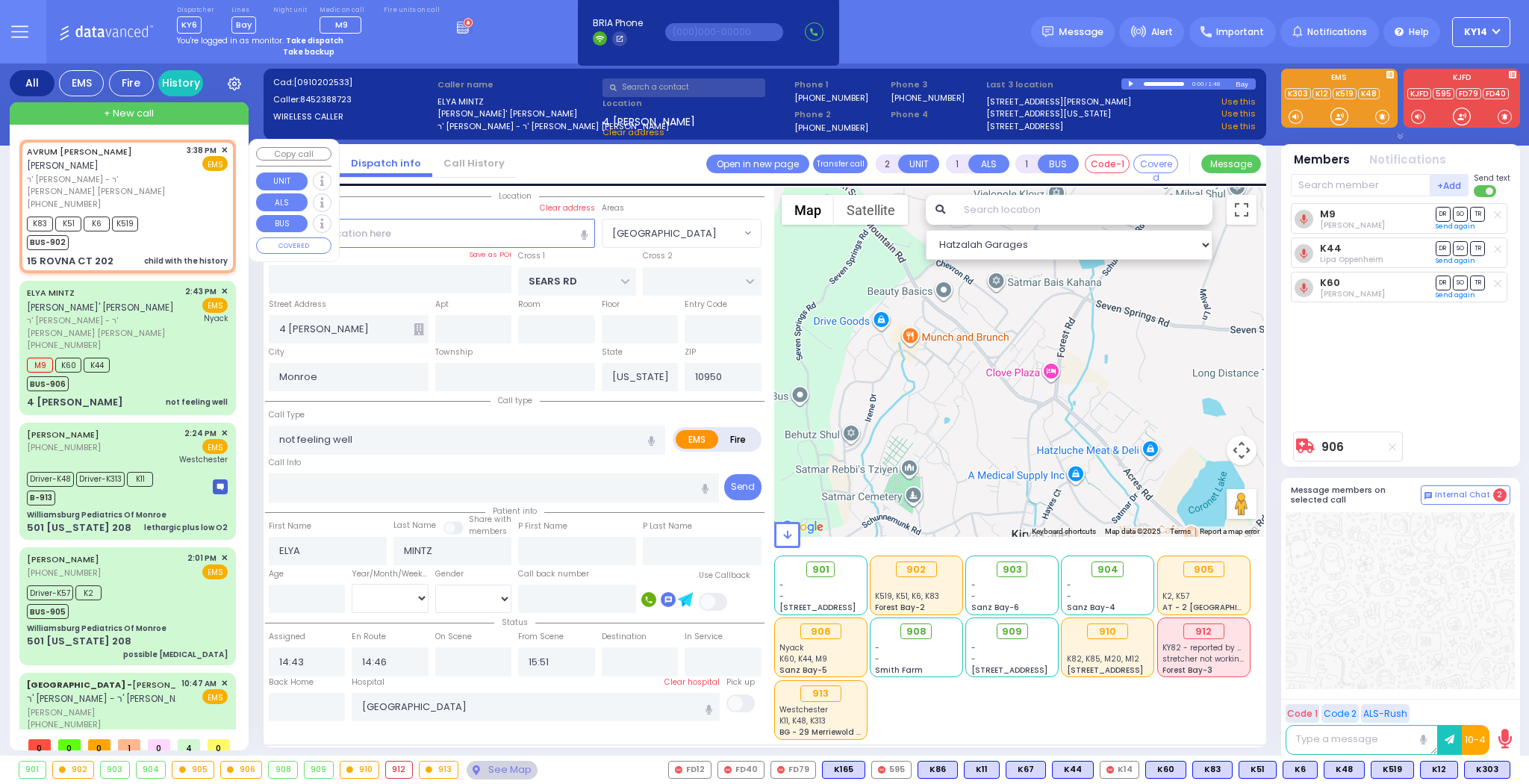
select select
type input "15:38"
type input "15:43"
select select "Hatzalah Garages"
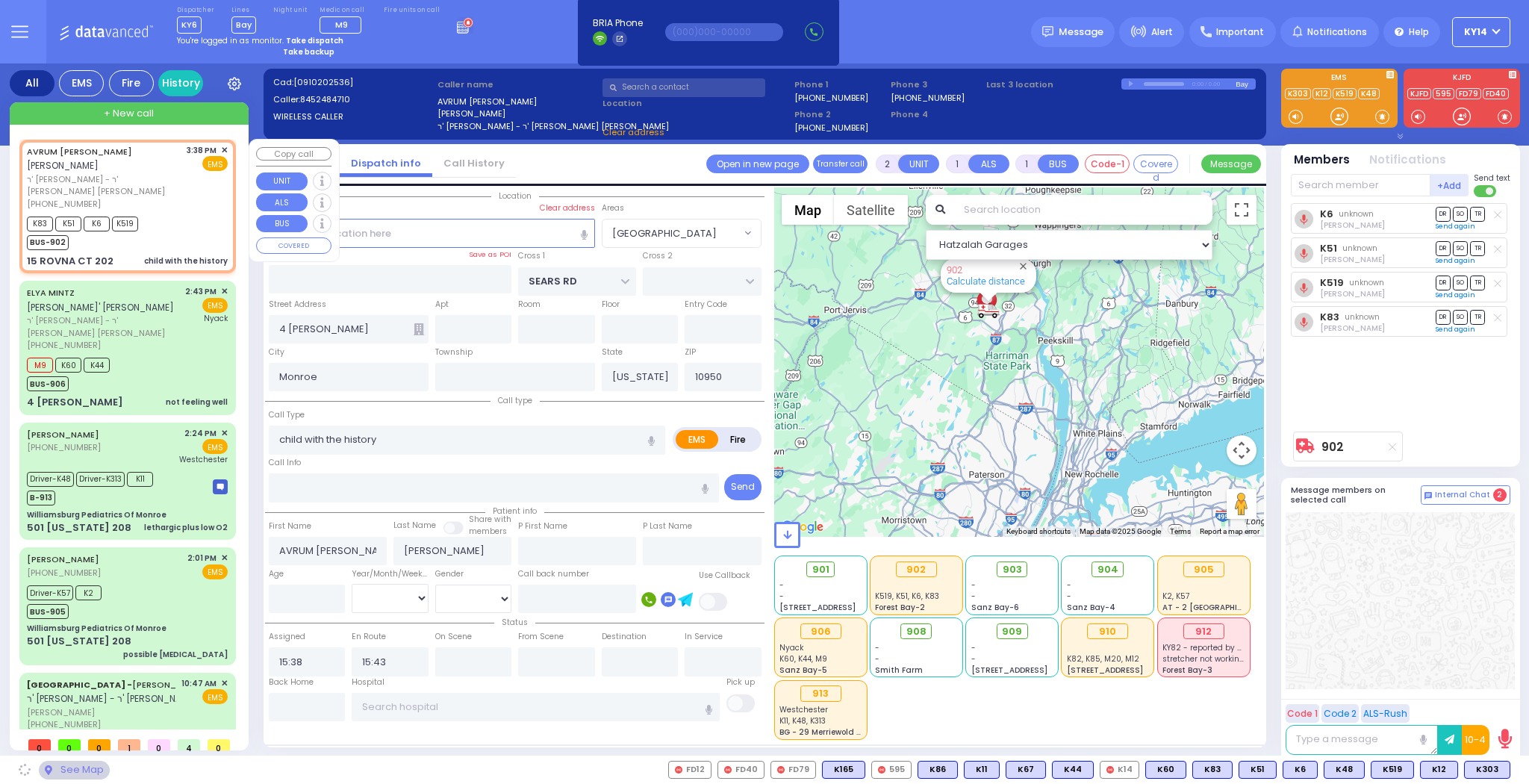
type input "CHEVRON RD"
type input "SEVEN SPRINGS MOUNTAIN RD"
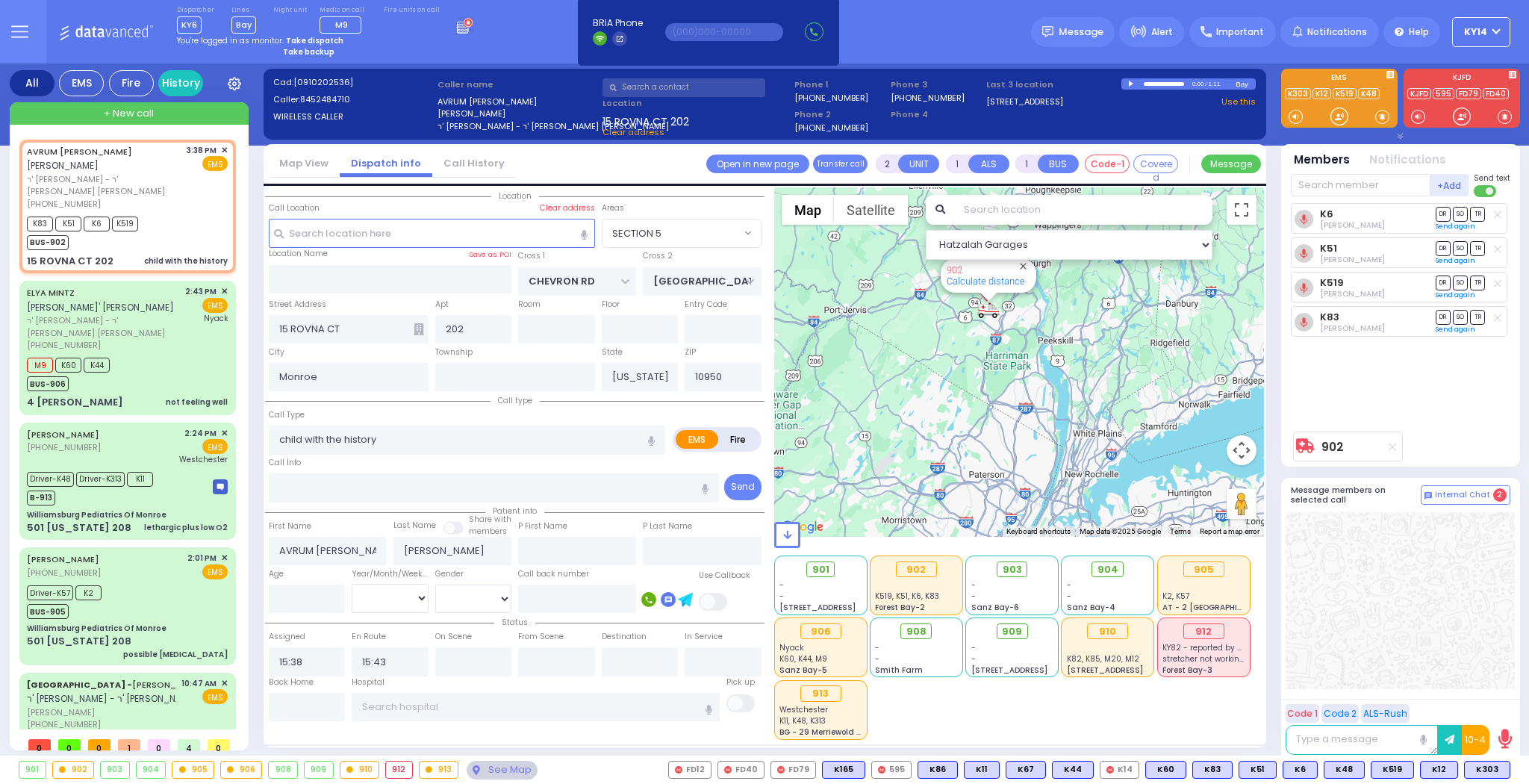
click at [464, 215] on div "Call Location Select a call Clear address" at bounding box center [432, 210] width 326 height 16
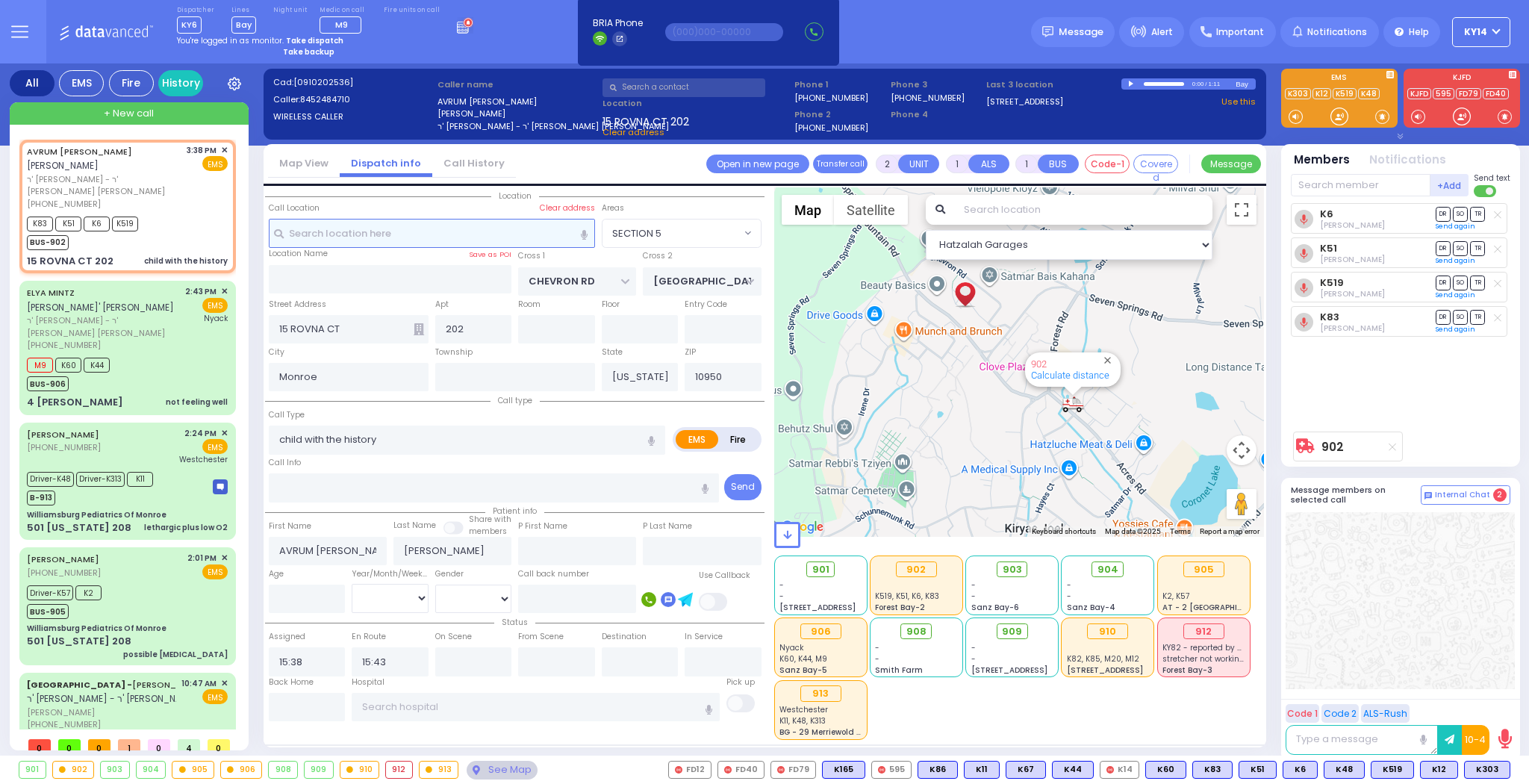
click at [466, 227] on input "text" at bounding box center [432, 233] width 326 height 29
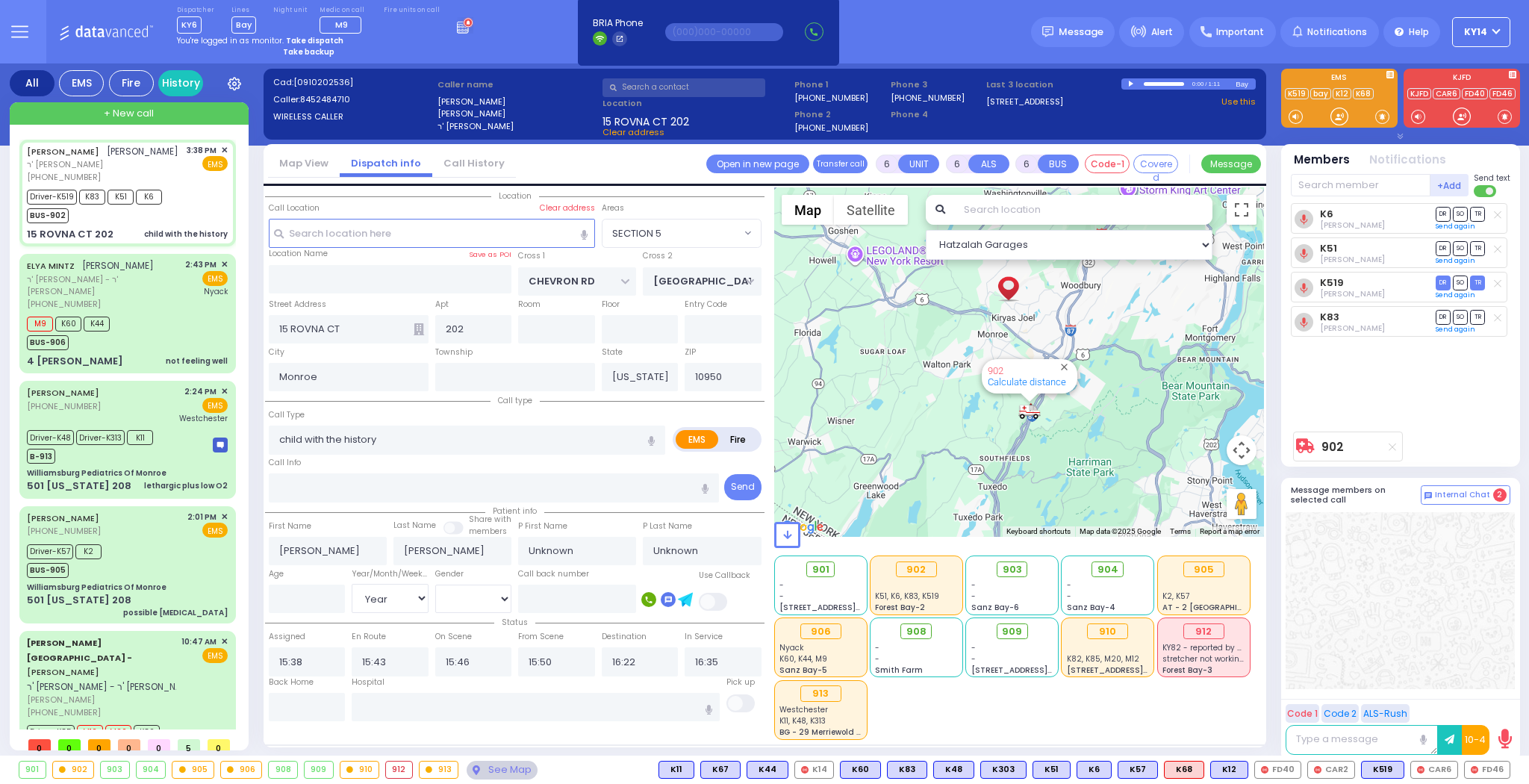
select select "SECTION 5"
select select "Year"
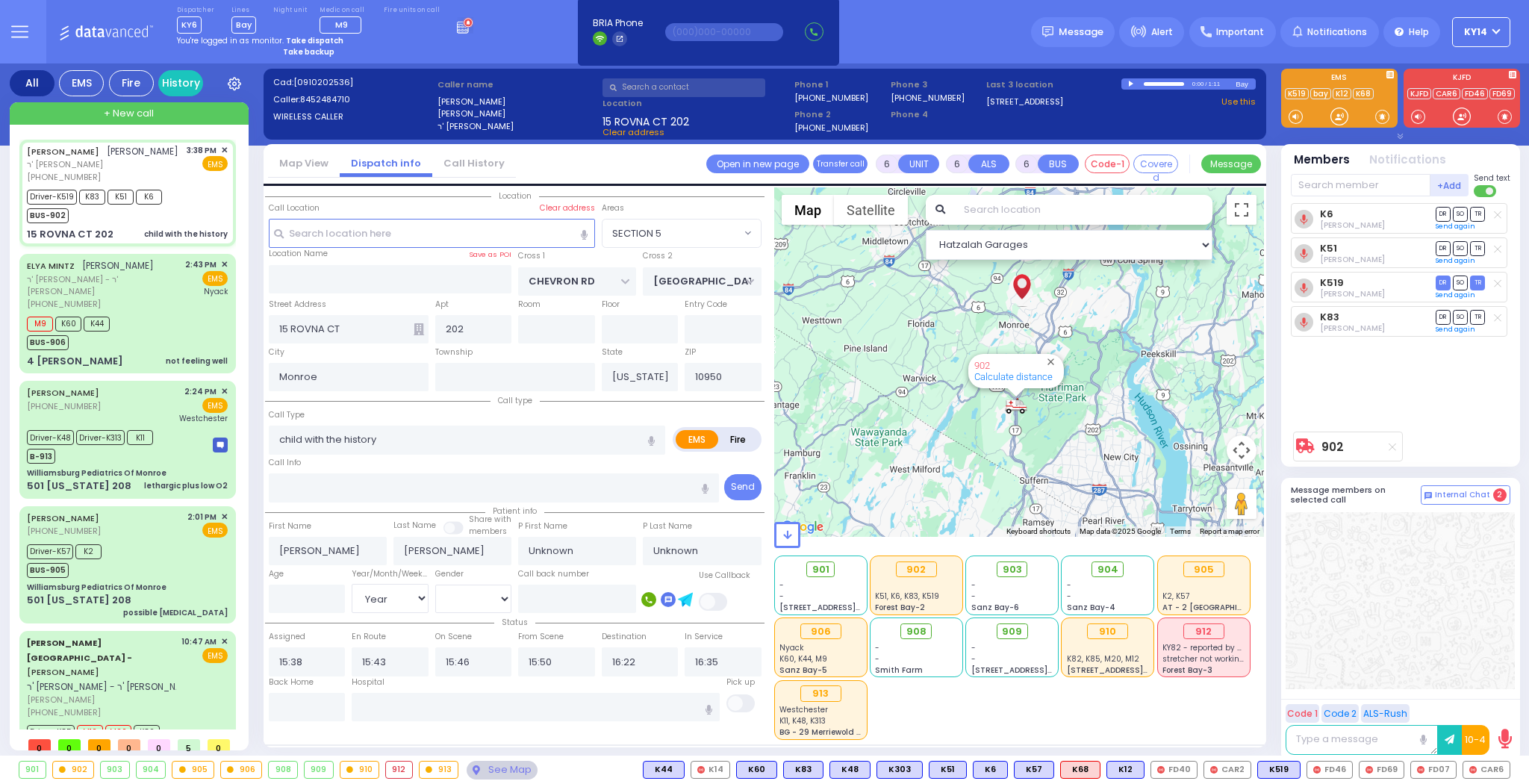
select select
radio input "true"
type input "Yikseiel"
type input "[PERSON_NAME]"
type input "1"
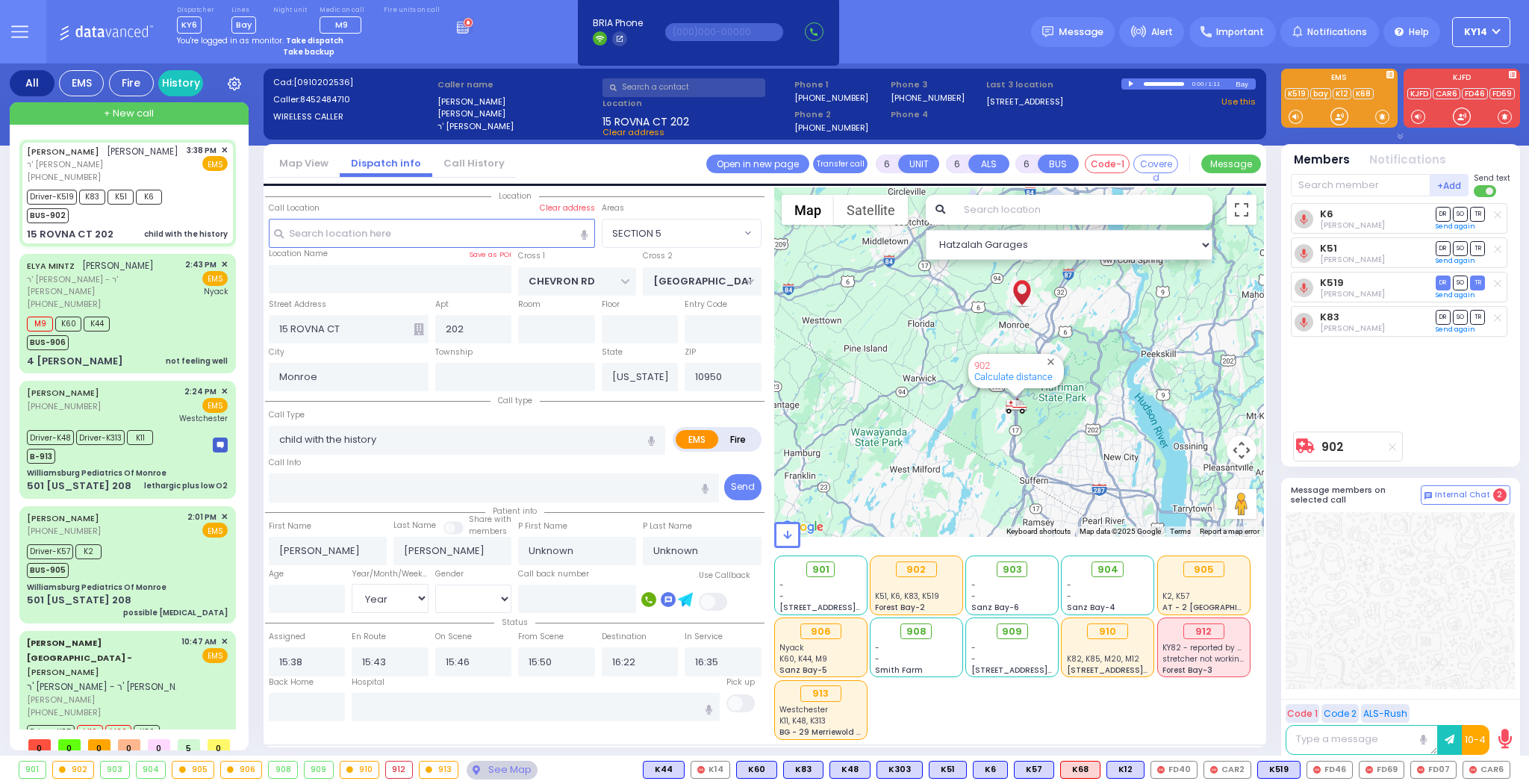
select select "Year"
select select "[DEMOGRAPHIC_DATA]"
select select "Hatzalah Garages"
select select "SECTION 5"
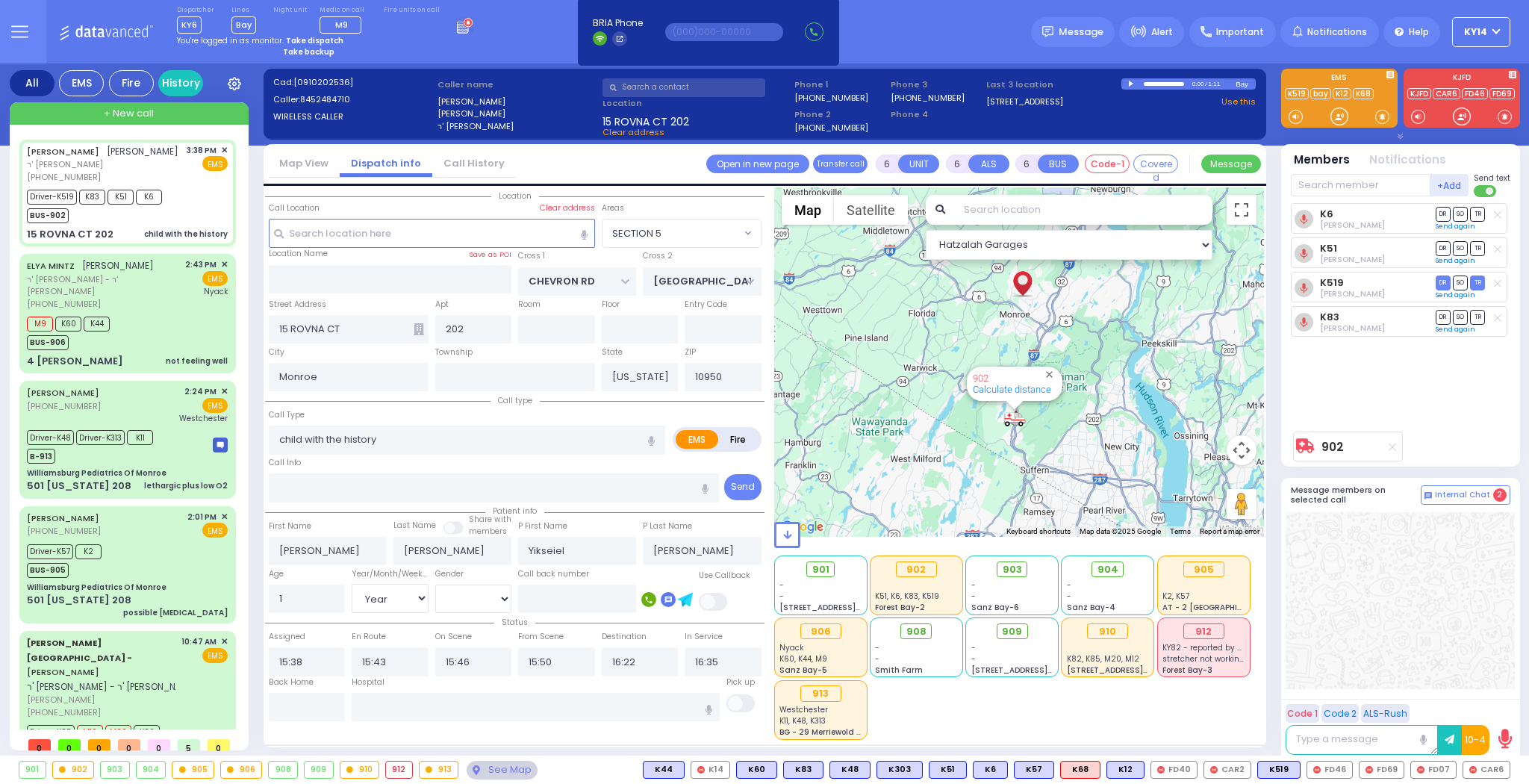
select select
radio input "true"
select select "Year"
select select "[DEMOGRAPHIC_DATA]"
select select "Hatzalah Garages"
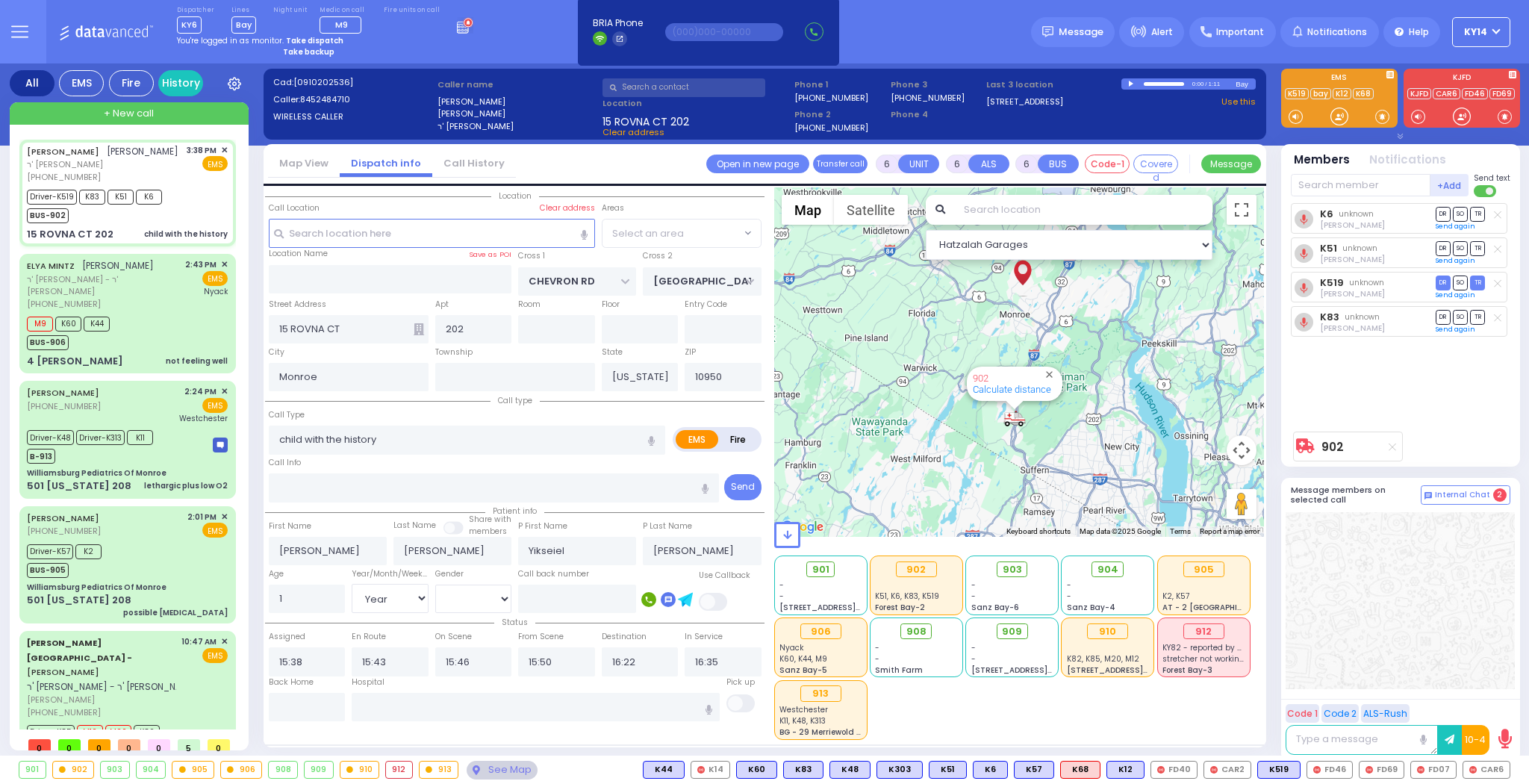
select select "SECTION 5"
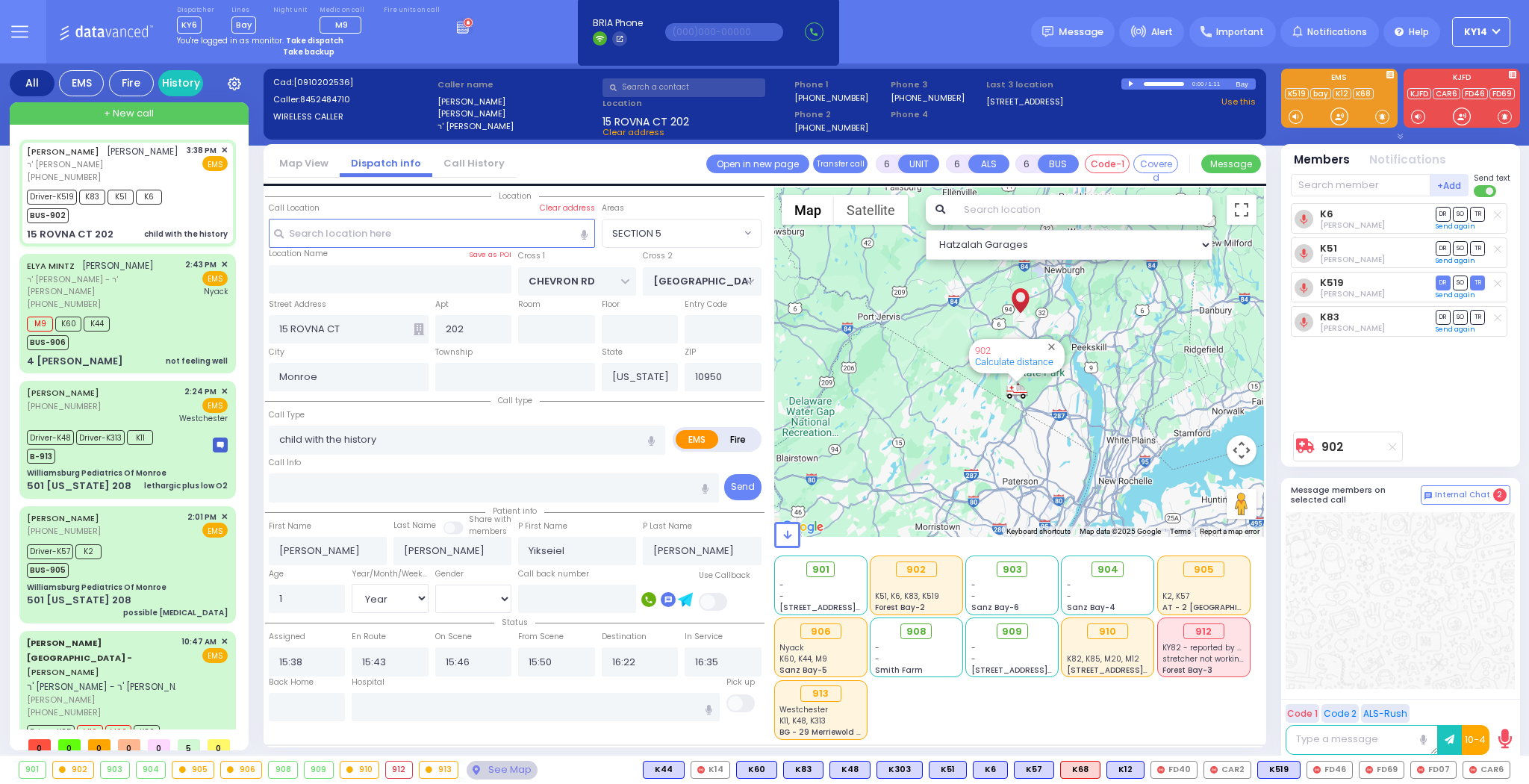
select select
radio input "true"
select select "Year"
select select "[DEMOGRAPHIC_DATA]"
select select "Hatzalah Garages"
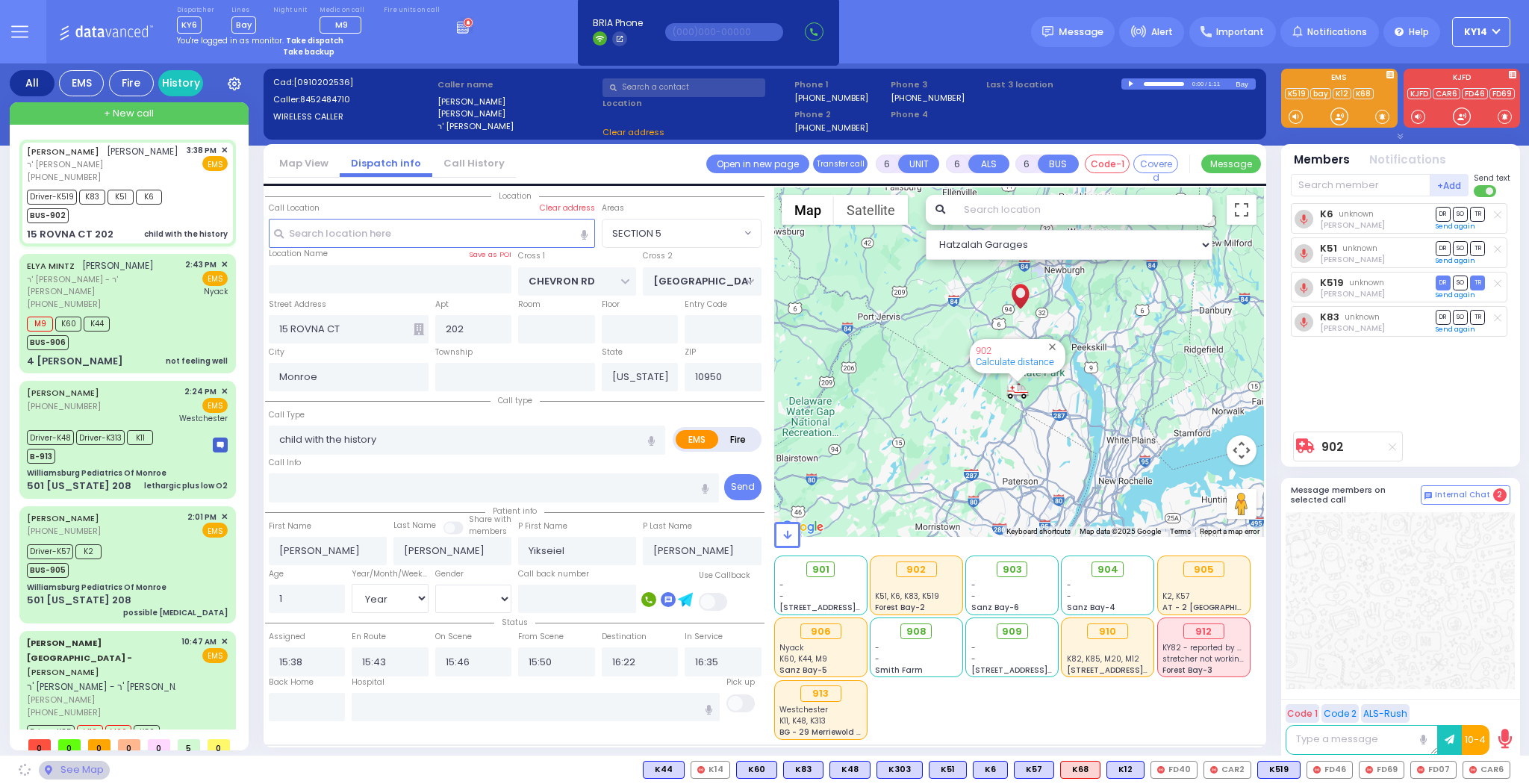
select select "SECTION 5"
select select
radio input "true"
select select "Year"
select select "[DEMOGRAPHIC_DATA]"
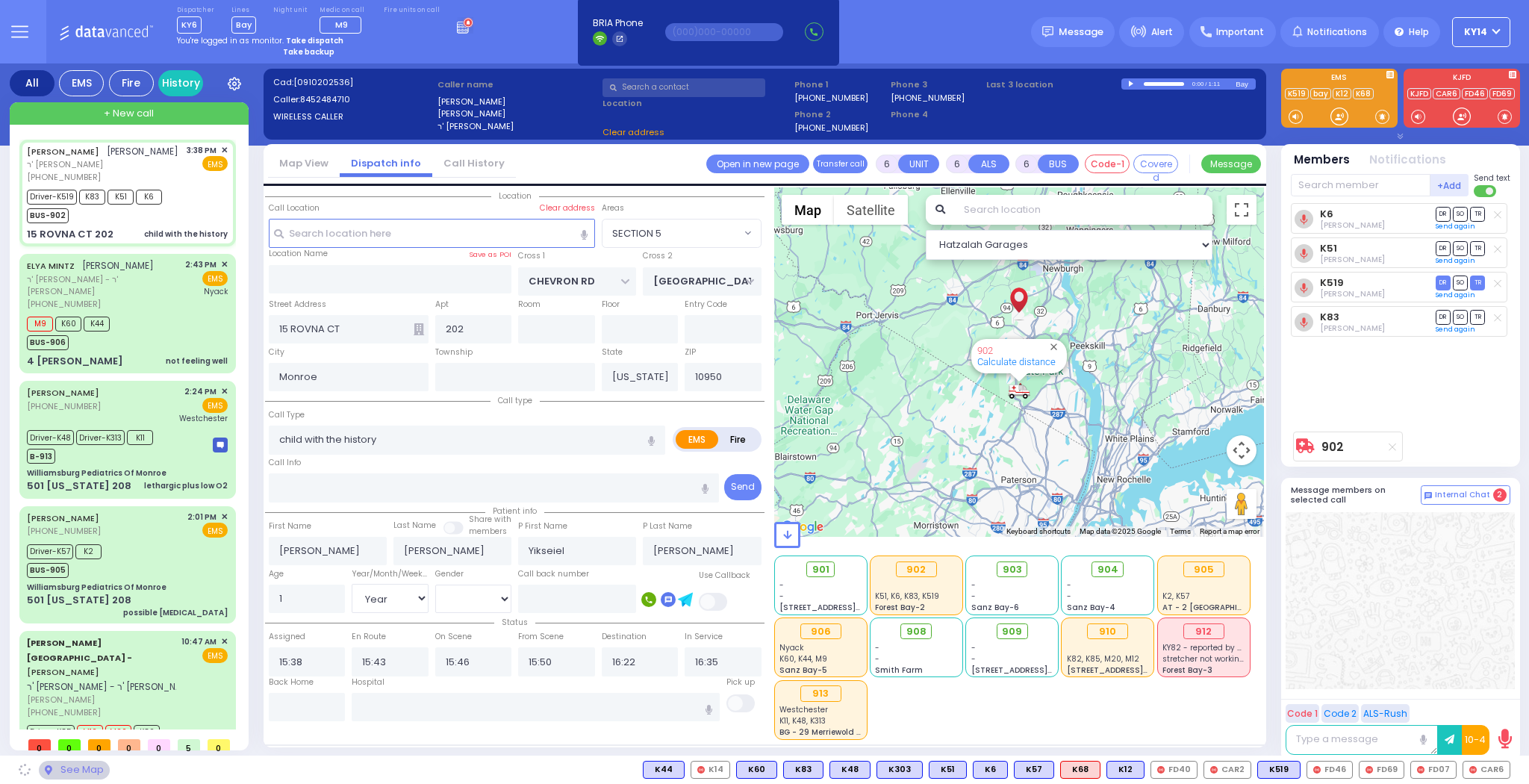
select select "Hatzalah Garages"
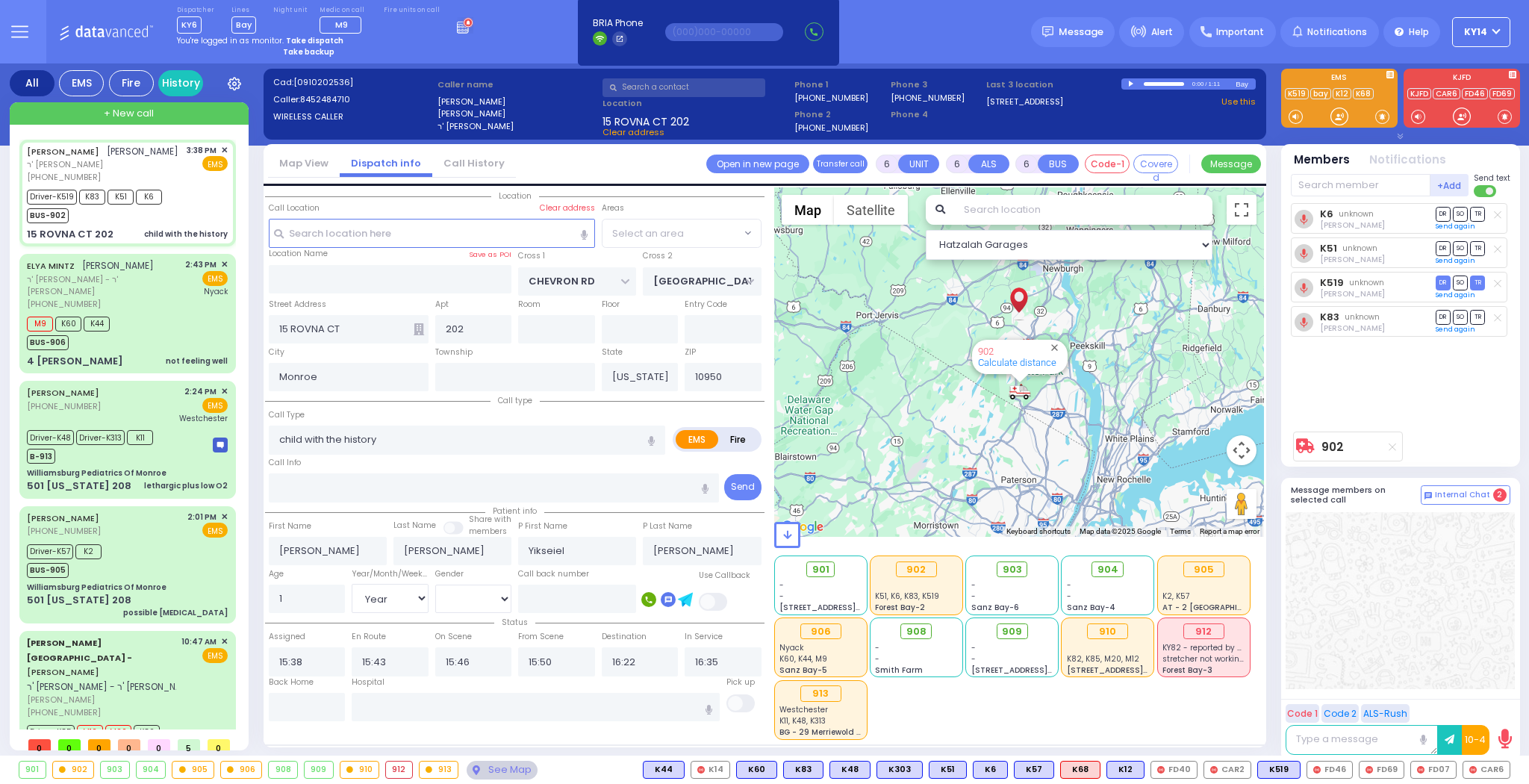
select select "SECTION 5"
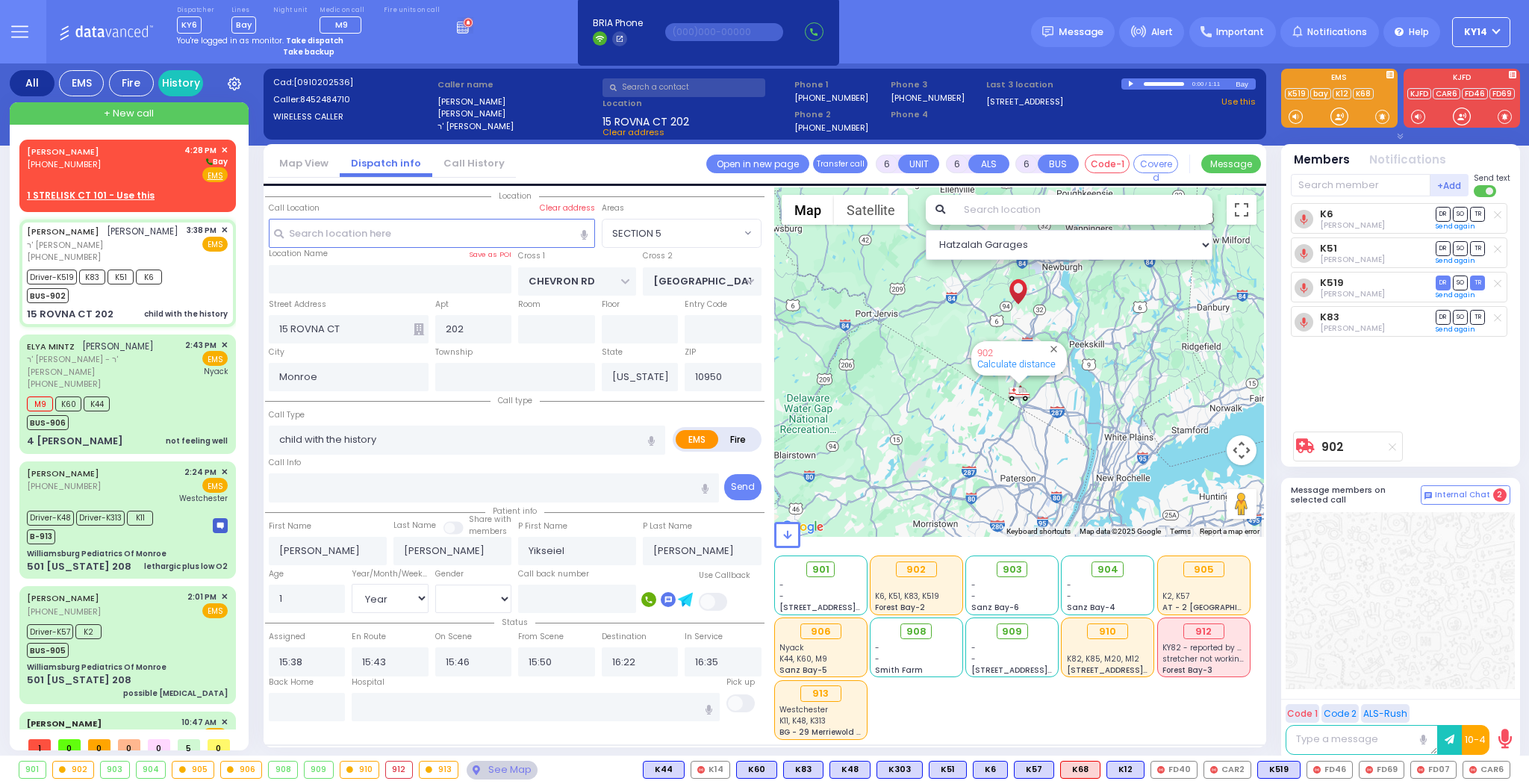
select select
radio input "true"
select select "Year"
select select "[DEMOGRAPHIC_DATA]"
select select "Hatzalah Garages"
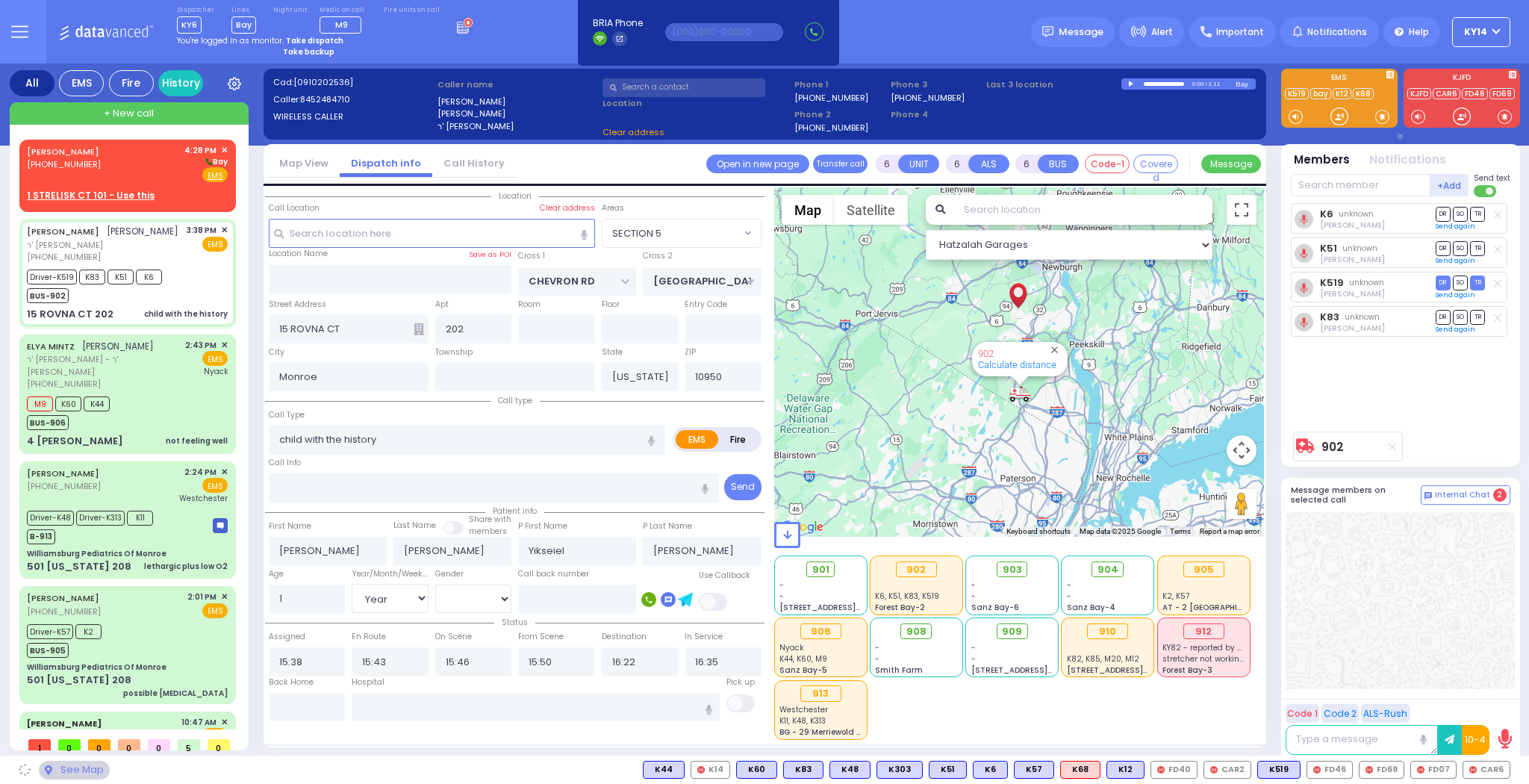
select select "SECTION 5"
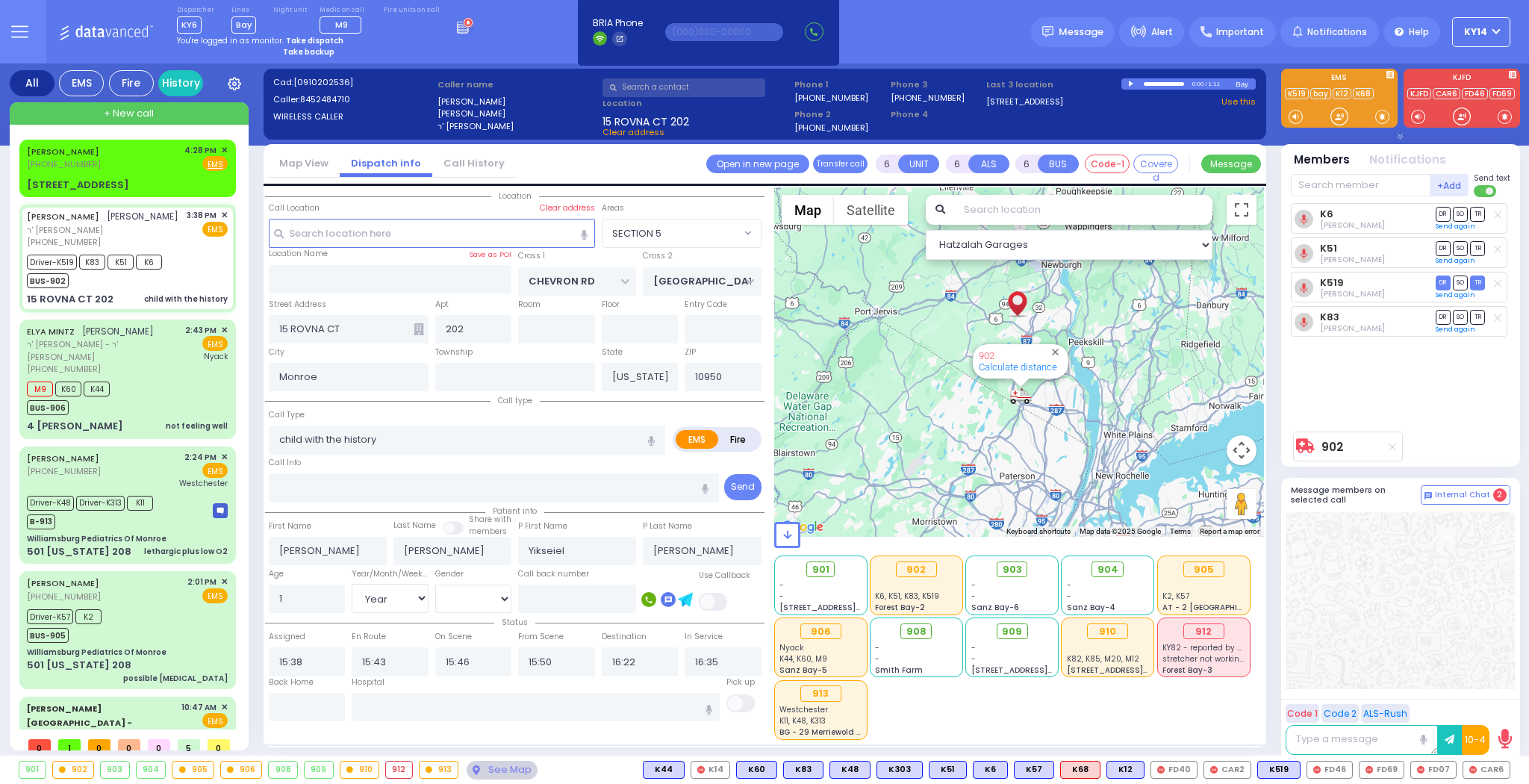
select select
radio input "true"
select select "Year"
select select "[DEMOGRAPHIC_DATA]"
type input "[US_STATE][GEOGRAPHIC_DATA] [PERSON_NAME][GEOGRAPHIC_DATA] [STREET_ADDRESS][US_…"
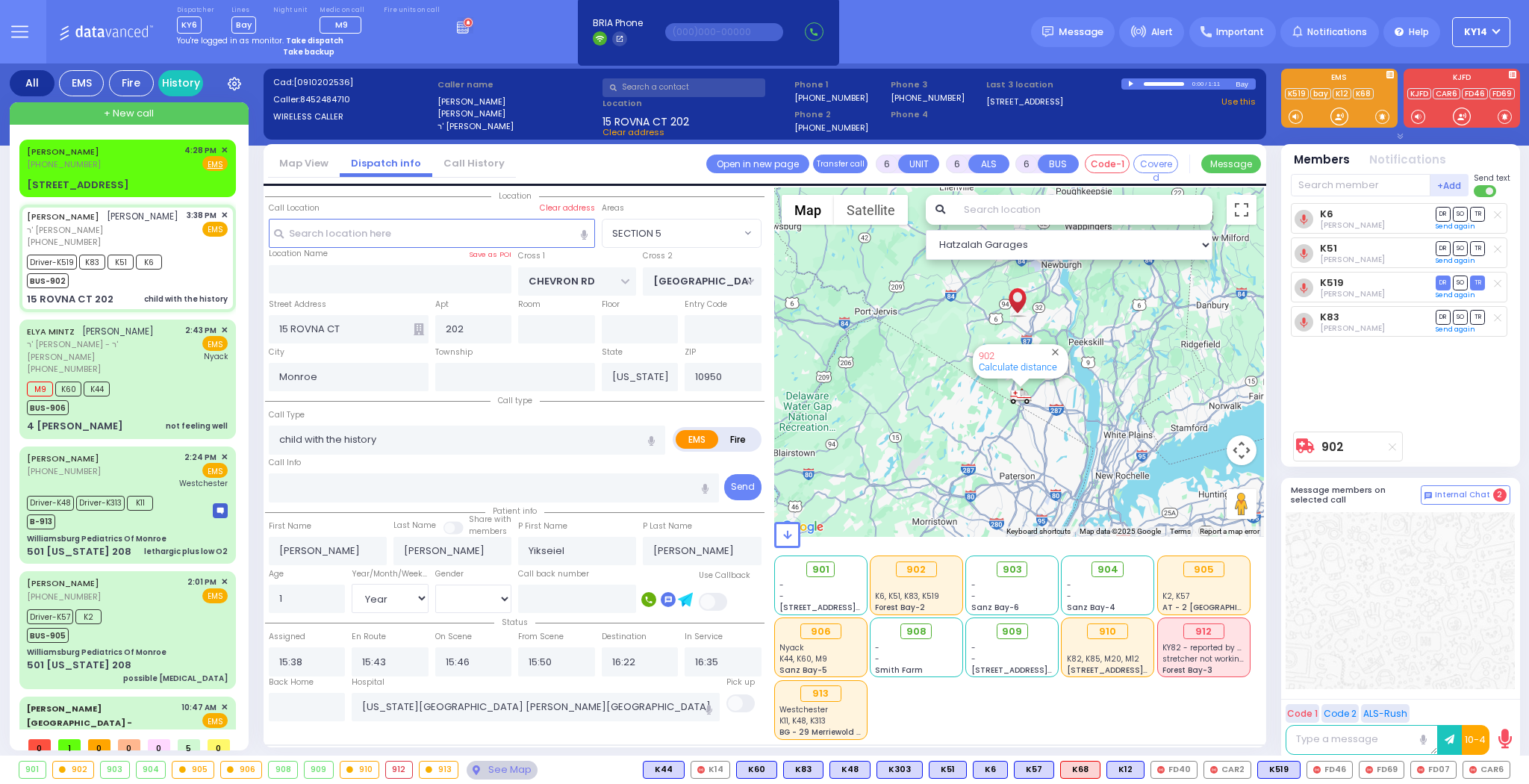
select select "Hatzalah Garages"
select select "SECTION 5"
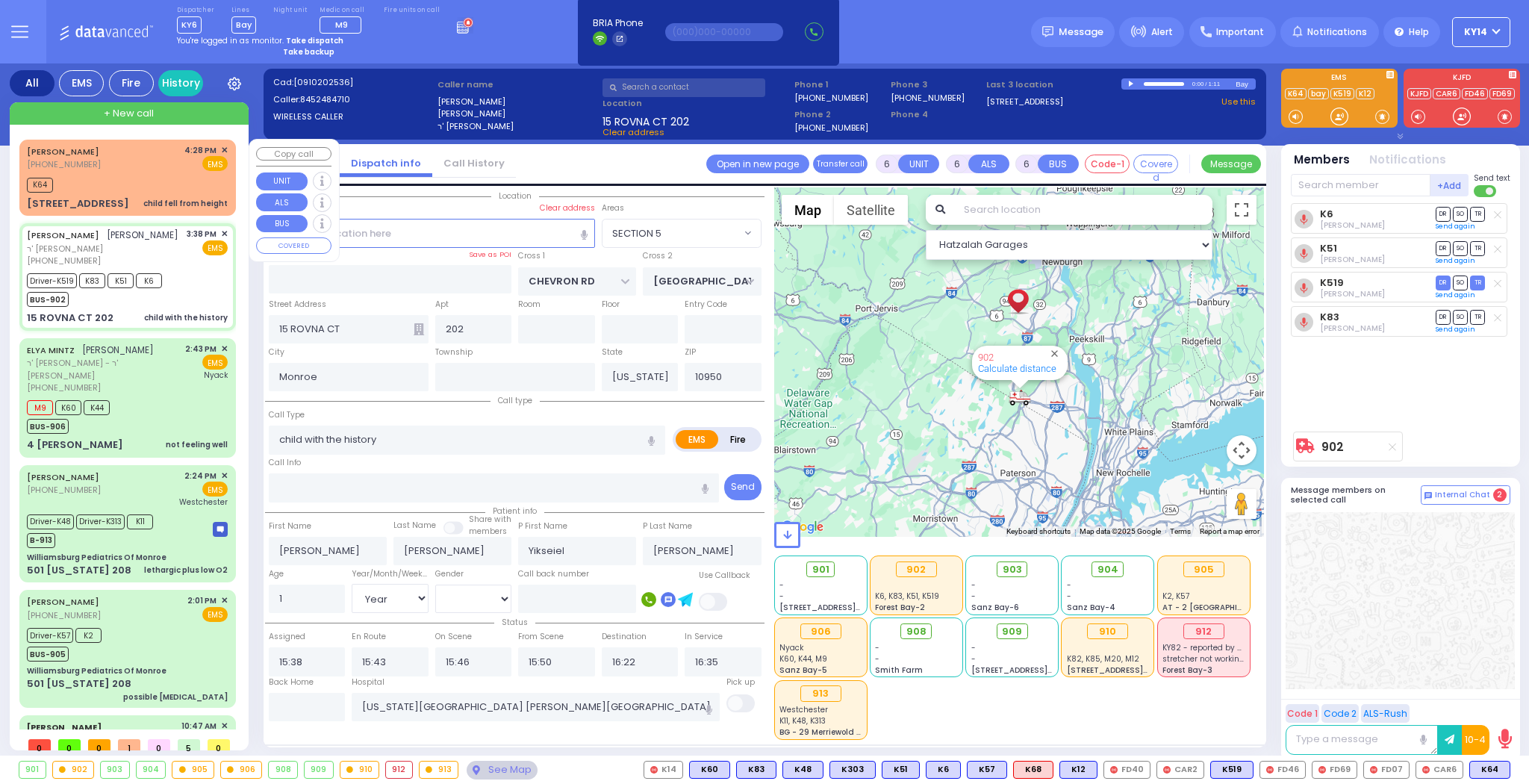
click at [132, 176] on div "K64" at bounding box center [127, 183] width 201 height 19
type input "2"
type input "1"
select select
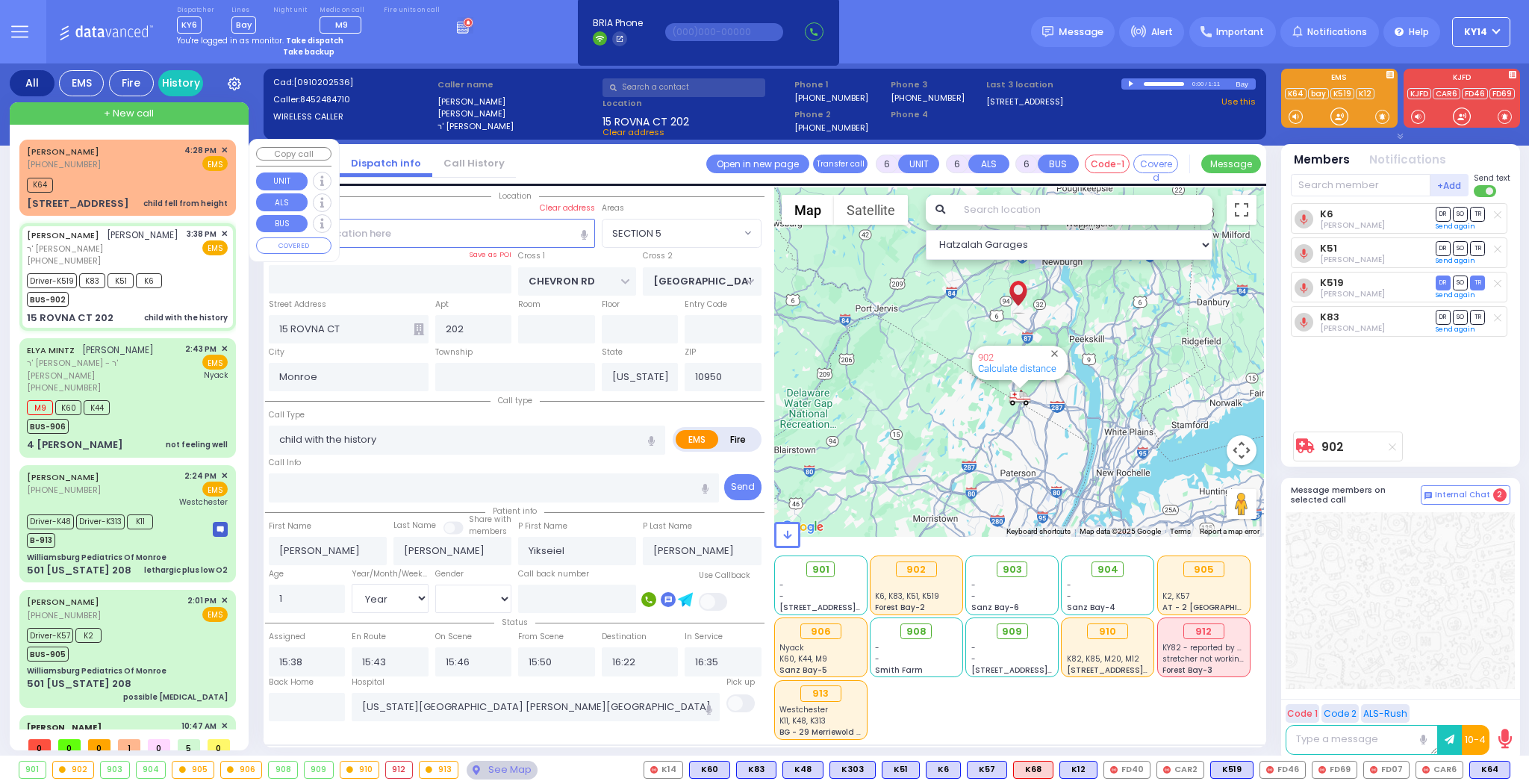
type input "child fell from height"
radio input "true"
type input "DUVID"
type input "ENGEL"
select select
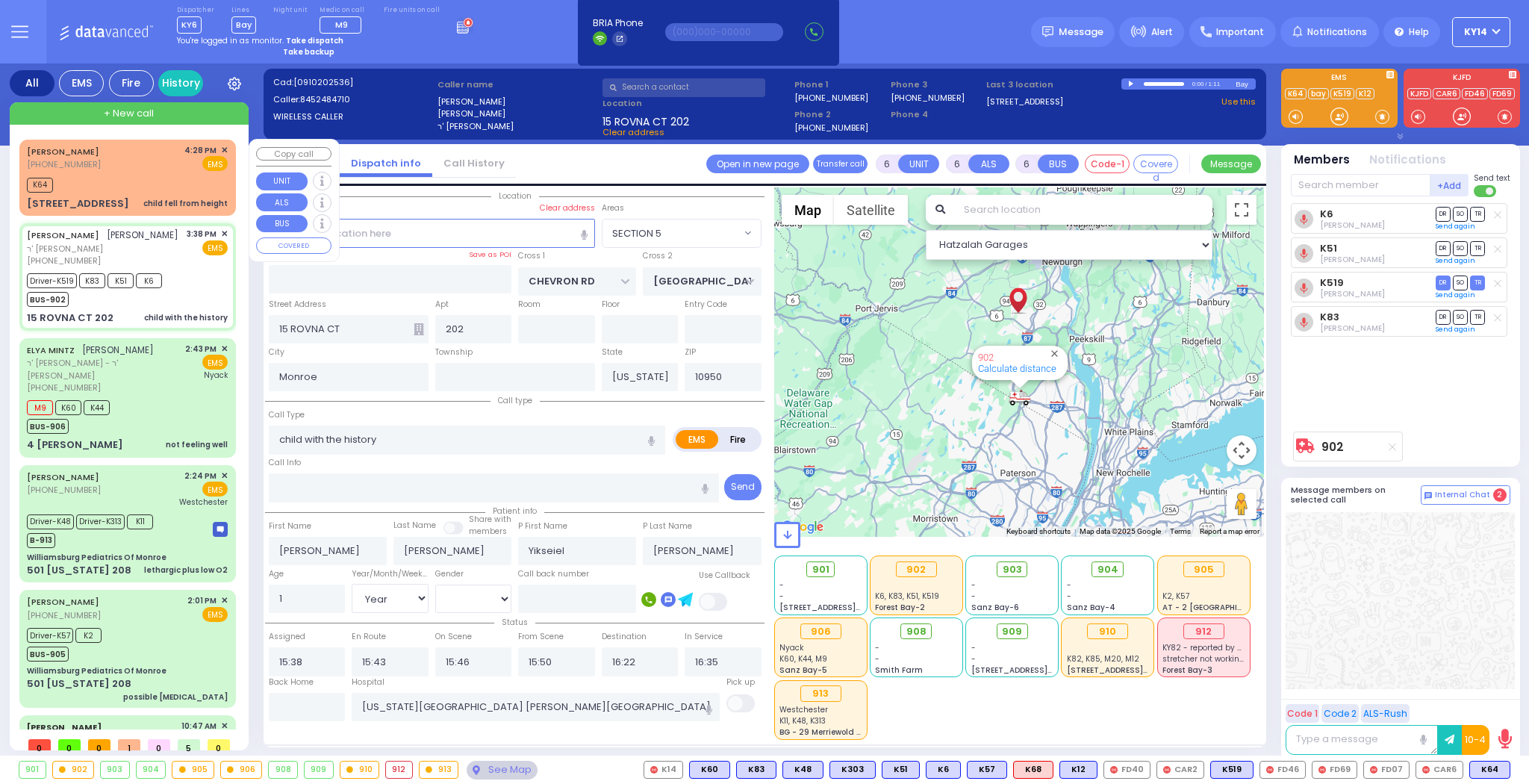
select select
type input "16:28"
type input "16:29"
select select "Hatzalah Garages"
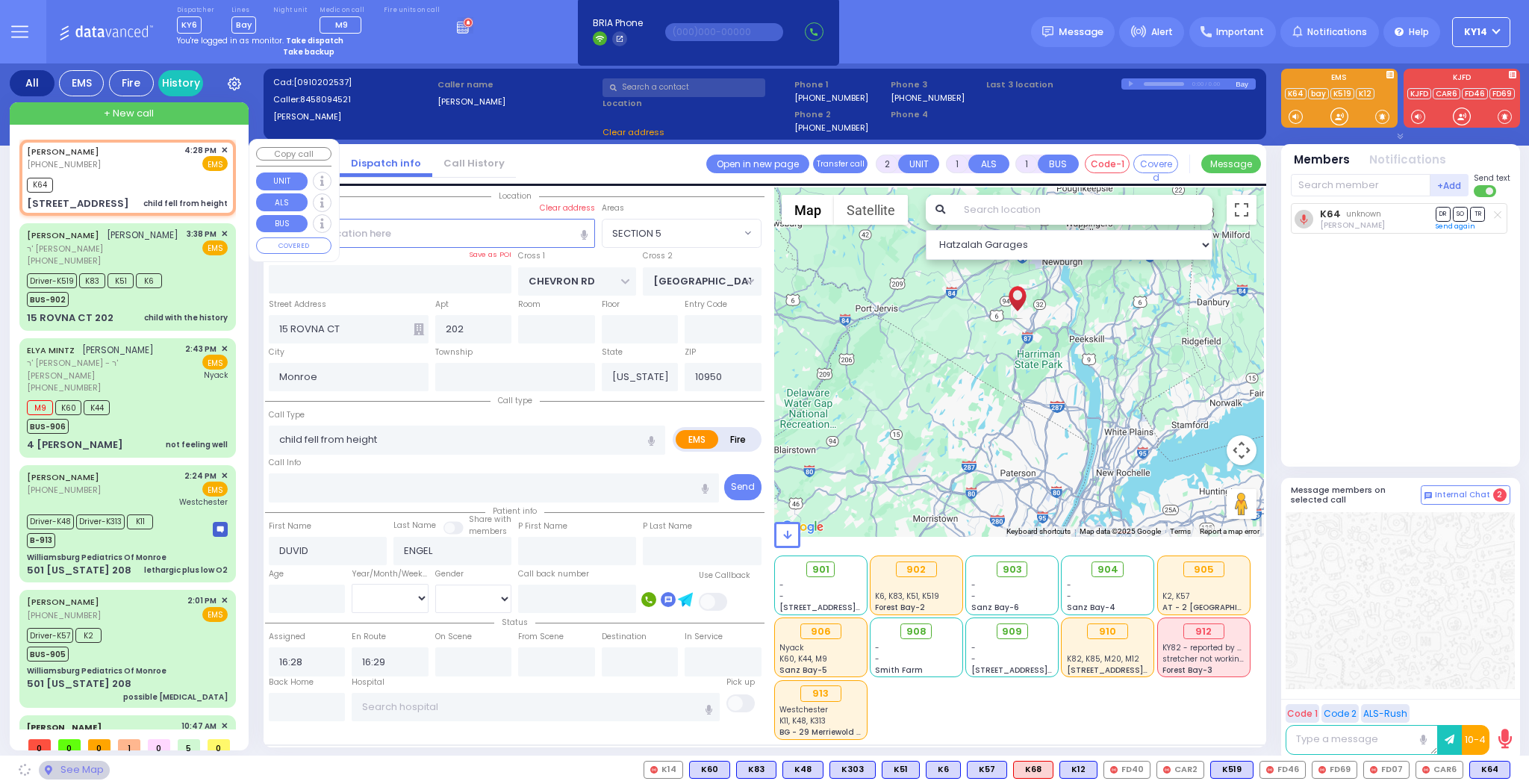
type input "FOREST RD"
type input "1 STRELISK CT"
type input "101"
type input "[PERSON_NAME]"
select select "MONROE"
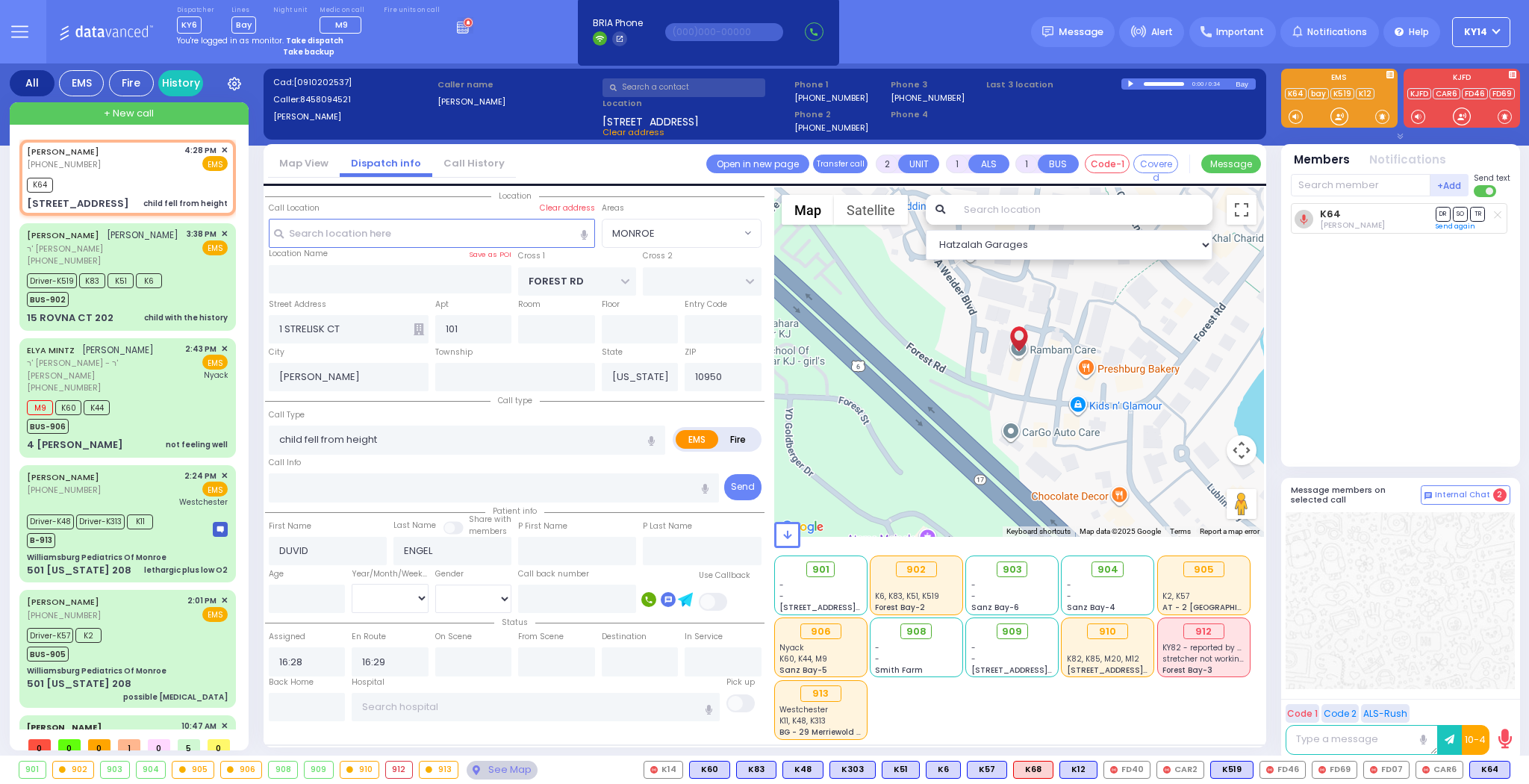
click at [1131, 80] on div at bounding box center [1131, 84] width 8 height 7
click at [1128, 84] on div at bounding box center [1131, 83] width 8 height 6
click at [1058, 115] on div "Last 3 location 0:27 / 0:34 Bay" at bounding box center [1121, 109] width 275 height 67
select select
radio input "true"
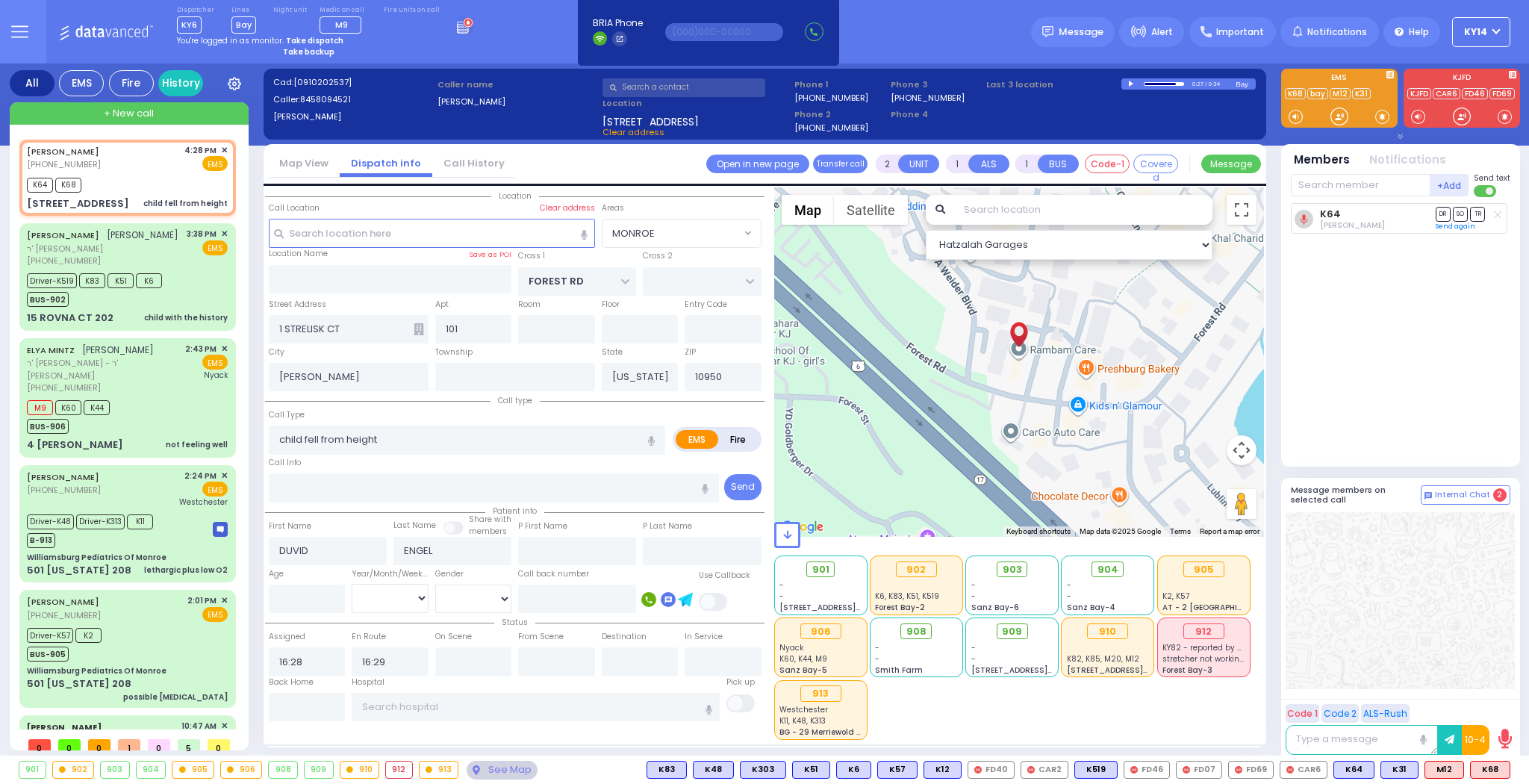
select select
select select "Hatzalah Garages"
select select "MONROE"
select select
radio input "true"
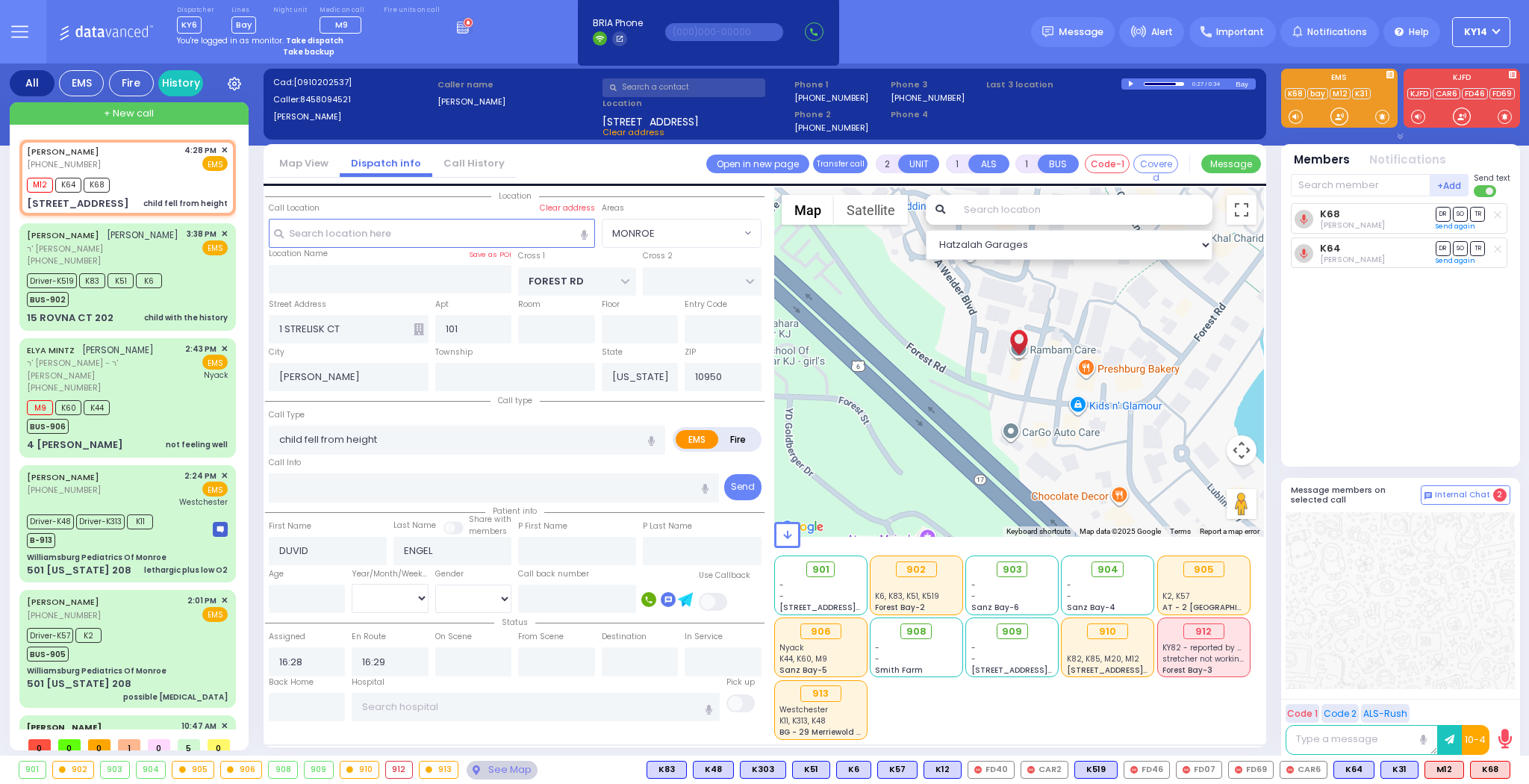
select select
select select "Hatzalah Garages"
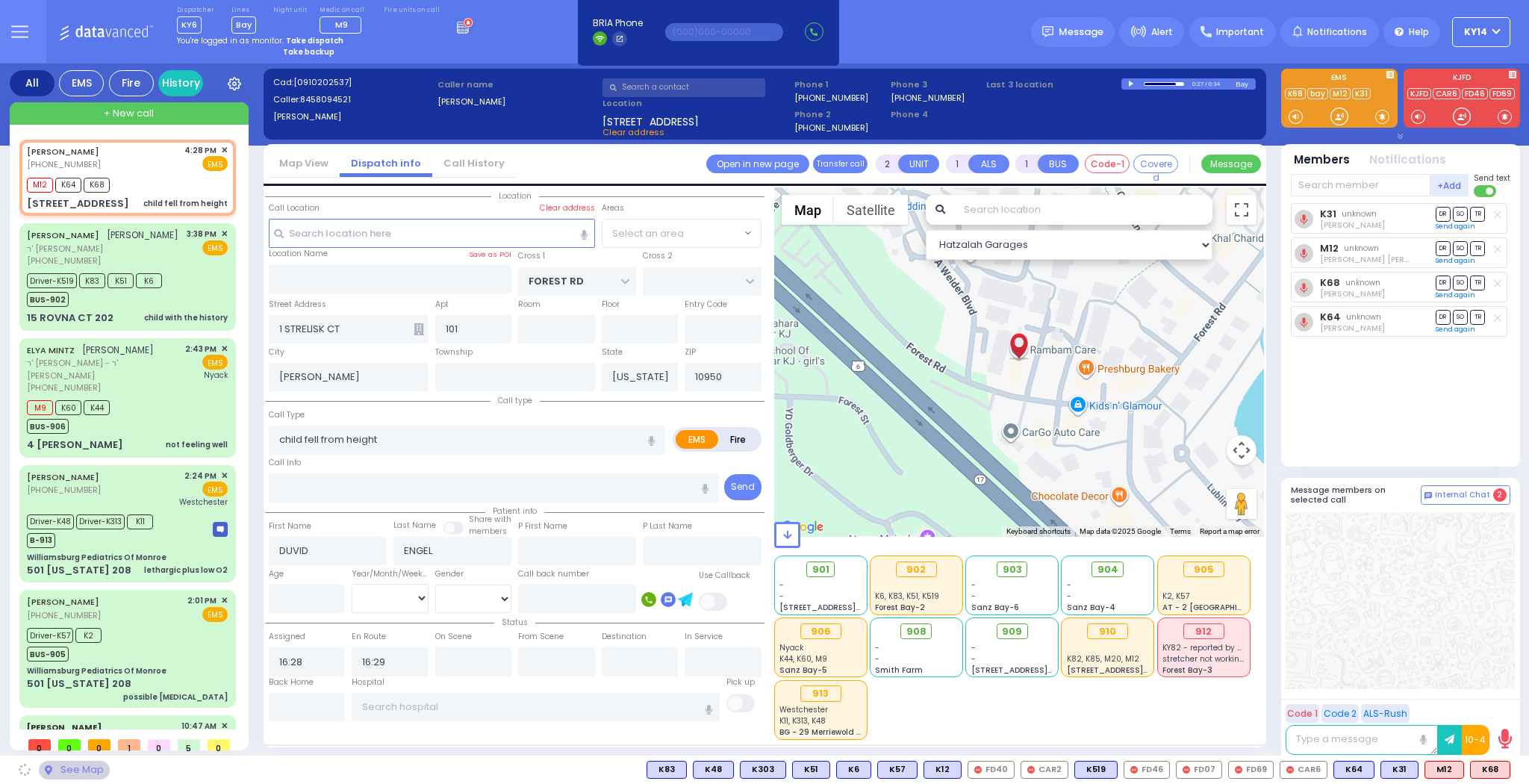
select select "MONROE"
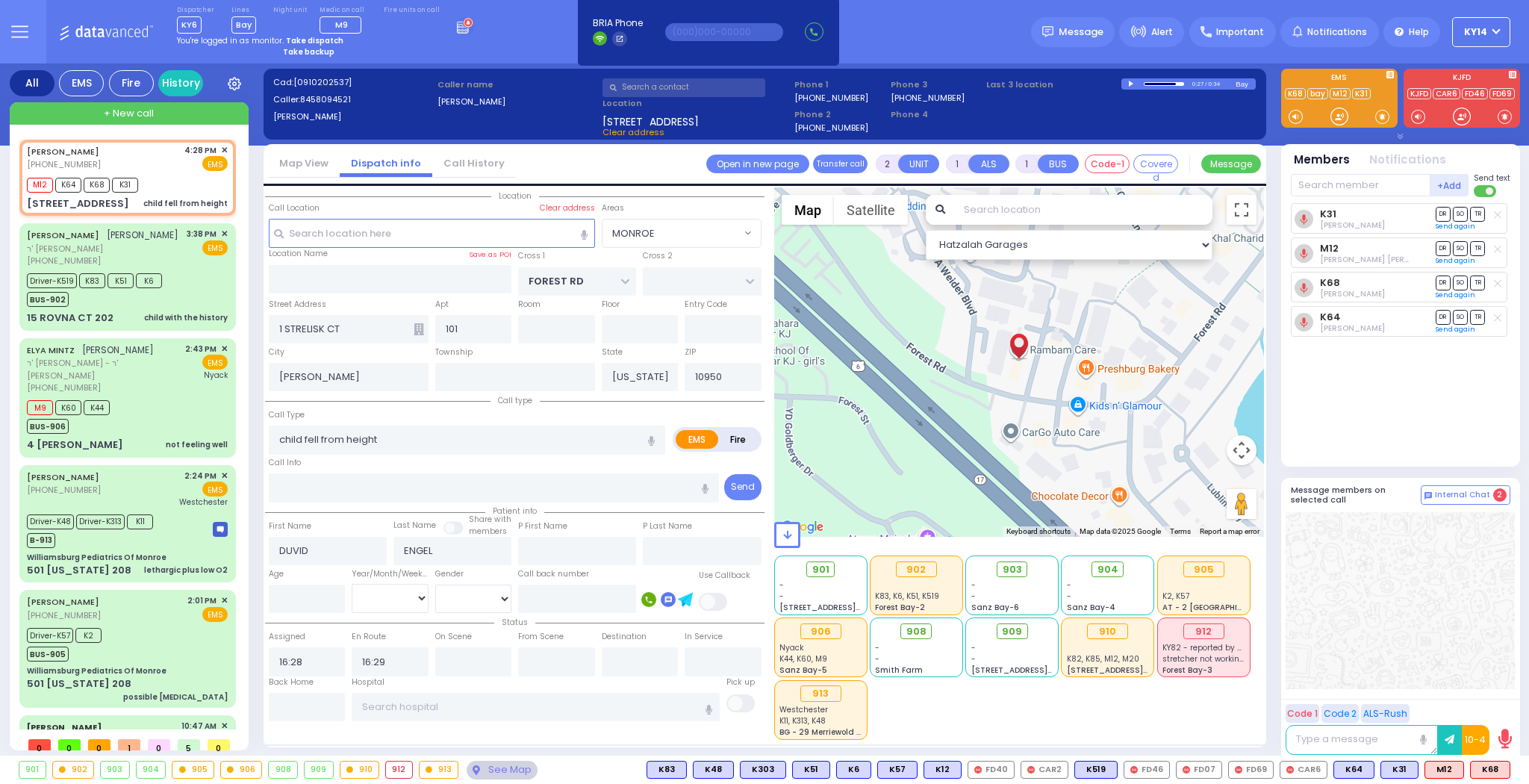
select select
radio input "true"
select select
select select "Hatzalah Garages"
select select "MONROE"
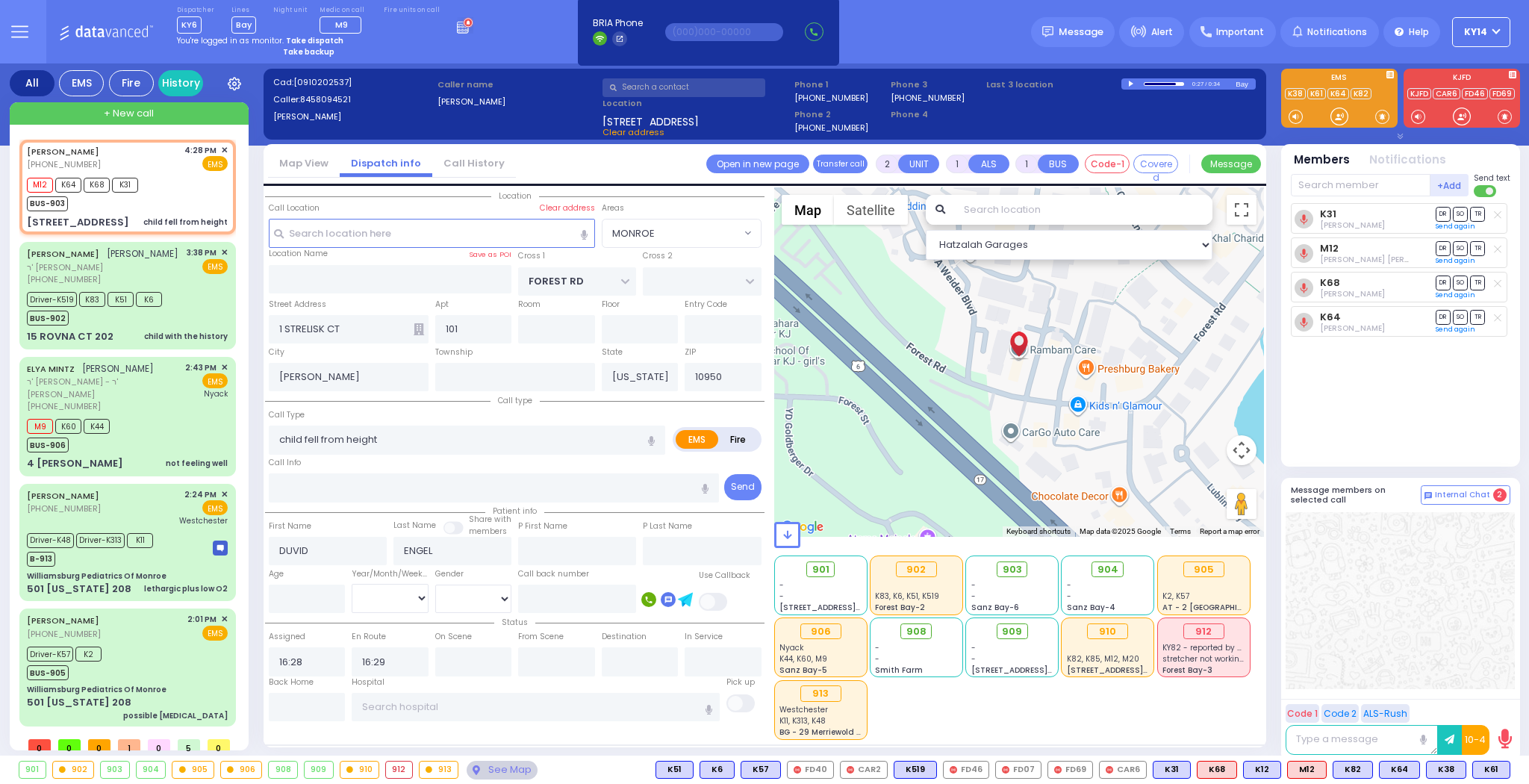
select select
radio input "true"
select select
select select "Hatzalah Garages"
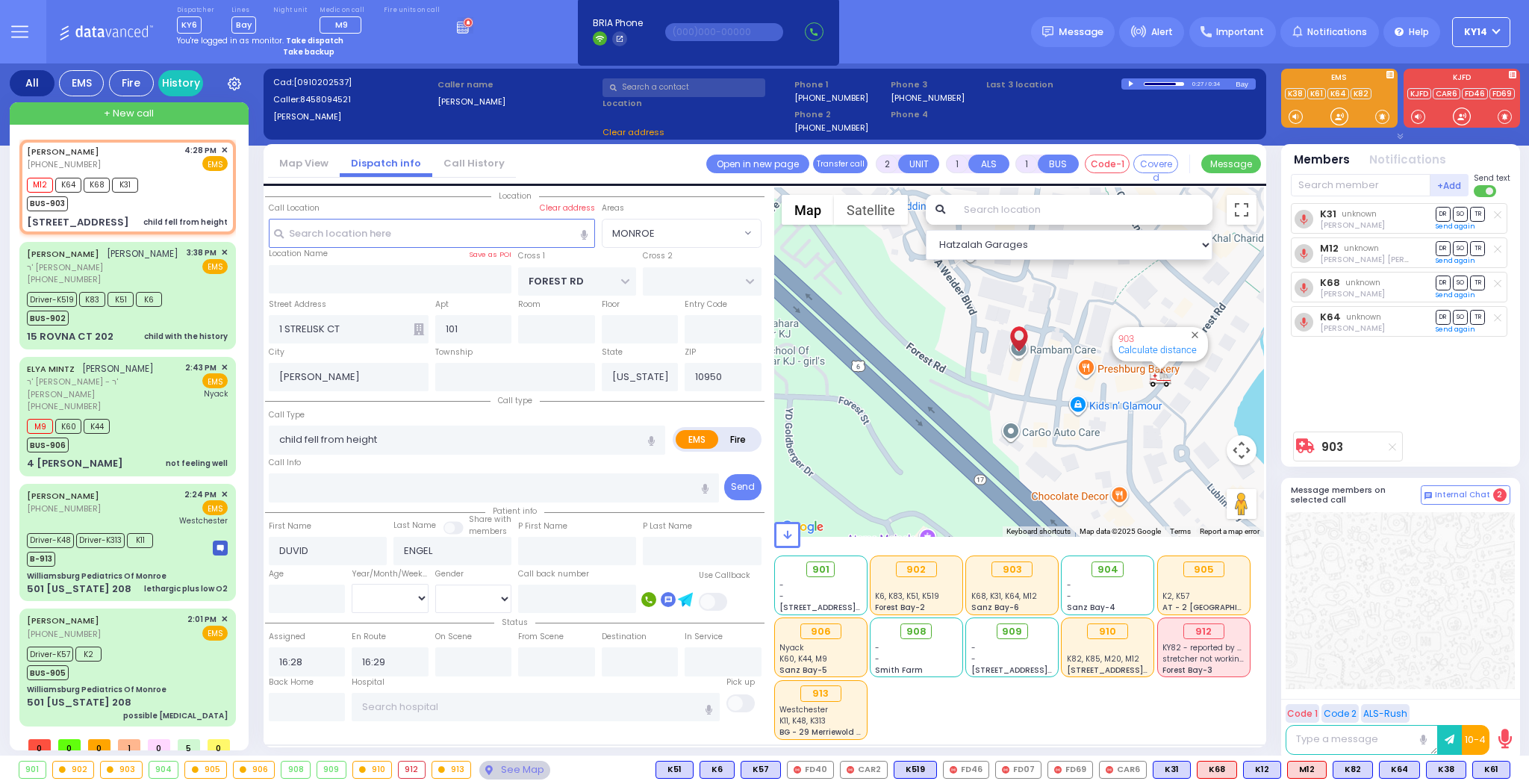
select select "MONROE"
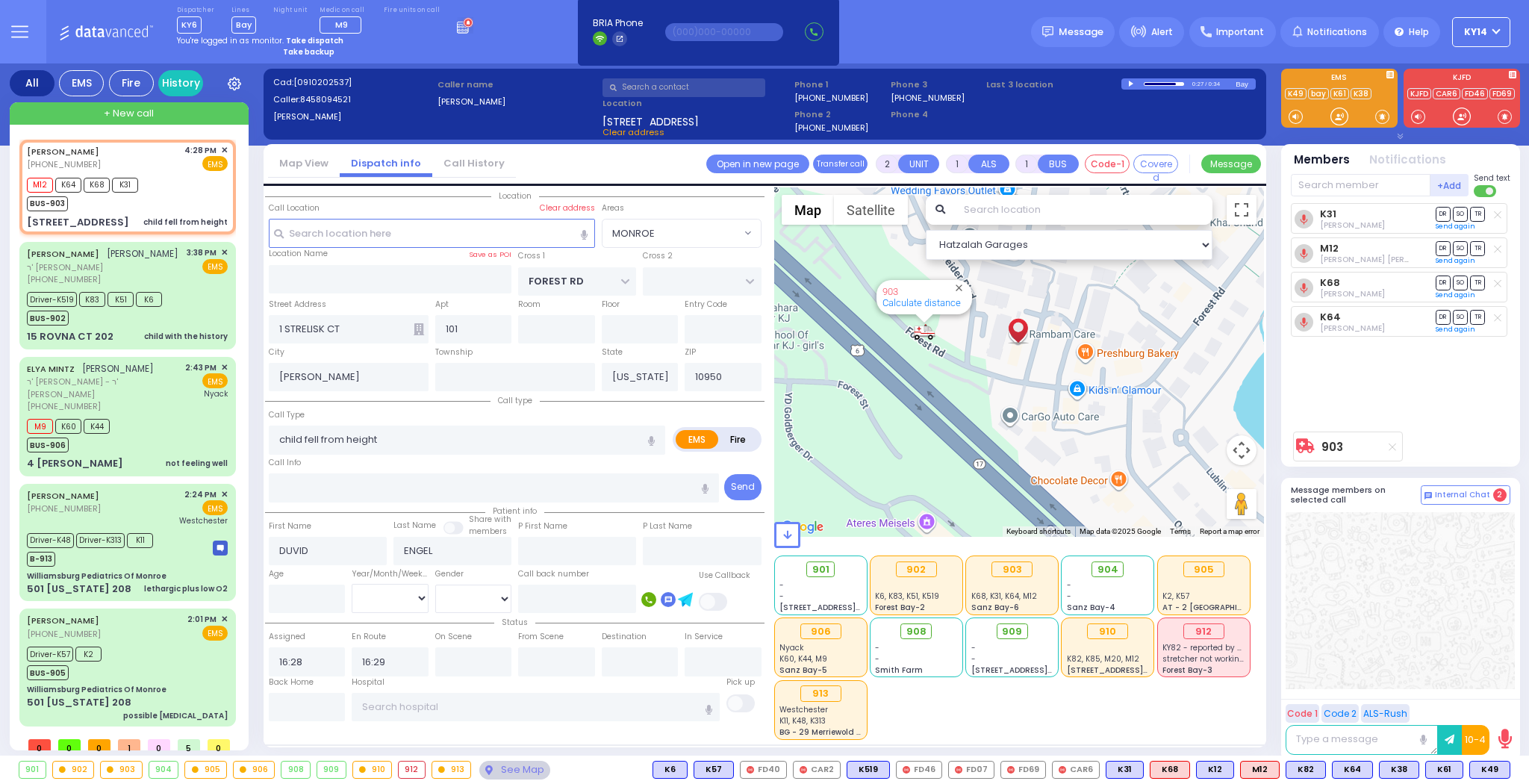
select select "MONROE"
select select
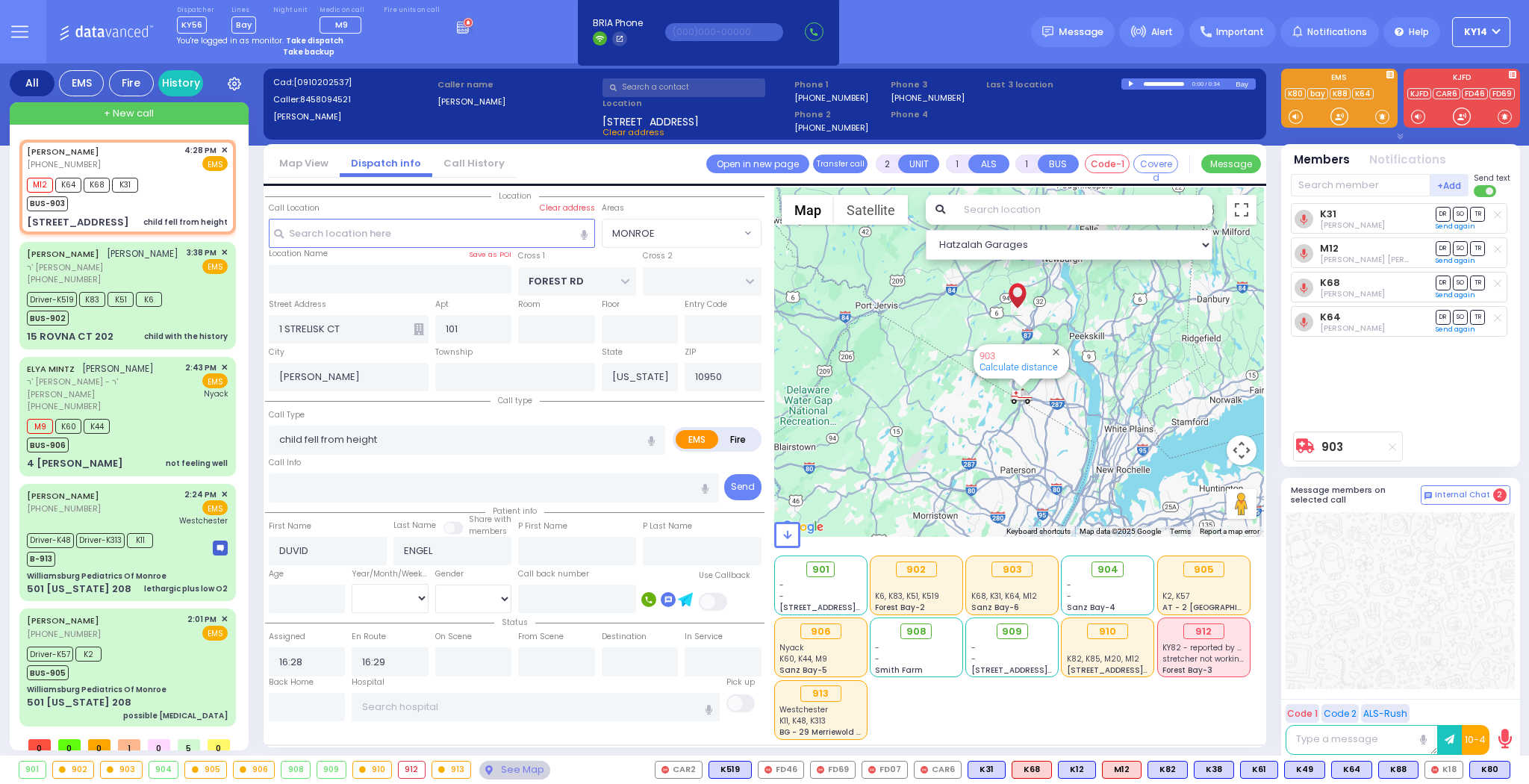
type input "6"
select select
radio input "true"
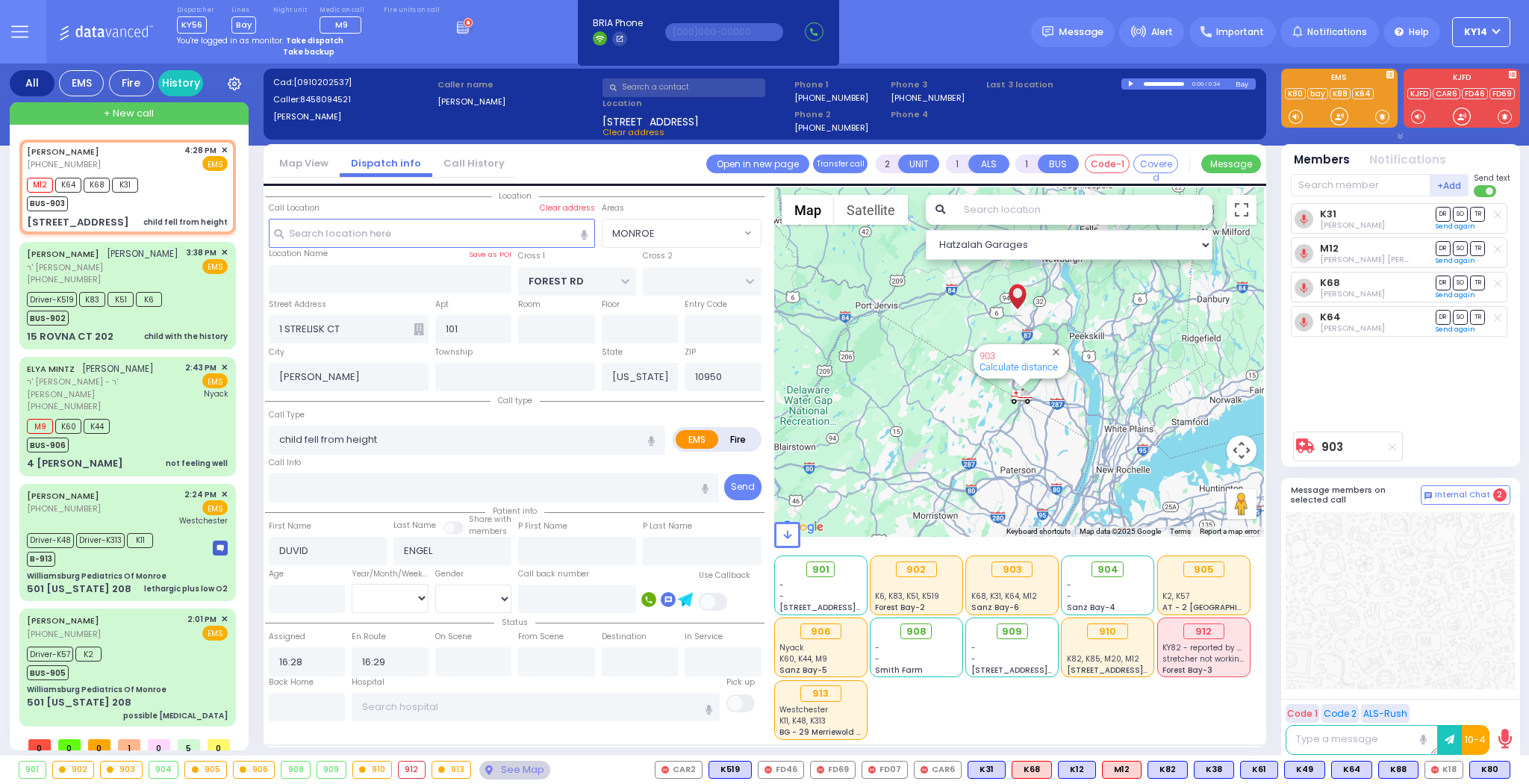
type input "Unknown"
select select "Year"
select select "Hatzalah Garages"
select select "MONROE"
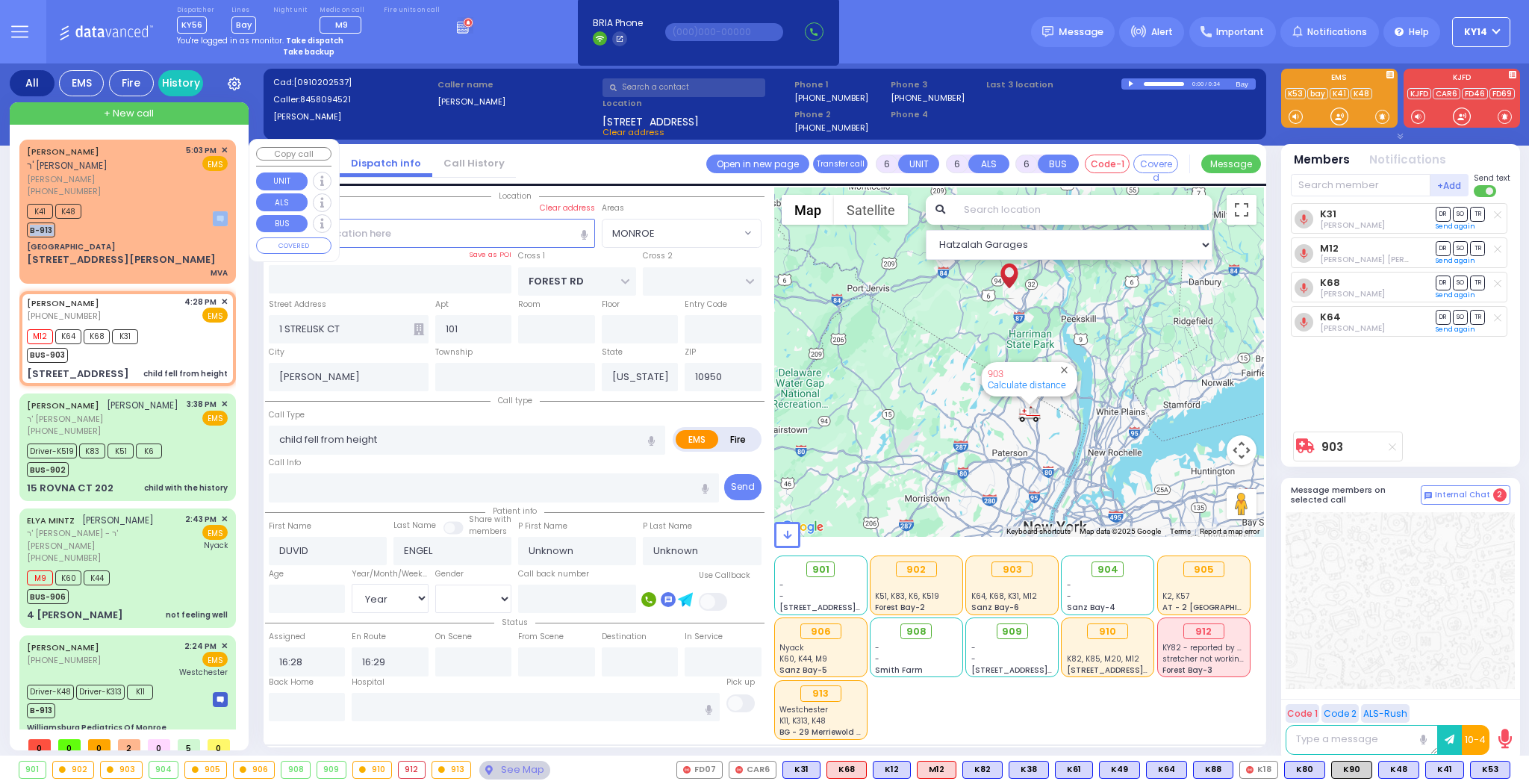
drag, startPoint x: 142, startPoint y: 212, endPoint x: 153, endPoint y: 212, distance: 11.0
click at [153, 212] on div "K41 K48 B-913" at bounding box center [127, 219] width 201 height 37
type input "4"
type input "1"
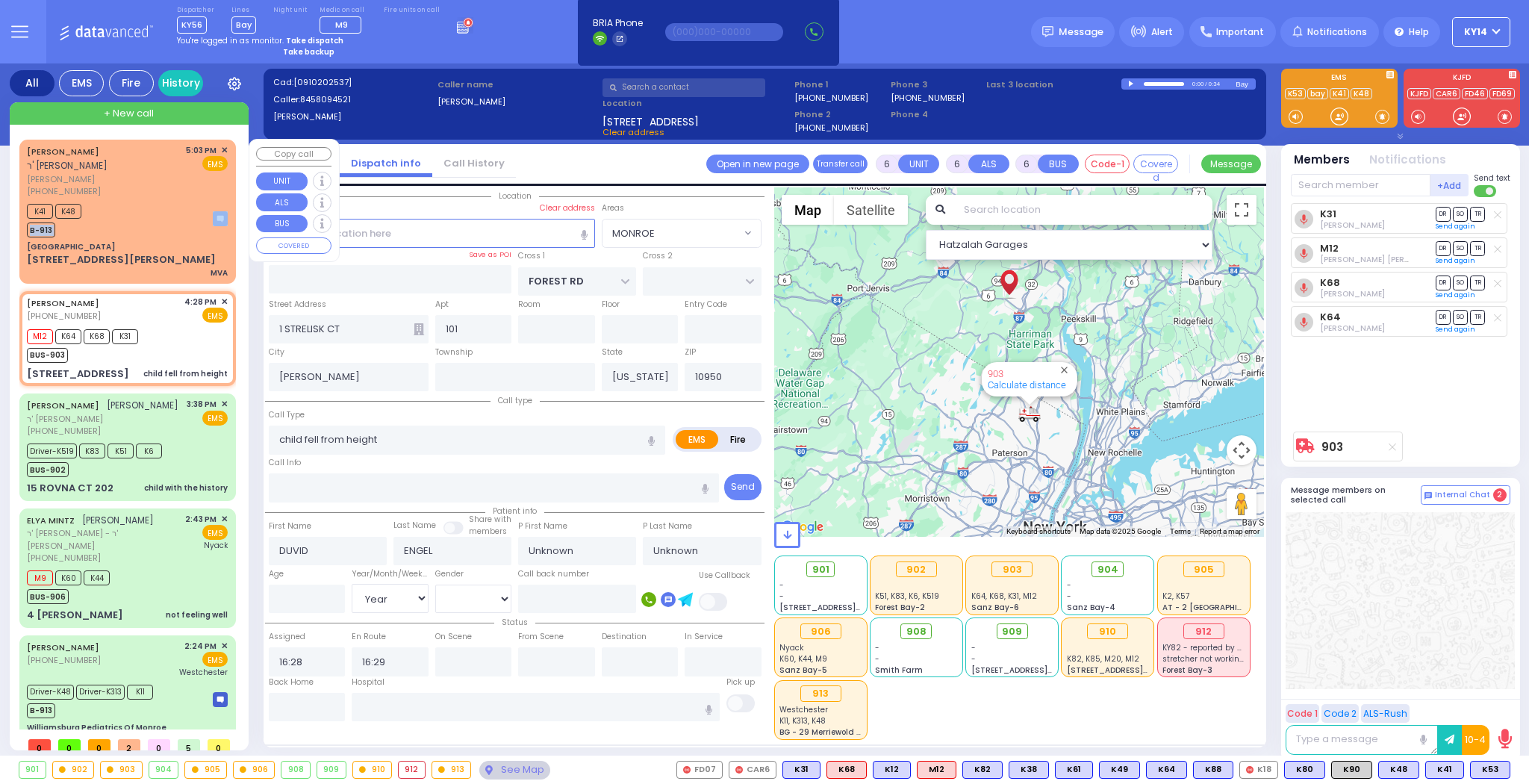
select select
type input "MVA"
radio input "true"
type input "[PERSON_NAME]"
type input "OPENHEIM"
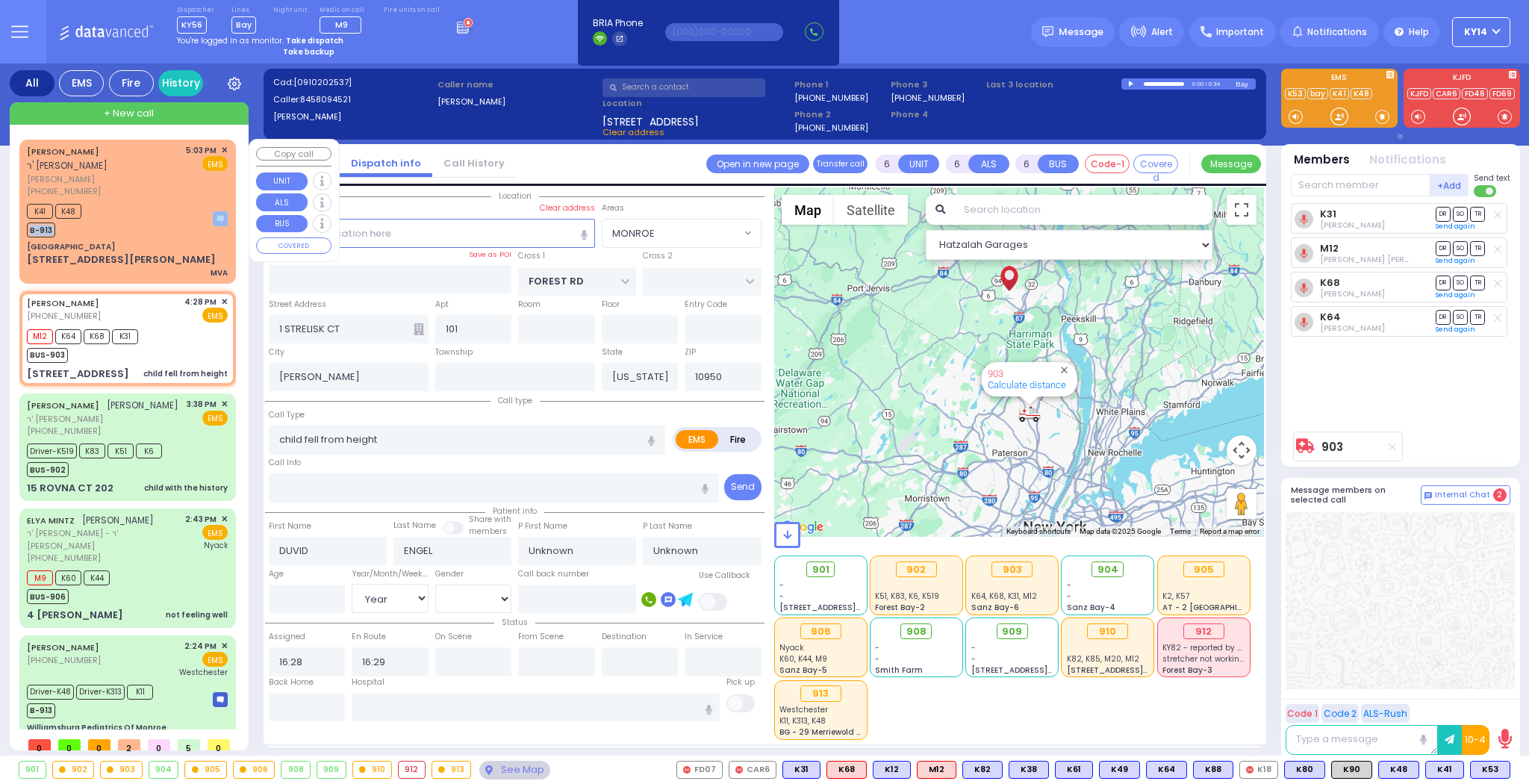
select select
type input "17:03"
type input "17:06"
select select "Hatzalah Garages"
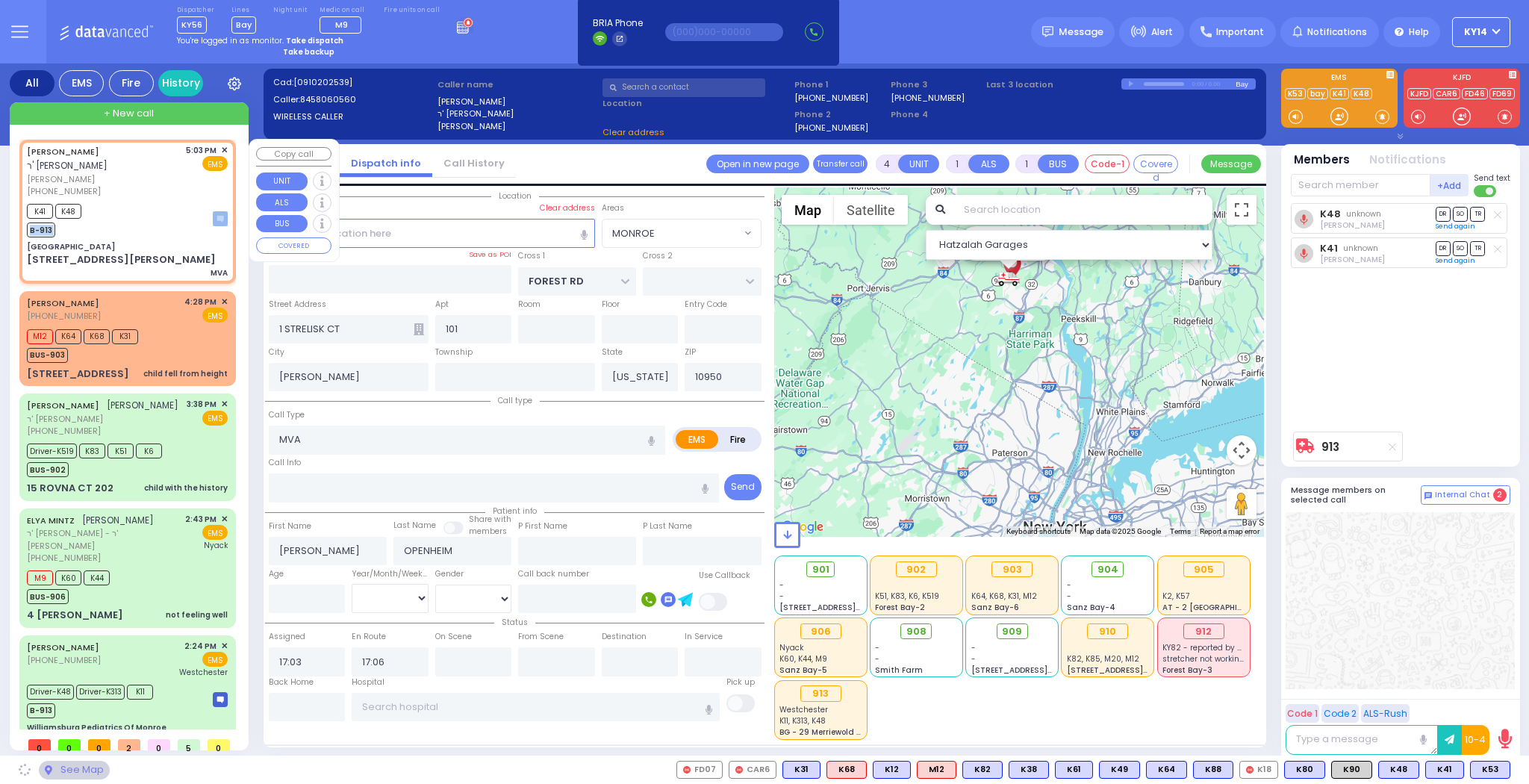
type input "[GEOGRAPHIC_DATA]"
type input "LAKE ANNE DR"
type input "STATE ROUTE 208"
type input "[STREET_ADDRESS][PERSON_NAME]"
type input "Monroe"
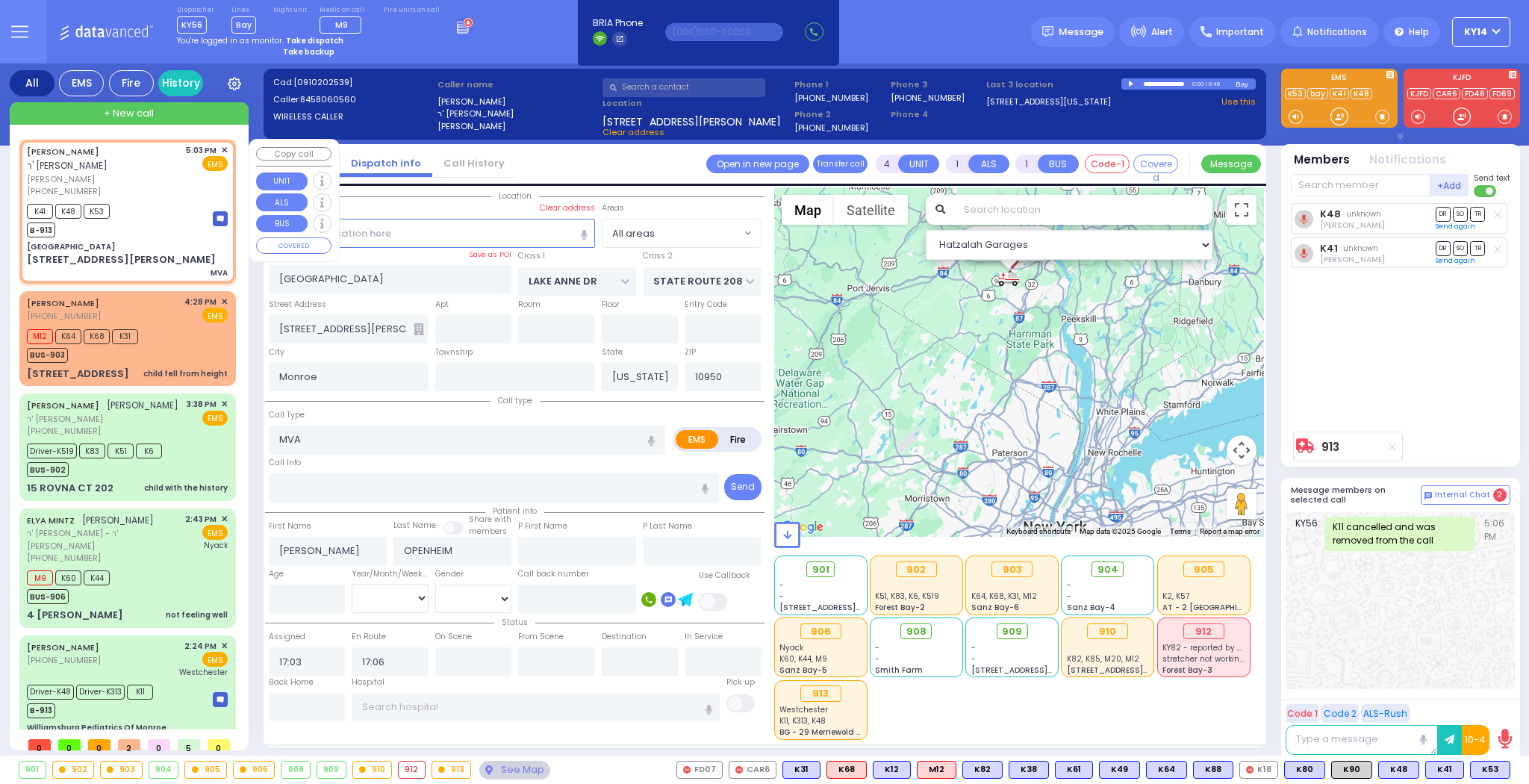
select select
radio input "true"
select select
select select "Hatzalah Garages"
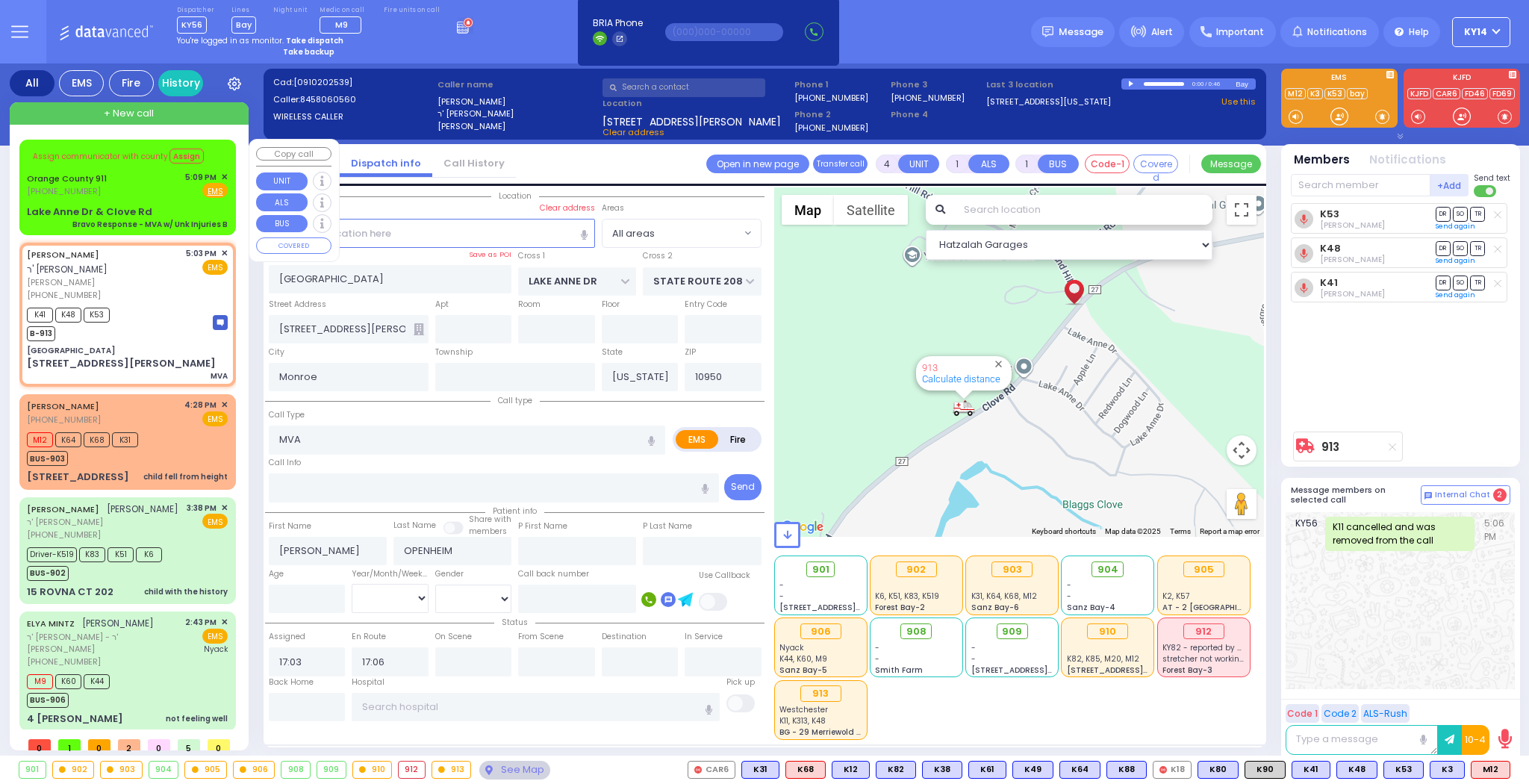
select select
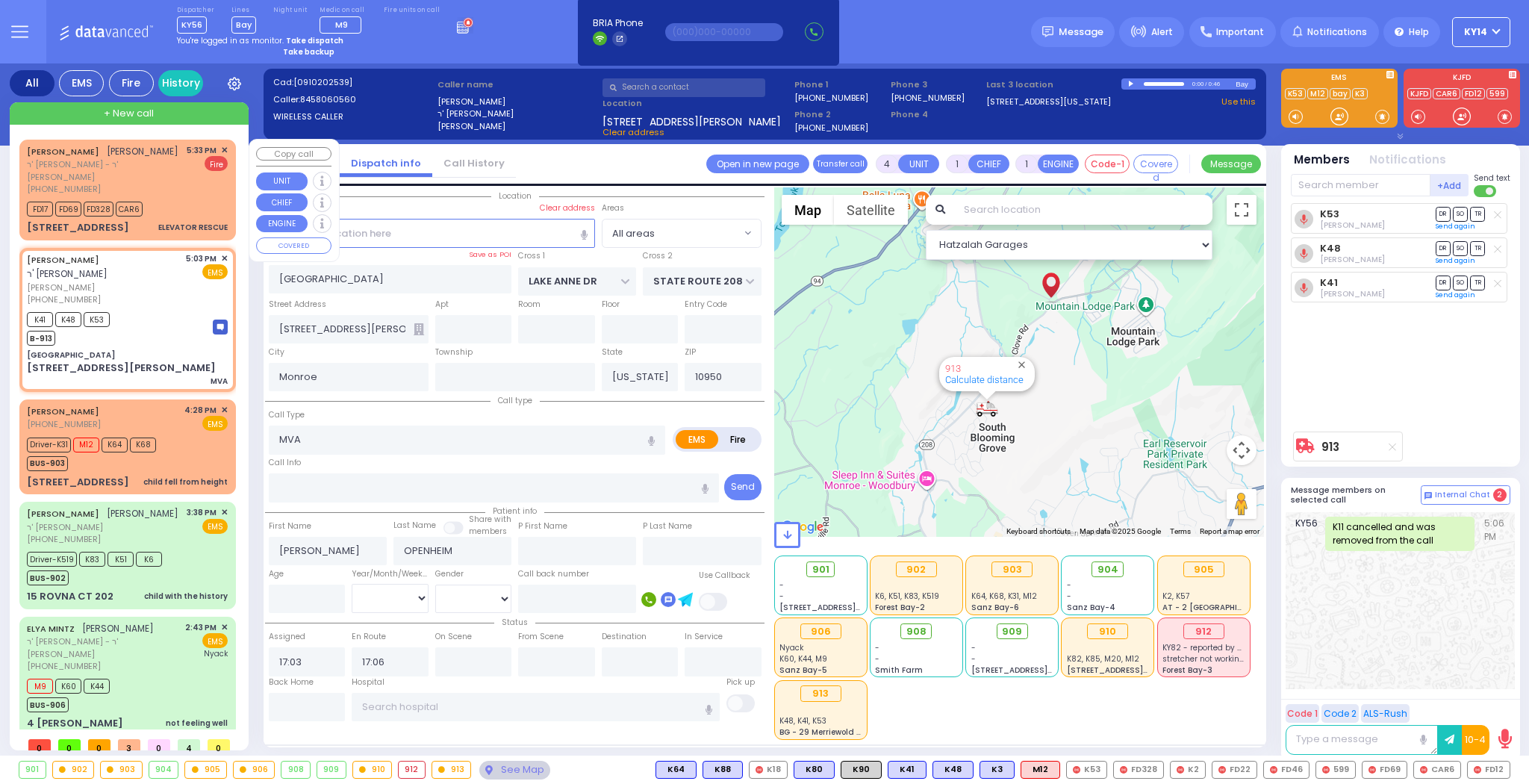
type input "6"
select select
radio input "true"
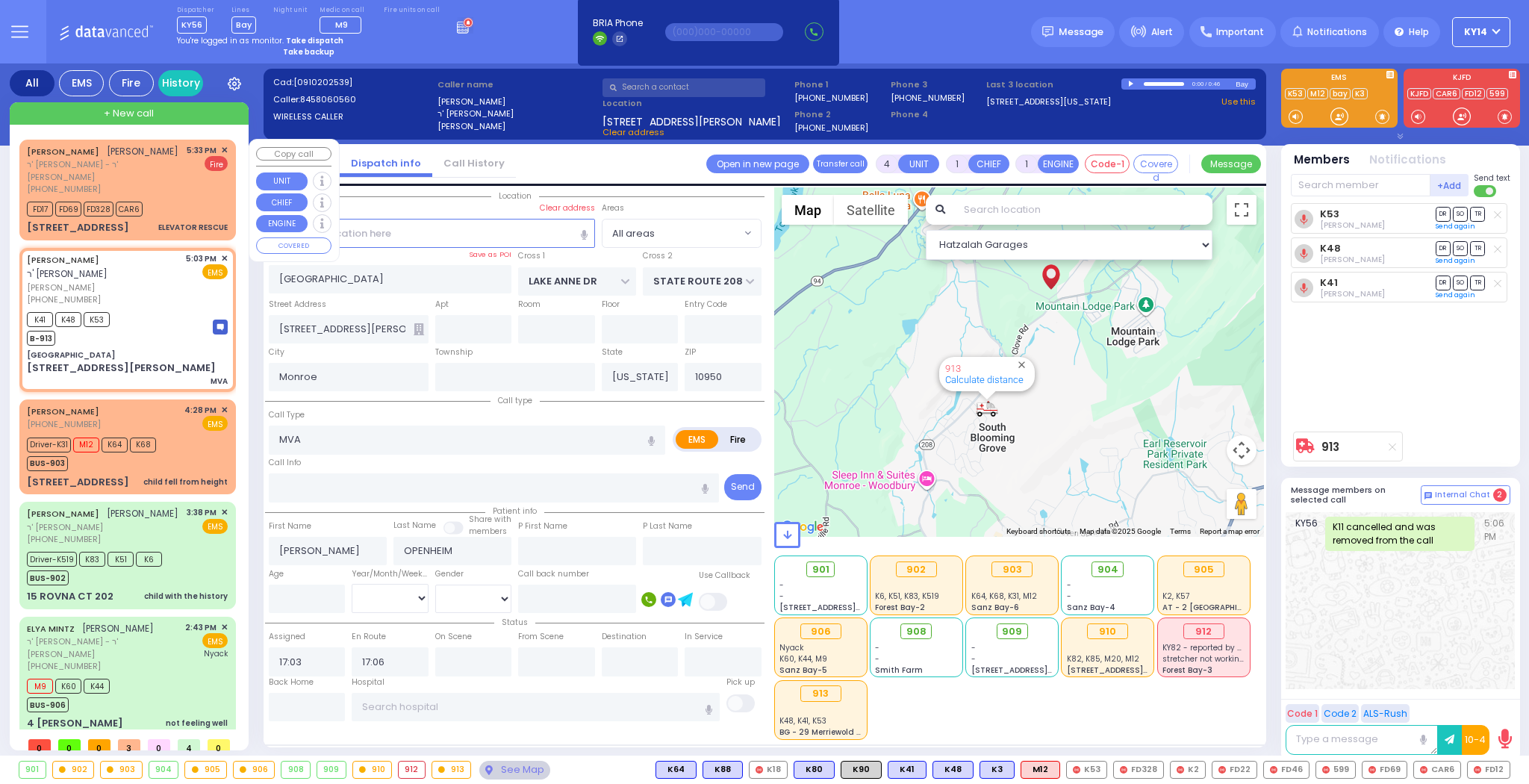
type input "Unknown"
select select "Year"
select select "Hatzalah Garages"
select select
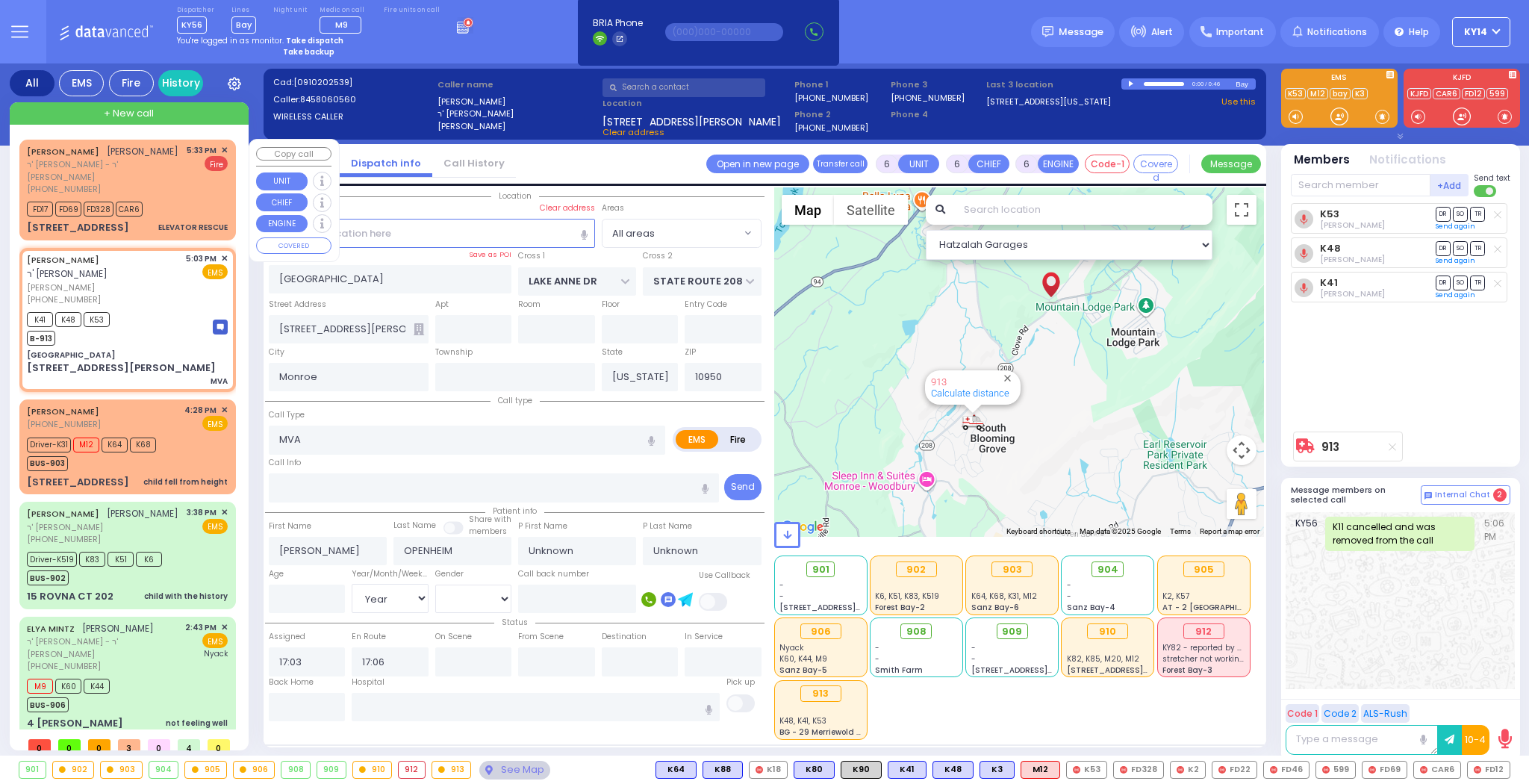
radio input "true"
select select "Year"
select select "Hatzalah Garages"
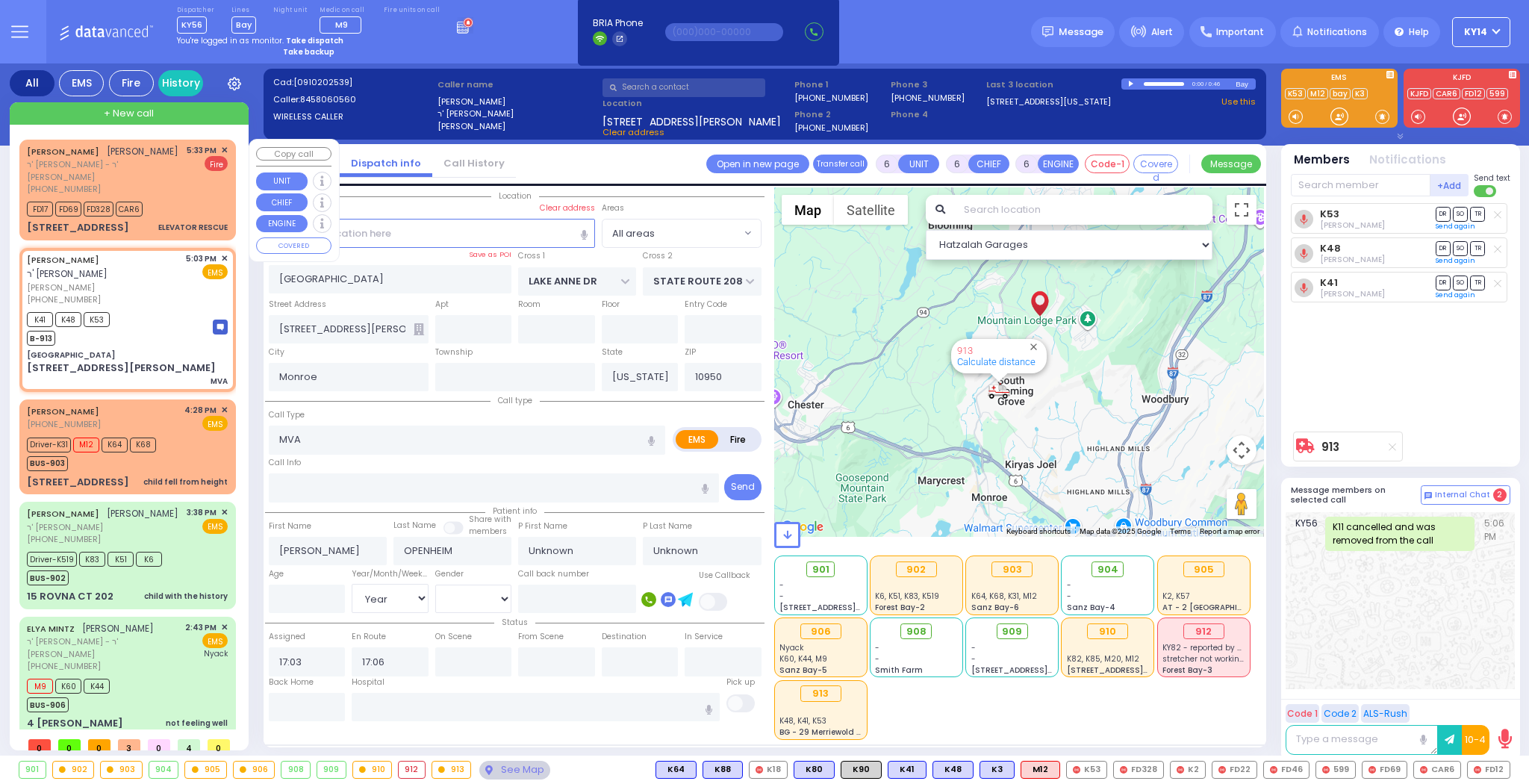
select select
radio input "true"
select select "Year"
select select "Hatzalah Garages"
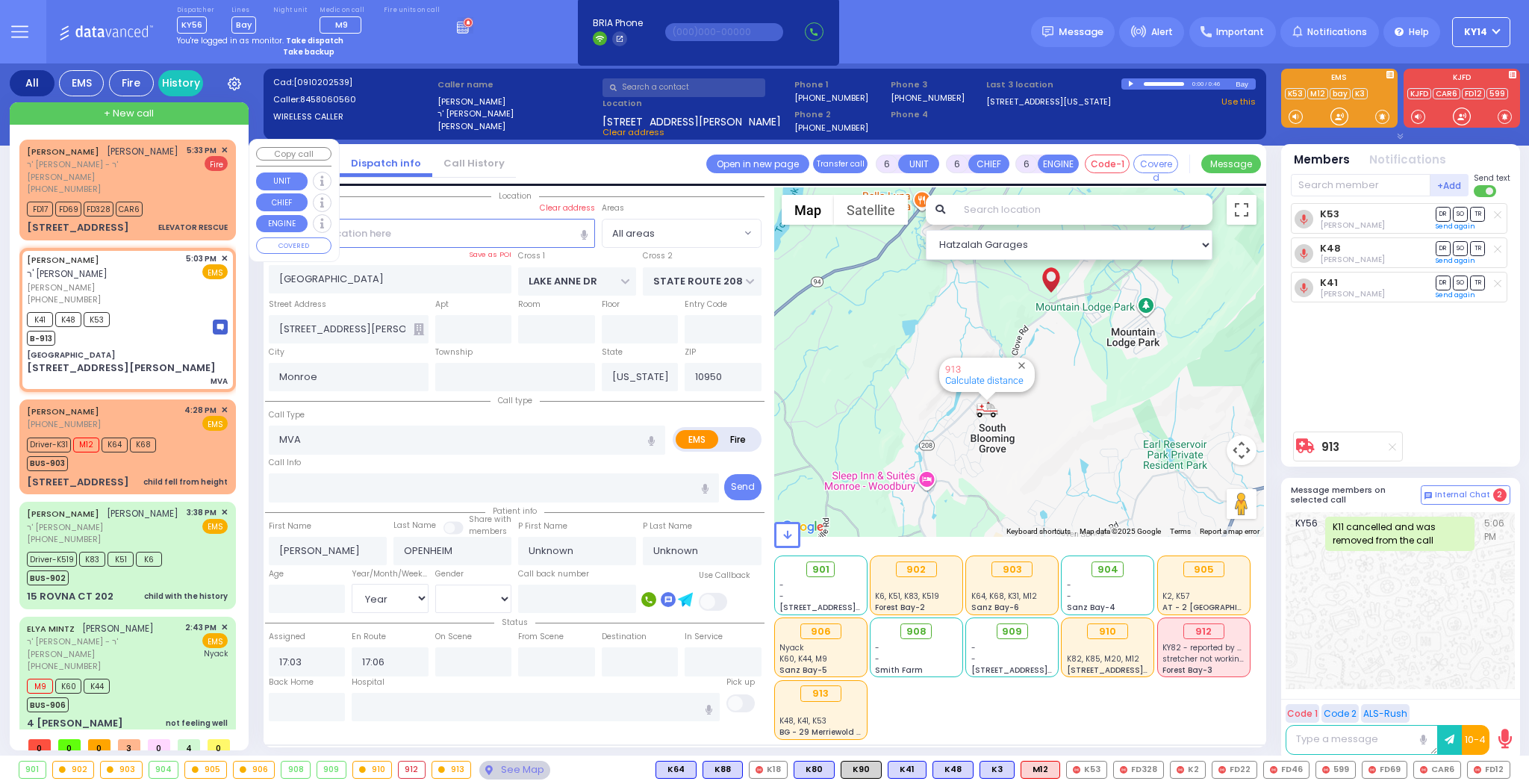
select select
radio input "true"
select select "Year"
select select "Hatzalah Garages"
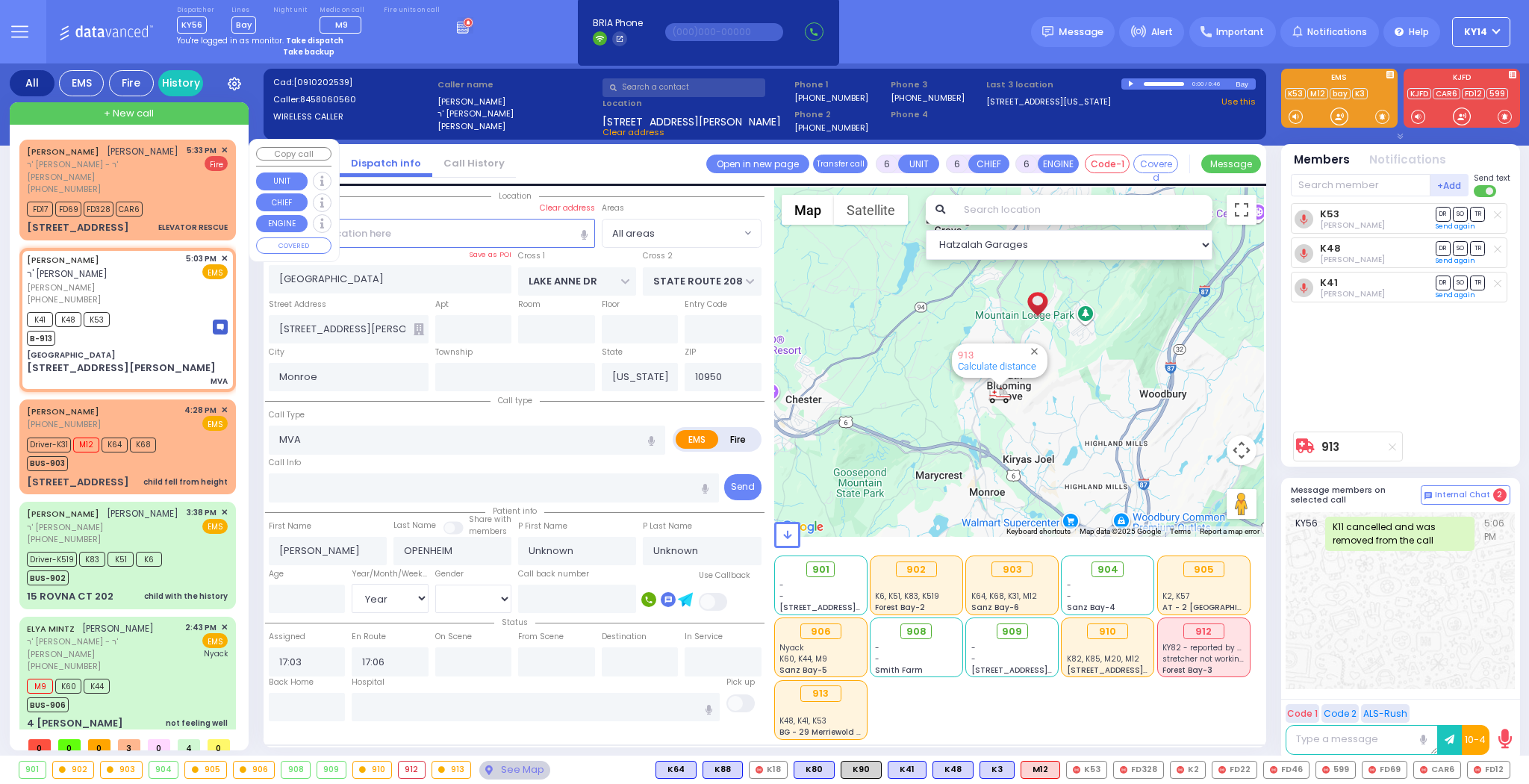
select select
radio input "true"
select select "Year"
select select "Hatzalah Garages"
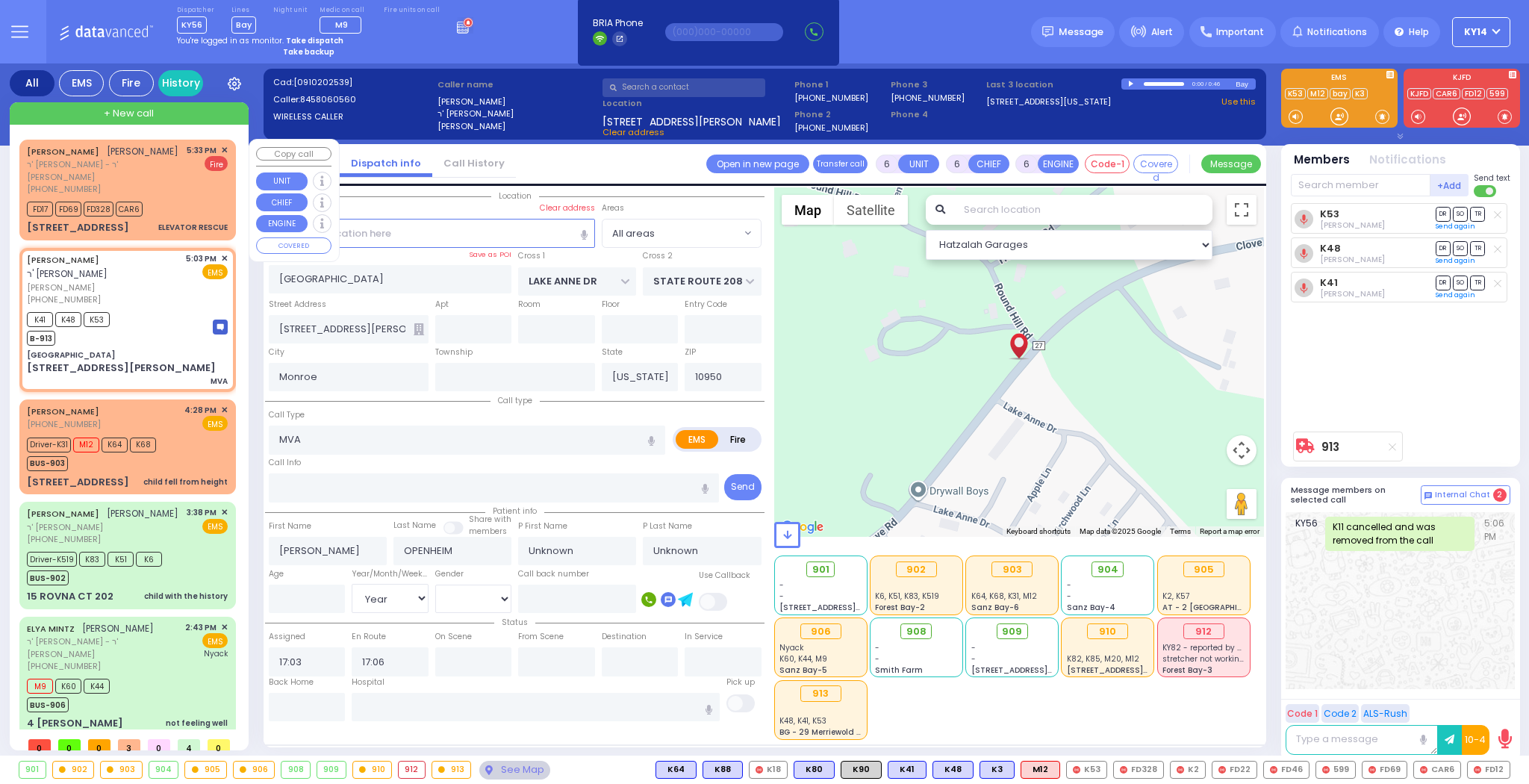
select select
radio input "true"
select select "Year"
select select "Hatzalah Garages"
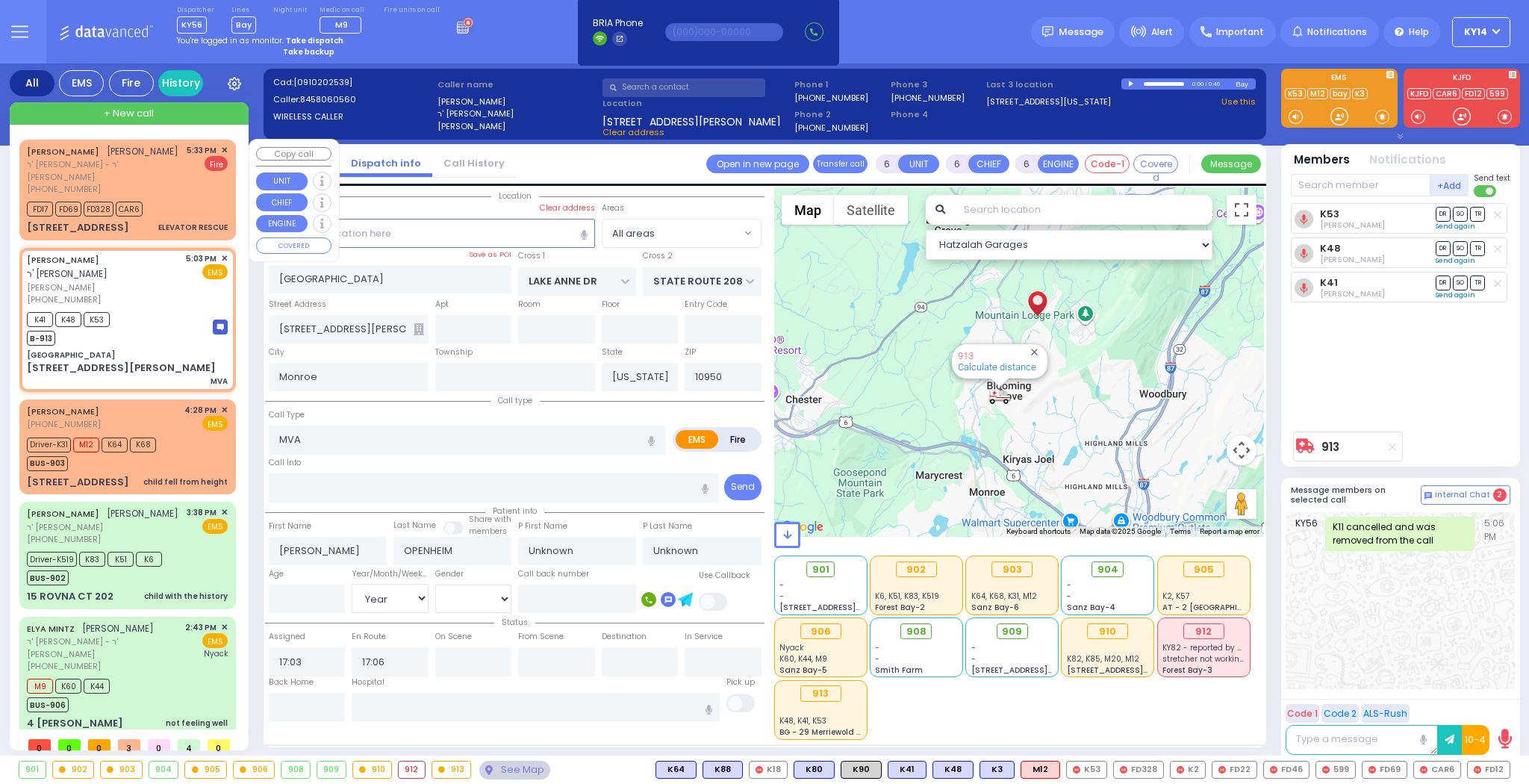
select select
radio input "true"
select select "Year"
select select "Hatzalah Garages"
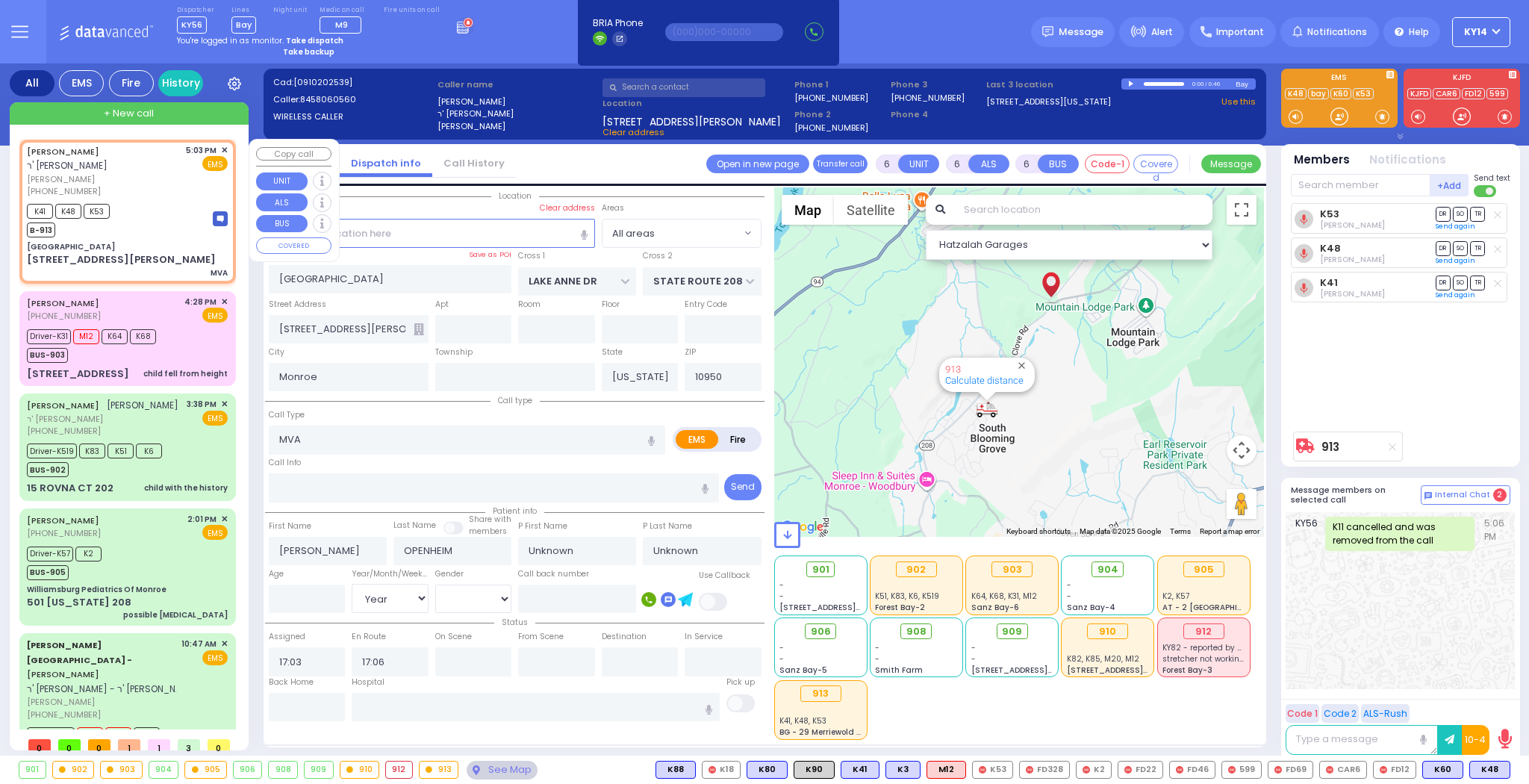
select select
radio input "true"
type input "[PERSON_NAME]"
type input "Braun"
type input "9"
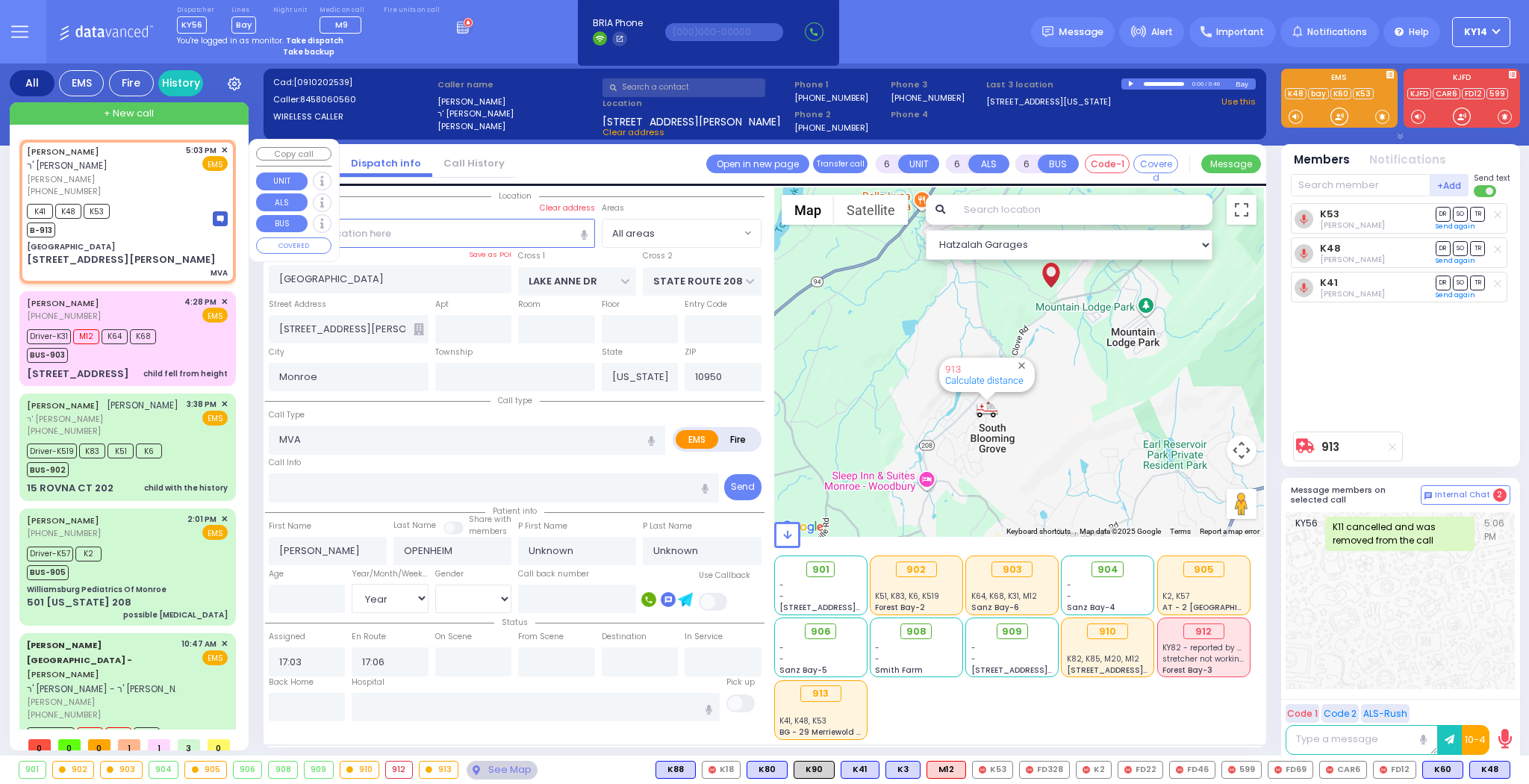
select select "Year"
select select "[DEMOGRAPHIC_DATA]"
select select "Hatzalah Garages"
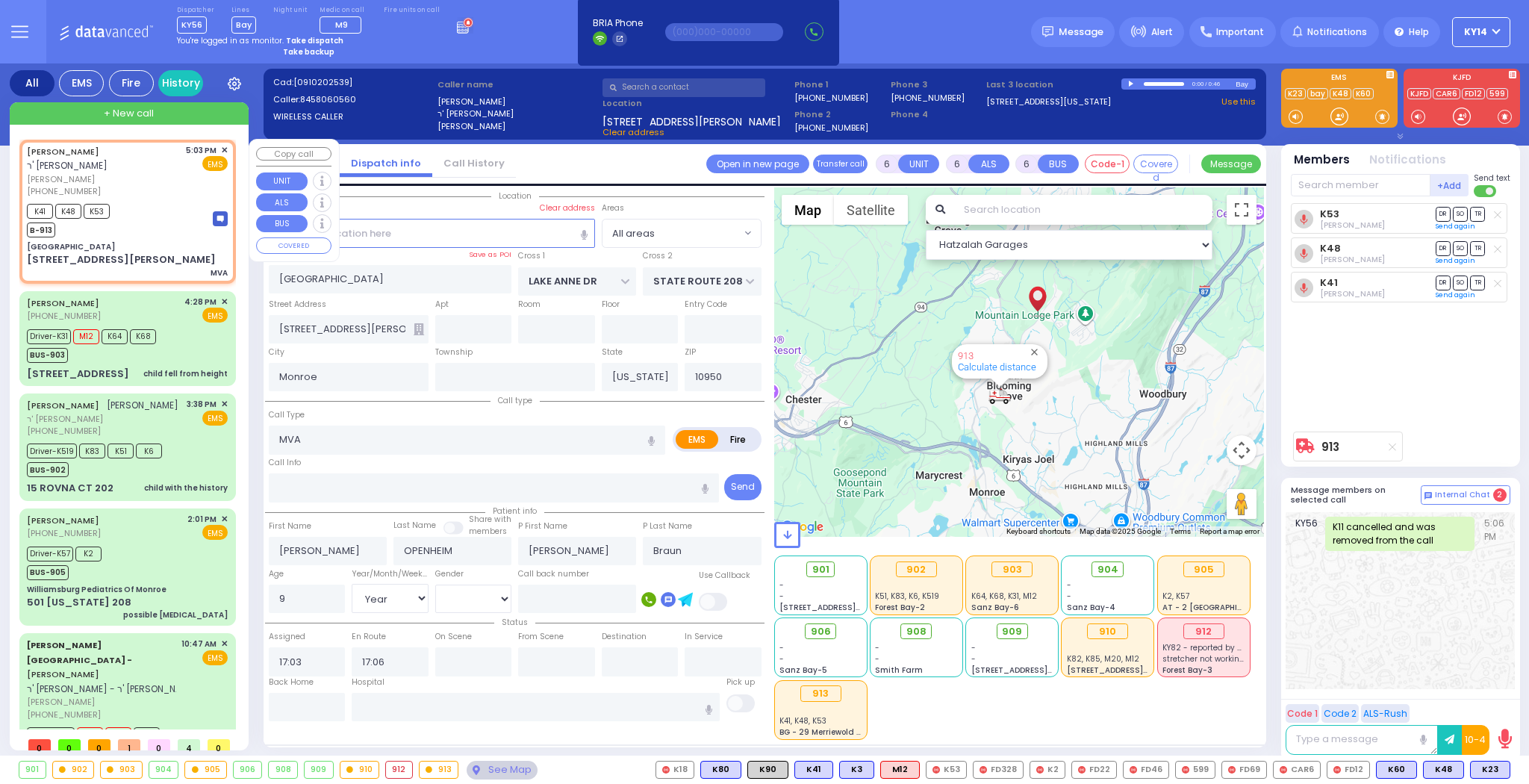
select select
radio input "true"
select select "Year"
select select "[DEMOGRAPHIC_DATA]"
select select "Hatzalah Garages"
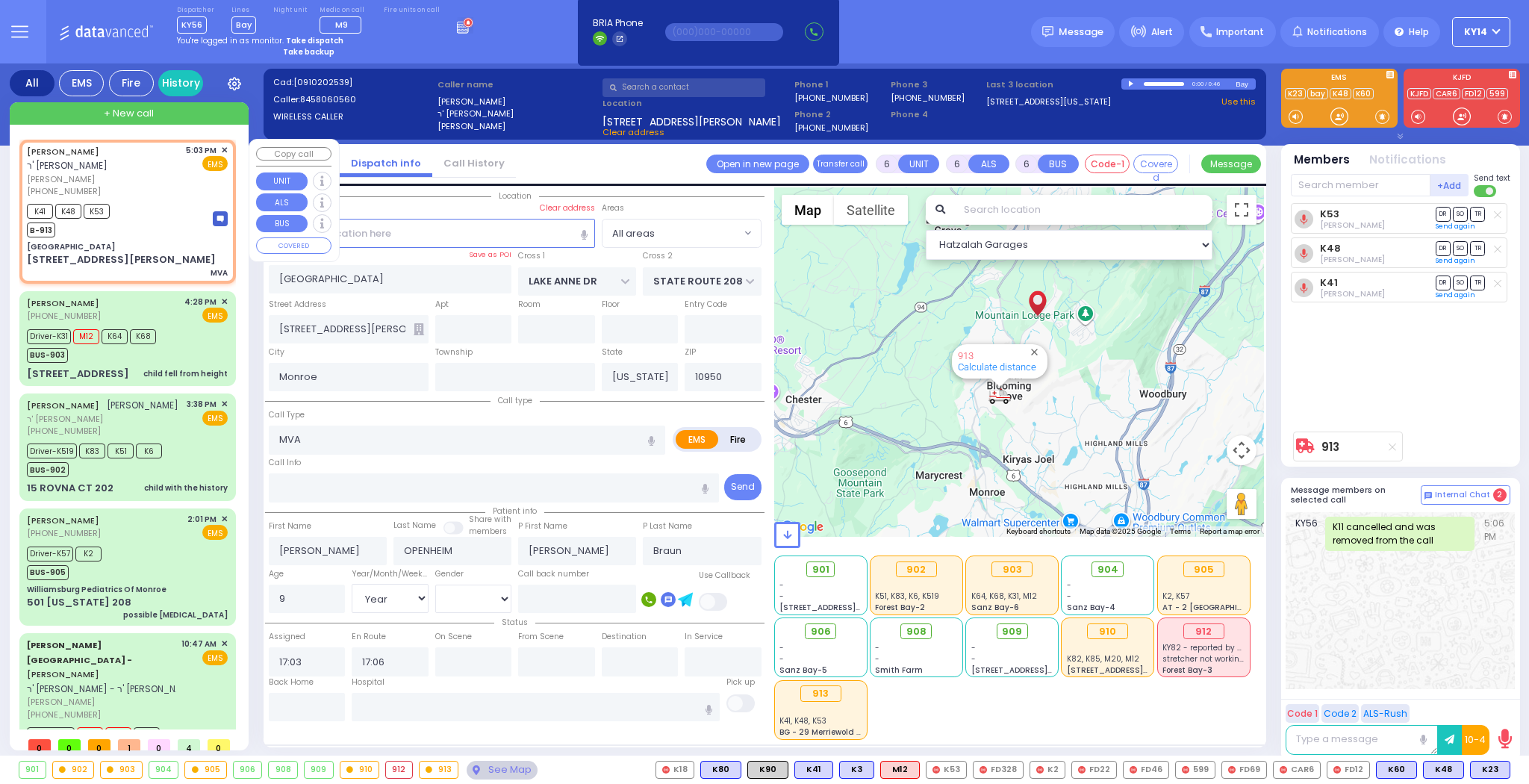
select select
radio input "true"
select select "Year"
select select "[DEMOGRAPHIC_DATA]"
select select "Hatzalah Garages"
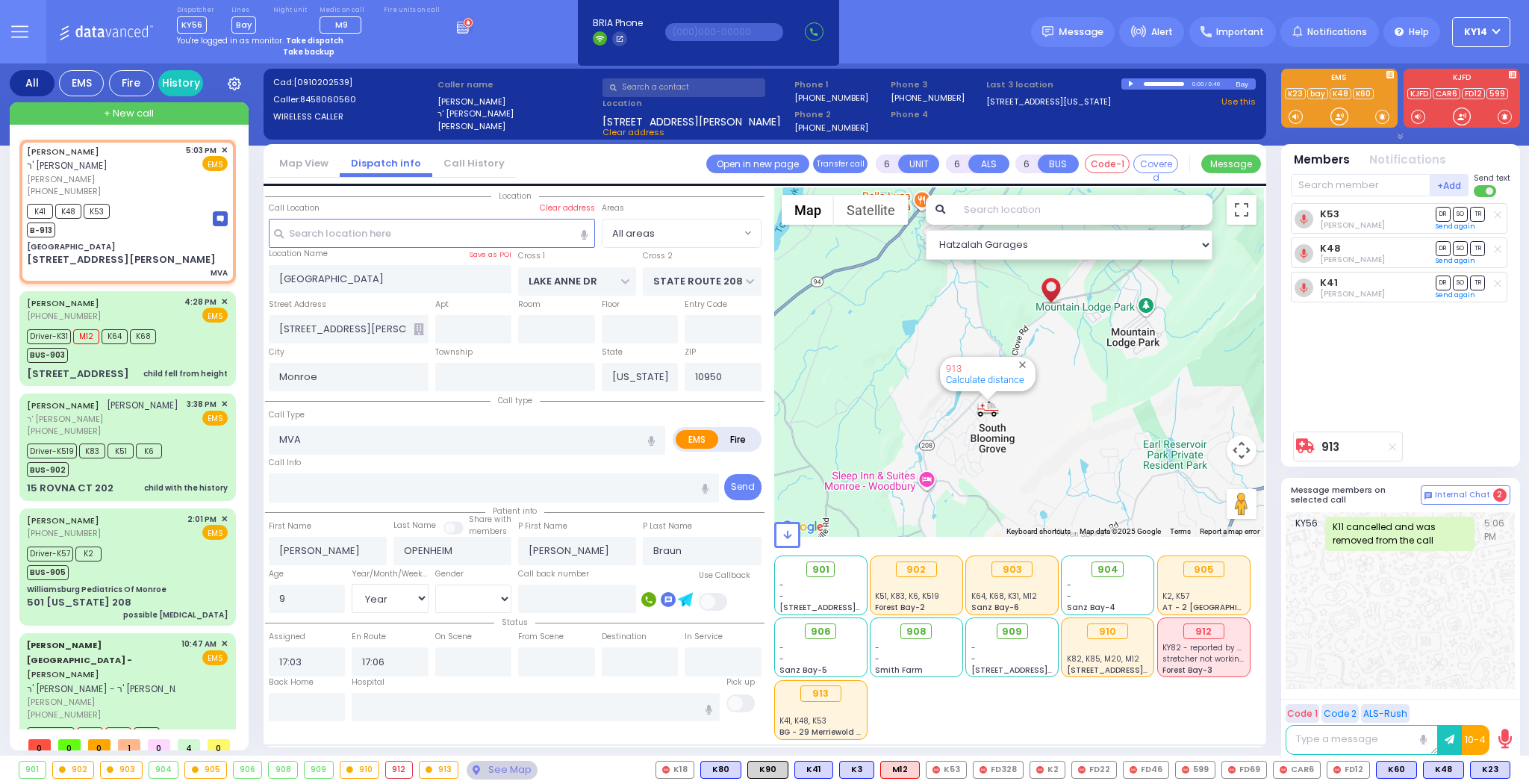
select select
radio input "true"
select select "Year"
select select "[DEMOGRAPHIC_DATA]"
select select "Hatzalah Garages"
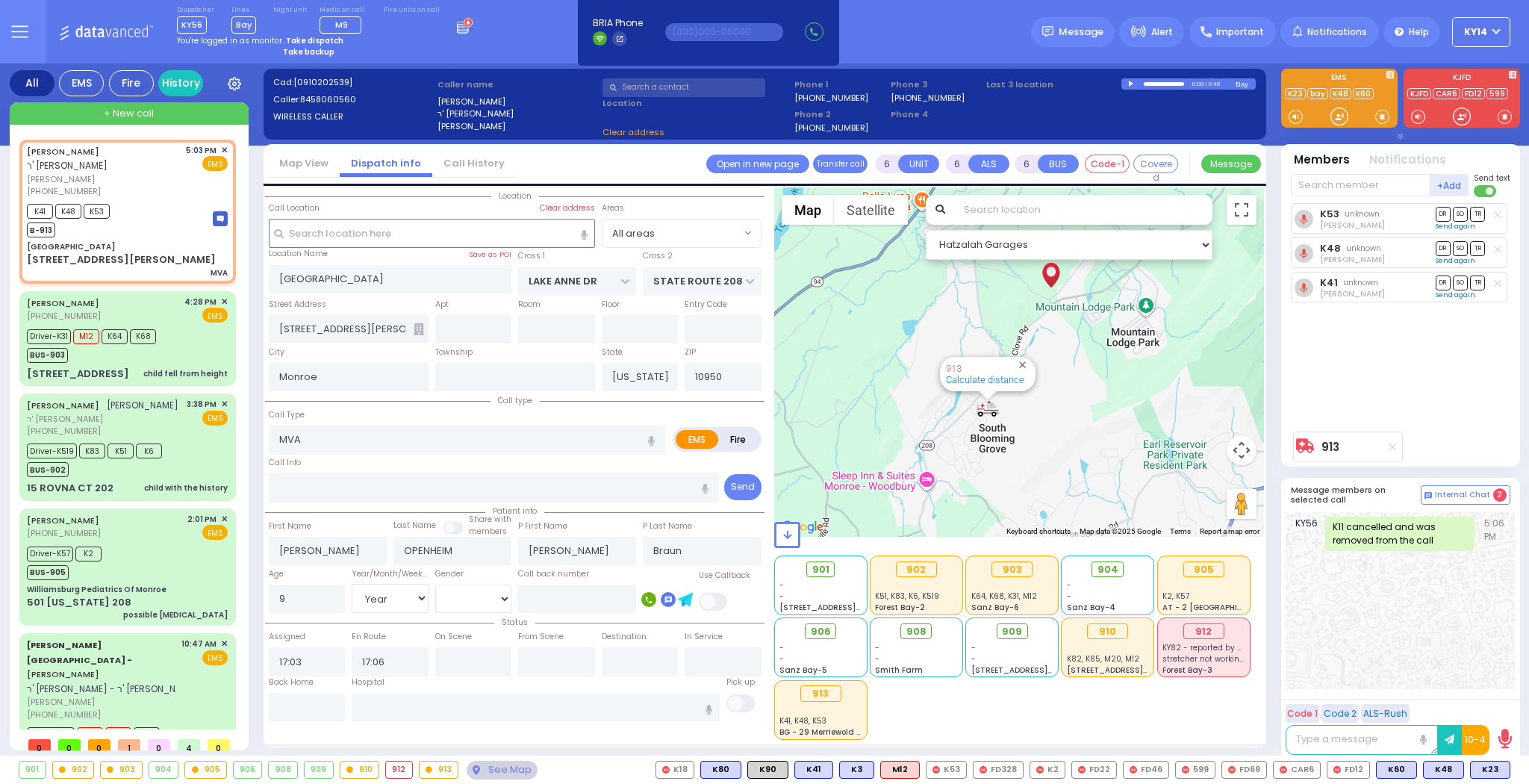
select select
radio input "true"
select select "Year"
select select "[DEMOGRAPHIC_DATA]"
select select "Hatzalah Garages"
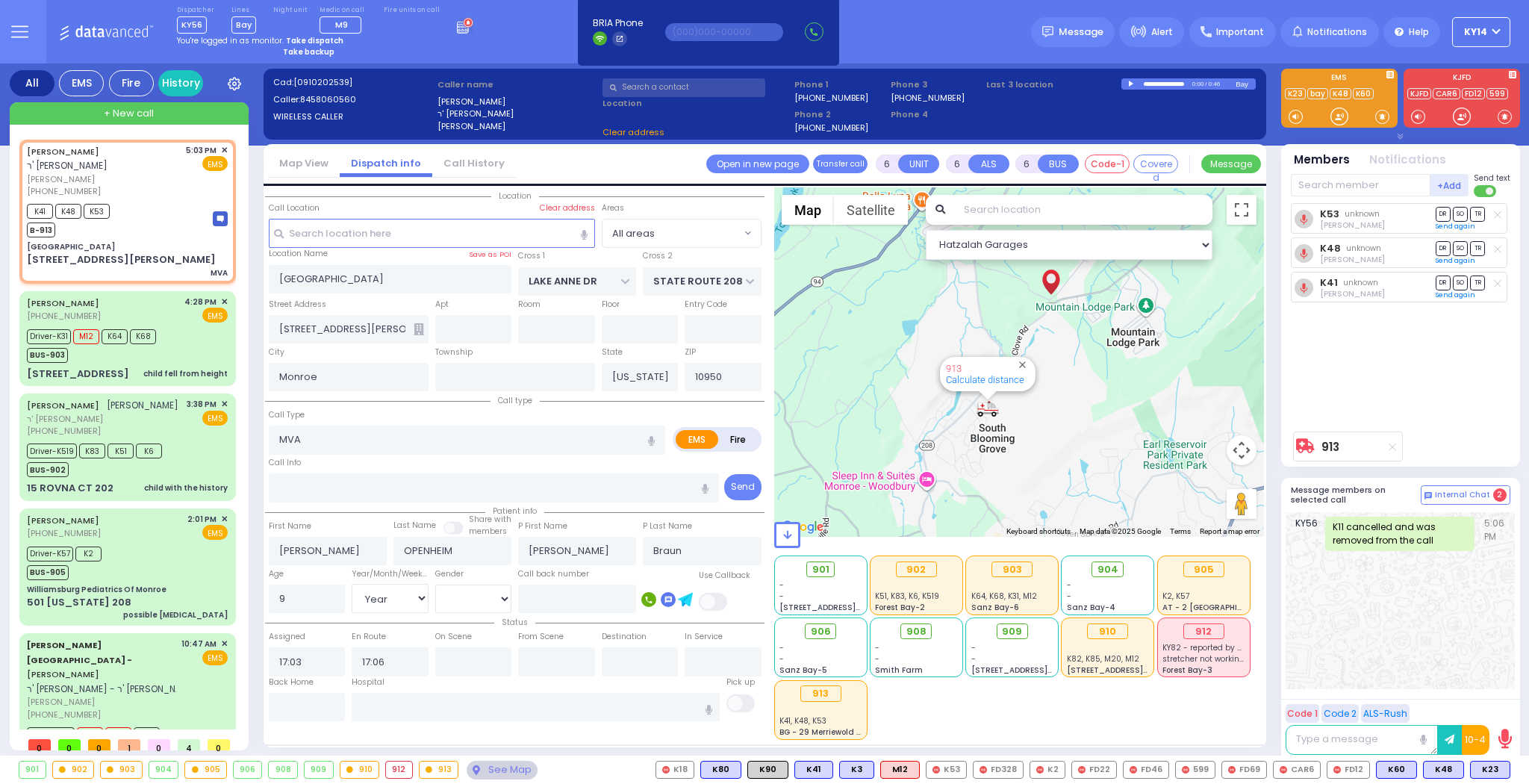
select select
radio input "true"
select select "Year"
select select "[DEMOGRAPHIC_DATA]"
select select "Hatzalah Garages"
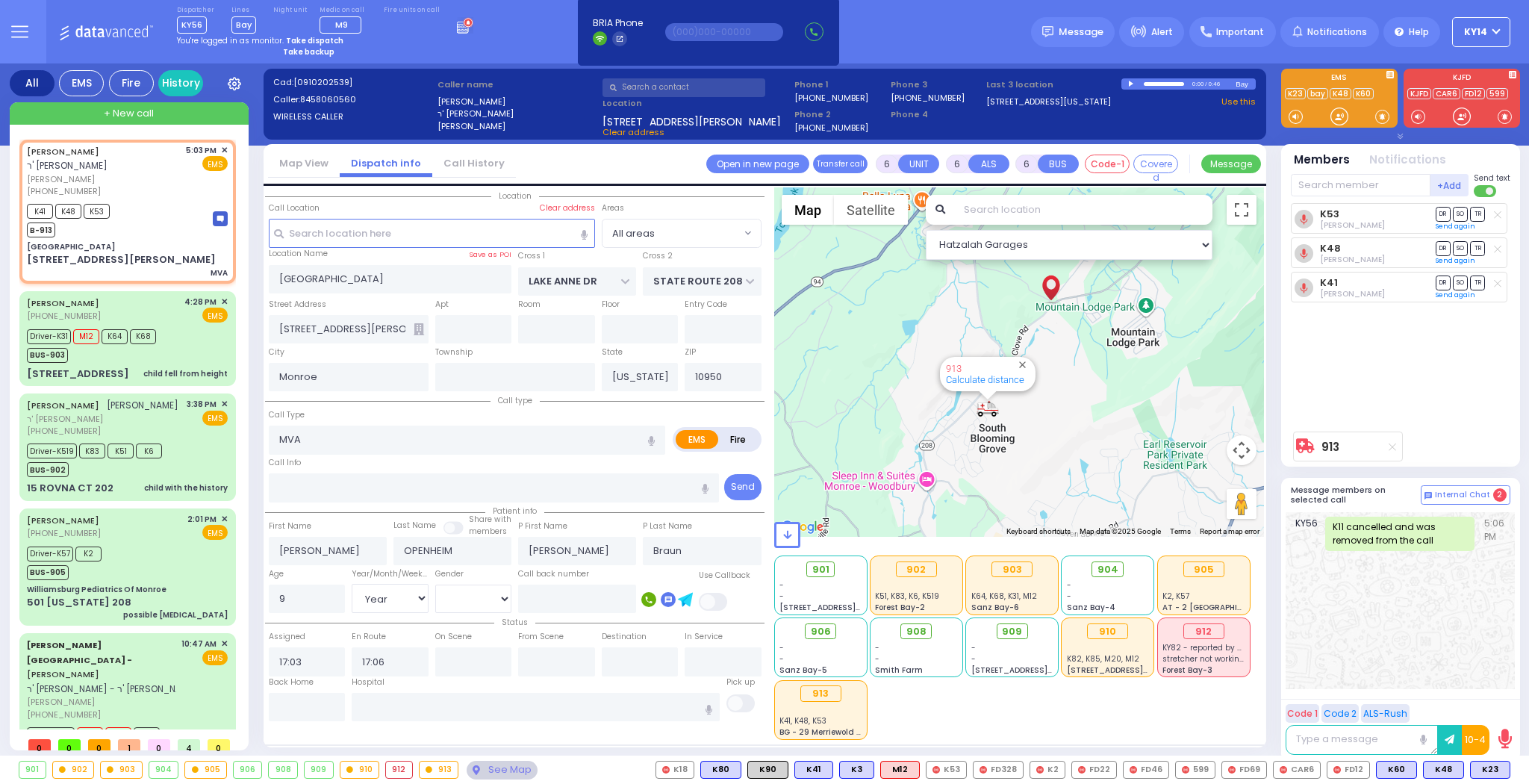
radio input "true"
select select "Year"
select select "[DEMOGRAPHIC_DATA]"
select select
select select "Hatzalah Garages"
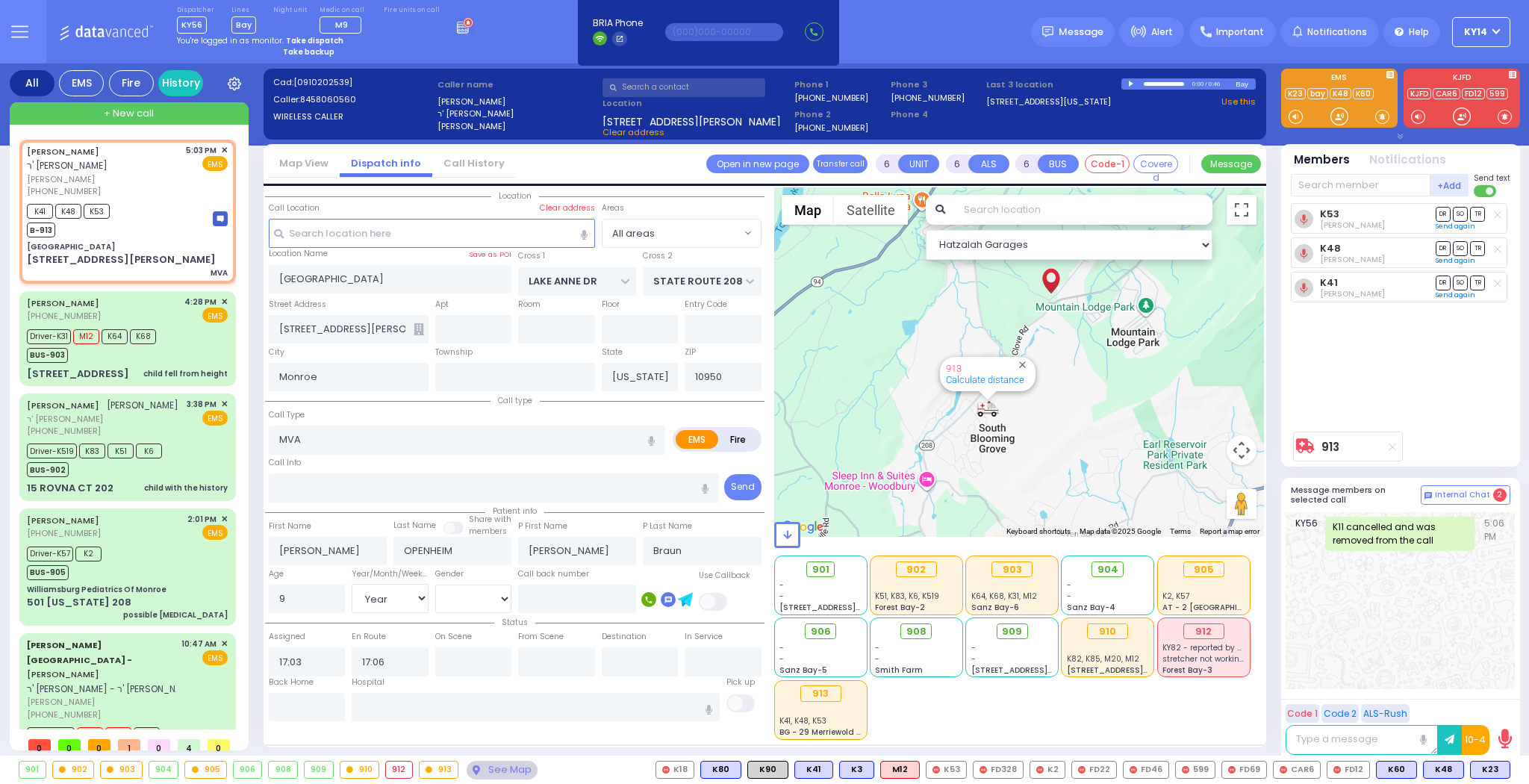
select select
radio input "true"
select select "Year"
select select "[DEMOGRAPHIC_DATA]"
select select "Hatzalah Garages"
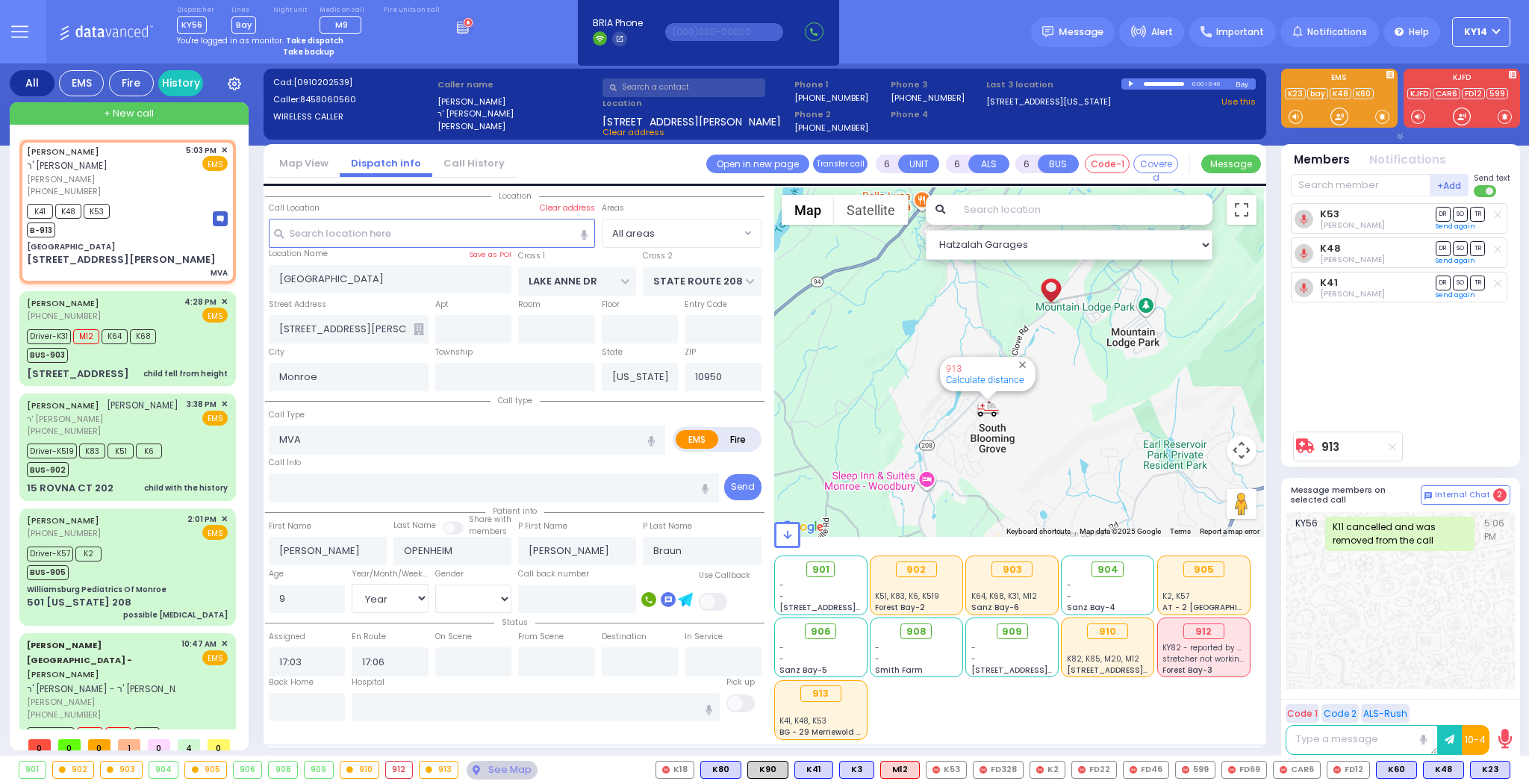
select select
radio input "true"
select select "Year"
select select "[DEMOGRAPHIC_DATA]"
select select "Hatzalah Garages"
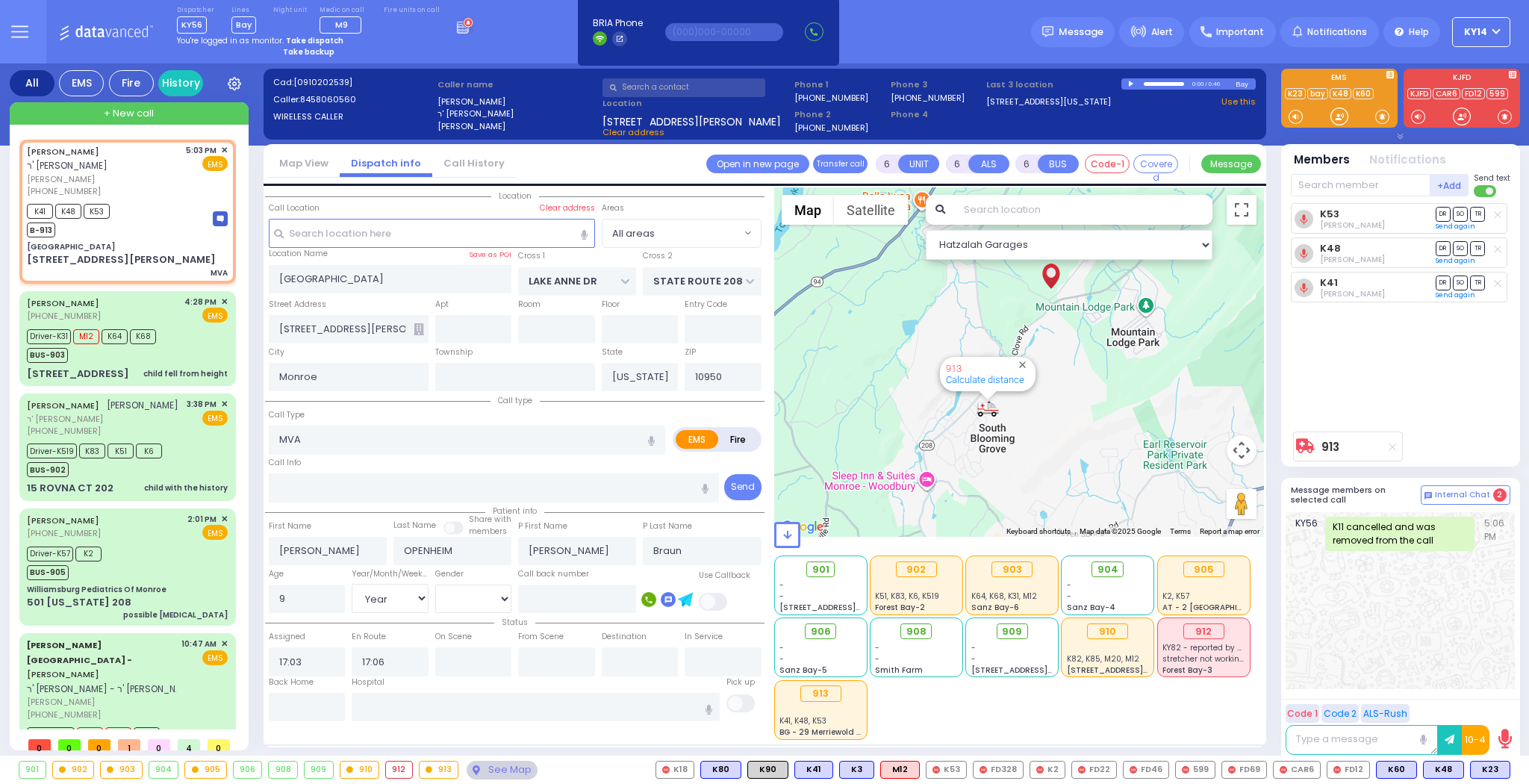
select select
radio input "true"
select select "Year"
select select "[DEMOGRAPHIC_DATA]"
select select "Hatzalah Garages"
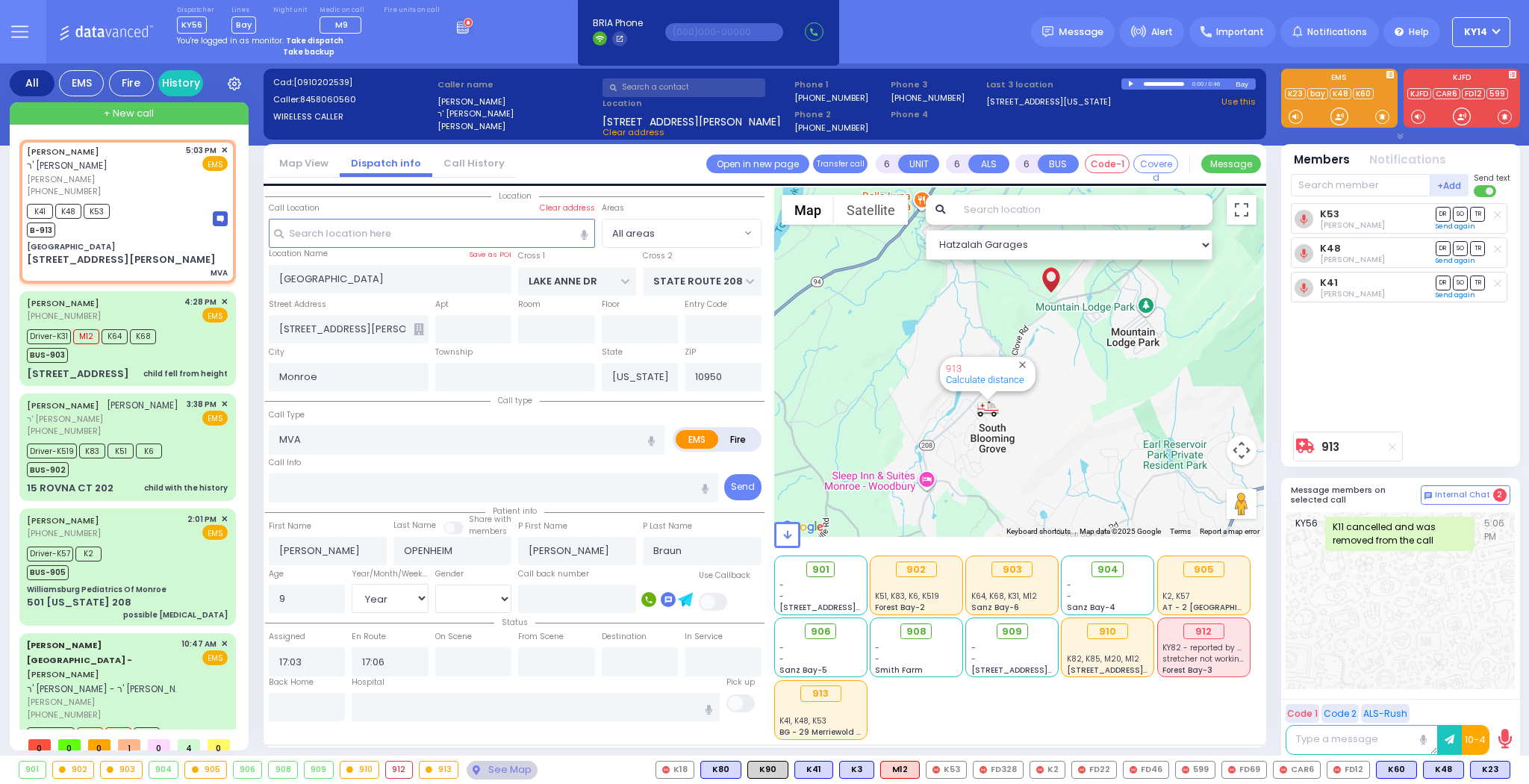
select select
radio input "true"
select select "Year"
select select "[DEMOGRAPHIC_DATA]"
select select "Hatzalah Garages"
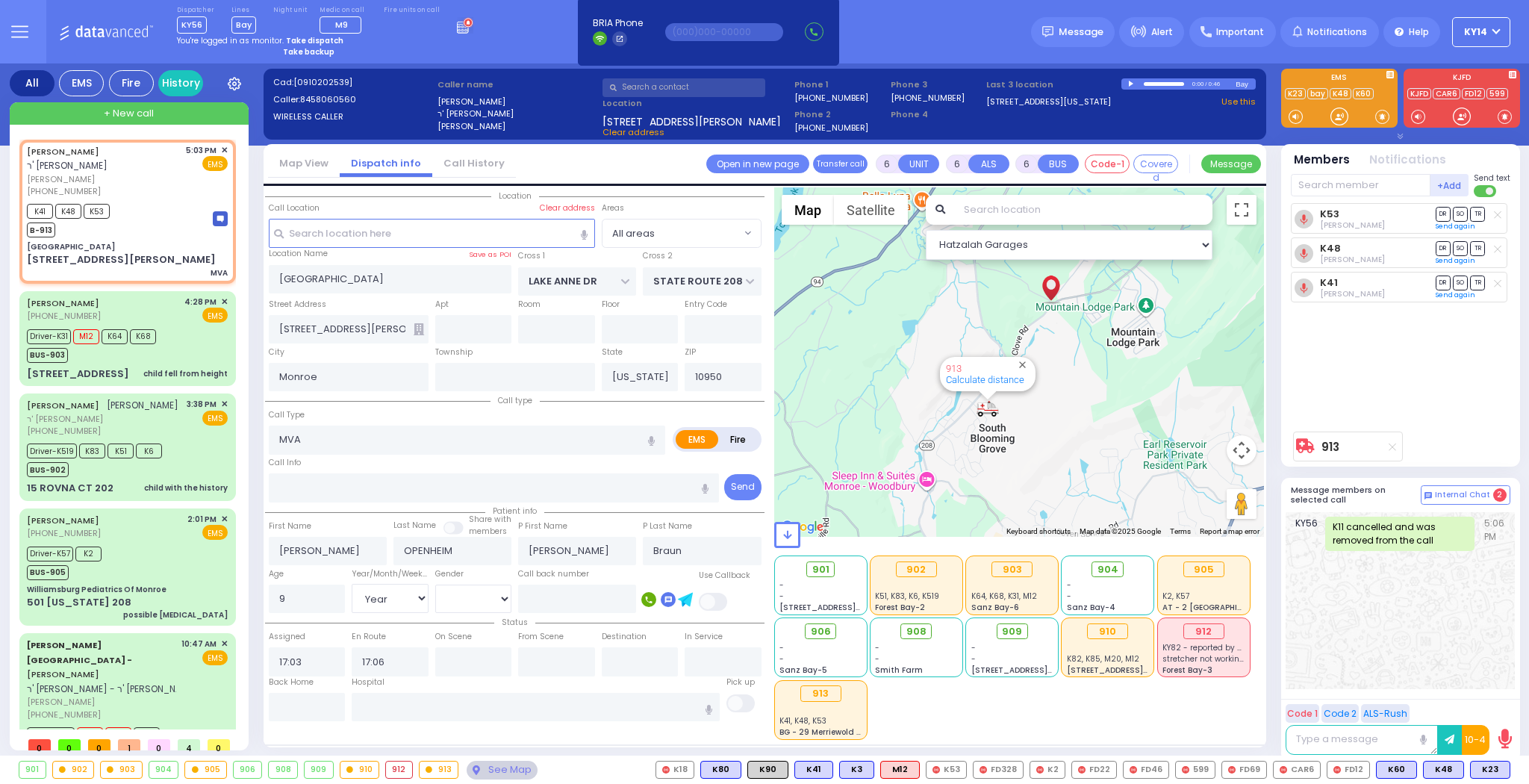
select select
radio input "true"
select select "Year"
select select "[DEMOGRAPHIC_DATA]"
select select "Hatzalah Garages"
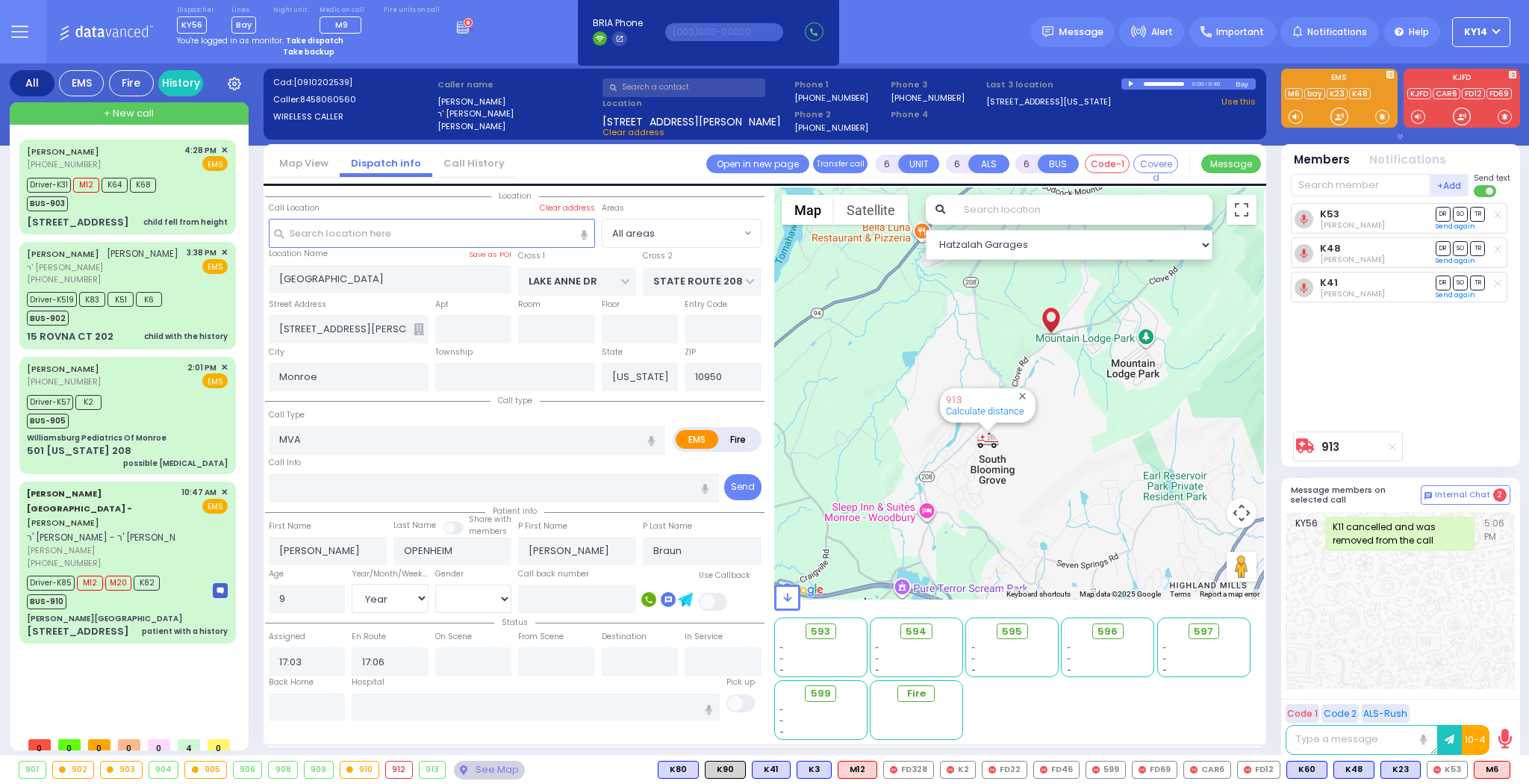
select select "Year"
select select "[DEMOGRAPHIC_DATA]"
